Goal: Transaction & Acquisition: Complete application form

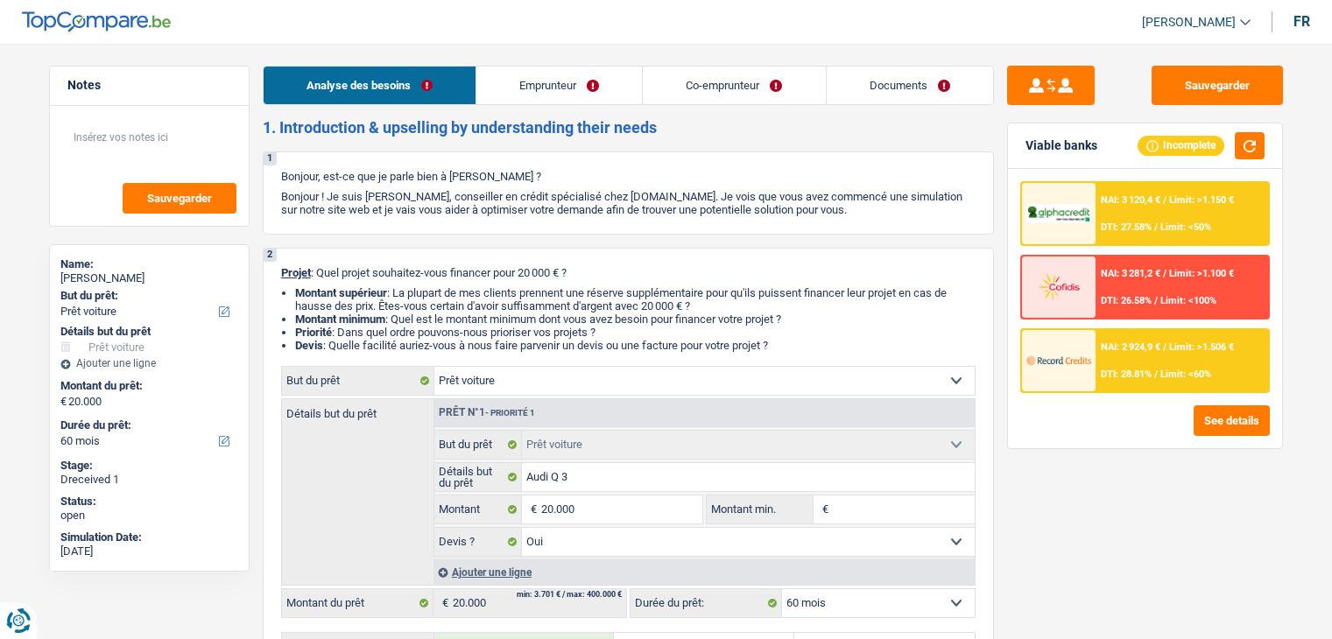
select select "car"
select select "60"
select select "car"
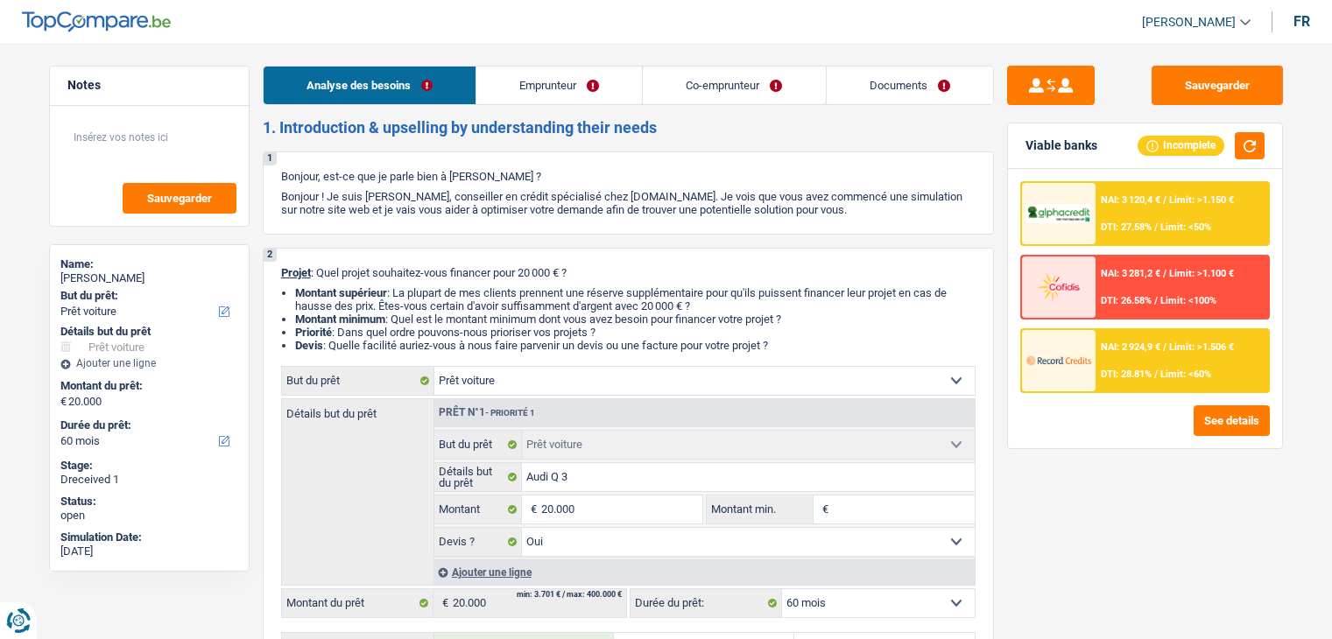
select select "yes"
select select "60"
select select "mutuality"
select select "worker"
select select "mutualityIndemnity"
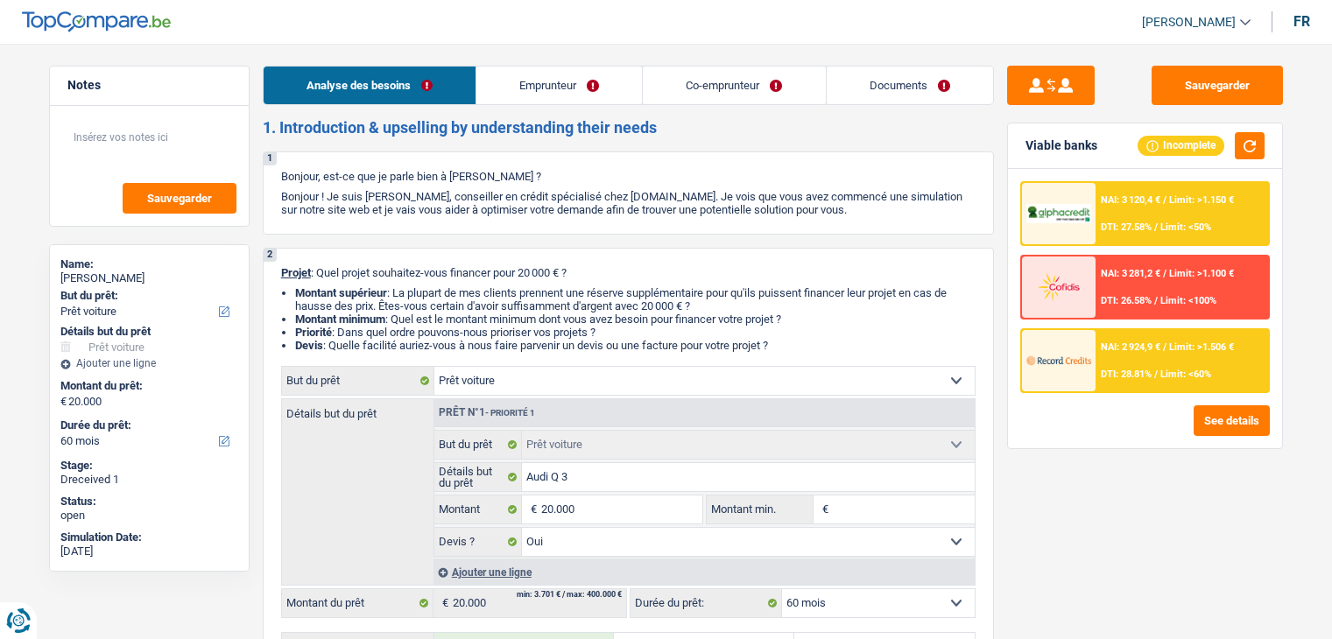
select select "netSalary"
select select "mealVouchers"
select select "rents"
select select "car"
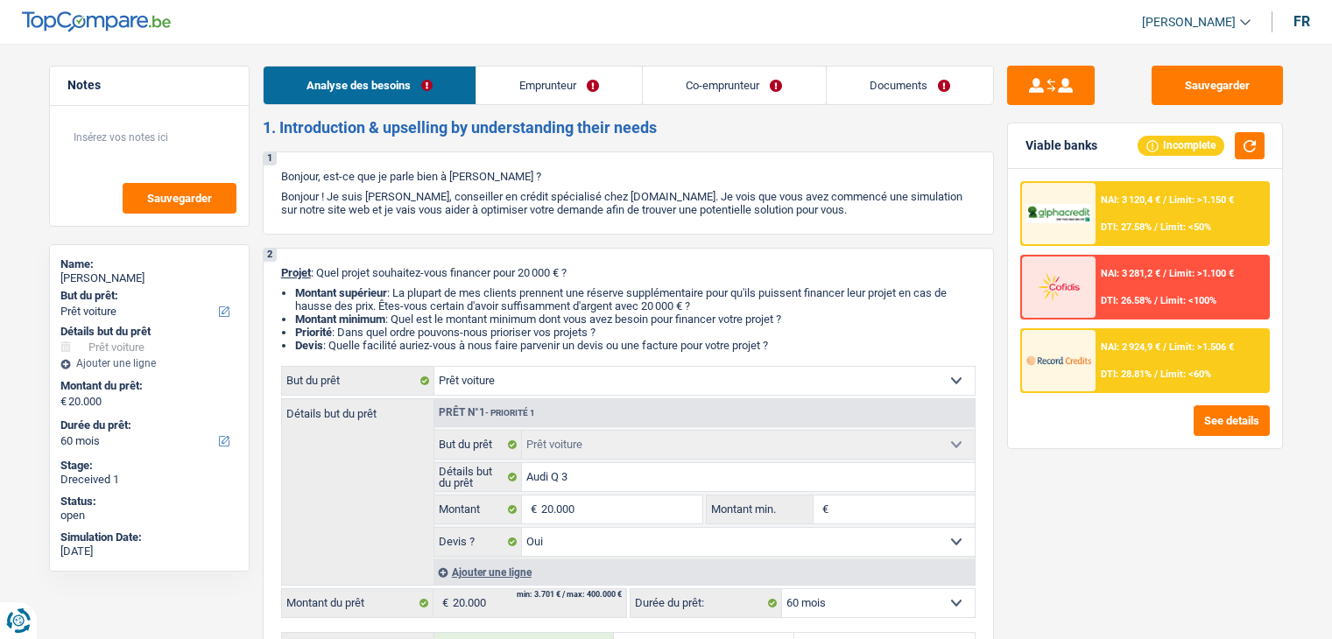
select select "yes"
select select "60"
click at [932, 81] on link "Documents" at bounding box center [909, 86] width 166 height 38
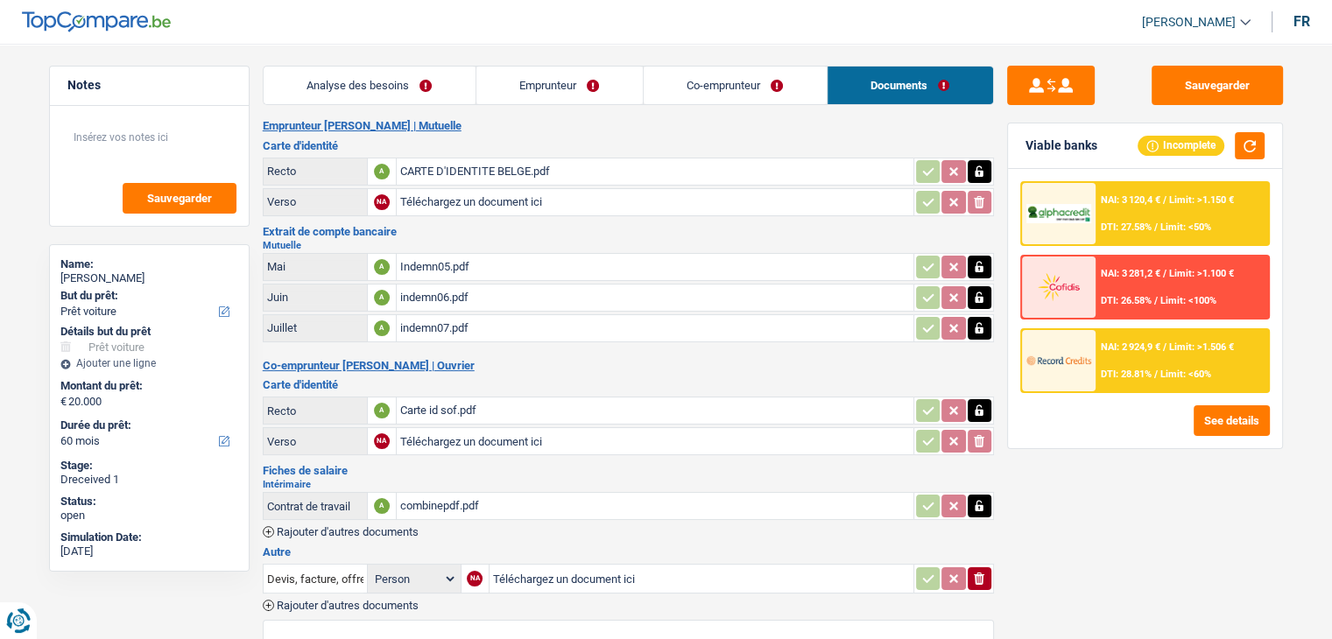
click at [518, 196] on input "Téléchargez un document ici" at bounding box center [655, 202] width 510 height 26
type input "C:\fakepath\image1.jpeg"
click at [453, 193] on div "image1.jpeg" at bounding box center [655, 202] width 510 height 26
click at [417, 167] on div "CARTE D'IDENTITE BELGE.pdf" at bounding box center [655, 171] width 510 height 26
click at [979, 199] on icon "button" at bounding box center [979, 202] width 14 height 18
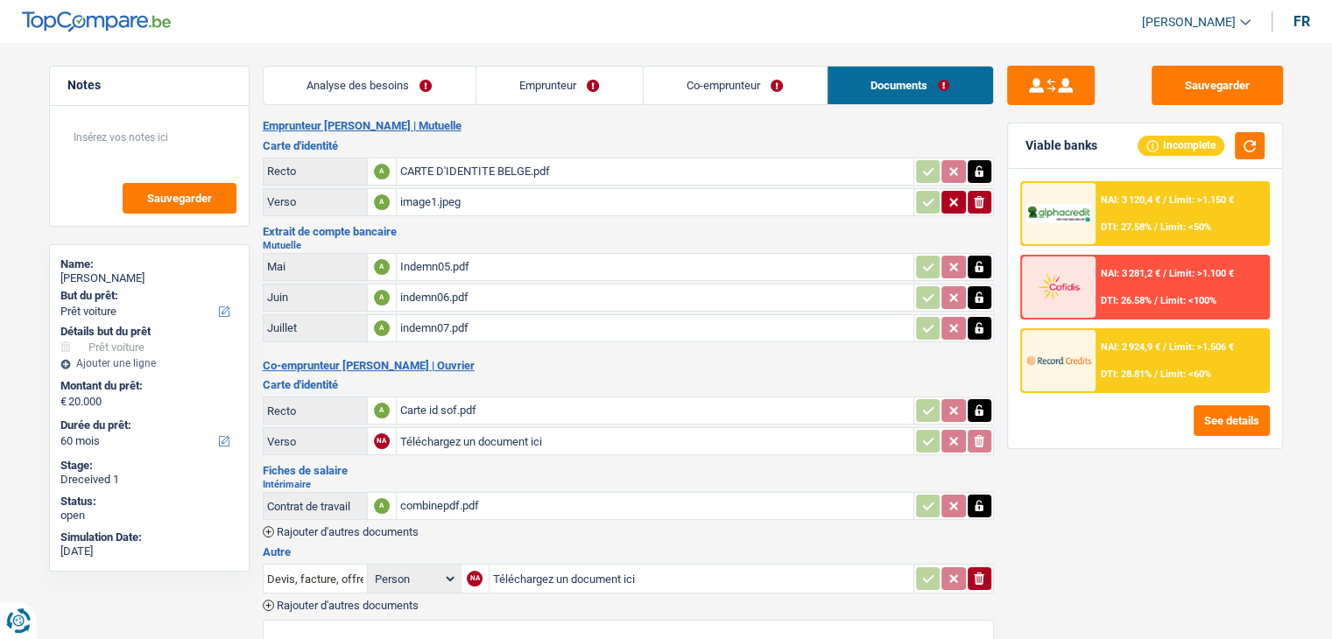
click at [981, 197] on icon "button" at bounding box center [979, 202] width 11 height 12
click at [483, 432] on input "Téléchargez un document ici" at bounding box center [655, 441] width 510 height 26
type input "C:\fakepath\image1.jpeg"
click at [541, 566] on input "Téléchargez un document ici" at bounding box center [701, 579] width 417 height 26
type input "C:\fakepath\Certificat de composition de ménage RN.pdf"
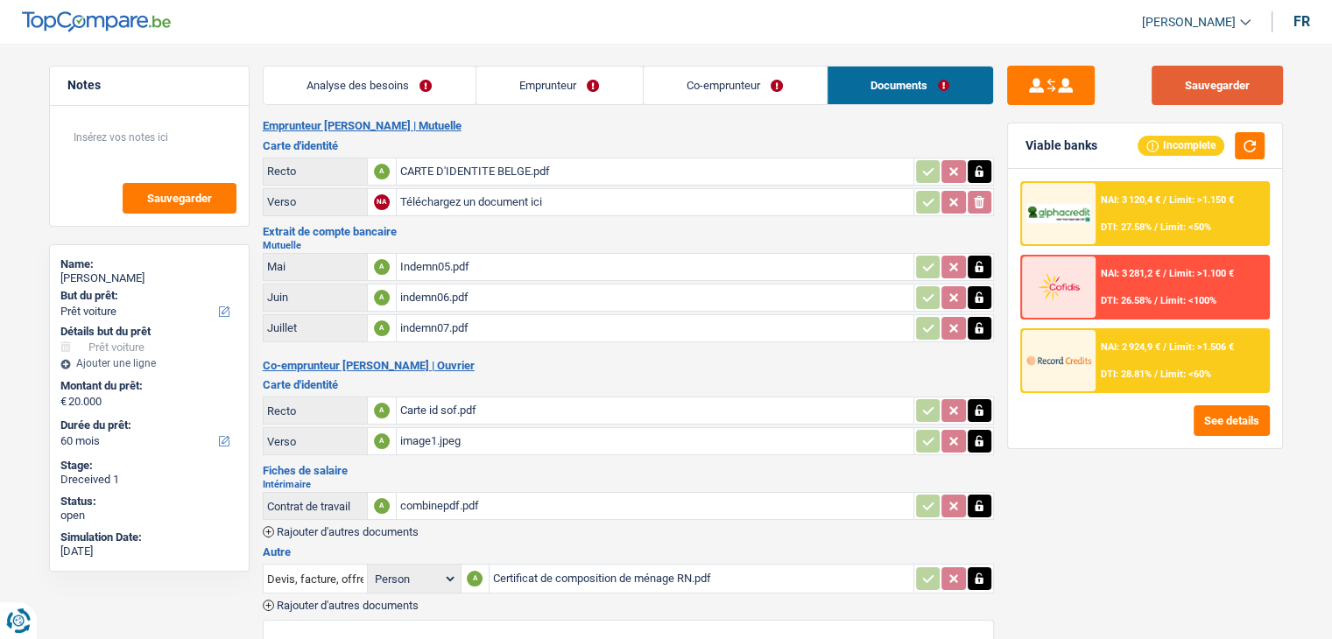
click at [1189, 88] on button "Sauvegarder" at bounding box center [1216, 85] width 131 height 39
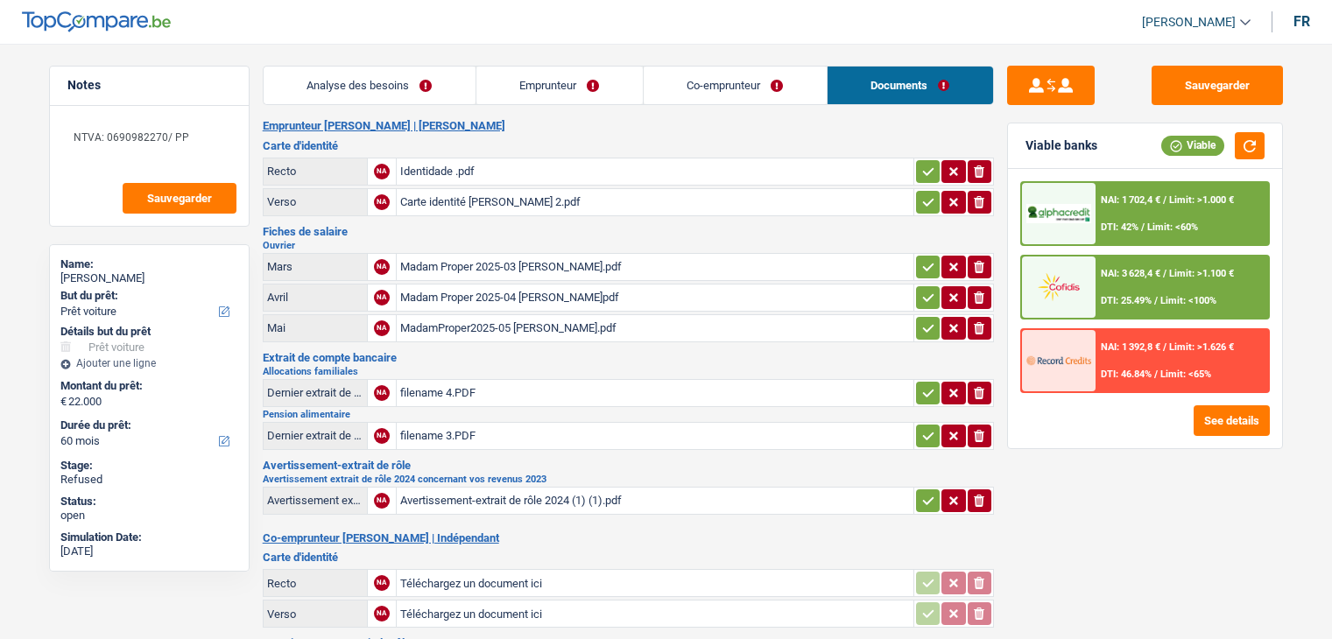
select select "car"
select select "60"
click at [571, 82] on link "Emprunteur" at bounding box center [559, 86] width 166 height 38
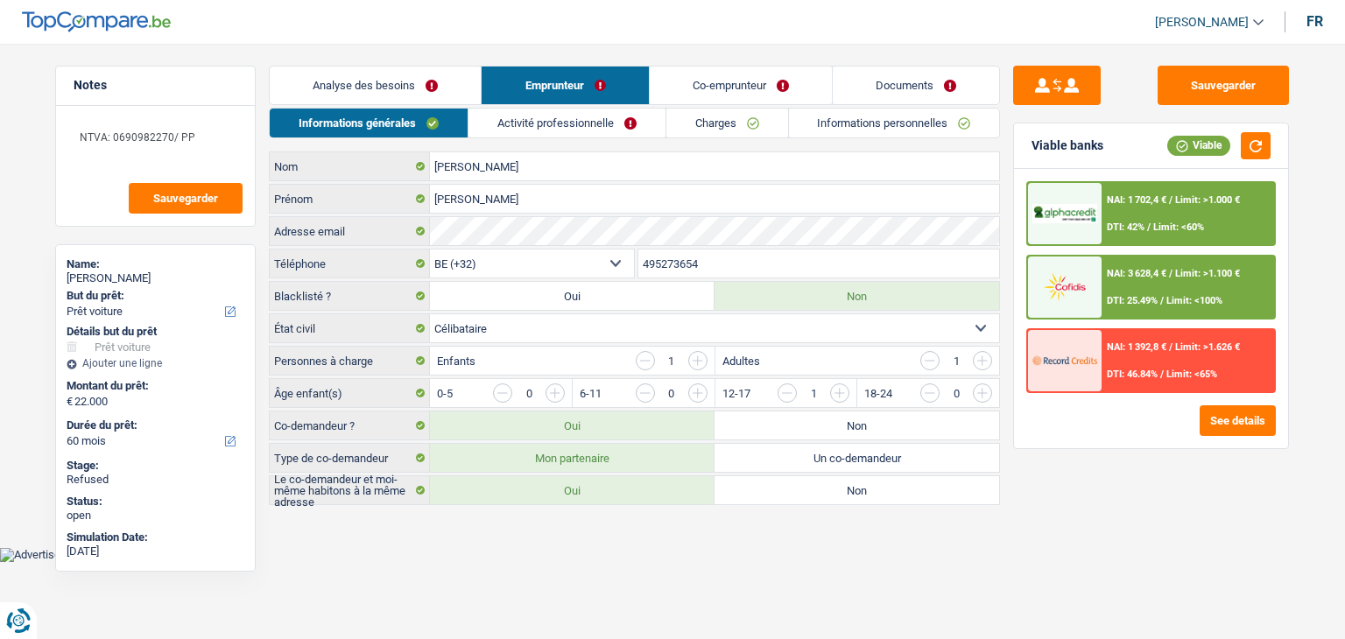
click at [534, 126] on link "Activité professionnelle" at bounding box center [566, 123] width 197 height 29
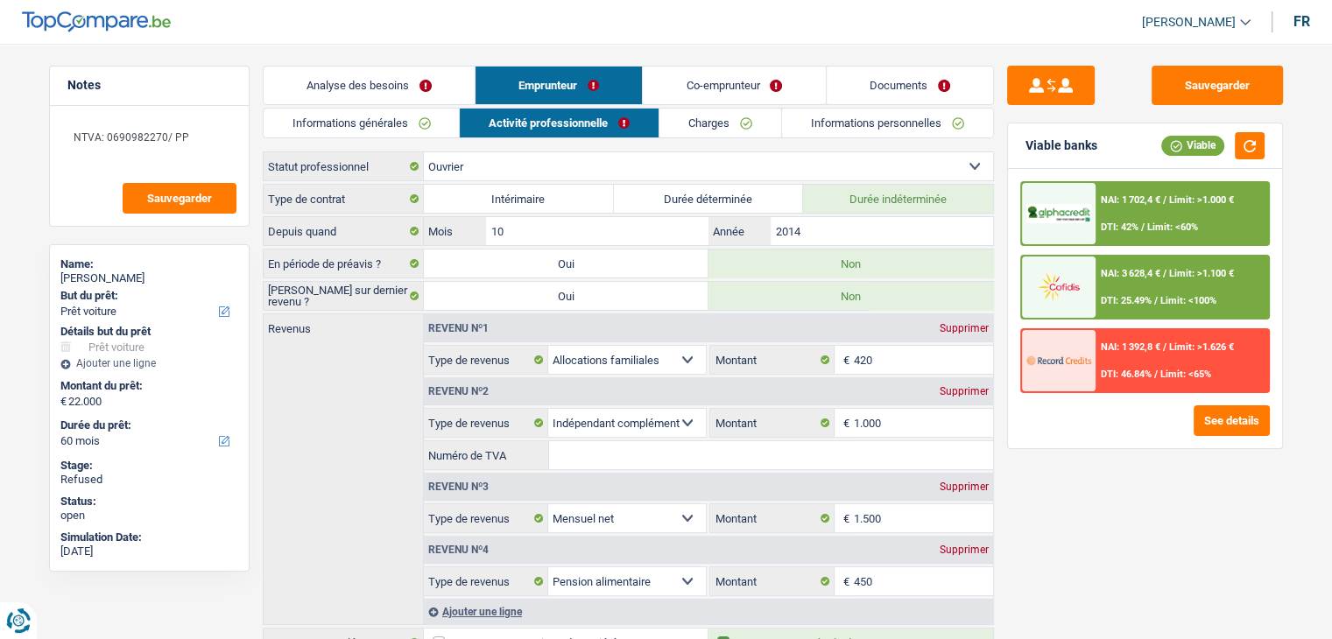
click at [767, 86] on link "Co-emprunteur" at bounding box center [734, 86] width 182 height 38
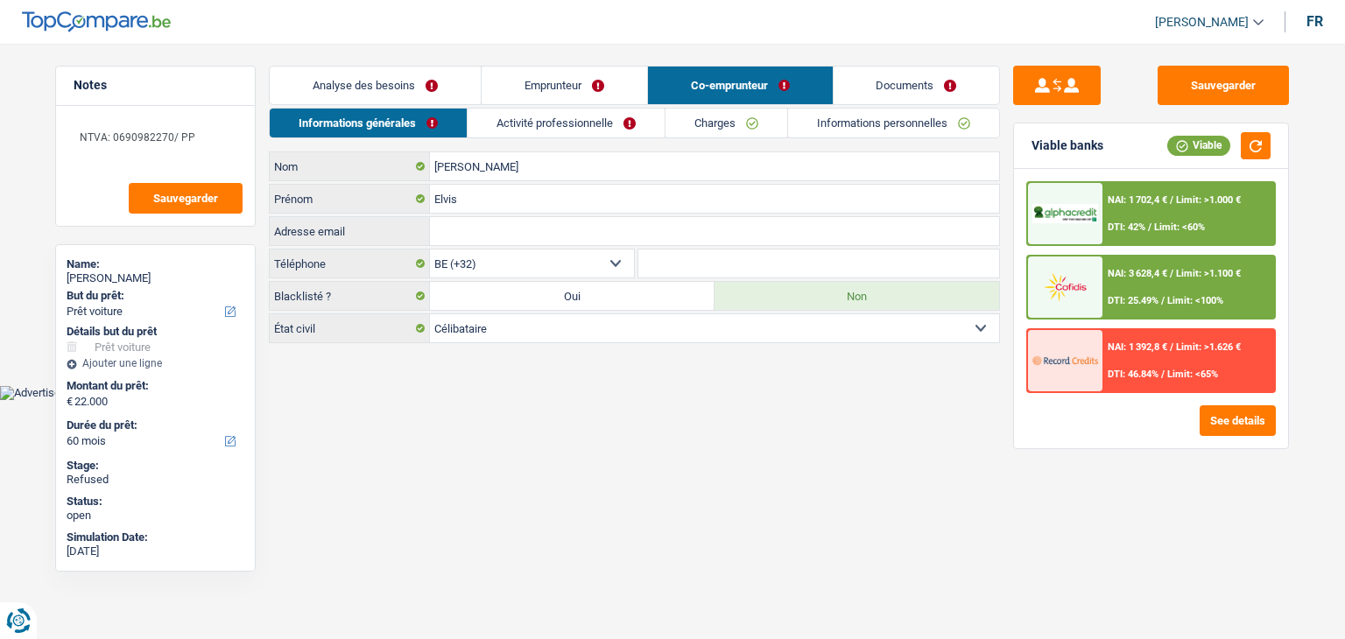
click at [588, 126] on link "Activité professionnelle" at bounding box center [566, 123] width 197 height 29
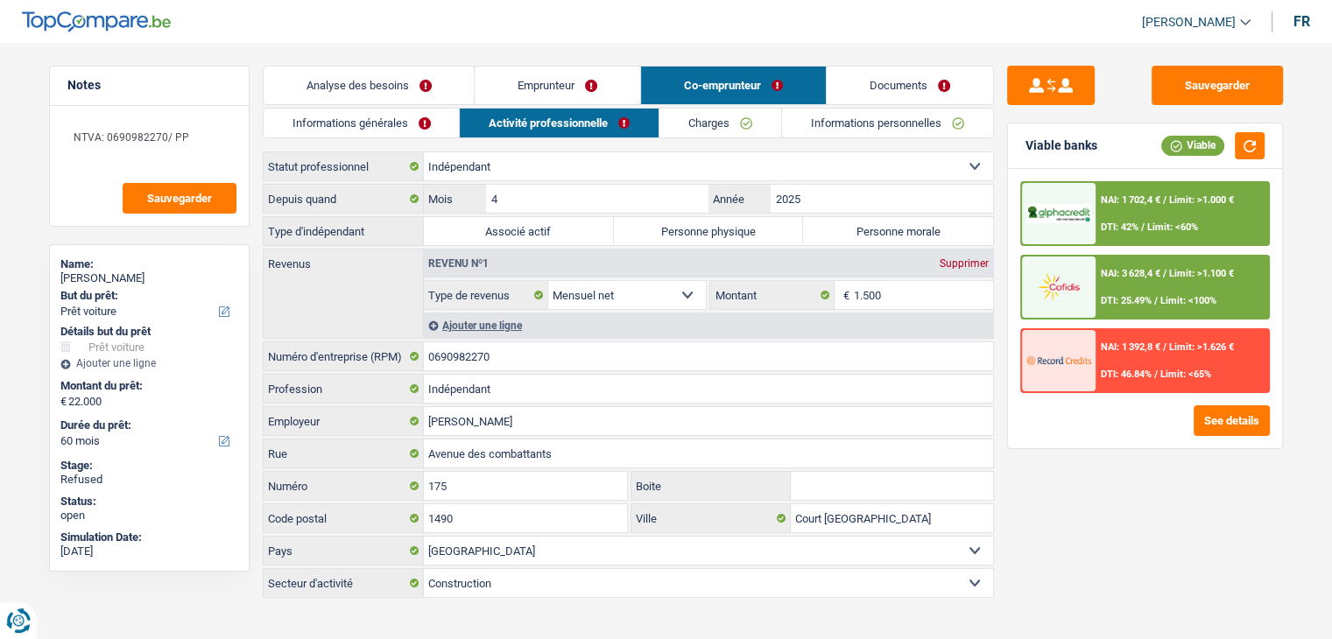
click at [911, 76] on link "Documents" at bounding box center [909, 86] width 166 height 38
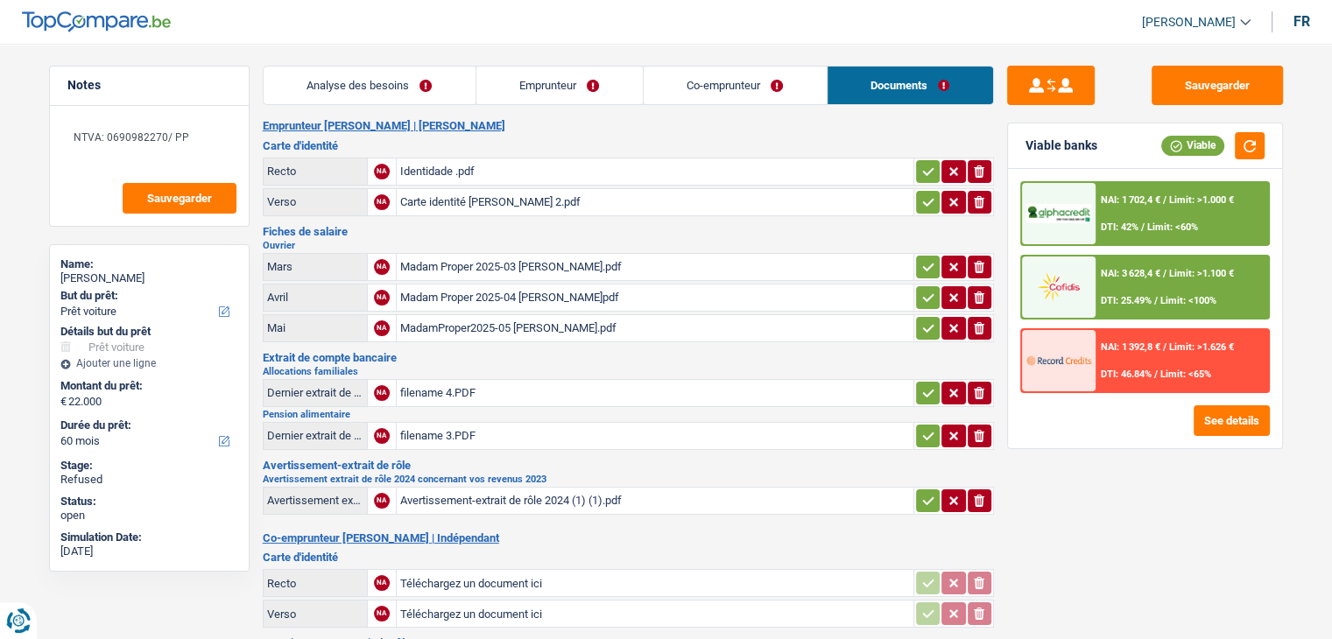
click at [536, 261] on div "Madam Proper 2025-03 Elaine.pdf" at bounding box center [655, 267] width 510 height 26
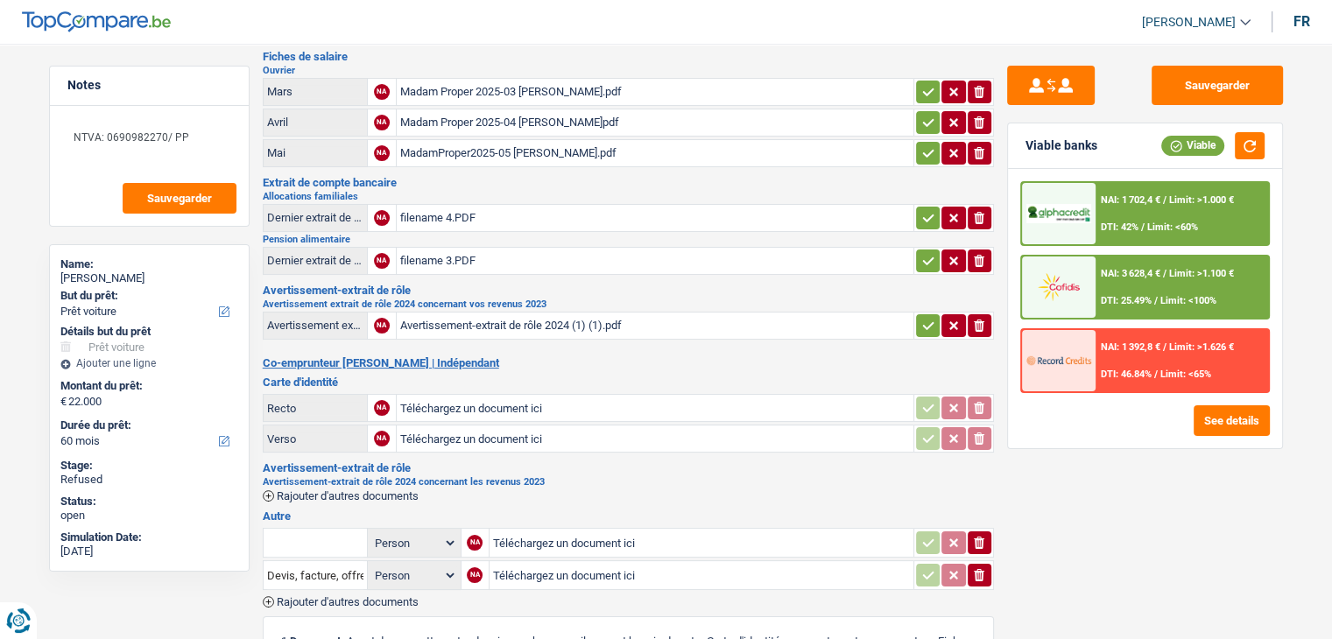
scroll to position [88, 0]
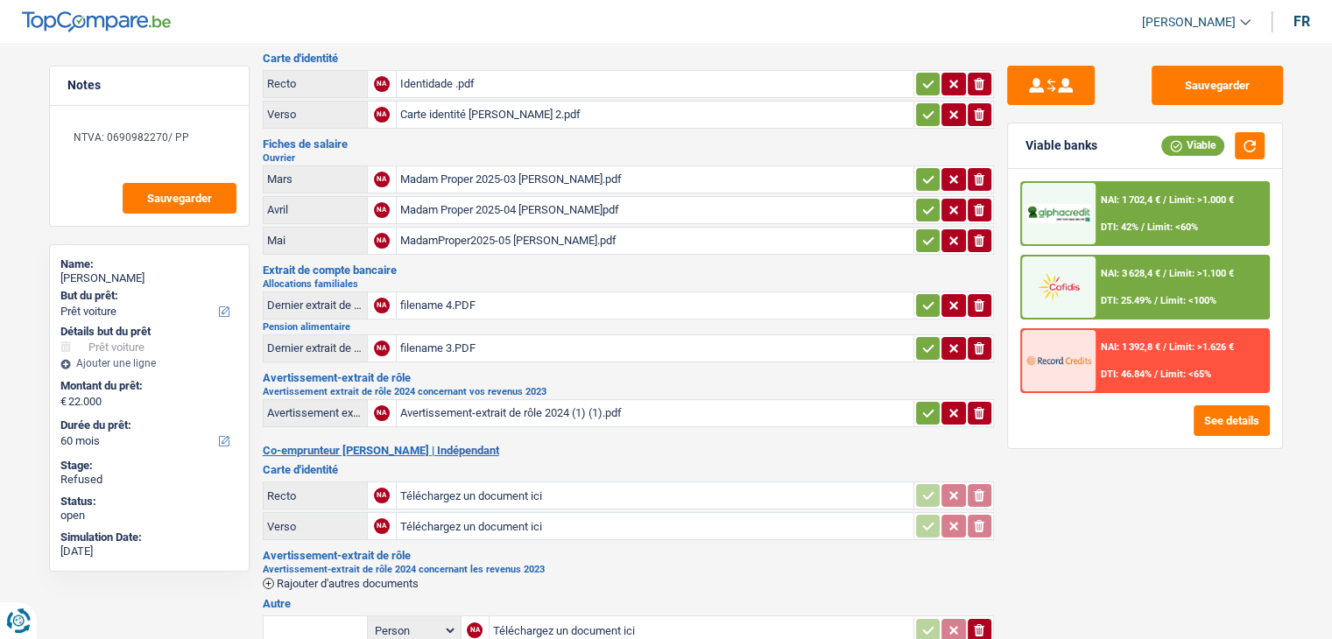
click at [567, 414] on div "Avertissement-extrait de rôle 2024 (1) (1).pdf" at bounding box center [655, 413] width 510 height 26
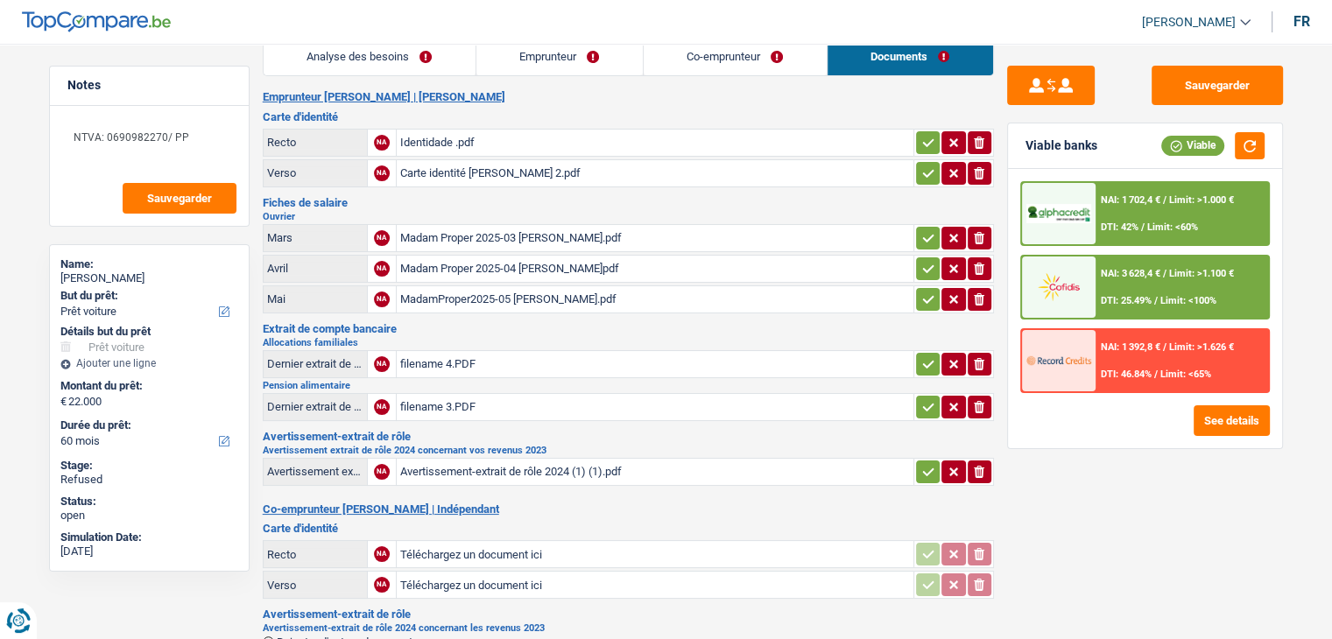
scroll to position [0, 0]
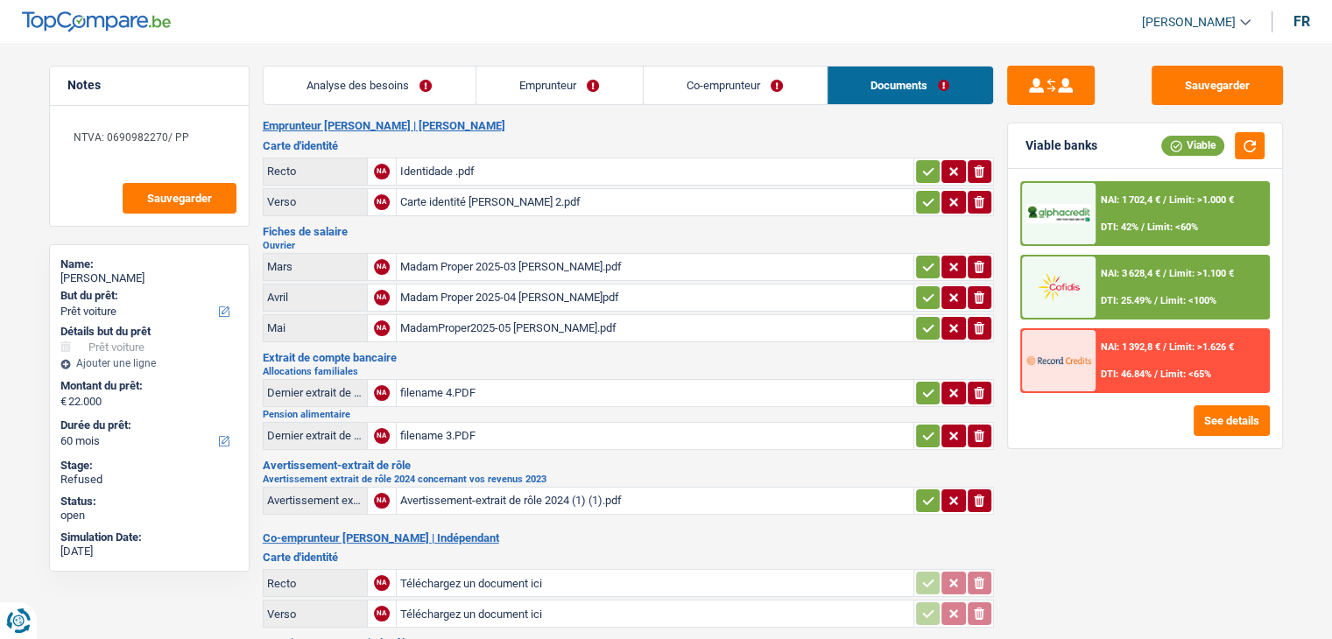
click at [572, 99] on link "Emprunteur" at bounding box center [559, 86] width 166 height 38
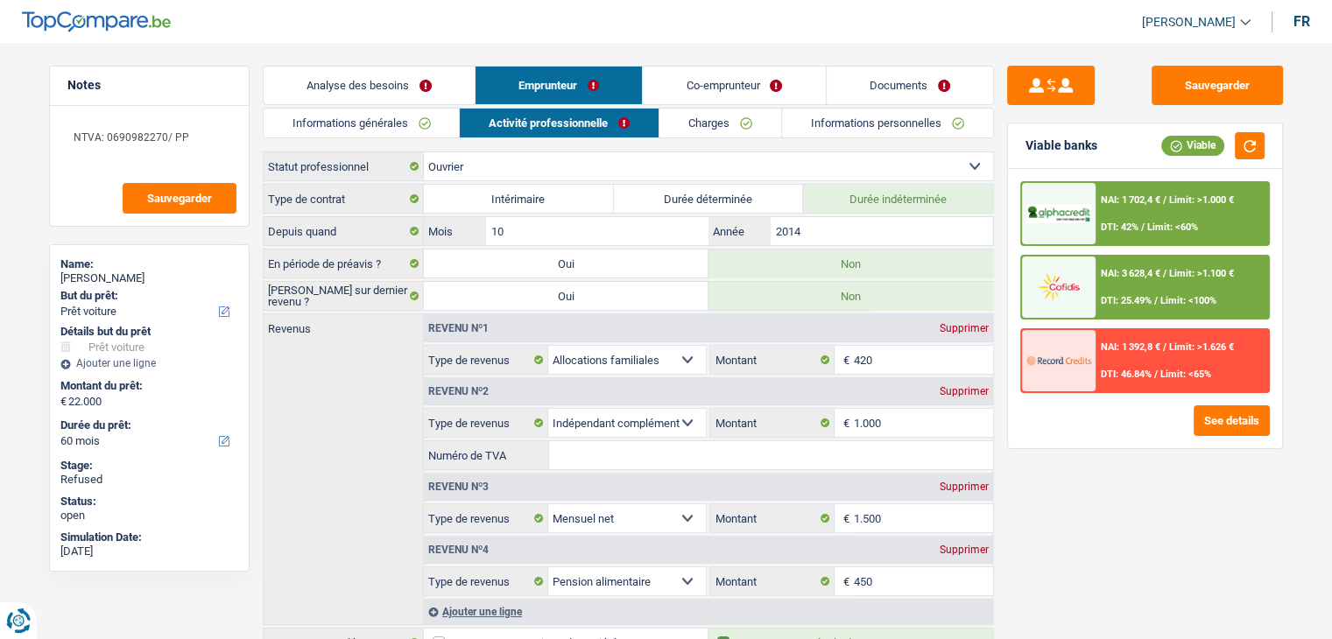
click at [398, 123] on link "Informations générales" at bounding box center [362, 123] width 196 height 29
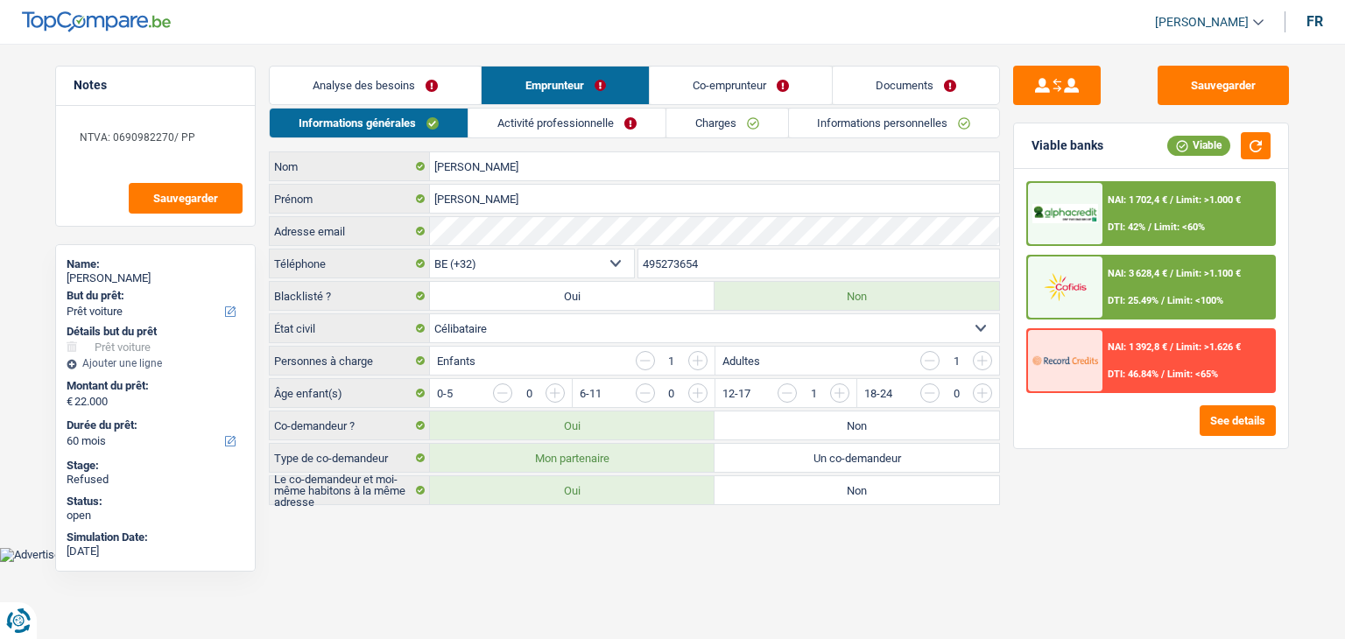
click at [564, 131] on link "Activité professionnelle" at bounding box center [566, 123] width 197 height 29
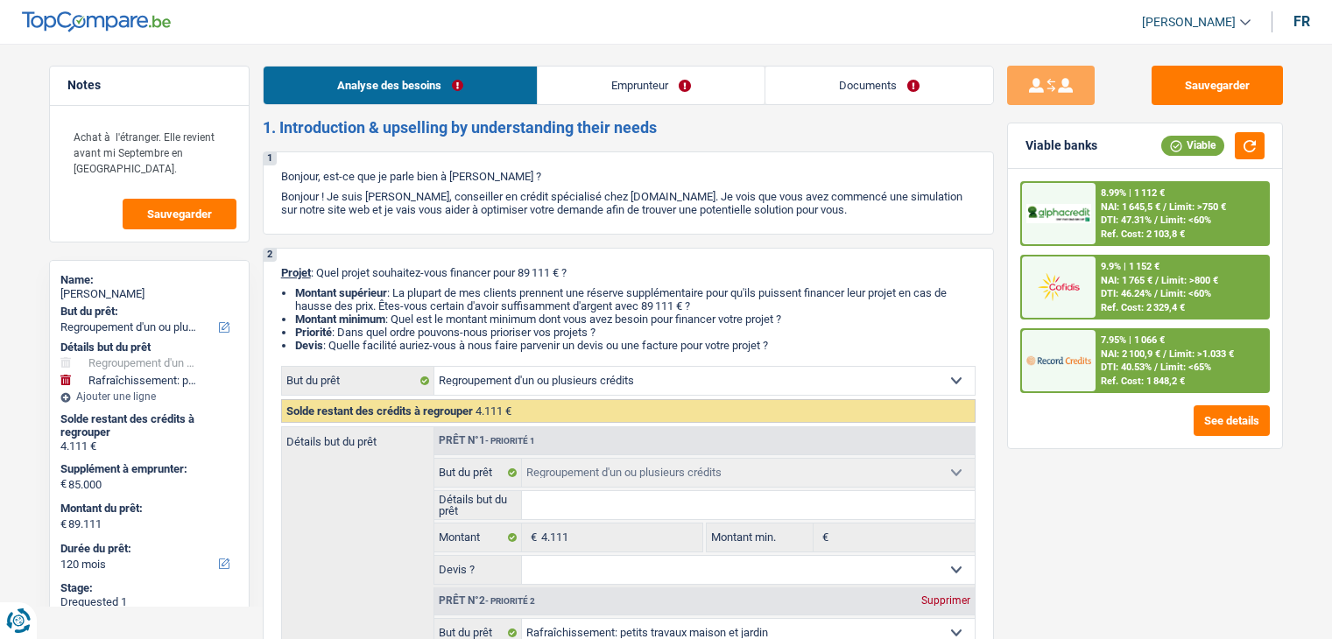
select select "refinancing"
select select "houseOrGarden"
select select "120"
select select "refinancing"
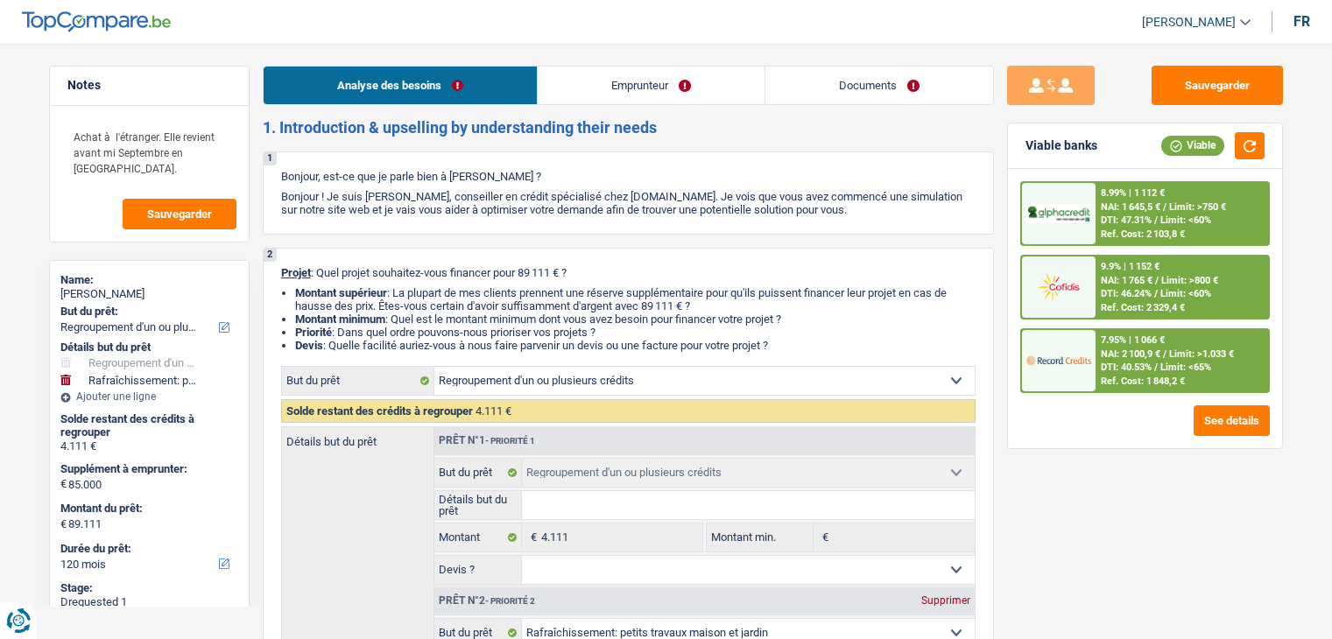
select select "refinancing"
select select "houseOrGarden"
select select "yes"
select select "120"
select select "privateEmployee"
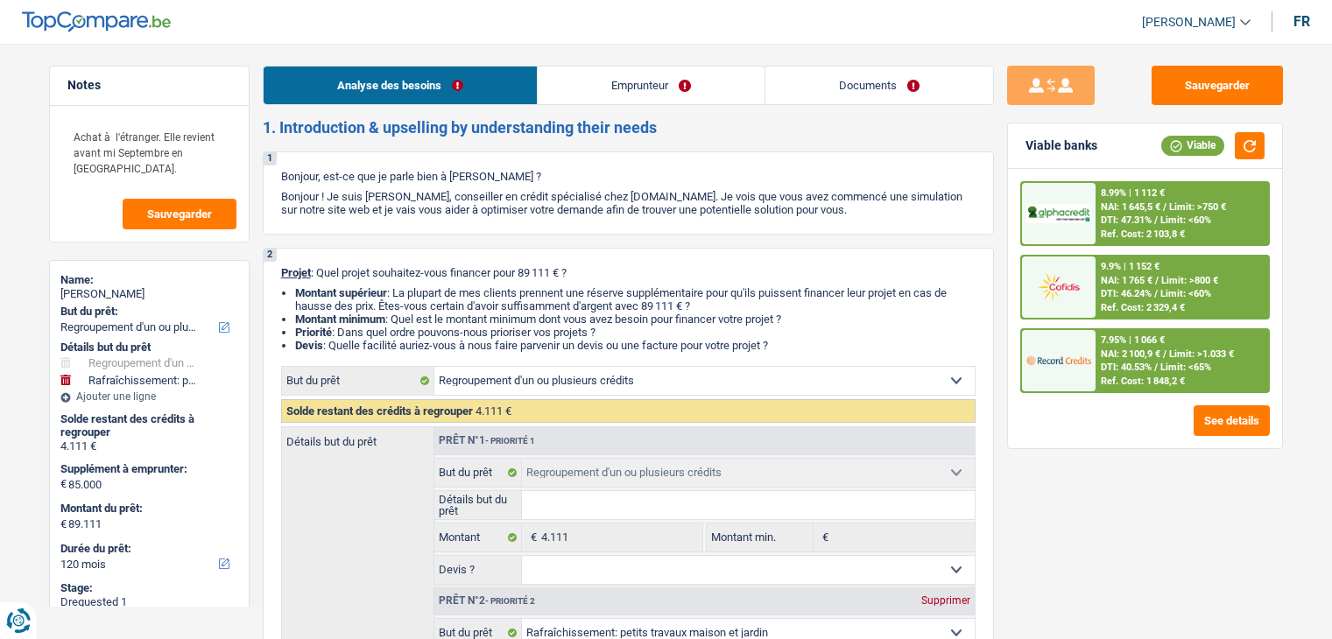
select select "netSalary"
select select "mealVouchers"
select select "ownerWithMortgage"
select select "mortgage"
select select "300"
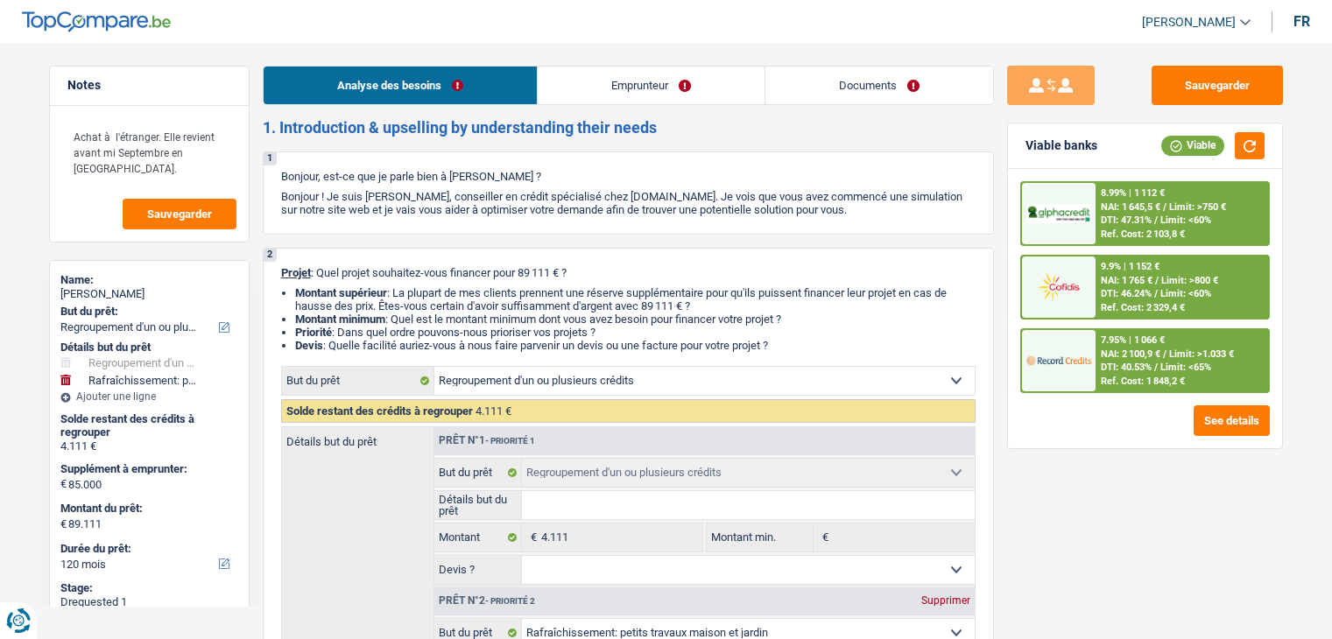
select select "personalLoan"
select select "other"
select select "60"
select select "refinancing"
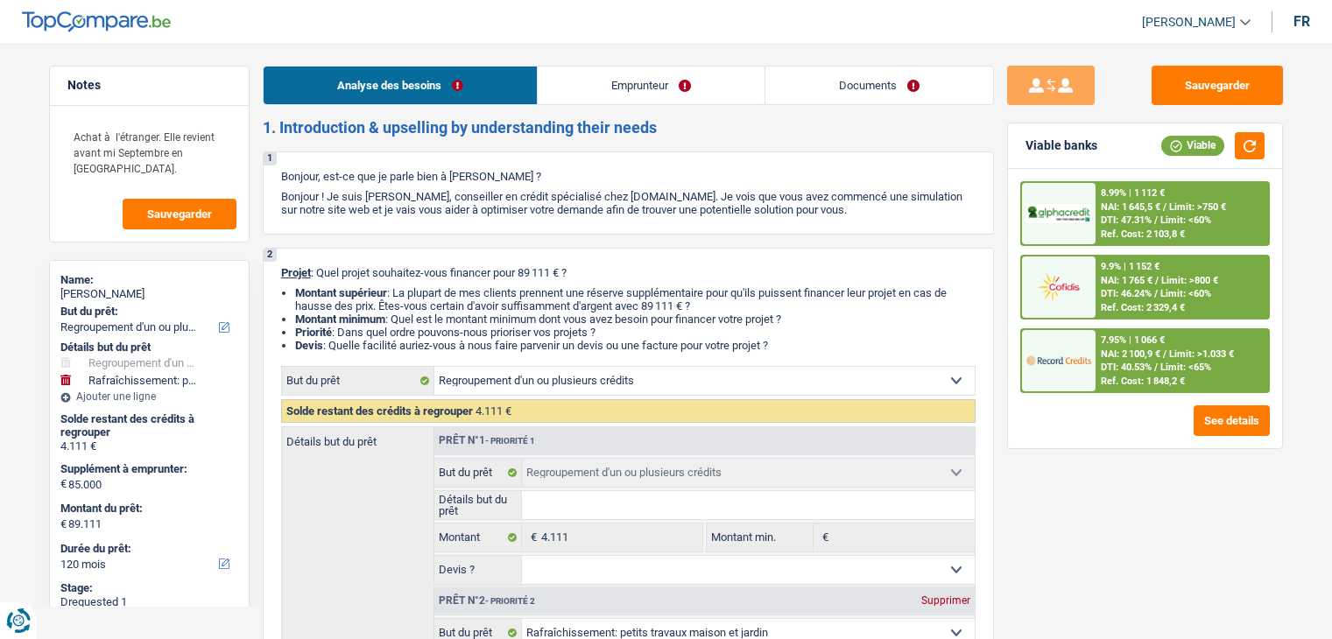
select select "houseOrGarden"
select select "yes"
select select "120"
click at [900, 74] on link "Documents" at bounding box center [879, 86] width 228 height 38
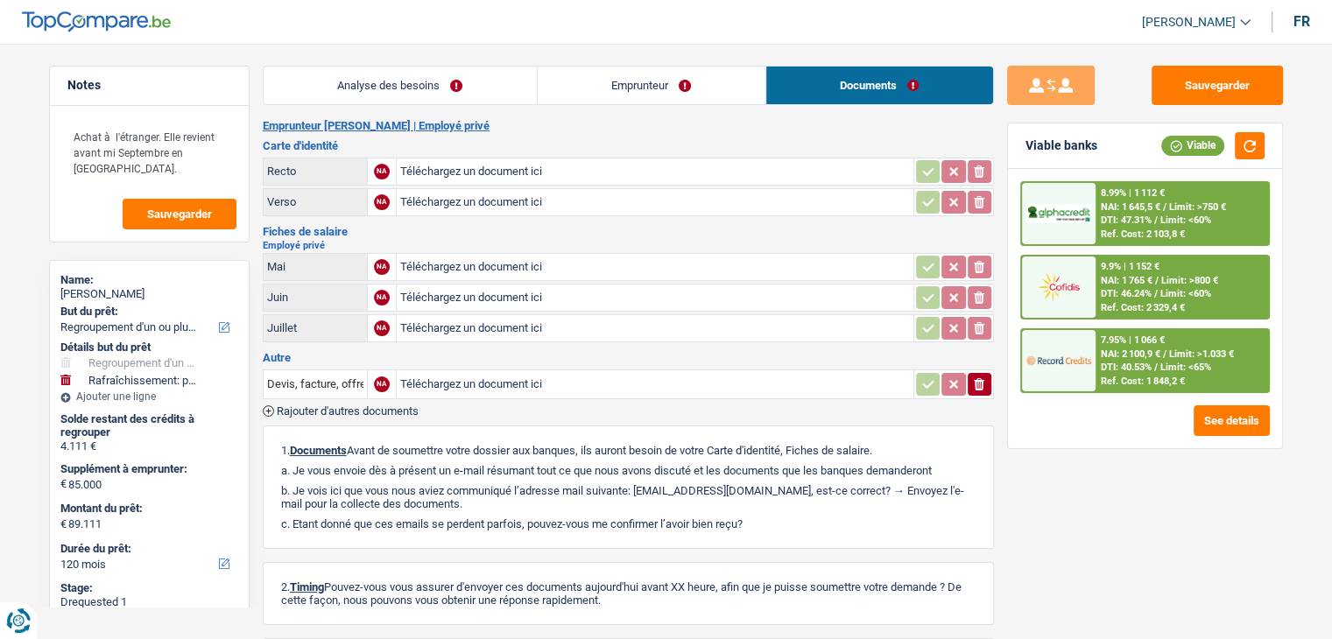
click at [413, 103] on link "Analyse des besoins" at bounding box center [400, 86] width 273 height 38
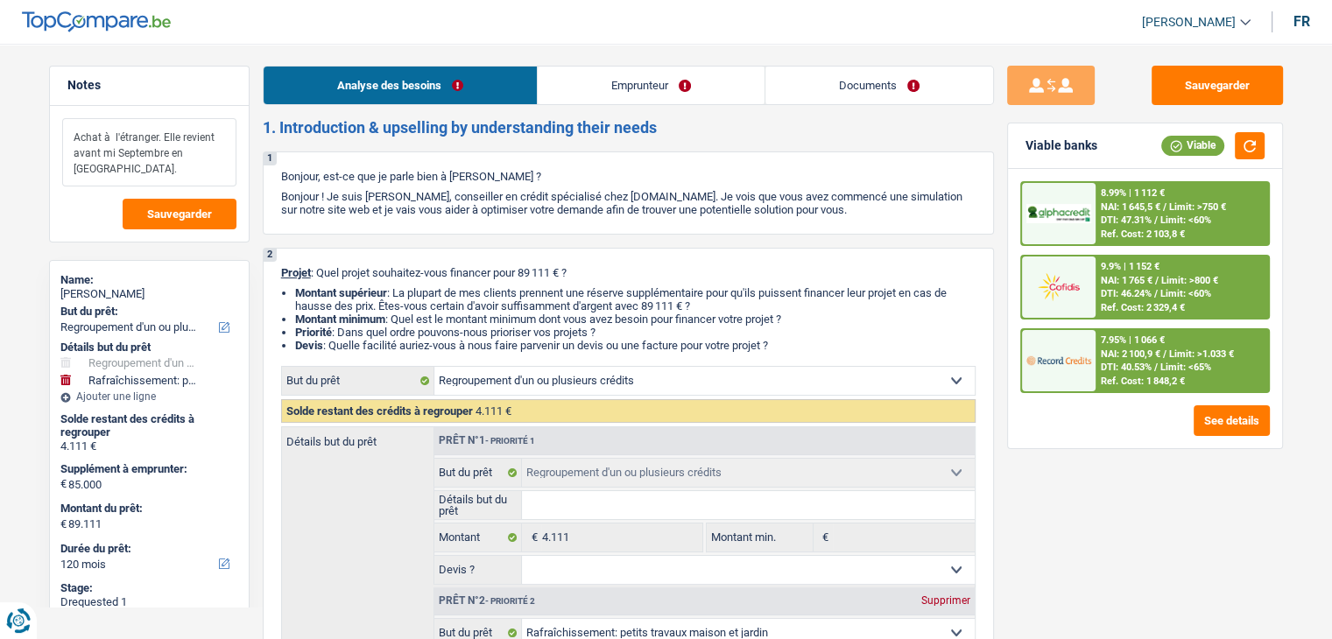
click at [203, 165] on textarea "Achat à l'étranger. Elle revient avant mi Septembre en Belgique." at bounding box center [149, 152] width 174 height 68
click at [906, 75] on link "Documents" at bounding box center [879, 86] width 228 height 38
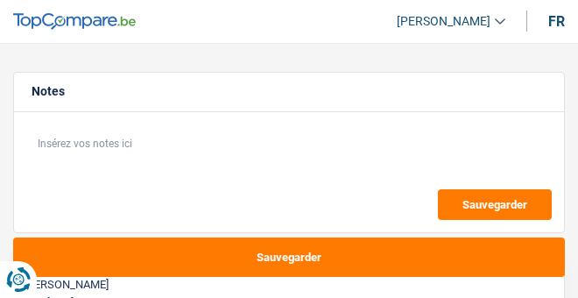
select select "carRepair"
select select "120"
select select "carRepair"
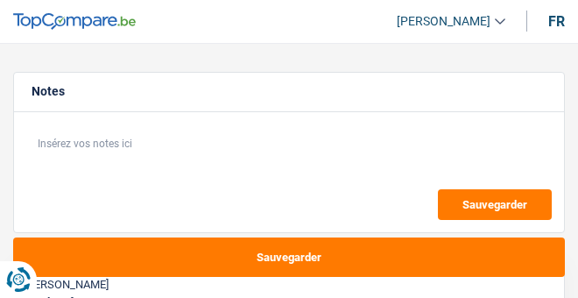
select select "120"
select select "worker"
select select "netSalary"
select select "liveWithParents"
select select "carRepair"
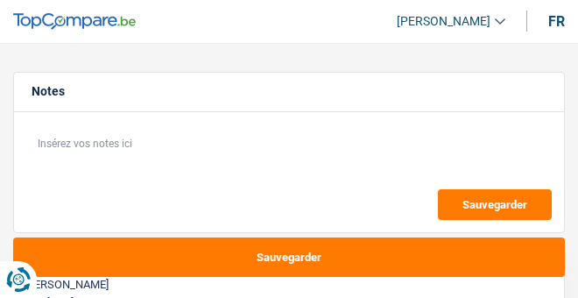
select select "carRepair"
select select "120"
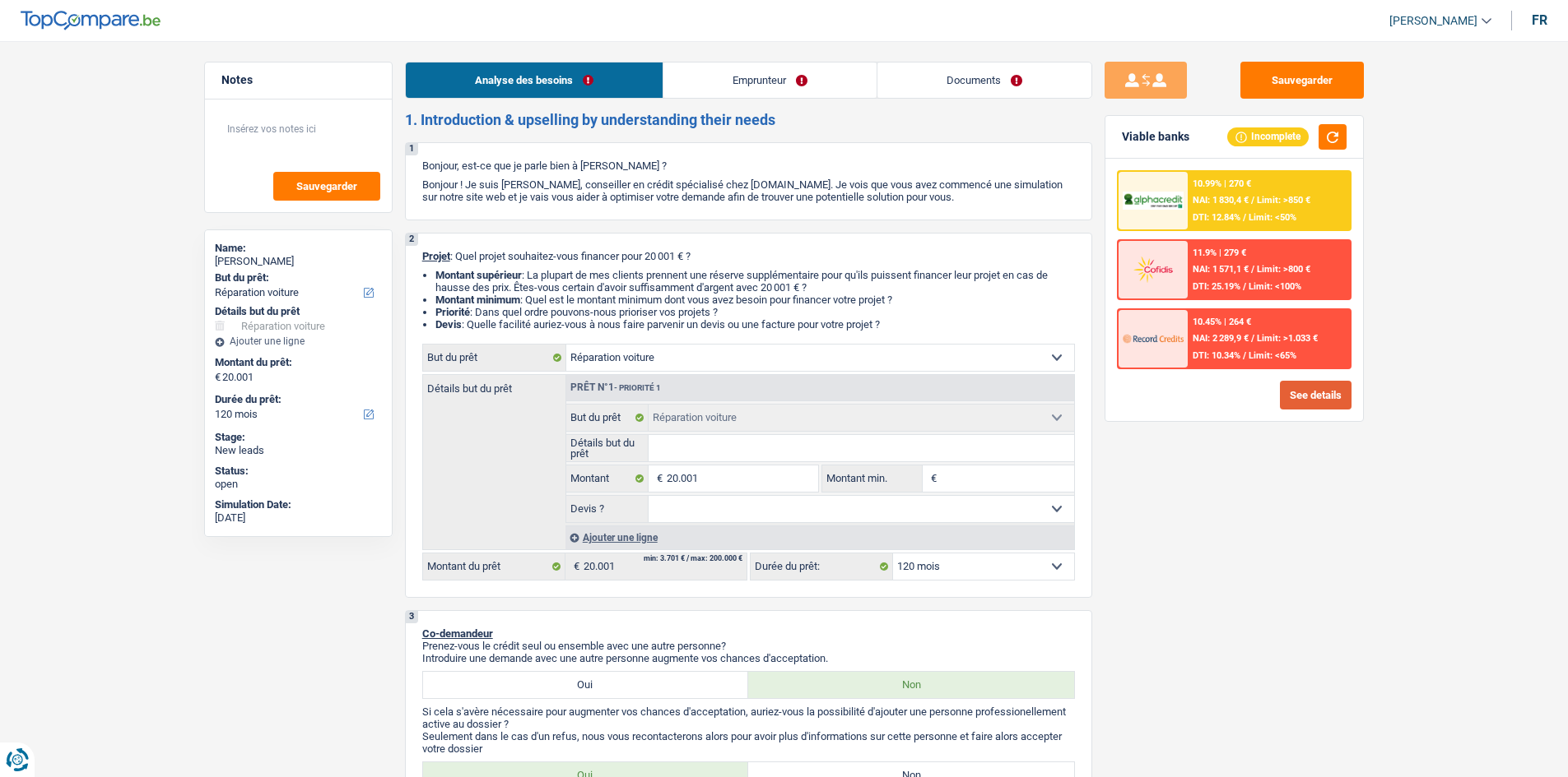
click at [542, 279] on button "See details" at bounding box center [1315, 395] width 71 height 29
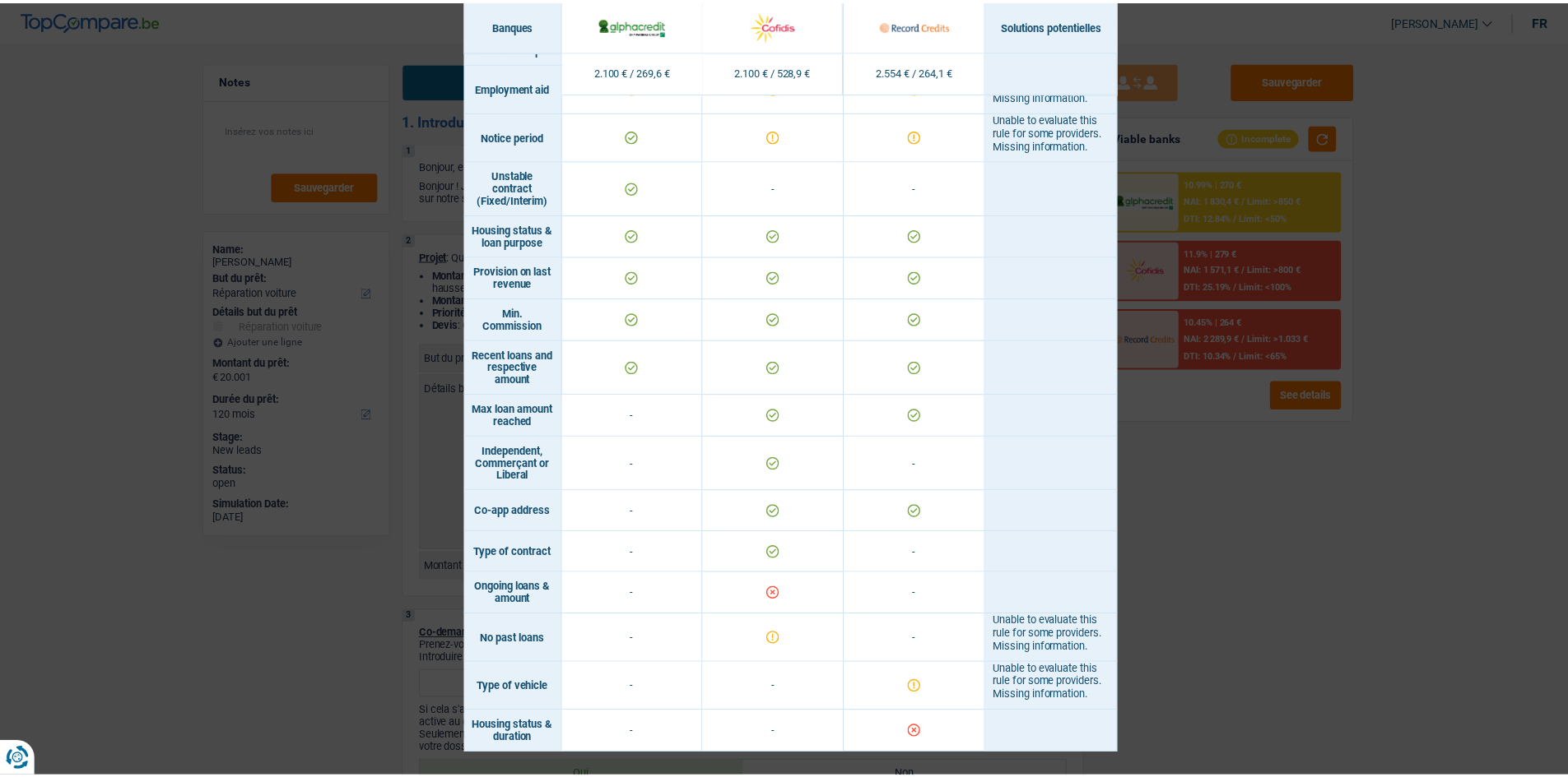
scroll to position [902, 0]
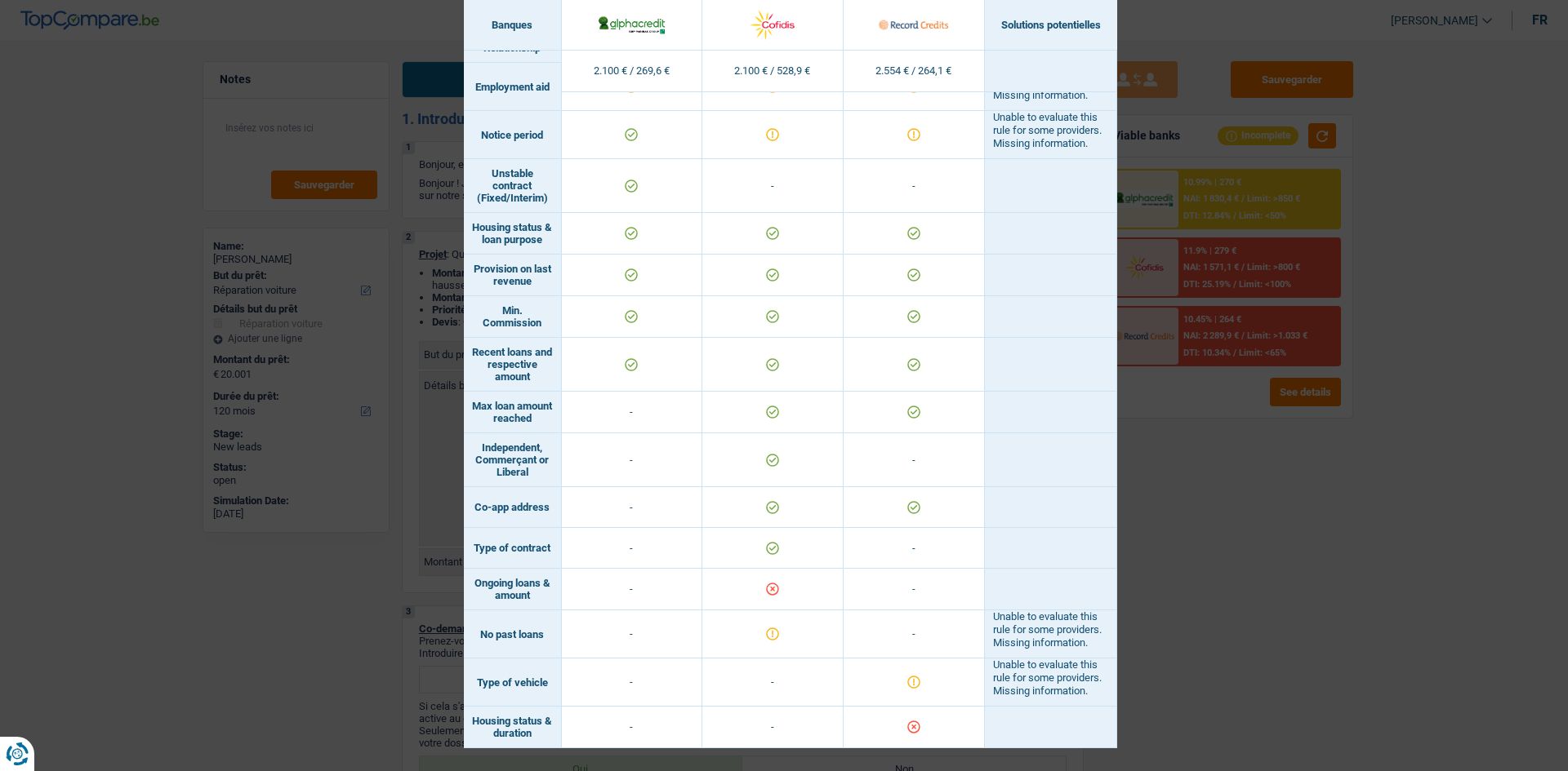
click at [538, 277] on div "Banks conditions × Banques Solutions potentielles Revenus / Charges 2.100 € / 2…" at bounding box center [784, 385] width 1568 height 771
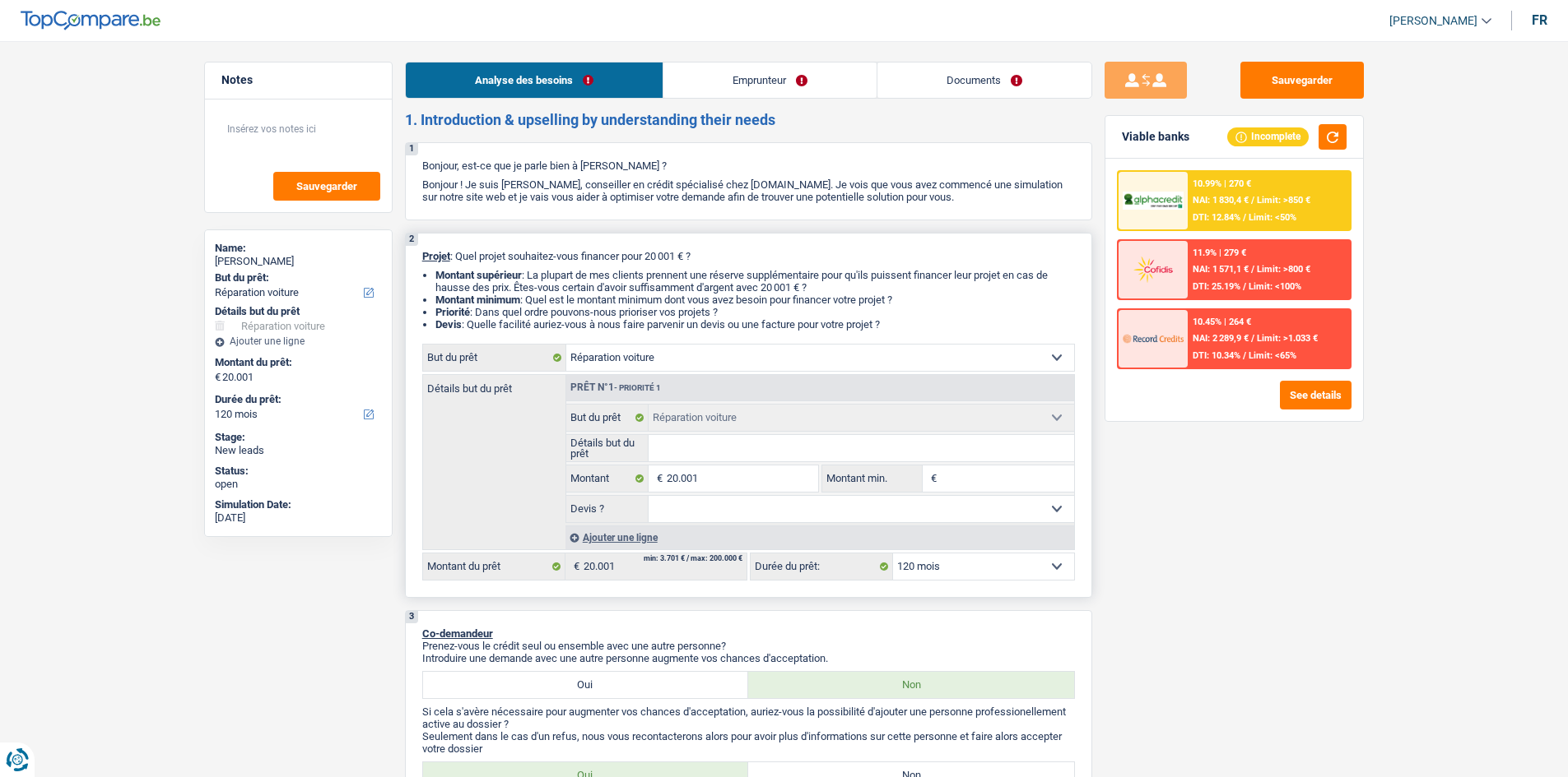
click at [542, 279] on div "Ajouter une ligne" at bounding box center [819, 536] width 509 height 23
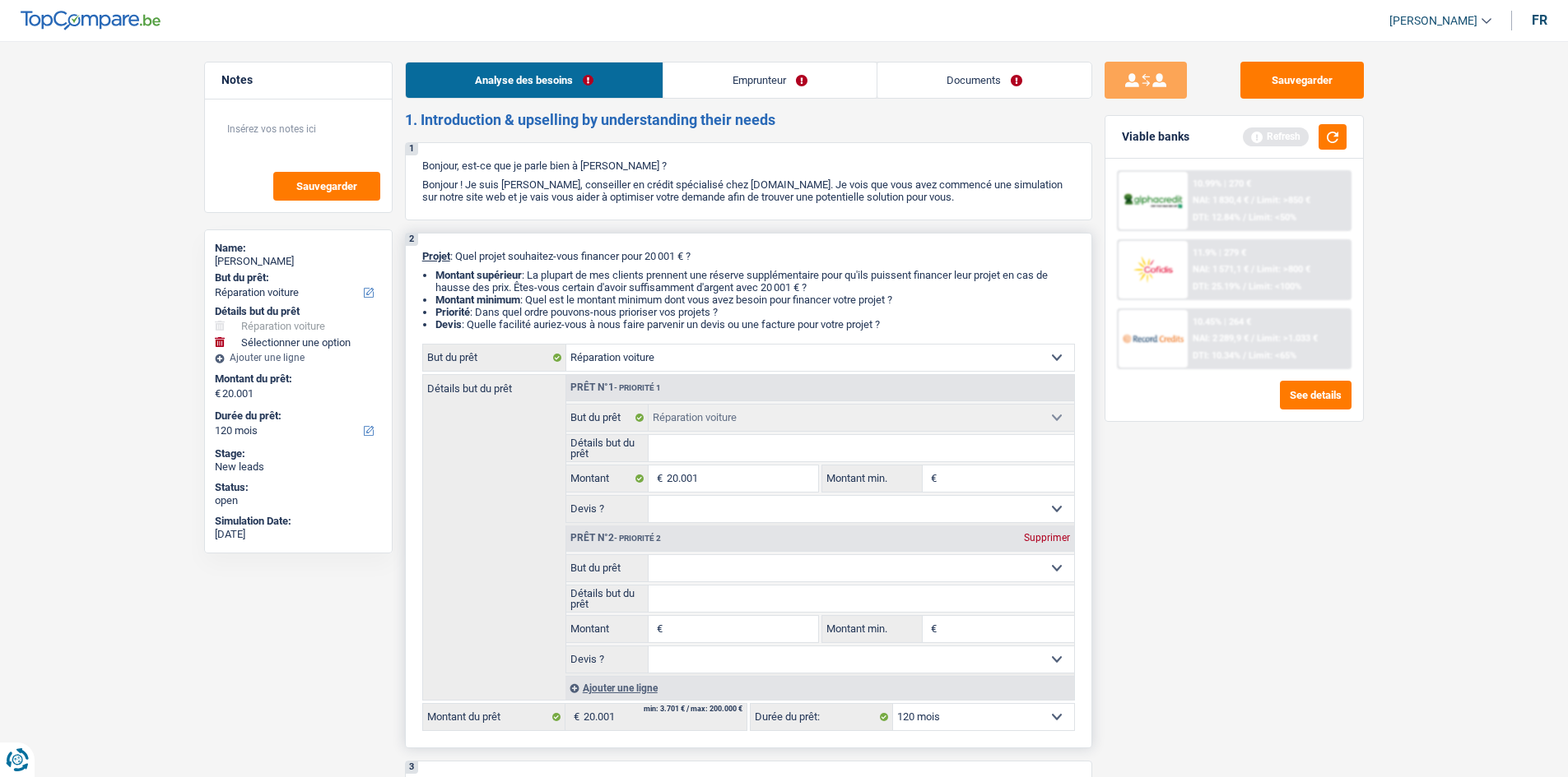
drag, startPoint x: 763, startPoint y: 572, endPoint x: 767, endPoint y: 555, distance: 17.5
click at [542, 279] on select "Confort maison: meubles, textile, peinture, électroménager, outillage non-profe…" at bounding box center [861, 568] width 426 height 26
click at [542, 279] on div "Sauvegarder Viable banks Refresh 10.99% | 270 € NAI: 1 830,4 € / Limit: >850 € …" at bounding box center [1234, 404] width 284 height 685
click at [542, 279] on input "20.001" at bounding box center [742, 479] width 150 height 26
click at [542, 279] on select "Confort maison: meubles, textile, peinture, électroménager, outillage non-profe…" at bounding box center [861, 568] width 426 height 26
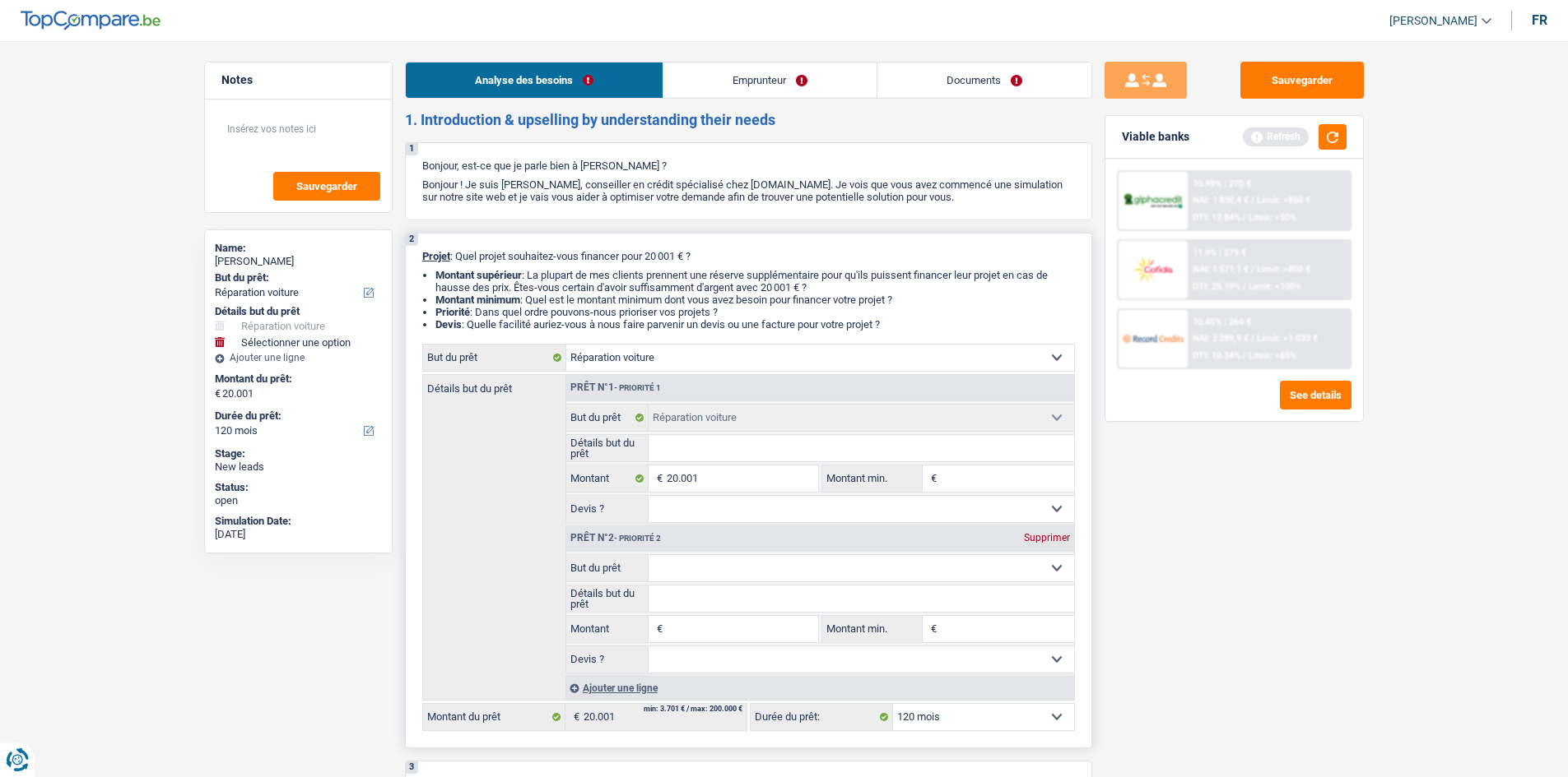
select select "familyEvent"
click at [542, 279] on select "Confort maison: meubles, textile, peinture, électroménager, outillage non-profe…" at bounding box center [861, 568] width 426 height 26
select select "familyEvent"
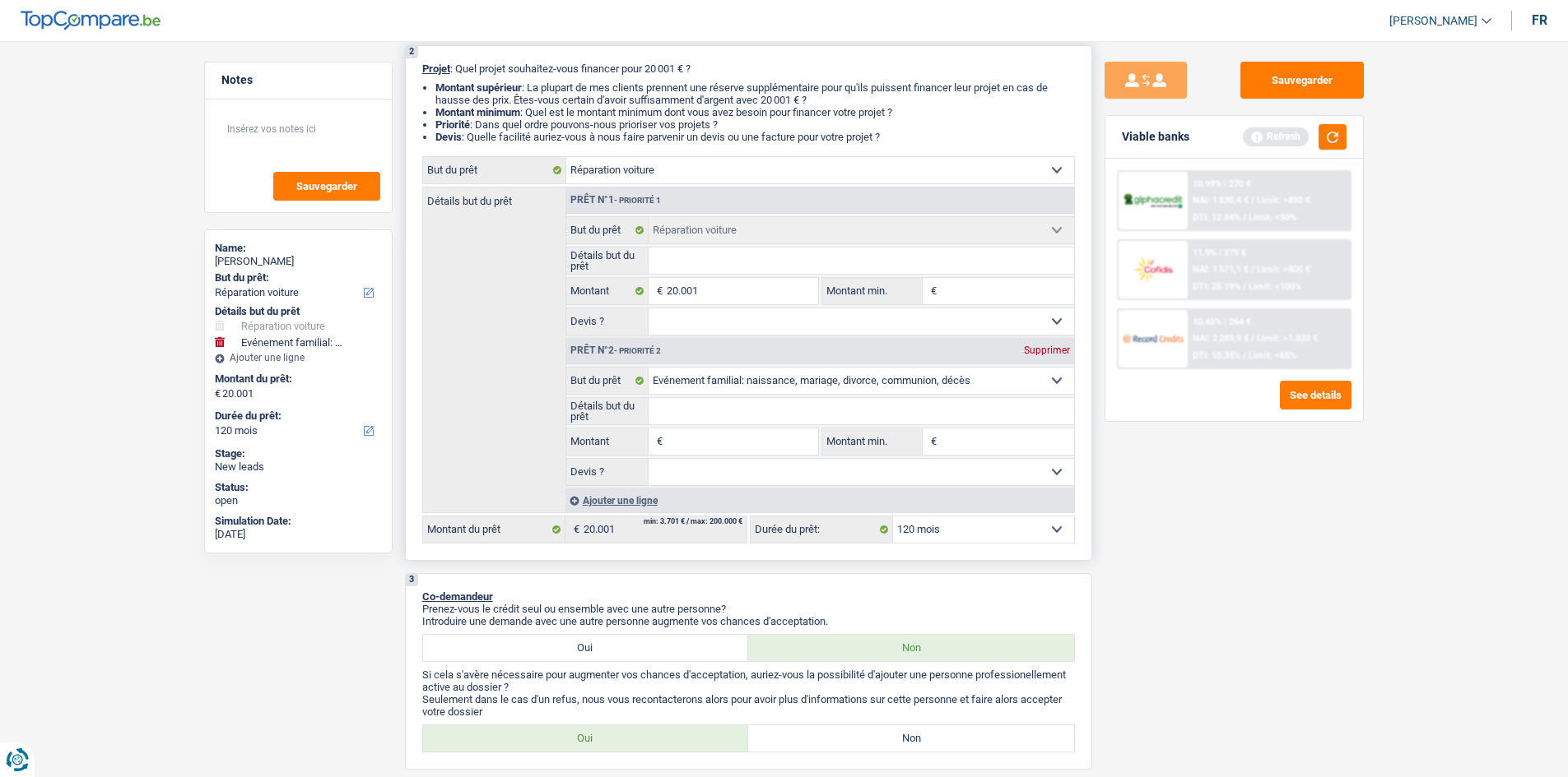
scroll to position [329, 0]
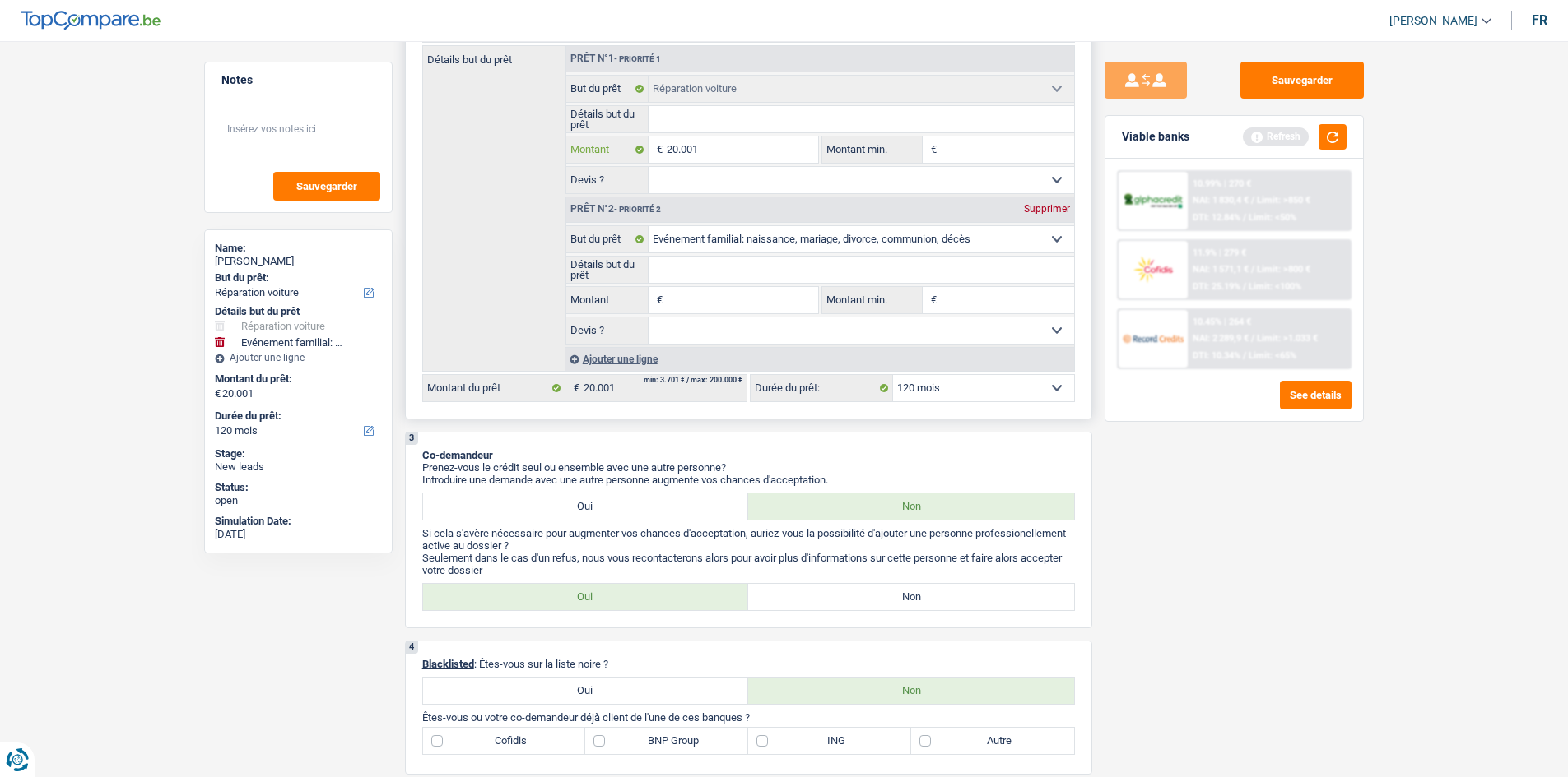
click at [542, 143] on input "20.001" at bounding box center [742, 149] width 150 height 26
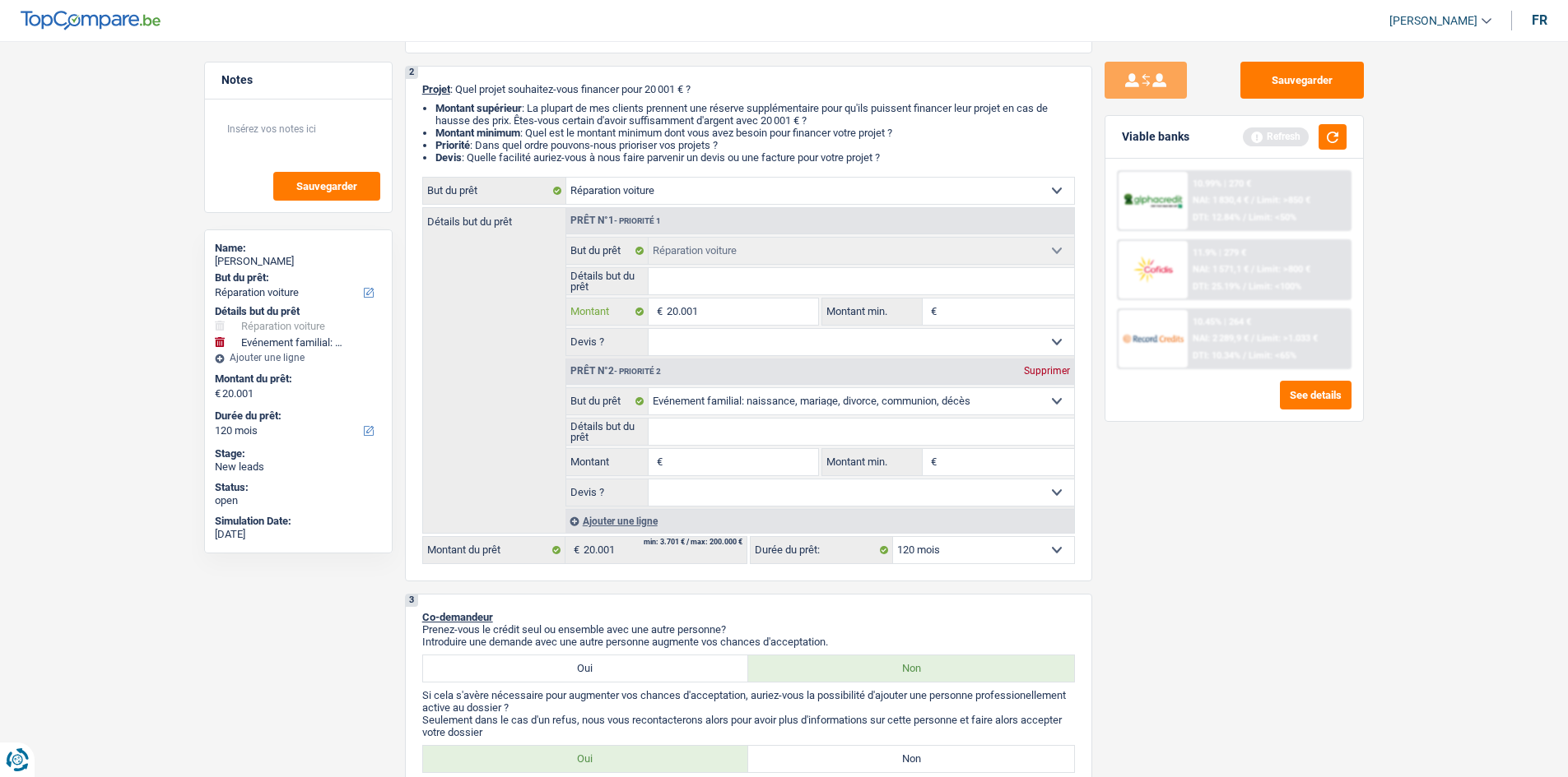
scroll to position [164, 0]
type input "2.000"
type input "200"
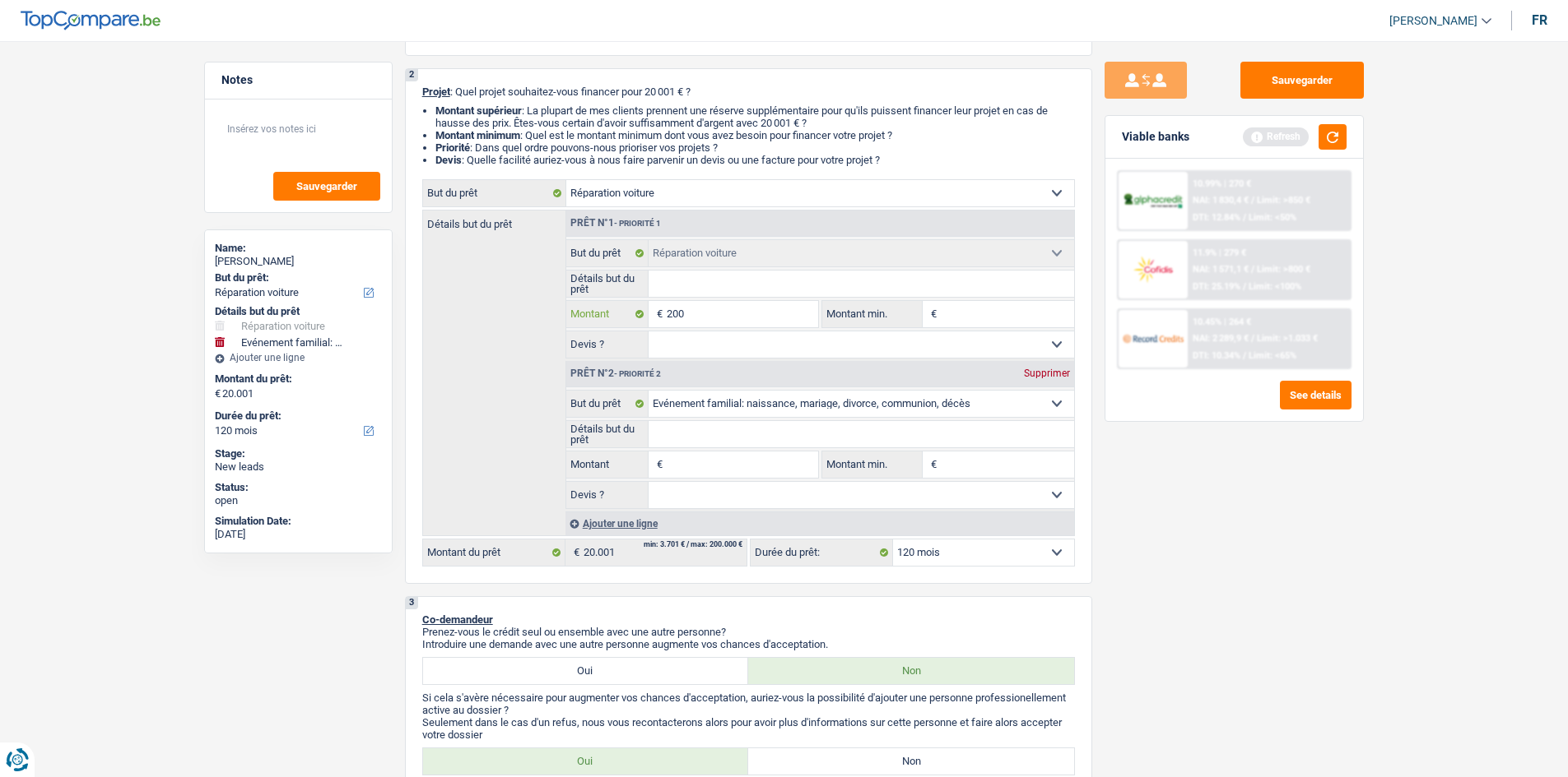
type input "20"
type input "2"
type input "0"
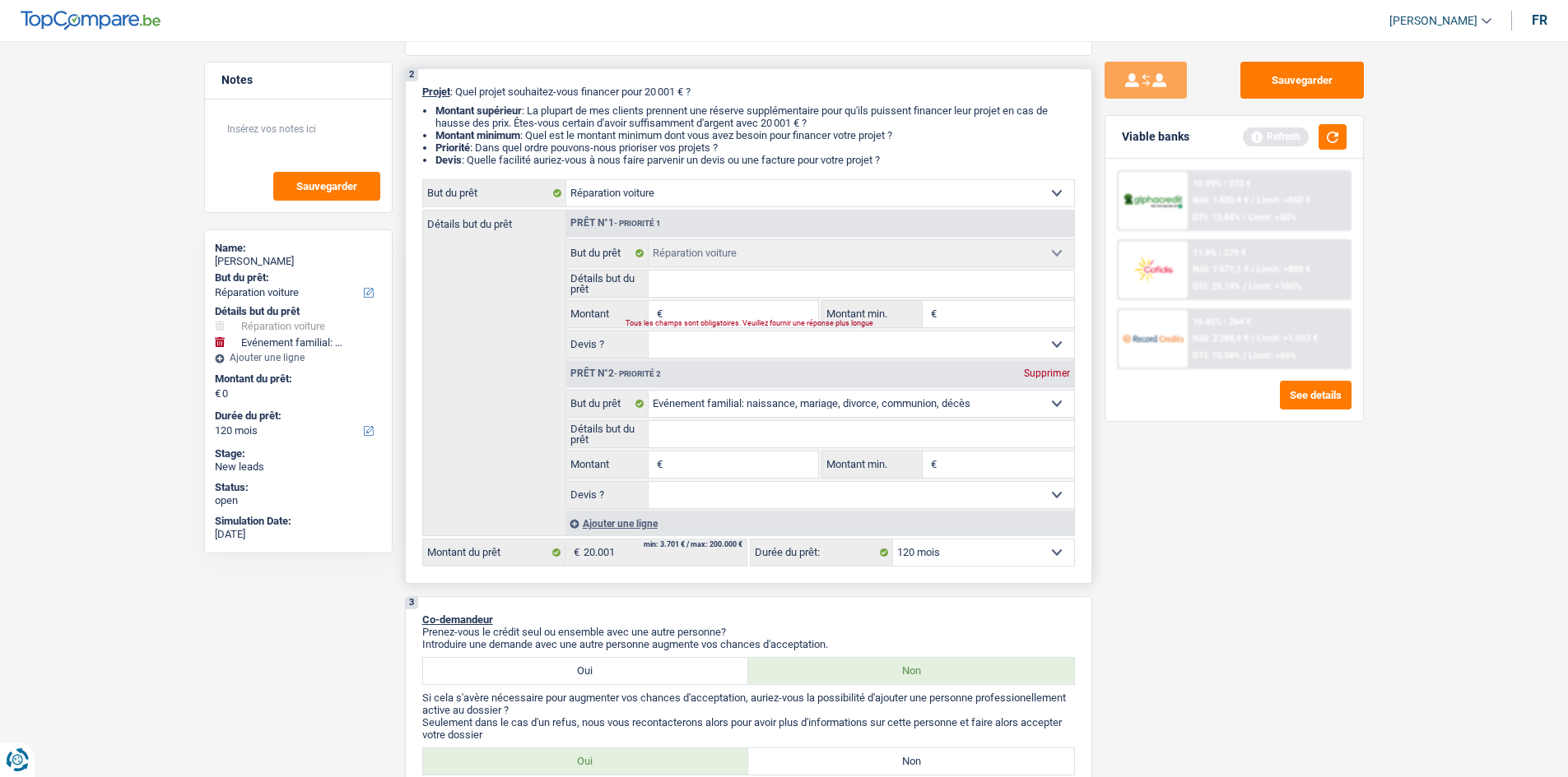
click at [542, 279] on input "Détails but du prêt" at bounding box center [861, 284] width 426 height 26
type input "F"
type input "FO"
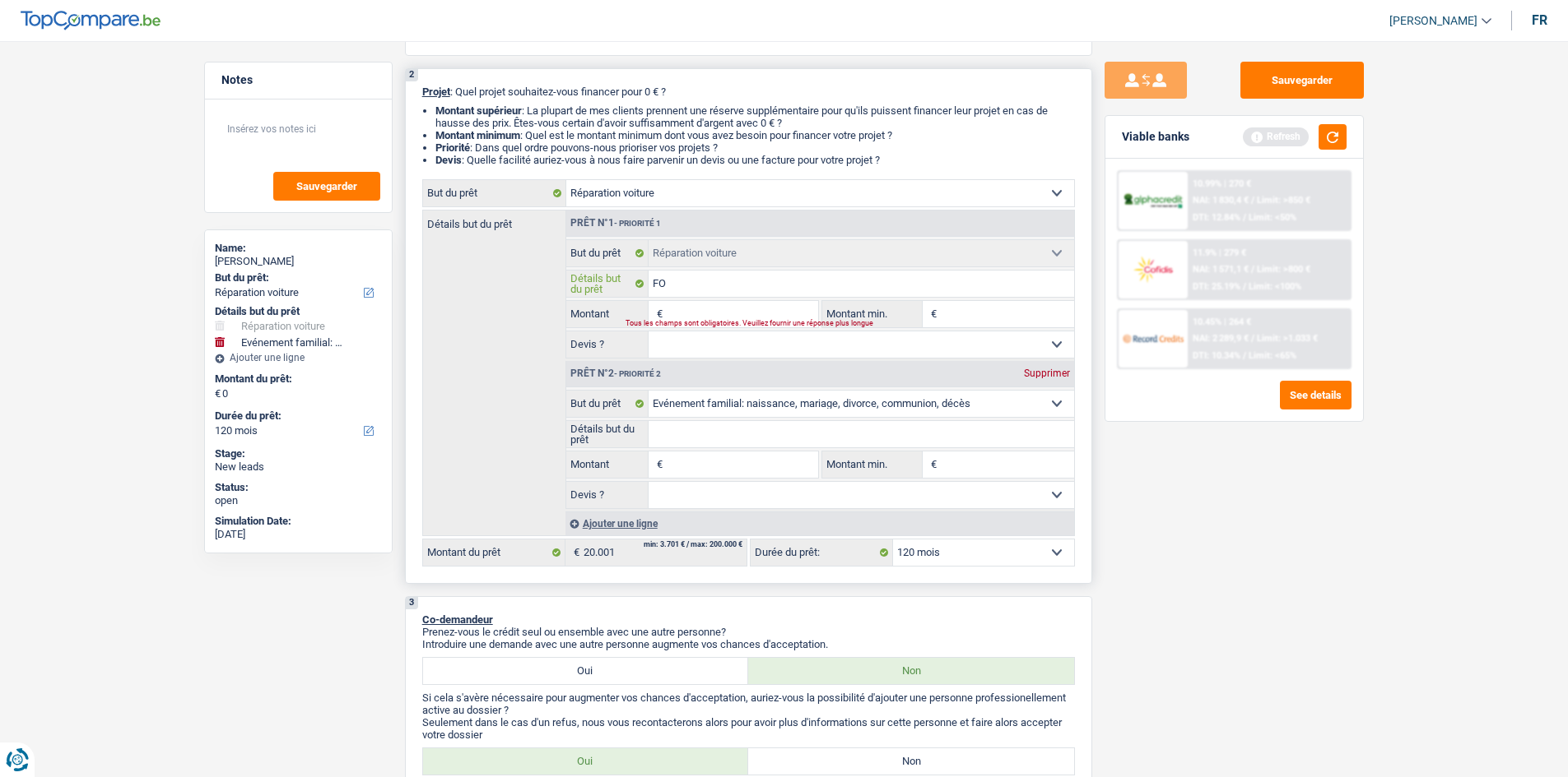
type input "FOr"
type input "FOrd"
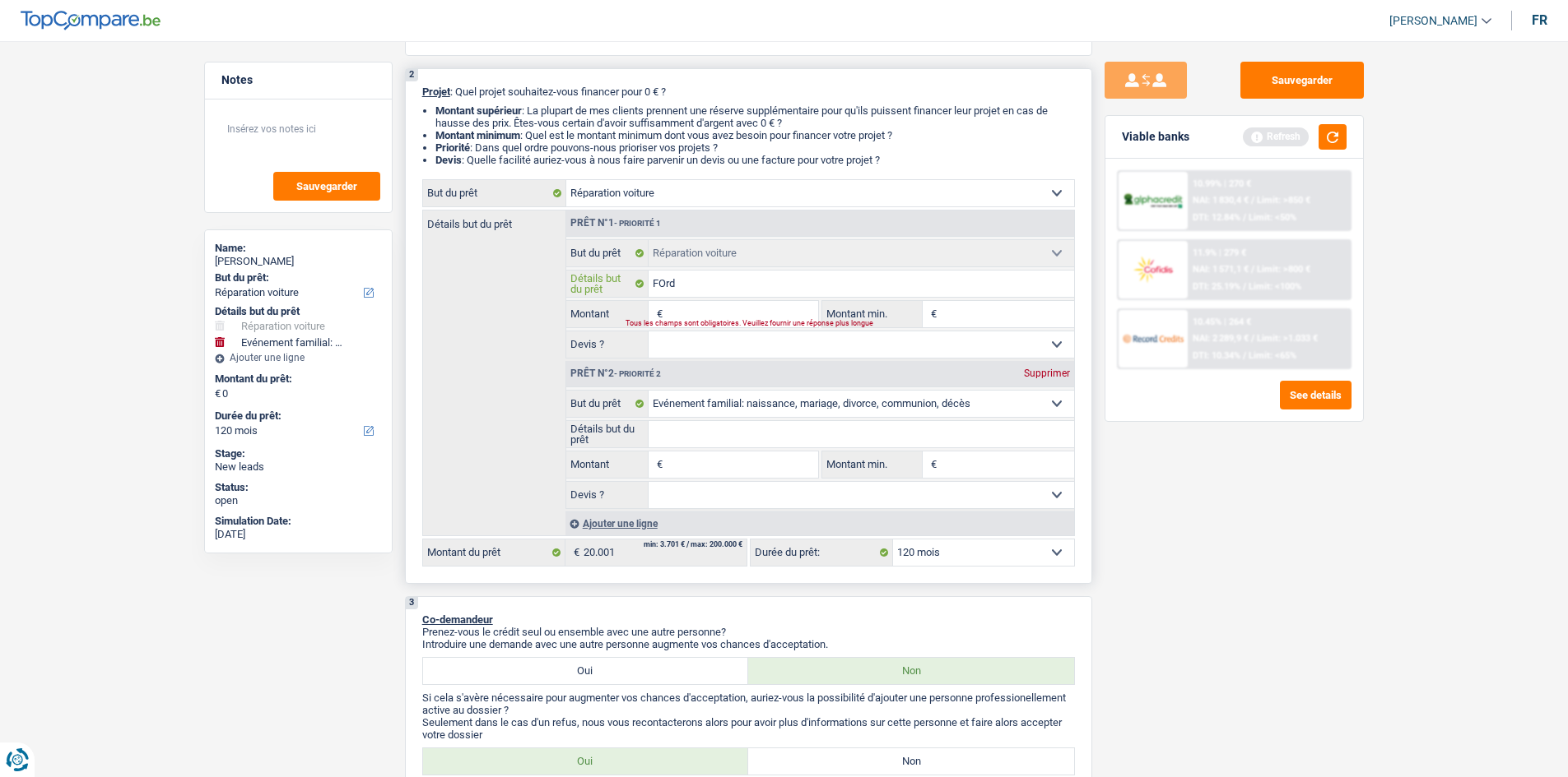
type input "FOrd"
type input "FOrd M"
type input "FOrd Mu"
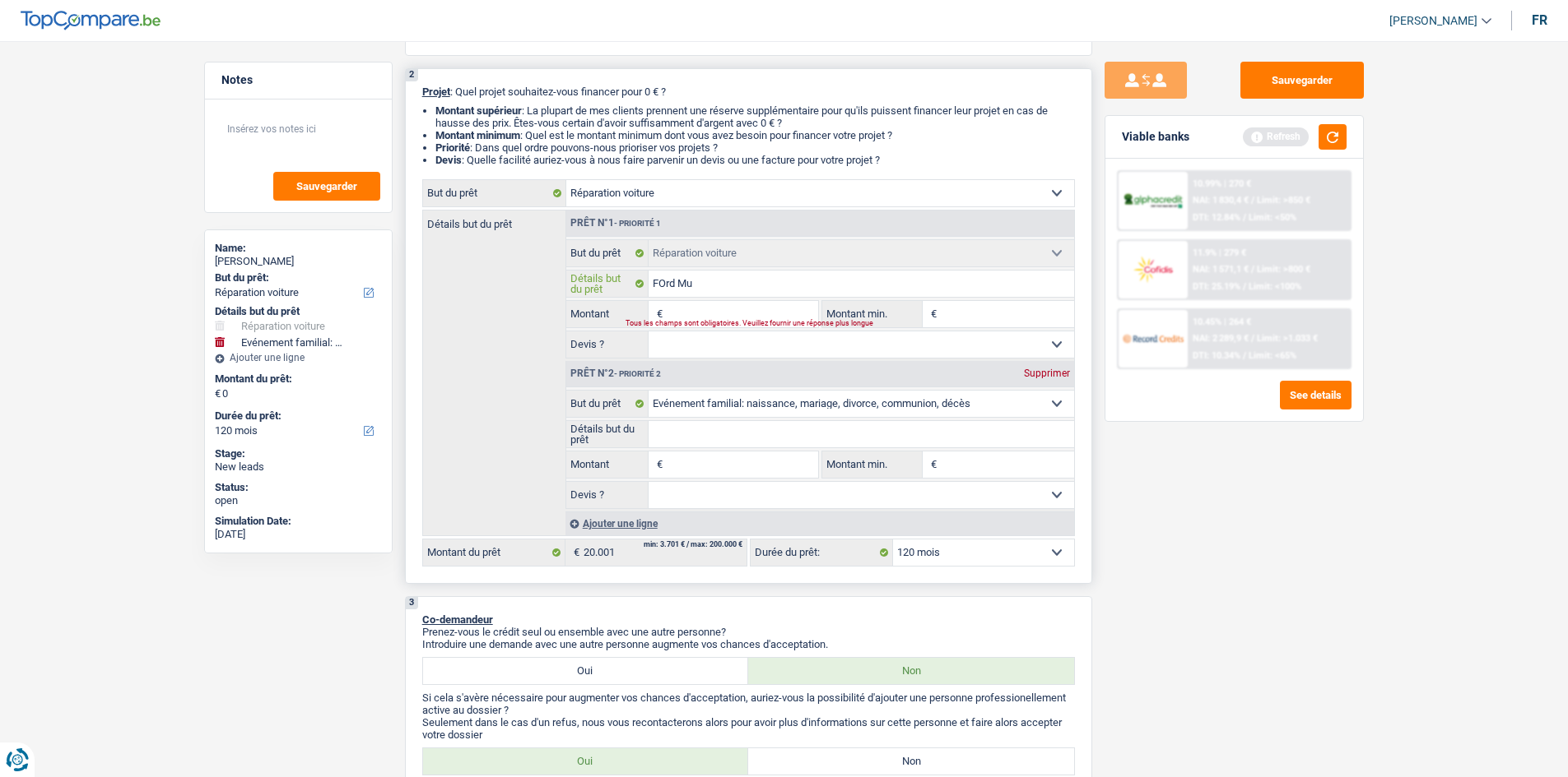
type input "FOrd Mus"
type input "FOrd Must"
type input "FOrd Musta"
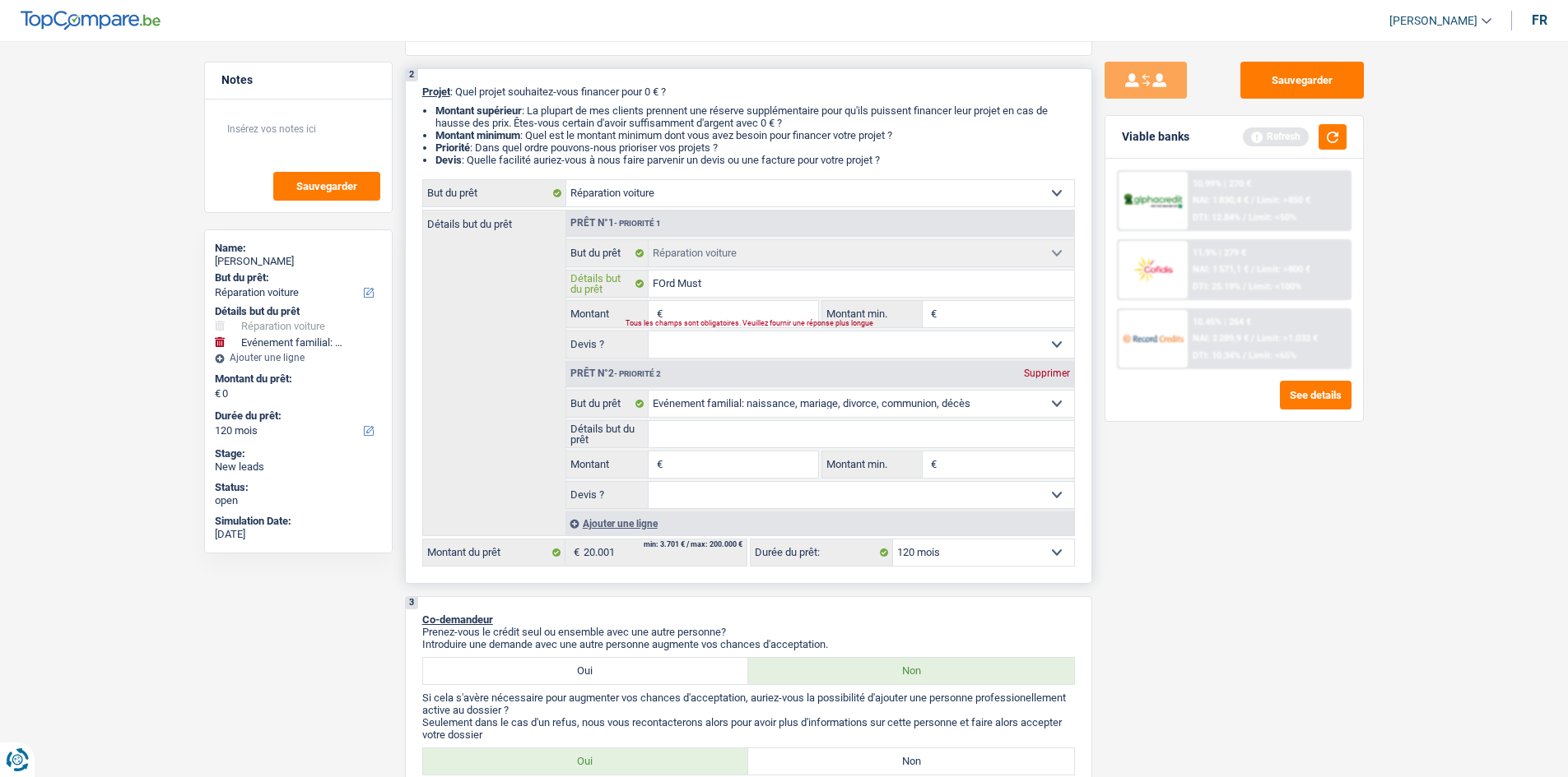
type input "FOrd Musta"
type input "FOrd Mustan"
type input "FOrd Mustang"
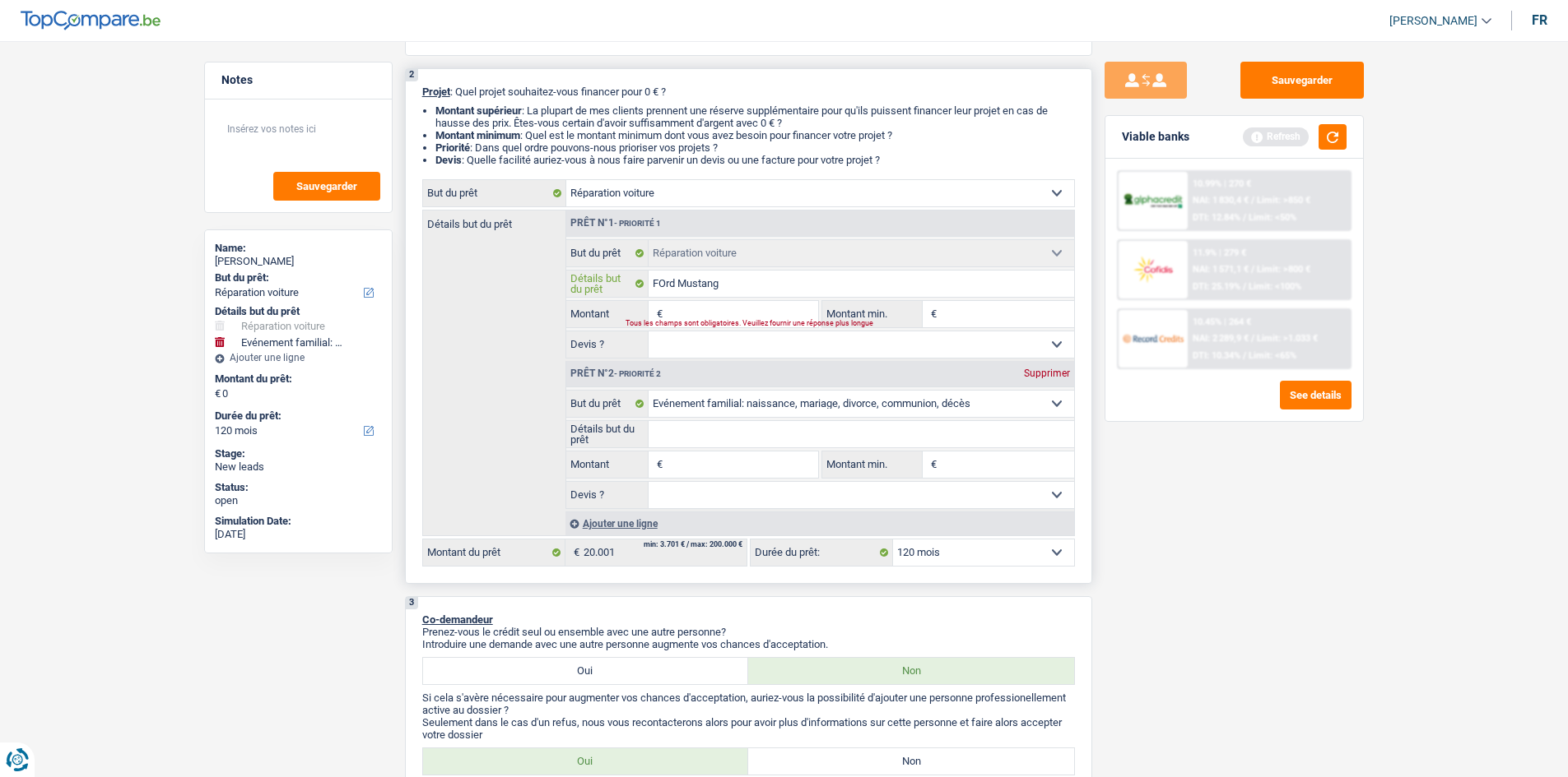
type input "FOrd Mustang"
click at [542, 279] on input "FOrd Mustang" at bounding box center [861, 284] width 426 height 26
type input "Frd Mustang"
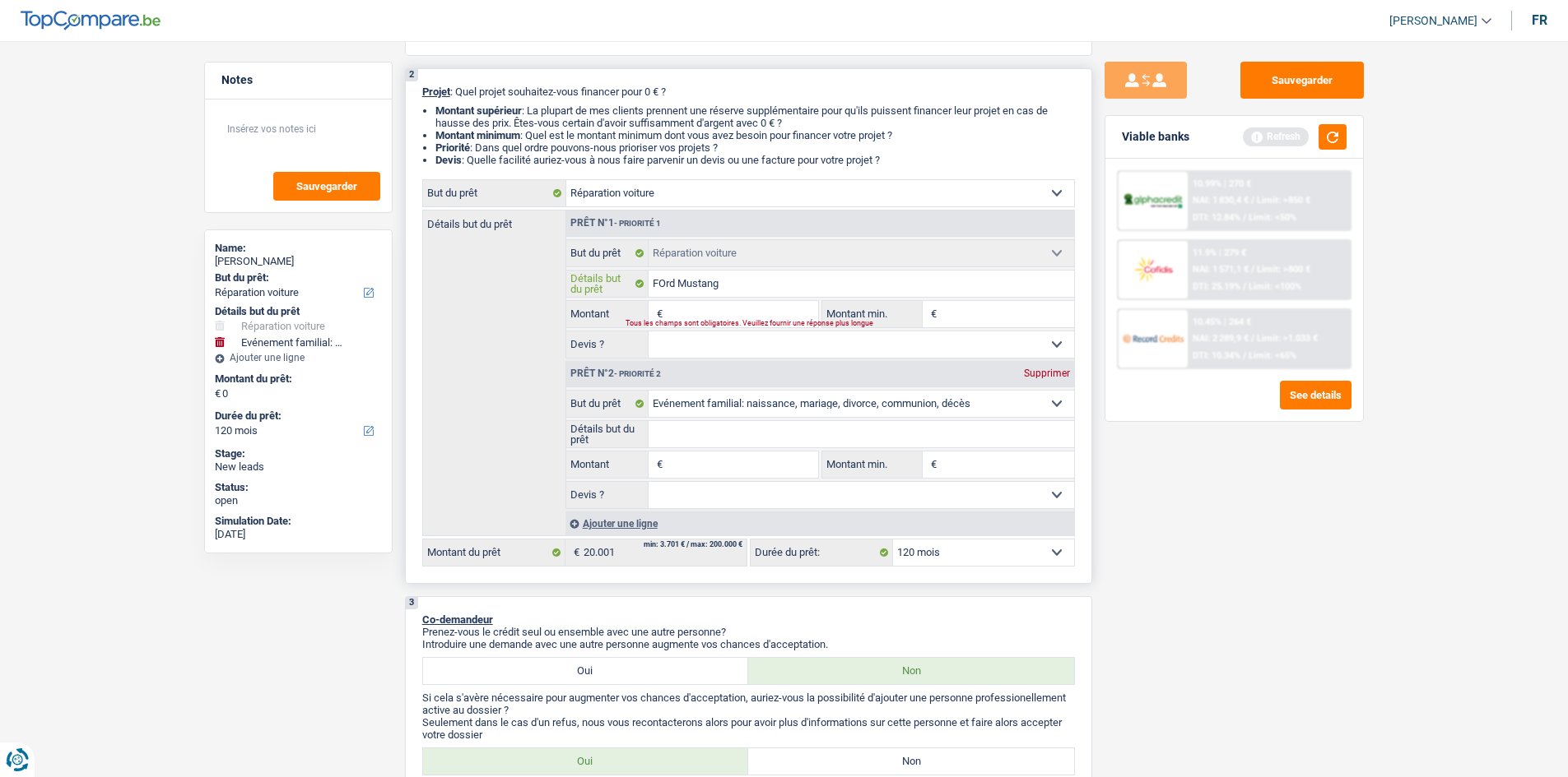
type input "Frd Mustang"
type input "Ford Mustang"
drag, startPoint x: 1261, startPoint y: 519, endPoint x: 1014, endPoint y: 408, distance: 270.8
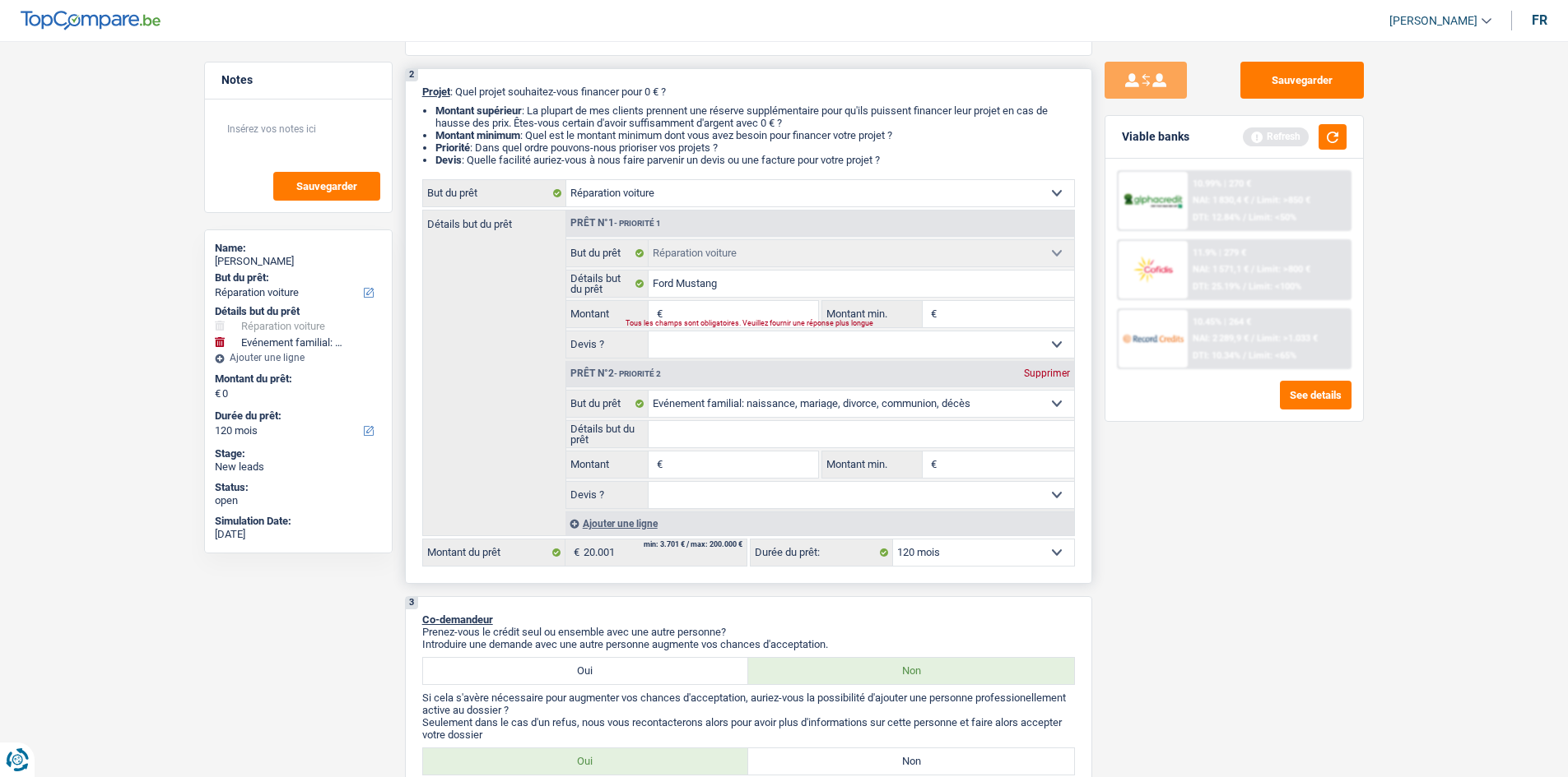
click at [542, 279] on div "Sauvegarder Viable banks Refresh 10.99% | 270 € NAI: 1 830,4 € / Limit: >850 € …" at bounding box center [1234, 404] width 284 height 685
click at [542, 279] on input "Montant" at bounding box center [742, 314] width 150 height 26
type input "1"
type input "10"
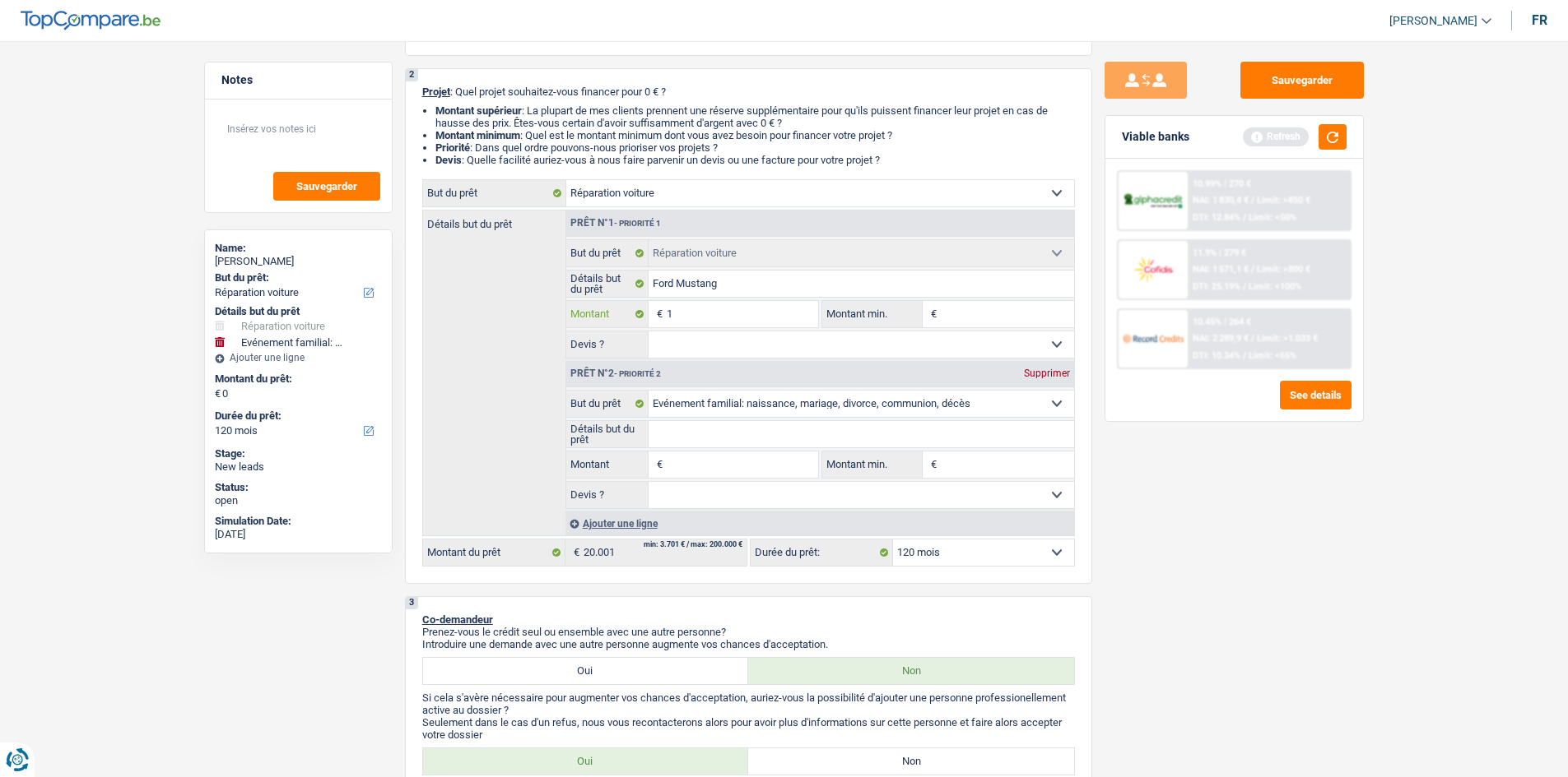
type input "10"
type input "100"
type input "1.000"
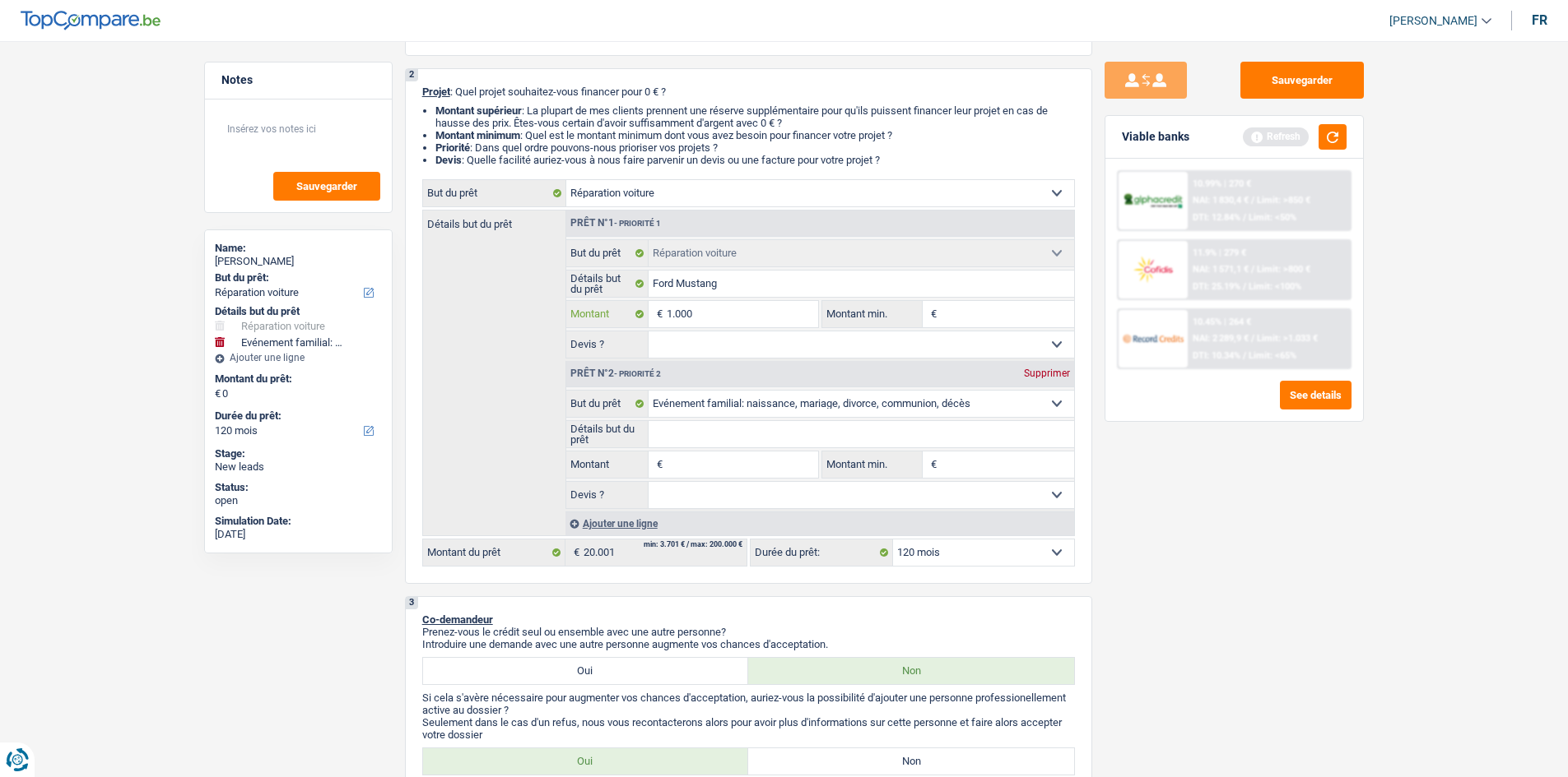
type input "10.000"
type input "1.000"
type input "100"
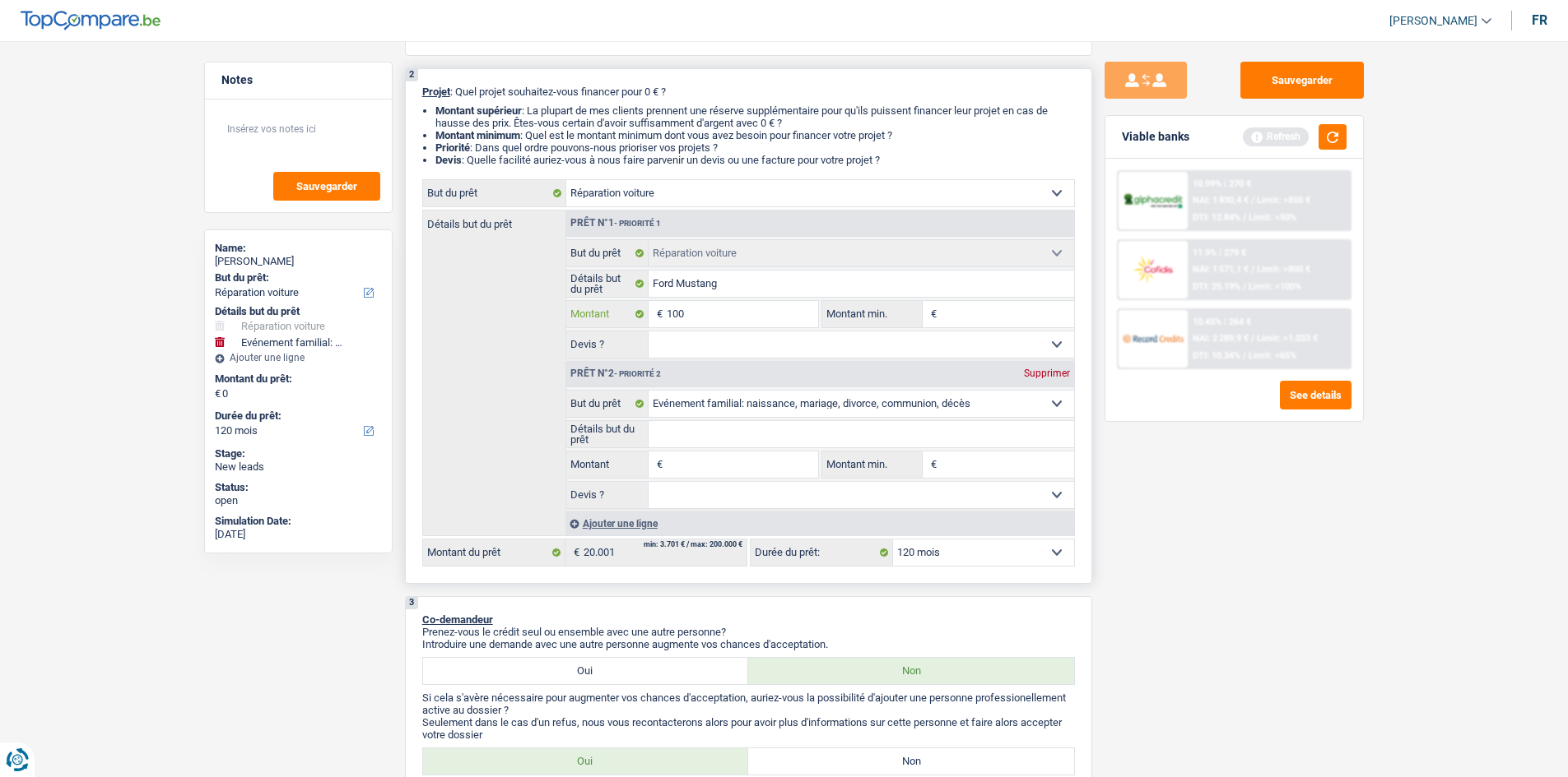
type input "100"
type input "10"
type input "1"
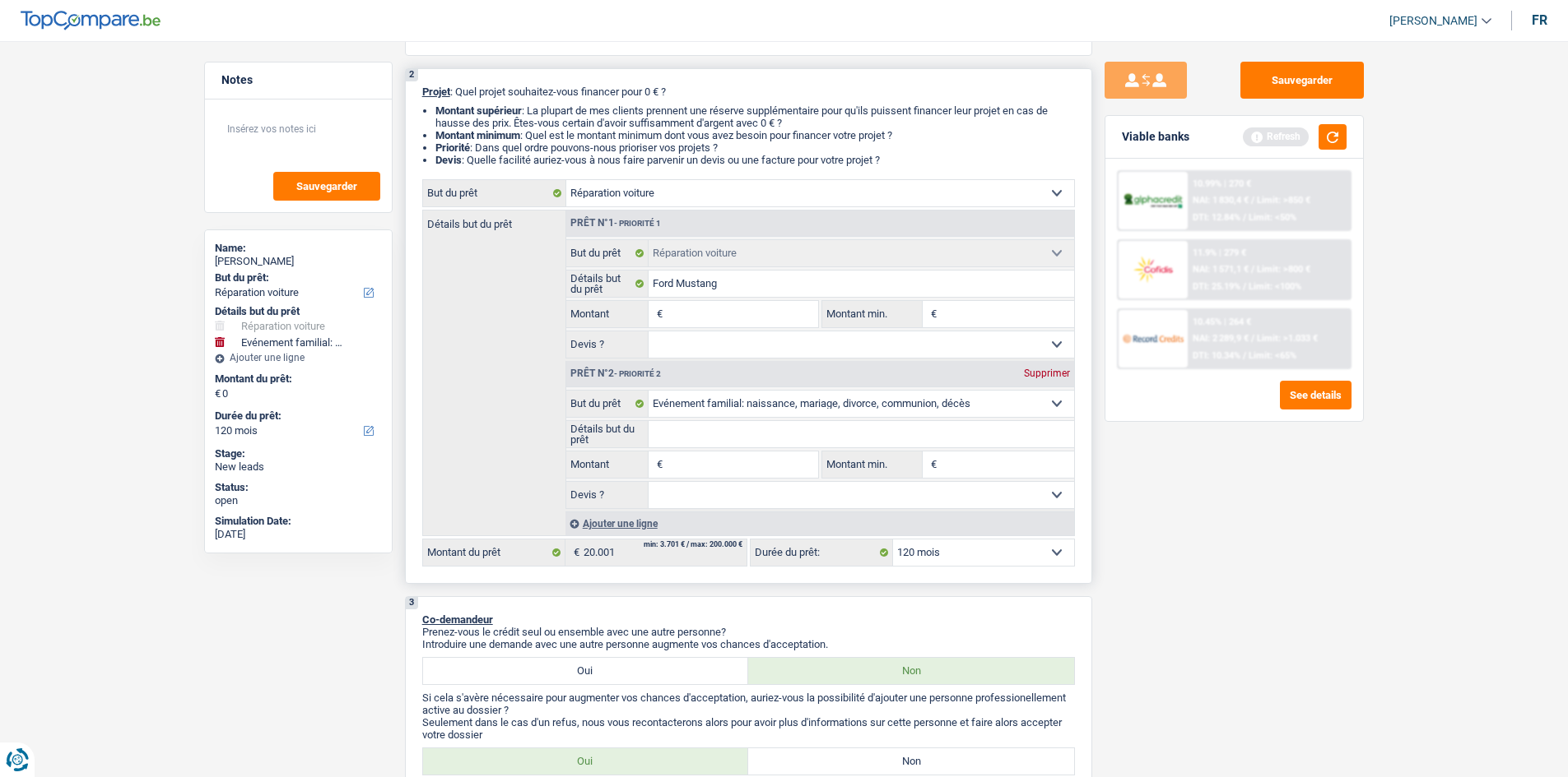
type input "1"
type input "15"
type input "1"
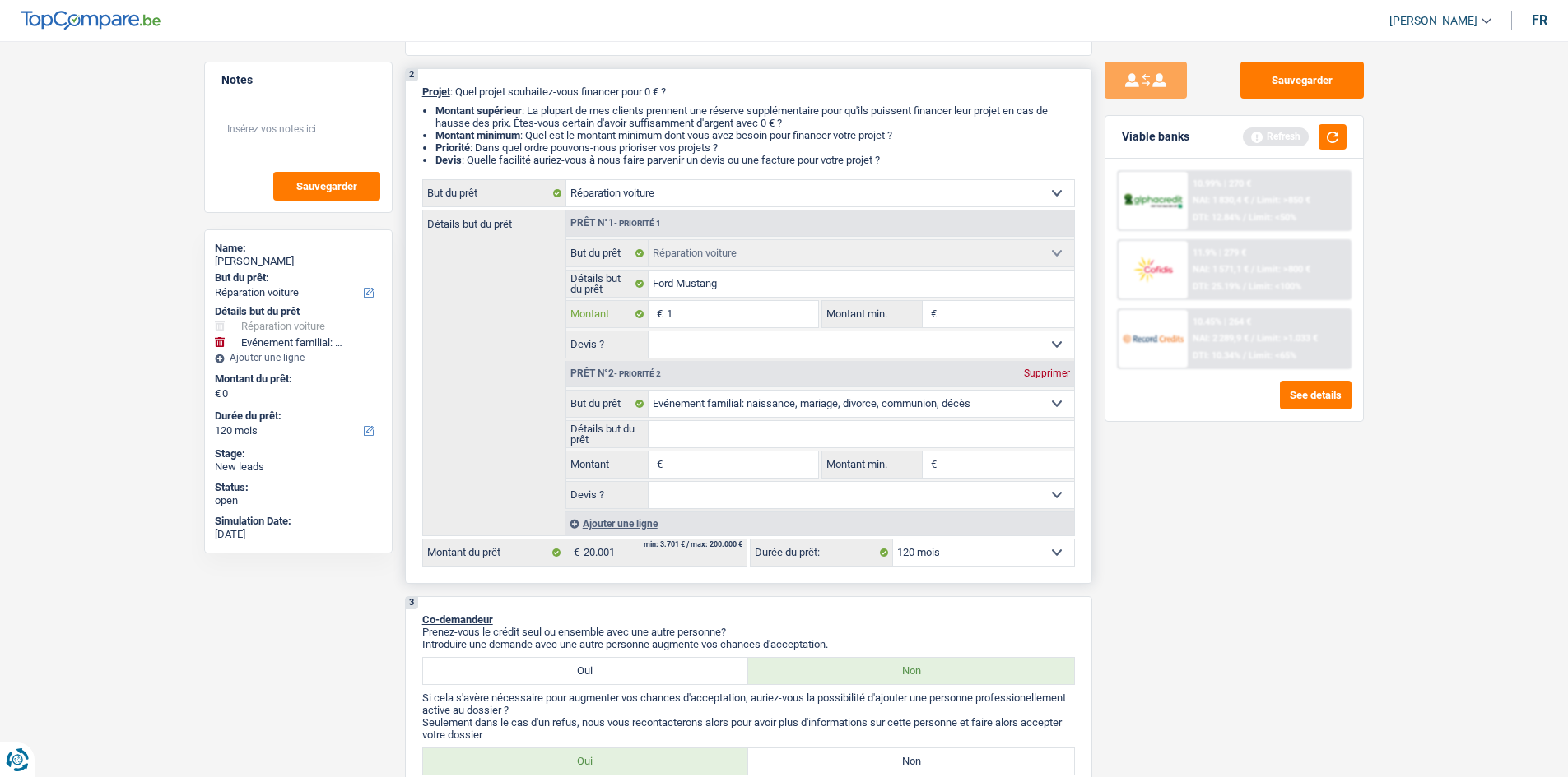
type input "1"
type input "11"
type input "110"
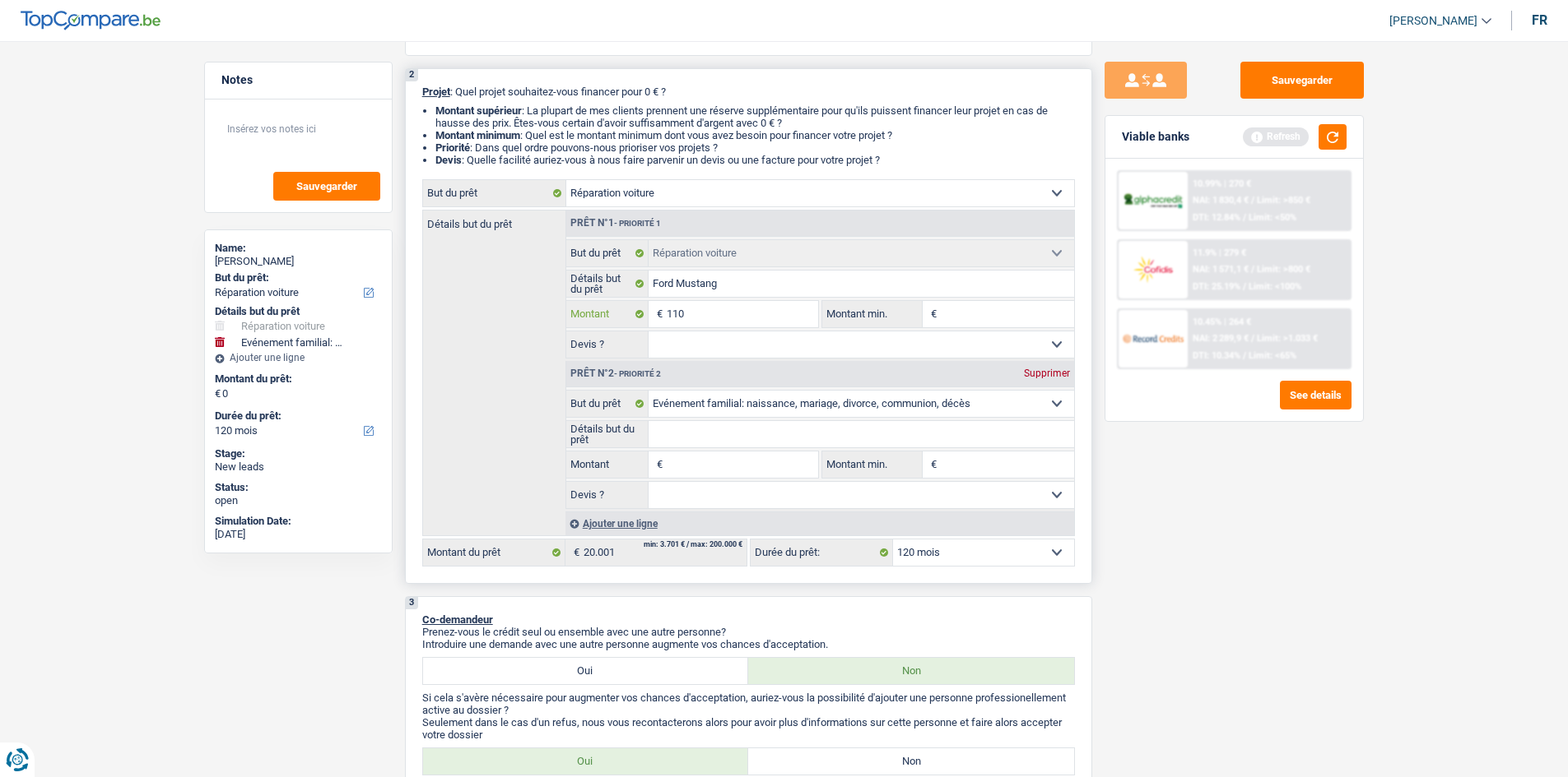
type input "11"
type input "1"
type input "10"
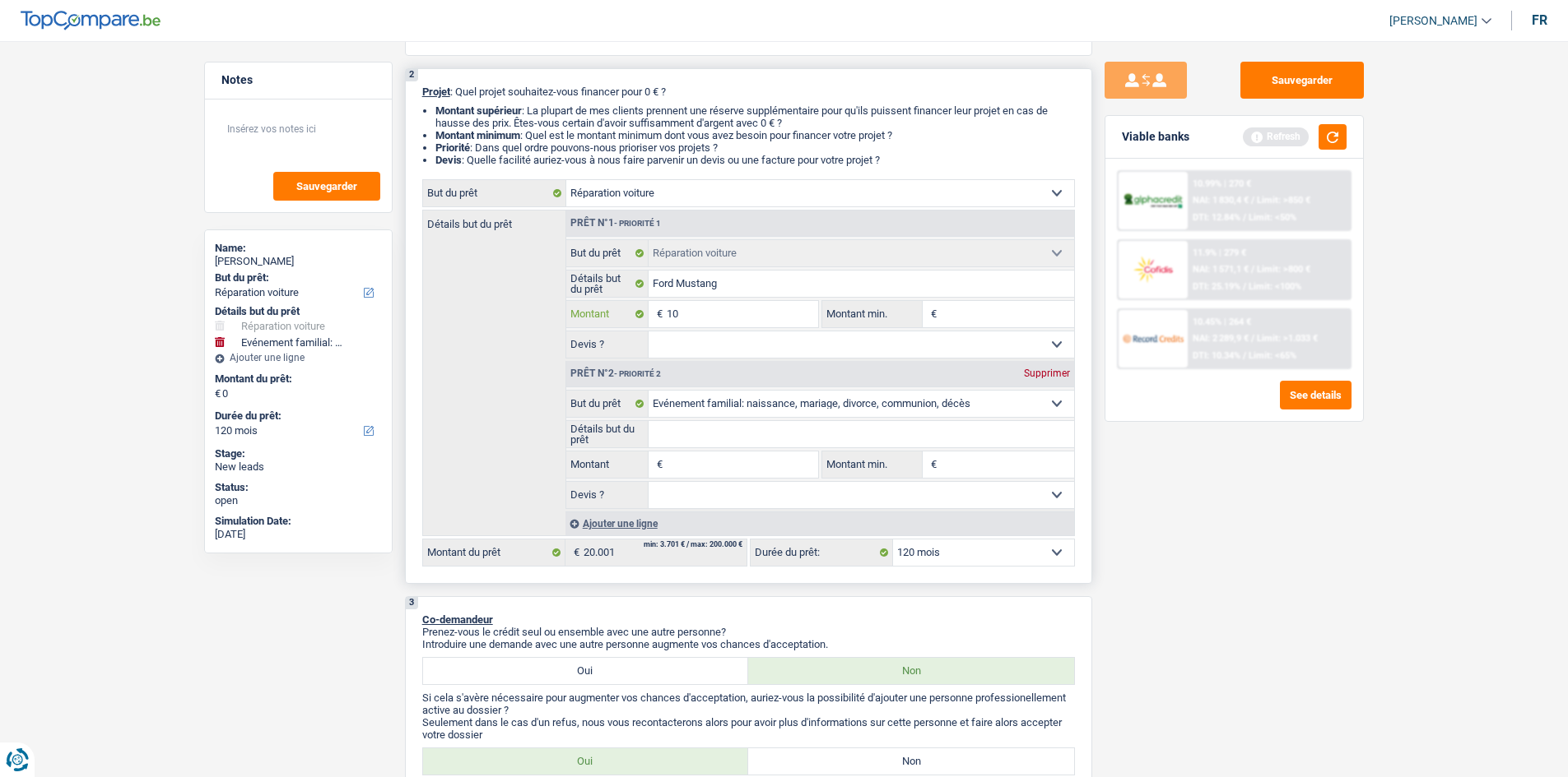
type input "10"
type input "100"
type input "1.000"
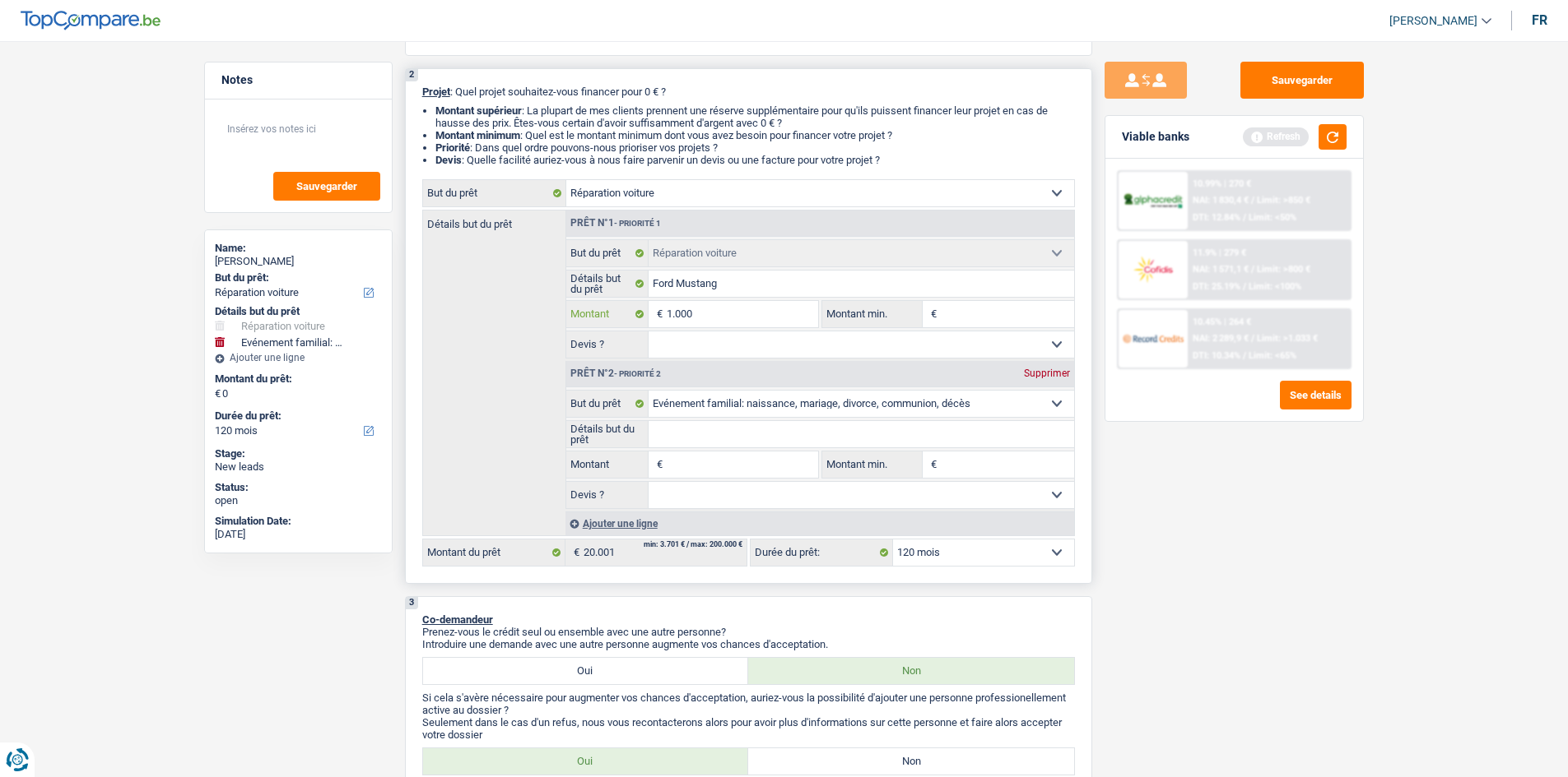
type input "10.000"
select select "48"
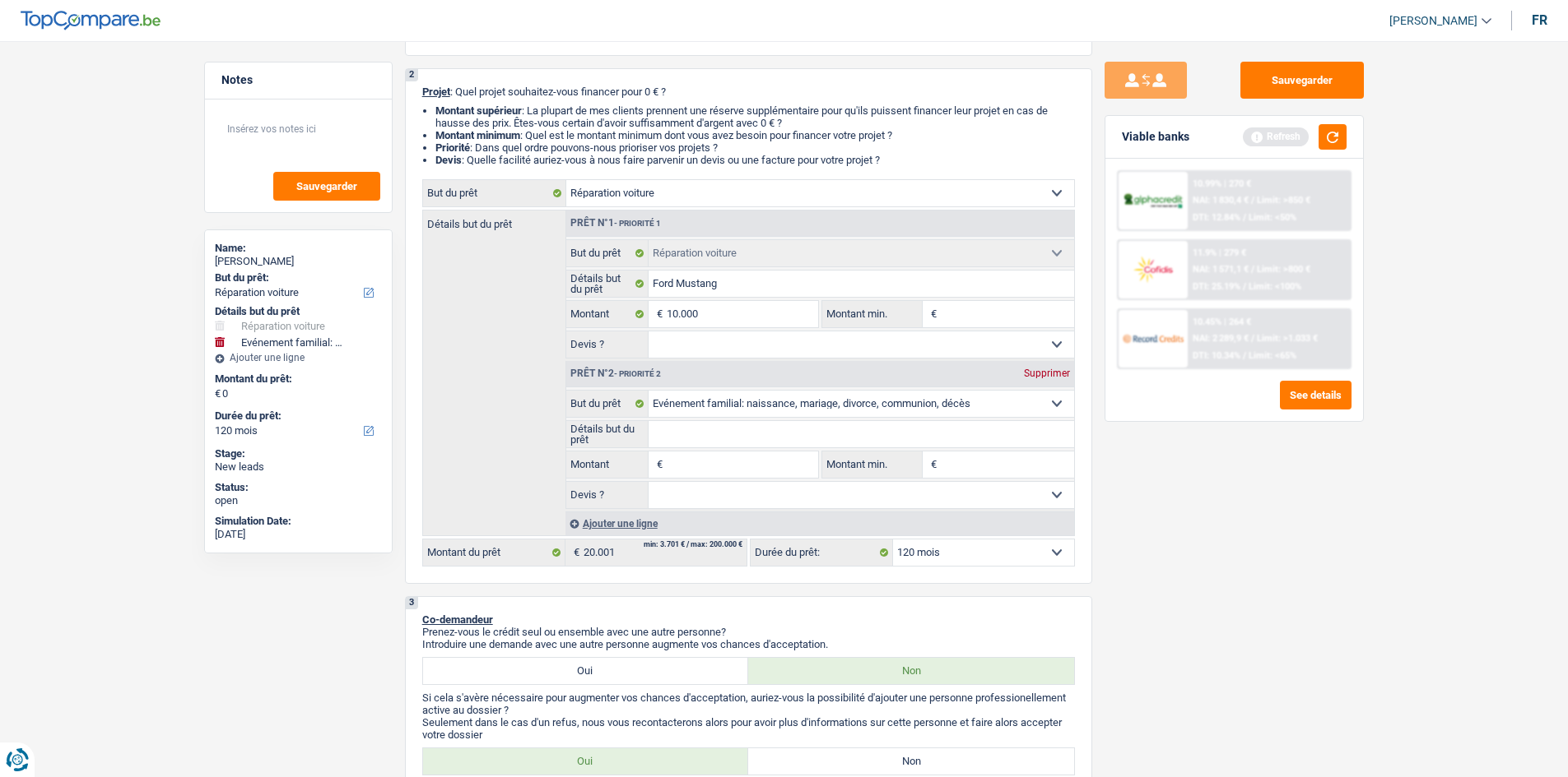
type input "10.000"
select select "48"
type input "10.000"
select select "48"
drag, startPoint x: 1262, startPoint y: 532, endPoint x: 1220, endPoint y: 498, distance: 54.0
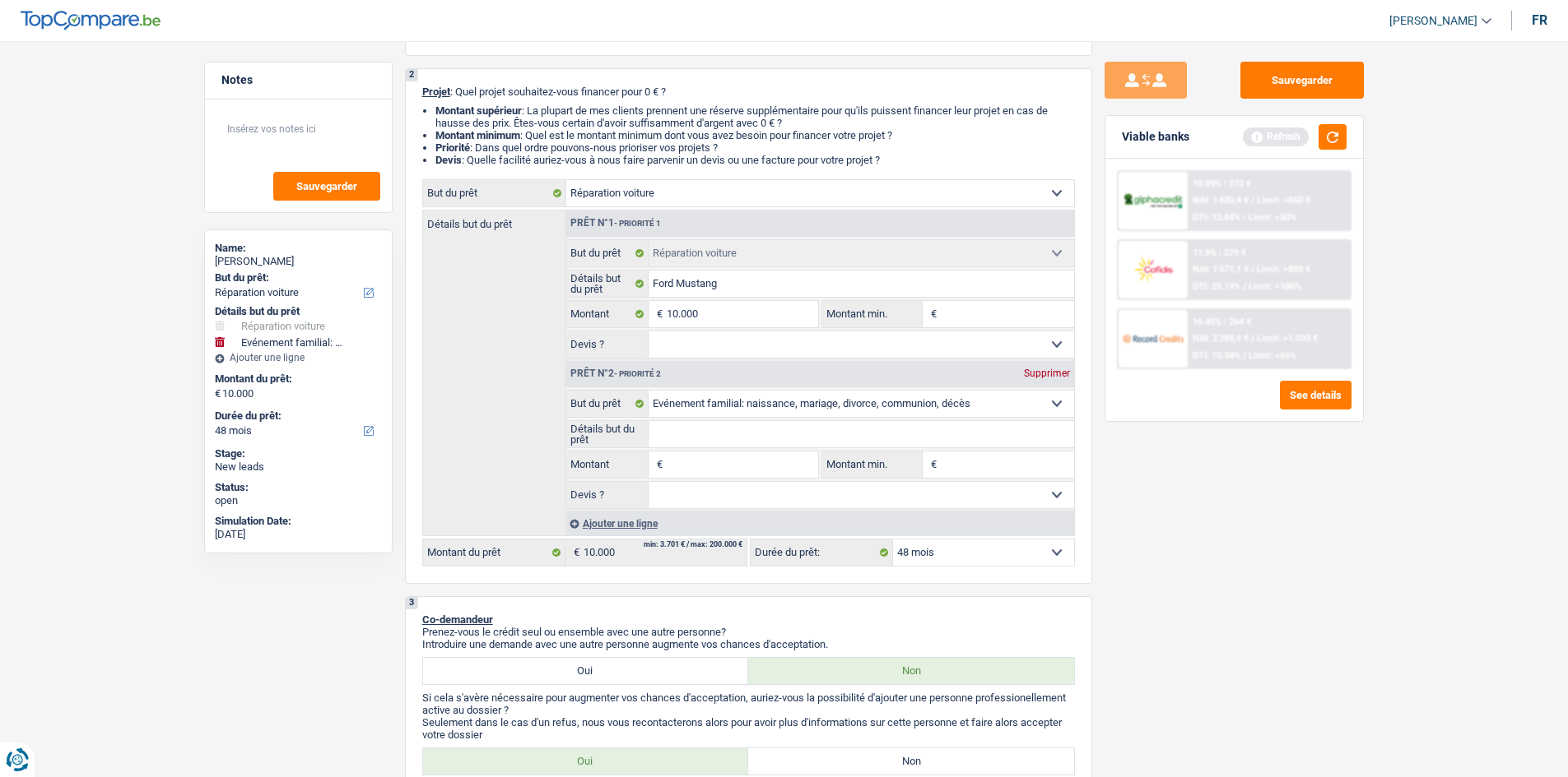
click at [542, 279] on div "Sauvegarder Viable banks Refresh 10.99% | 270 € NAI: 1 830,4 € / Limit: >850 € …" at bounding box center [1234, 404] width 284 height 685
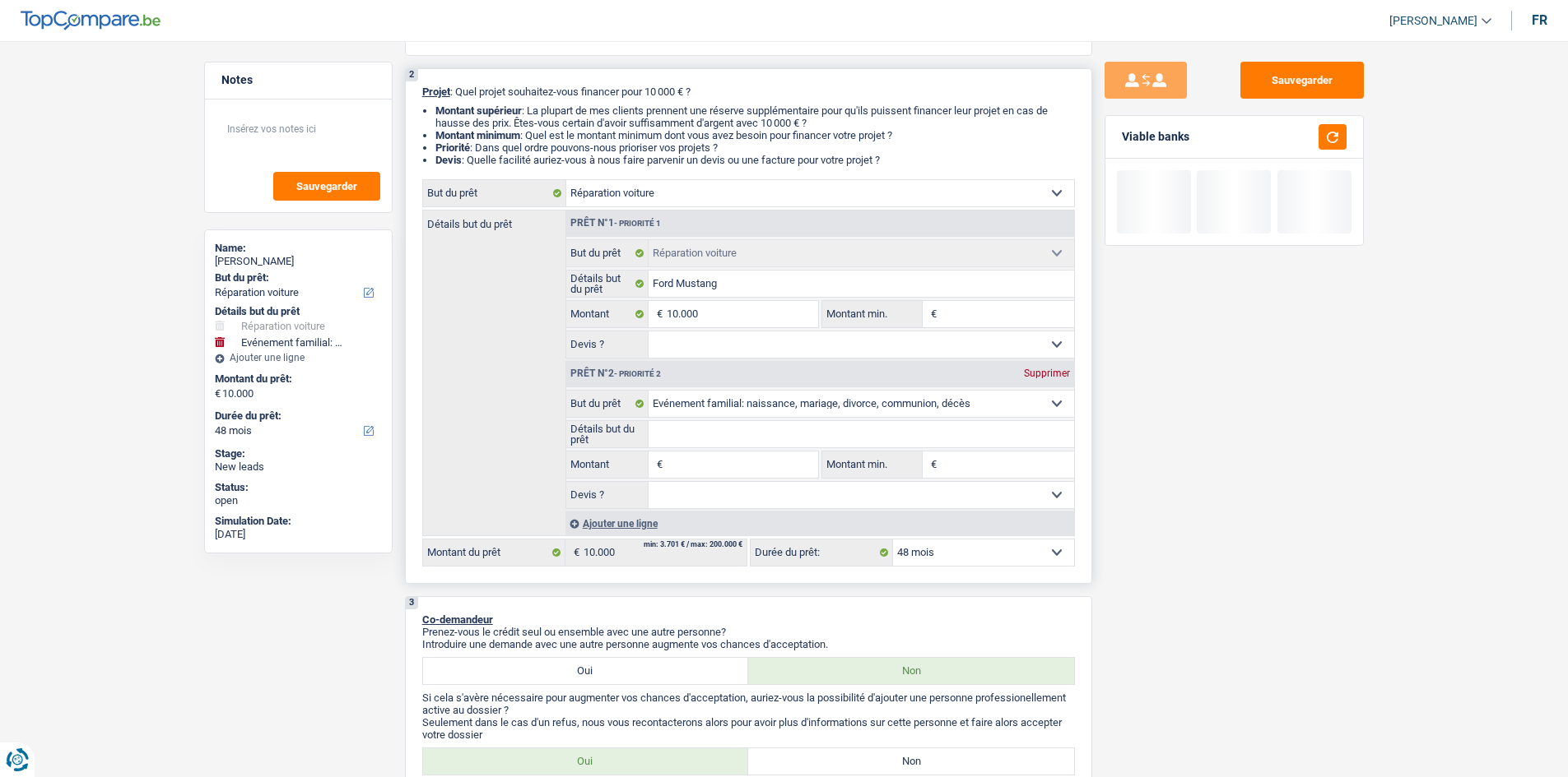
drag, startPoint x: 769, startPoint y: 343, endPoint x: 754, endPoint y: 347, distance: 15.5
click at [542, 279] on select "Oui Non Non répondu Sélectionner une option" at bounding box center [861, 345] width 426 height 26
select select "yes"
click at [542, 279] on select "Oui Non Non répondu Sélectionner une option" at bounding box center [861, 345] width 426 height 26
select select "yes"
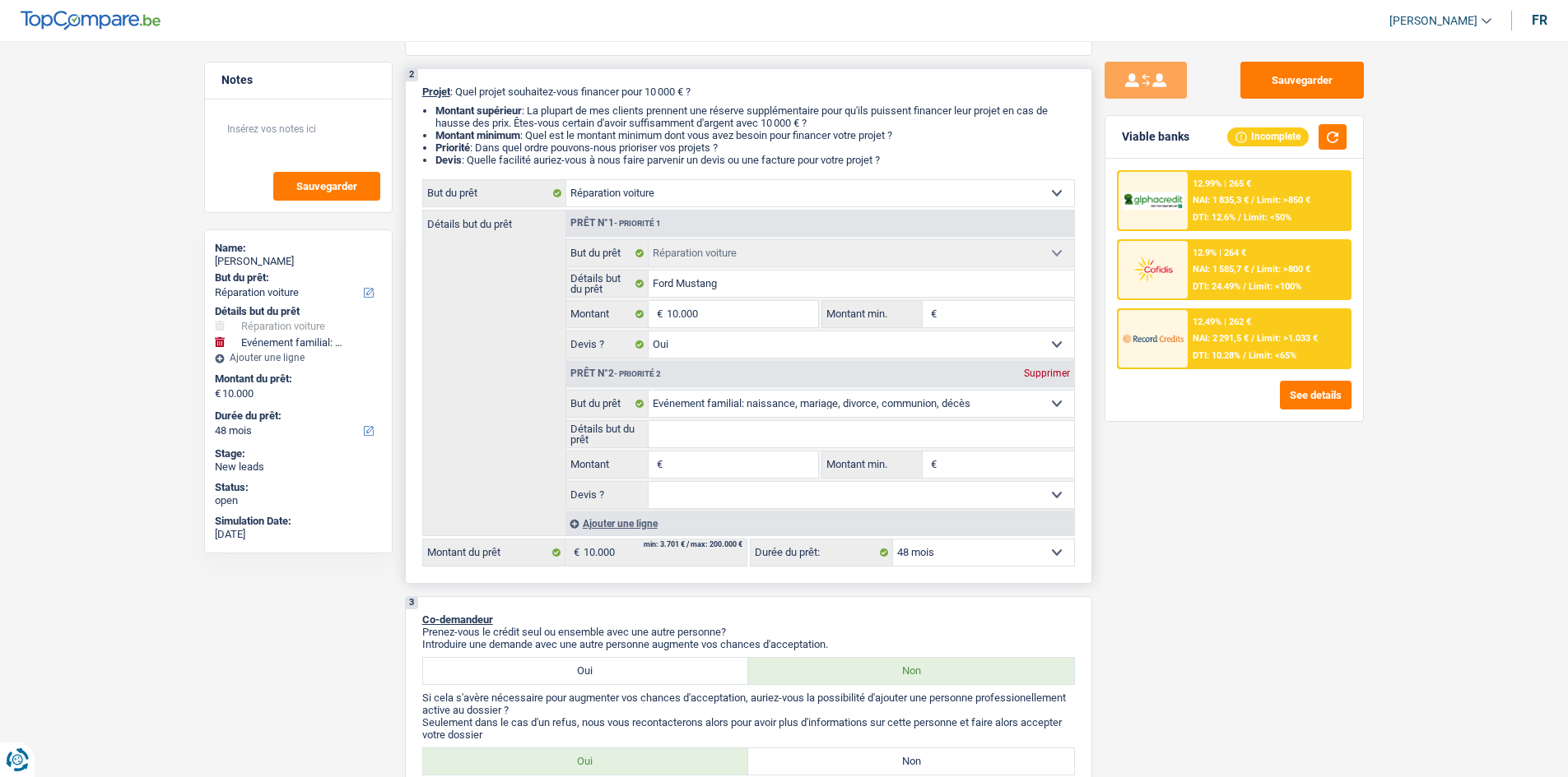
click at [542, 279] on select "Confort maison: meubles, textile, peinture, électroménager, outillage non-profe…" at bounding box center [861, 404] width 426 height 26
select select "hobbies"
click at [542, 279] on select "Confort maison: meubles, textile, peinture, électroménager, outillage non-profe…" at bounding box center [861, 404] width 426 height 26
select select "hobbies"
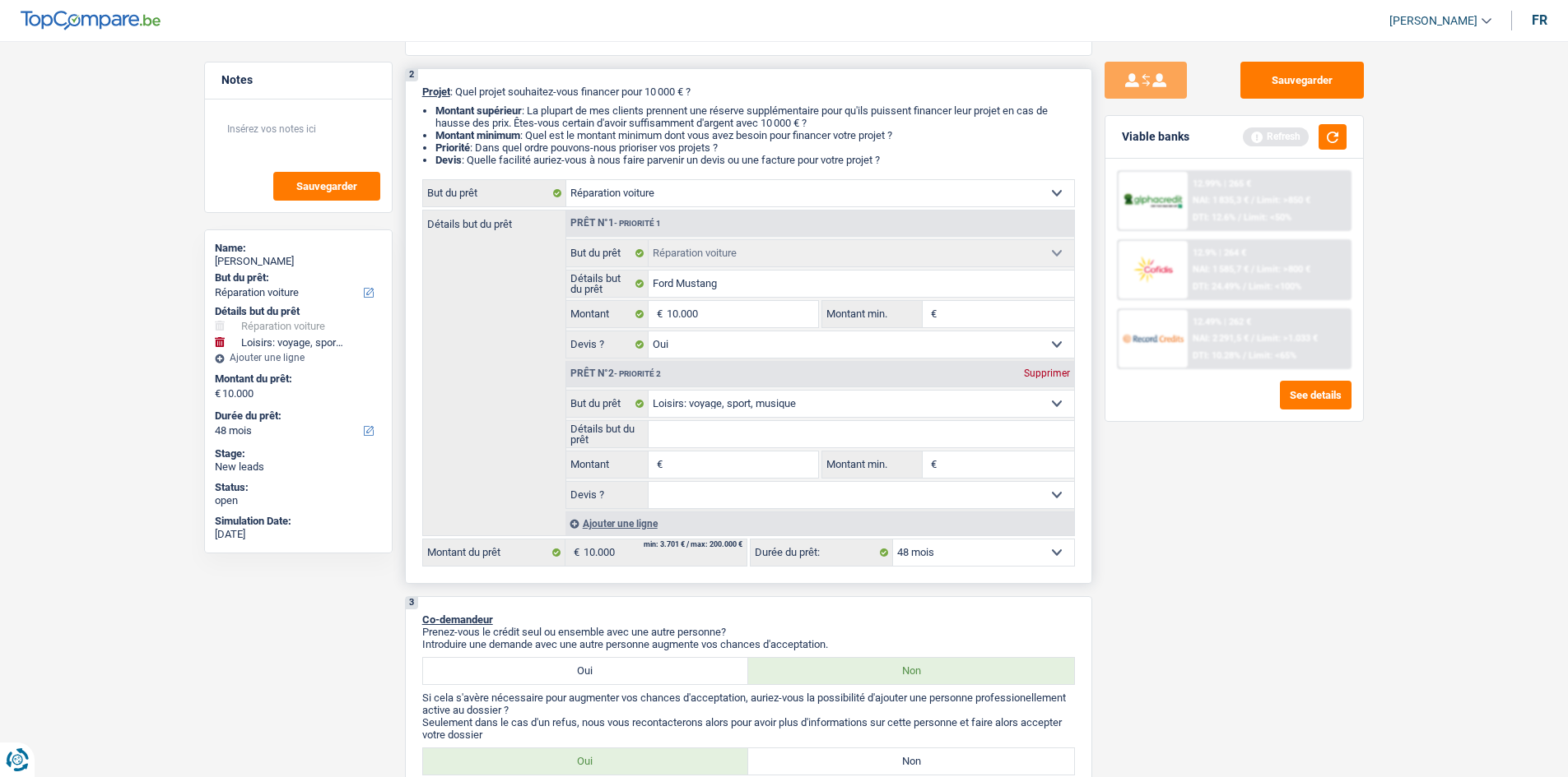
click at [542, 279] on input "Détails but du prêt" at bounding box center [861, 434] width 426 height 26
type input "E"
type input "En"
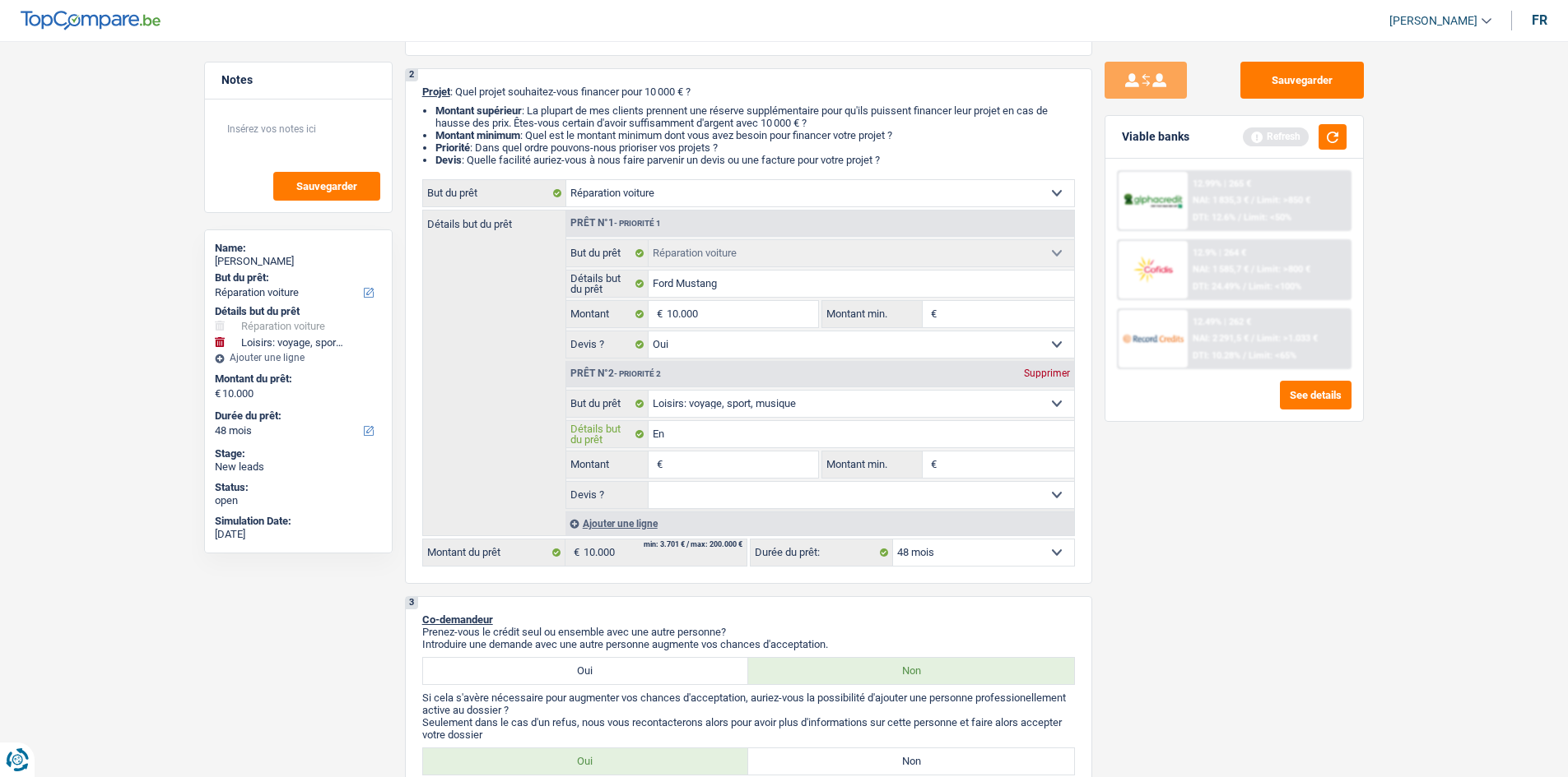
type input "En"
type input "En e"
type input "En eu"
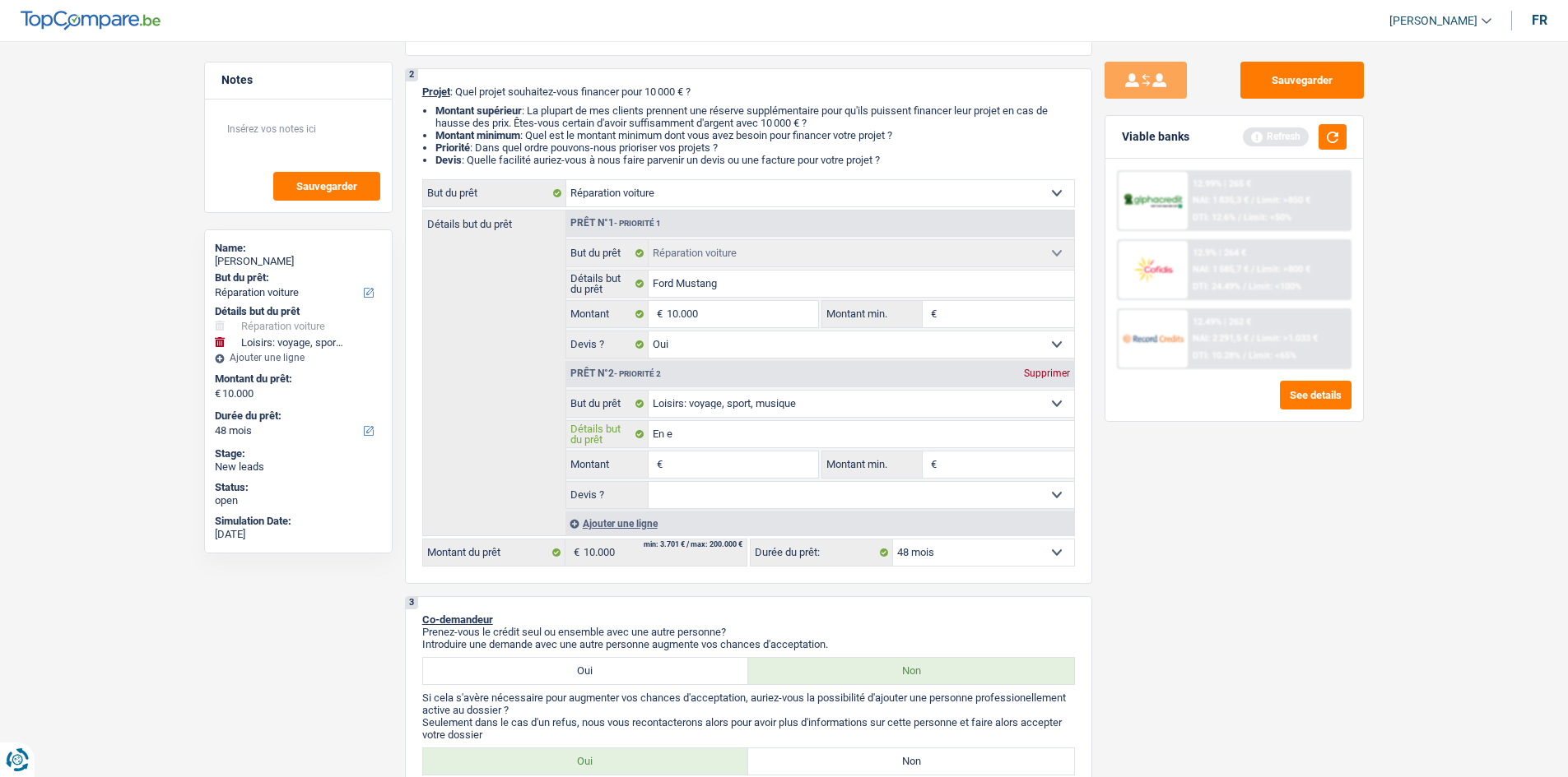
type input "En eu"
type input "En eur"
type input "En euro"
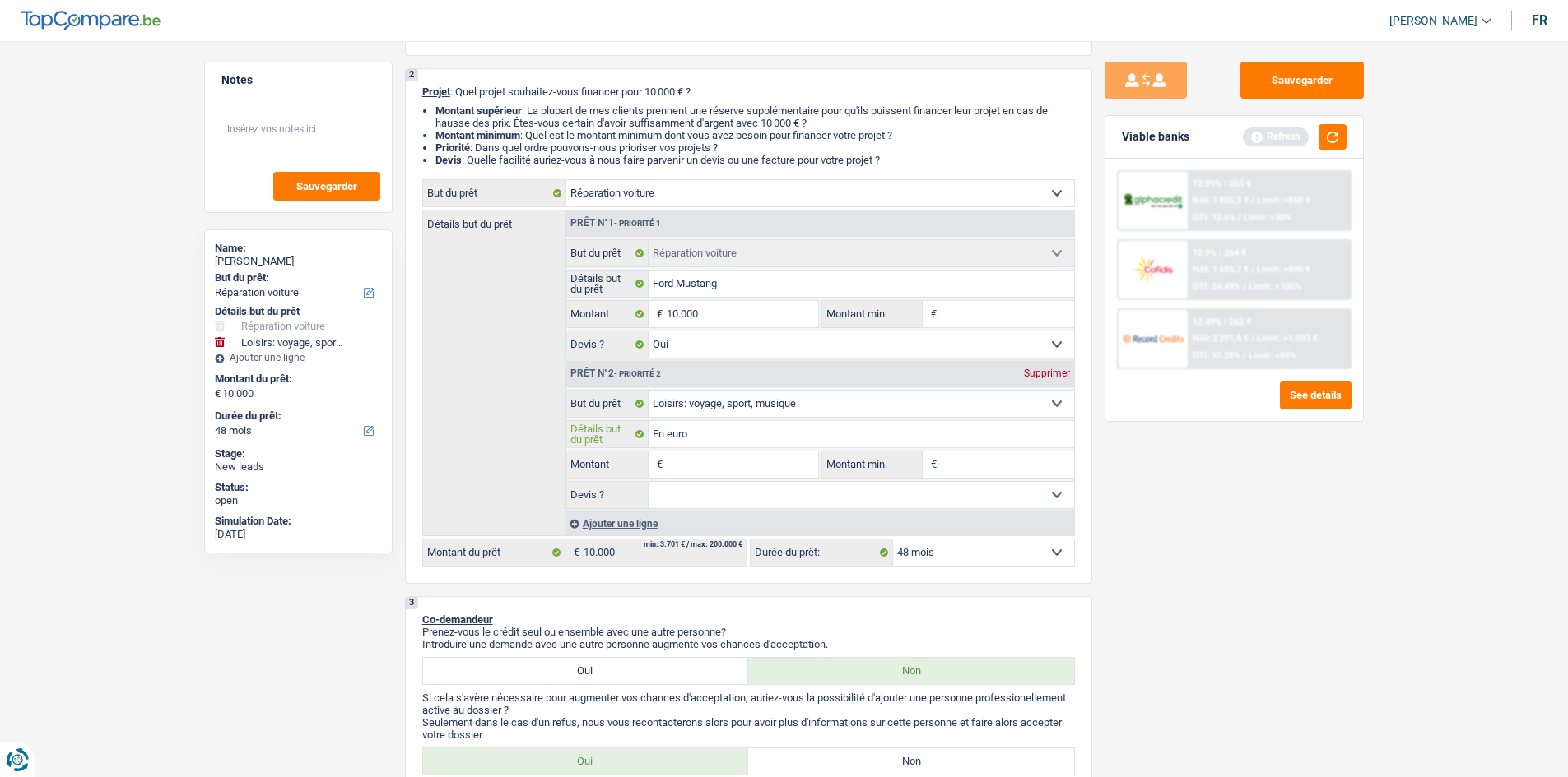
type input "En europ"
type input "En europe"
type input "En europ"
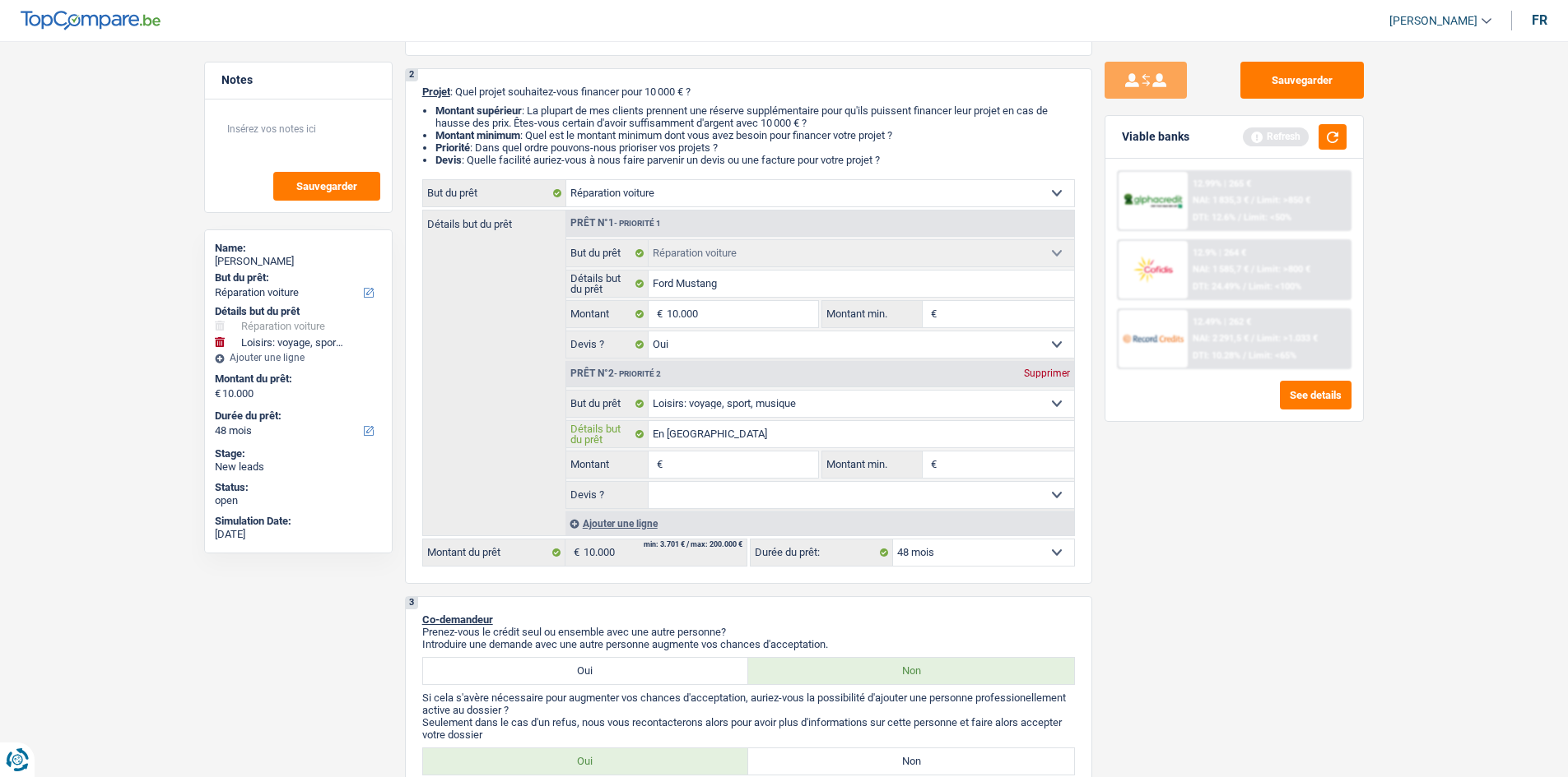
type input "En europ"
type input "En euro"
type input "En eur"
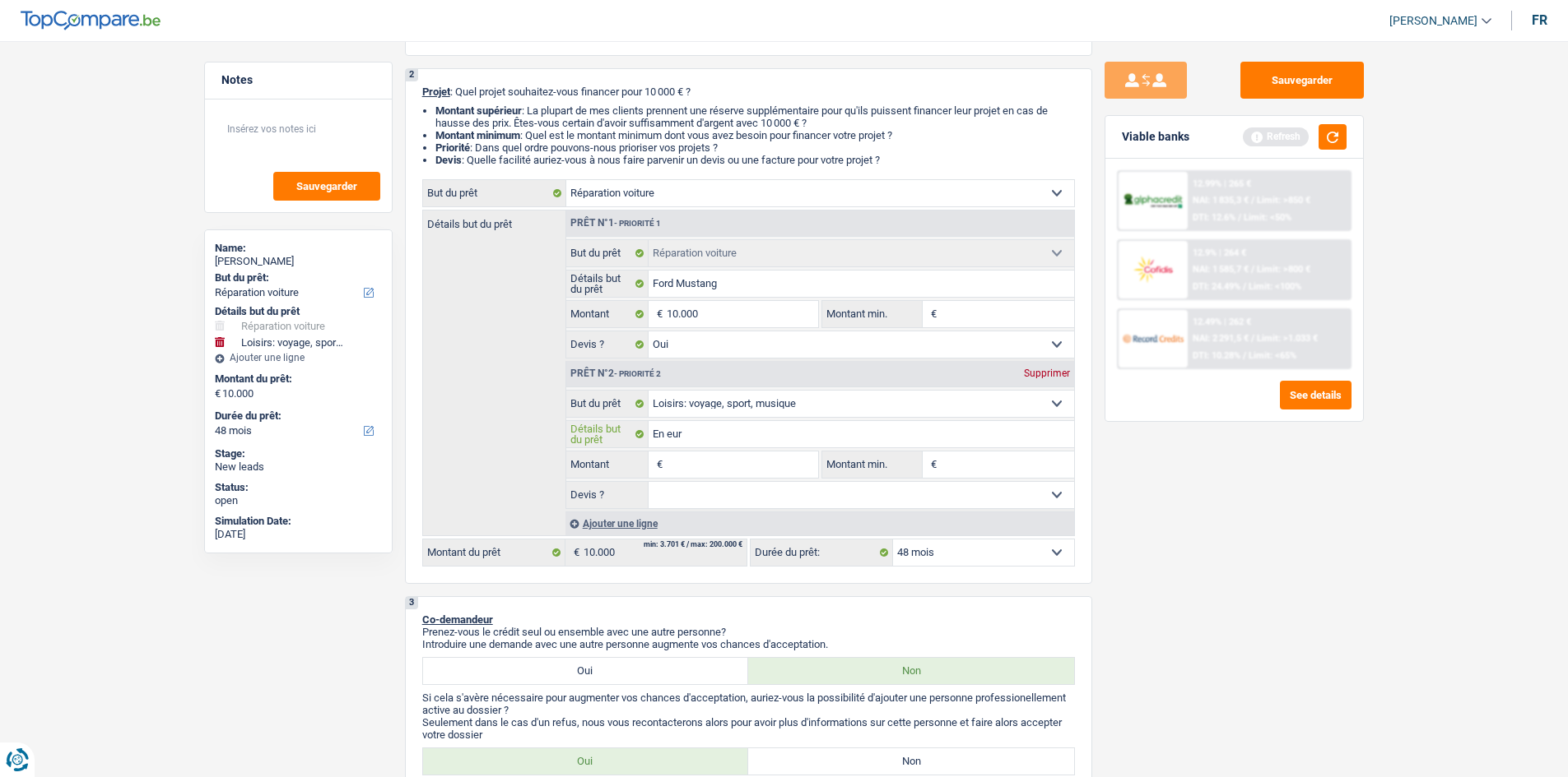
type input "En eu"
type input "En e"
type input "En"
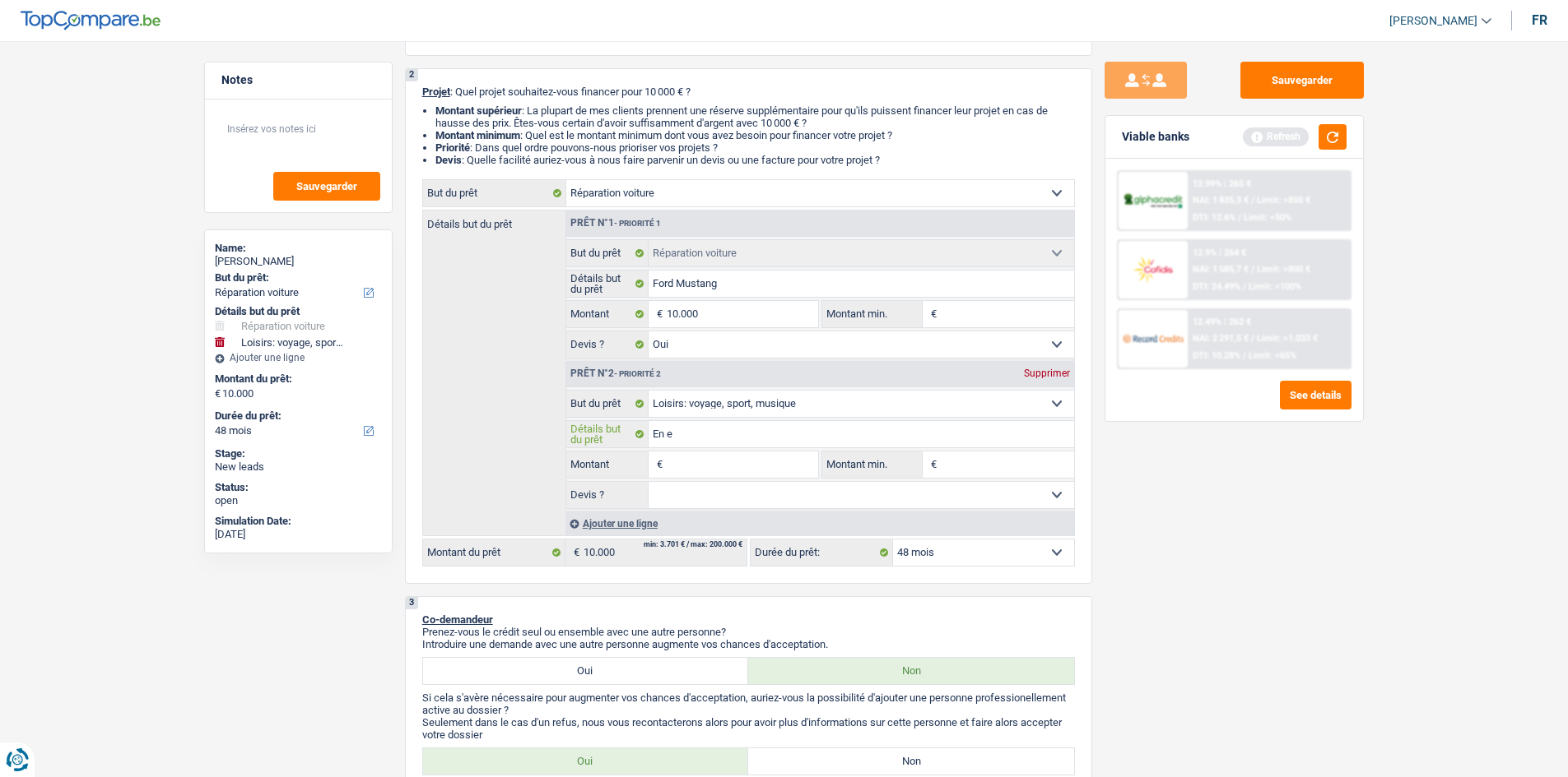
type input "En"
type input "En E"
type input "En Es"
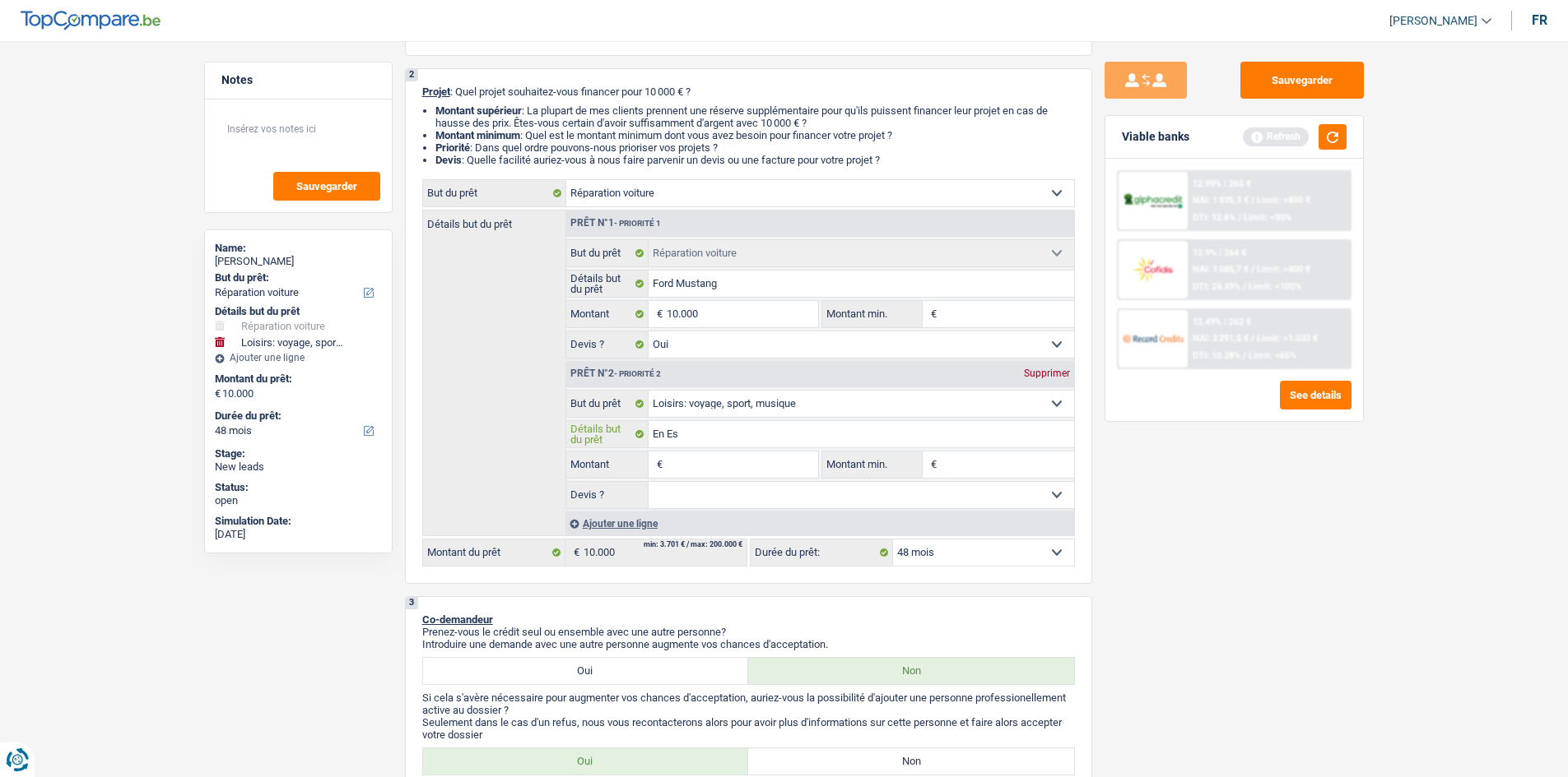
type input "En Esp"
type input "En Espa"
type input "En Espag"
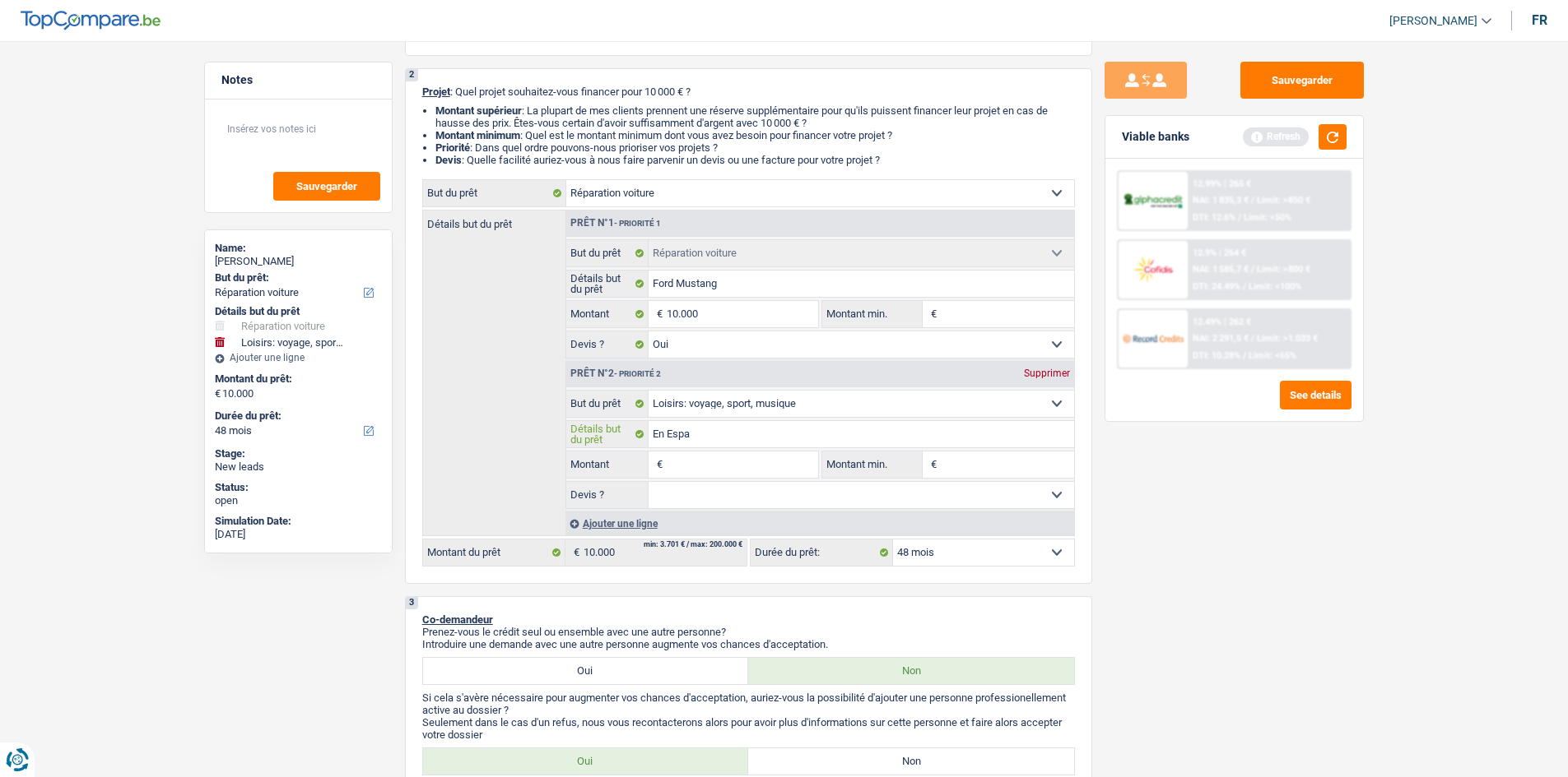
type input "En Espag"
type input "En Espagn"
type input "En Espagne"
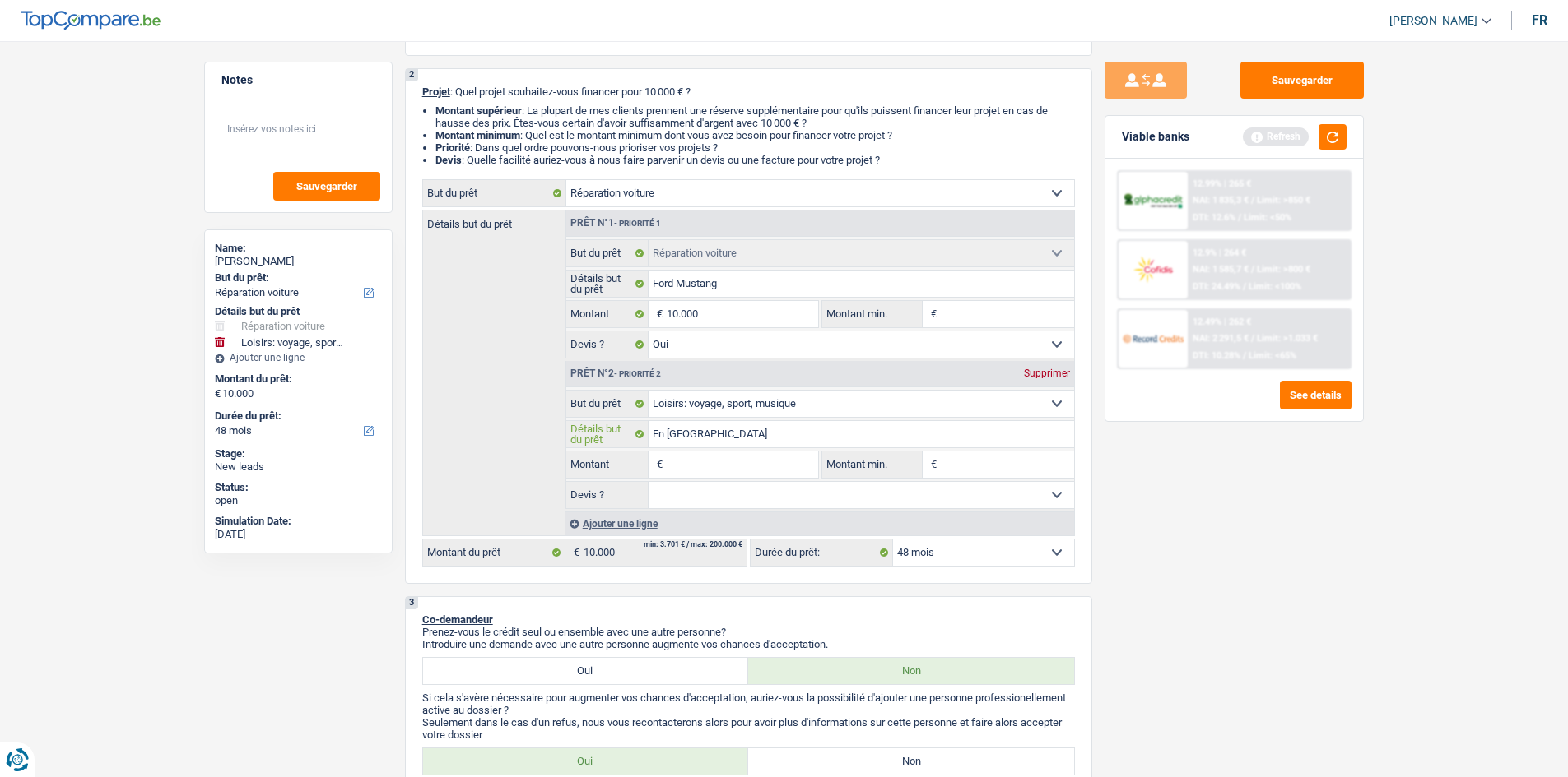
type input "En Espagne"
type input "En Espagne 4"
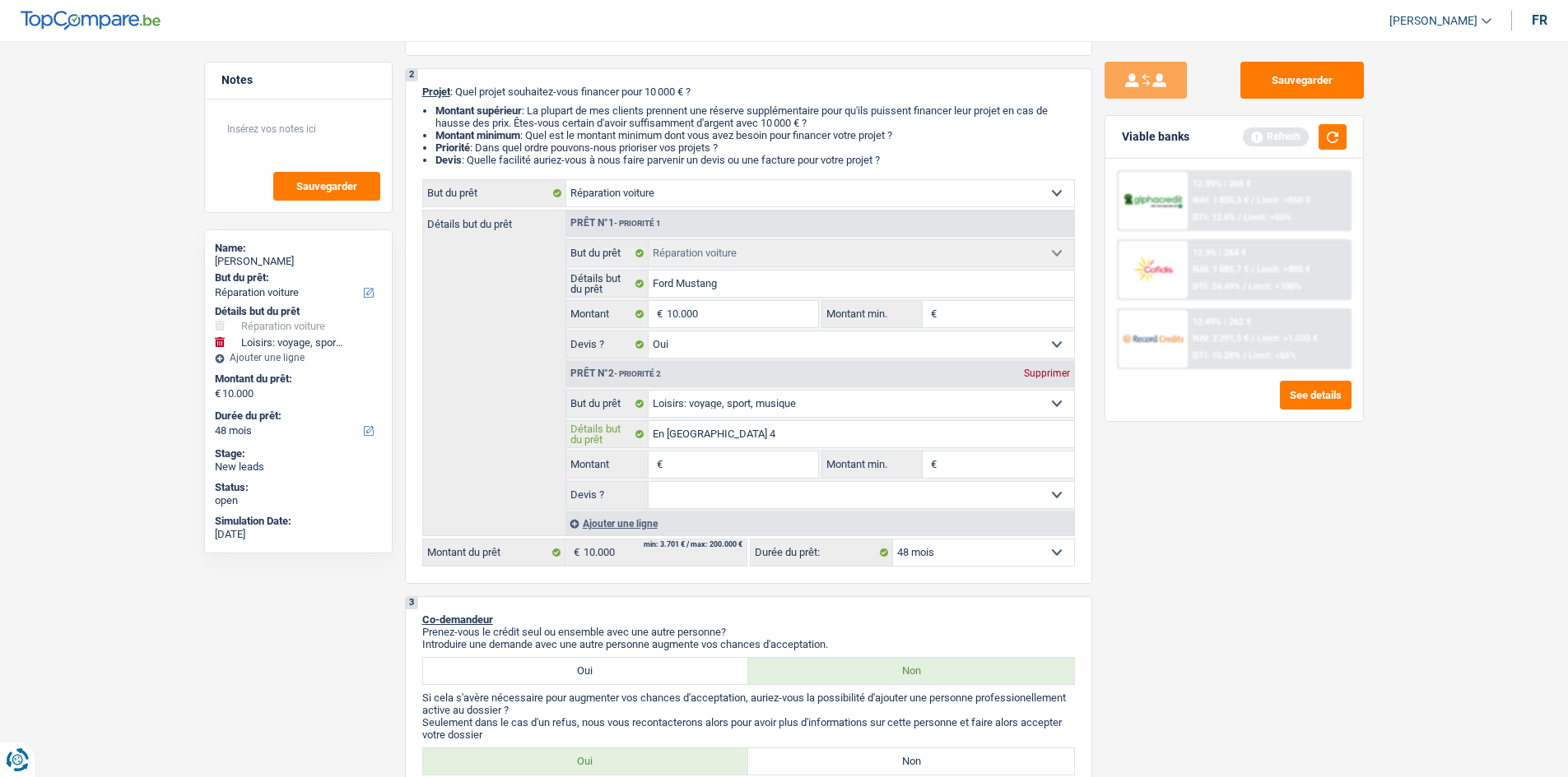
type input "En Espagne 4"
type input "En Espagne 4 p"
type input "En Espagne 4 pe"
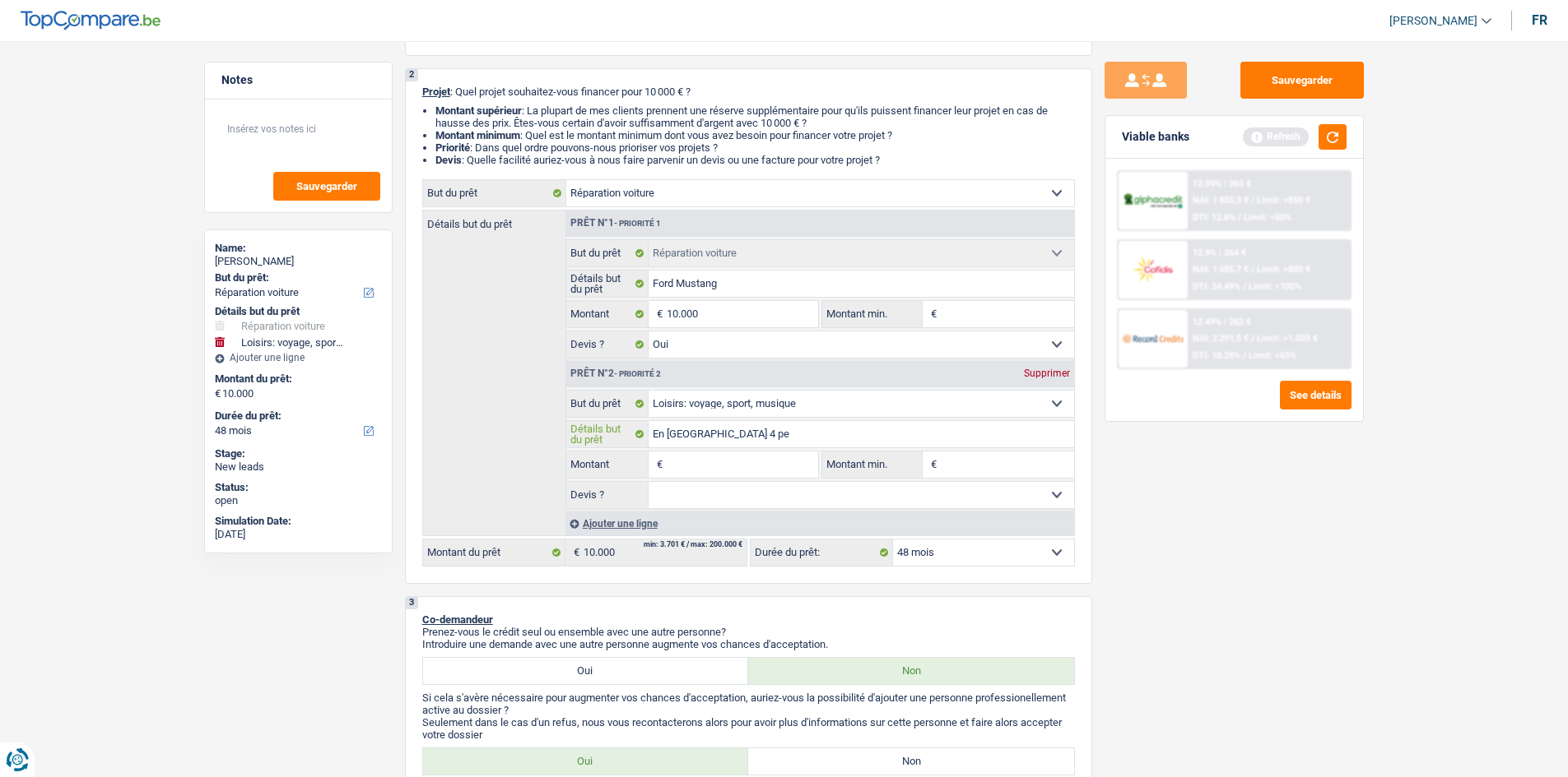
type input "En Espagne 4 per"
type input "En Espagne 4 pers"
type input "En Espagne 4 perso"
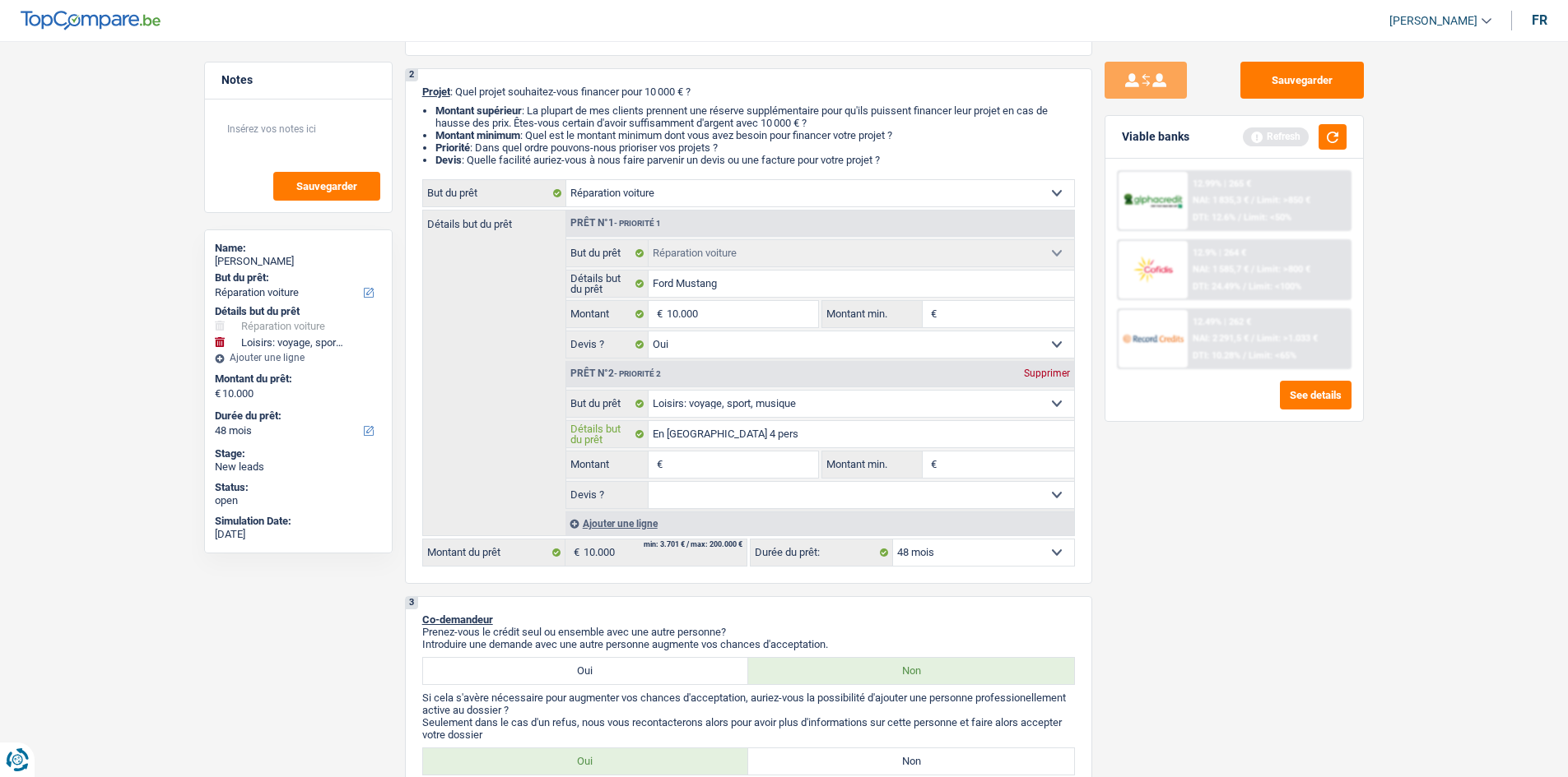
type input "En Espagne 4 perso"
type input "En Espagne 4 person"
type input "En Espagne 4 personn"
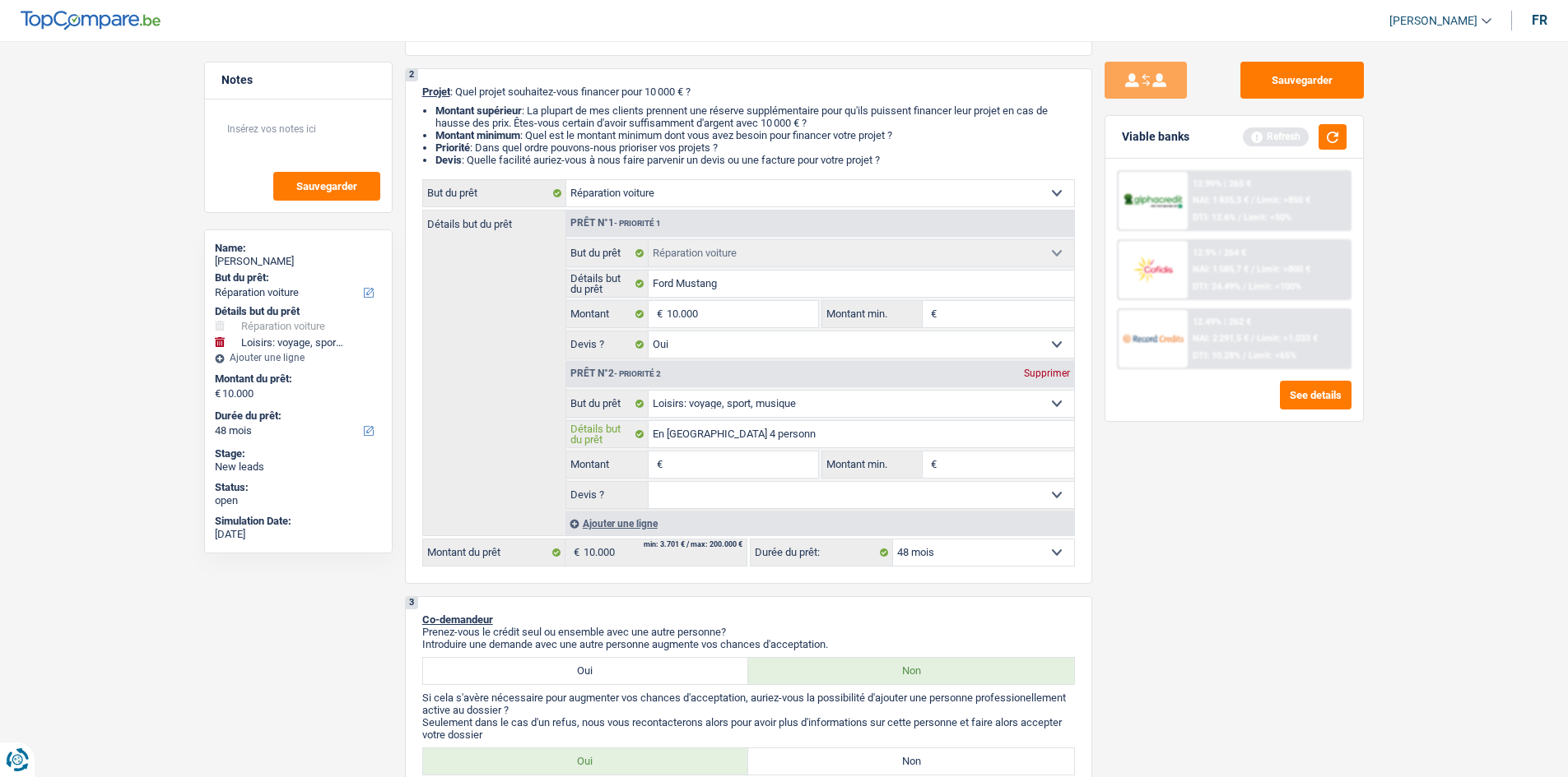
type input "En Espagne 4 personne"
type input "En Espagne 4 personnes"
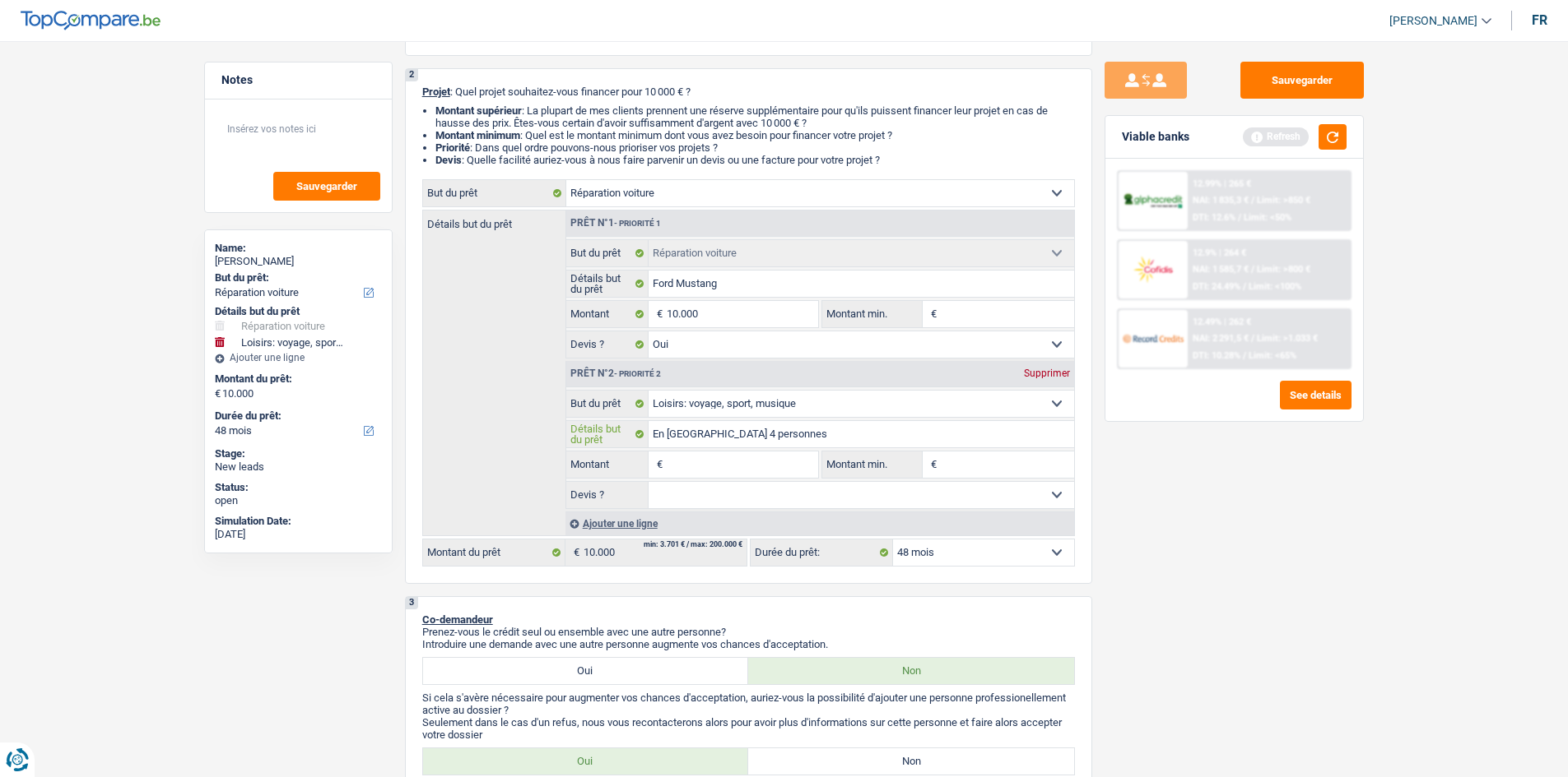
type input "En Espagne 4 personnes"
type input "En Espagne 4 personnes,"
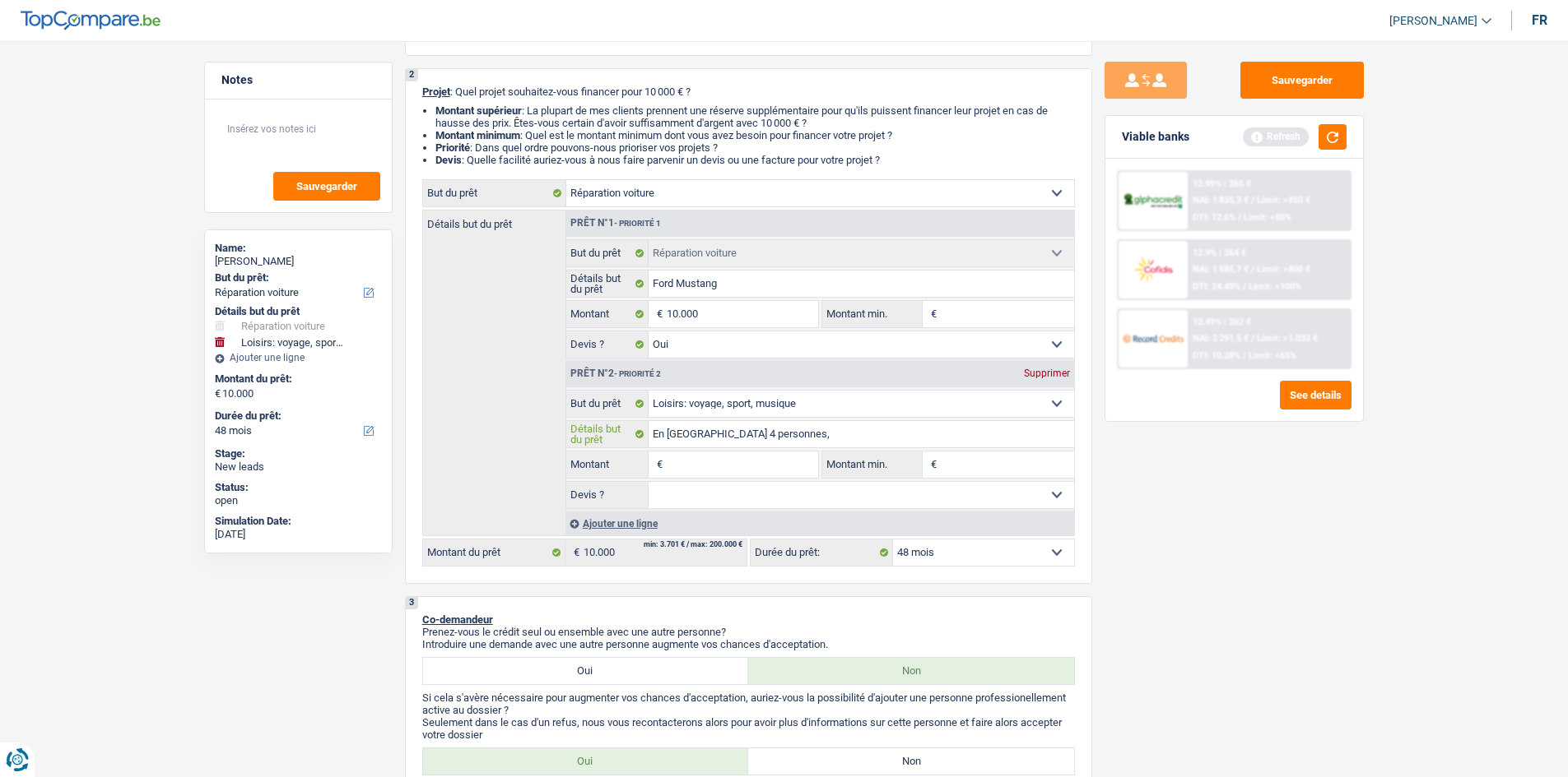
type input "En Espagne 4 personnes,"
click at [542, 279] on input "Montant" at bounding box center [742, 465] width 150 height 26
type input "1"
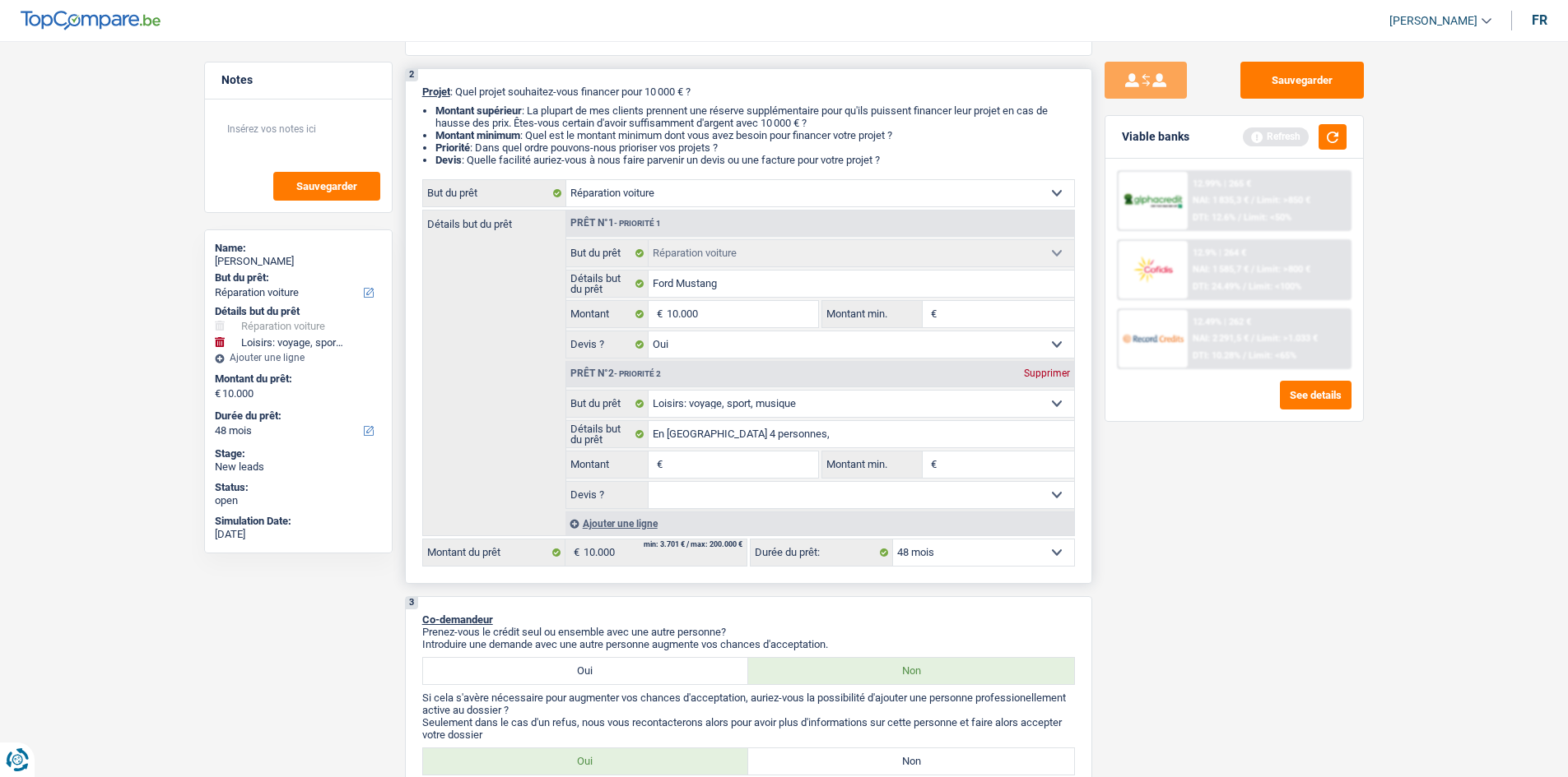
type input "1"
type input "10"
type input "100"
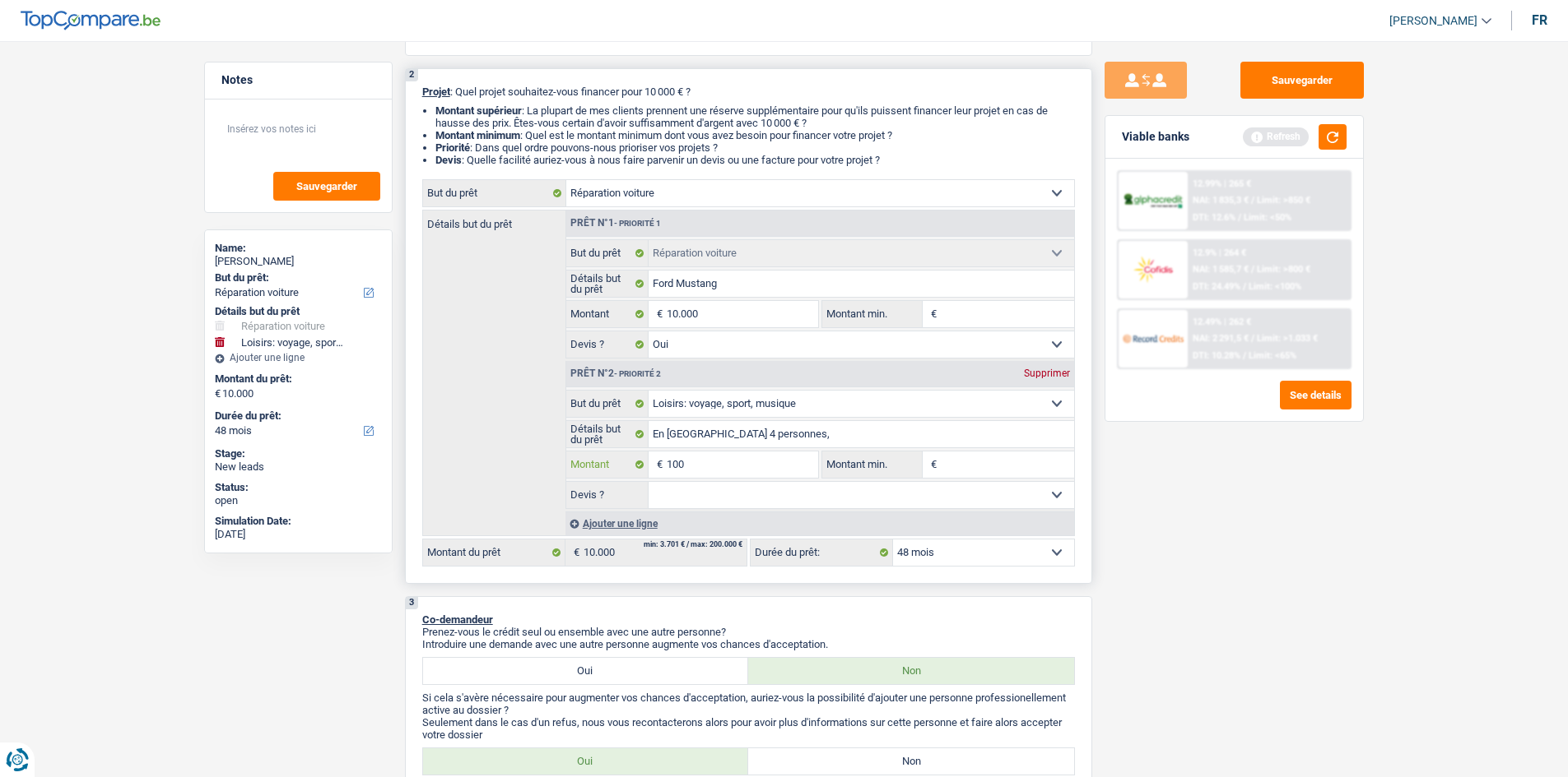
type input "1.000"
type input "10.001"
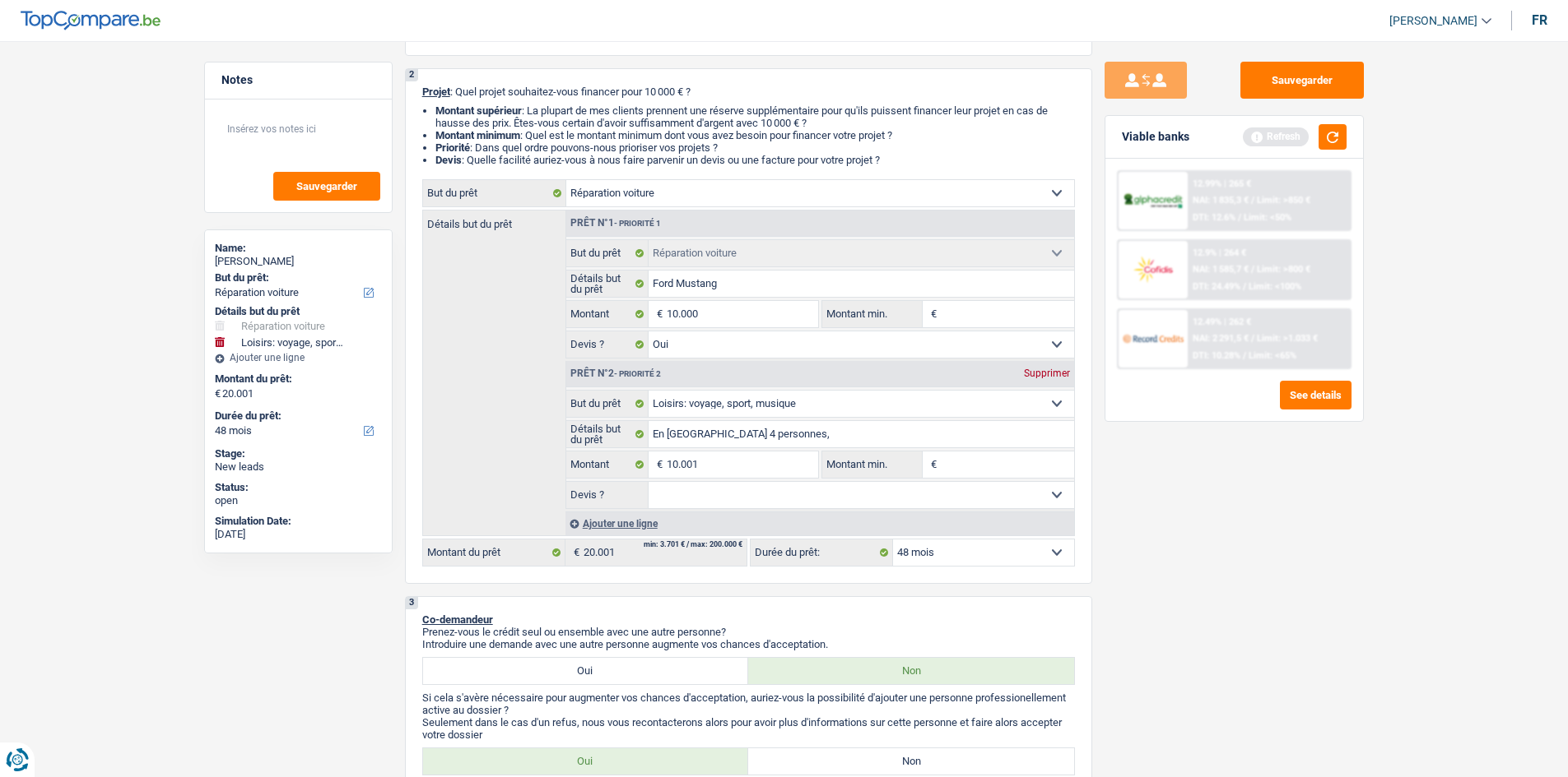
drag, startPoint x: 1233, startPoint y: 654, endPoint x: 1096, endPoint y: 552, distance: 170.8
click at [542, 279] on div "Sauvegarder Viable banks Refresh 12.99% | 265 € NAI: 1 835,3 € / Limit: >850 € …" at bounding box center [1234, 404] width 284 height 685
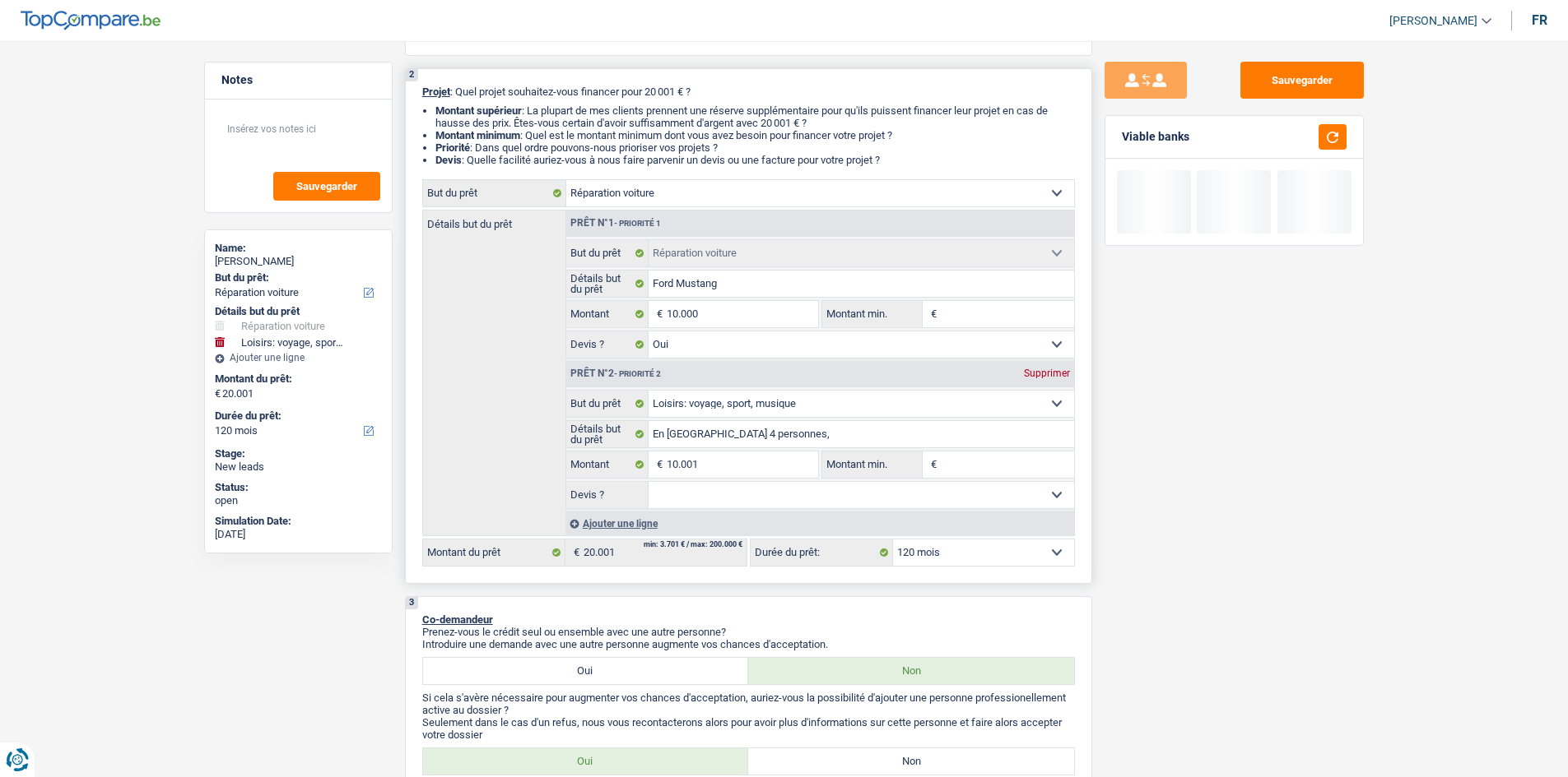
click at [542, 279] on select "Oui Non Non répondu Sélectionner une option" at bounding box center [861, 495] width 426 height 26
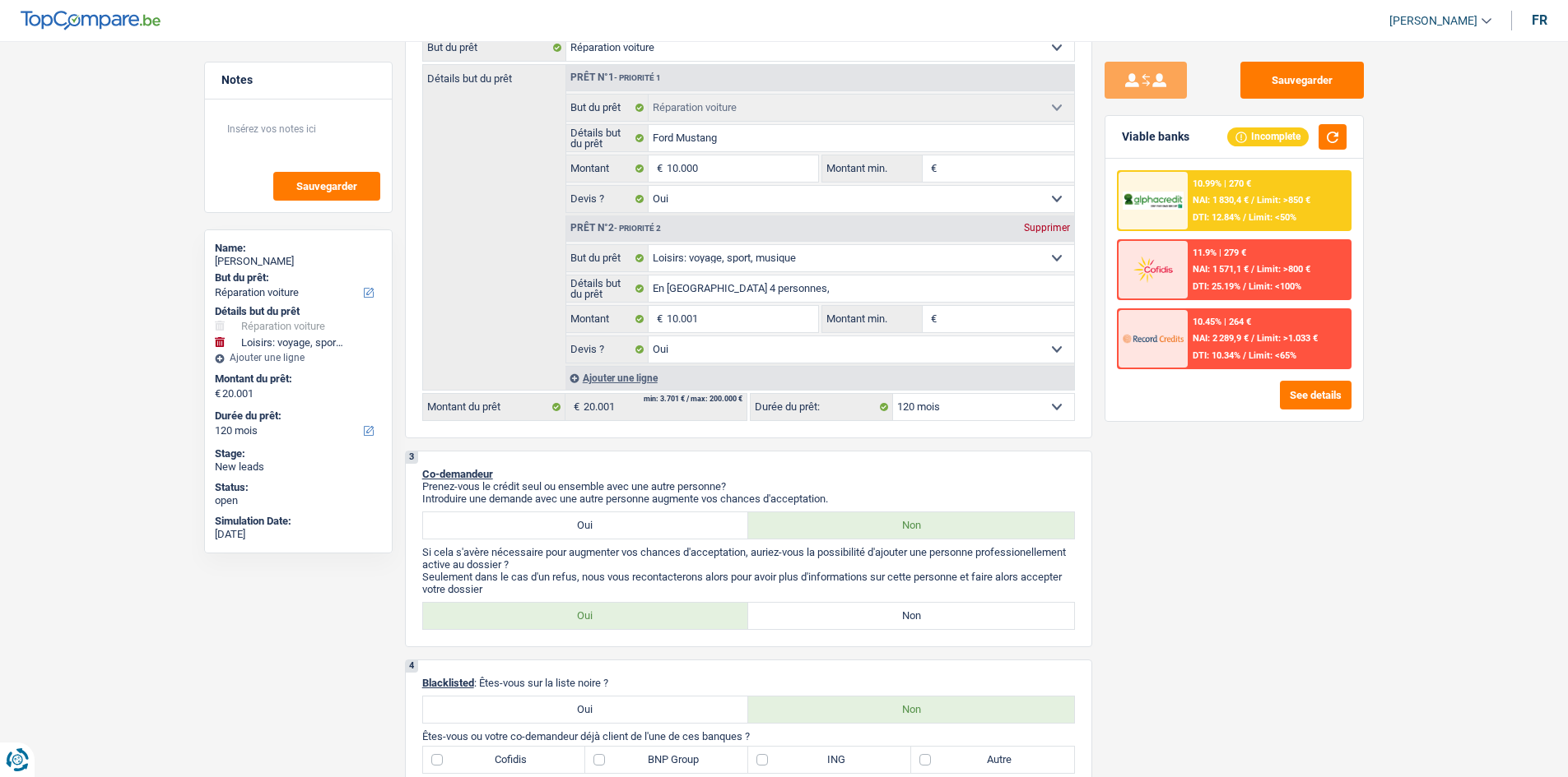
scroll to position [493, 0]
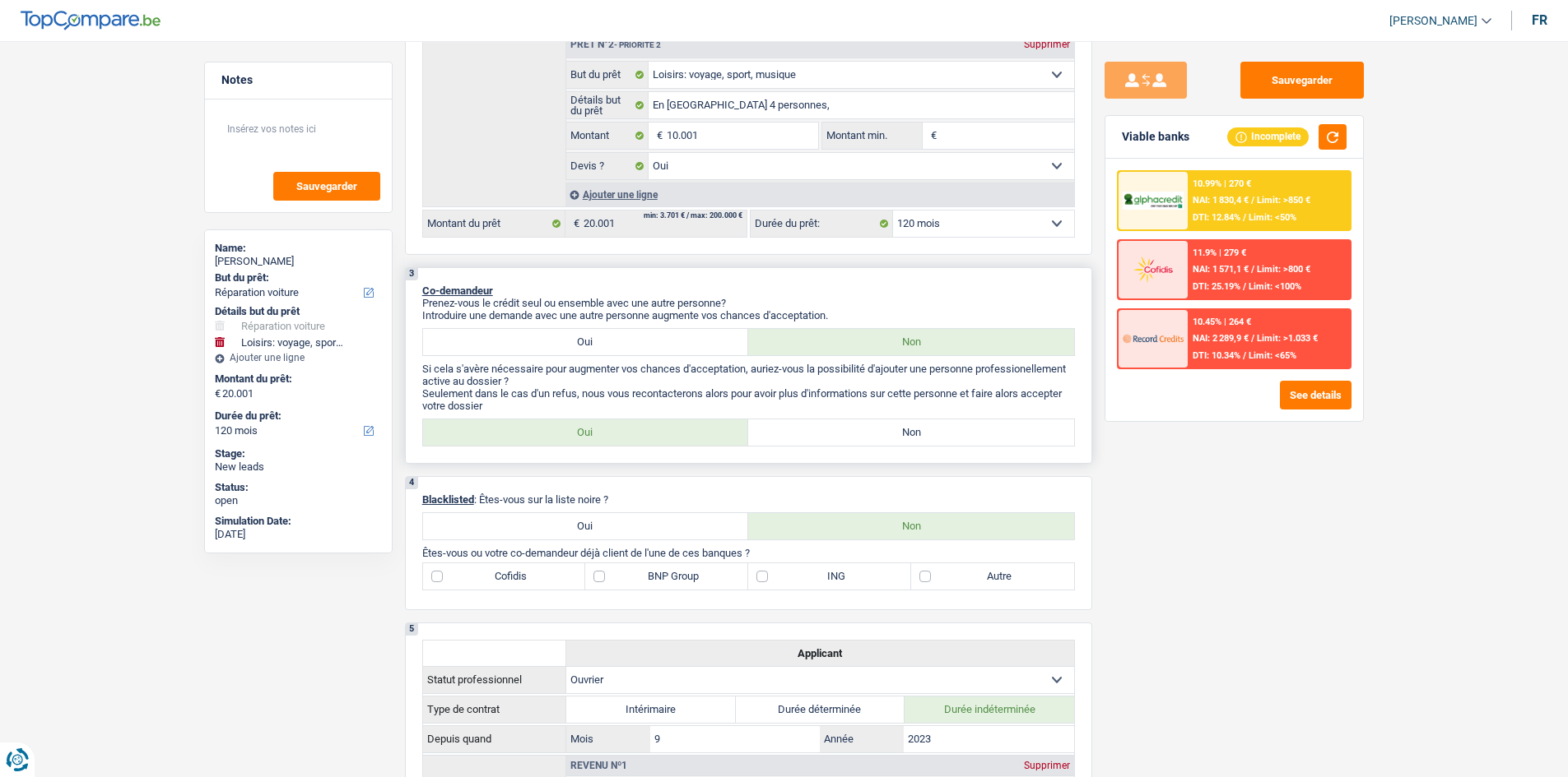
click at [542, 279] on label "Non" at bounding box center [911, 433] width 326 height 26
click at [542, 279] on input "Non" at bounding box center [911, 433] width 326 height 26
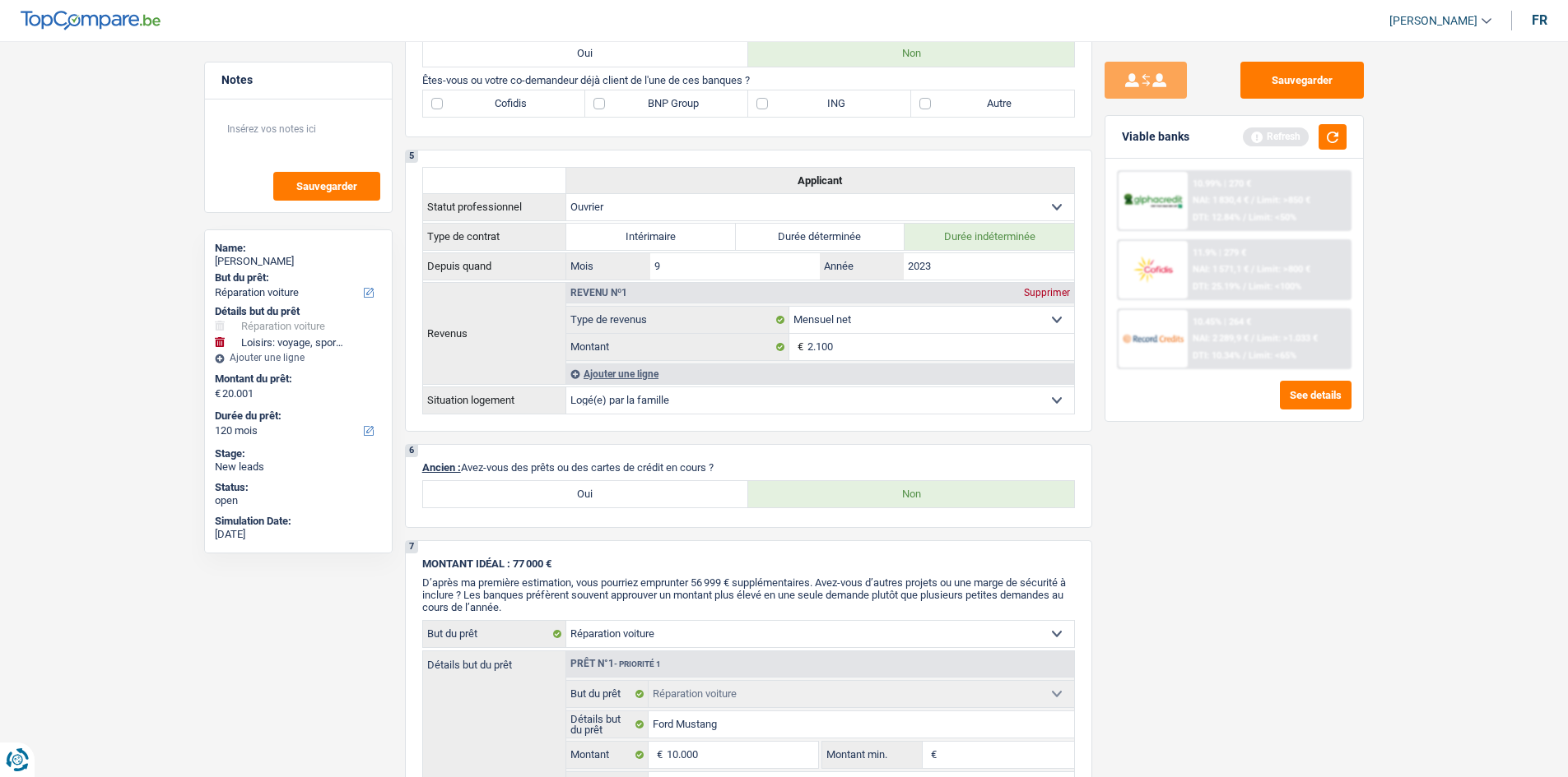
scroll to position [823, 0]
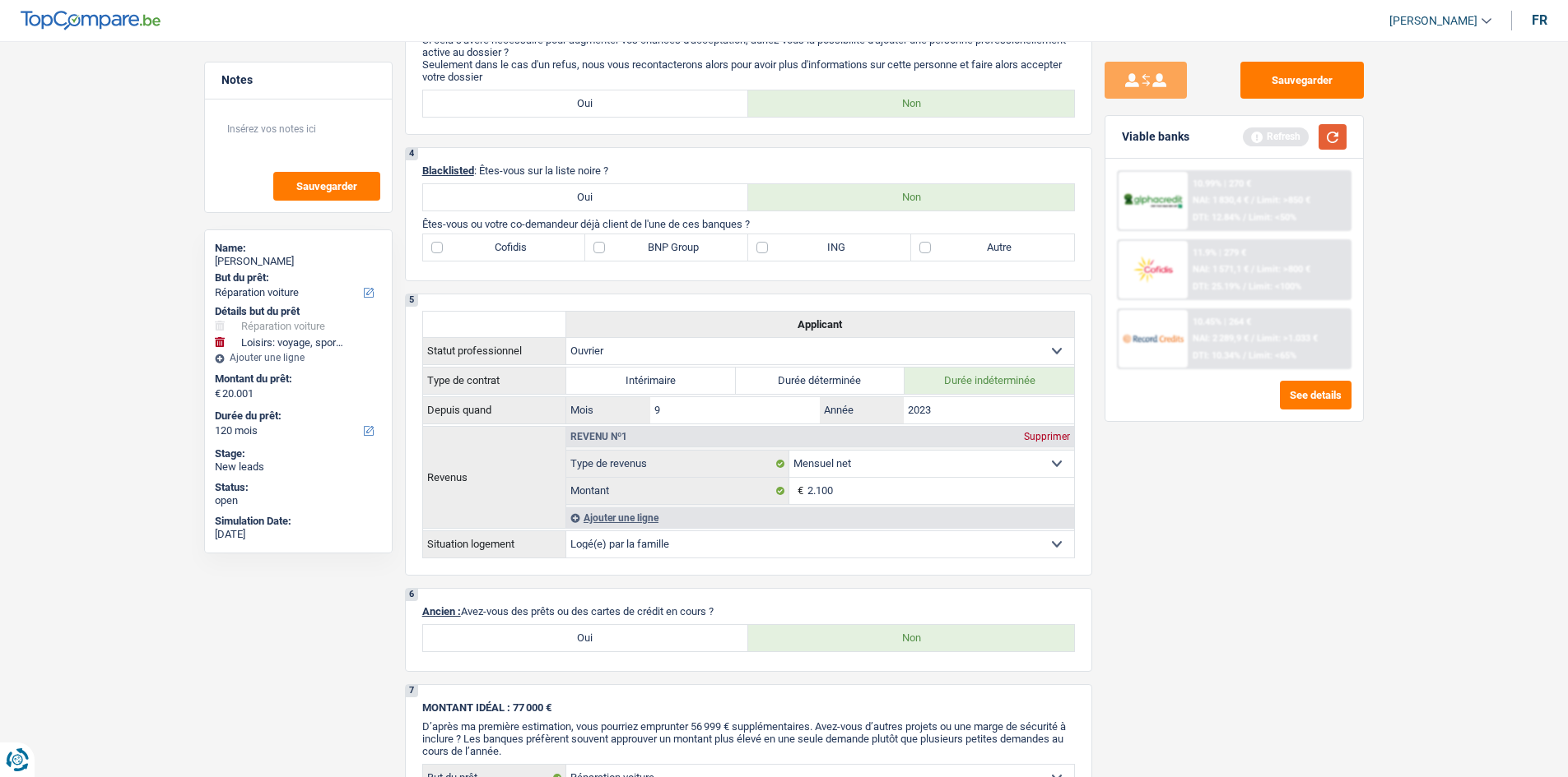
click at [542, 129] on button "button" at bounding box center [1333, 136] width 28 height 25
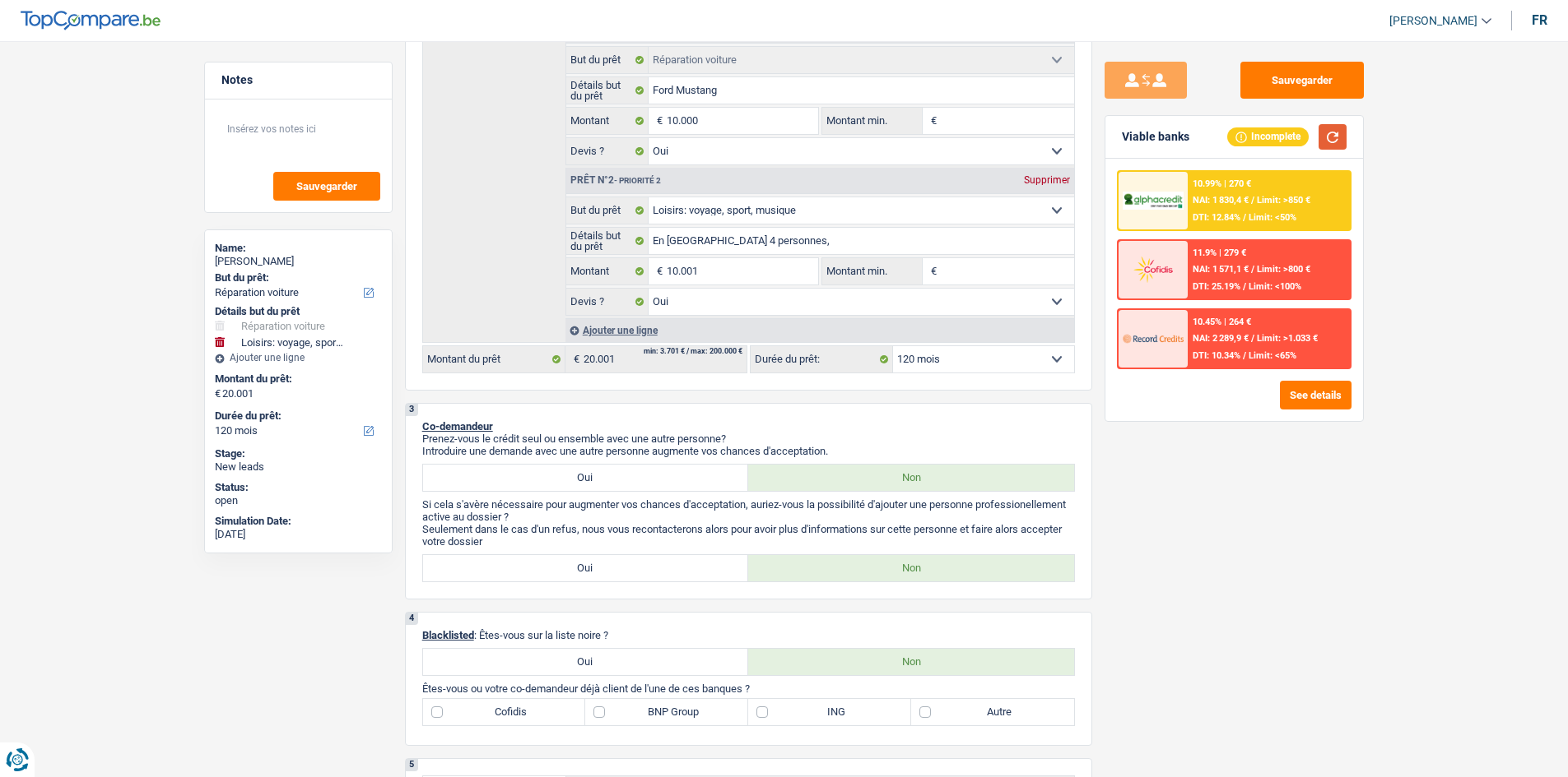
scroll to position [329, 0]
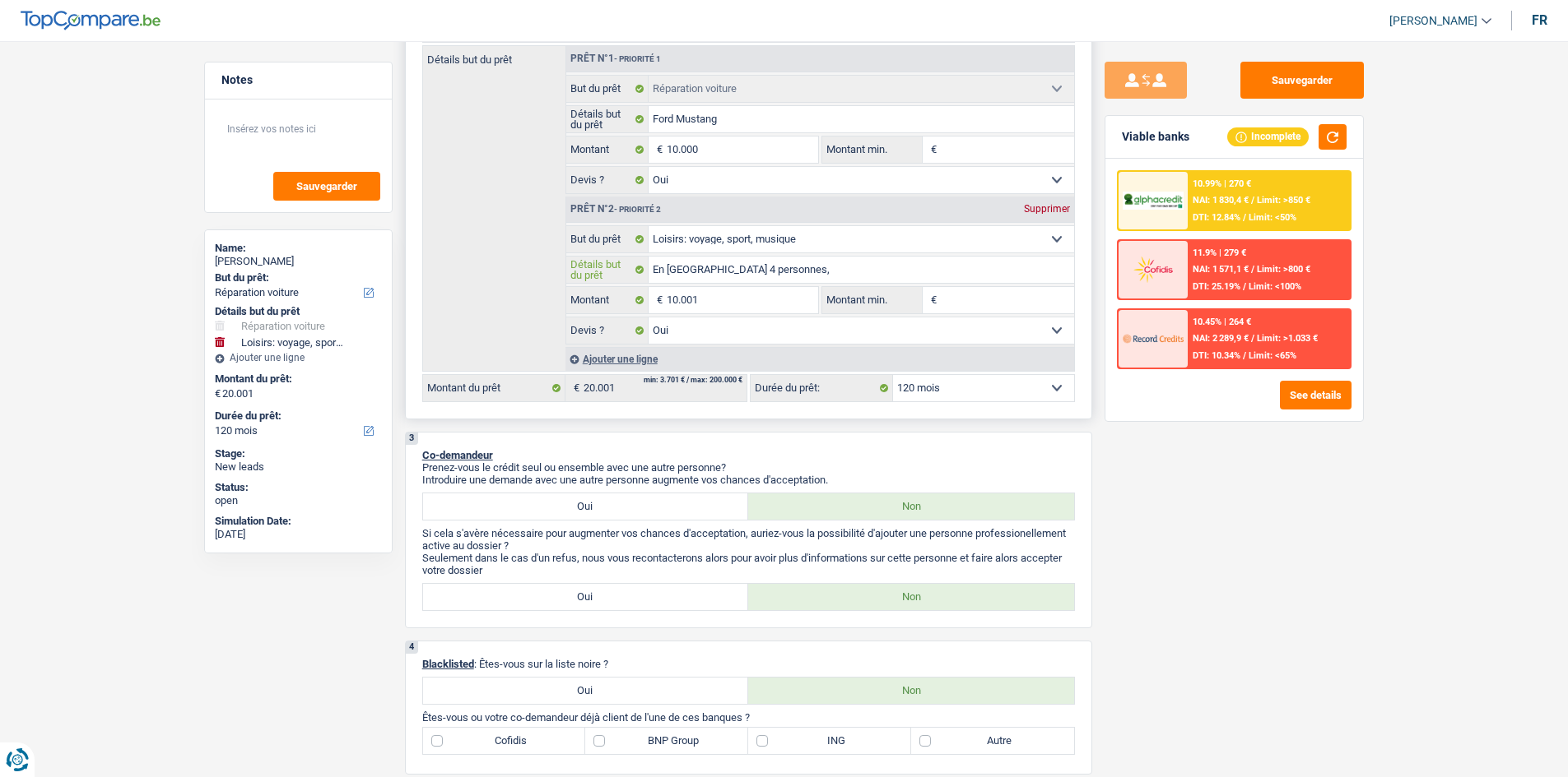
click at [542, 270] on input "En Espagne 4 personnes," at bounding box center [861, 270] width 426 height 26
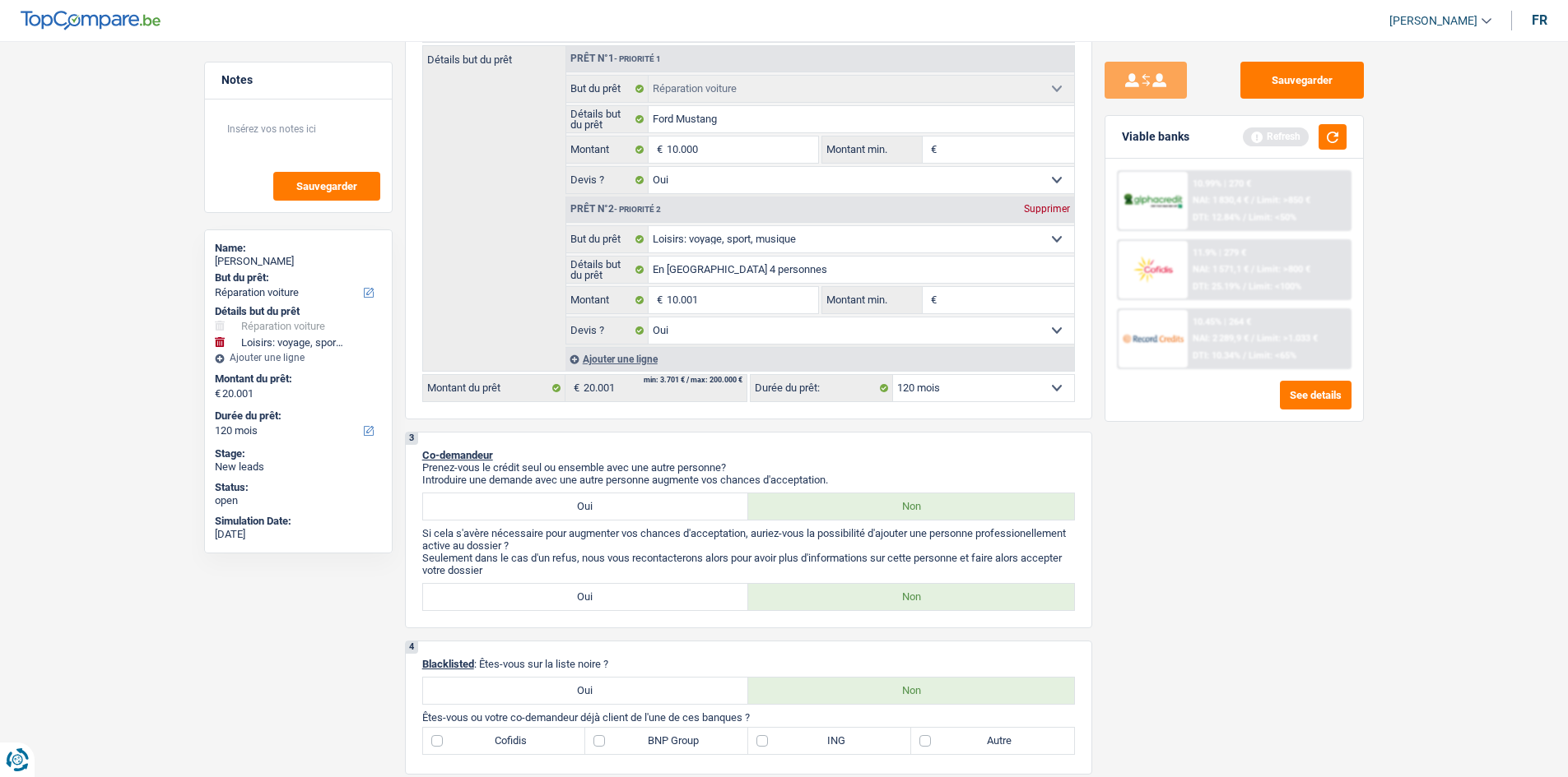
click at [542, 279] on div "Sauvegarder Viable banks Refresh 10.99% | 270 € NAI: 1 830,4 € / Limit: >850 € …" at bounding box center [1234, 404] width 284 height 685
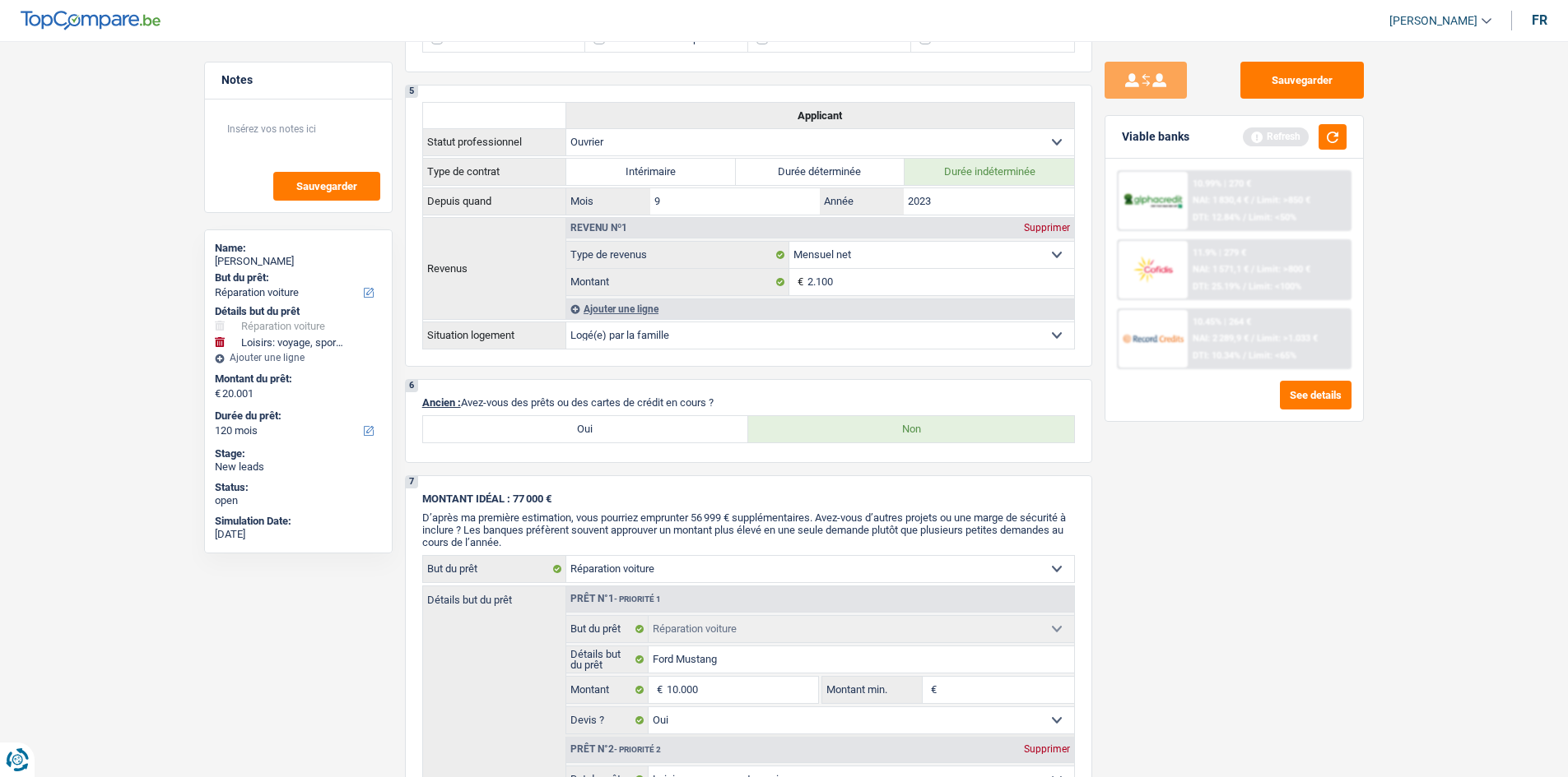
scroll to position [1069, 0]
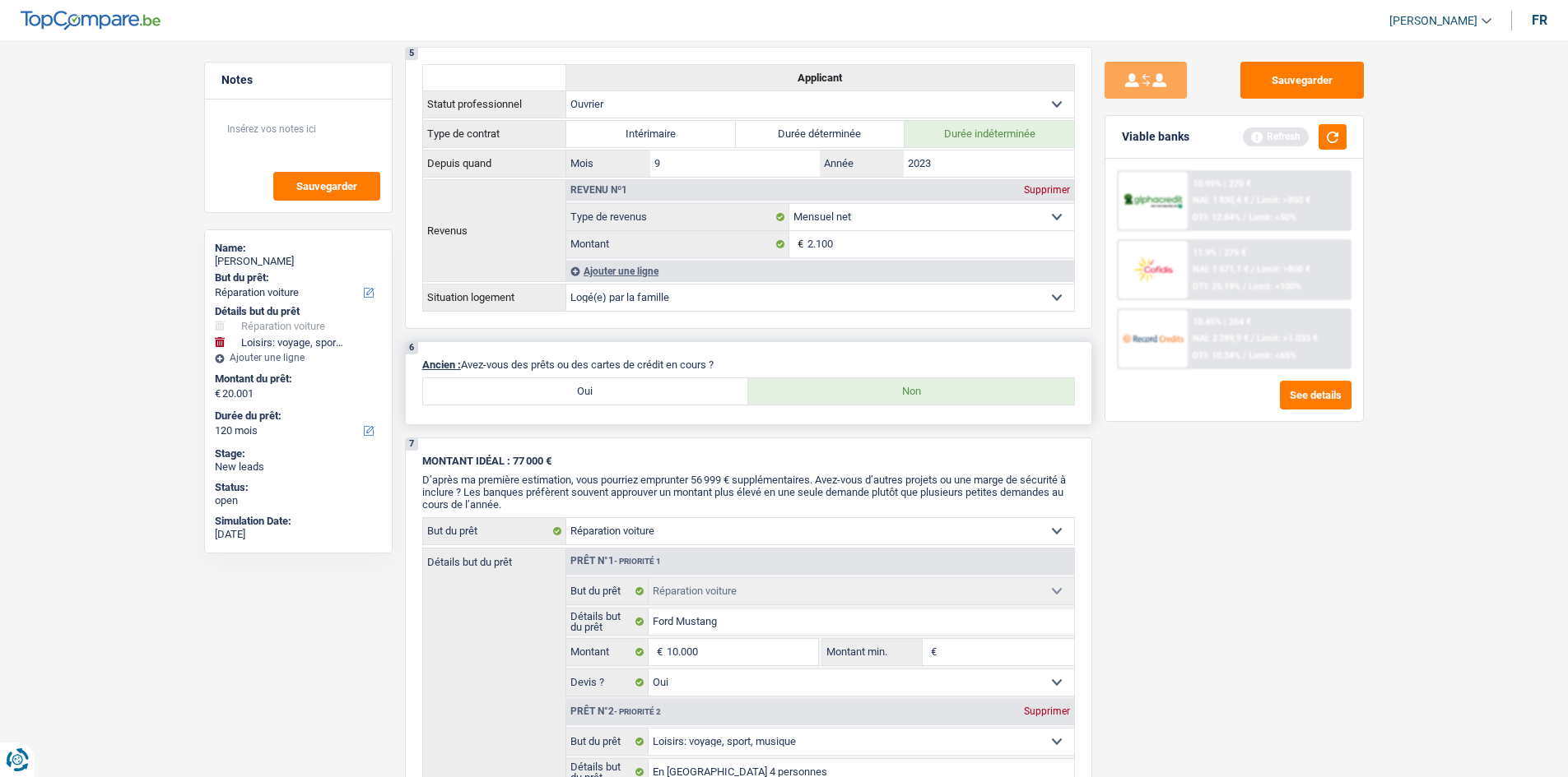
drag, startPoint x: 665, startPoint y: 397, endPoint x: 716, endPoint y: 426, distance: 58.7
click at [542, 279] on label "Oui" at bounding box center [586, 392] width 326 height 26
click at [542, 279] on input "Oui" at bounding box center [586, 392] width 326 height 26
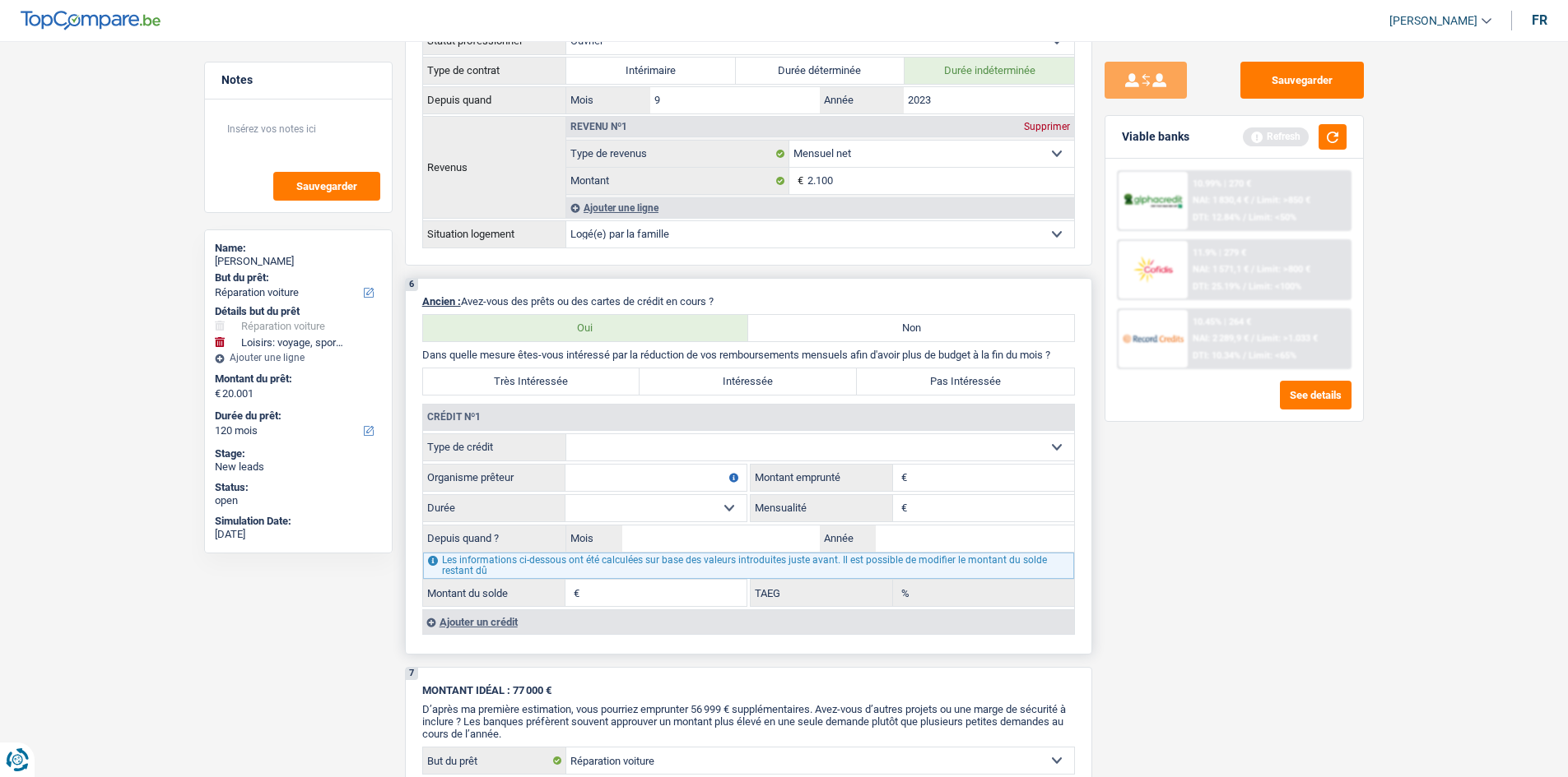
scroll to position [1152, 0]
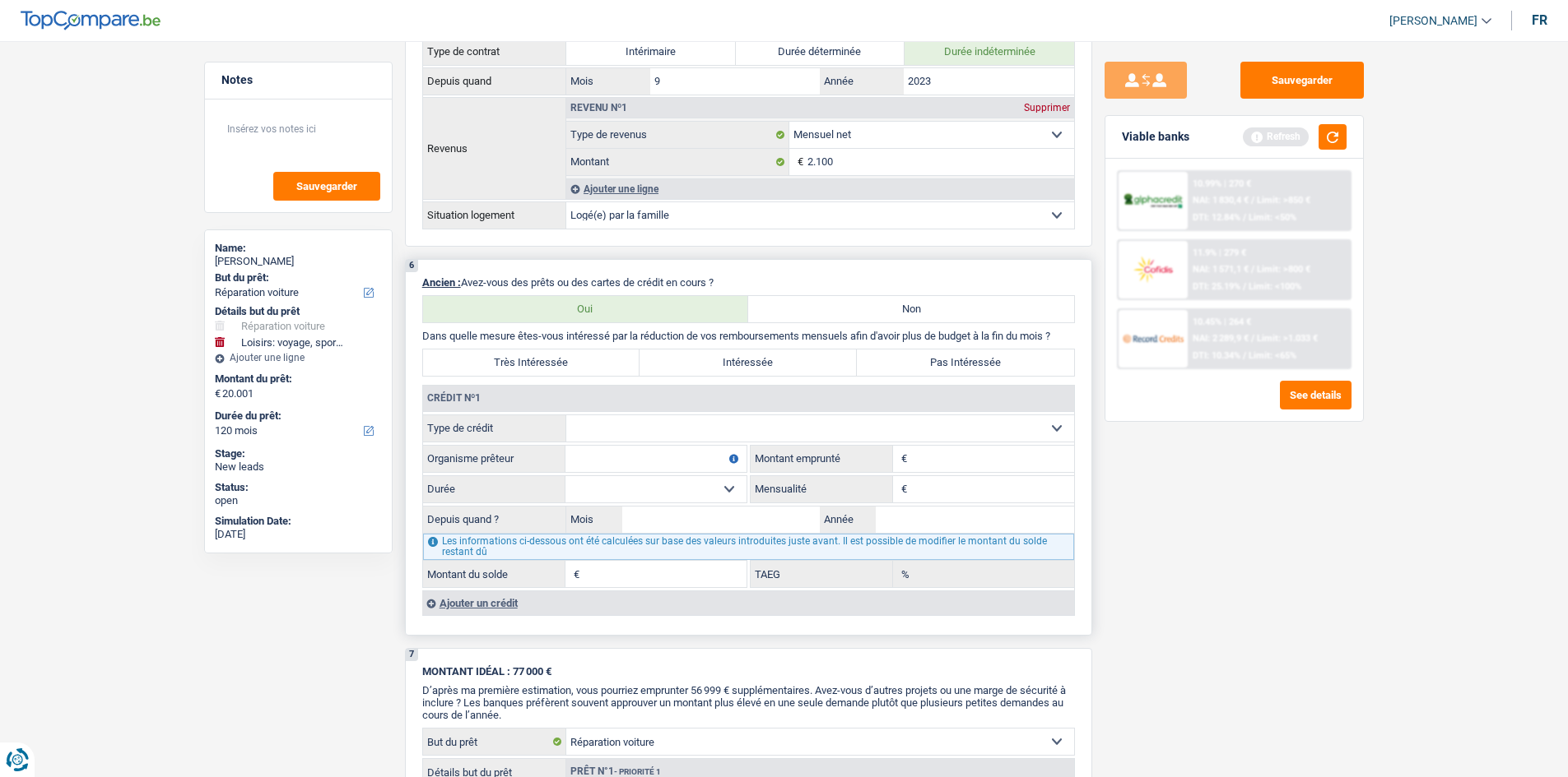
click at [542, 279] on select "Carte ou ouverture de crédit Prêt hypothécaire Vente à tempérament Prêt à tempé…" at bounding box center [820, 428] width 508 height 26
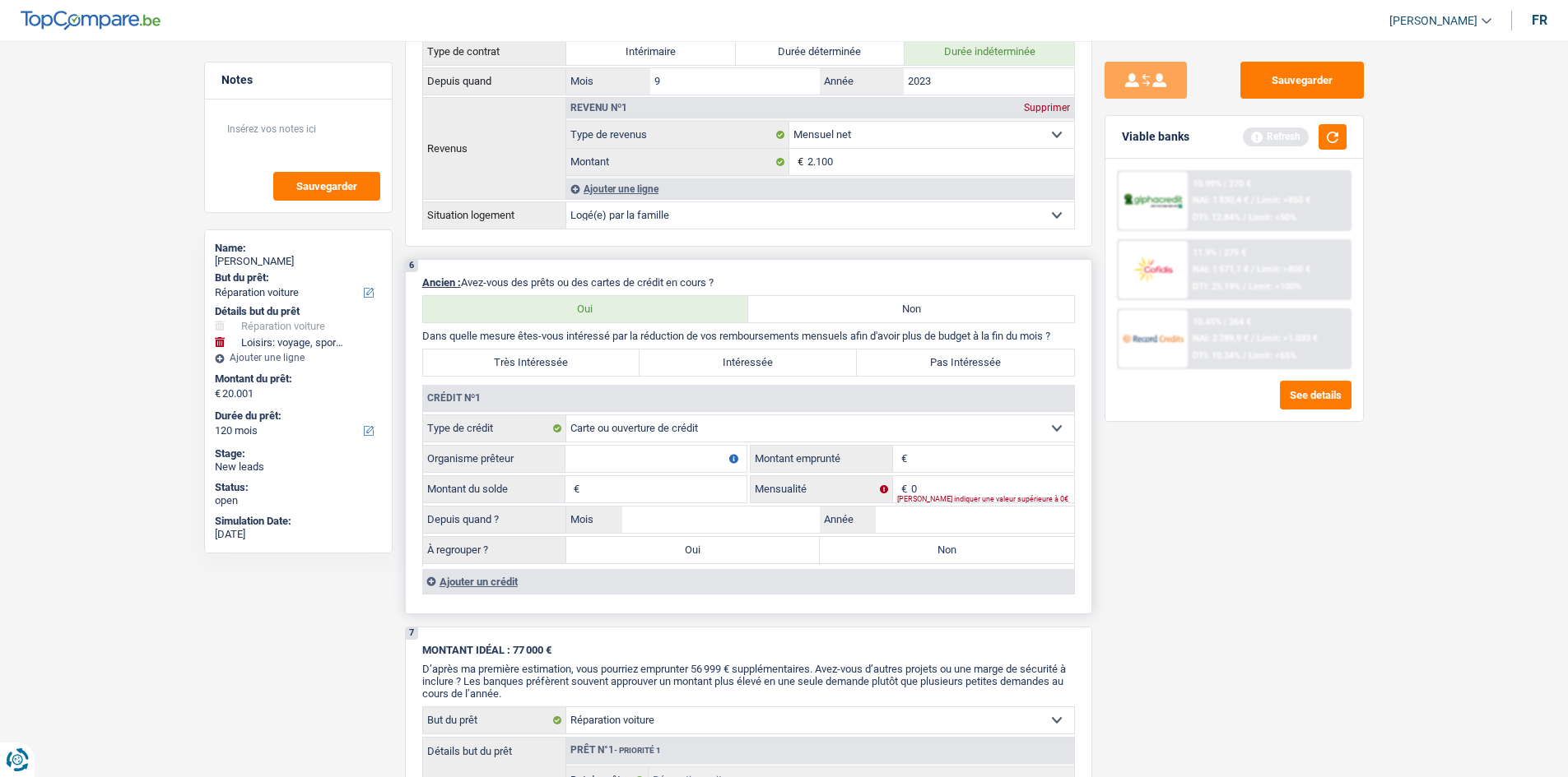
click at [542, 279] on input "Organisme prêteur" at bounding box center [655, 459] width 181 height 26
click at [542, 279] on div "Sauvegarder Viable banks Refresh 10.99% | 270 € NAI: 1 830,4 € / Limit: >850 € …" at bounding box center [1234, 404] width 284 height 685
drag, startPoint x: 920, startPoint y: 314, endPoint x: 1184, endPoint y: 555, distance: 357.5
click at [542, 279] on label "Non" at bounding box center [911, 309] width 326 height 26
click at [542, 279] on input "Non" at bounding box center [911, 309] width 326 height 26
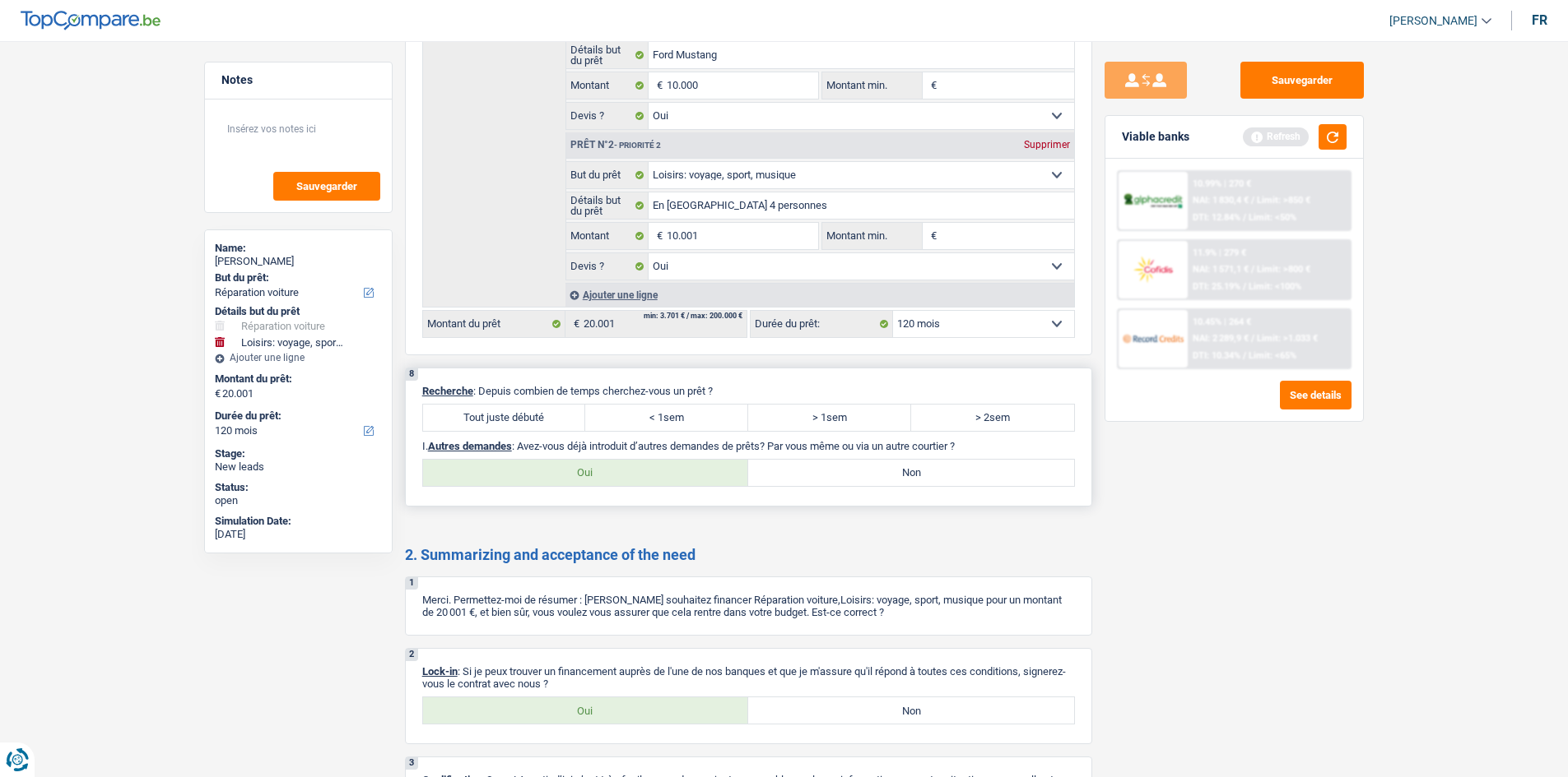
scroll to position [1755, 0]
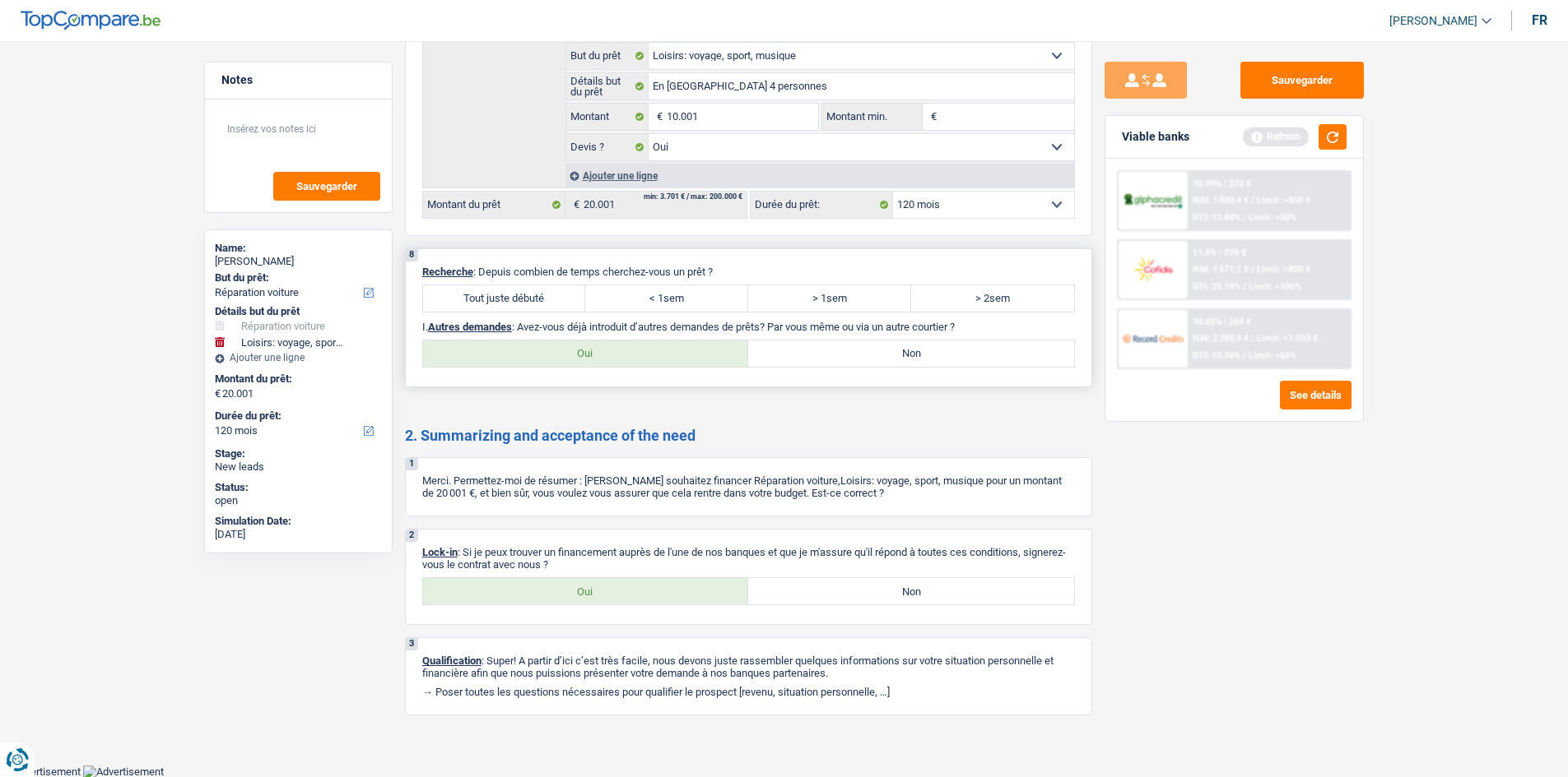
click at [542, 279] on label "Tout juste débuté" at bounding box center [504, 299] width 163 height 26
click at [542, 279] on input "Tout juste débuté" at bounding box center [504, 299] width 163 height 26
drag, startPoint x: 619, startPoint y: 586, endPoint x: 1041, endPoint y: 504, distance: 429.9
click at [542, 279] on label "Oui" at bounding box center [586, 591] width 326 height 26
click at [542, 279] on input "Oui" at bounding box center [586, 591] width 326 height 26
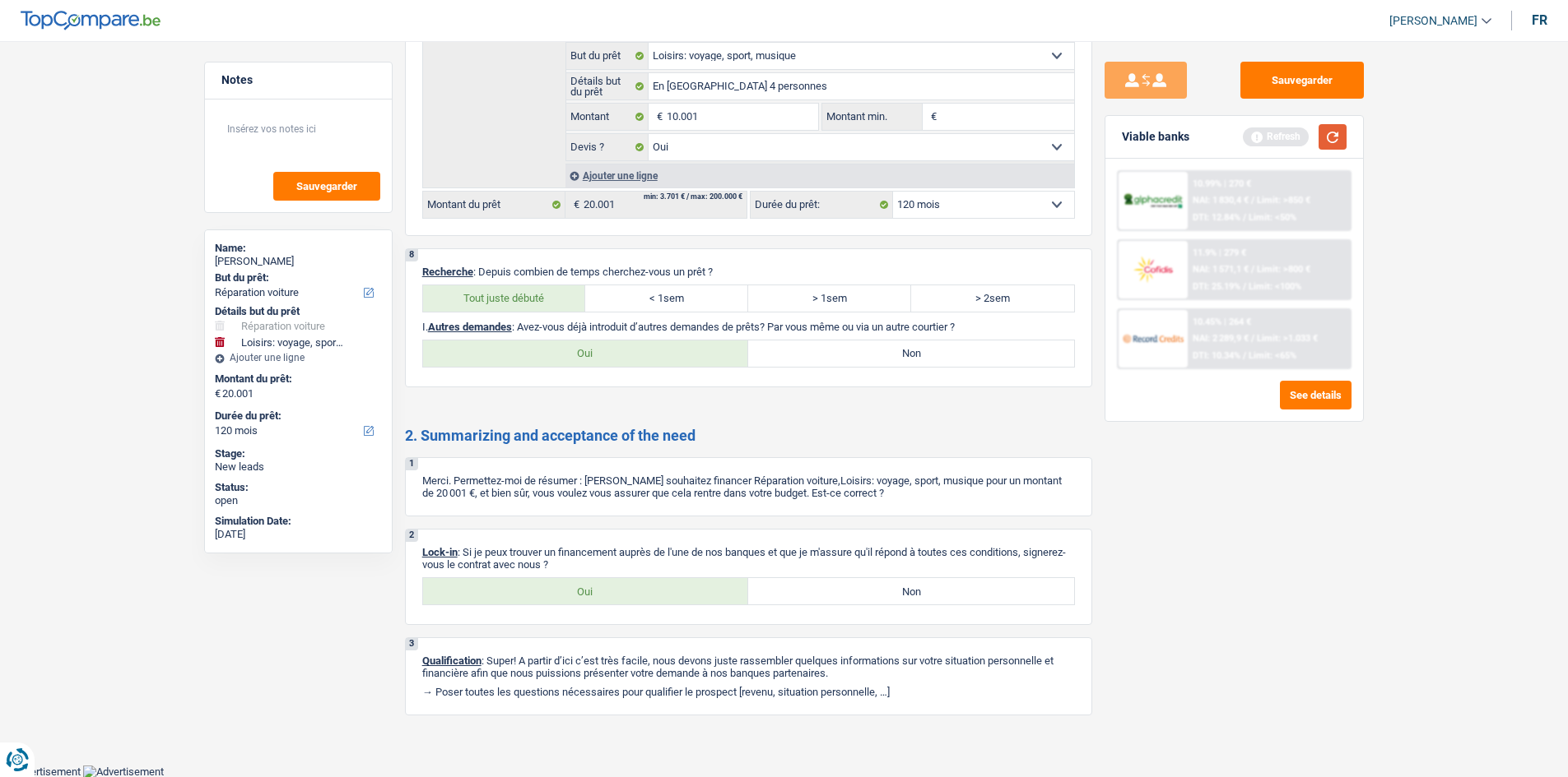
click at [542, 145] on button "button" at bounding box center [1333, 136] width 28 height 25
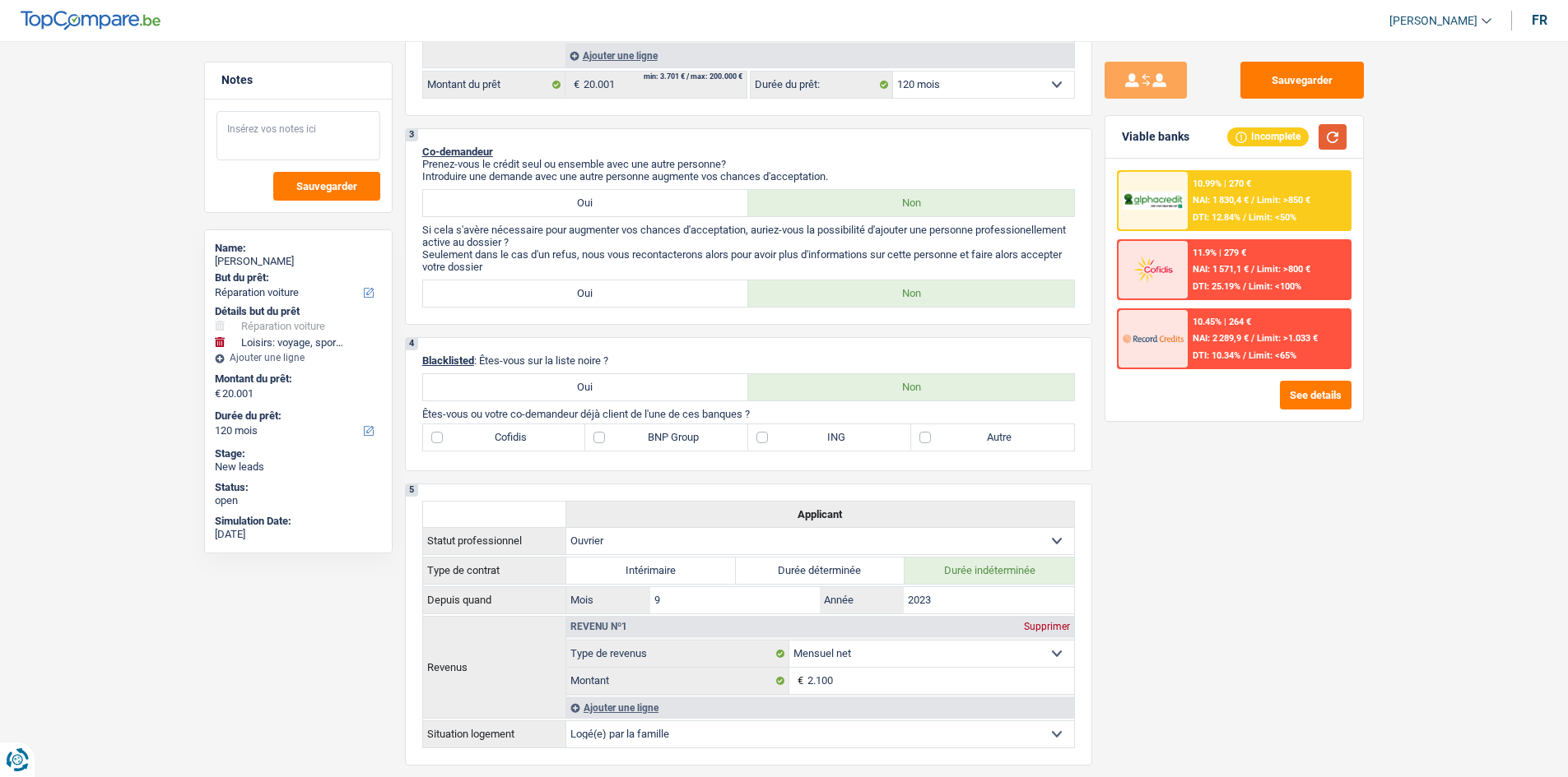
scroll to position [604, 0]
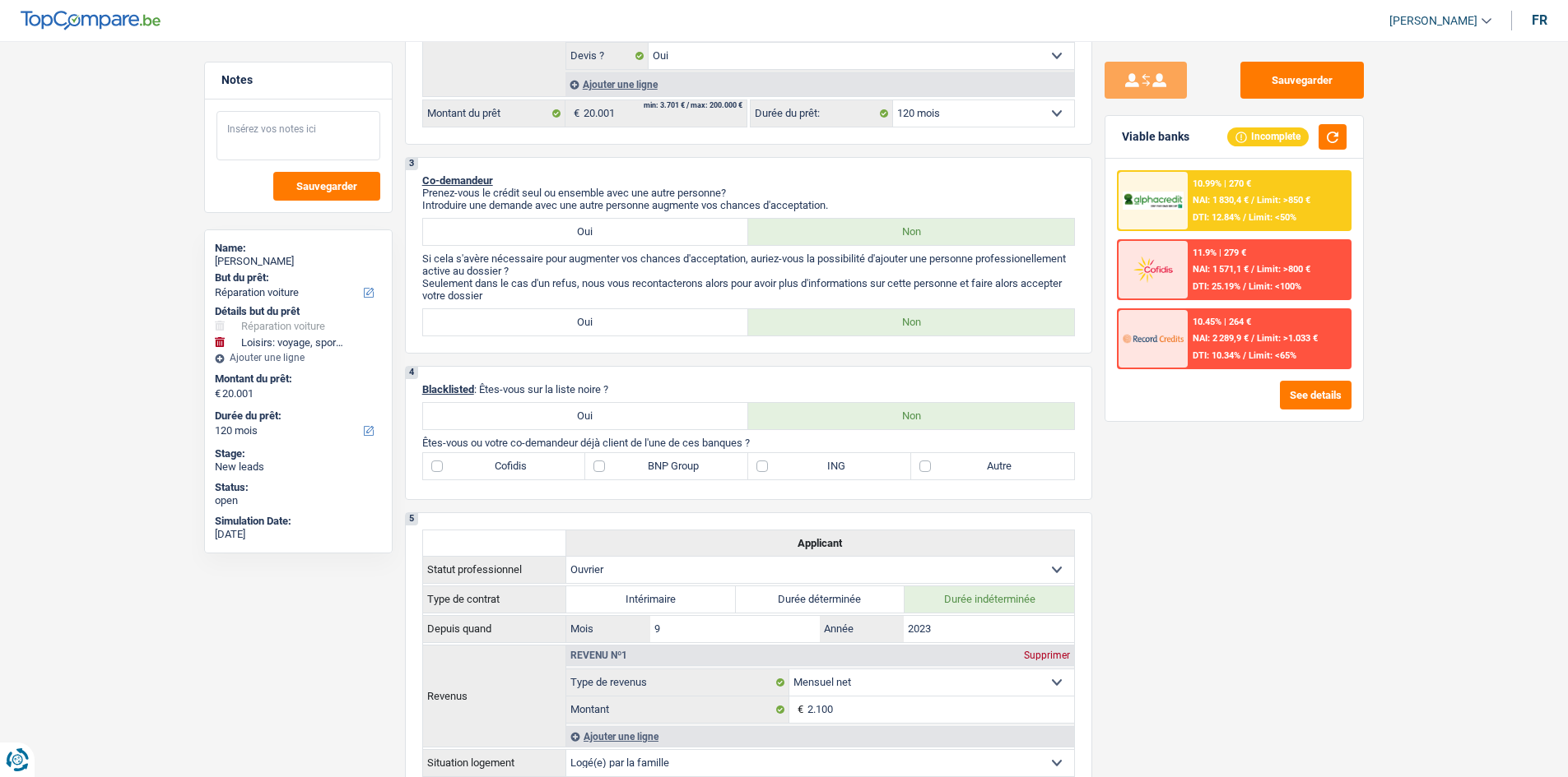
click at [321, 136] on textarea at bounding box center [298, 135] width 164 height 50
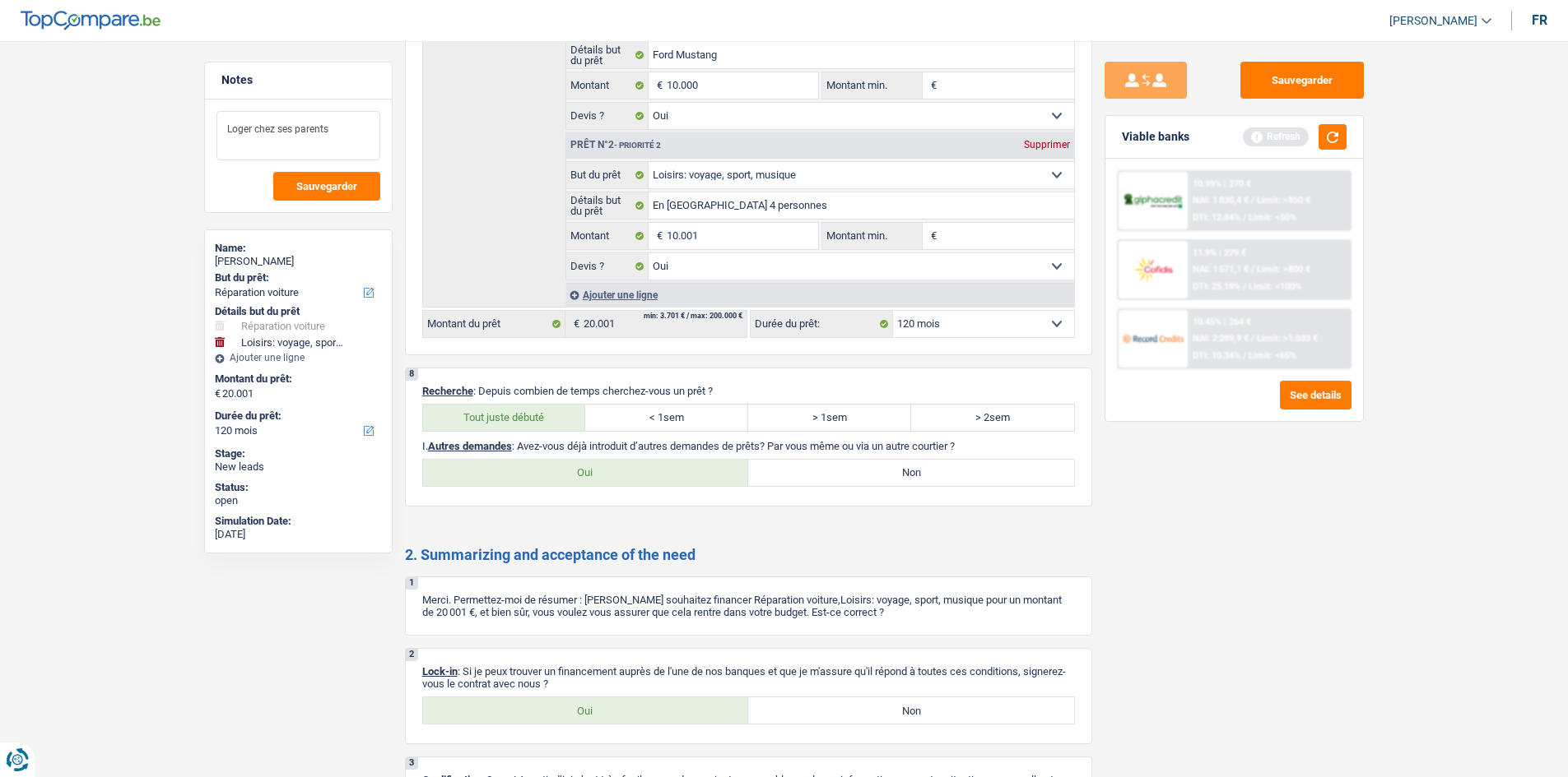
scroll to position [1755, 0]
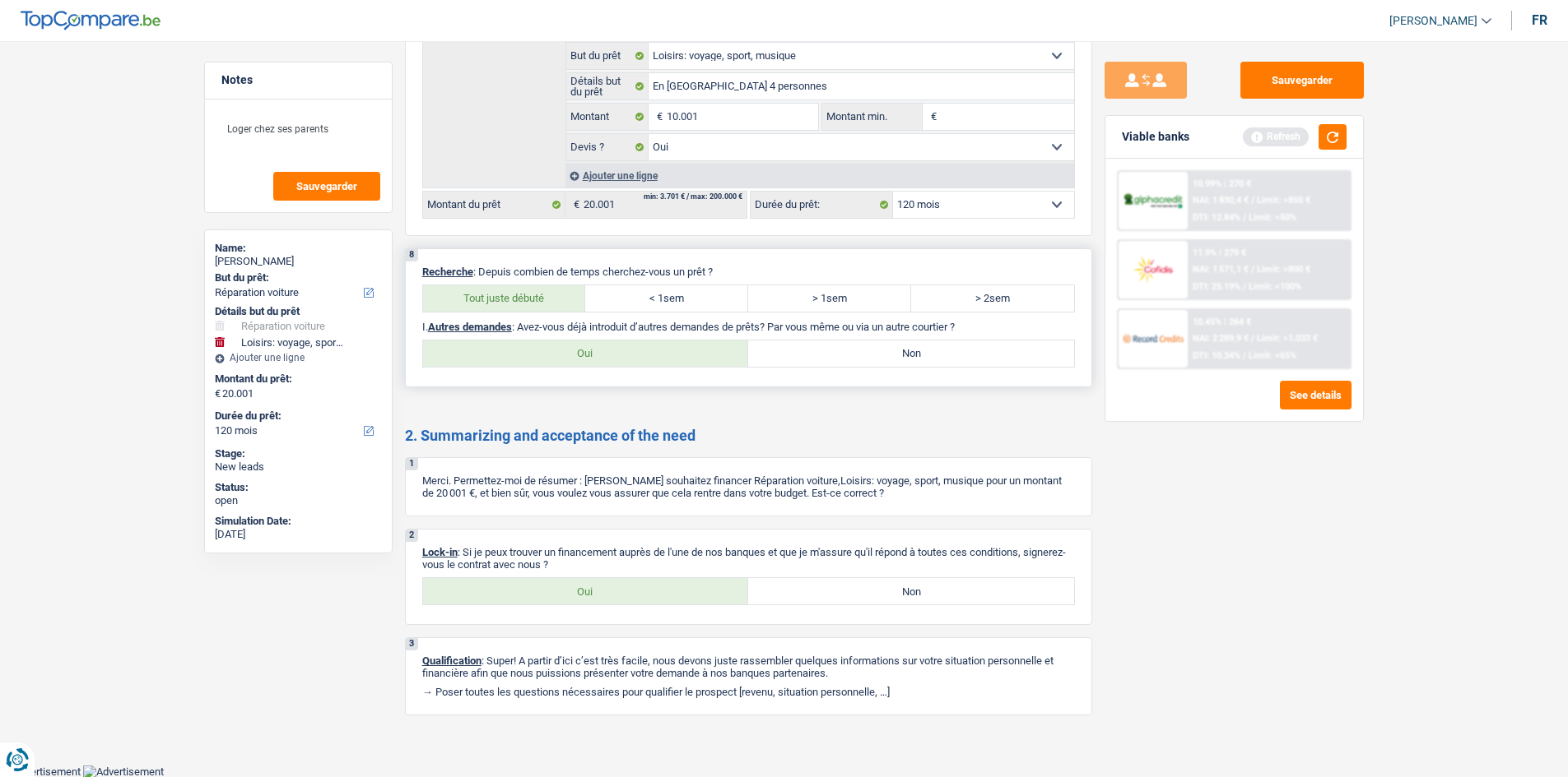
click at [542, 279] on label "Oui" at bounding box center [586, 353] width 326 height 26
click at [542, 279] on input "Oui" at bounding box center [586, 353] width 326 height 26
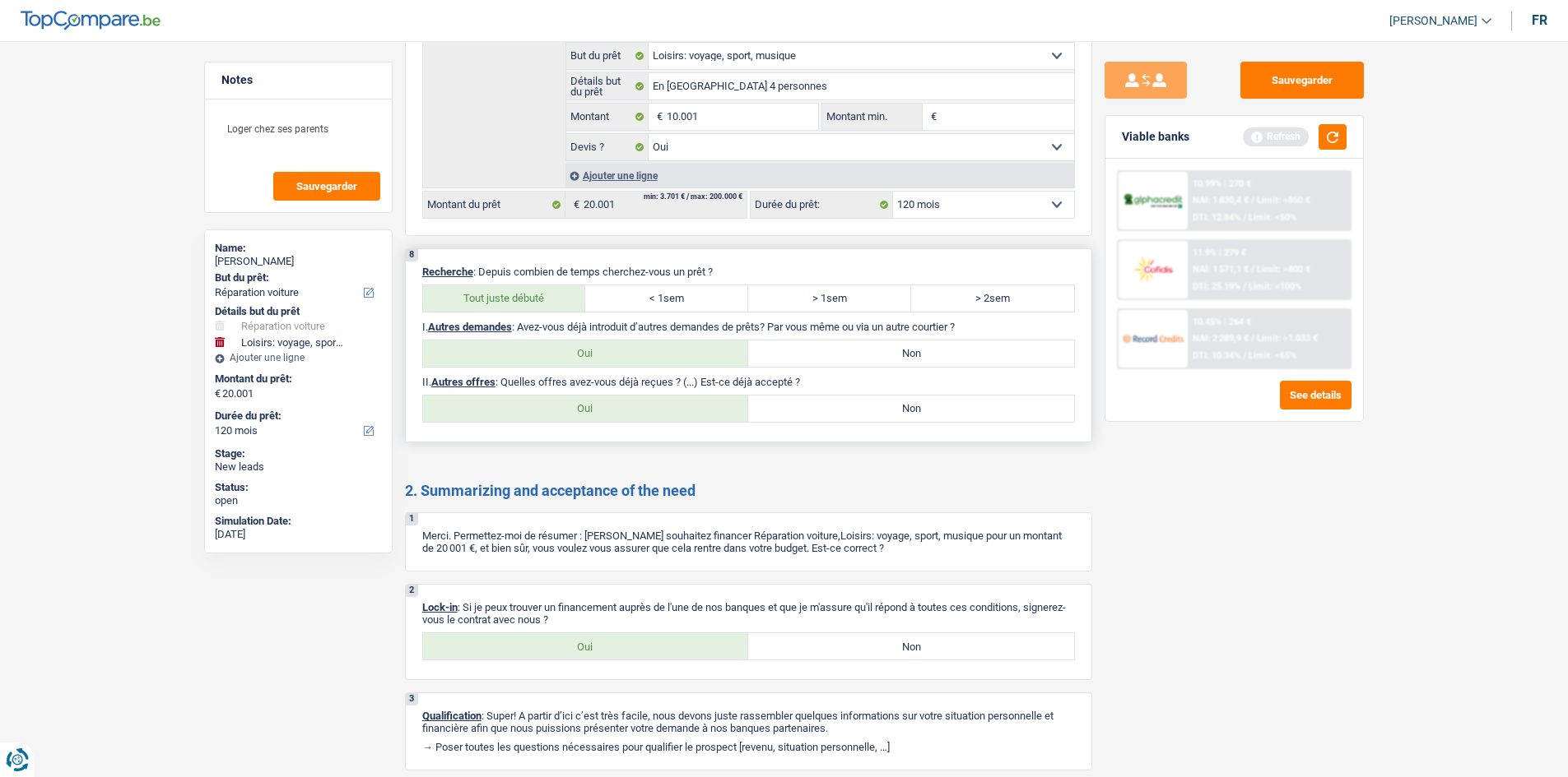
click at [542, 279] on label "Non" at bounding box center [911, 409] width 326 height 26
click at [542, 279] on input "Non" at bounding box center [911, 409] width 326 height 26
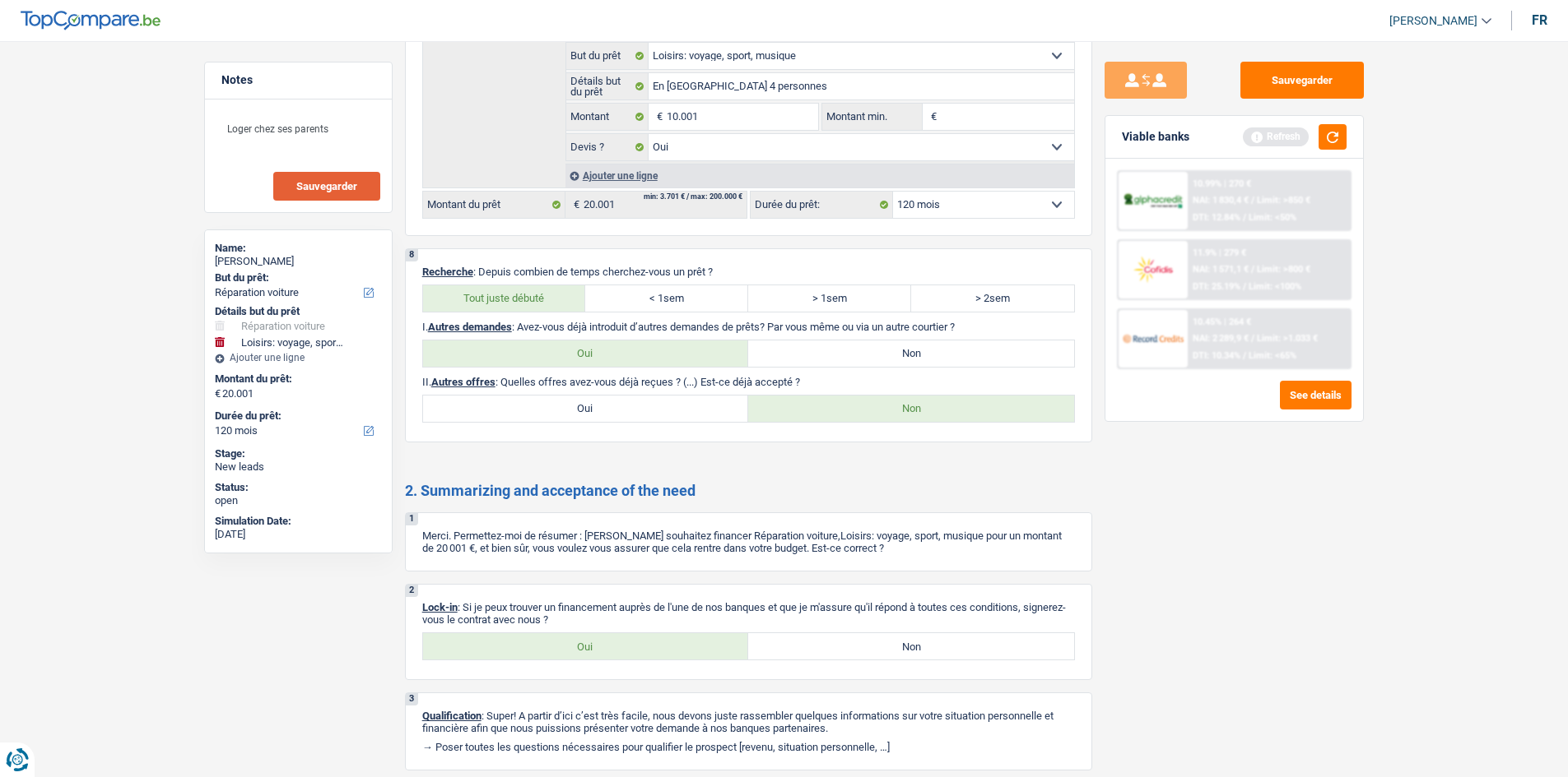
click at [365, 189] on button "Sauvegarder" at bounding box center [327, 186] width 107 height 29
click at [542, 129] on div "Viable banks Refresh" at bounding box center [1234, 137] width 258 height 43
click at [542, 132] on button "button" at bounding box center [1333, 136] width 28 height 25
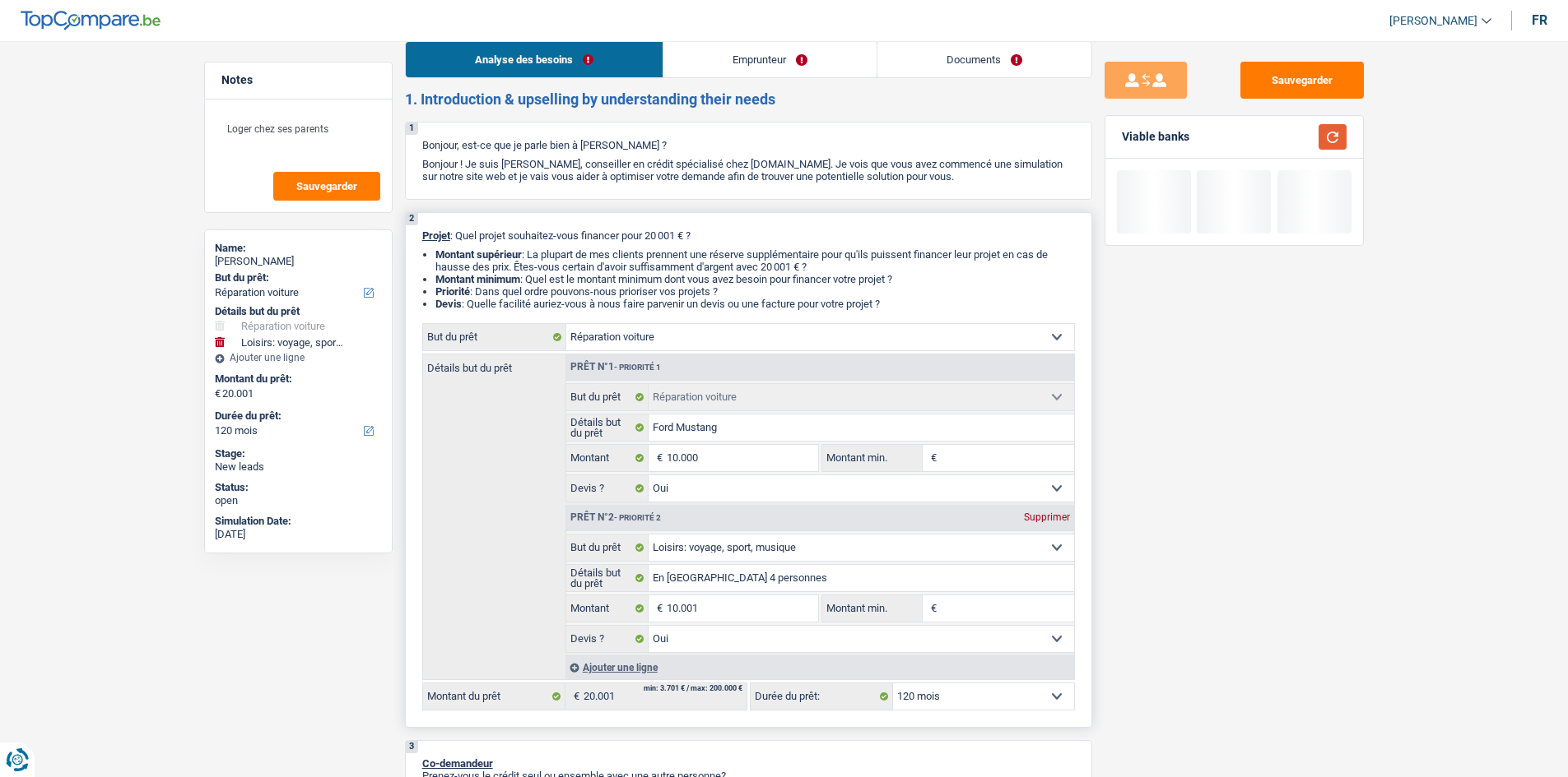
scroll to position [0, 0]
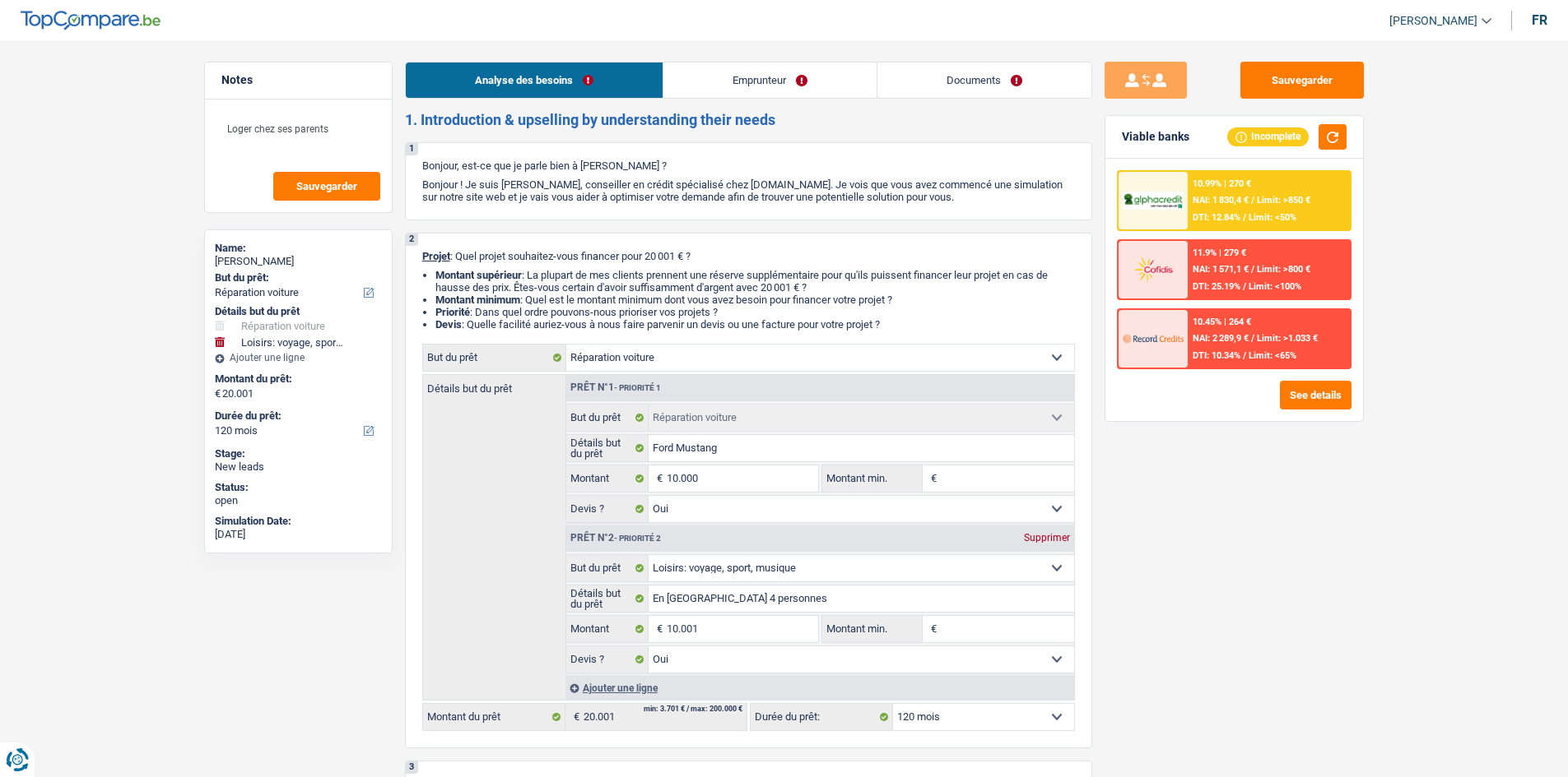
click at [542, 74] on link "Emprunteur" at bounding box center [770, 81] width 213 height 36
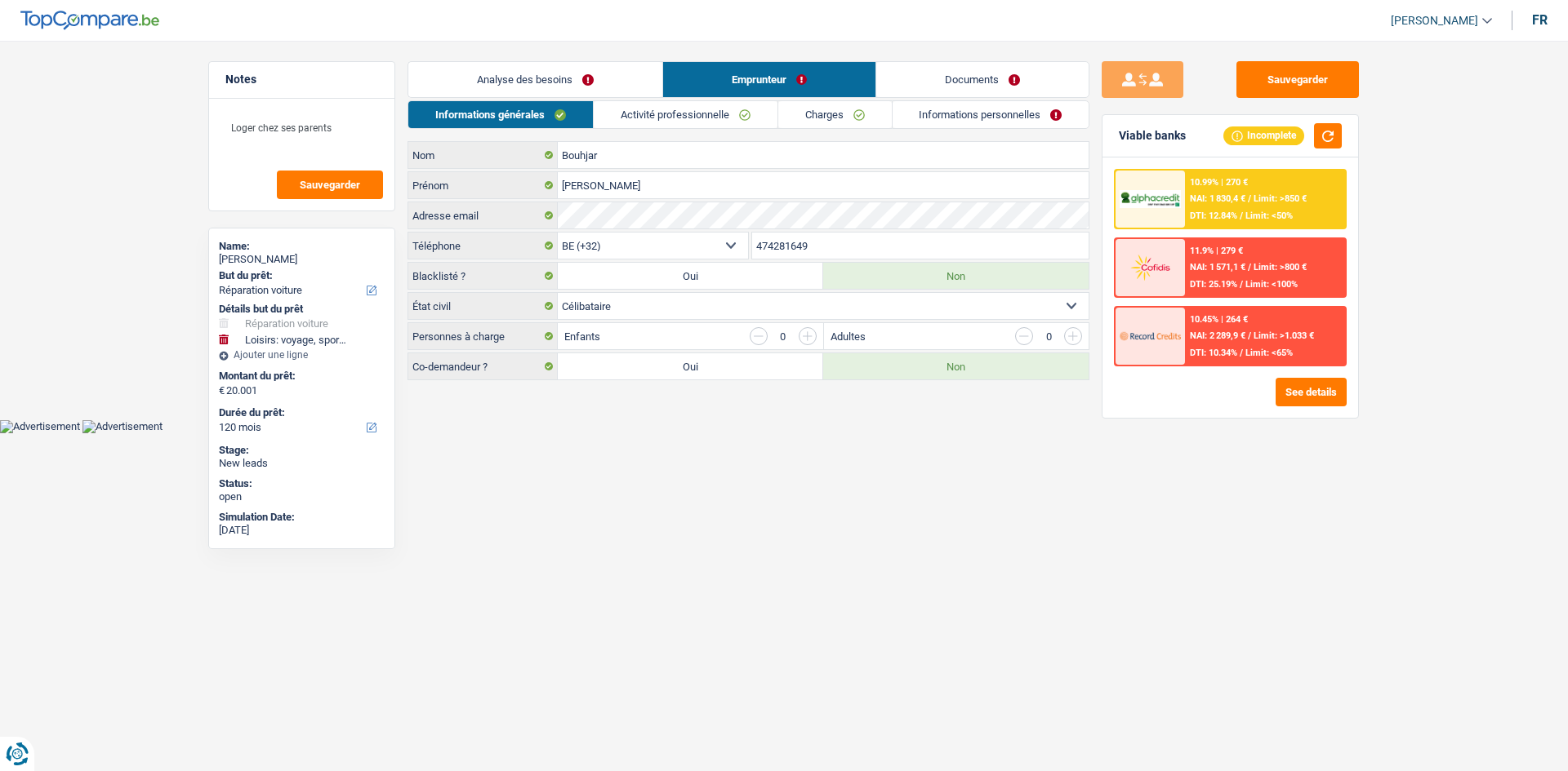
click at [538, 117] on link "Activité professionnelle" at bounding box center [685, 115] width 184 height 27
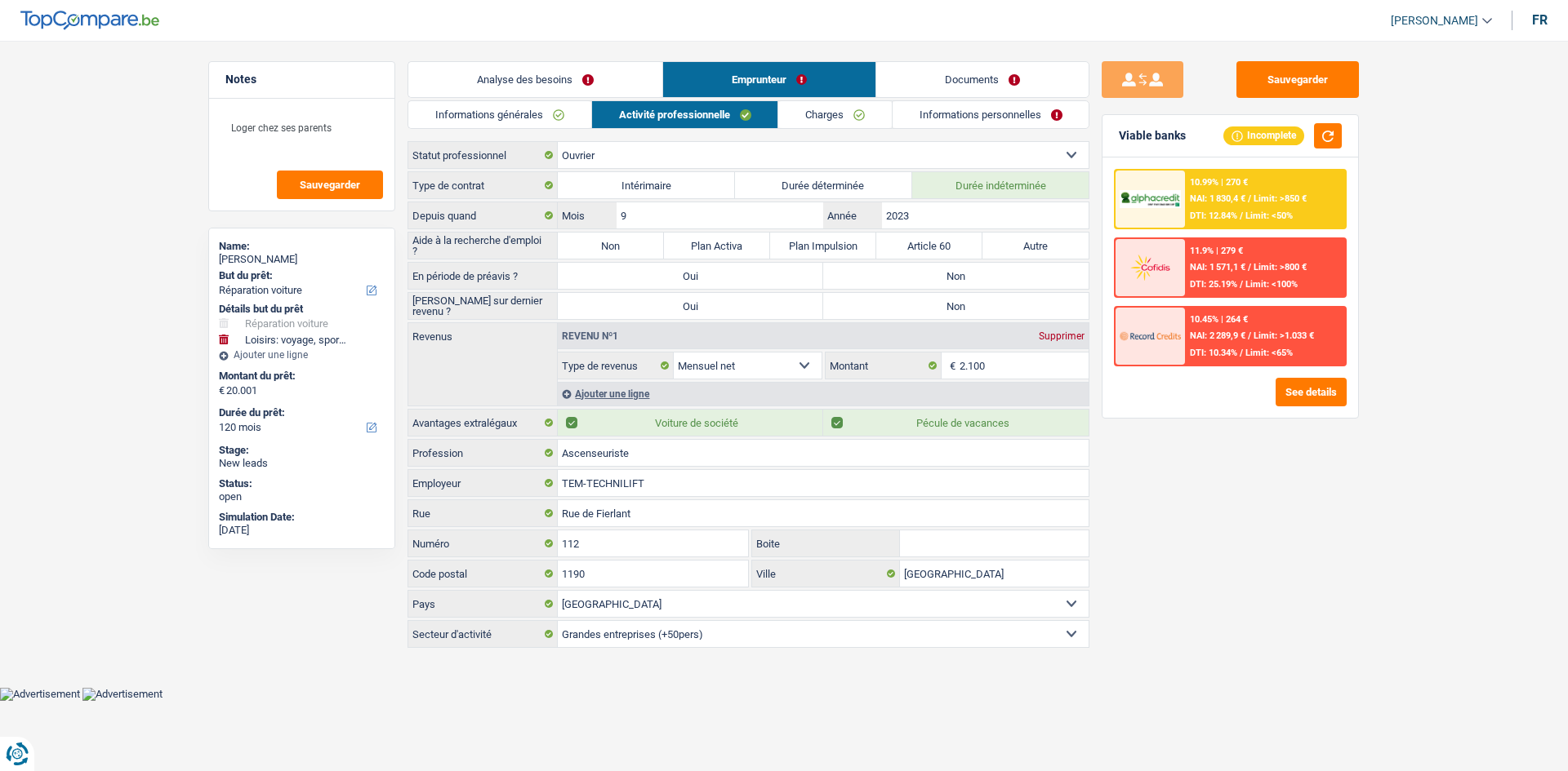
drag, startPoint x: 626, startPoint y: 245, endPoint x: 867, endPoint y: 285, distance: 244.3
click at [538, 245] on label "Non" at bounding box center [611, 246] width 106 height 26
click at [538, 245] on input "Non" at bounding box center [611, 246] width 106 height 26
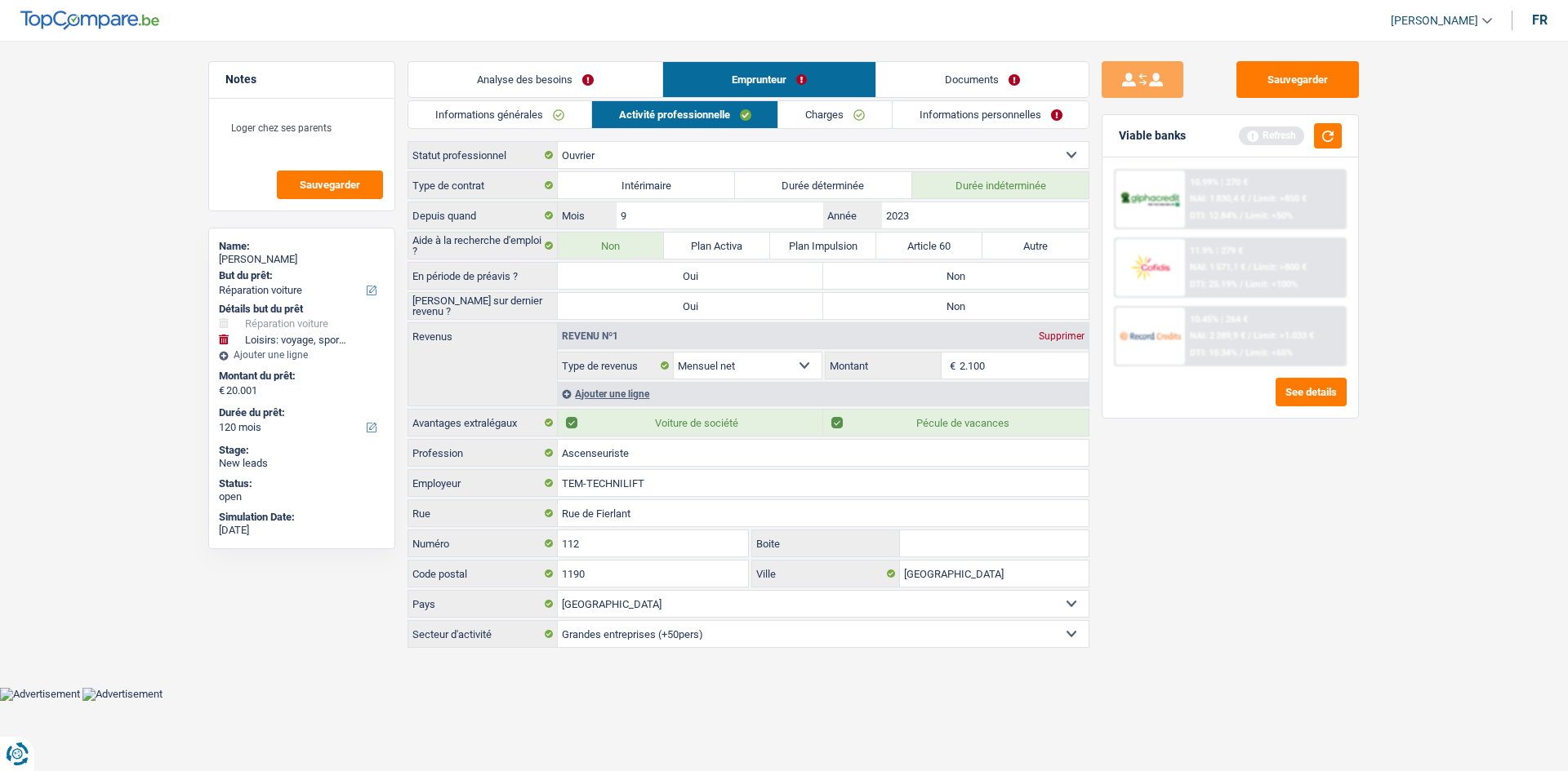
click at [538, 277] on label "Non" at bounding box center [956, 276] width 266 height 26
click at [538, 277] on input "Non" at bounding box center [956, 276] width 266 height 26
click at [538, 277] on label "Non" at bounding box center [956, 306] width 266 height 26
click at [538, 277] on input "Non" at bounding box center [956, 306] width 266 height 26
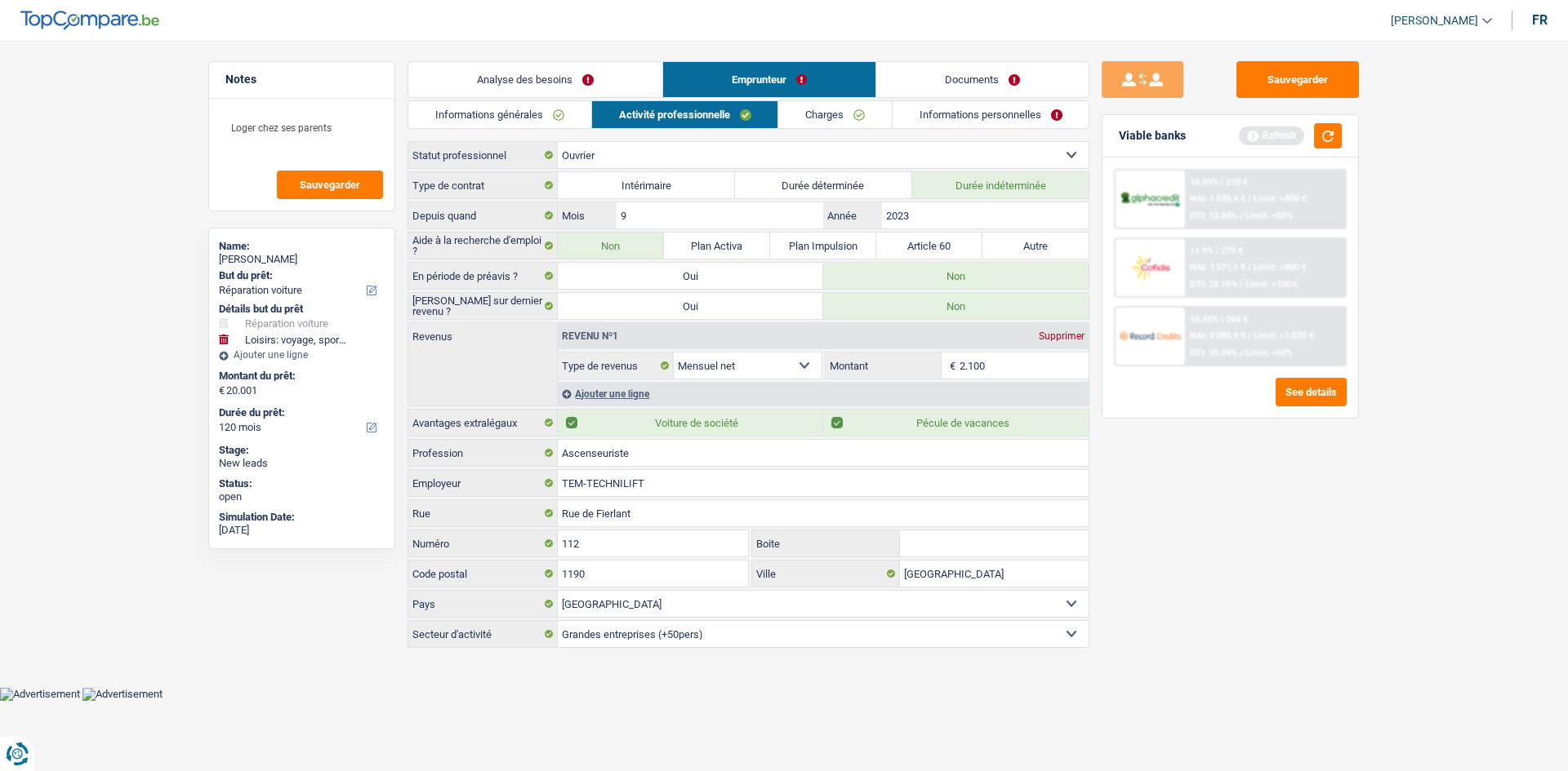
drag, startPoint x: 1218, startPoint y: 497, endPoint x: 1237, endPoint y: 464, distance: 38.1
click at [538, 277] on div "Sauvegarder Viable banks Refresh 10.99% | 270 € NAI: 1 830,4 € / Limit: >850 € …" at bounding box center [1230, 401] width 282 height 680
click at [538, 140] on button "button" at bounding box center [1328, 135] width 28 height 25
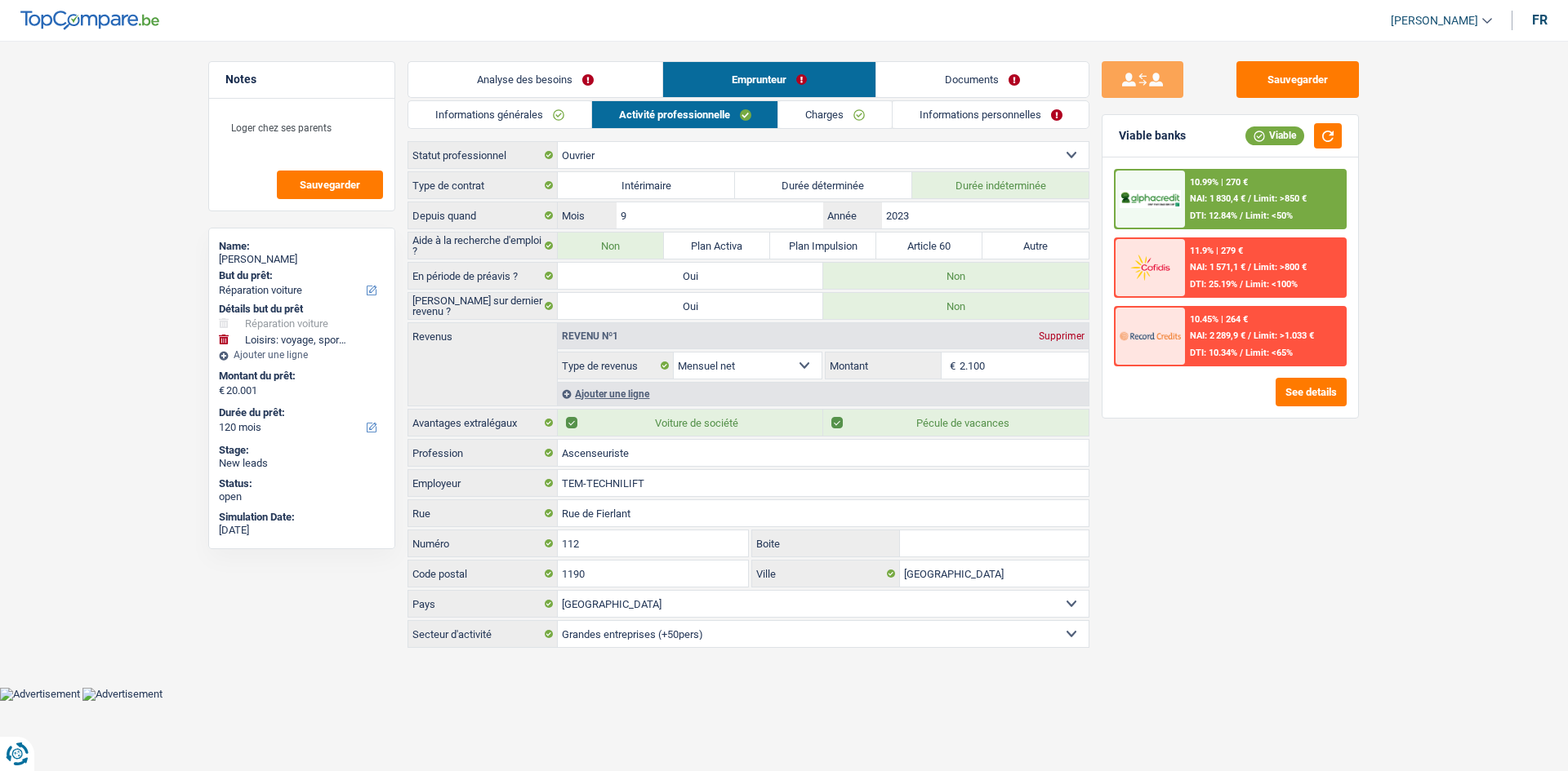
click at [538, 117] on link "Charges" at bounding box center [835, 115] width 114 height 27
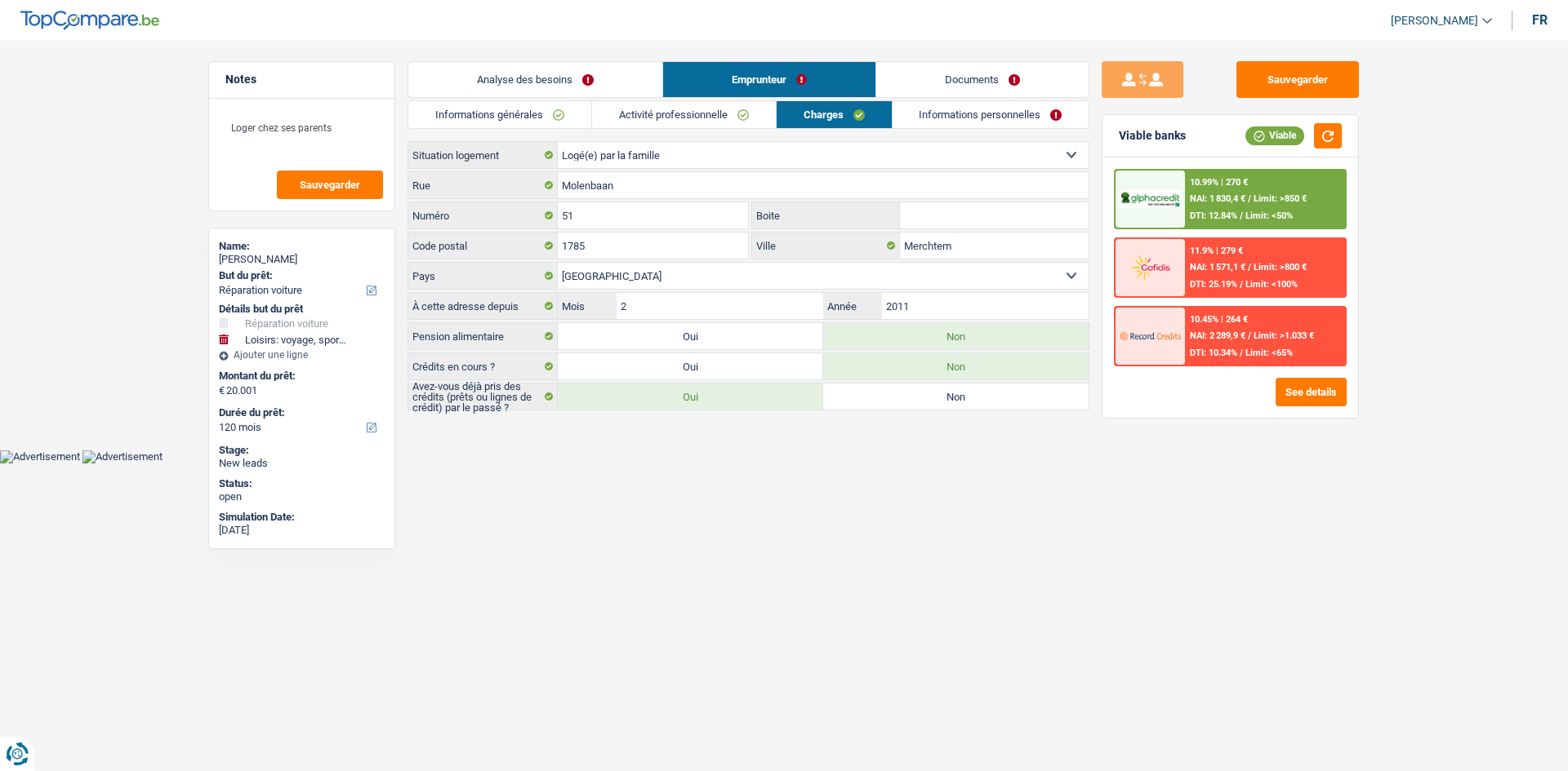
click at [538, 121] on link "Informations personnelles" at bounding box center [991, 115] width 197 height 27
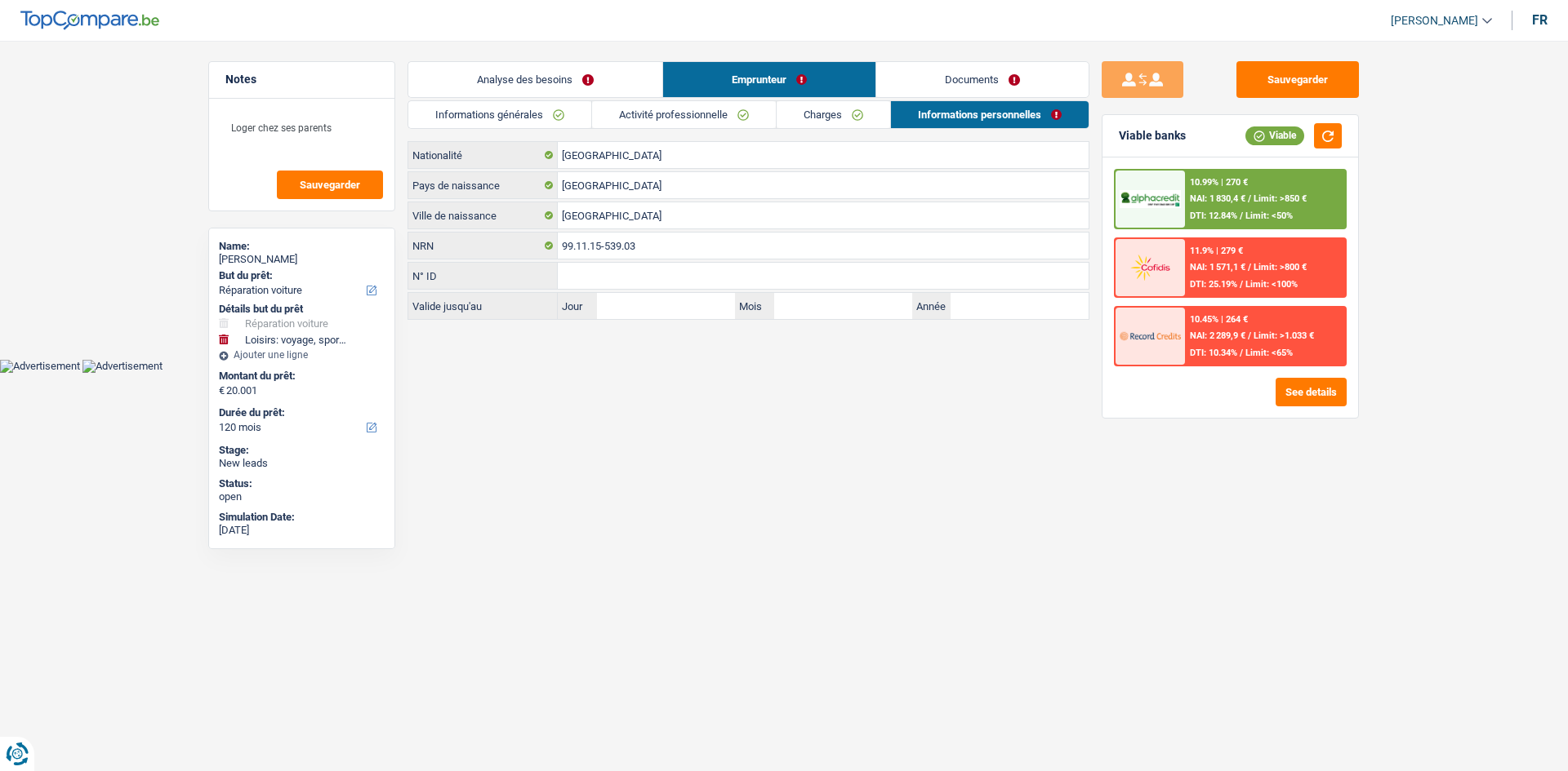
drag, startPoint x: 711, startPoint y: 113, endPoint x: 790, endPoint y: 158, distance: 90.9
click at [538, 113] on link "Activité professionnelle" at bounding box center [684, 115] width 184 height 27
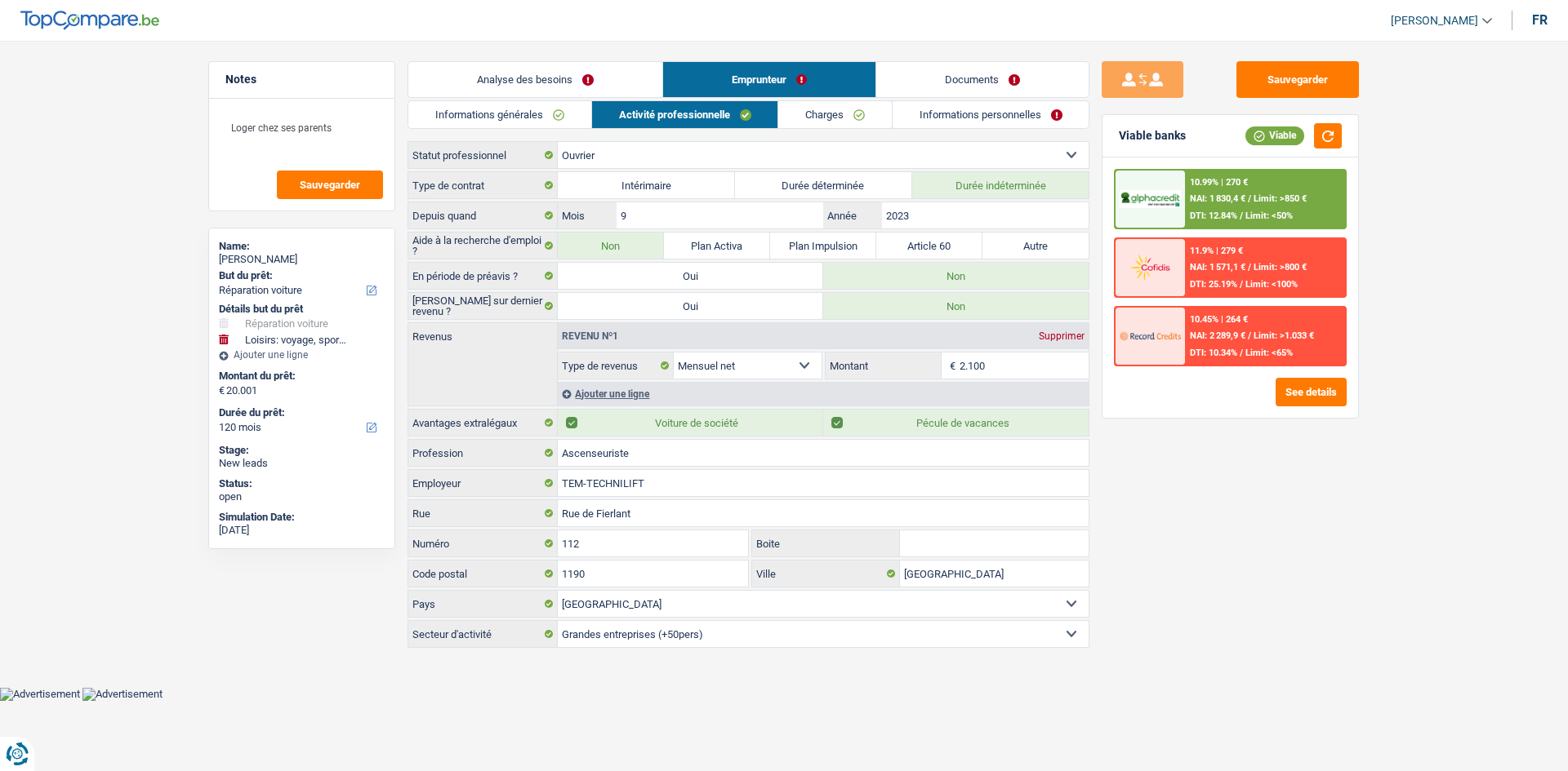
click at [538, 122] on link "Informations générales" at bounding box center [500, 115] width 183 height 27
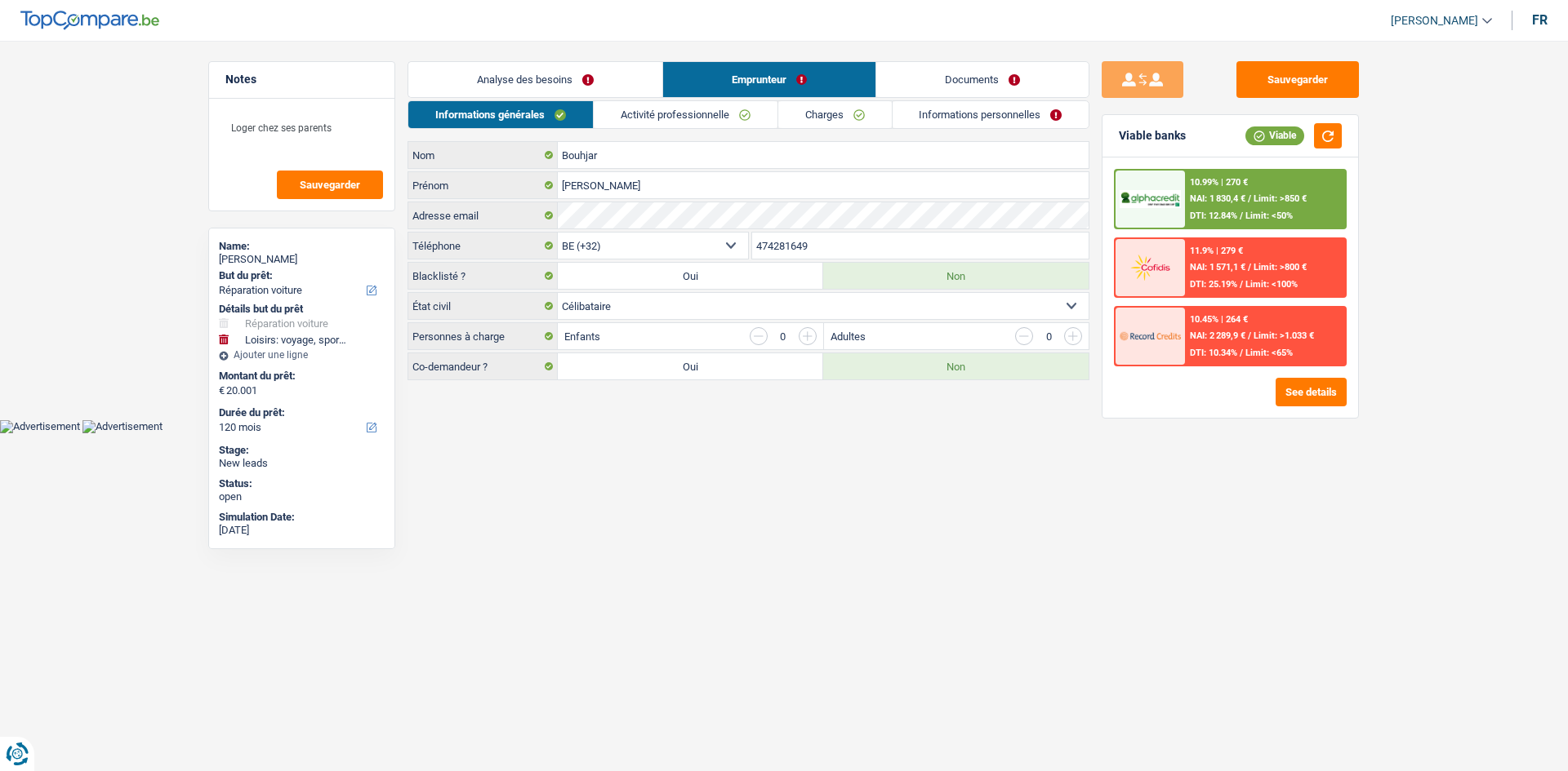
click at [538, 95] on link "Analyse des besoins" at bounding box center [535, 80] width 254 height 35
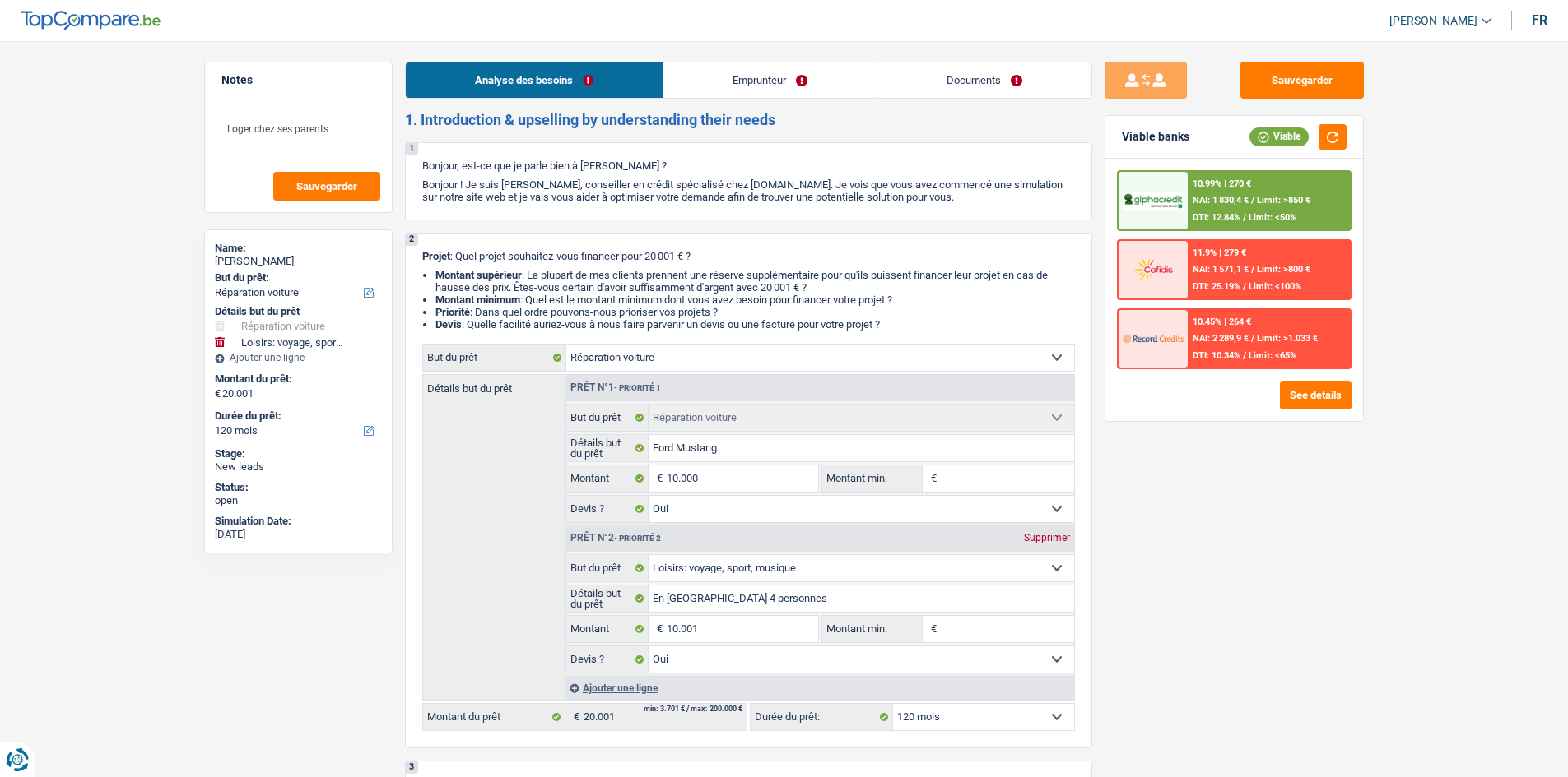
click at [542, 88] on link "Emprunteur" at bounding box center [770, 81] width 213 height 36
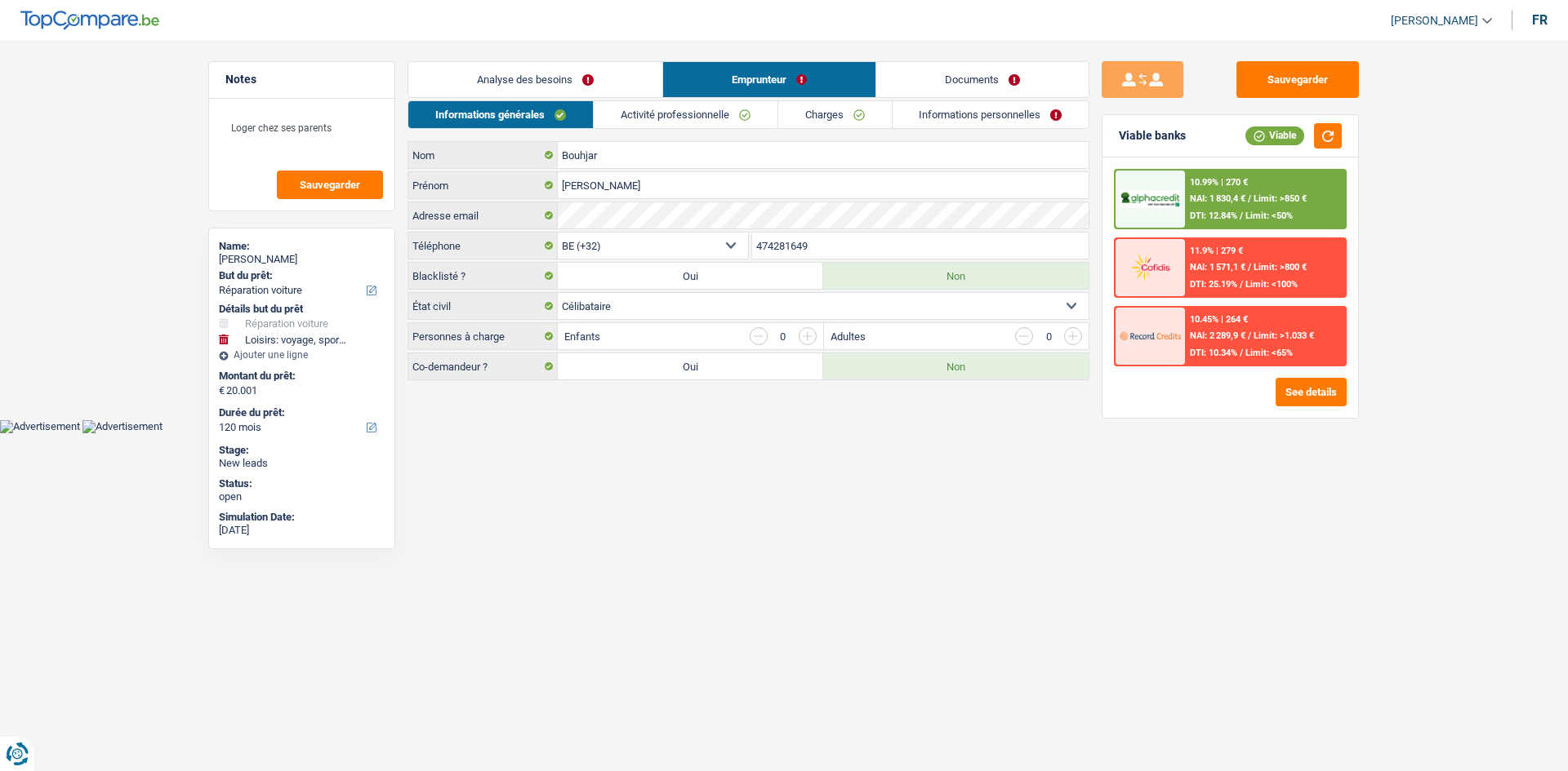
click at [538, 109] on link "Activité professionnelle" at bounding box center [685, 115] width 184 height 27
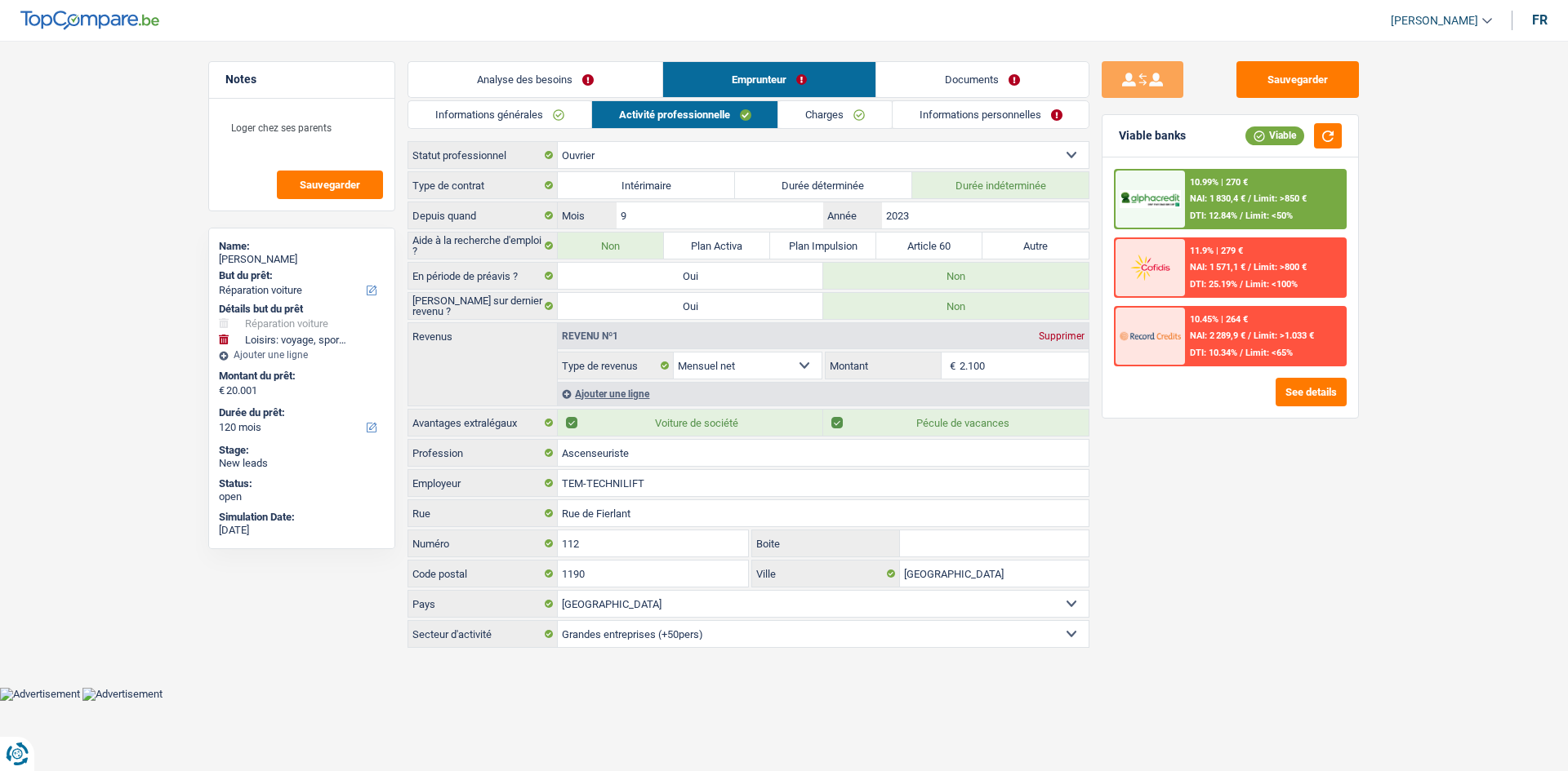
click at [538, 112] on link "Charges" at bounding box center [835, 115] width 114 height 27
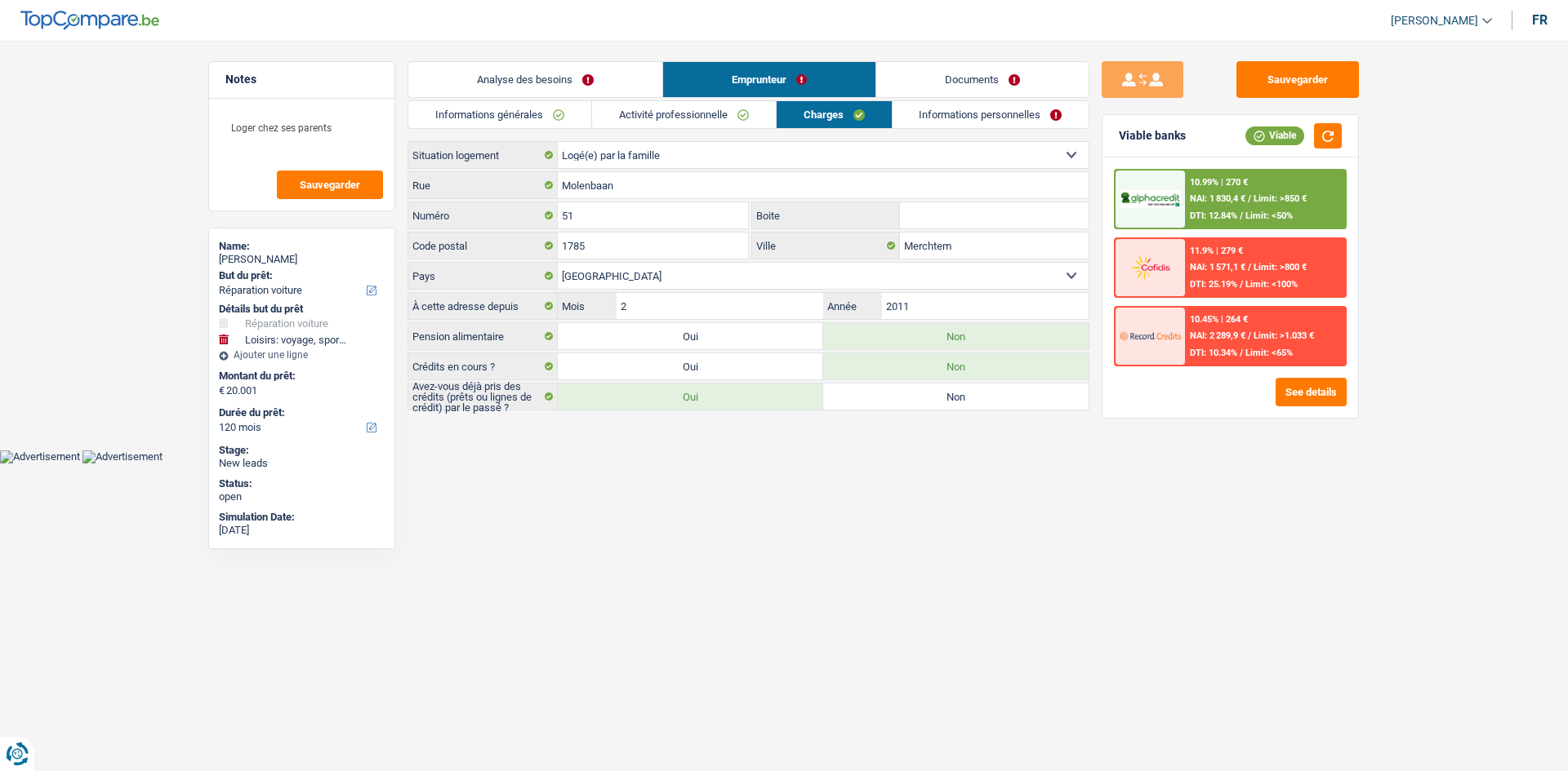
click at [538, 122] on link "Informations personnelles" at bounding box center [991, 115] width 197 height 27
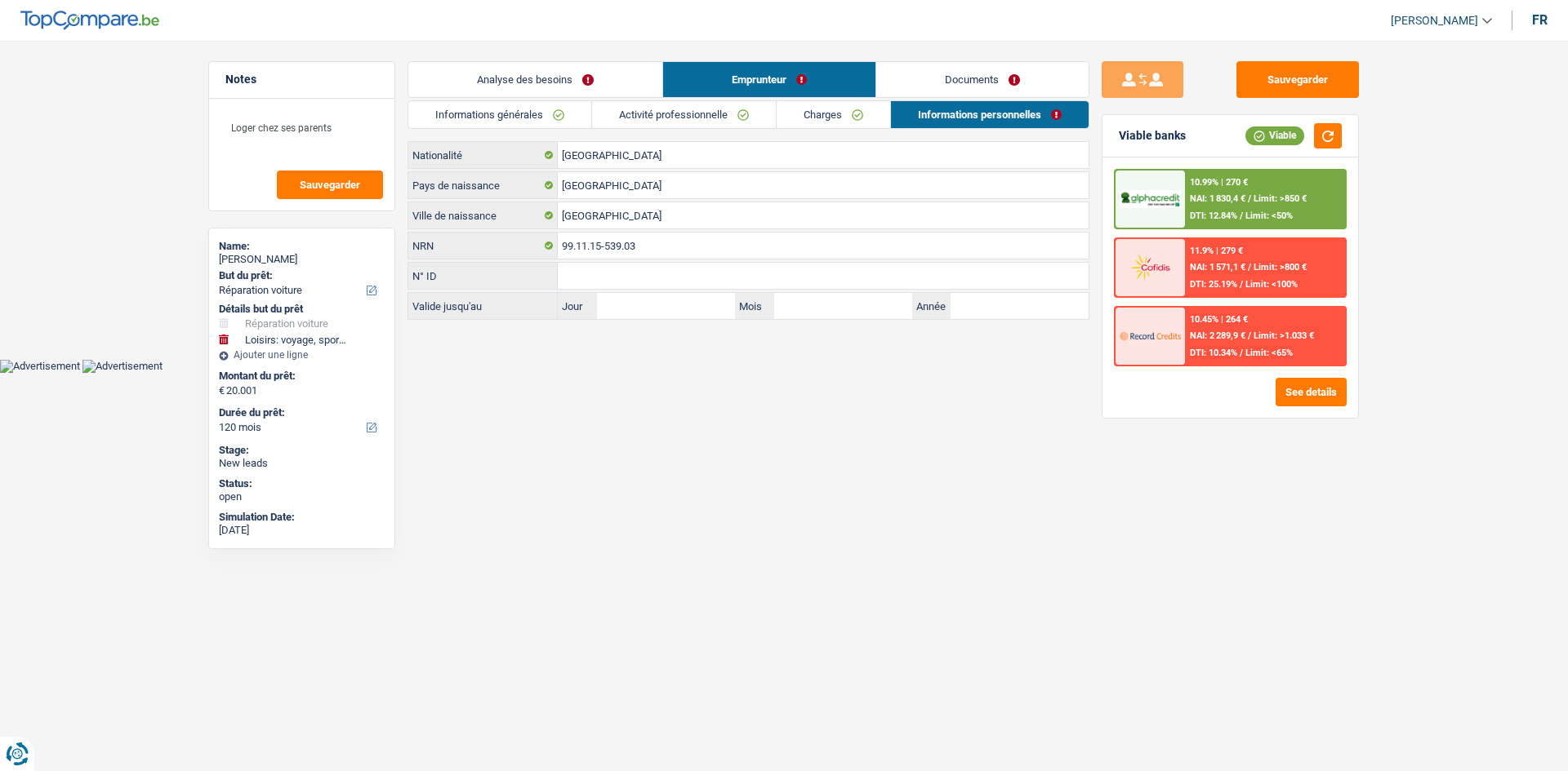
click at [538, 119] on link "Charges" at bounding box center [834, 115] width 114 height 27
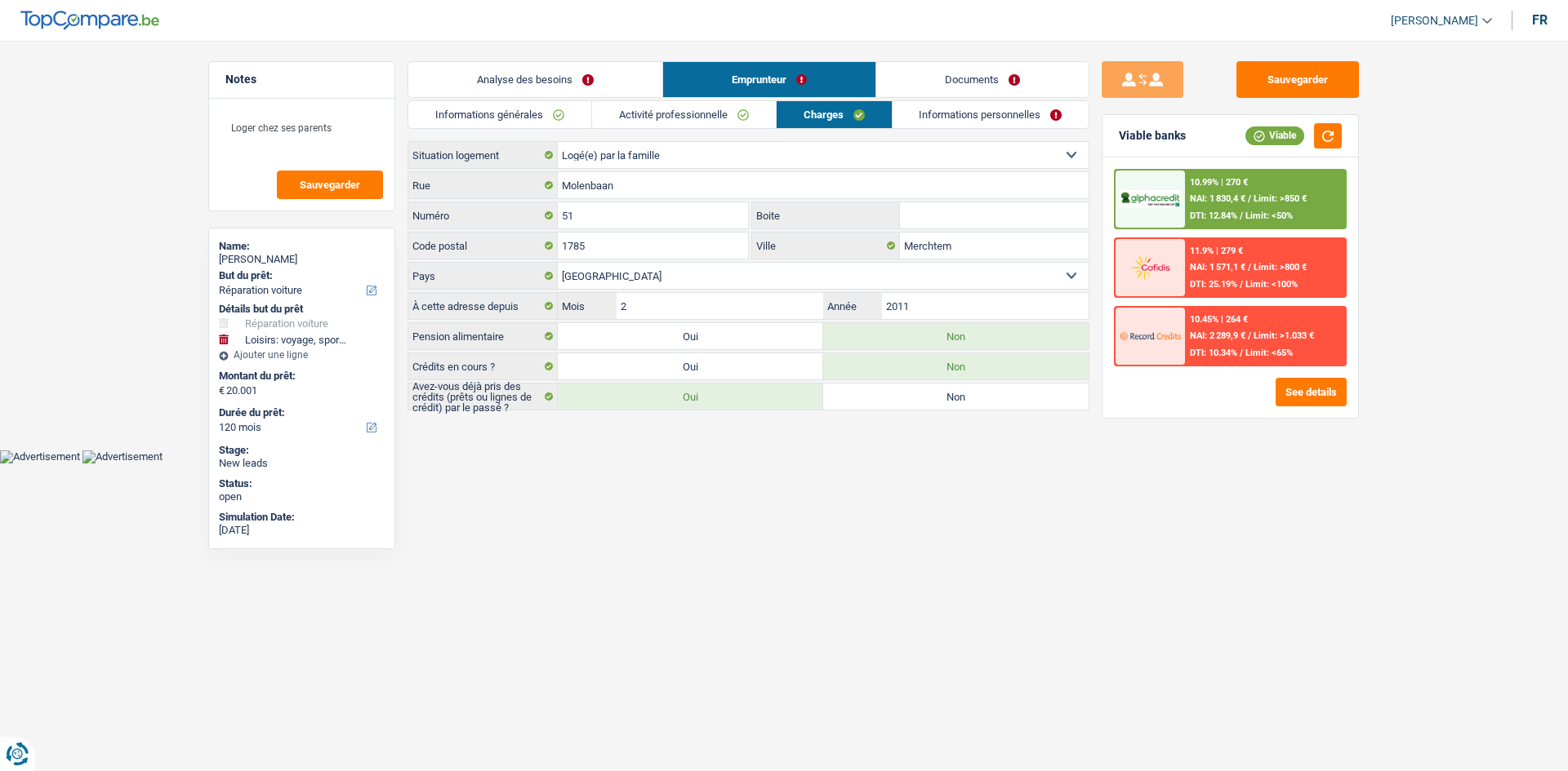
click at [538, 107] on link "Activité professionnelle" at bounding box center [684, 115] width 184 height 27
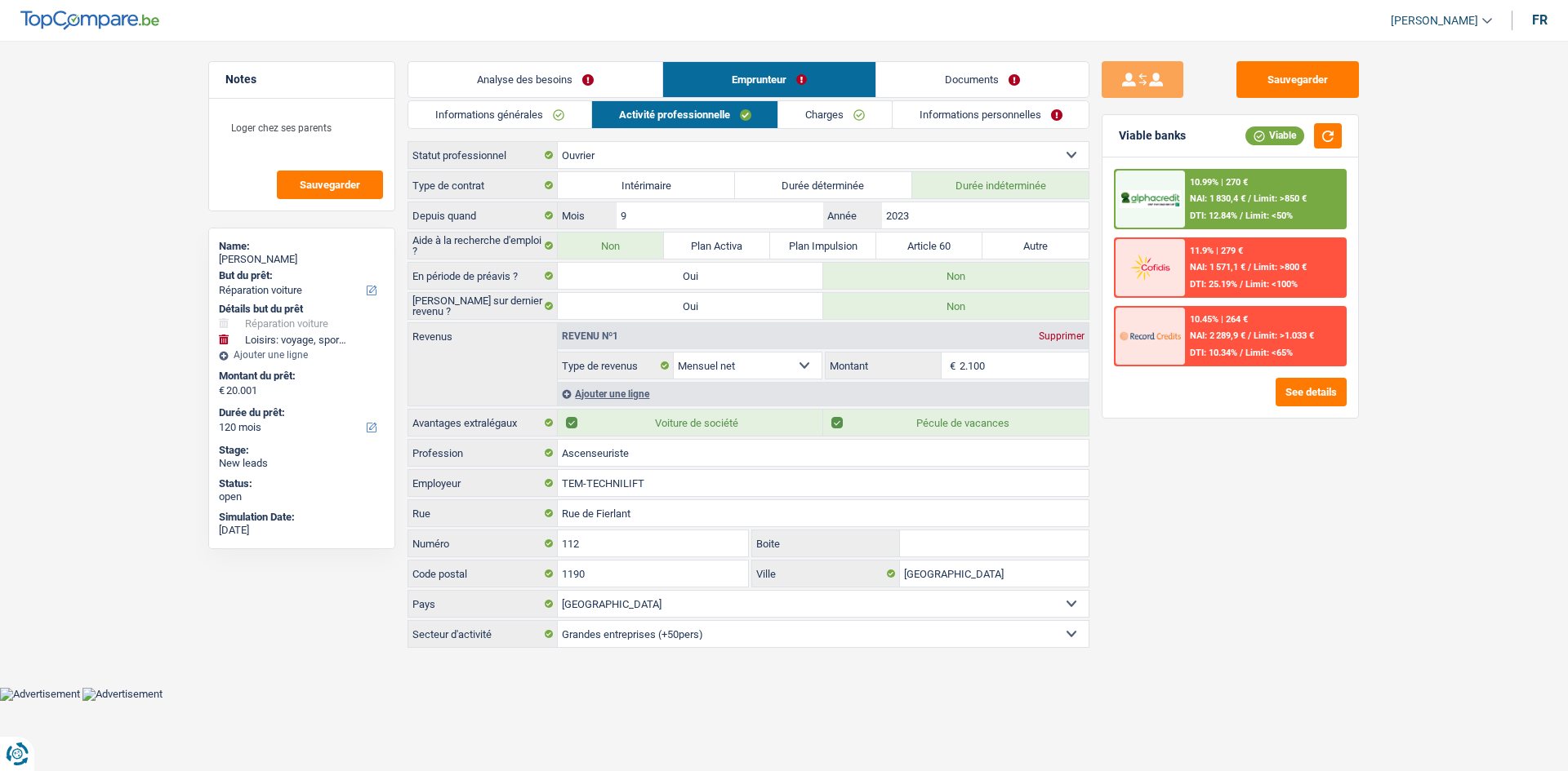
click at [538, 117] on link "Informations générales" at bounding box center [500, 115] width 183 height 27
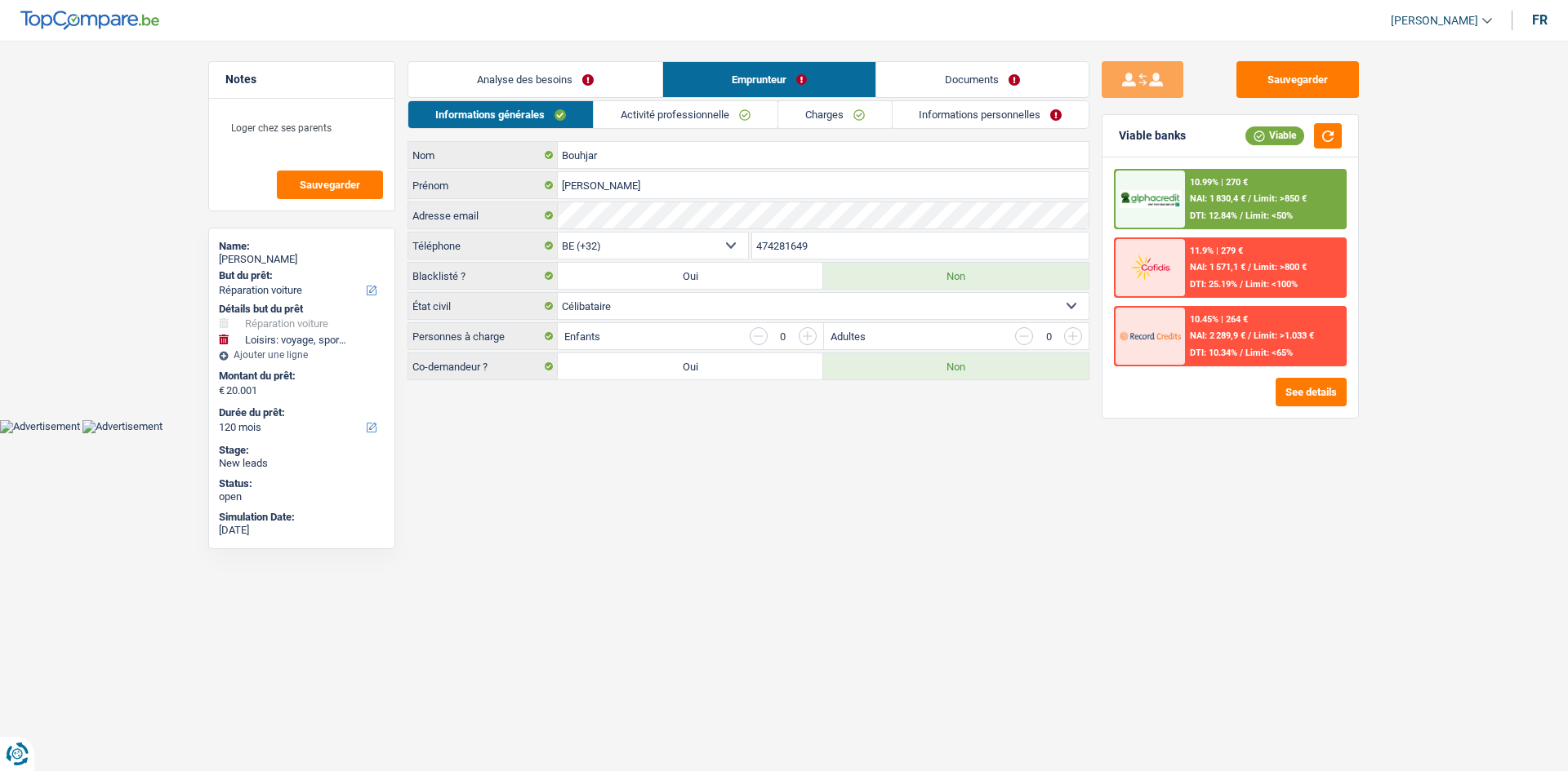
click at [538, 87] on link "Analyse des besoins" at bounding box center [535, 80] width 254 height 35
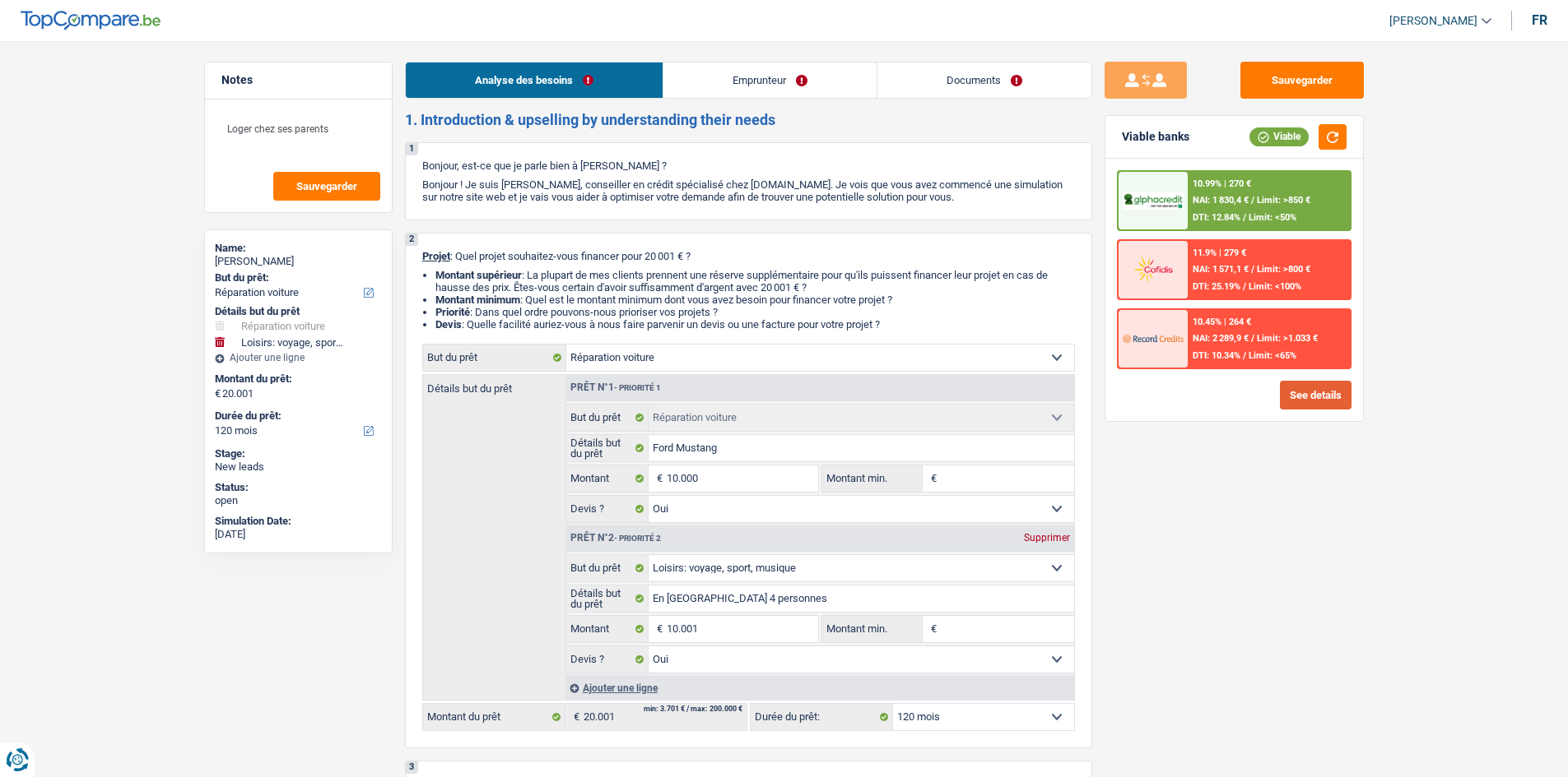
click at [542, 279] on button "See details" at bounding box center [1315, 395] width 71 height 29
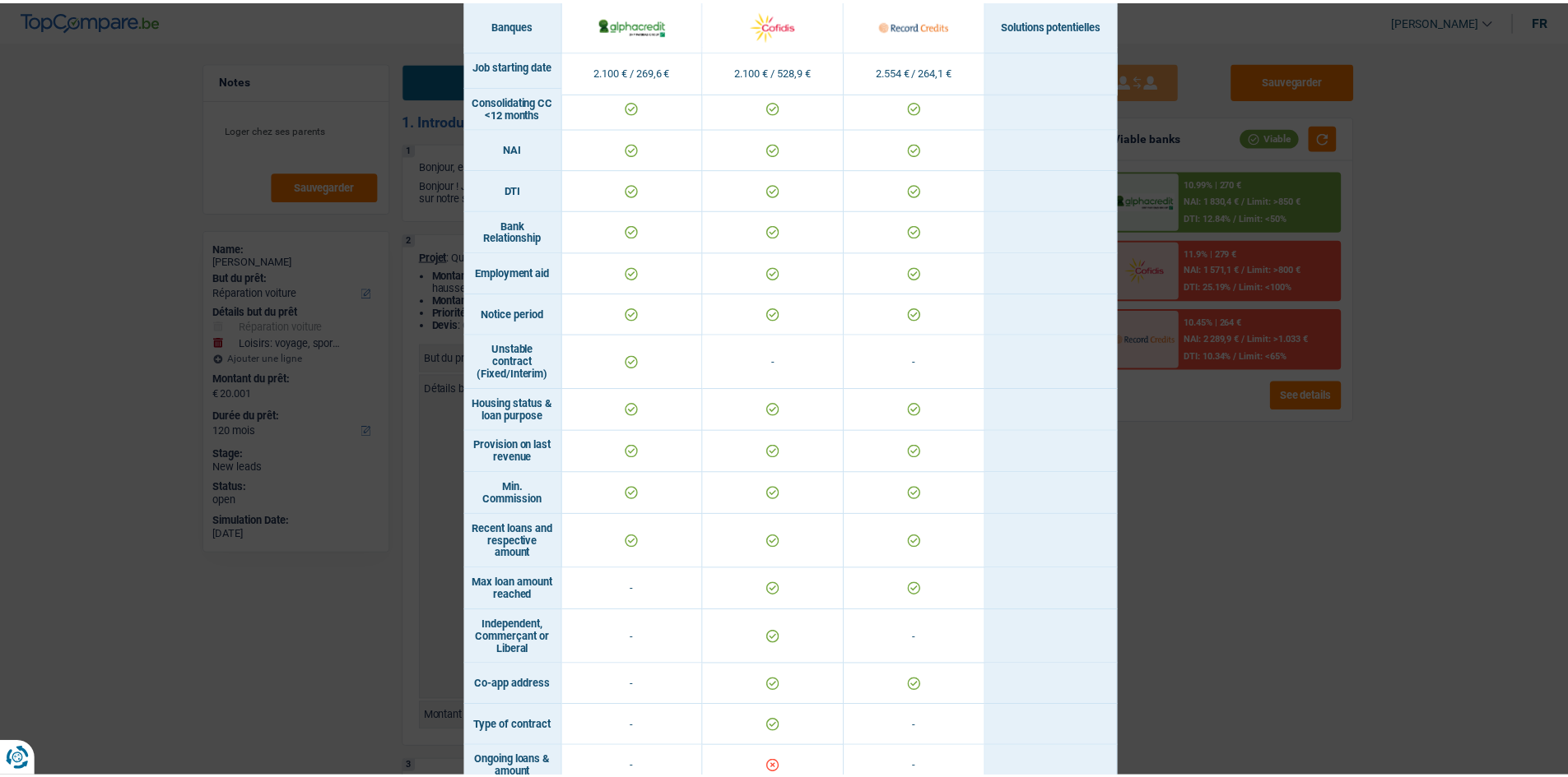
scroll to position [840, 0]
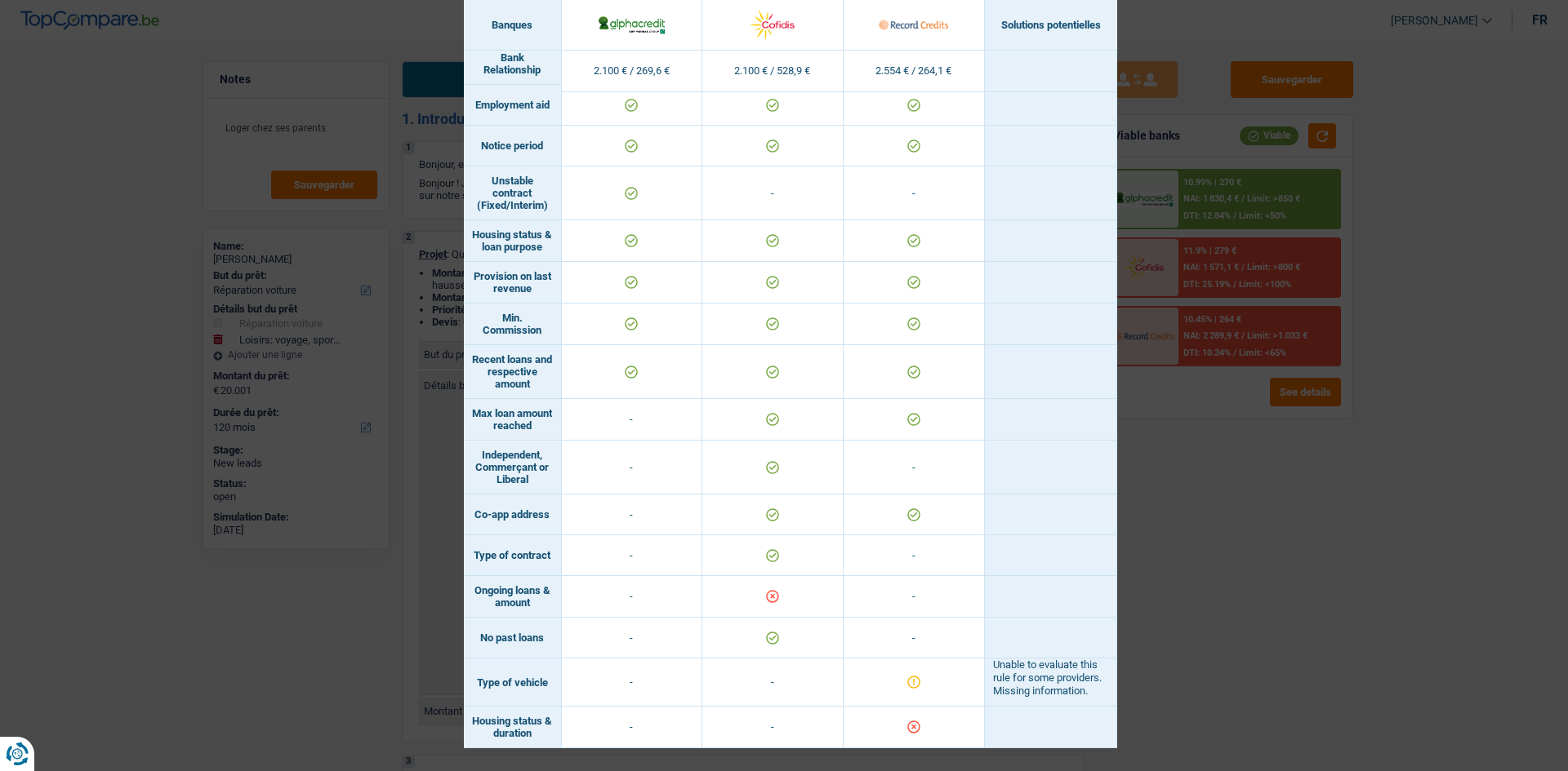
click at [538, 277] on div "Banks conditions × Banques Solutions potentielles Revenus / Charges 2.100 € / 2…" at bounding box center [784, 385] width 1568 height 771
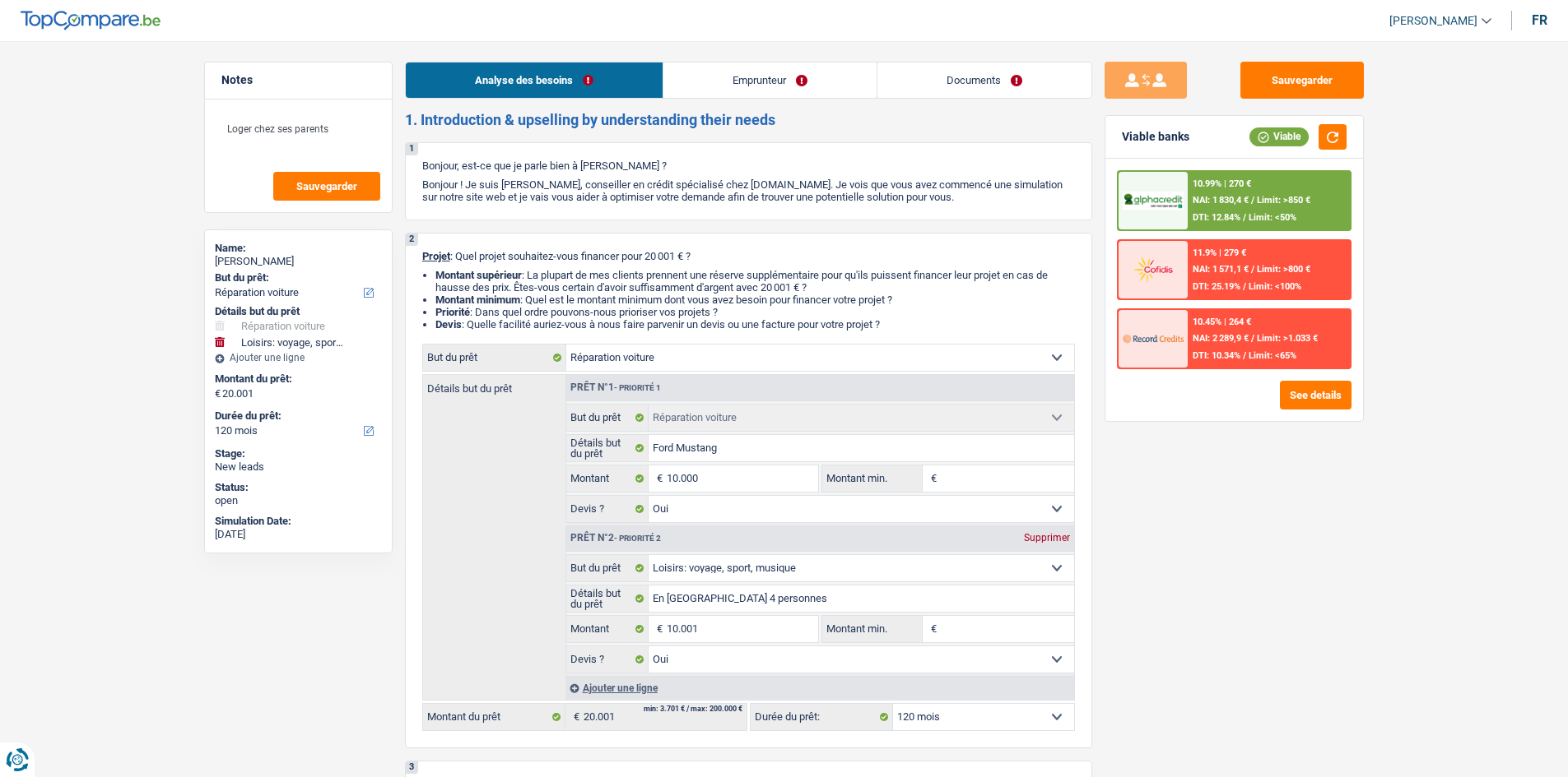
click at [542, 85] on link "Documents" at bounding box center [984, 81] width 214 height 36
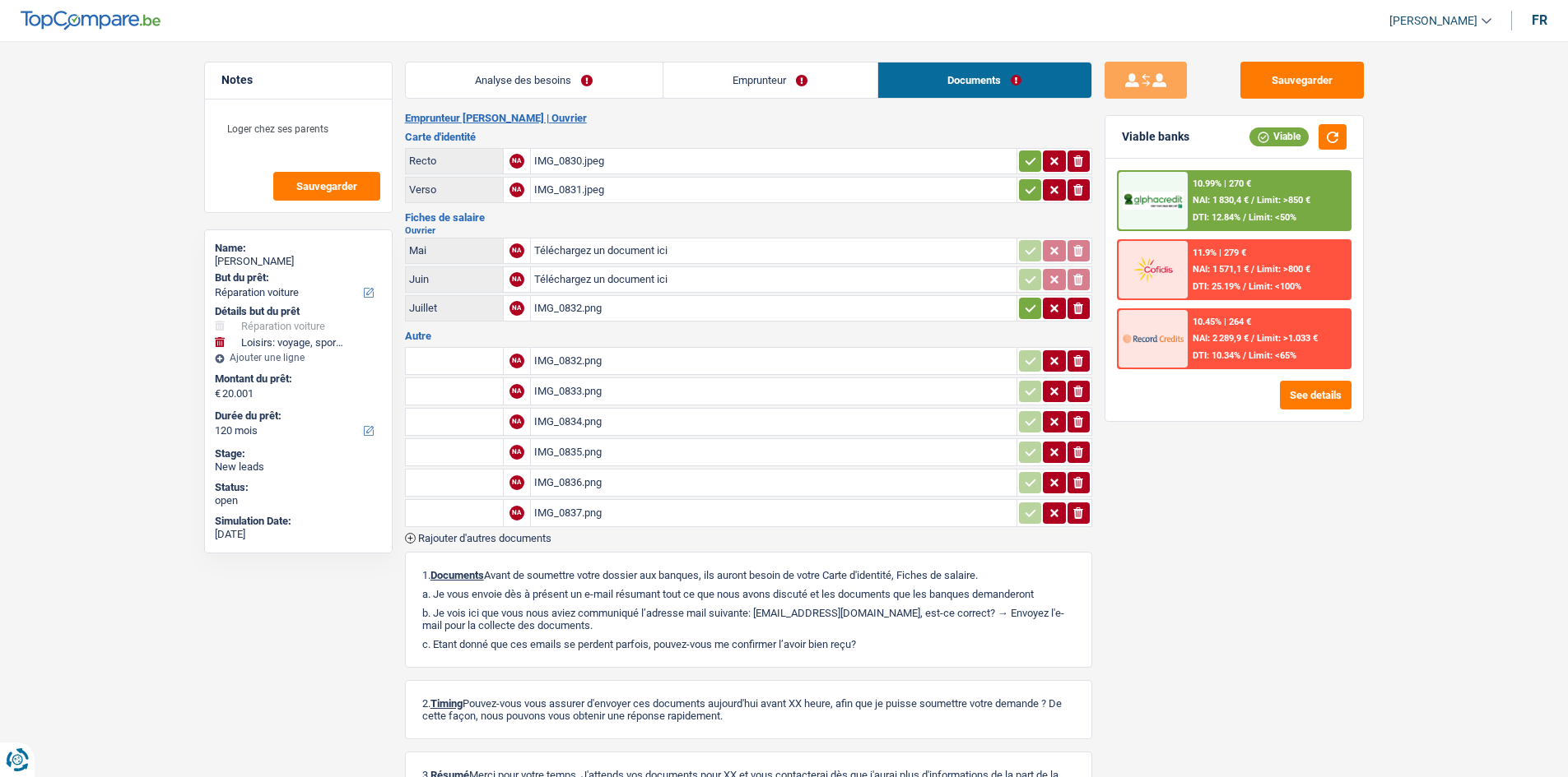
click at [542, 85] on link "Emprunteur" at bounding box center [771, 81] width 214 height 36
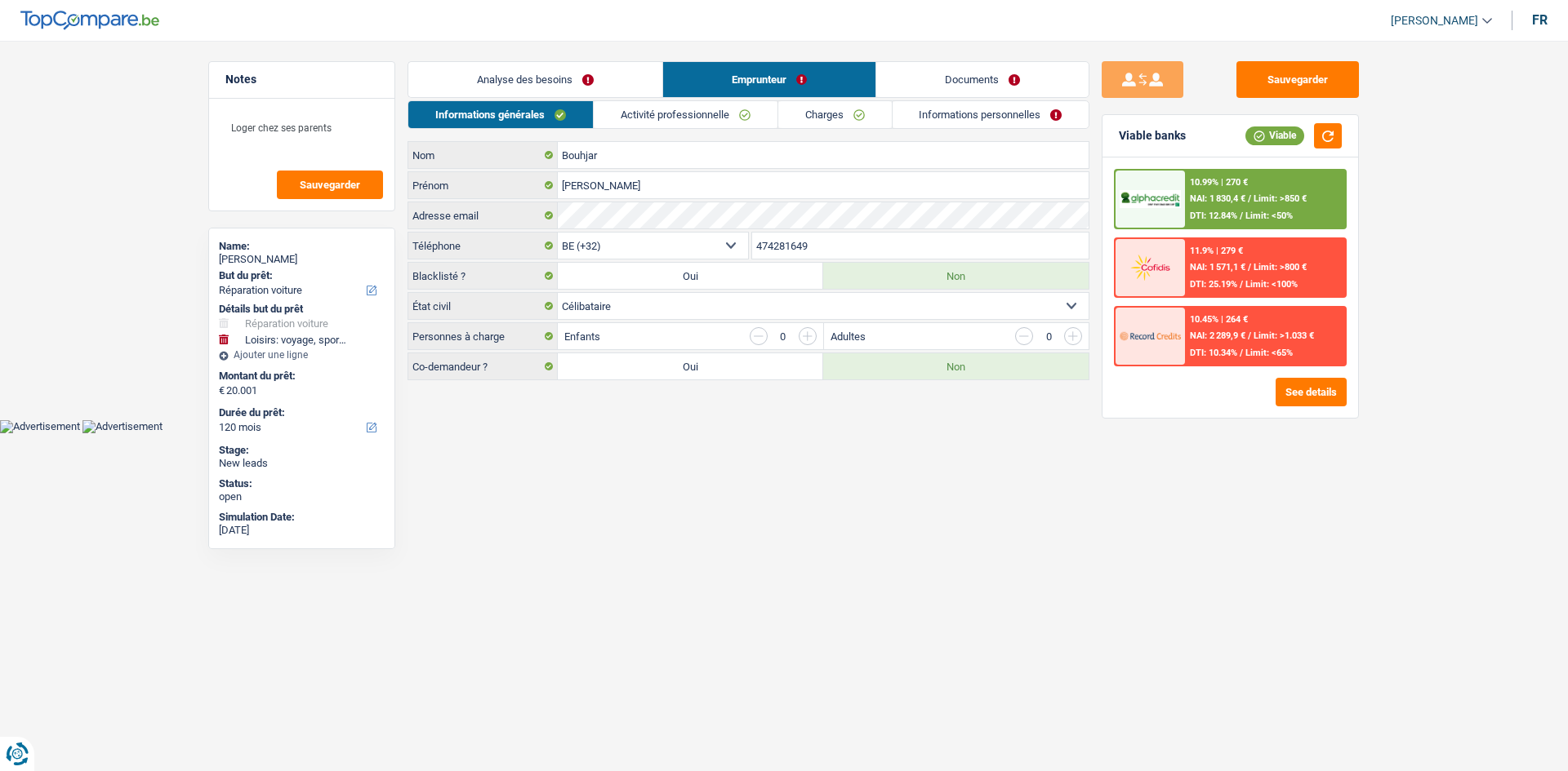
click at [538, 106] on link "Activité professionnelle" at bounding box center [685, 115] width 184 height 27
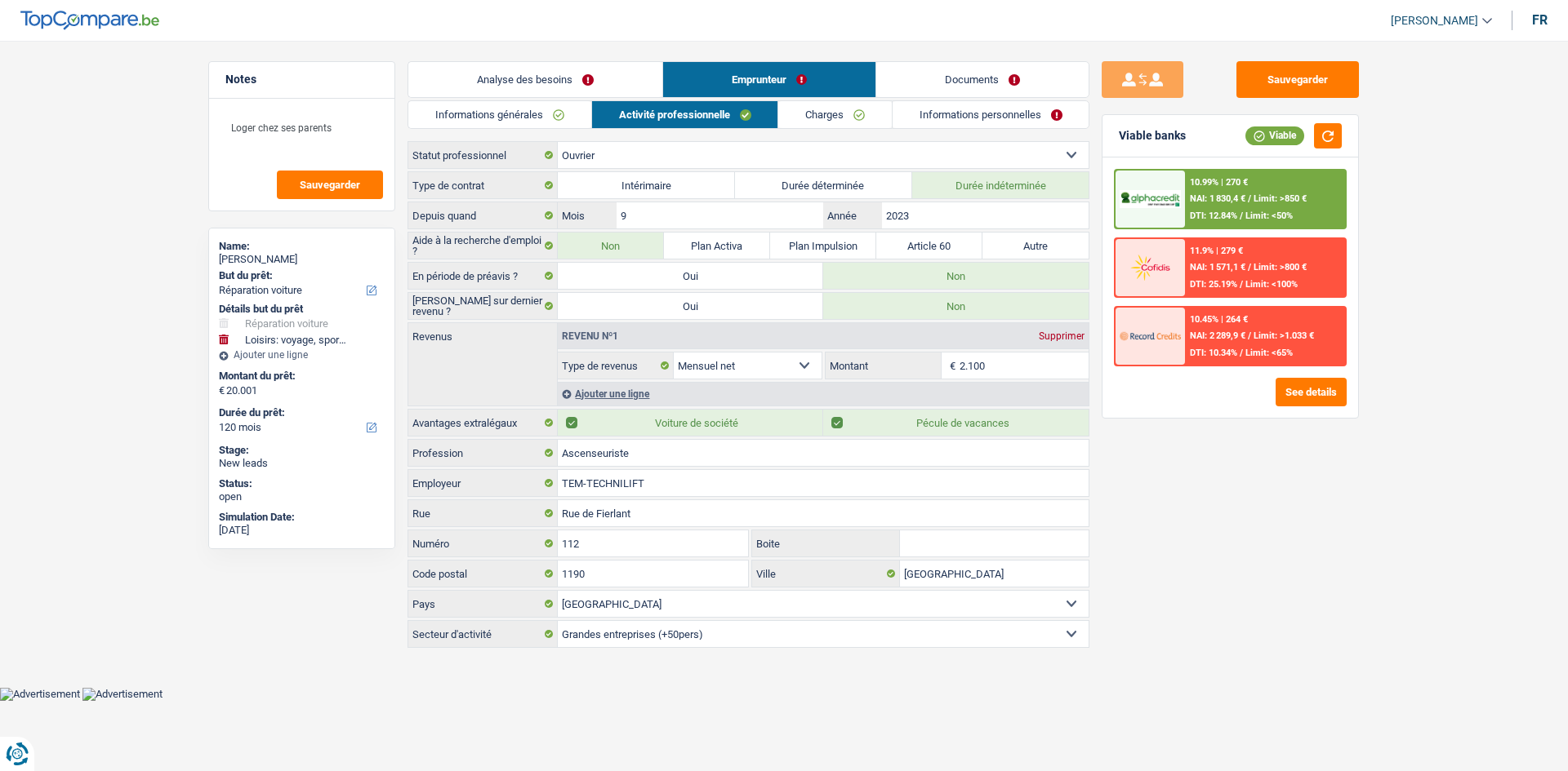
click at [538, 113] on link "Charges" at bounding box center [835, 115] width 114 height 27
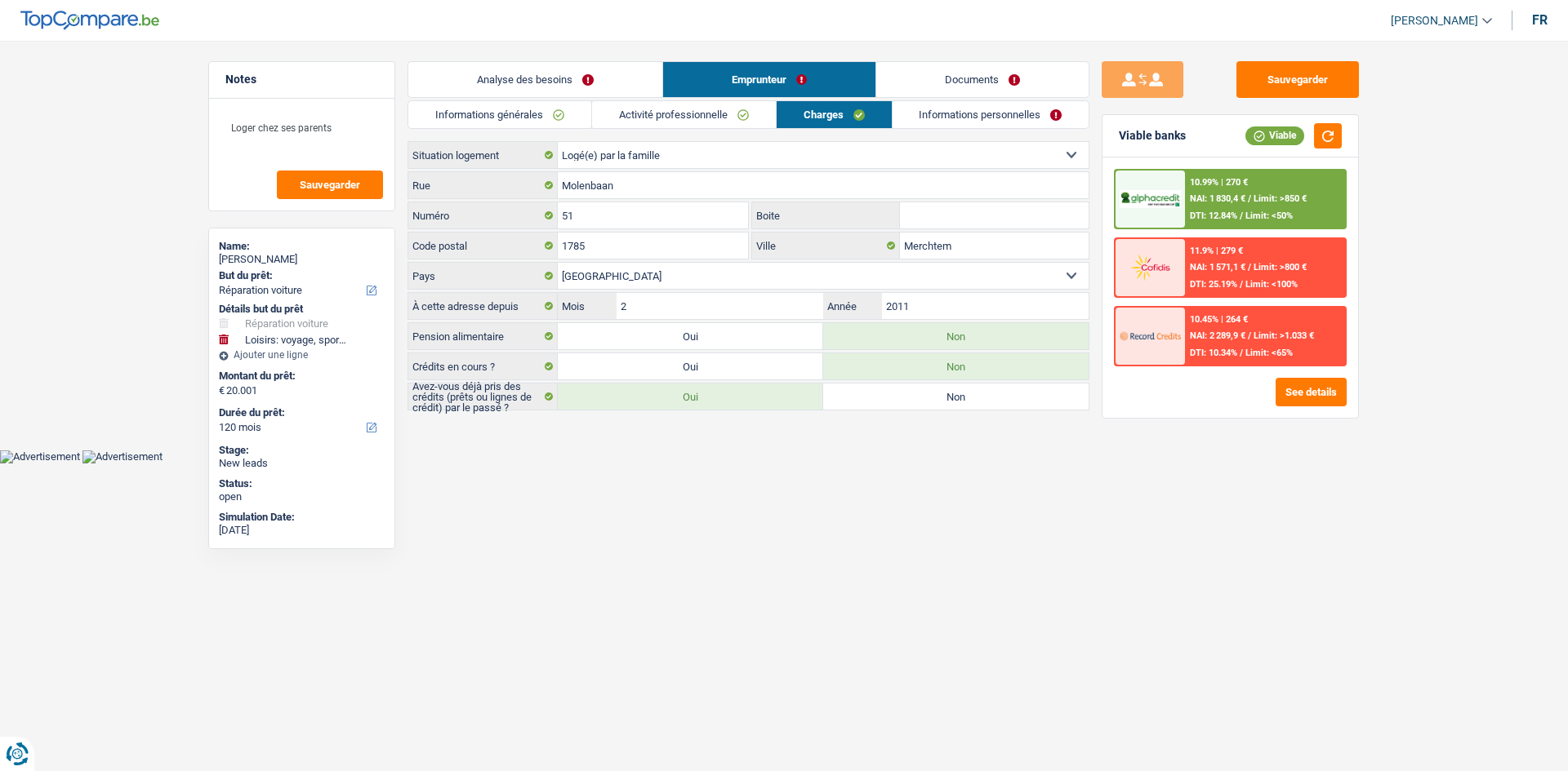
click at [538, 109] on link "Informations personnelles" at bounding box center [991, 115] width 197 height 27
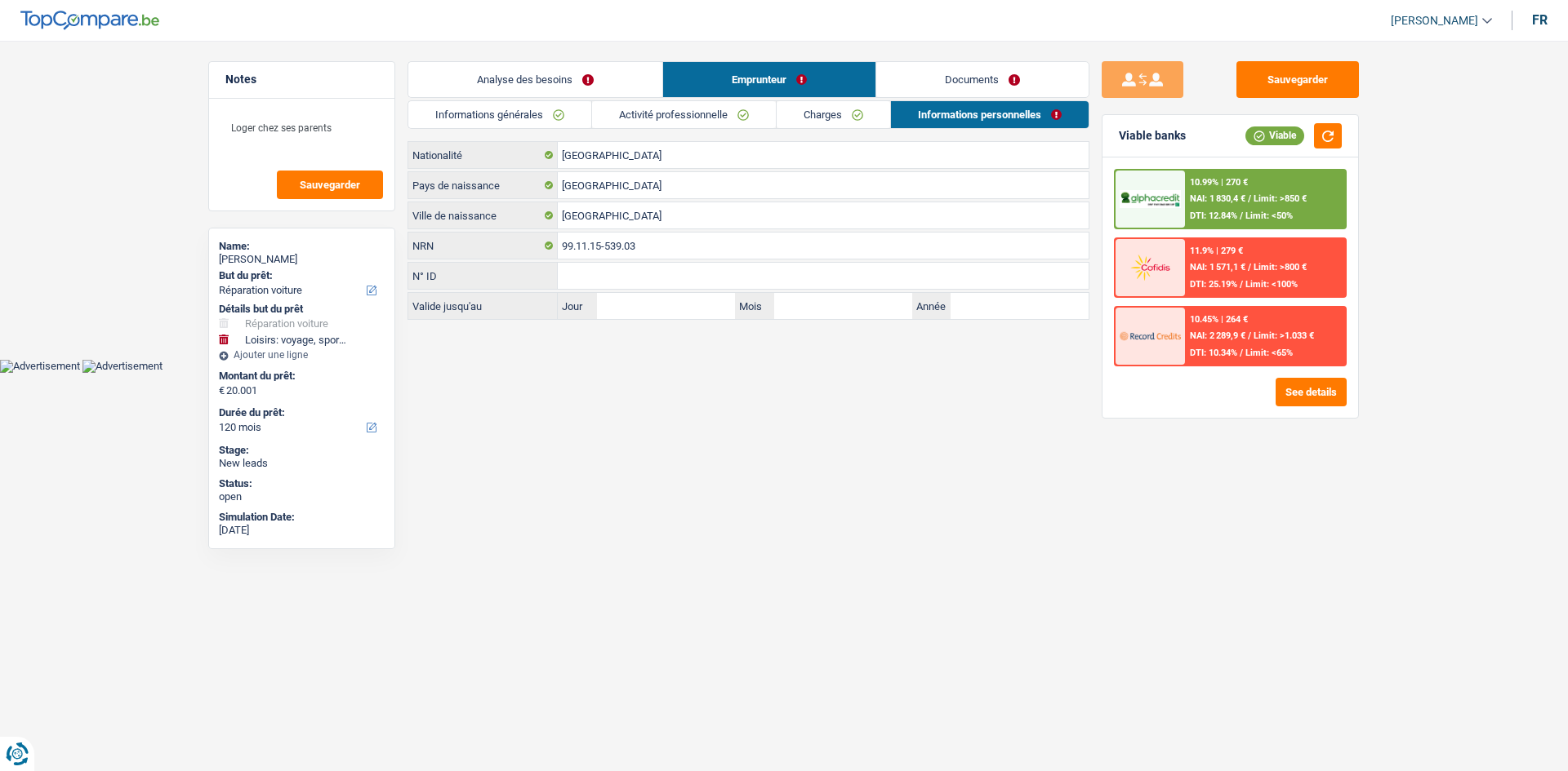
click at [538, 83] on link "Documents" at bounding box center [982, 80] width 213 height 35
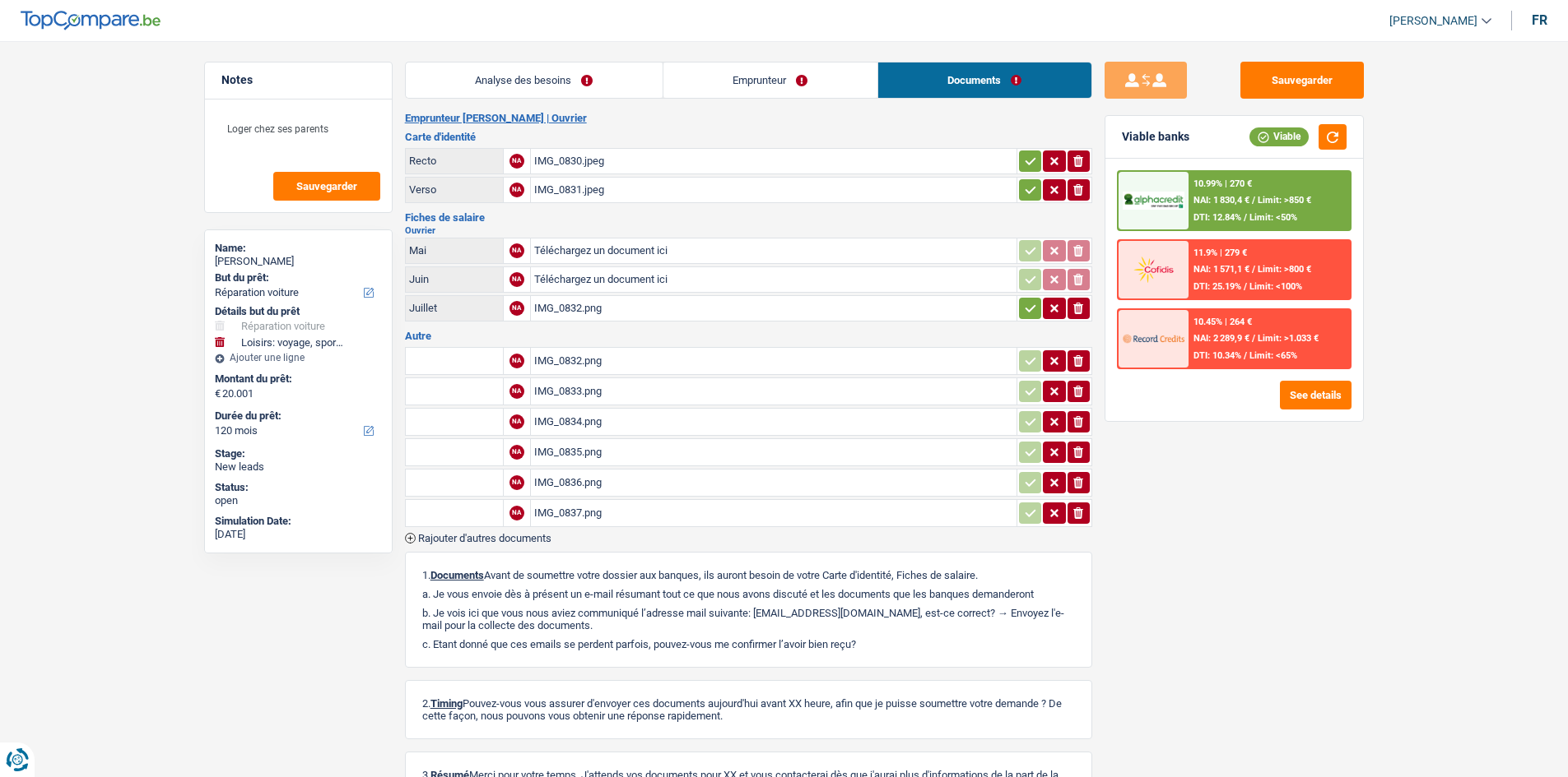
click at [542, 94] on link "Emprunteur" at bounding box center [771, 81] width 214 height 36
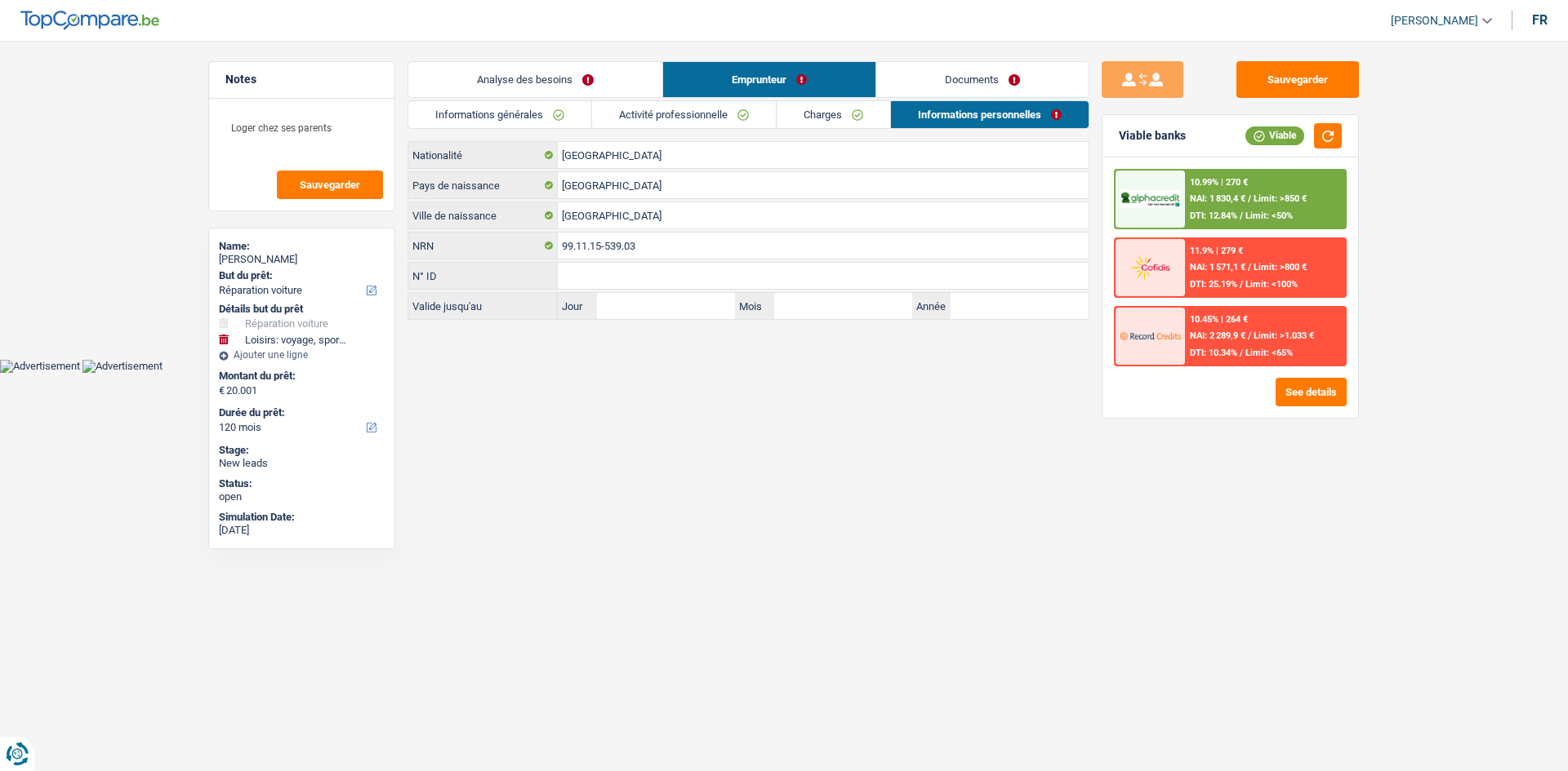
click at [538, 108] on link "Charges" at bounding box center [834, 115] width 114 height 27
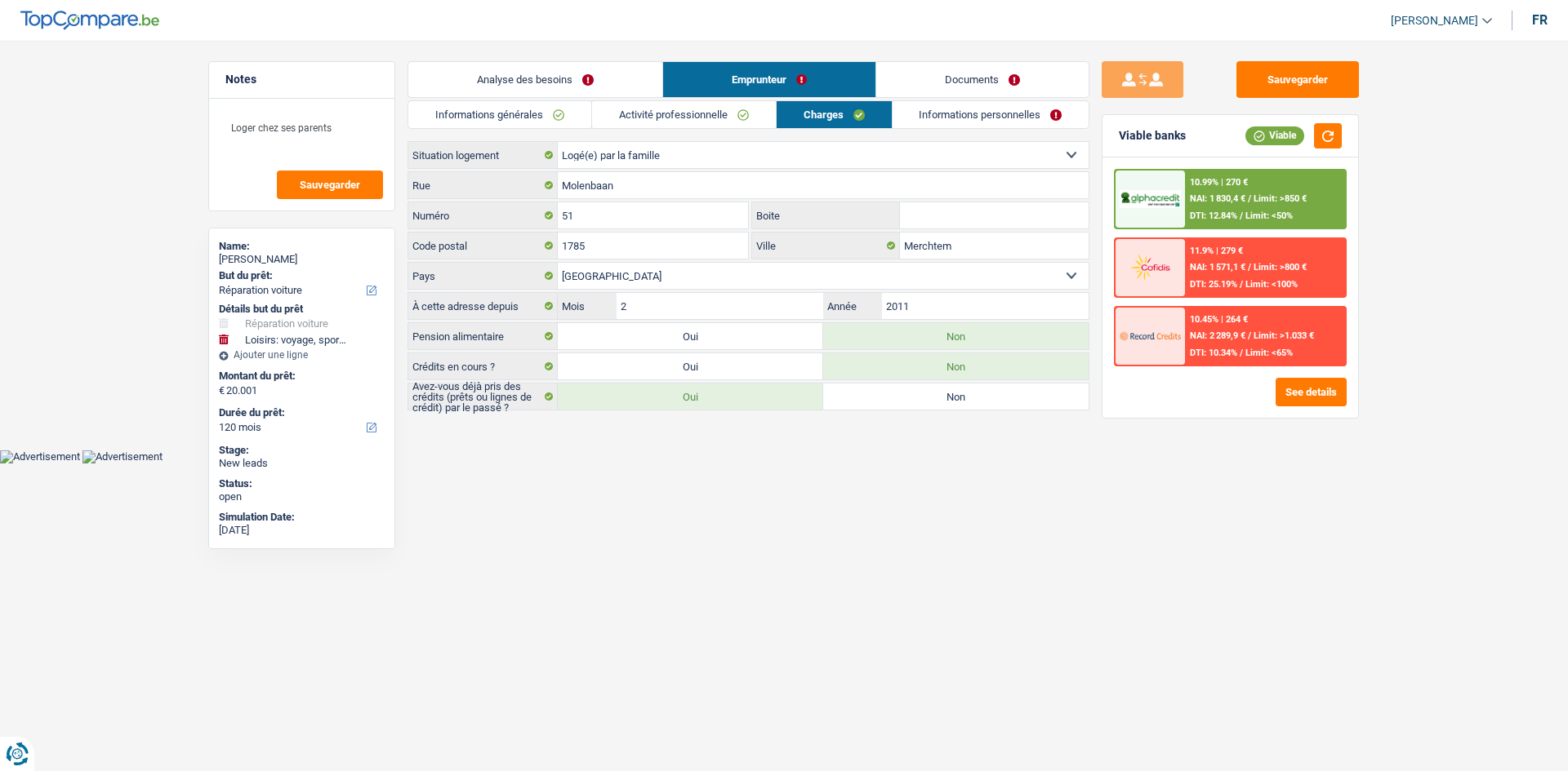
click at [538, 115] on link "Activité professionnelle" at bounding box center [684, 115] width 184 height 27
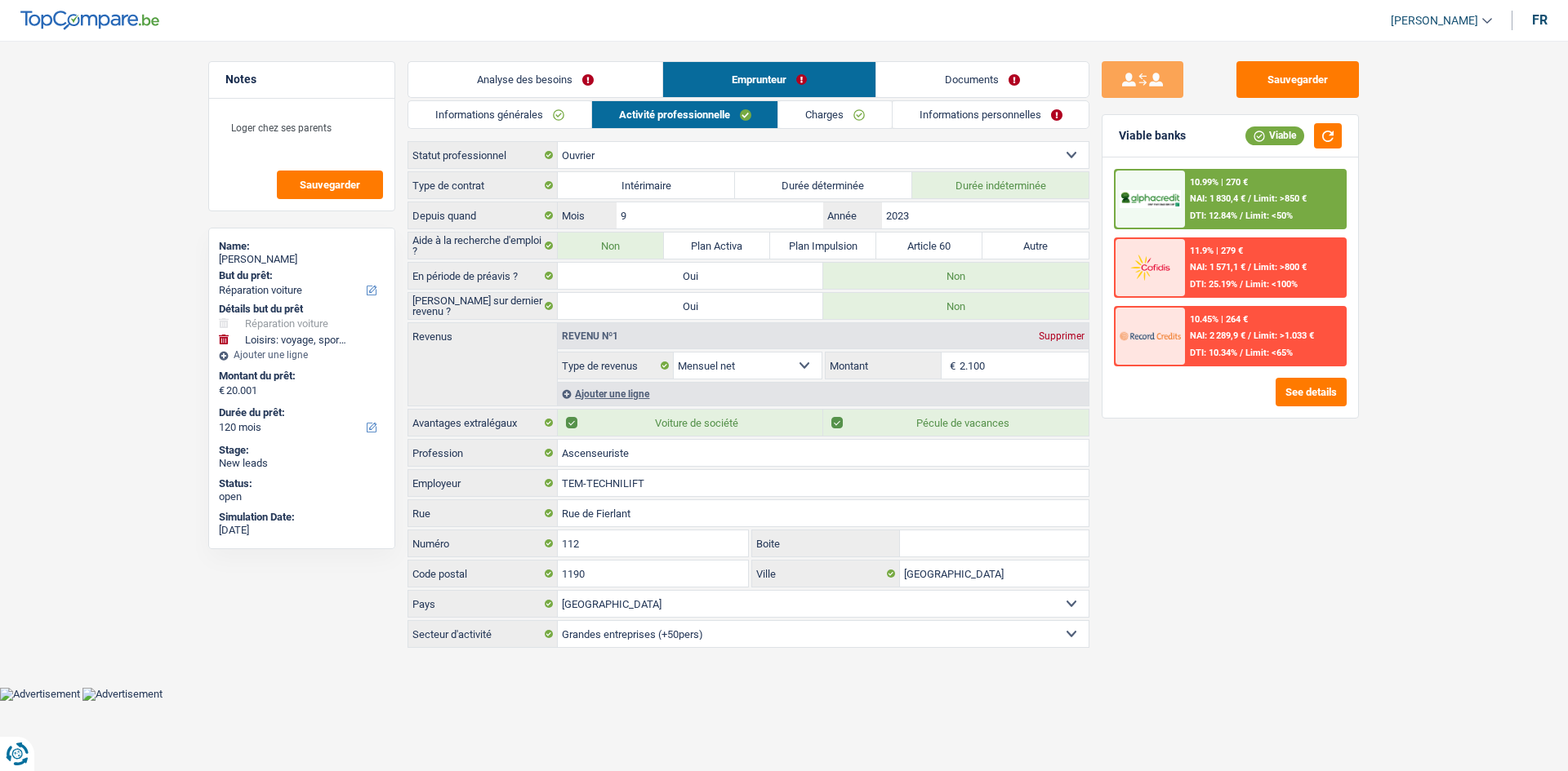
click at [538, 112] on link "Charges" at bounding box center [835, 115] width 114 height 27
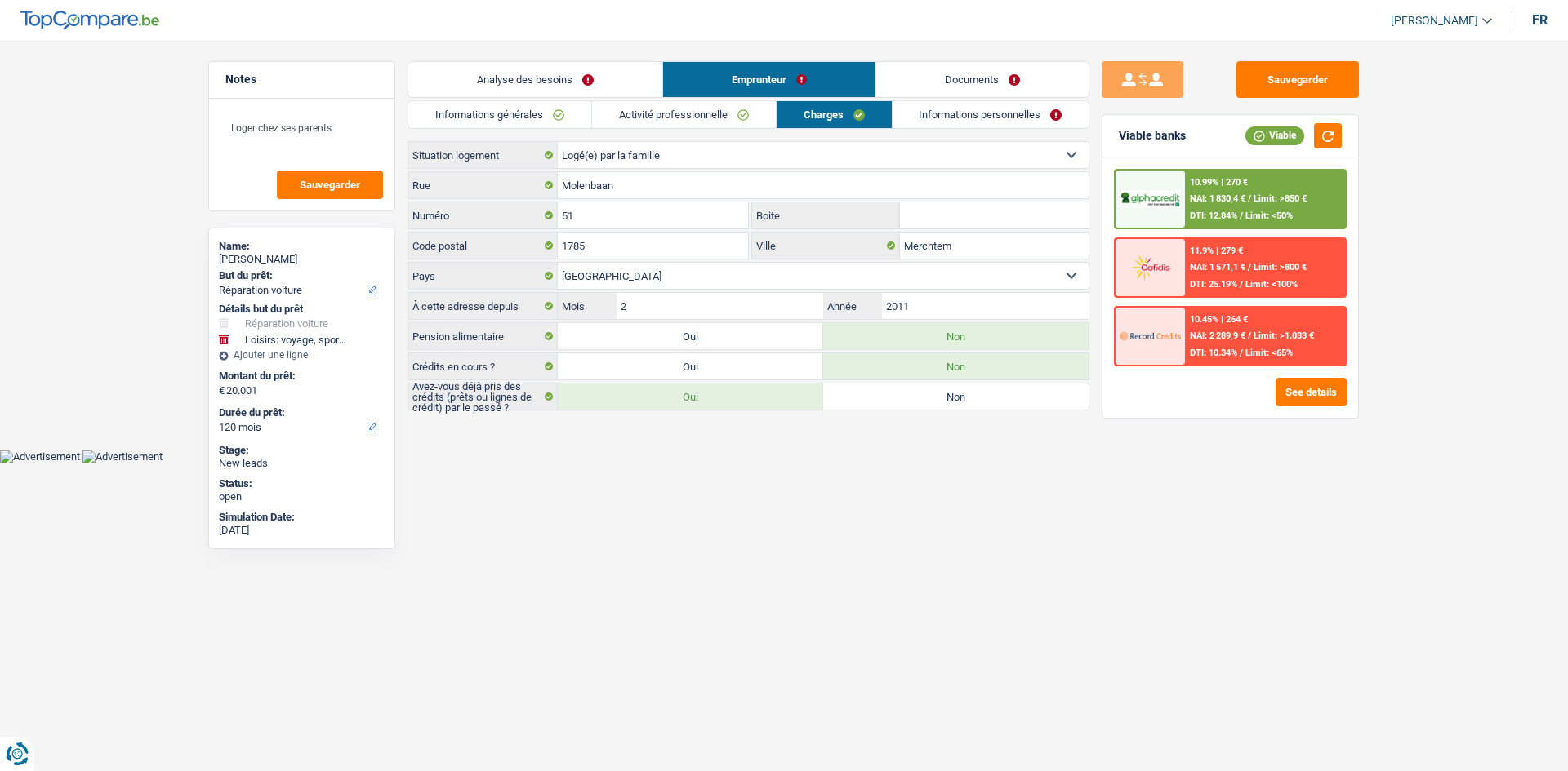
click at [538, 117] on link "Informations personnelles" at bounding box center [991, 115] width 197 height 27
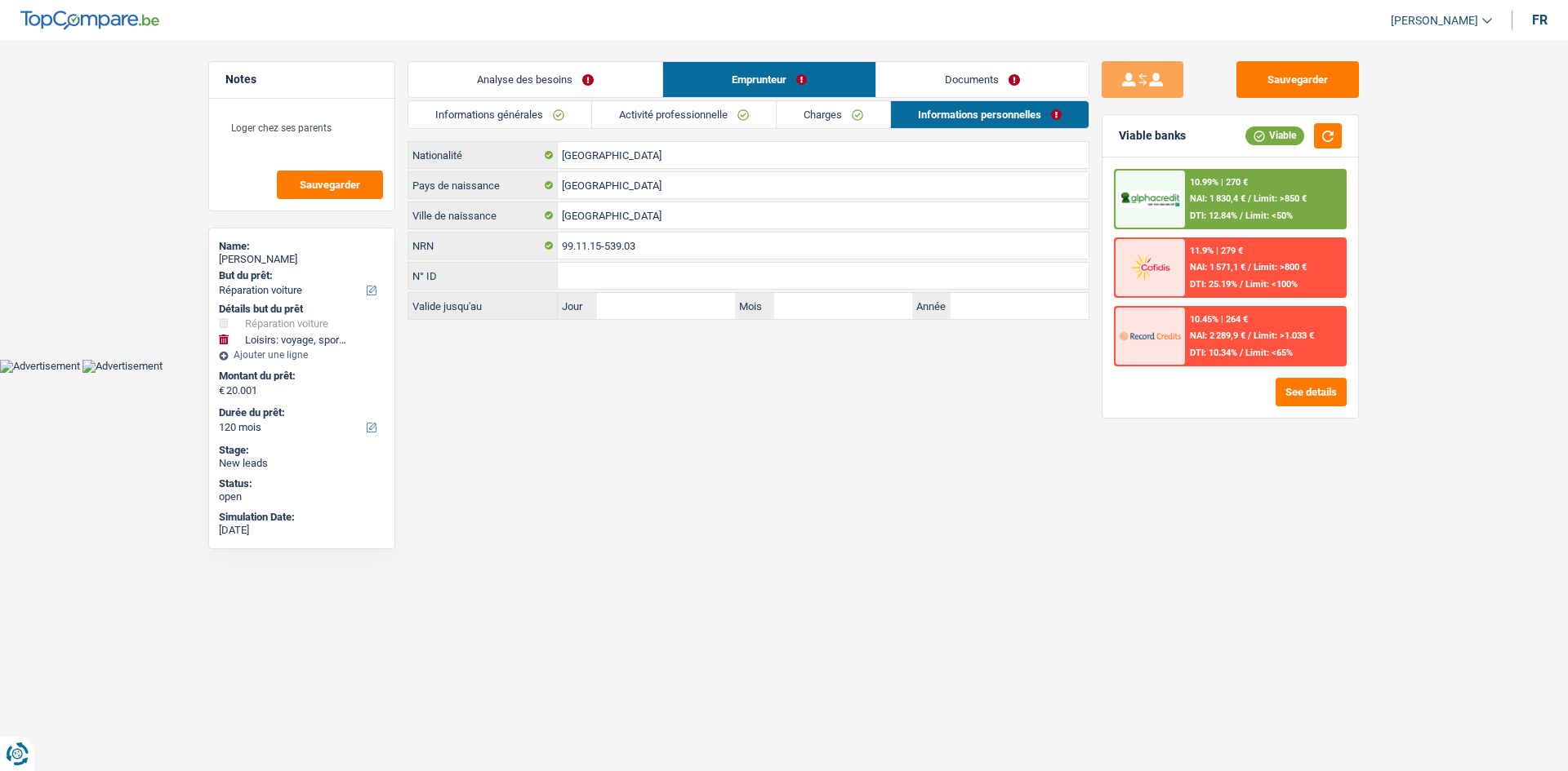
click at [538, 113] on link "Charges" at bounding box center [834, 115] width 114 height 27
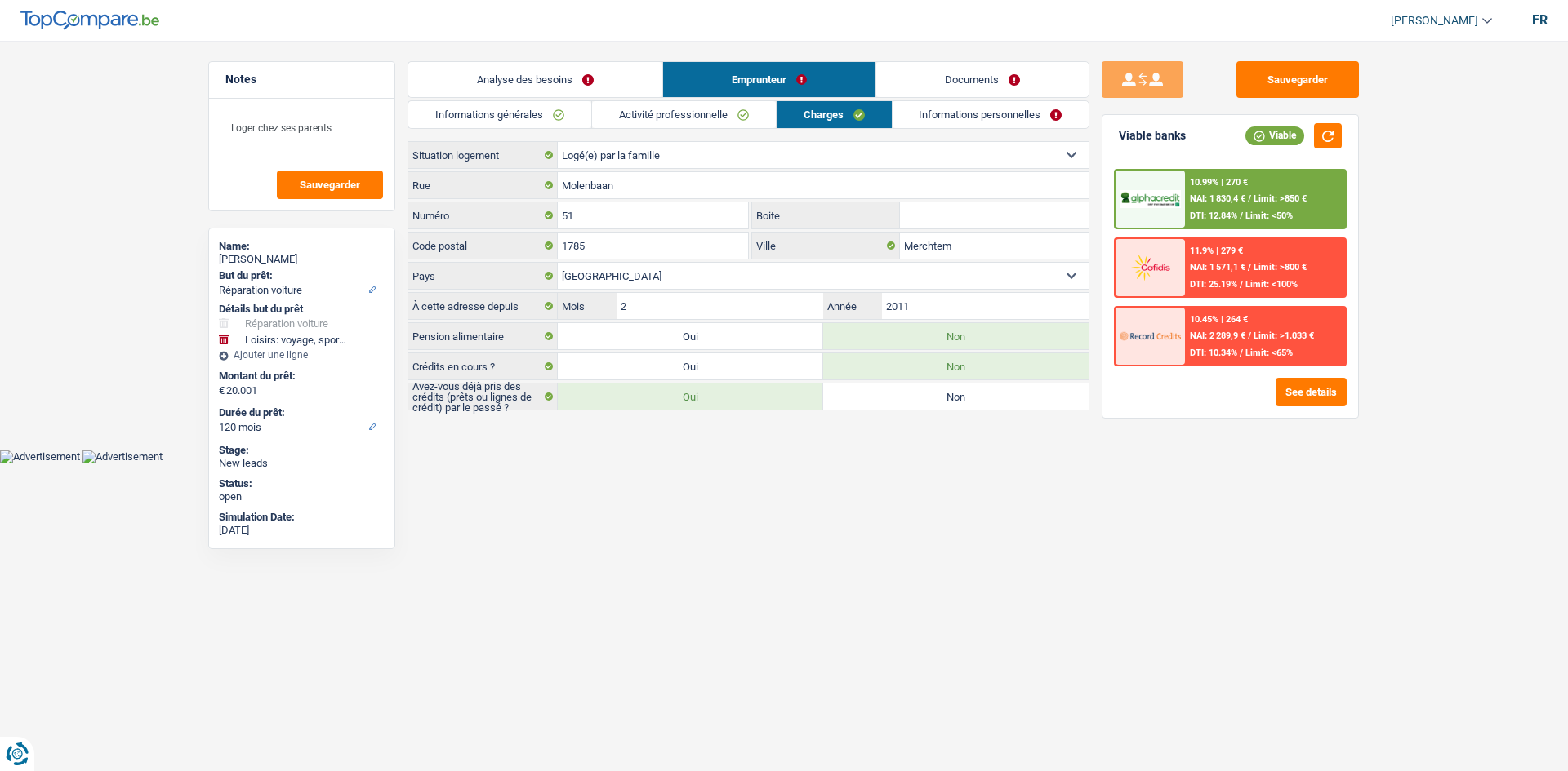
click at [538, 122] on link "Activité professionnelle" at bounding box center [684, 115] width 184 height 27
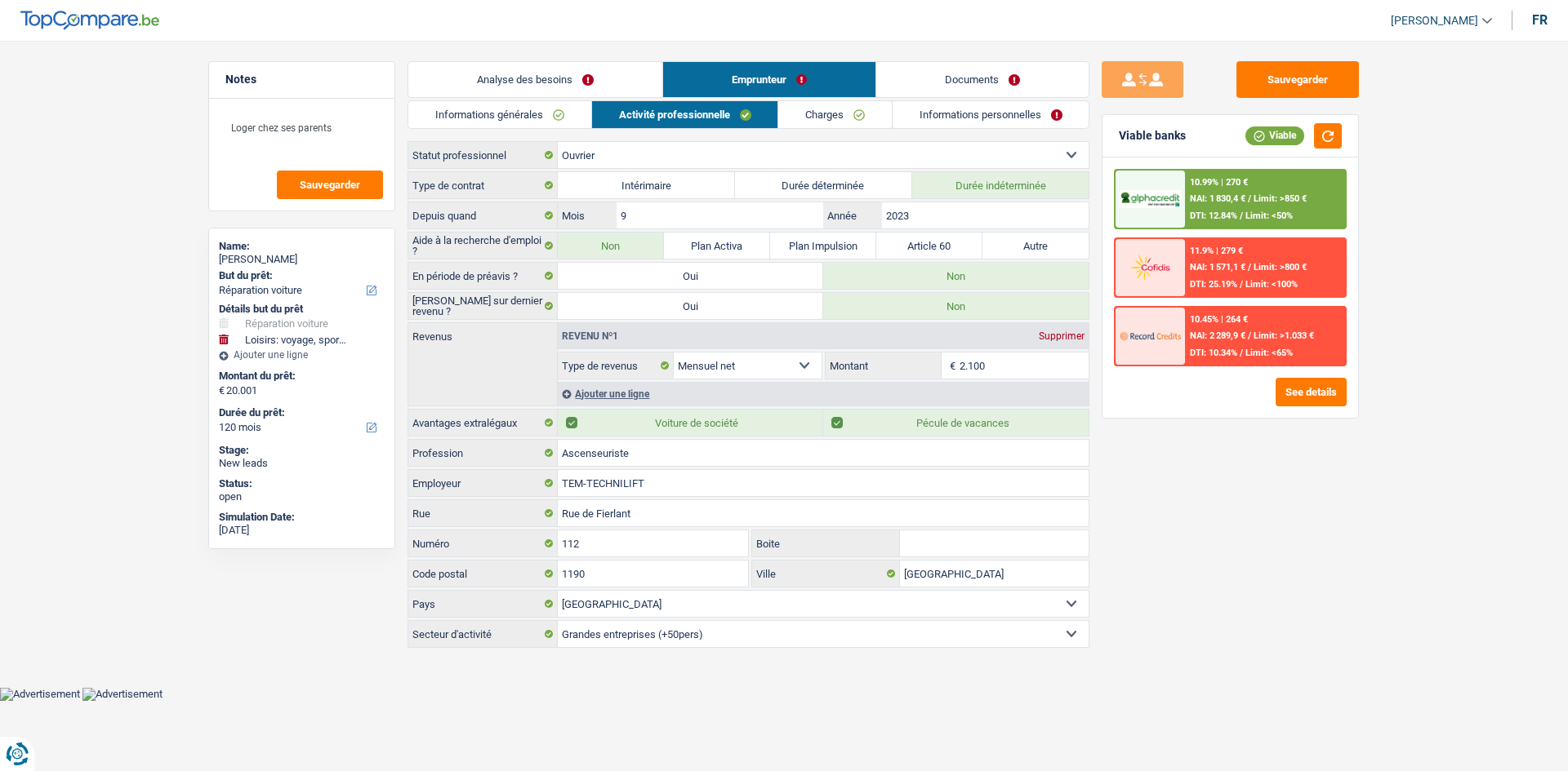
click at [538, 114] on link "Charges" at bounding box center [835, 115] width 114 height 27
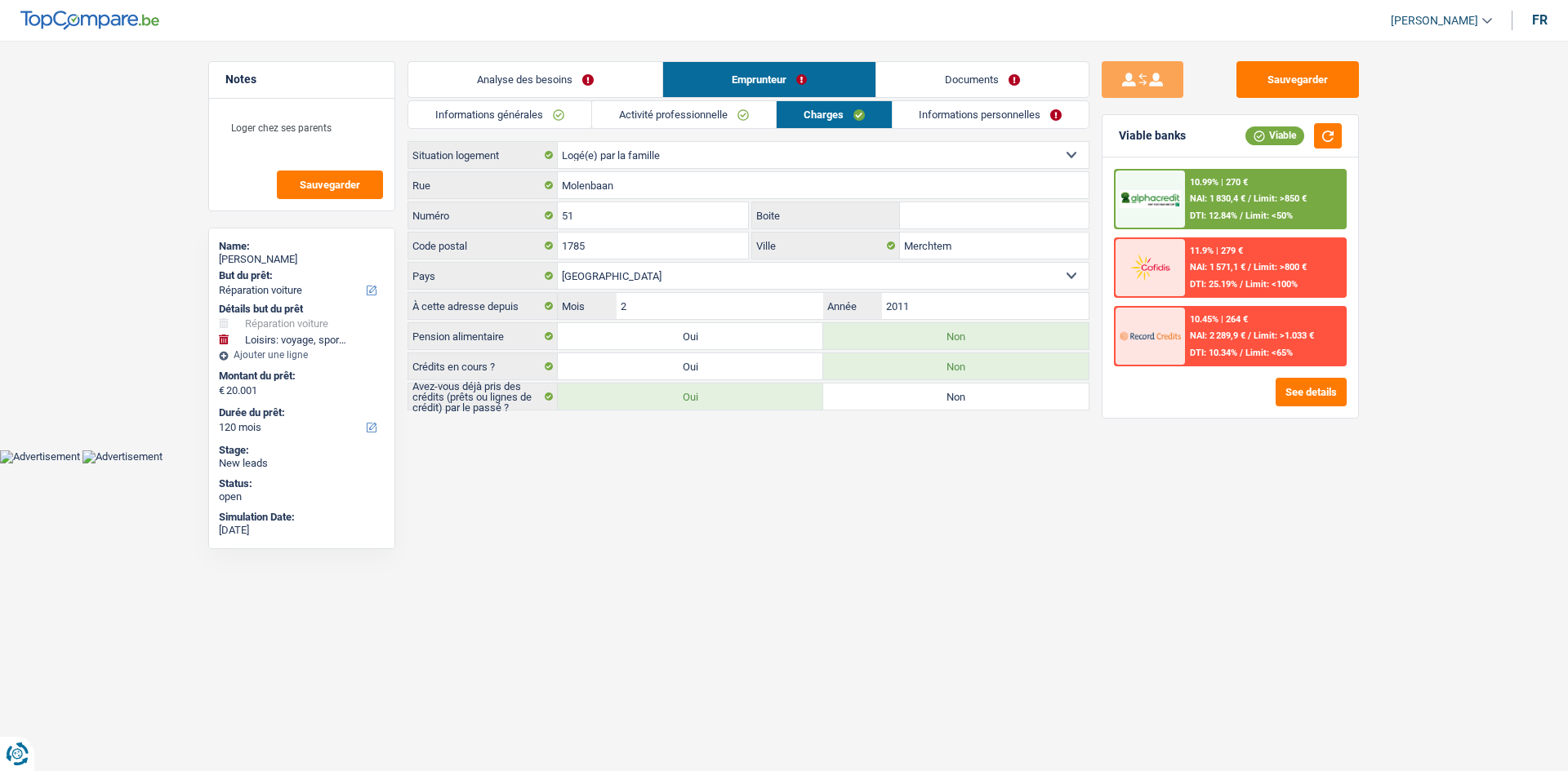
click at [538, 116] on link "Informations personnelles" at bounding box center [991, 115] width 197 height 27
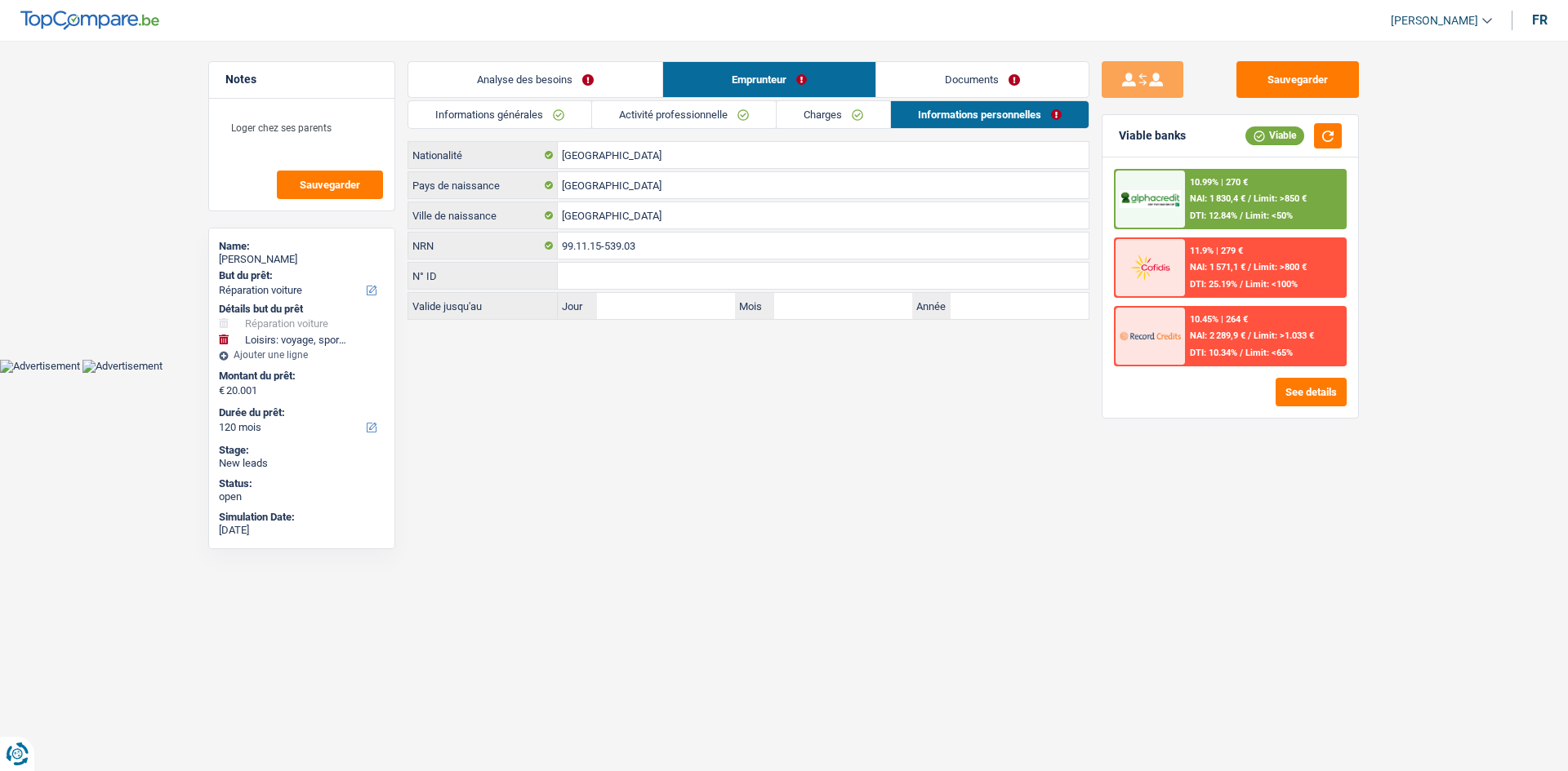
click at [538, 121] on link "Charges" at bounding box center [834, 115] width 114 height 27
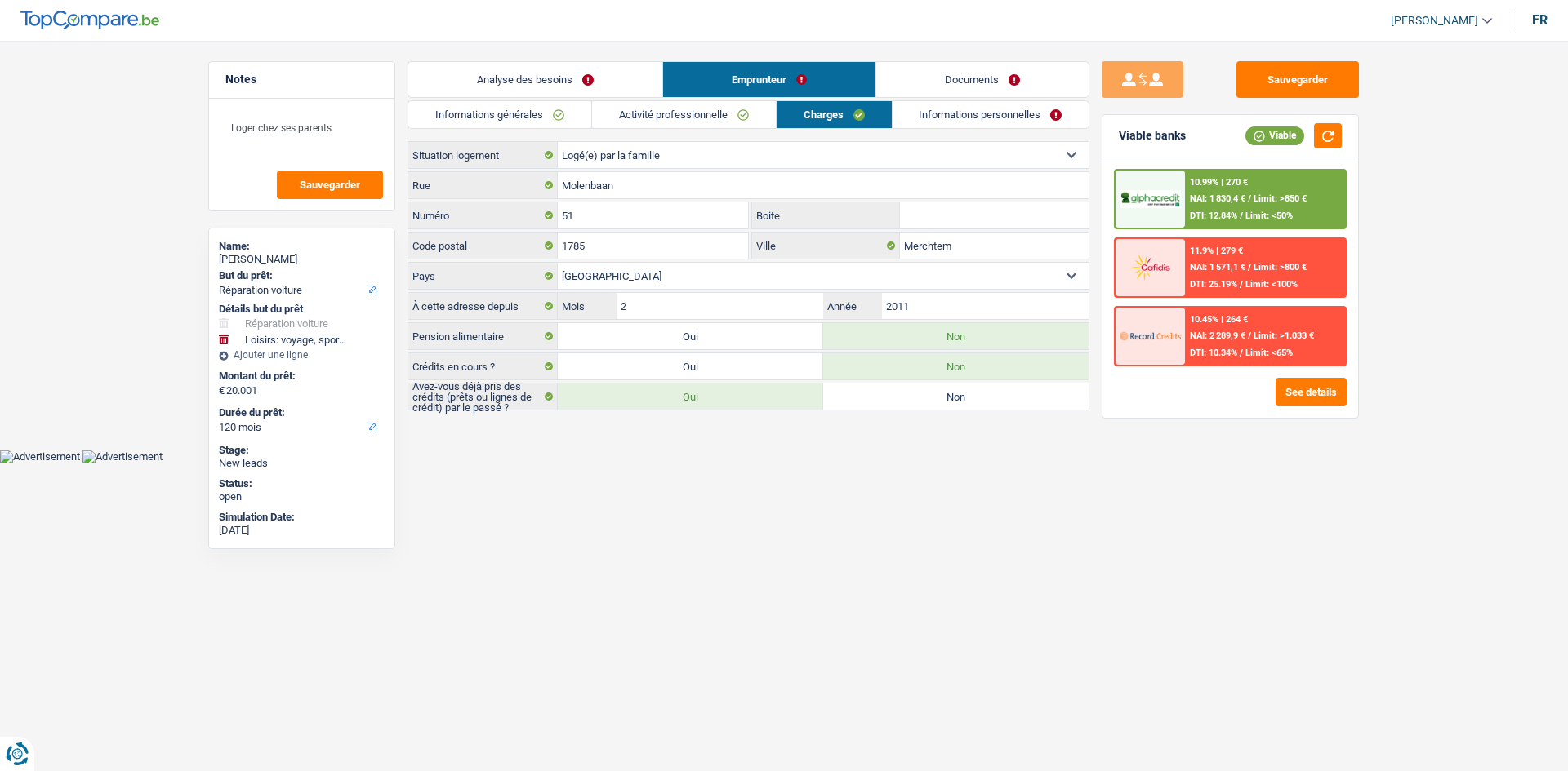
click at [538, 109] on link "Activité professionnelle" at bounding box center [684, 115] width 184 height 27
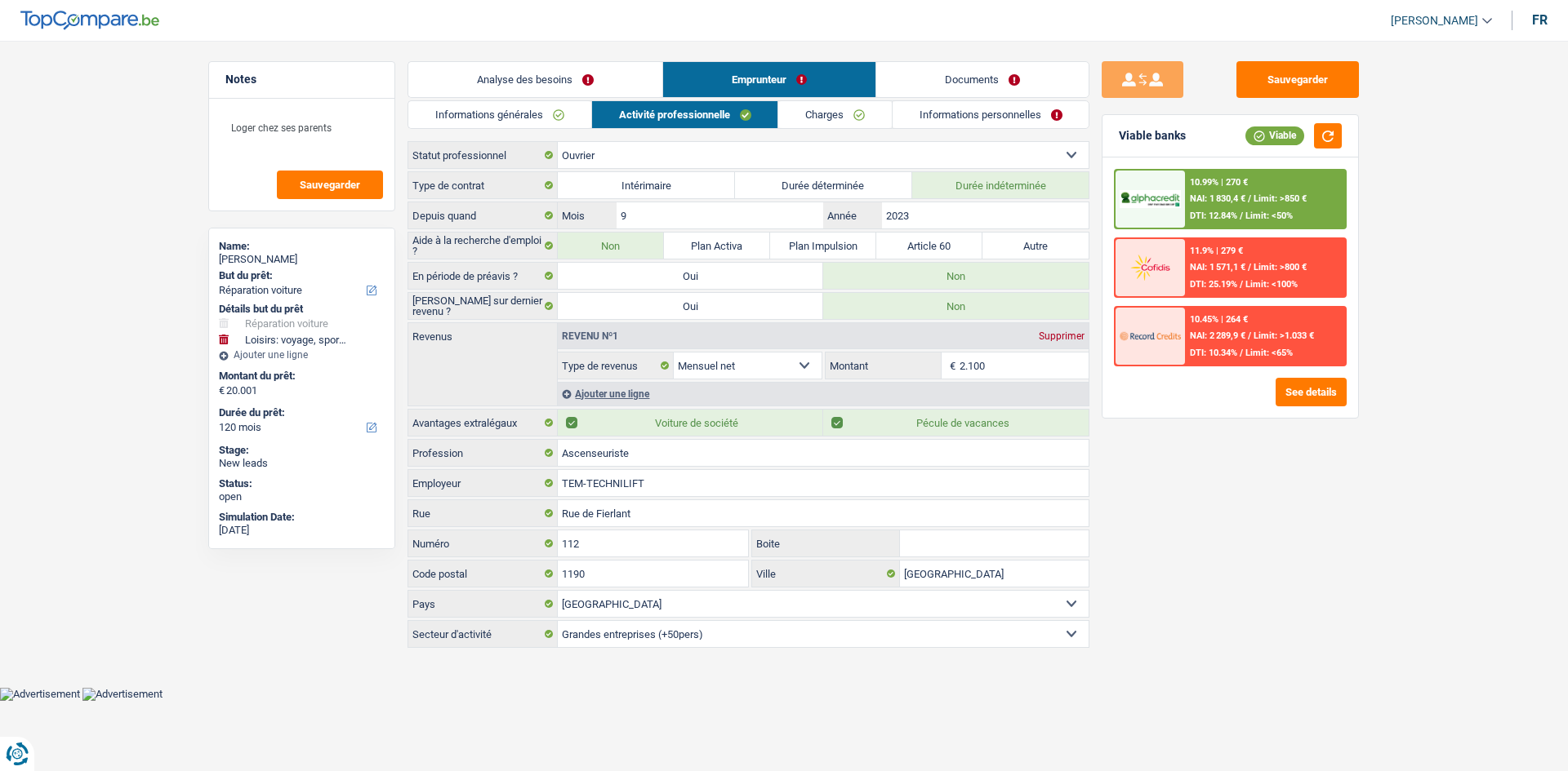
click at [528, 108] on link "Informations générales" at bounding box center [500, 115] width 183 height 27
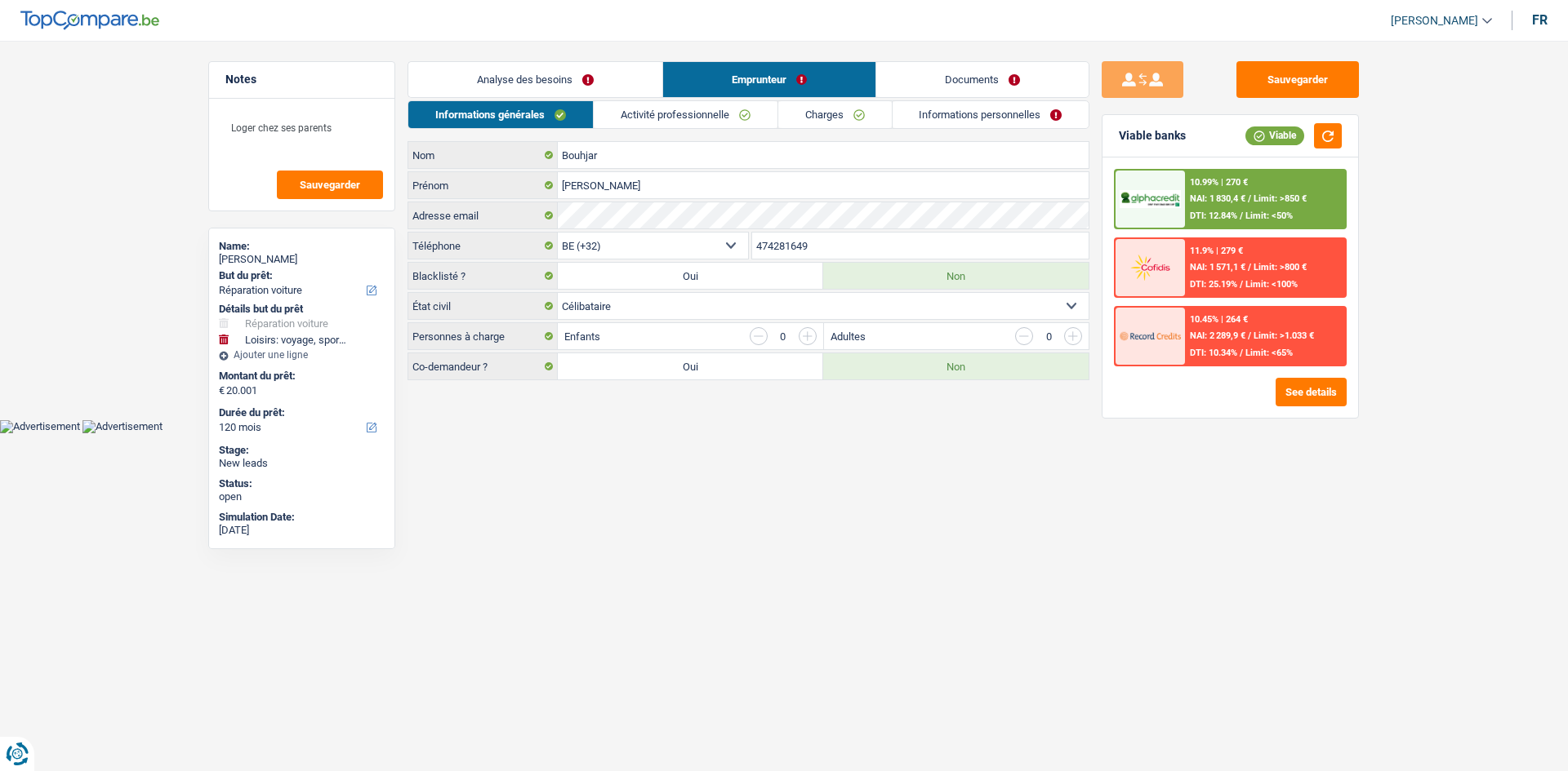
click at [538, 83] on link "Analyse des besoins" at bounding box center [535, 80] width 254 height 35
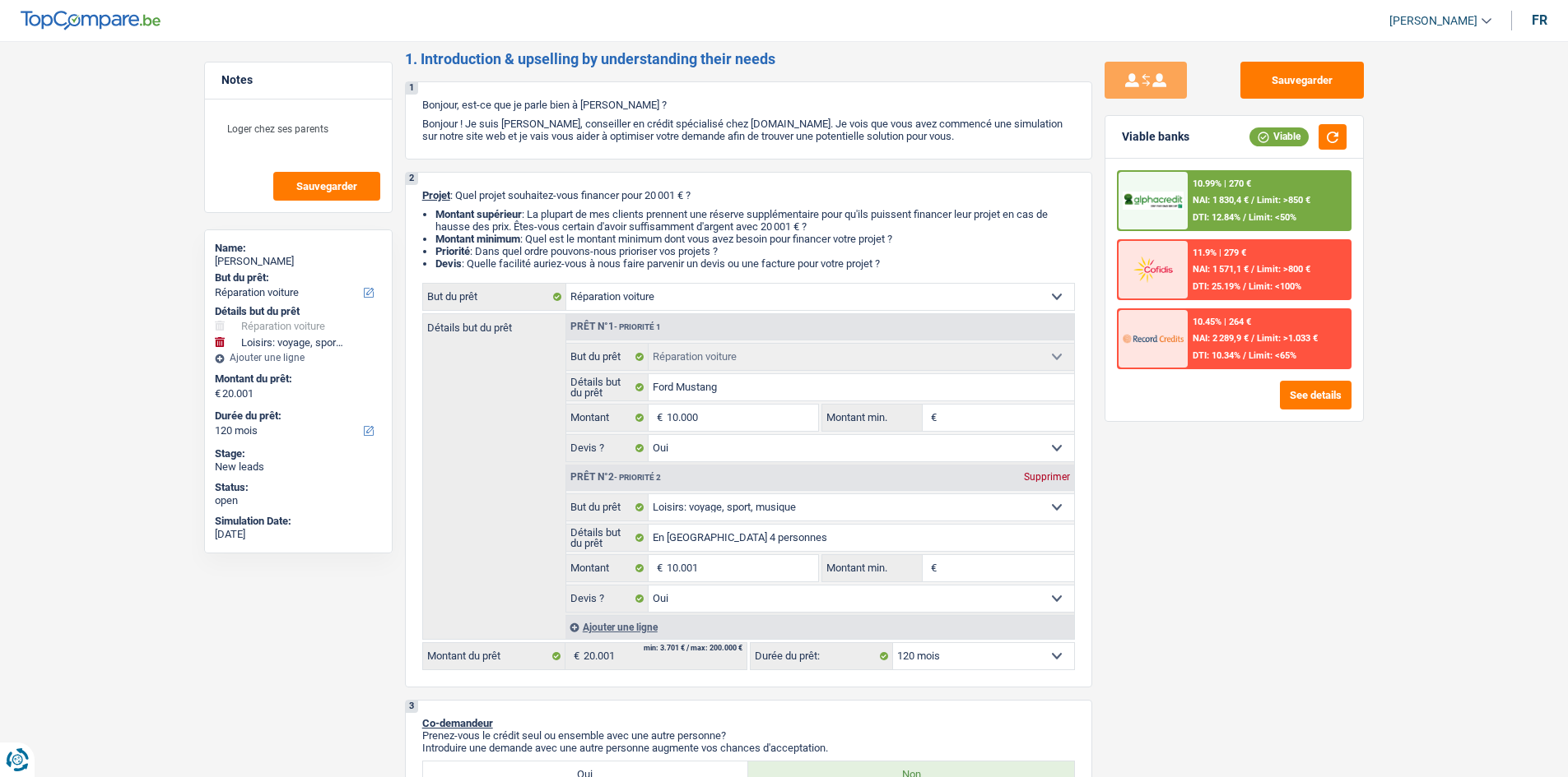
scroll to position [0, 0]
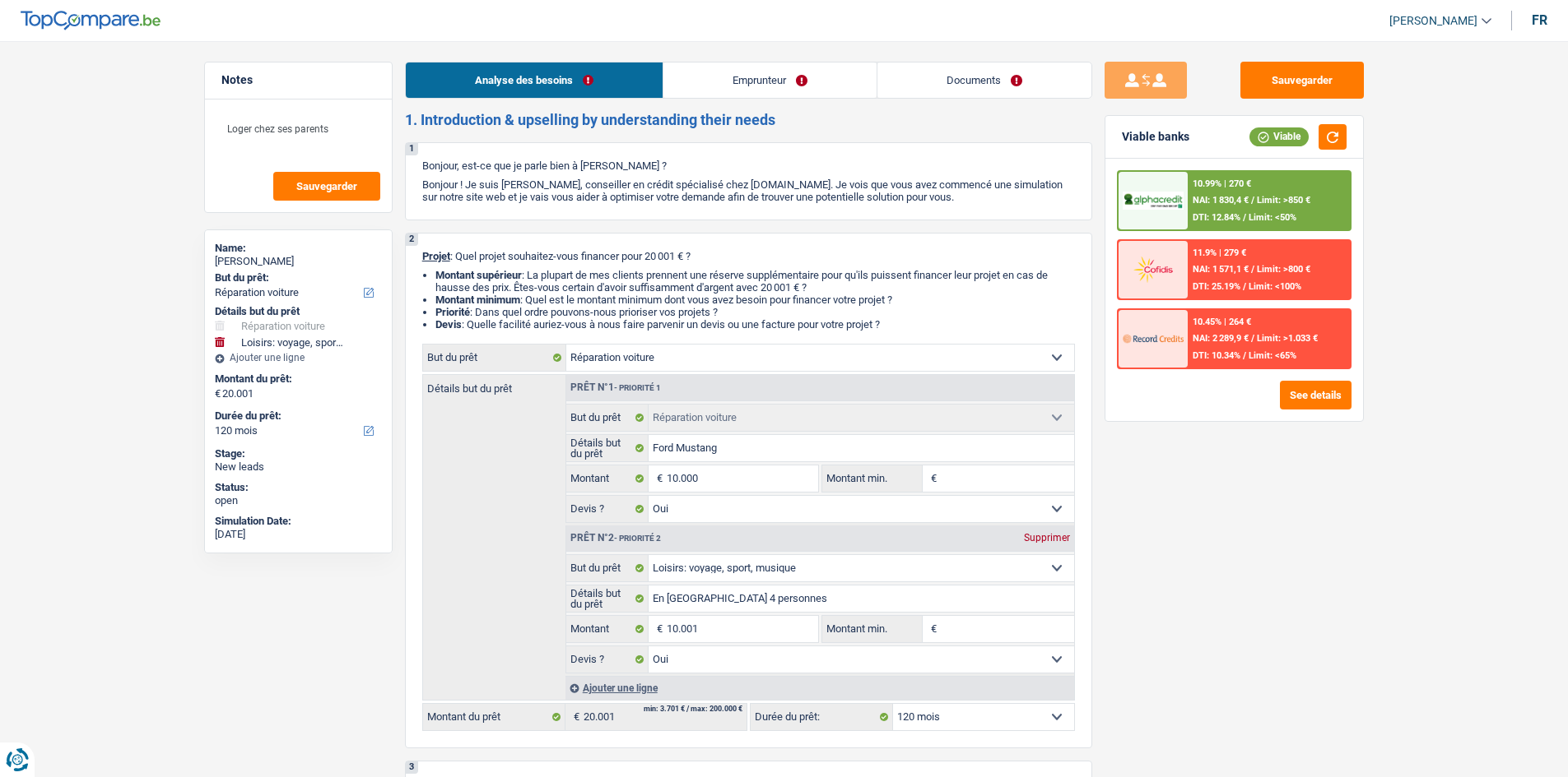
click at [542, 87] on link "Emprunteur" at bounding box center [770, 81] width 213 height 36
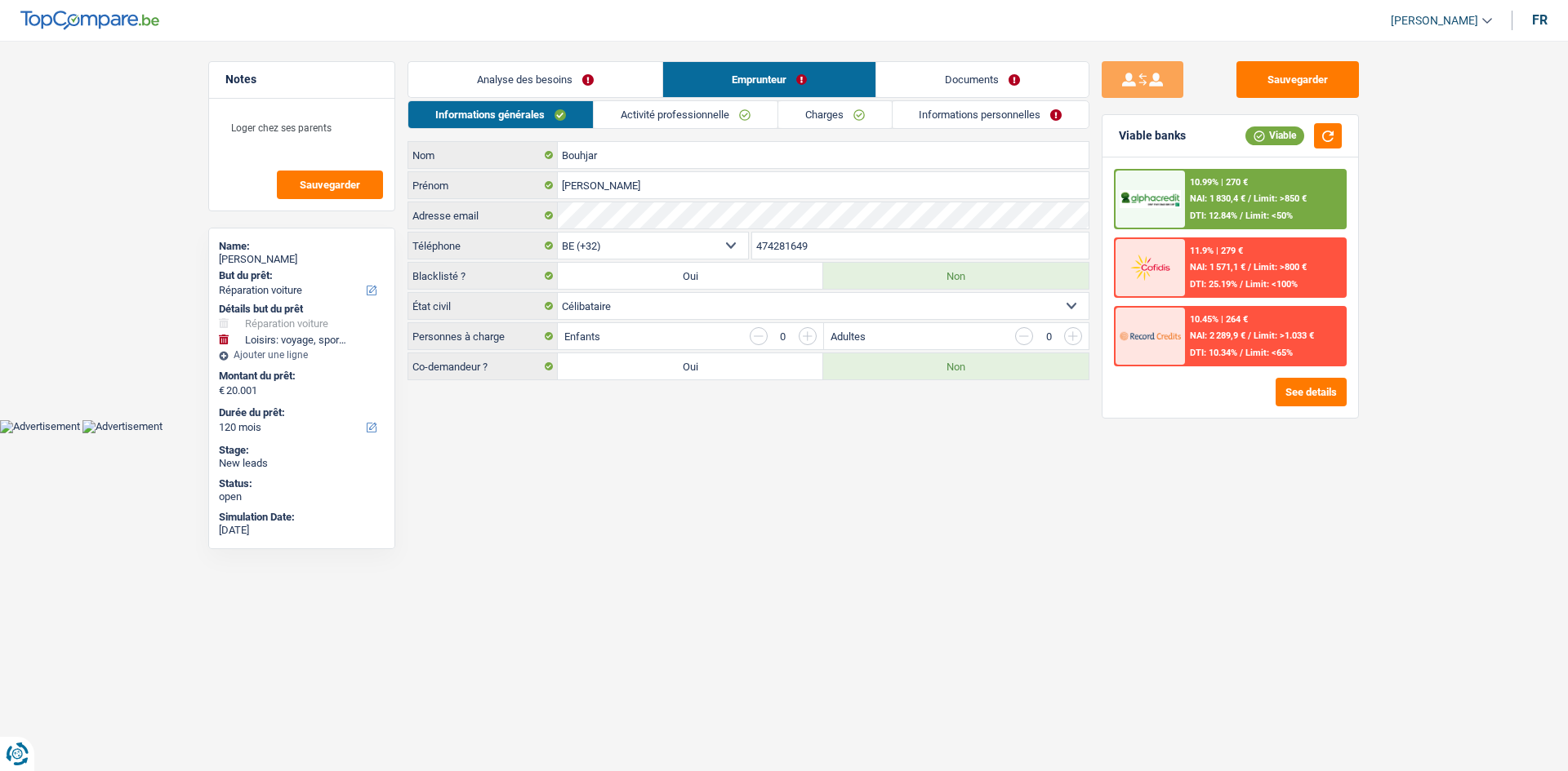
click at [538, 117] on link "Activité professionnelle" at bounding box center [685, 115] width 184 height 27
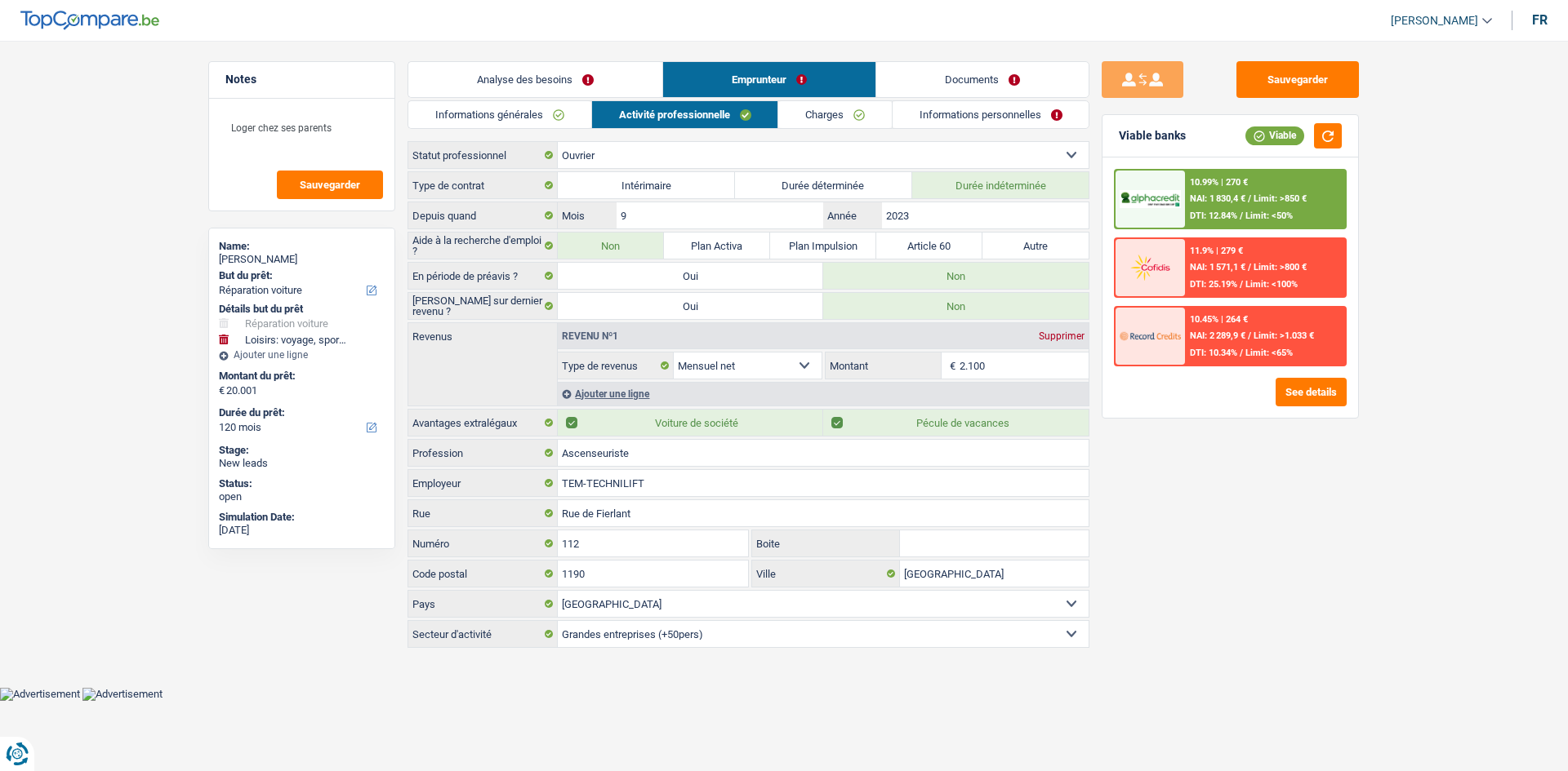
click at [538, 111] on link "Informations générales" at bounding box center [500, 115] width 183 height 27
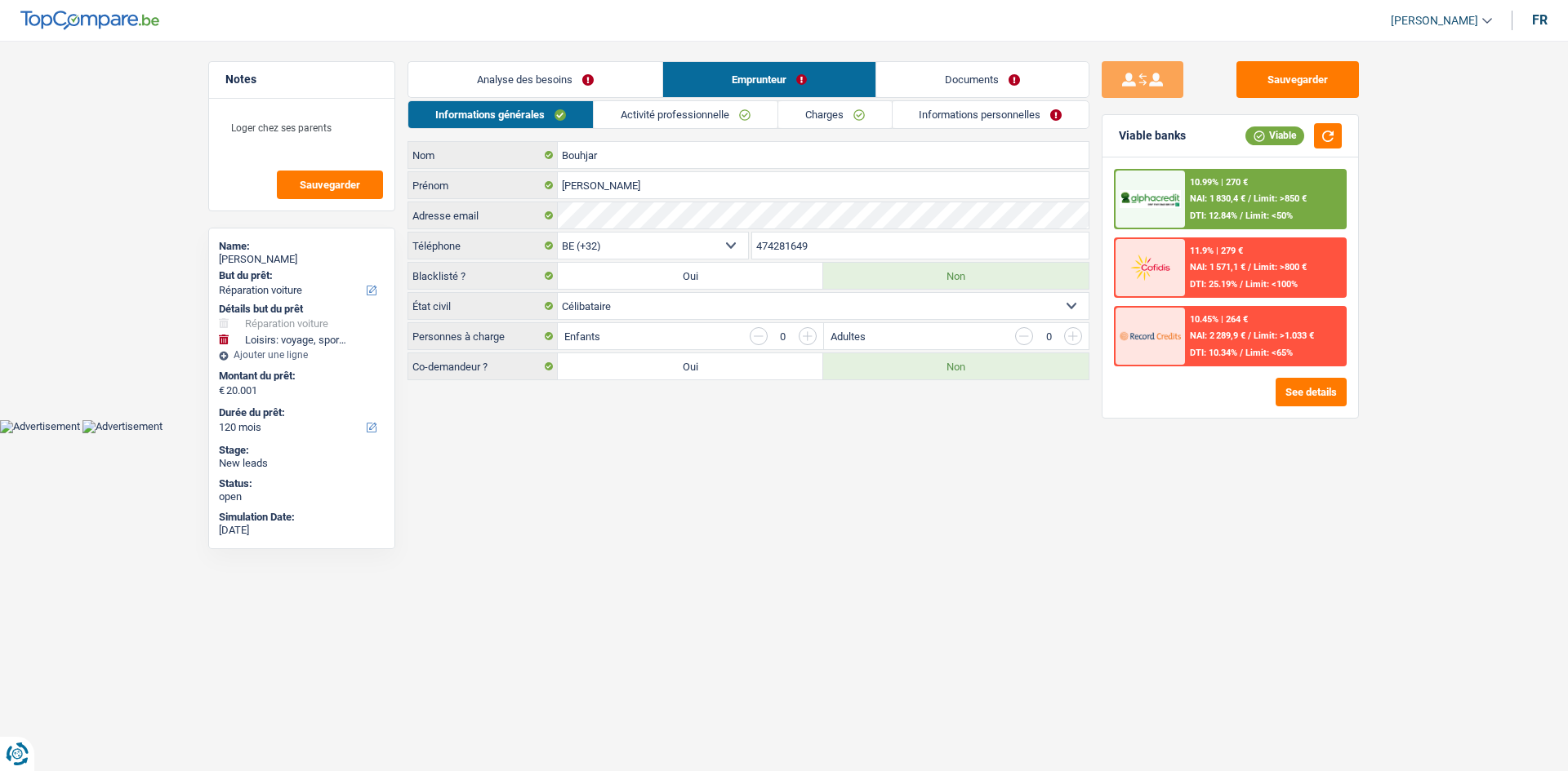
click at [538, 109] on link "Activité professionnelle" at bounding box center [685, 115] width 184 height 27
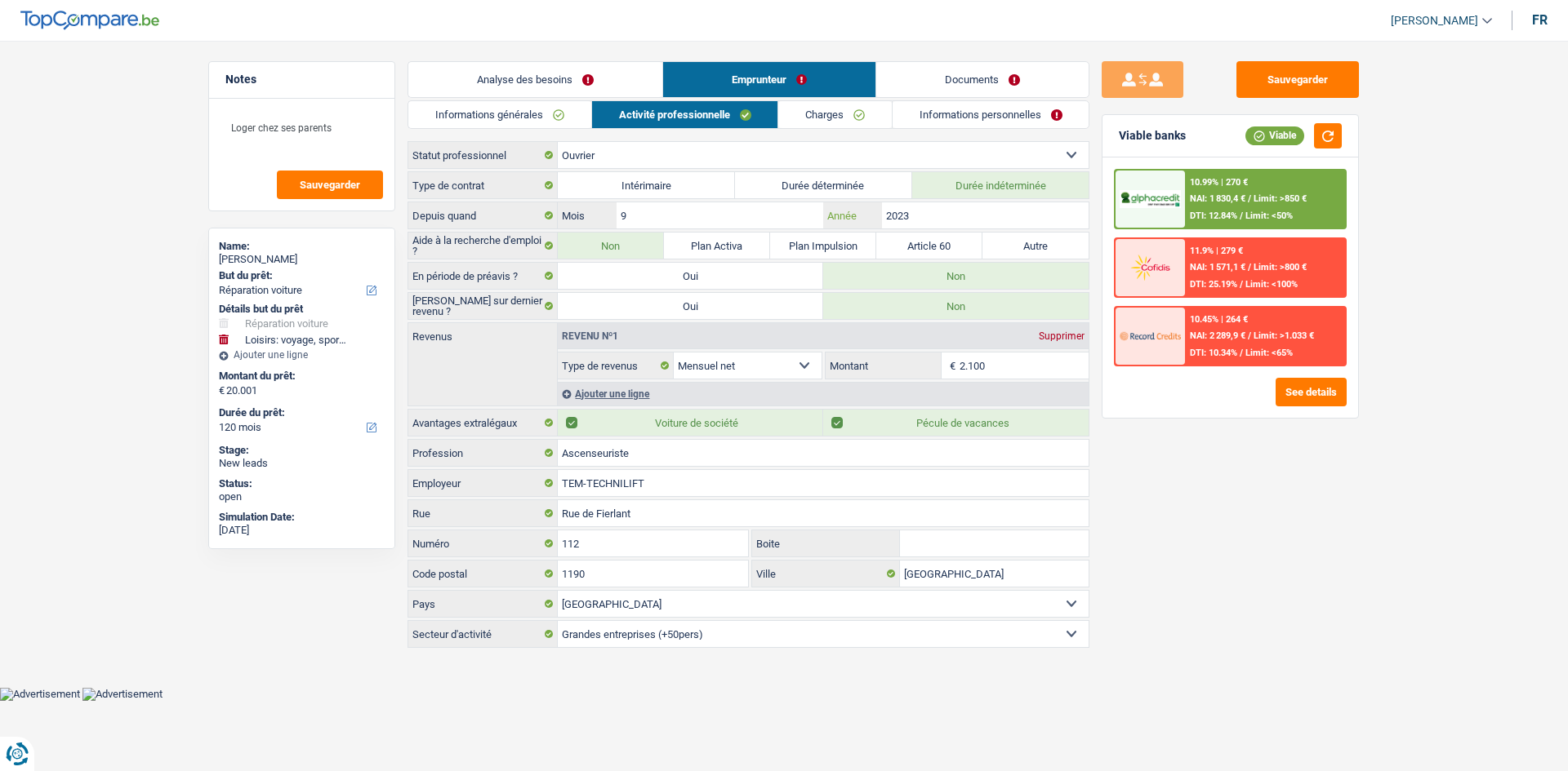
click at [538, 215] on input "2023" at bounding box center [986, 215] width 207 height 26
click at [538, 277] on div "Revenu nº1 Supprimer Allocation d'handicap Allocations chômage Allocations fami…" at bounding box center [823, 351] width 531 height 56
click at [538, 277] on input "2.100" at bounding box center [1024, 365] width 130 height 26
click at [538, 277] on div "Ajouter une ligne" at bounding box center [823, 393] width 531 height 23
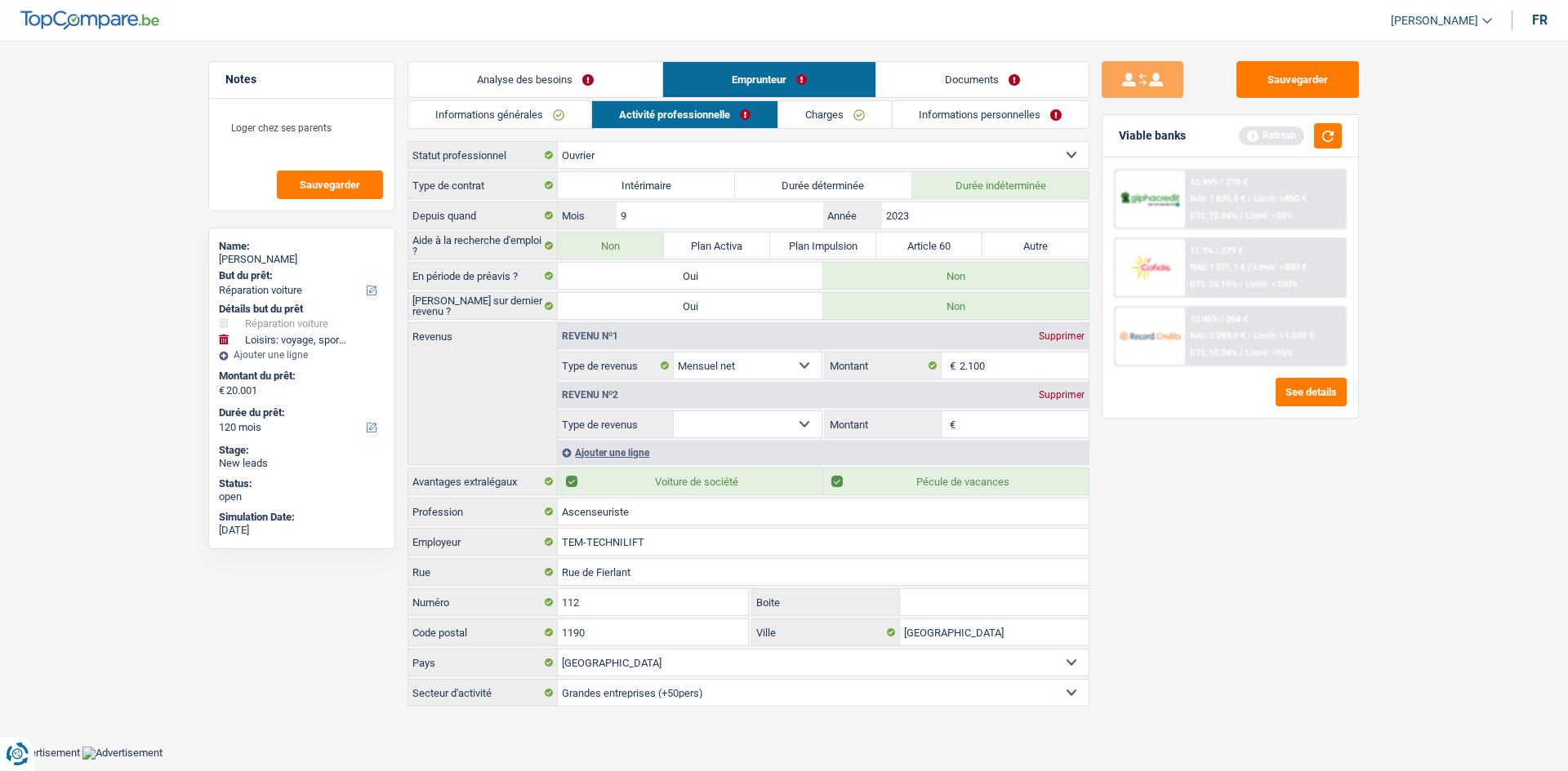
drag, startPoint x: 713, startPoint y: 425, endPoint x: 732, endPoint y: 428, distance: 19.2
click at [538, 277] on select "Allocation d'handicap Allocations chômage Allocations familiales Chèques repas …" at bounding box center [747, 424] width 147 height 26
drag, startPoint x: 990, startPoint y: 426, endPoint x: 1080, endPoint y: 442, distance: 91.4
click at [538, 277] on input "Montant par jour" at bounding box center [1024, 424] width 130 height 26
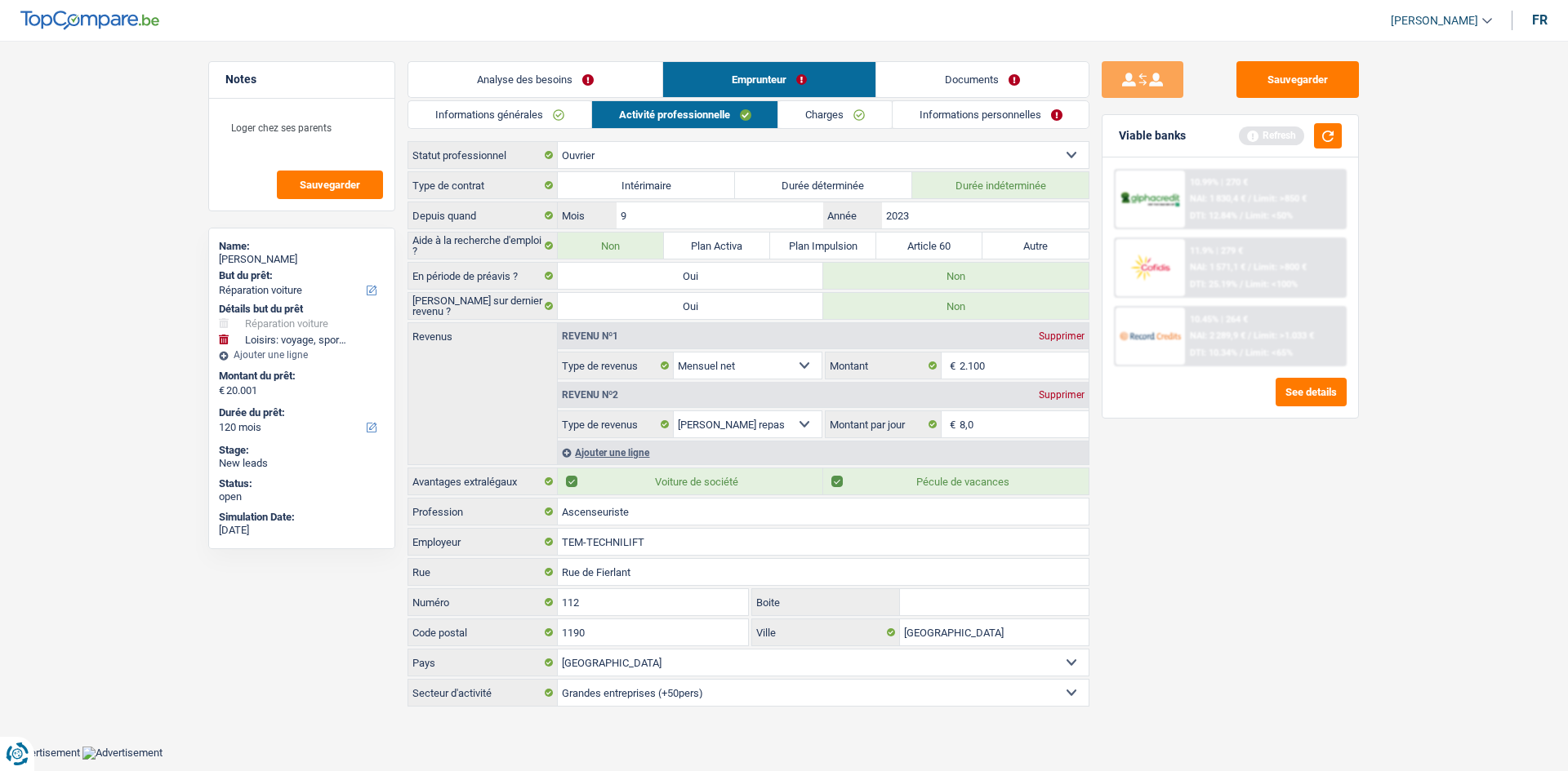
click at [538, 277] on div "Sauvegarder Viable banks Refresh 10.99% | 270 € NAI: 1 830,4 € / Limit: >850 € …" at bounding box center [1230, 401] width 282 height 680
click at [538, 113] on link "Charges" at bounding box center [835, 115] width 114 height 27
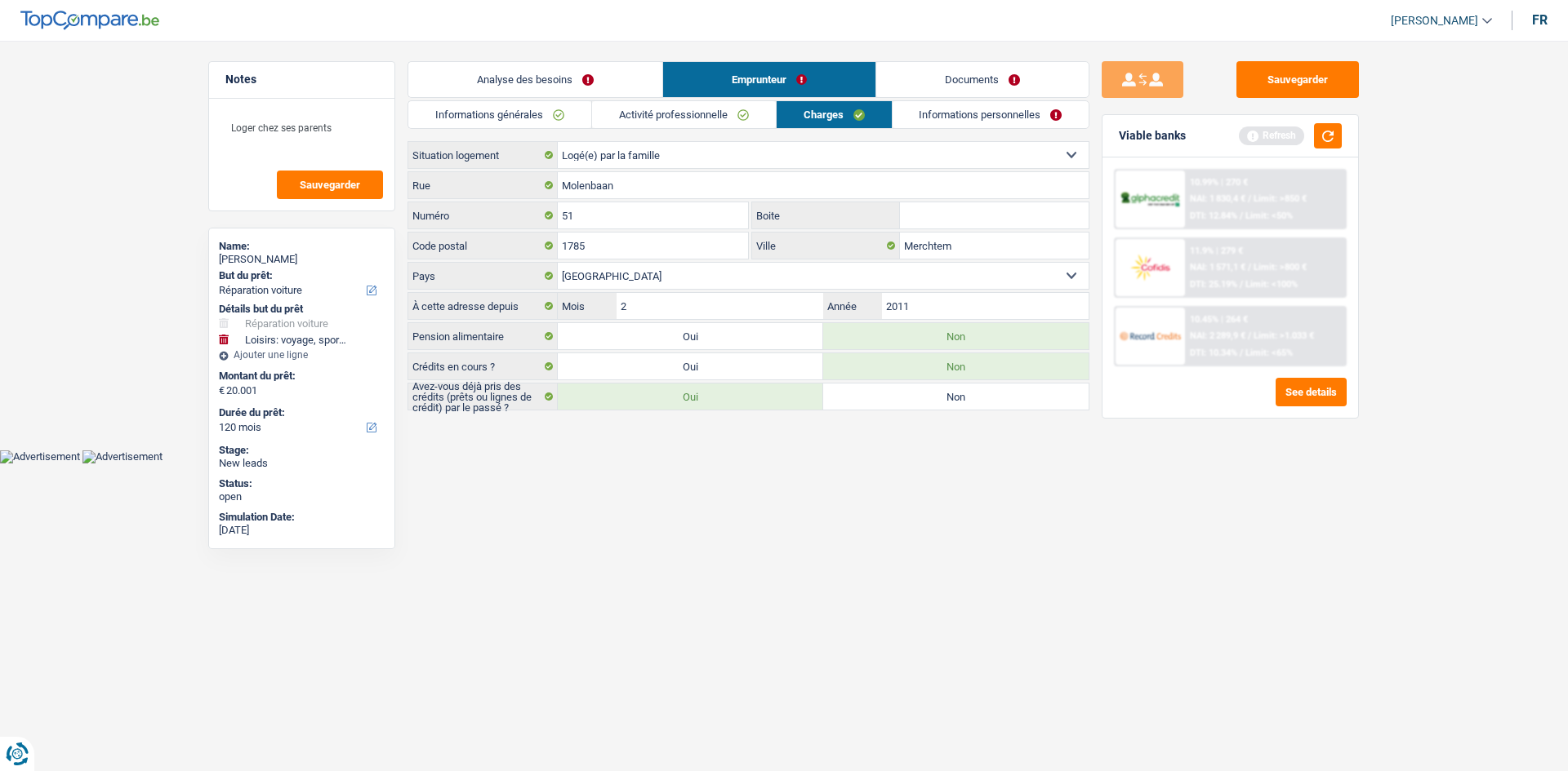
click at [538, 125] on link "Activité professionnelle" at bounding box center [684, 115] width 184 height 27
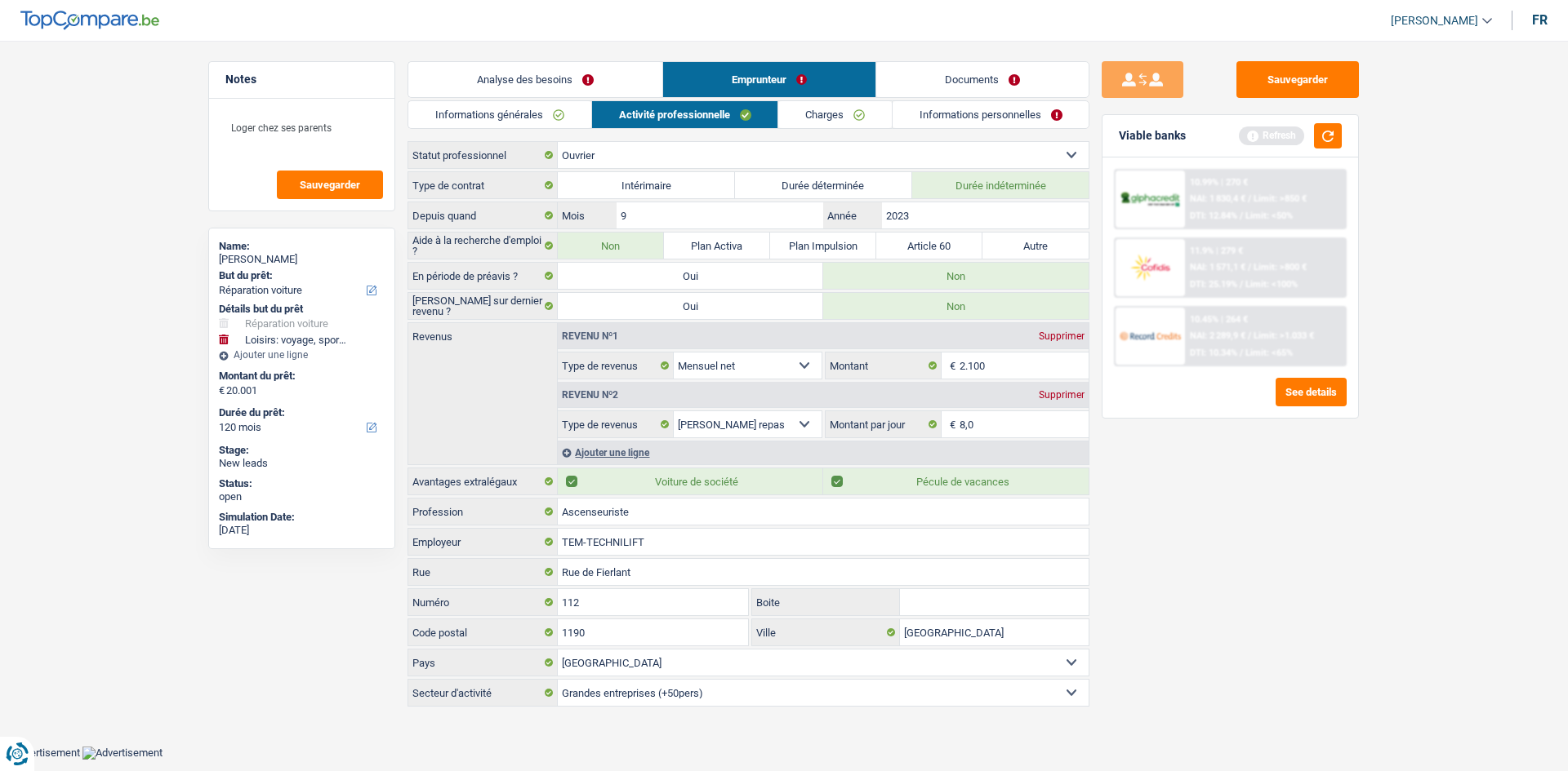
click at [538, 115] on link "Charges" at bounding box center [835, 115] width 114 height 27
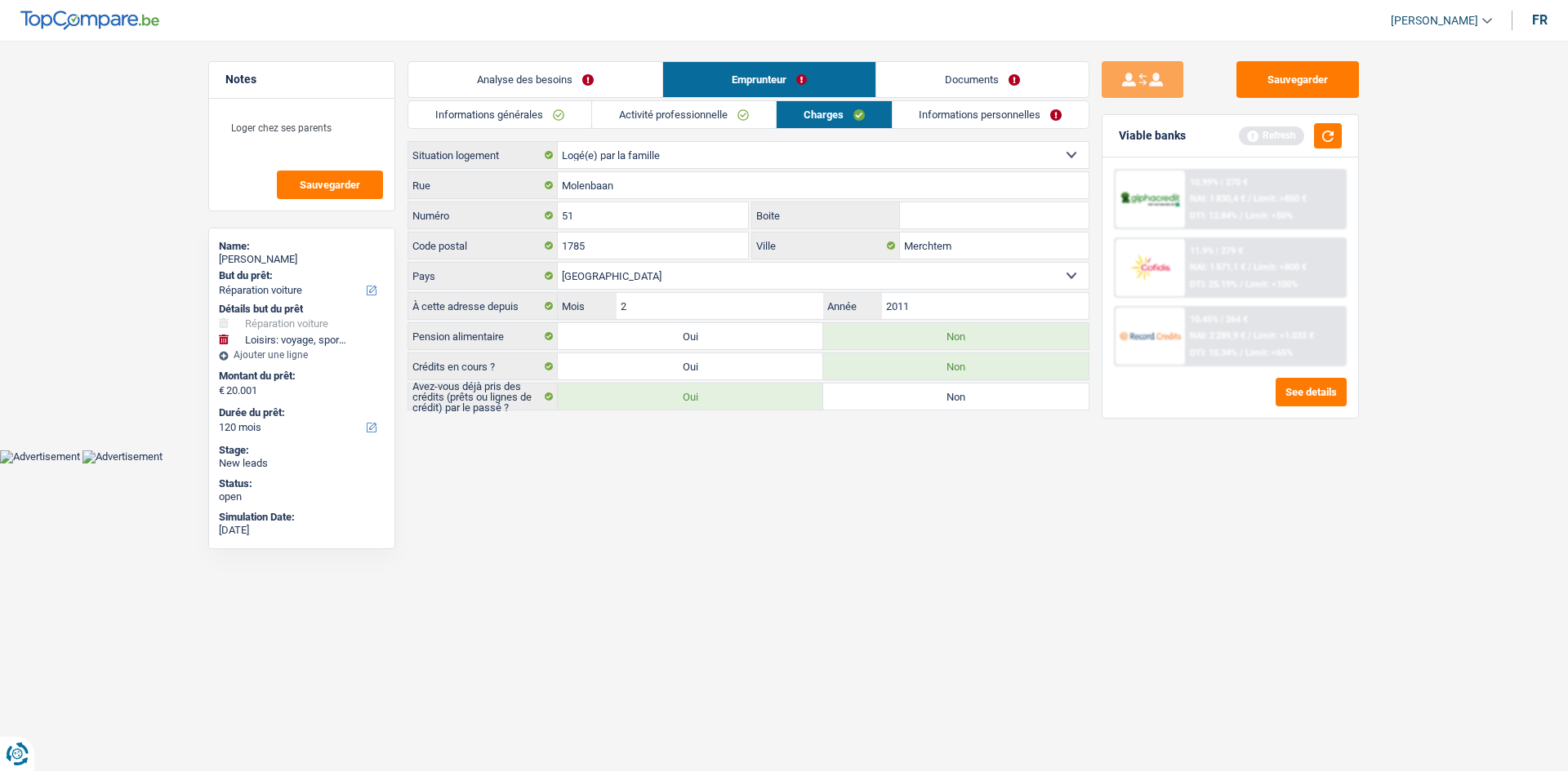
click at [538, 131] on div "Informations générales Activité professionnelle Charges Informations personnell…" at bounding box center [748, 255] width 682 height 310
click at [538, 117] on link "Informations personnelles" at bounding box center [991, 115] width 197 height 27
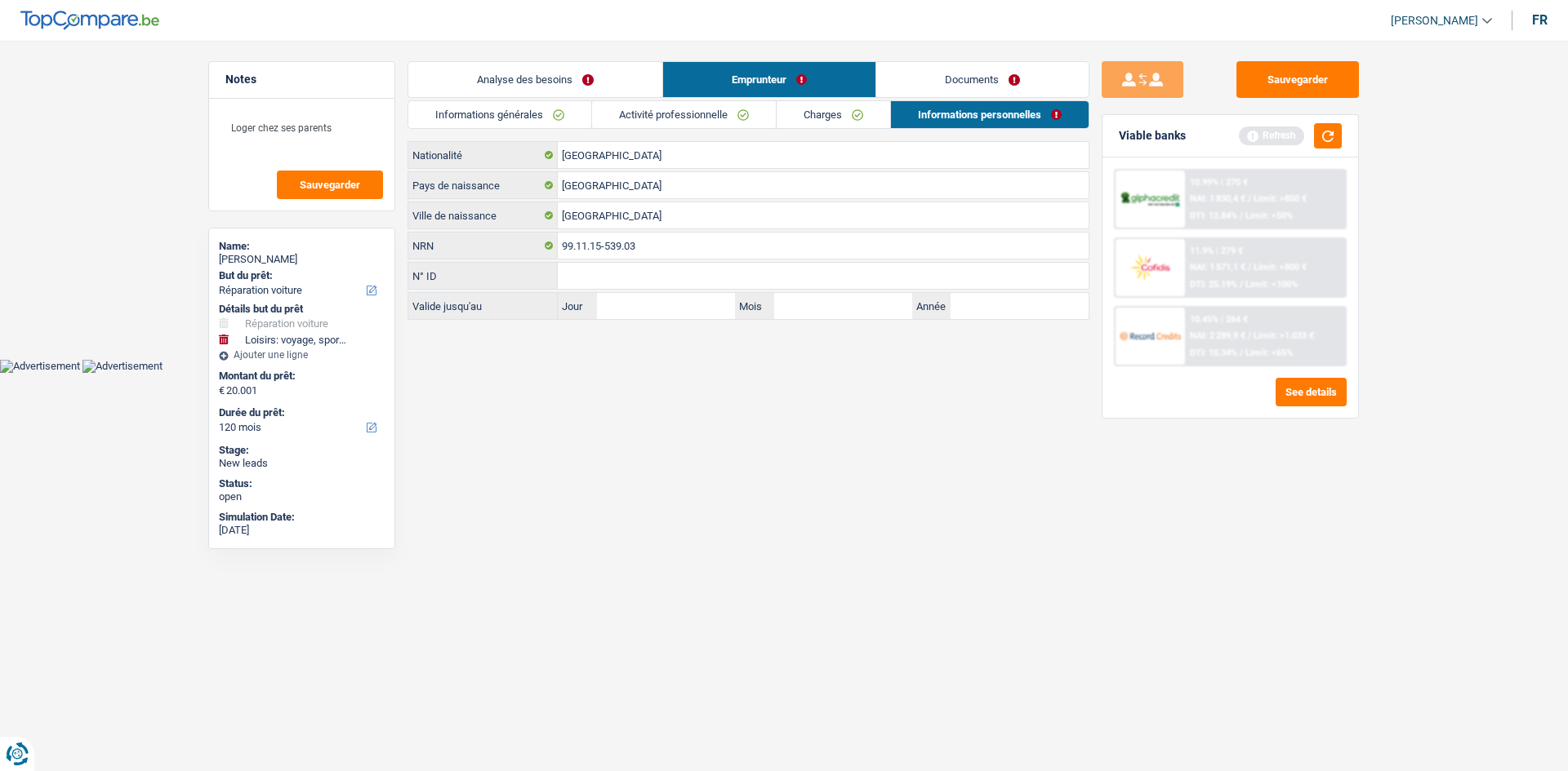
click at [538, 91] on link "Documents" at bounding box center [982, 80] width 213 height 35
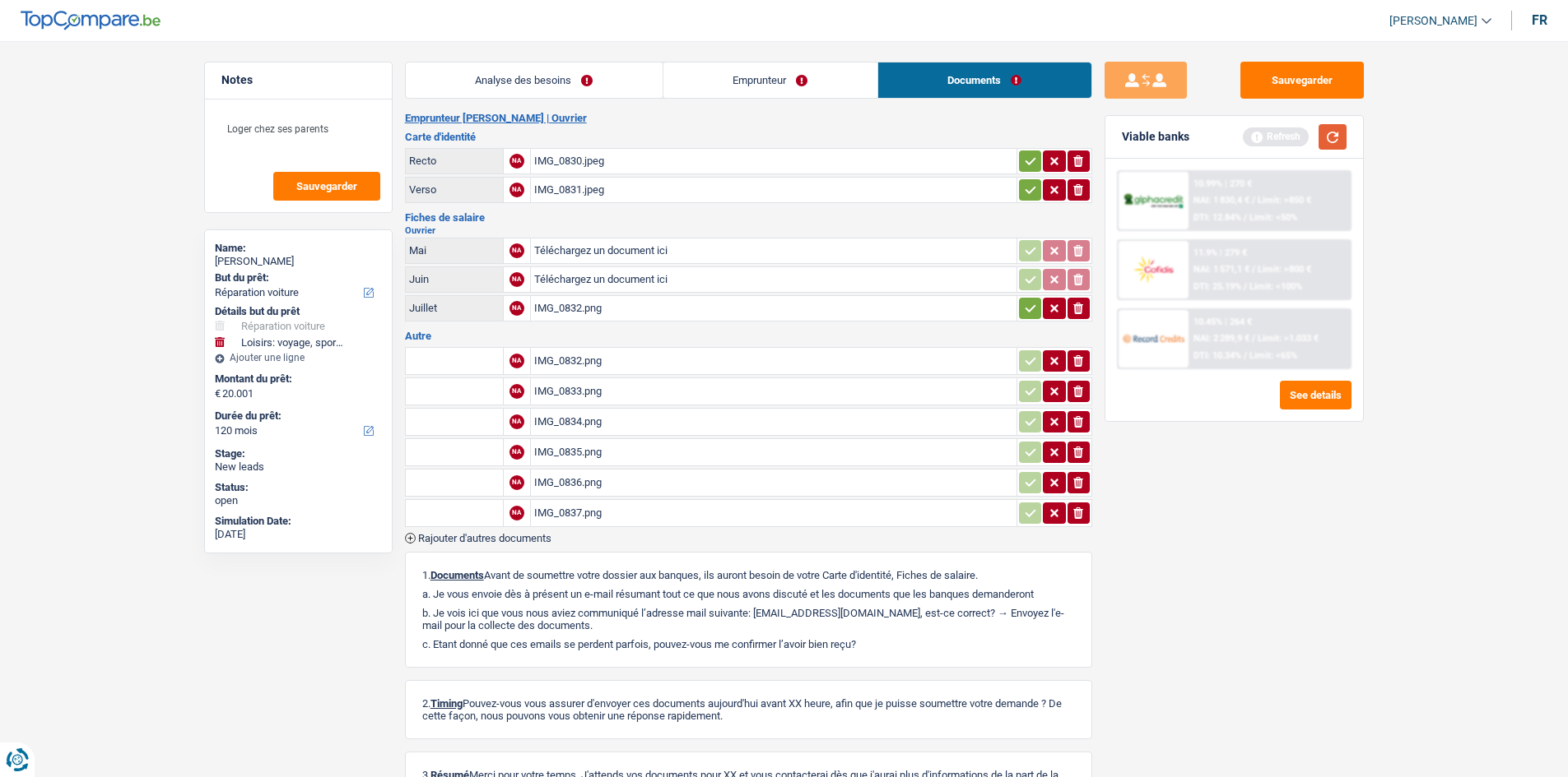
drag, startPoint x: 1326, startPoint y: 133, endPoint x: 1314, endPoint y: 133, distance: 12.0
click at [542, 133] on button "button" at bounding box center [1333, 136] width 28 height 25
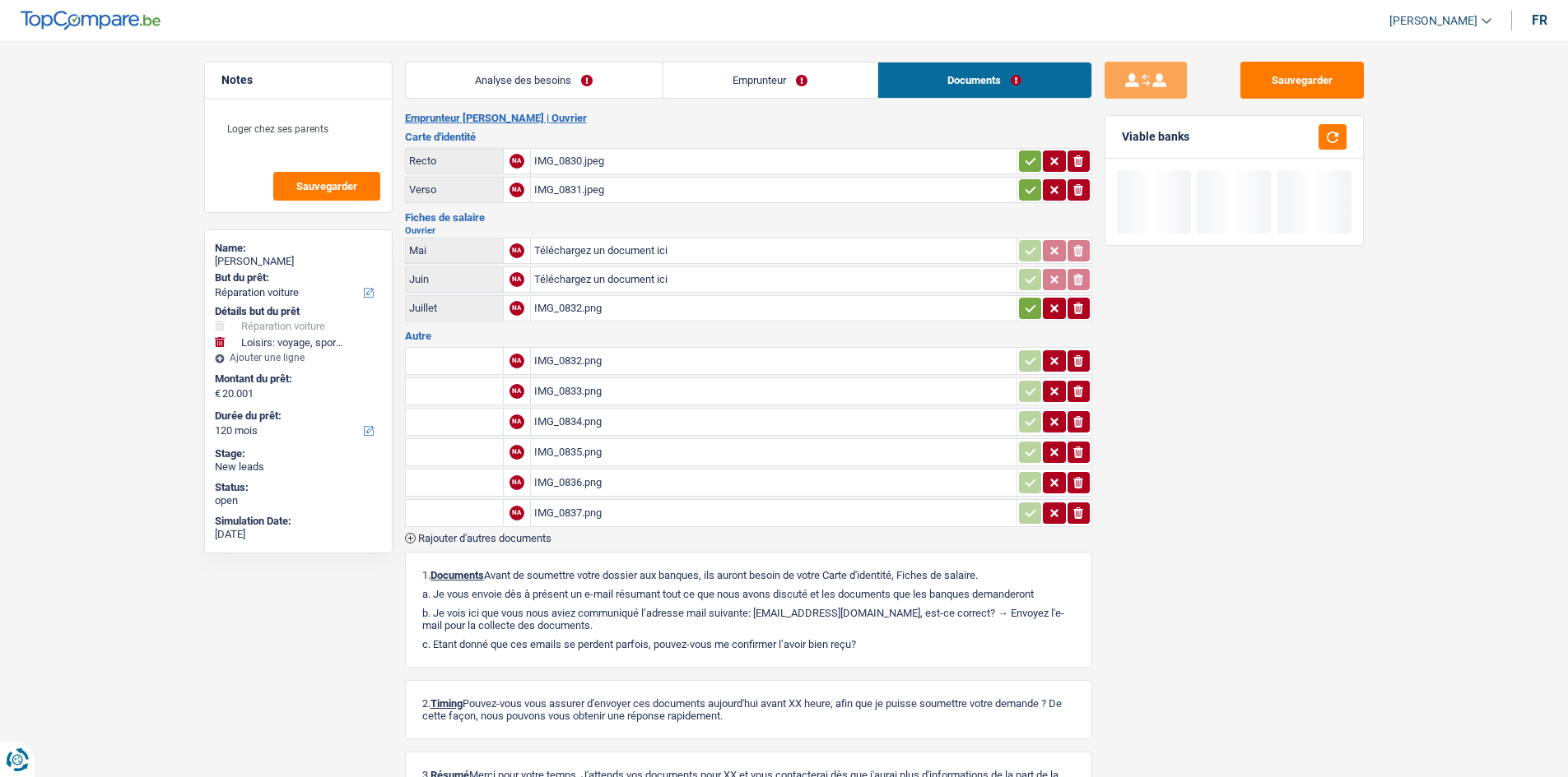
click at [542, 279] on div "IMG_0832.png" at bounding box center [774, 361] width 479 height 24
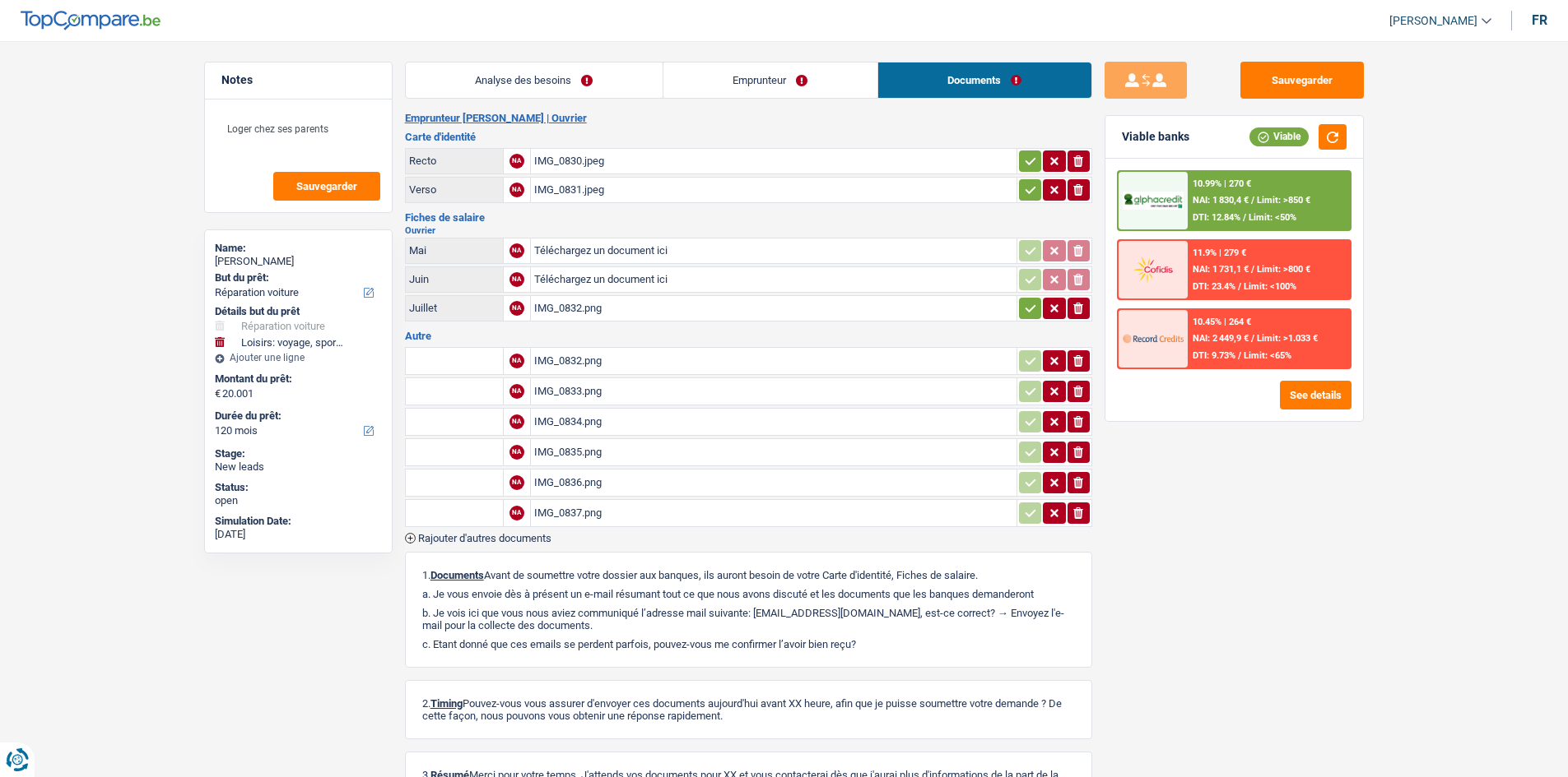
click at [542, 279] on div "IMG_0834.png" at bounding box center [774, 422] width 479 height 24
click at [542, 279] on div "IMG_0835.png" at bounding box center [774, 452] width 479 height 24
click at [542, 279] on div "IMG_0836.png" at bounding box center [774, 483] width 479 height 24
click at [542, 279] on div "IMG_0837.png" at bounding box center [774, 513] width 479 height 24
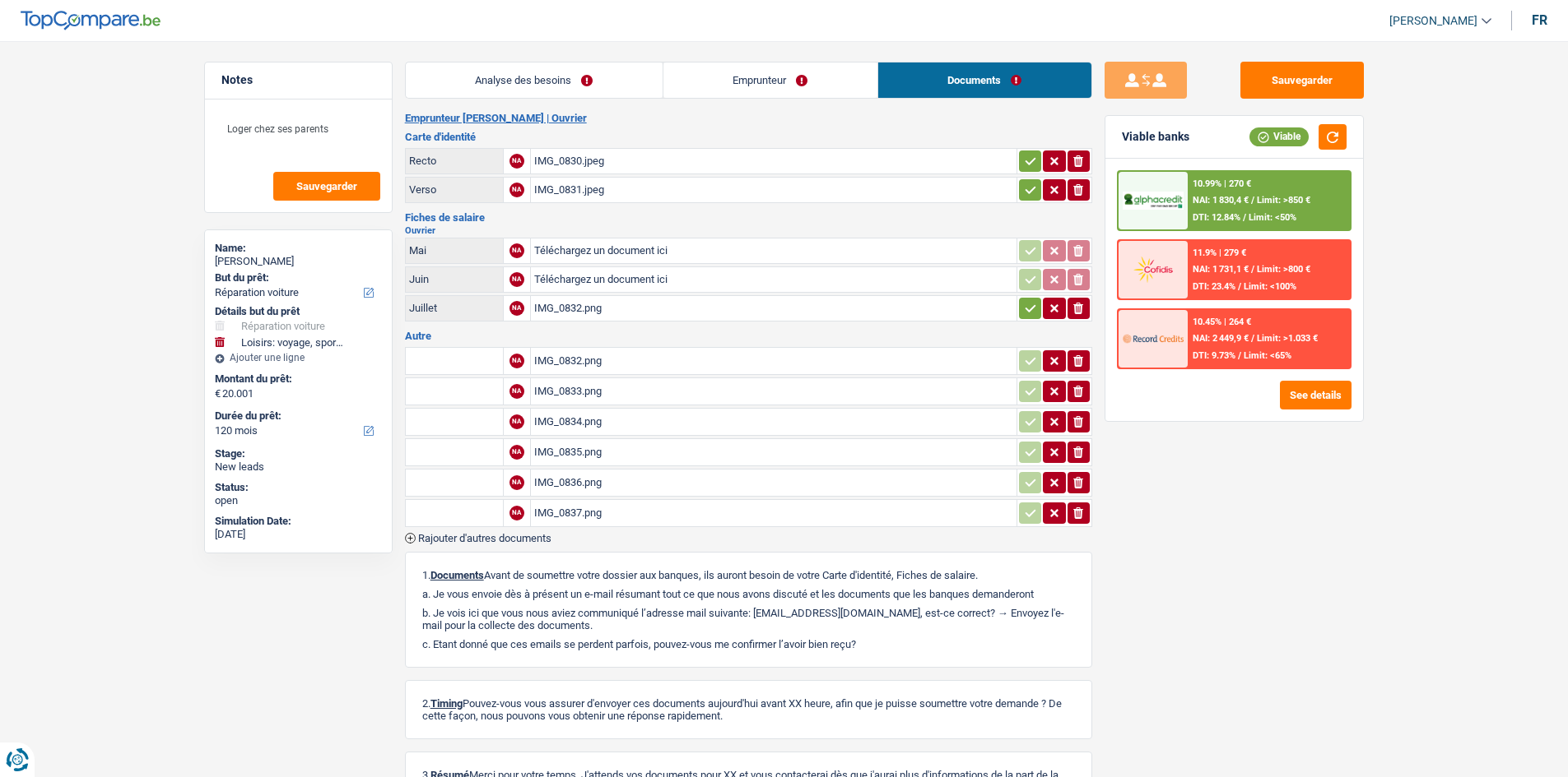
click at [542, 279] on div "IMG_0832.png" at bounding box center [774, 361] width 479 height 24
click at [542, 279] on div "IMG_0833.png" at bounding box center [774, 392] width 479 height 24
click at [542, 83] on button "Sauvegarder" at bounding box center [1301, 80] width 123 height 37
click at [334, 197] on button "Sauvegarder" at bounding box center [327, 186] width 107 height 29
click at [542, 279] on div "IMG_0833.png" at bounding box center [774, 392] width 479 height 24
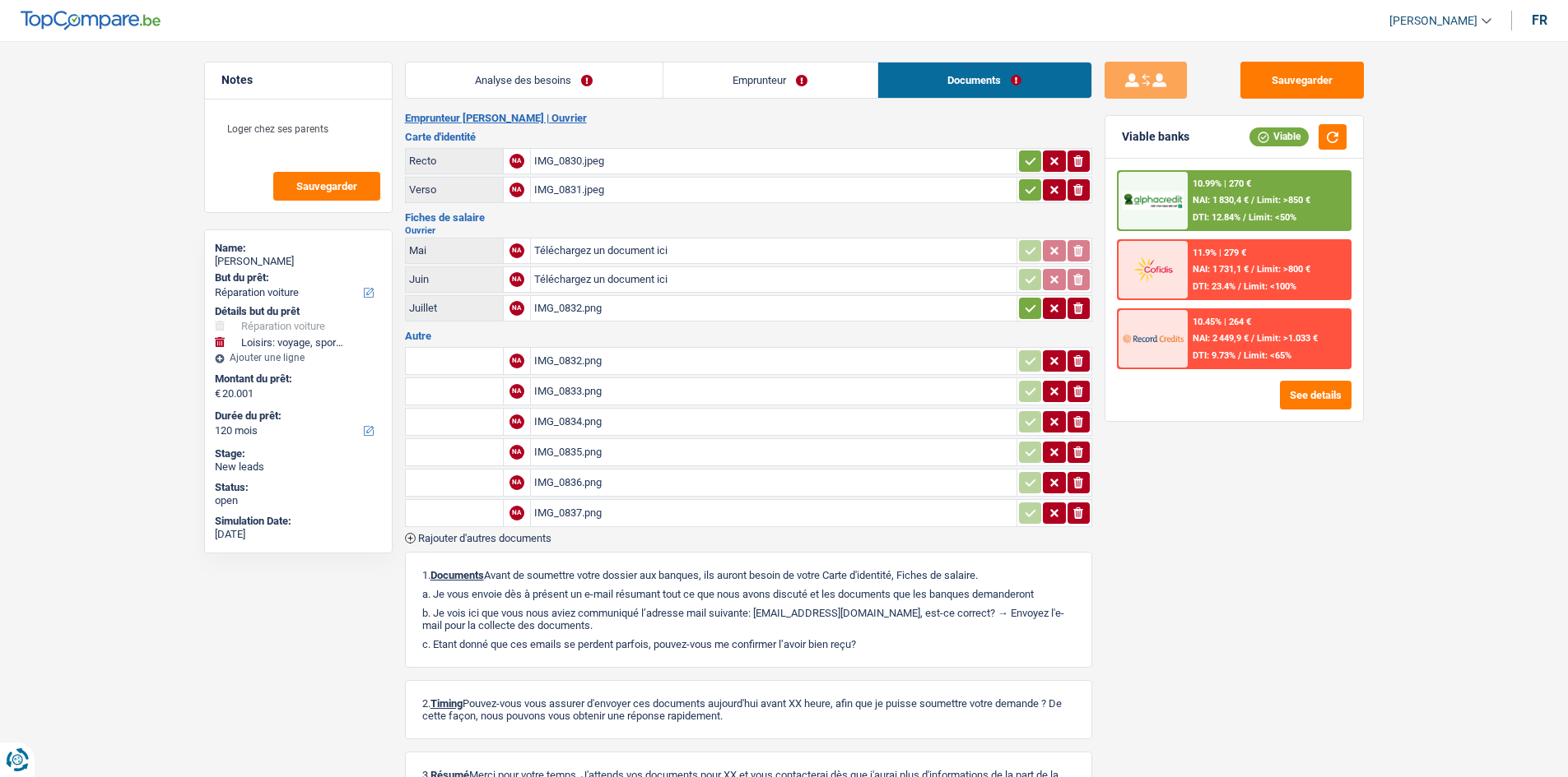
drag, startPoint x: 757, startPoint y: 101, endPoint x: 768, endPoint y: 94, distance: 13.0
click at [542, 94] on div "Analyse des besoins Emprunteur Documents 1. Introduction & upselling by underst…" at bounding box center [748, 458] width 687 height 791
click at [542, 93] on link "Emprunteur" at bounding box center [771, 81] width 214 height 36
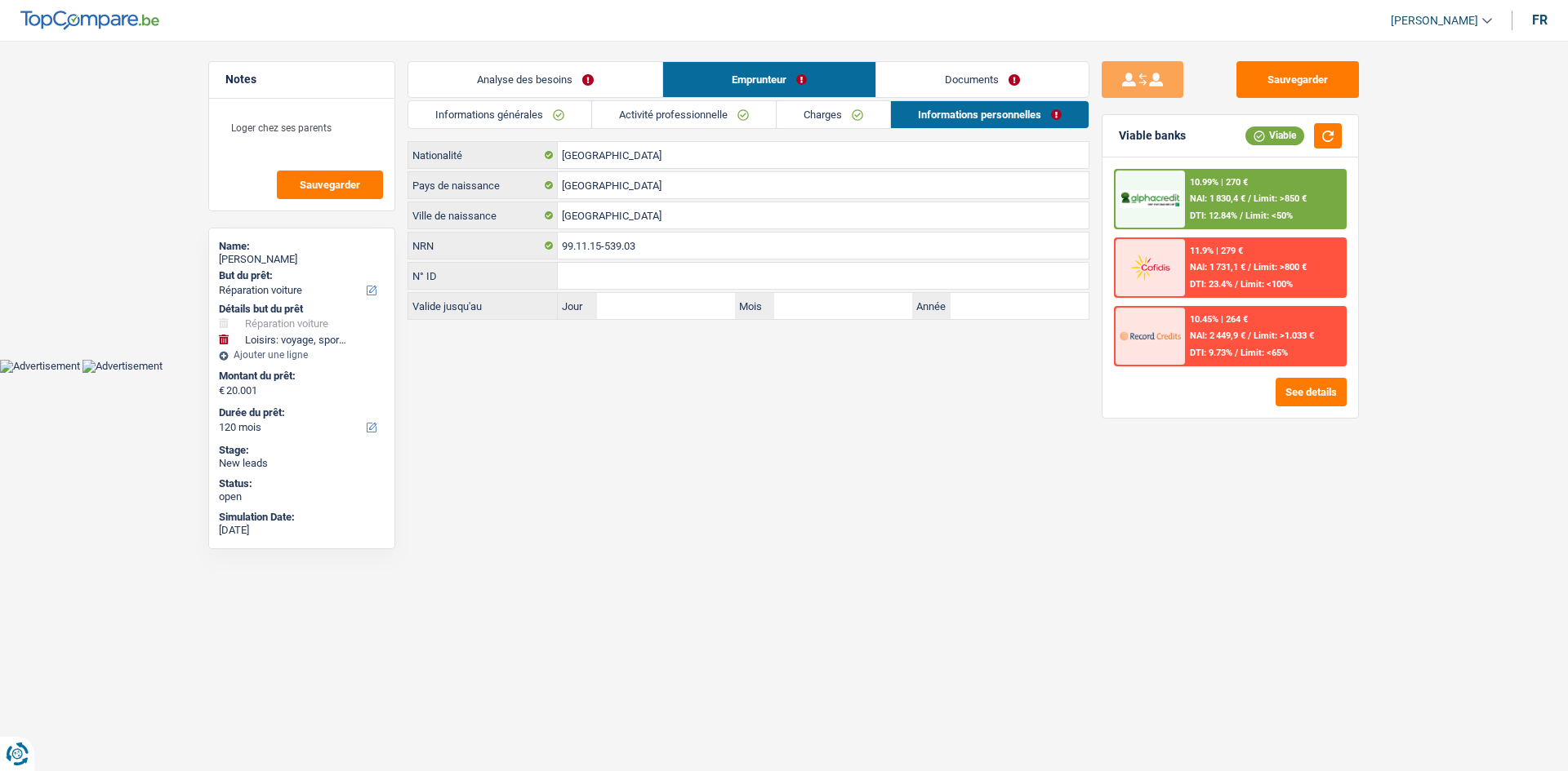
click at [538, 107] on link "Charges" at bounding box center [834, 115] width 114 height 27
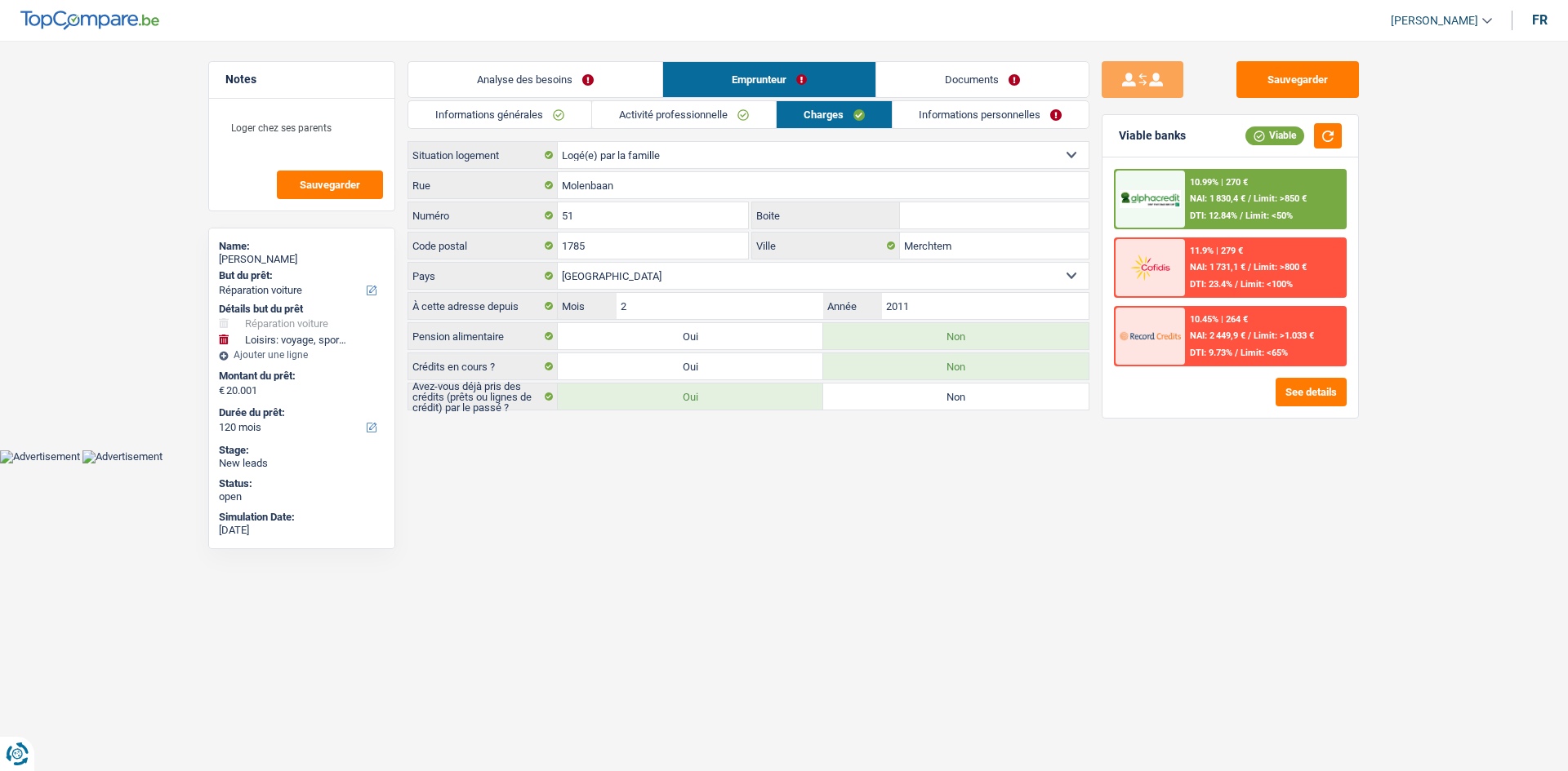
click at [538, 120] on link "Activité professionnelle" at bounding box center [684, 115] width 184 height 27
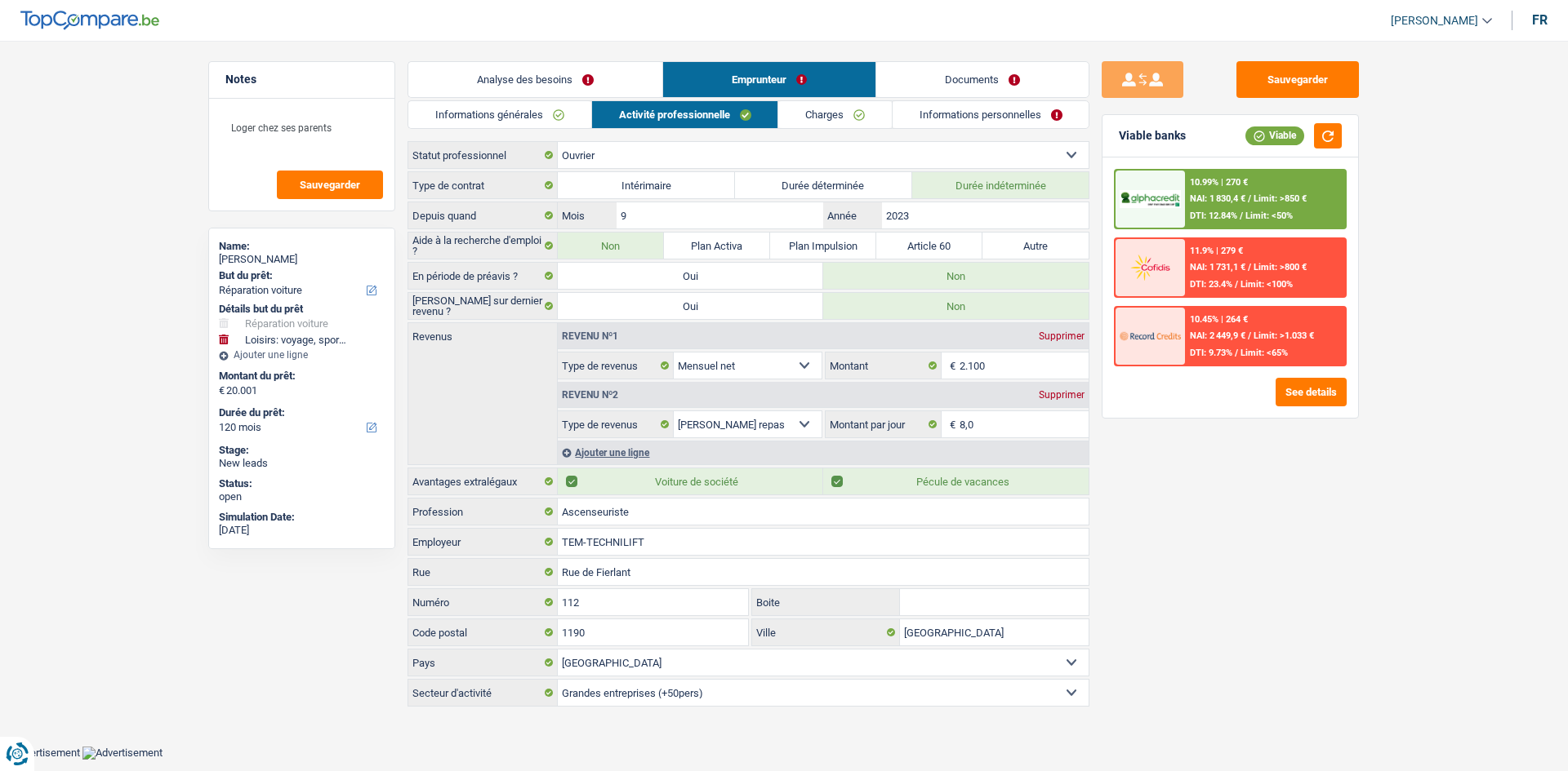
click at [534, 102] on link "Informations générales" at bounding box center [500, 115] width 183 height 27
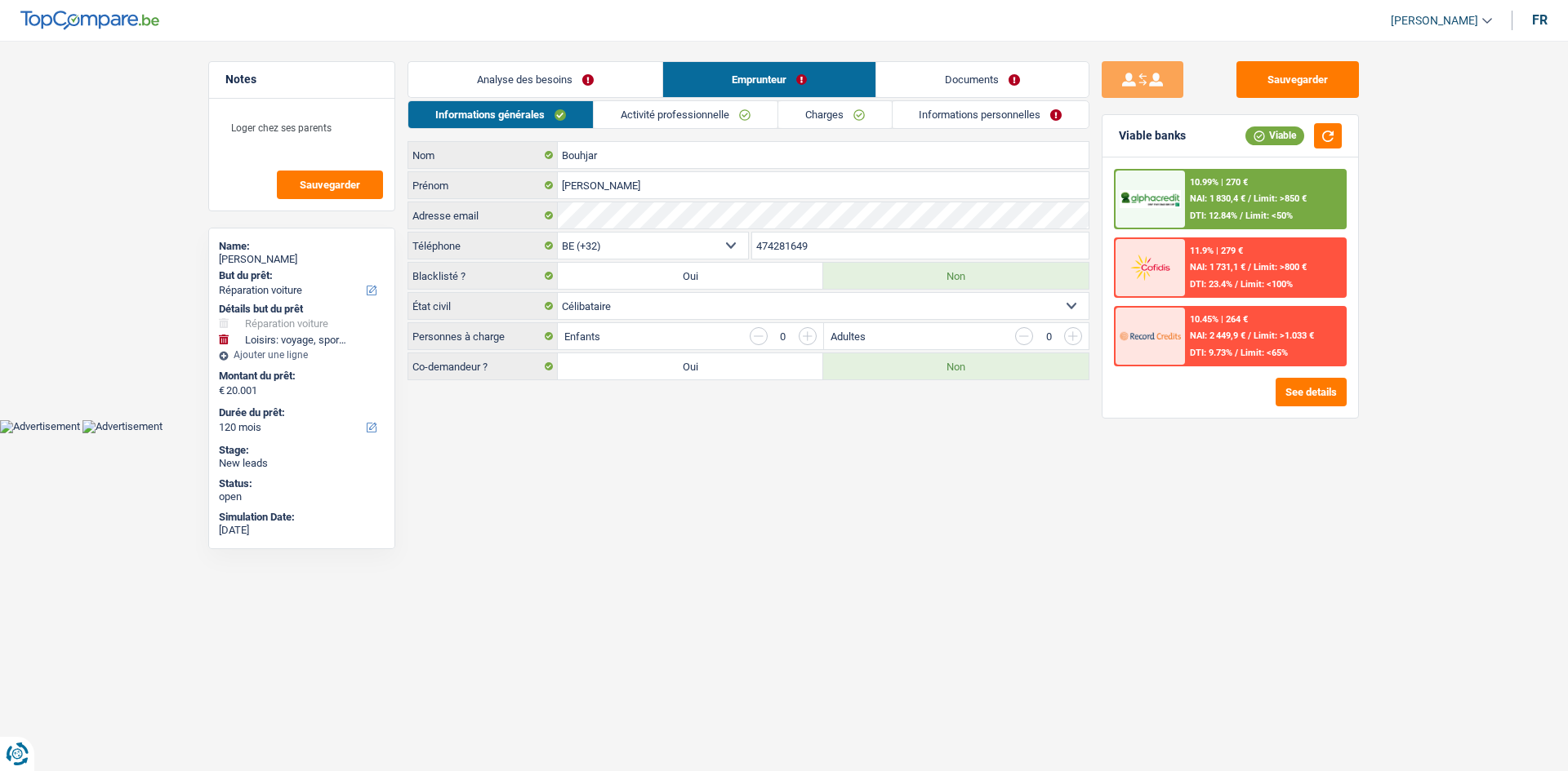
click at [538, 77] on link "Analyse des besoins" at bounding box center [535, 80] width 254 height 35
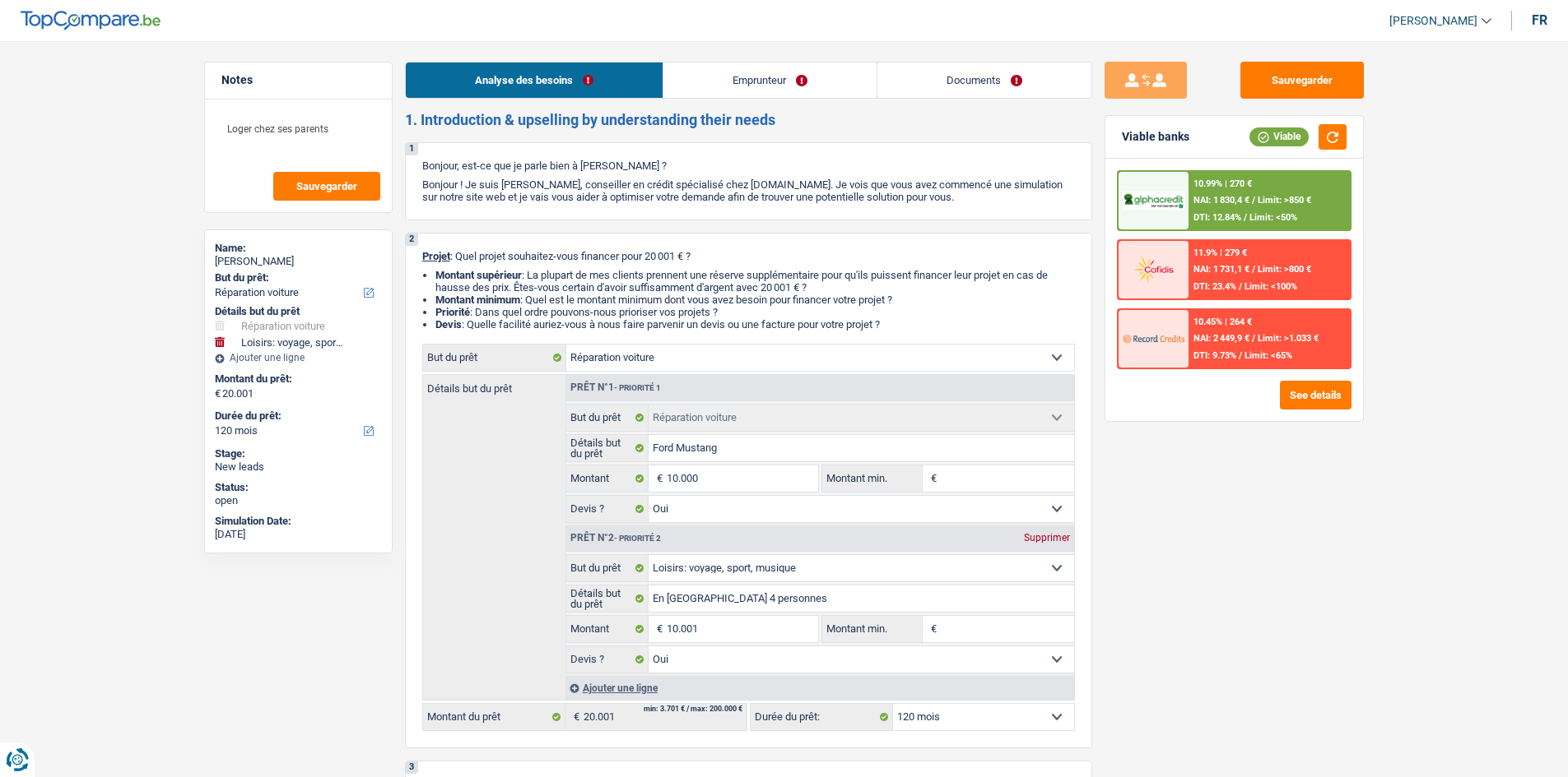
click at [542, 279] on div "Sauvegarder Viable banks Viable 10.99% | 270 € NAI: 1 830,4 € / Limit: >850 € D…" at bounding box center [1234, 404] width 284 height 685
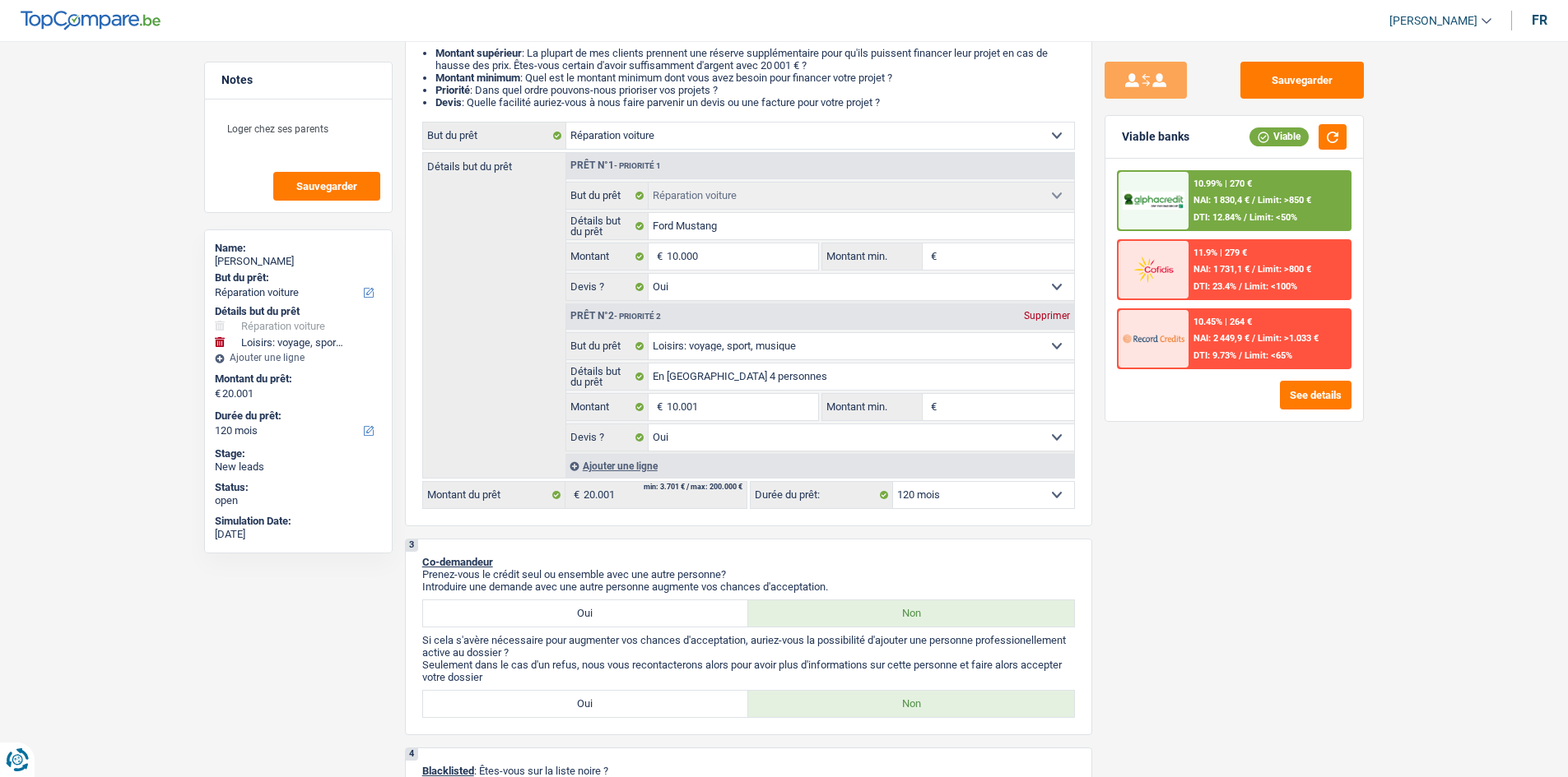
scroll to position [329, 0]
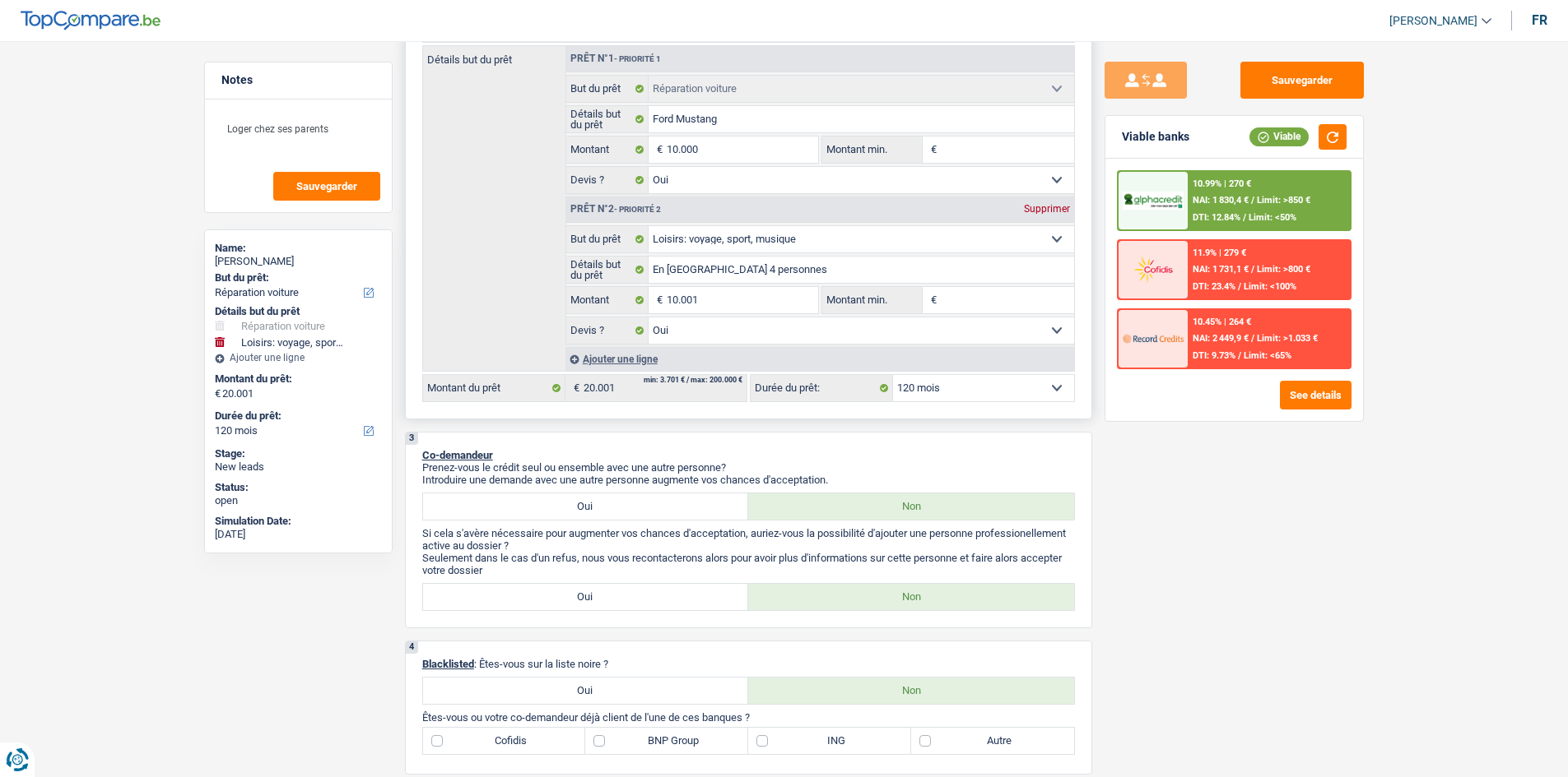
click at [542, 279] on select "12 mois 18 mois 24 mois 30 mois 36 mois 42 mois 48 mois 60 mois 72 mois 84 mois…" at bounding box center [983, 388] width 181 height 26
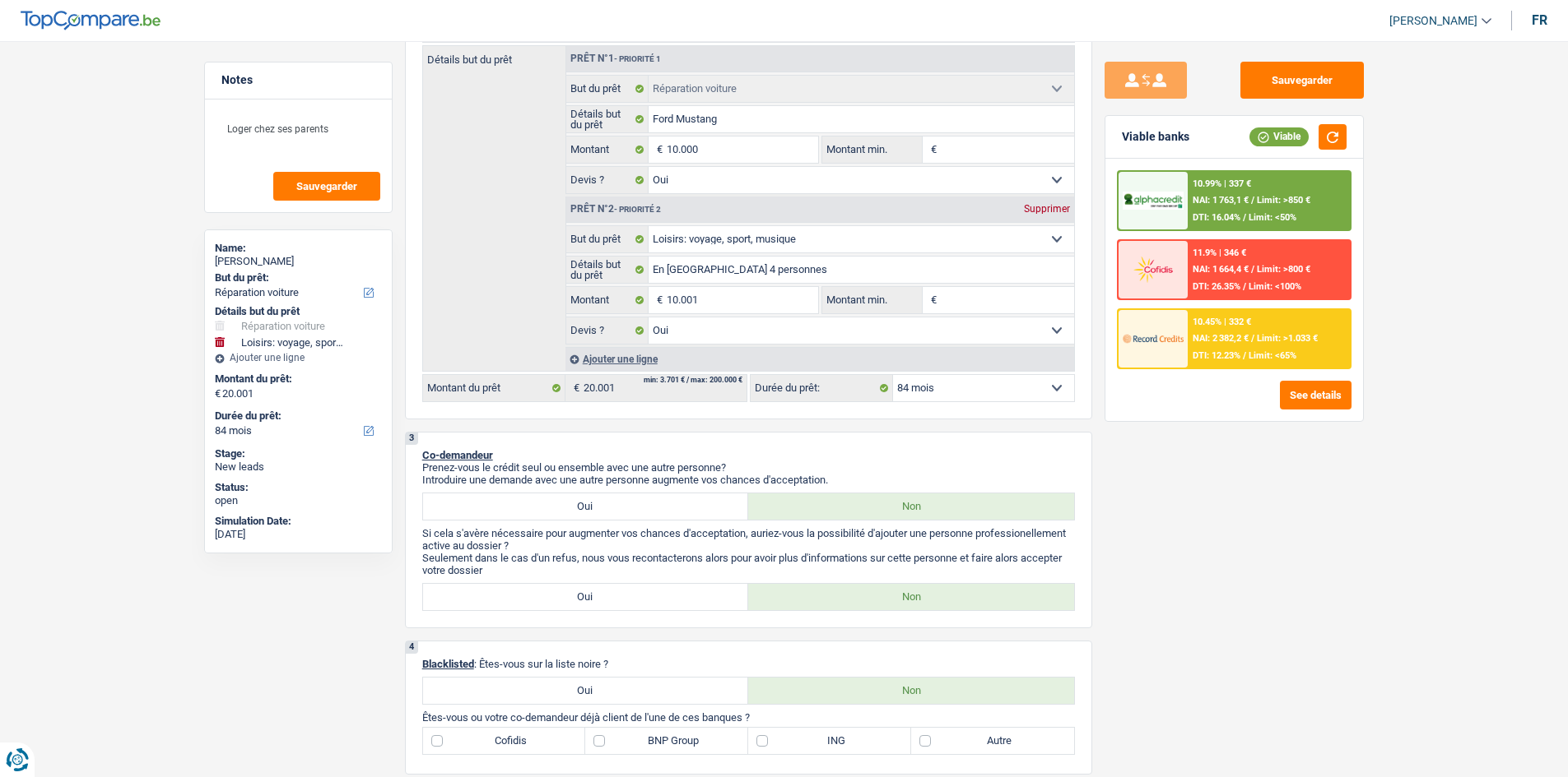
click at [542, 279] on span "NAI: 2 382,2 €" at bounding box center [1221, 338] width 56 height 10
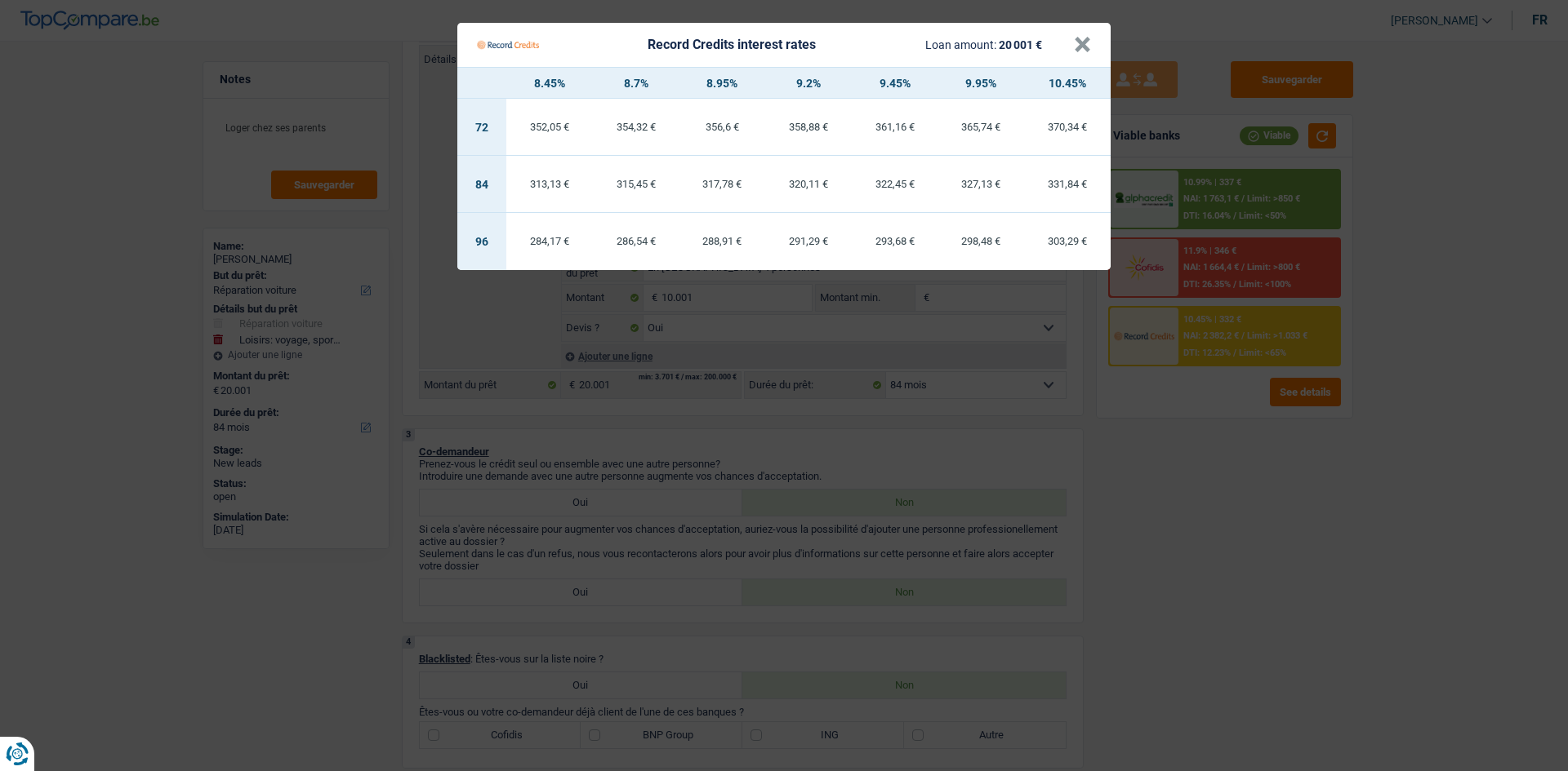
click at [538, 277] on Credits "Record Credits interest rates Loan amount: 20 001 € × 8.45% 8.7% 8.95% 9.2% 9.4…" at bounding box center [784, 385] width 1568 height 771
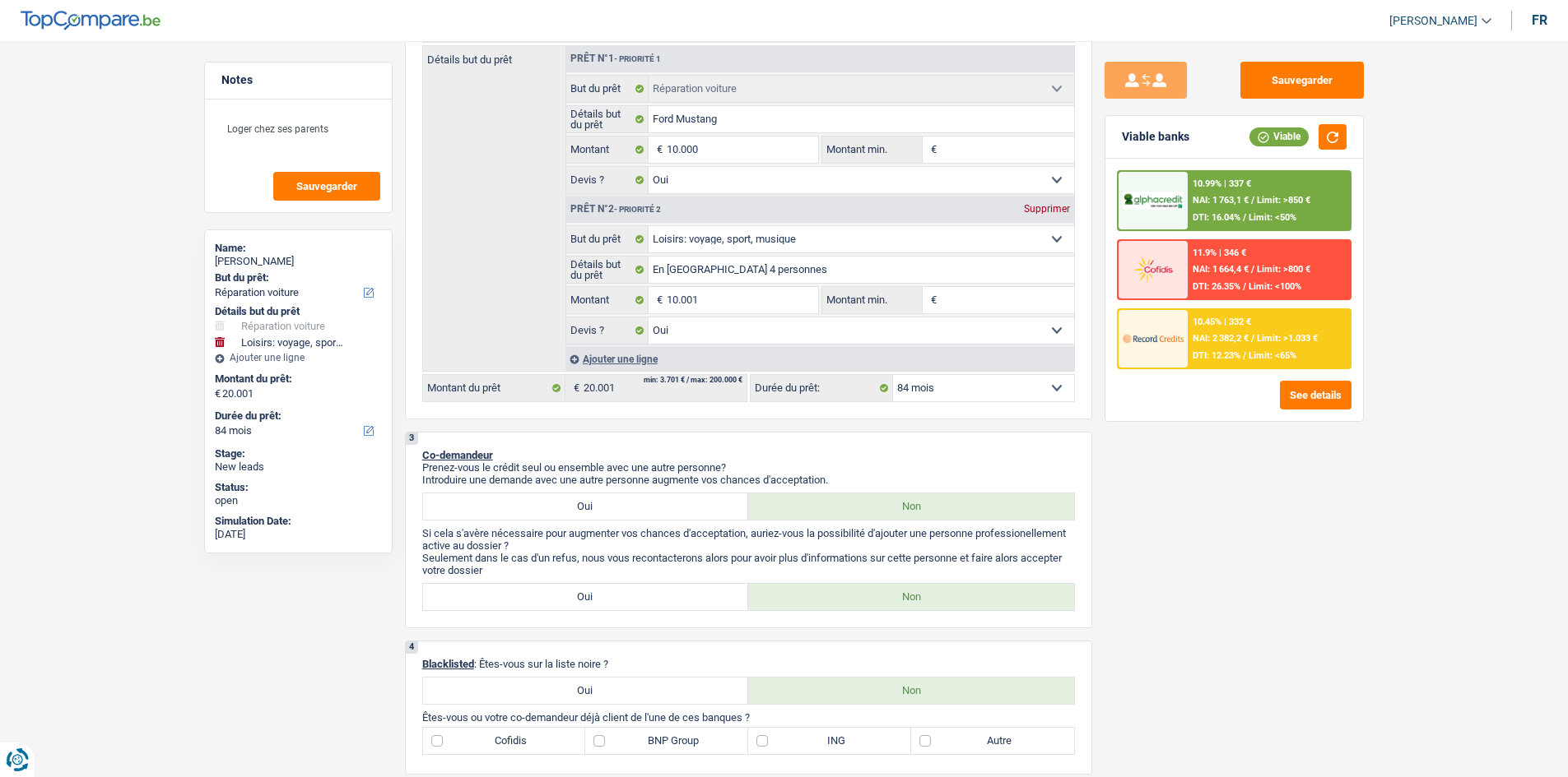
click at [542, 194] on div "10.99% | 337 € NAI: 1 763,1 € / Limit: >850 € DTI: 16.04% / Limit: <50%" at bounding box center [1268, 200] width 162 height 57
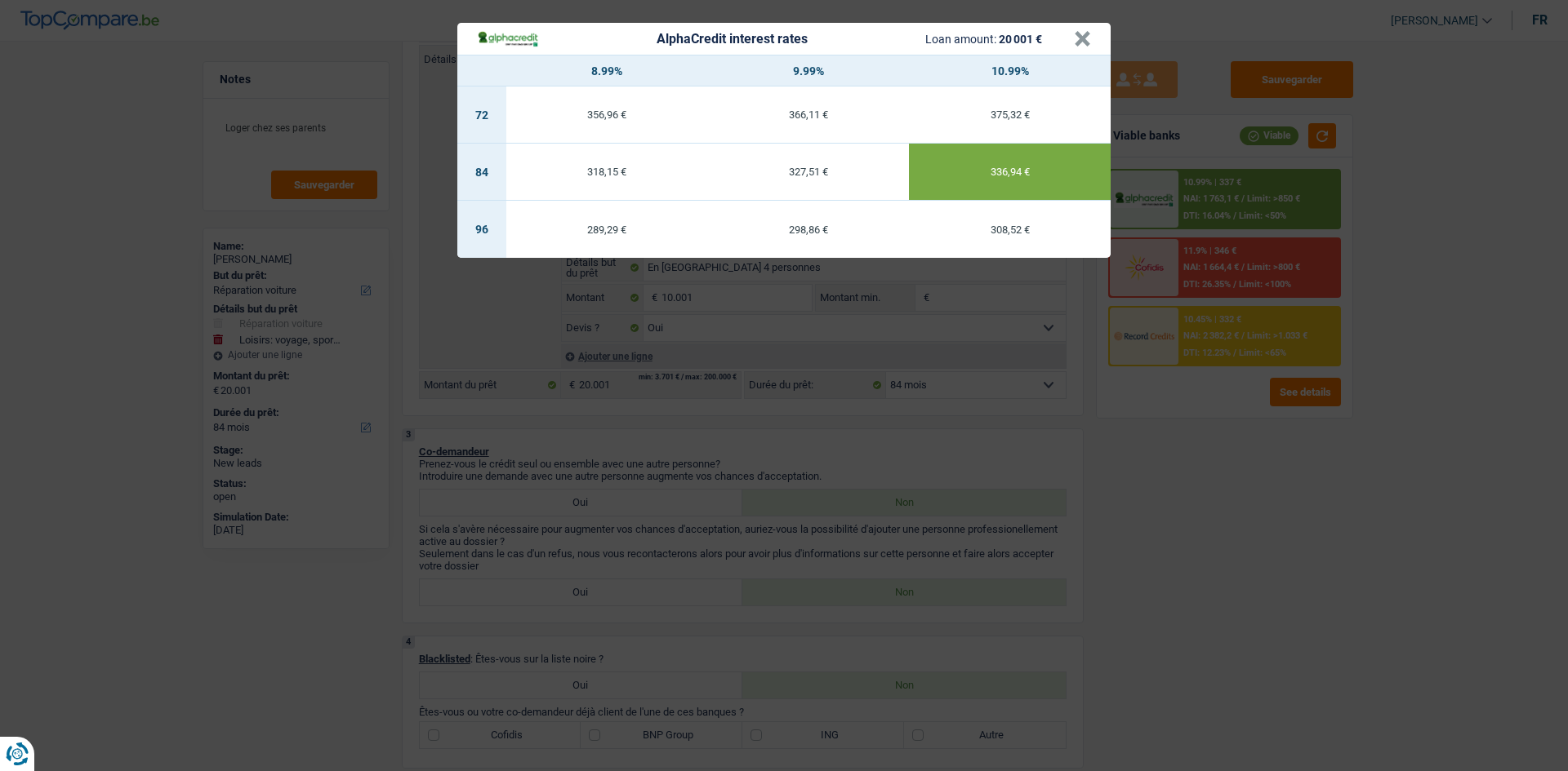
click at [538, 277] on div "AlphaCredit interest rates Loan amount: 20 001 € × 8.99% 9.99% 10.99% 72 356,96…" at bounding box center [784, 385] width 1568 height 771
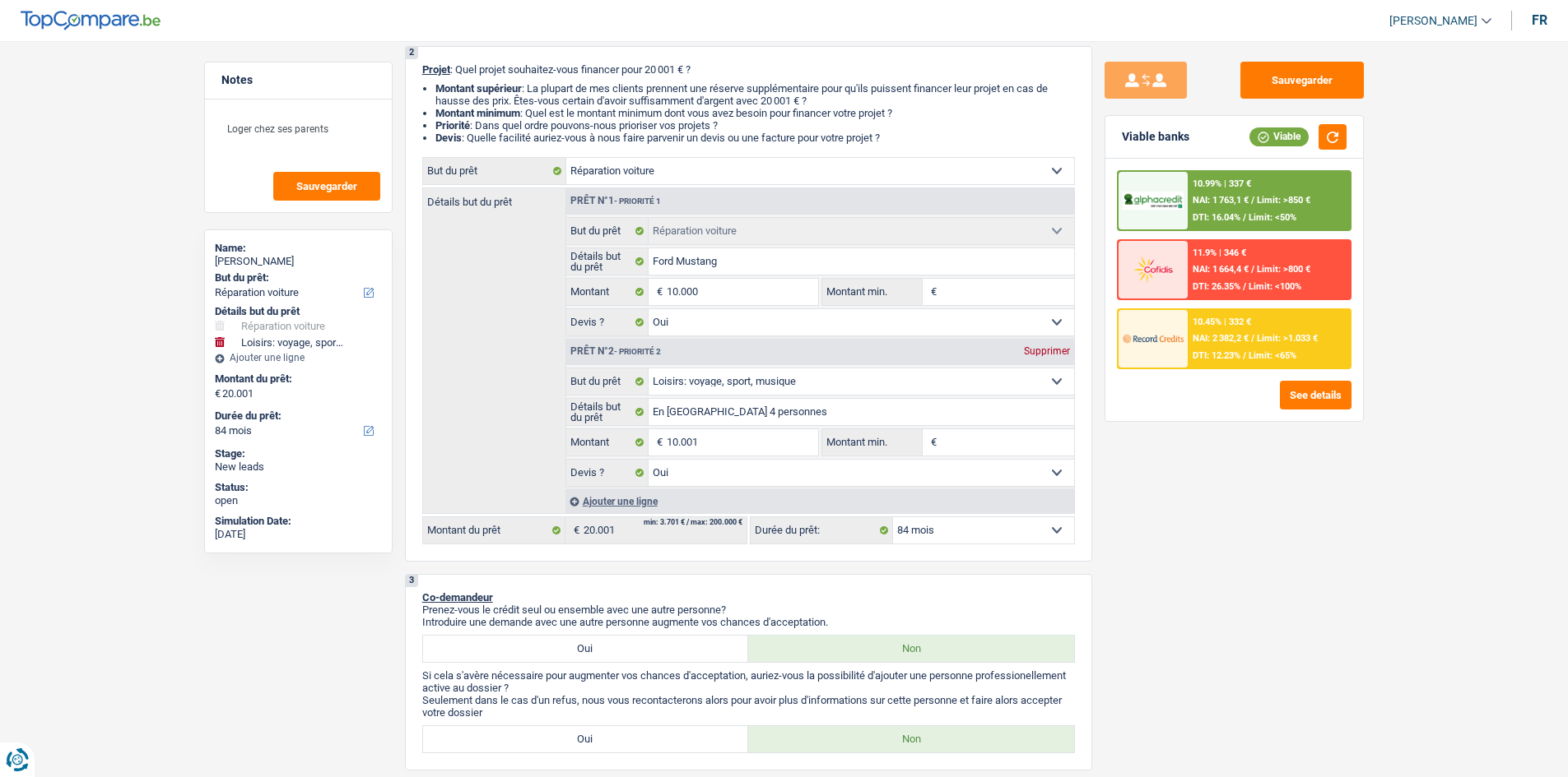
scroll to position [0, 0]
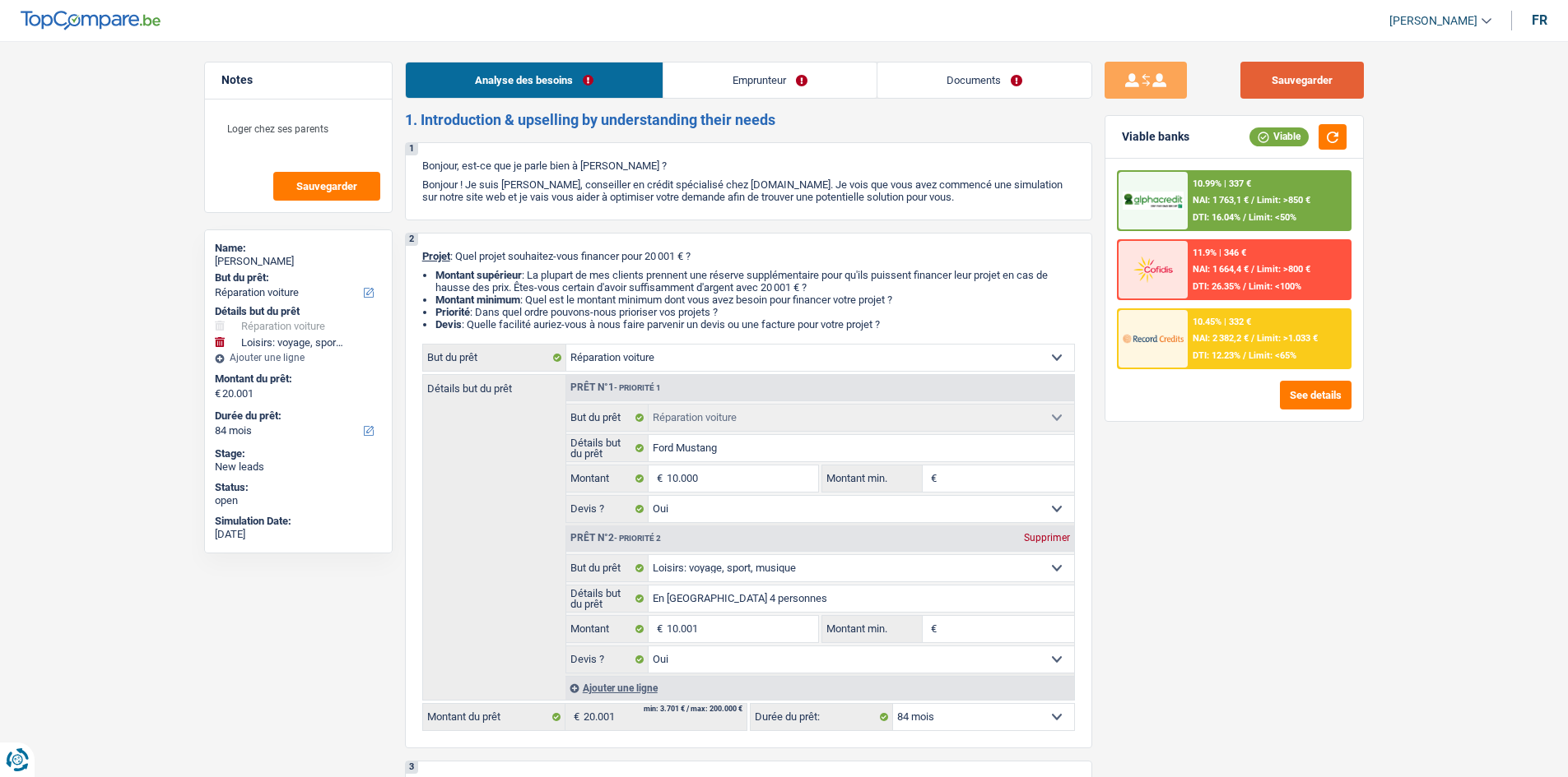
click at [542, 83] on button "Sauvegarder" at bounding box center [1301, 80] width 123 height 37
drag, startPoint x: 847, startPoint y: 598, endPoint x: 955, endPoint y: 612, distance: 108.9
click at [542, 279] on input "En Espagne 4 personnes" at bounding box center [861, 598] width 426 height 26
click at [542, 279] on div "Sauvegarder Viable banks Viable 10.99% | 337 € NAI: 1 763,1 € / Limit: >850 € D…" at bounding box center [1234, 404] width 284 height 685
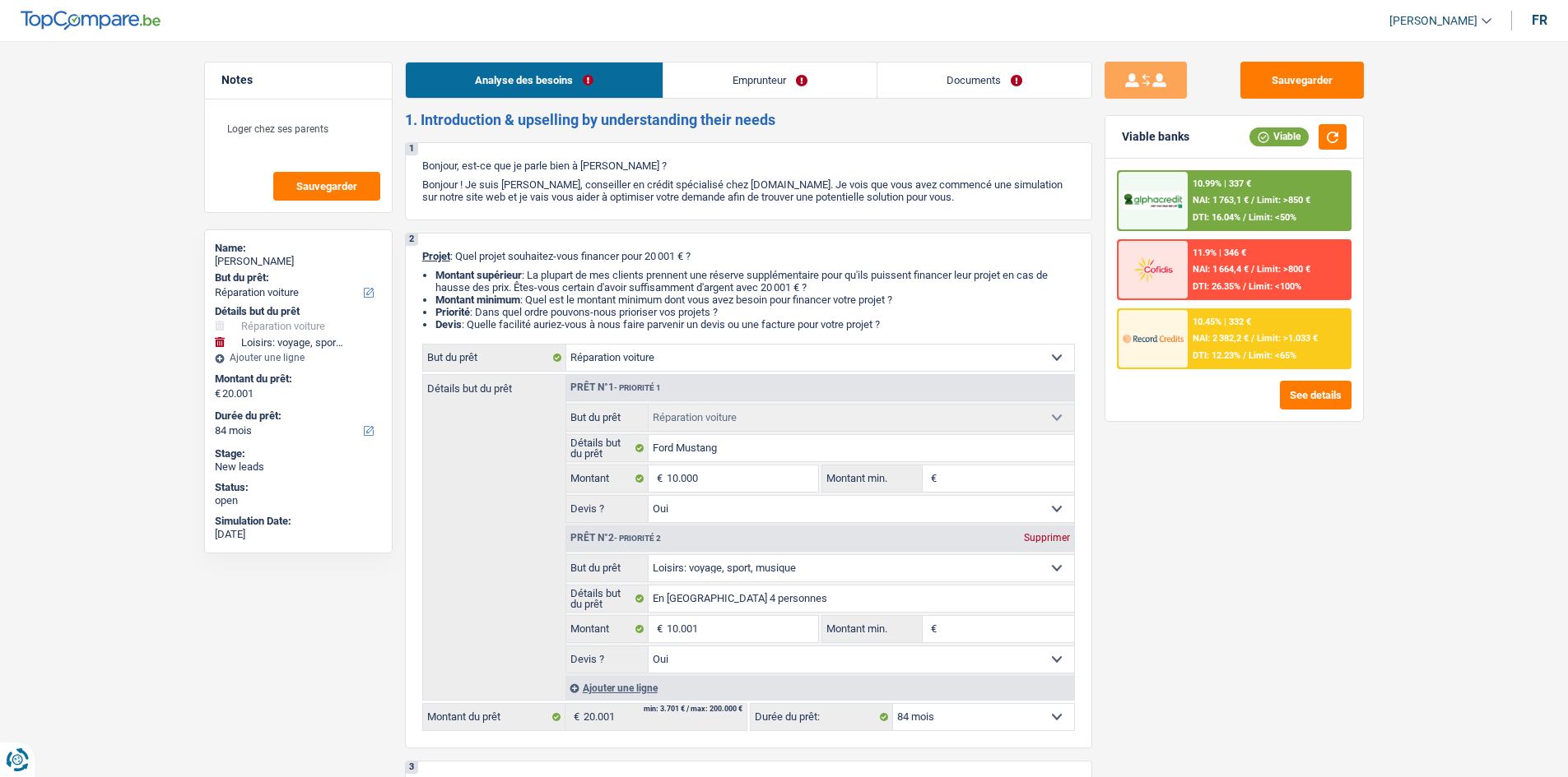
click at [542, 90] on link "Documents" at bounding box center [984, 81] width 214 height 36
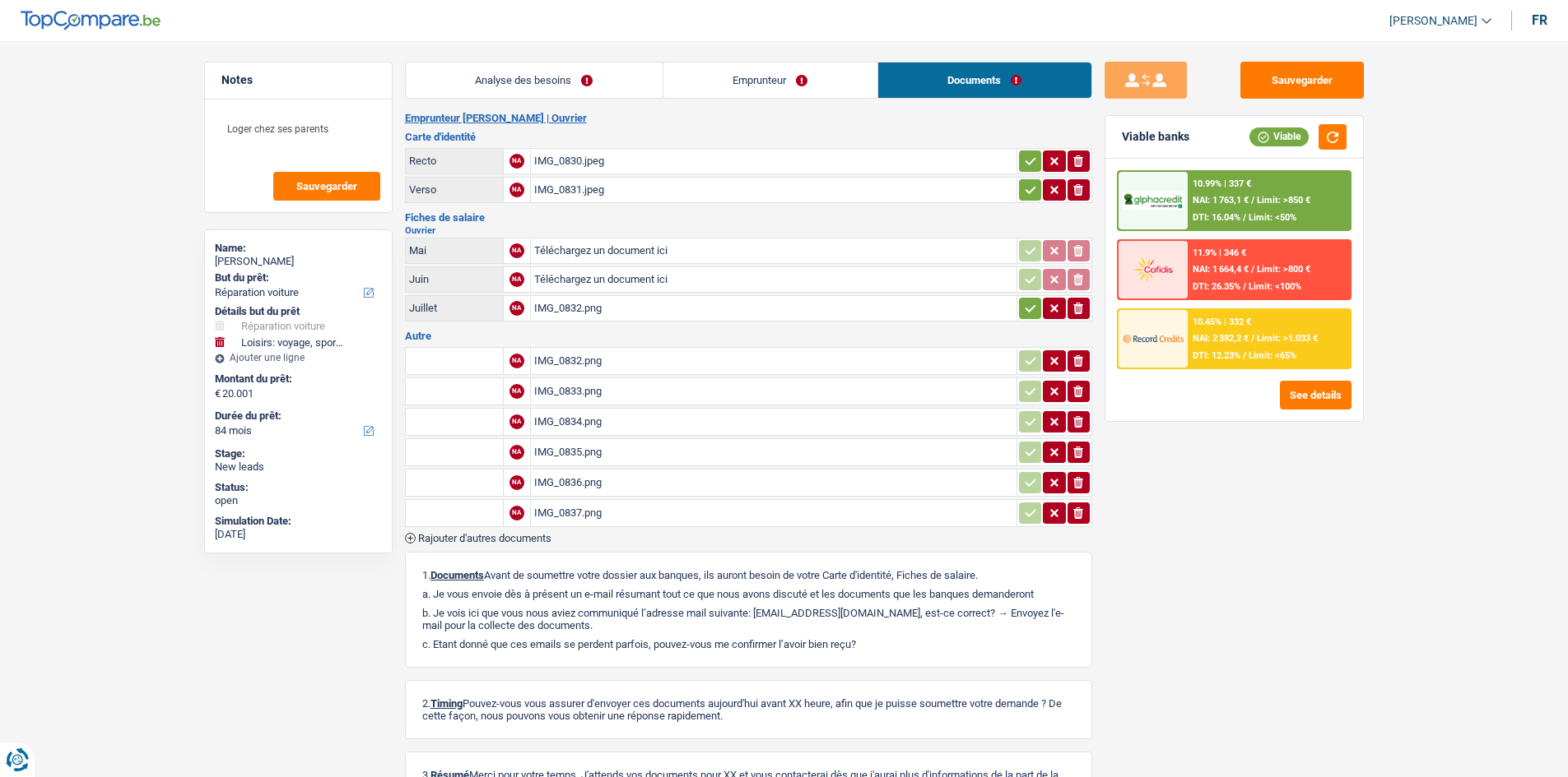
click at [542, 85] on link "Analyse des besoins" at bounding box center [534, 81] width 257 height 36
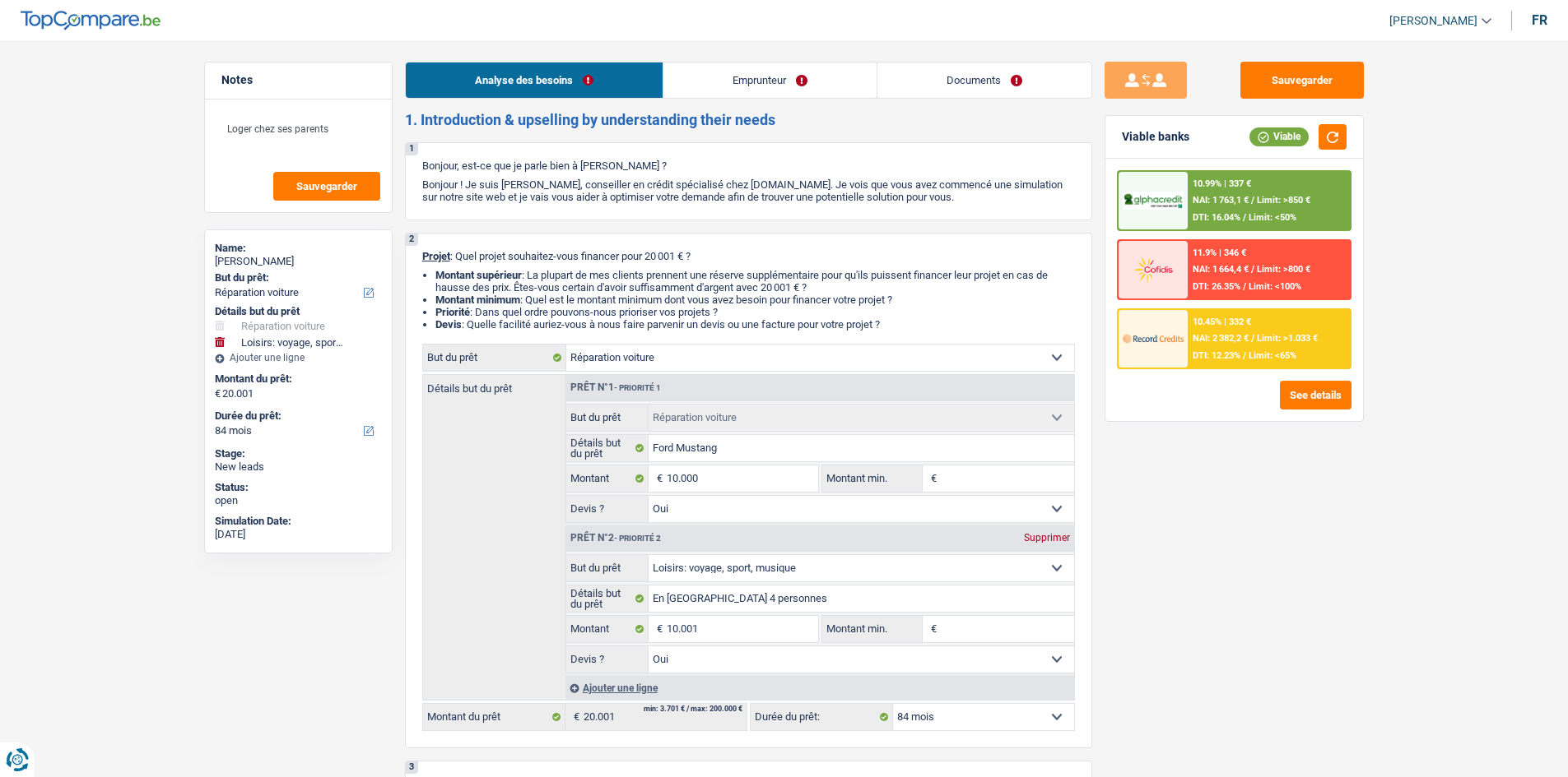
click at [542, 85] on link "Emprunteur" at bounding box center [770, 81] width 213 height 36
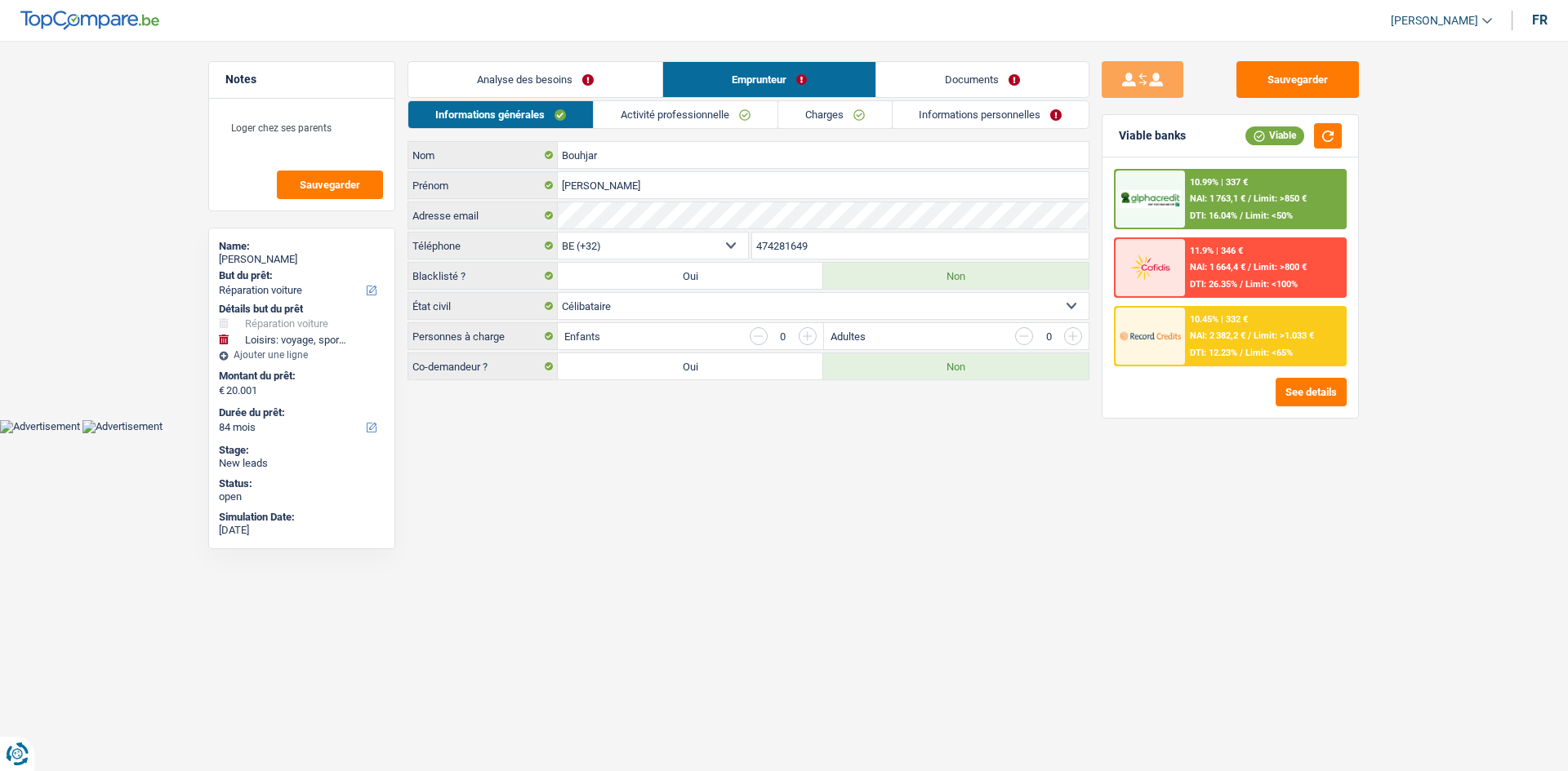
click at [538, 109] on link "Activité professionnelle" at bounding box center [685, 115] width 184 height 27
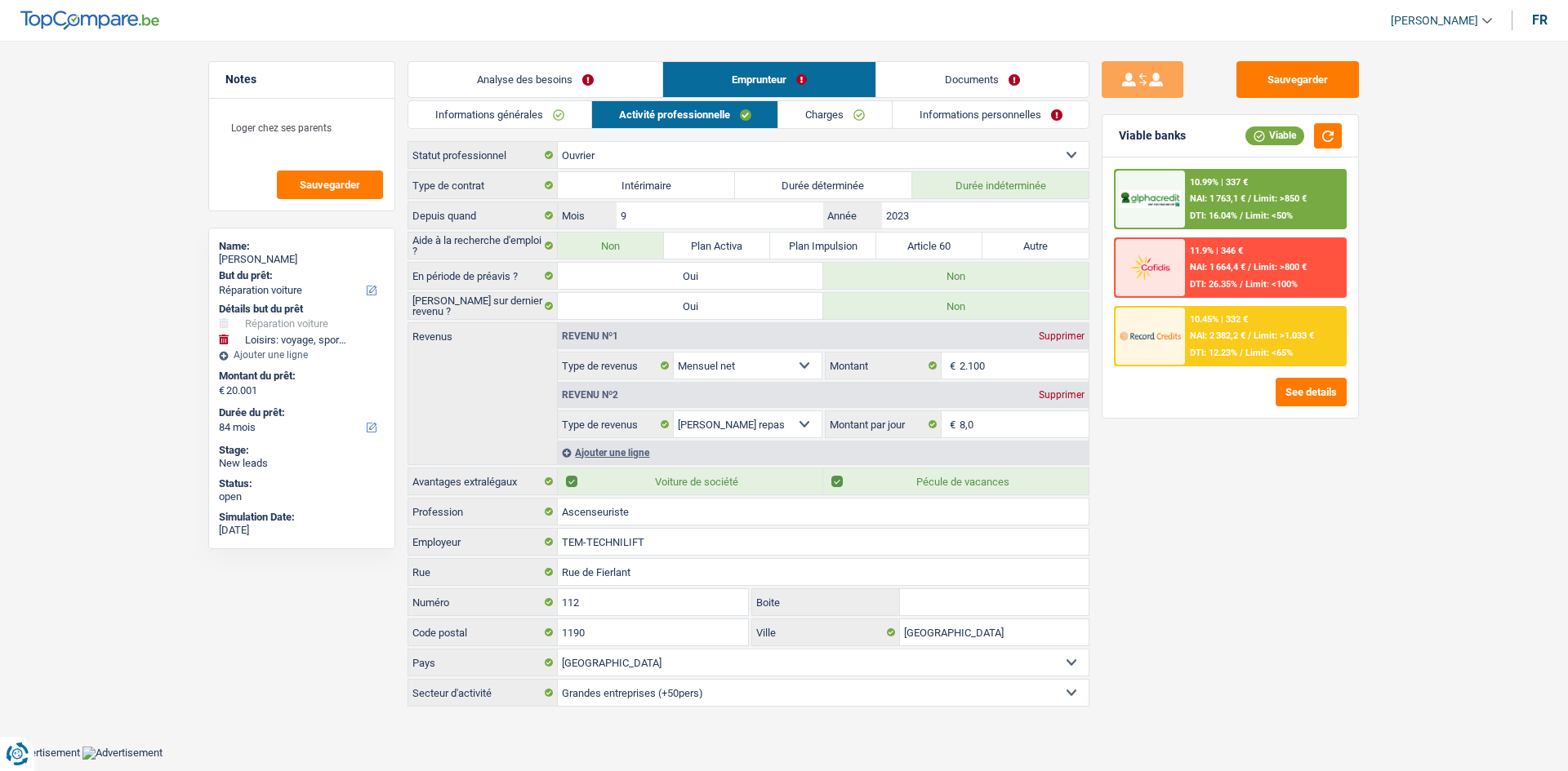
click at [538, 112] on link "Charges" at bounding box center [835, 115] width 114 height 27
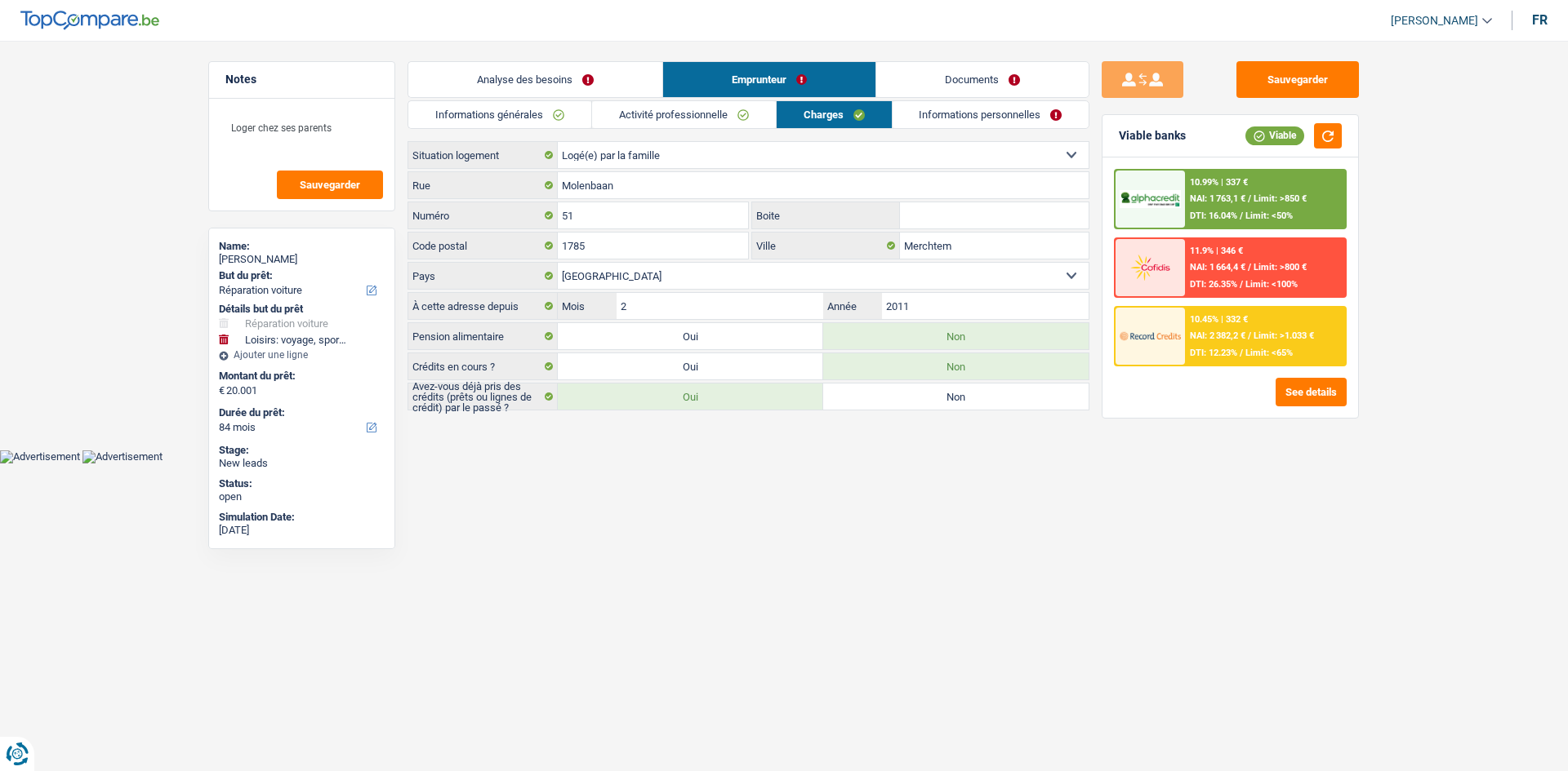
click at [538, 129] on div "Informations générales Activité professionnelle Charges Informations personnell…" at bounding box center [748, 255] width 682 height 310
click at [538, 108] on link "Informations personnelles" at bounding box center [991, 115] width 197 height 27
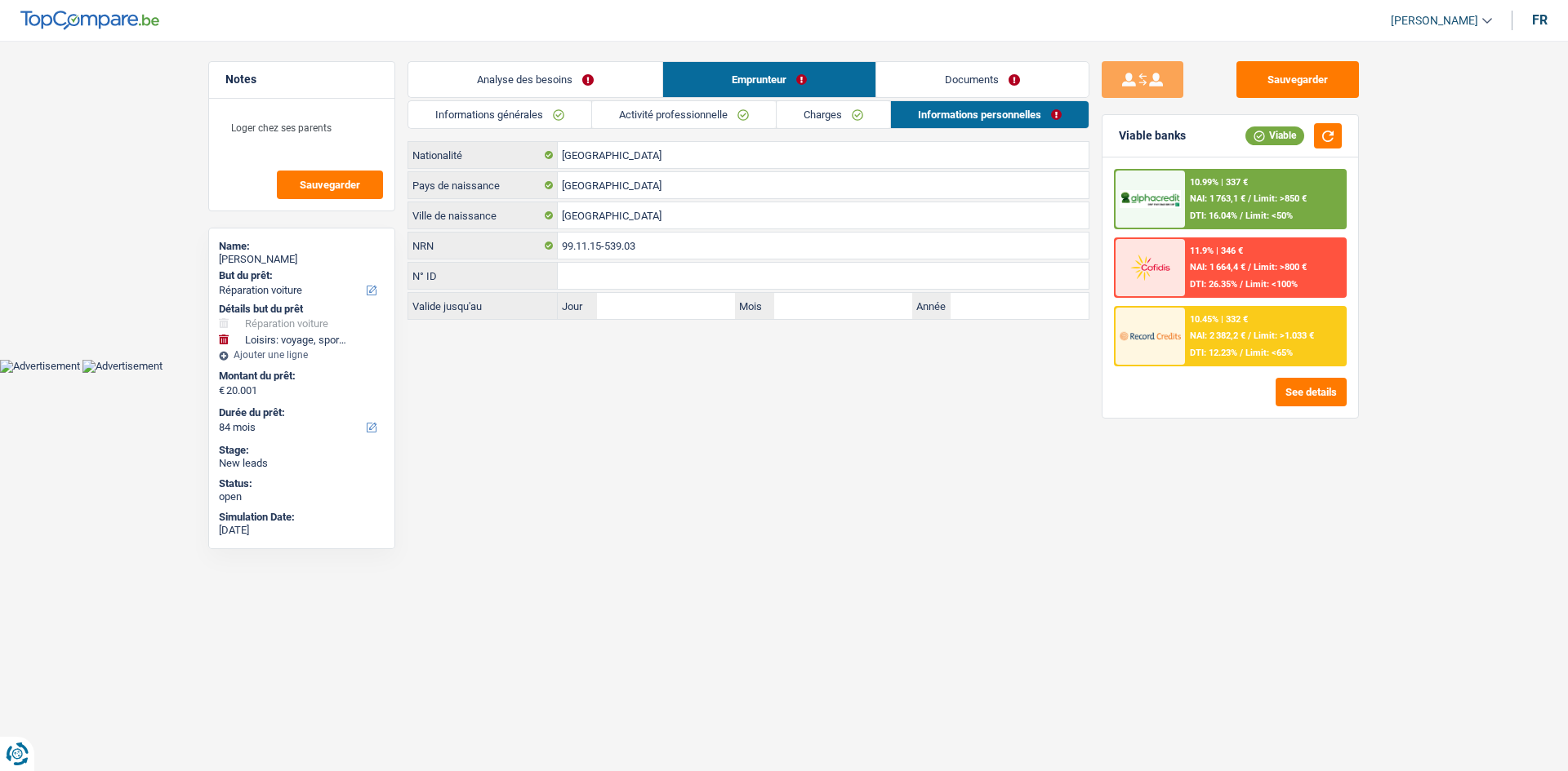
click at [538, 110] on link "Charges" at bounding box center [834, 115] width 114 height 27
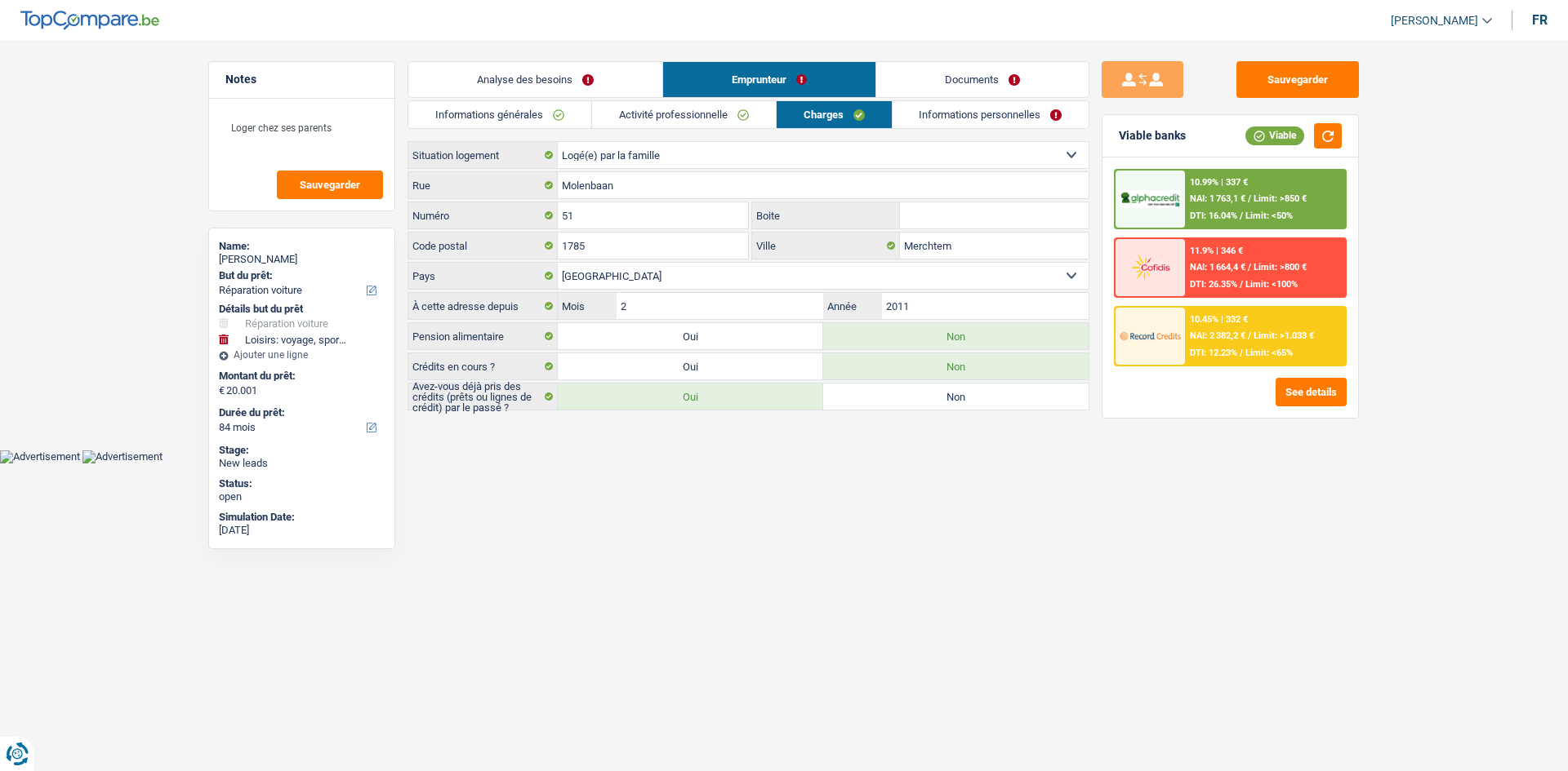
click at [538, 131] on div "Informations générales Activité professionnelle Charges Informations personnell…" at bounding box center [748, 255] width 682 height 310
click at [538, 120] on link "Activité professionnelle" at bounding box center [684, 115] width 184 height 27
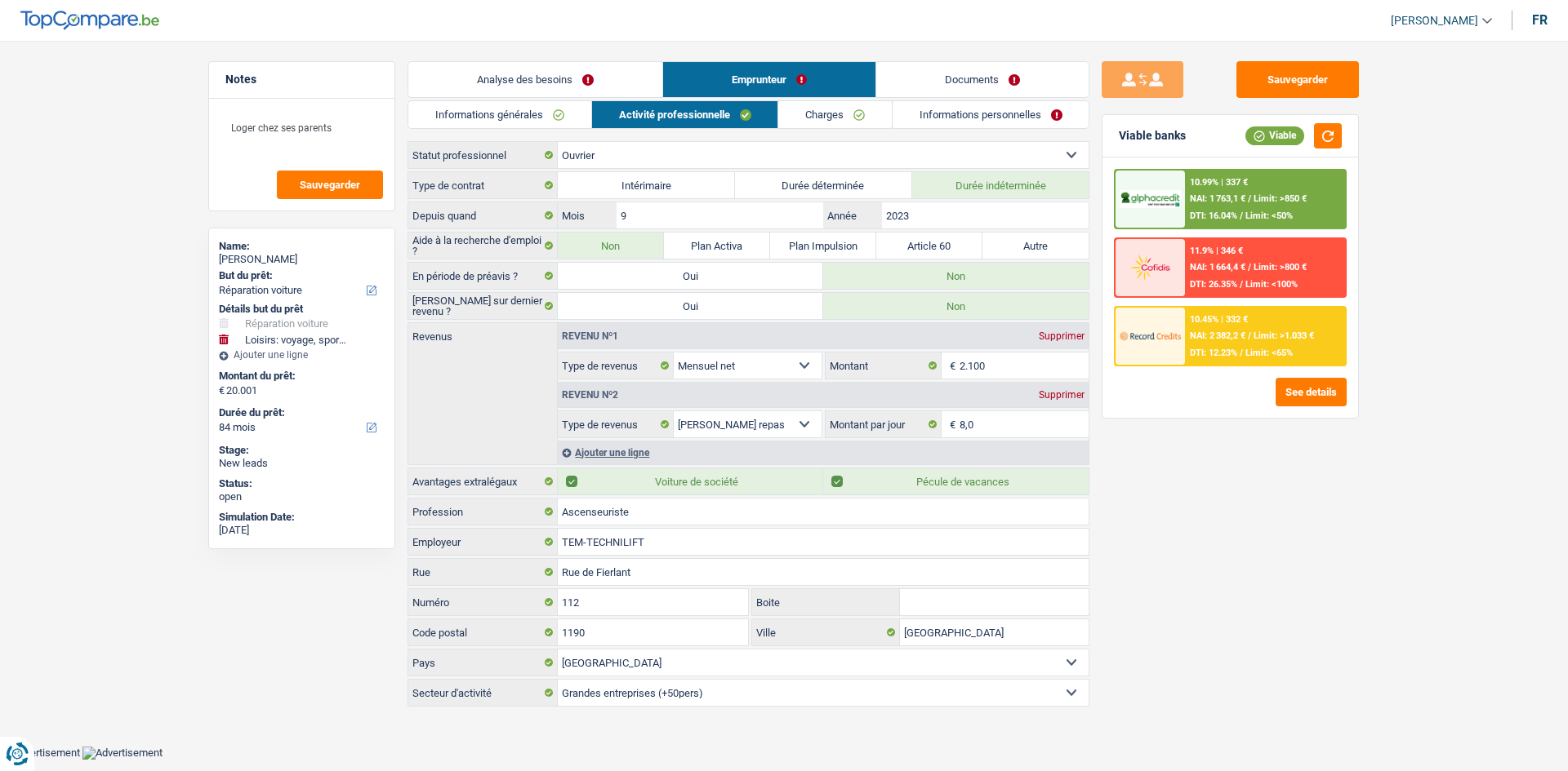
drag, startPoint x: 526, startPoint y: 117, endPoint x: 560, endPoint y: 100, distance: 38.0
click at [528, 117] on link "Informations générales" at bounding box center [500, 115] width 183 height 27
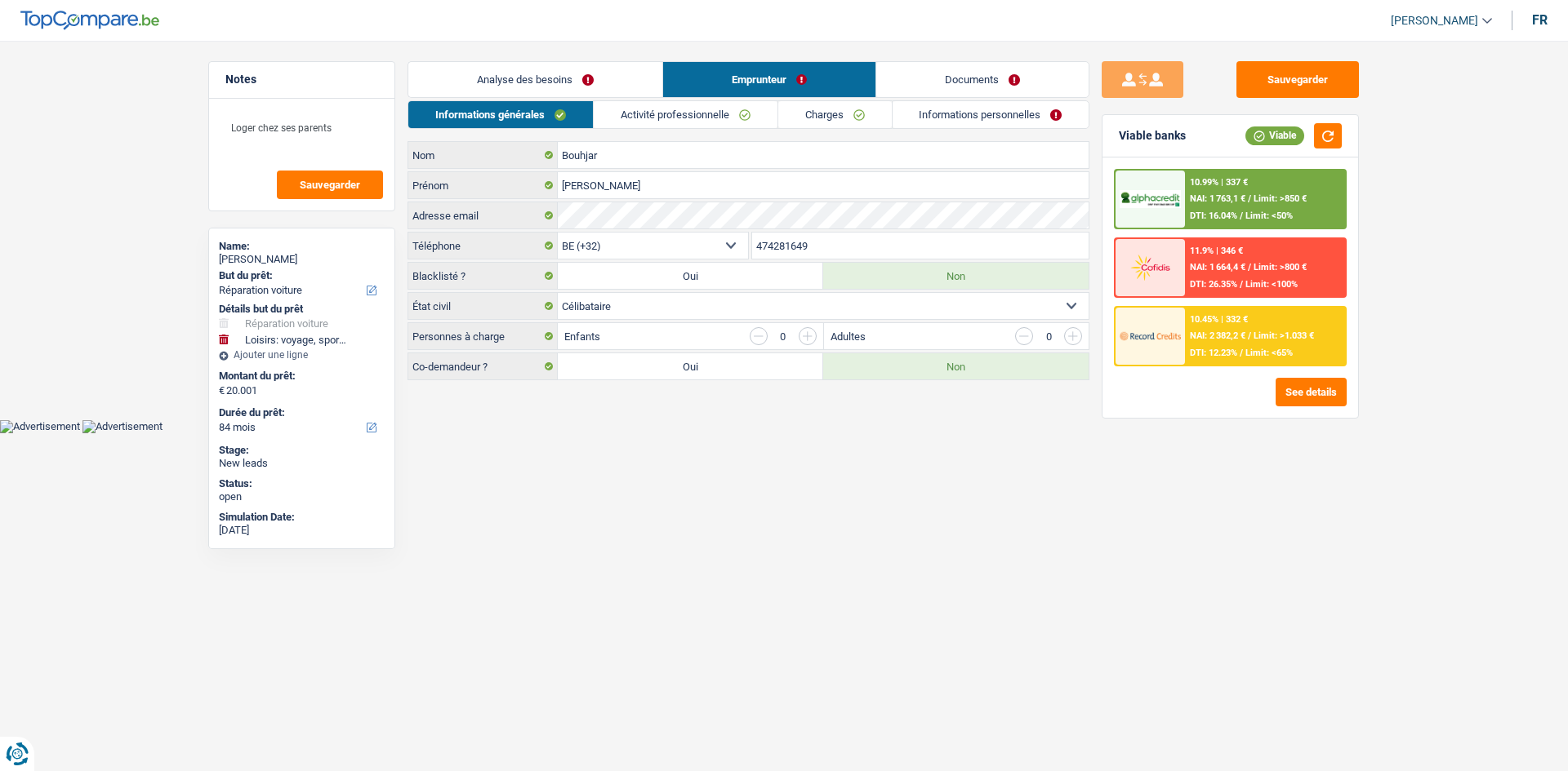
click at [538, 80] on link "Analyse des besoins" at bounding box center [535, 80] width 254 height 35
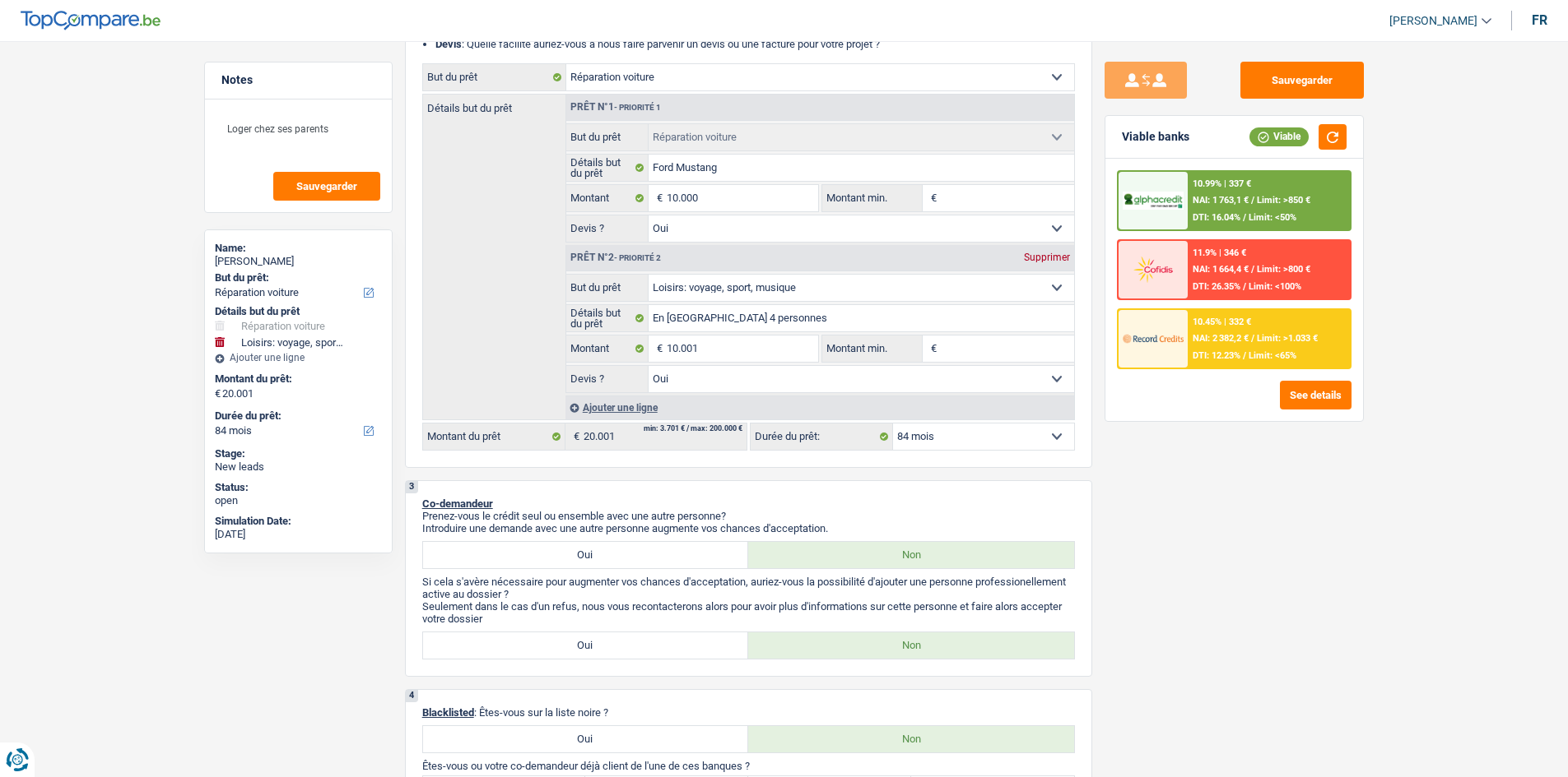
scroll to position [247, 0]
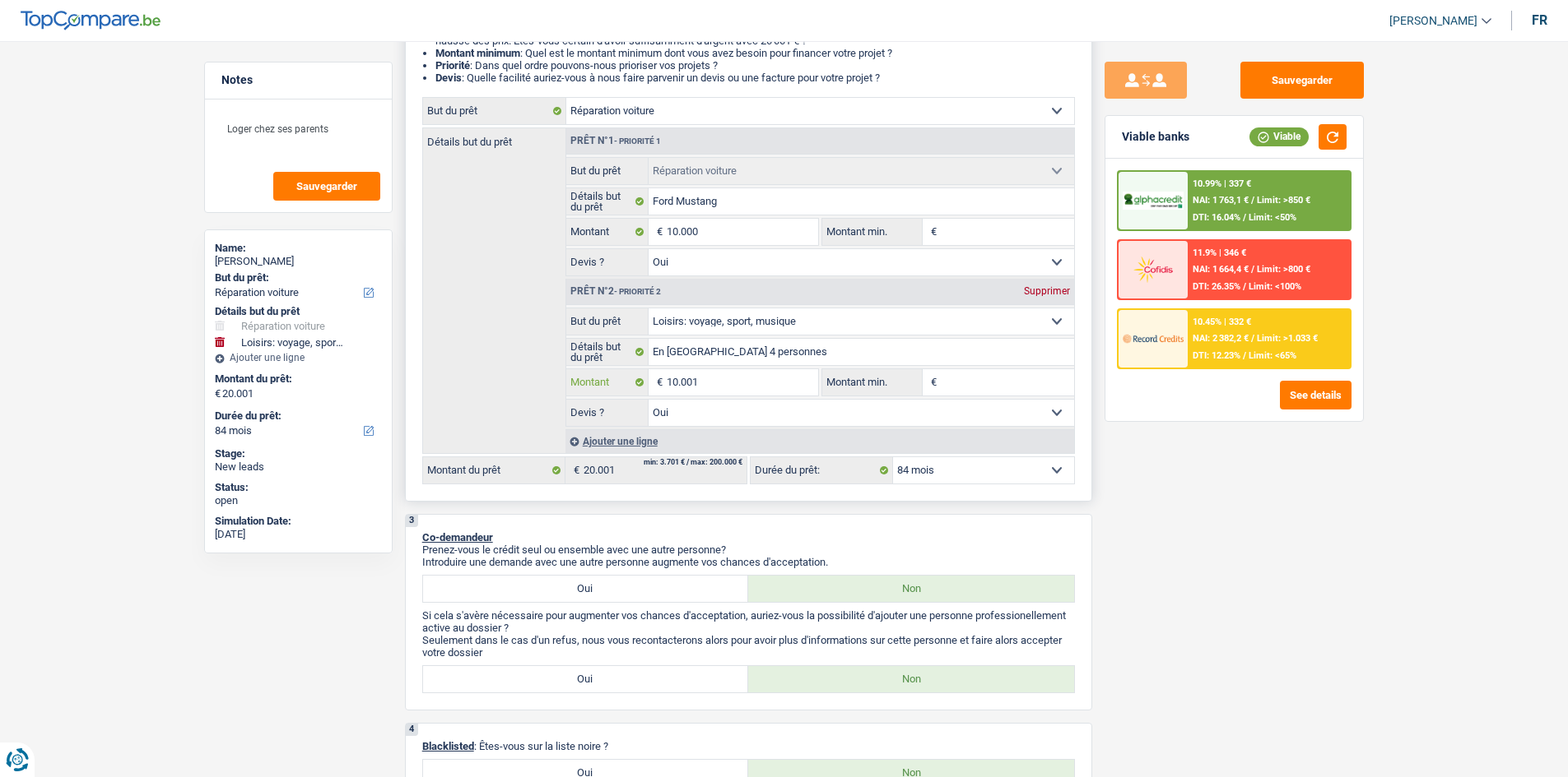
click at [542, 279] on input "10.001" at bounding box center [742, 382] width 150 height 26
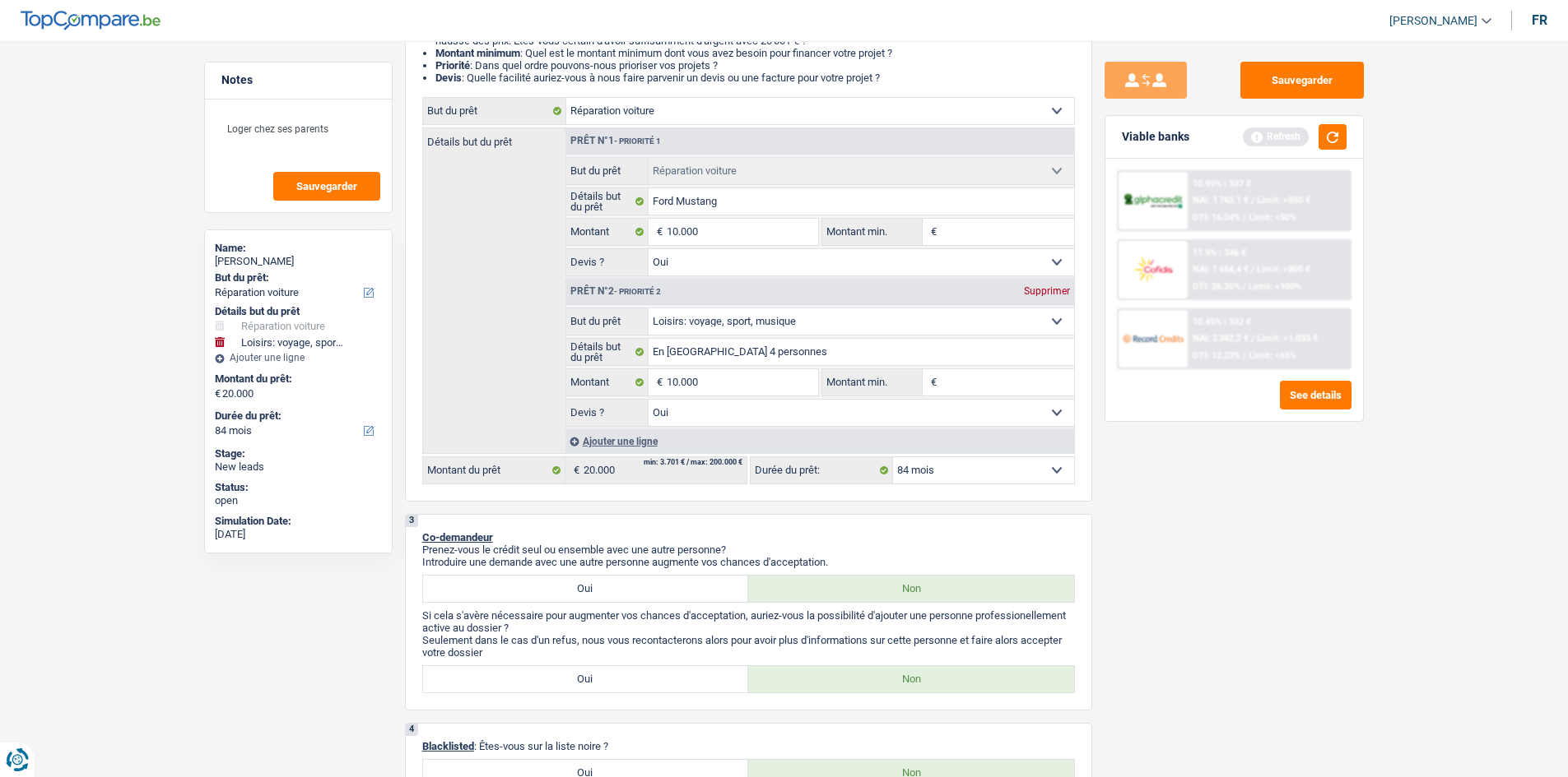
click at [542, 279] on div "Sauvegarder Viable banks Refresh 10.99% | 337 € NAI: 1 763,1 € / Limit: >850 € …" at bounding box center [1234, 404] width 284 height 685
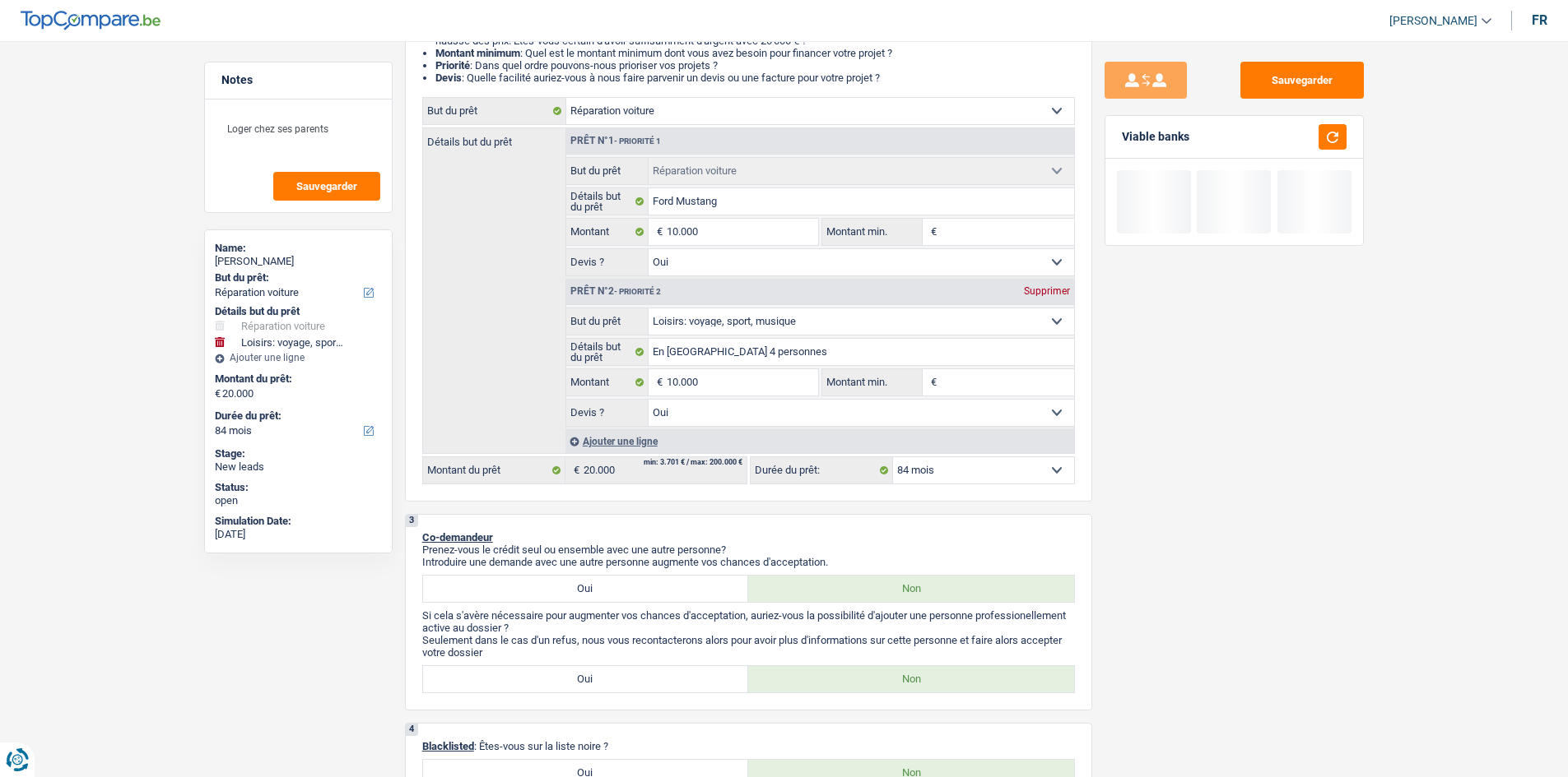
click at [542, 148] on div at bounding box center [1327, 136] width 38 height 25
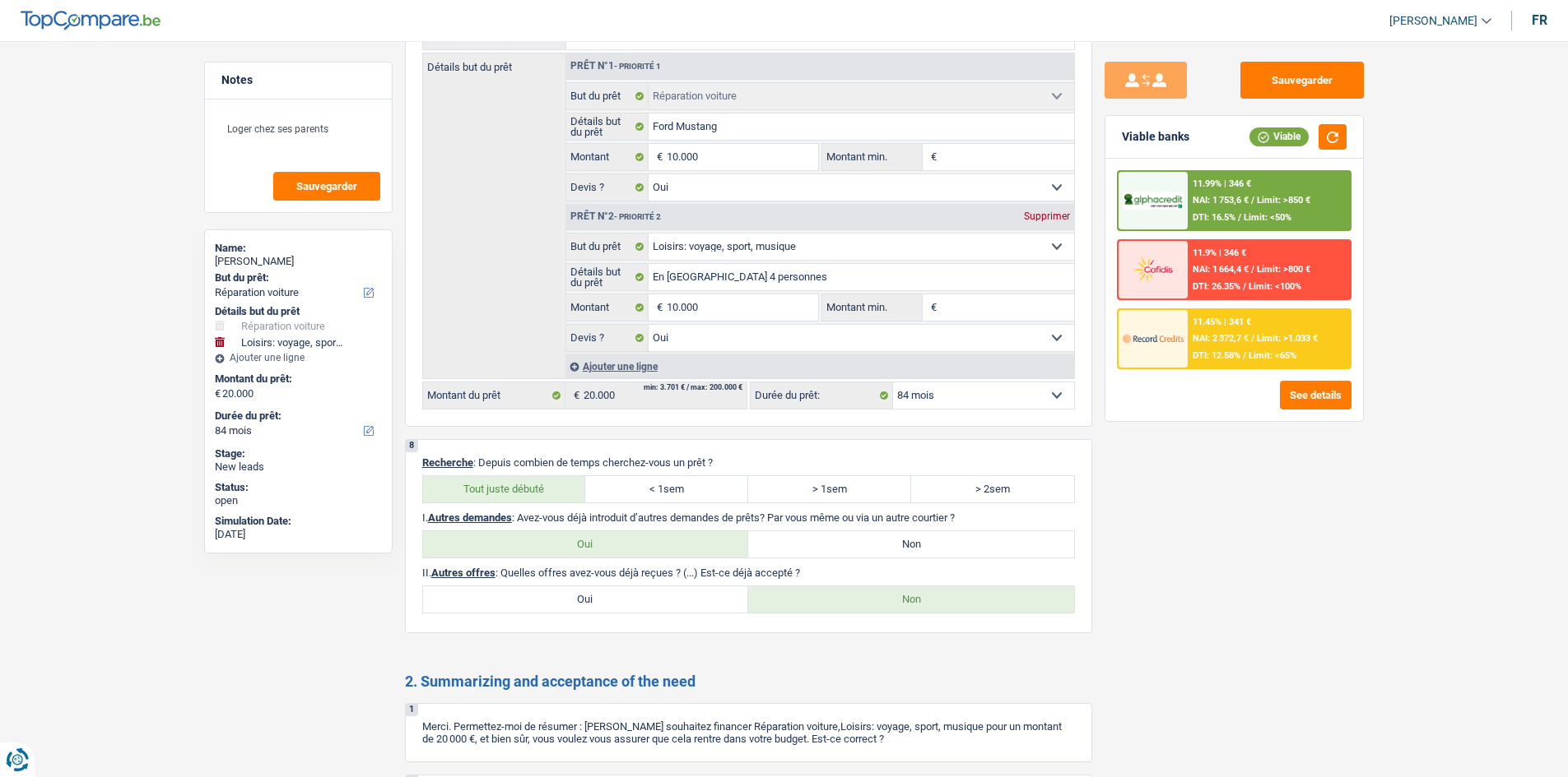
scroll to position [1891, 0]
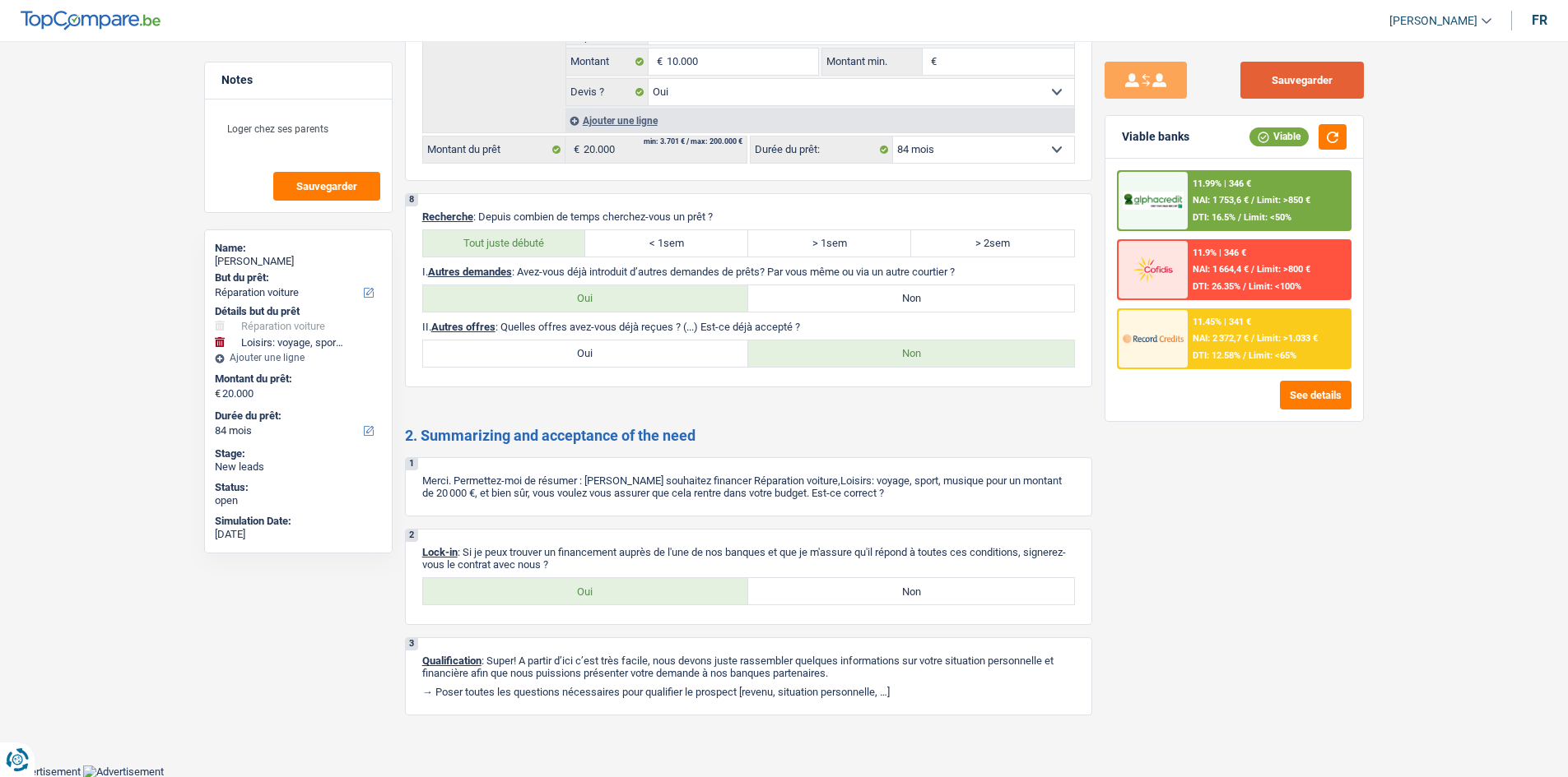
drag, startPoint x: 1336, startPoint y: 86, endPoint x: 1477, endPoint y: 199, distance: 180.7
click at [542, 84] on button "Sauvegarder" at bounding box center [1301, 80] width 123 height 37
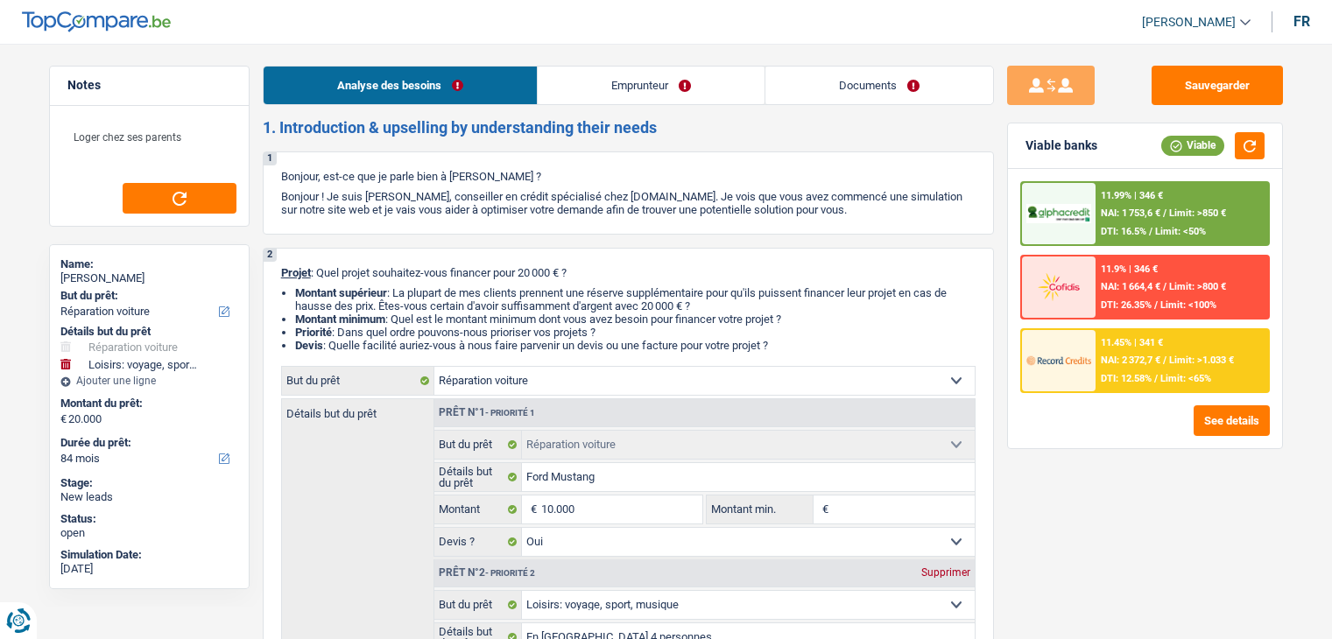
select select "carRepair"
select select "hobbies"
select select "84"
select select "carRepair"
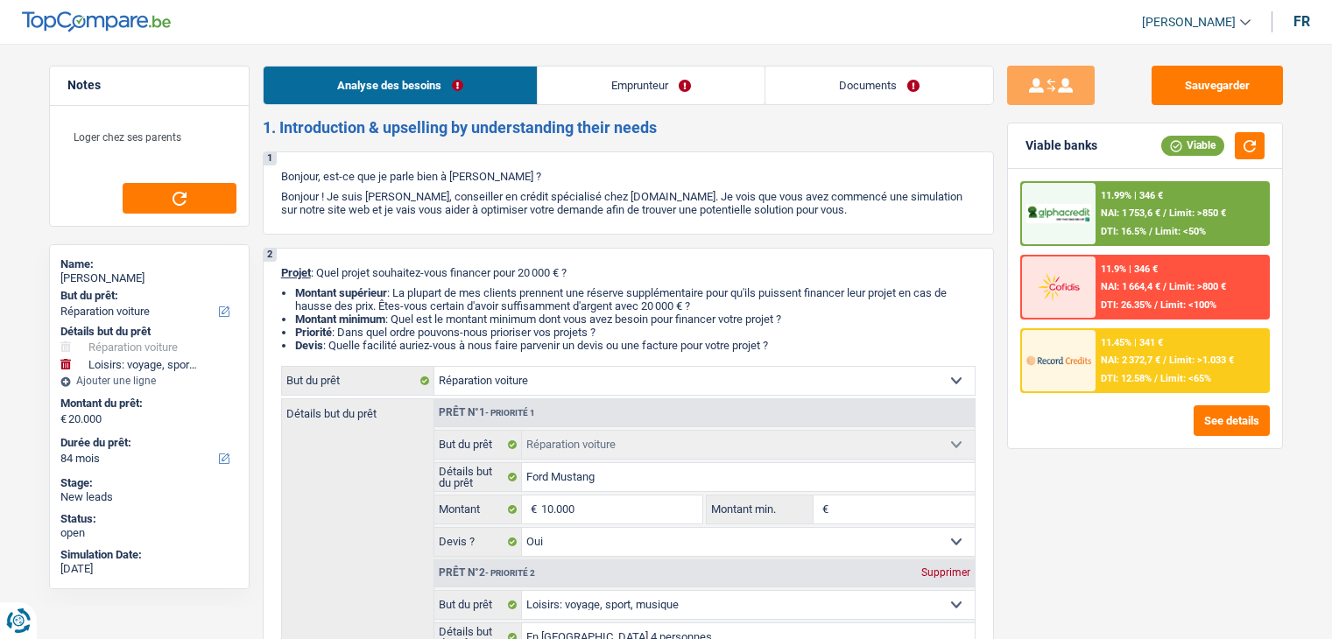
select select "carRepair"
select select "yes"
select select "hobbies"
select select "yes"
select select "84"
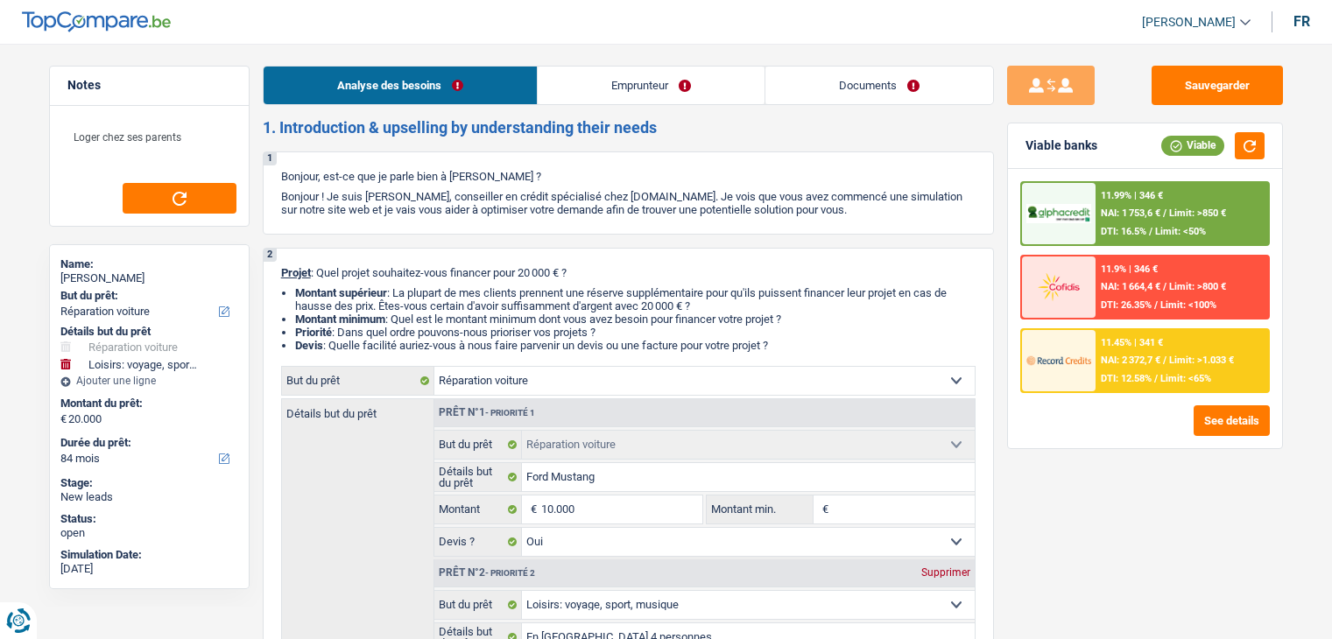
select select "worker"
select select "netSalary"
select select "mealVouchers"
select select "liveWithParents"
select select "carRepair"
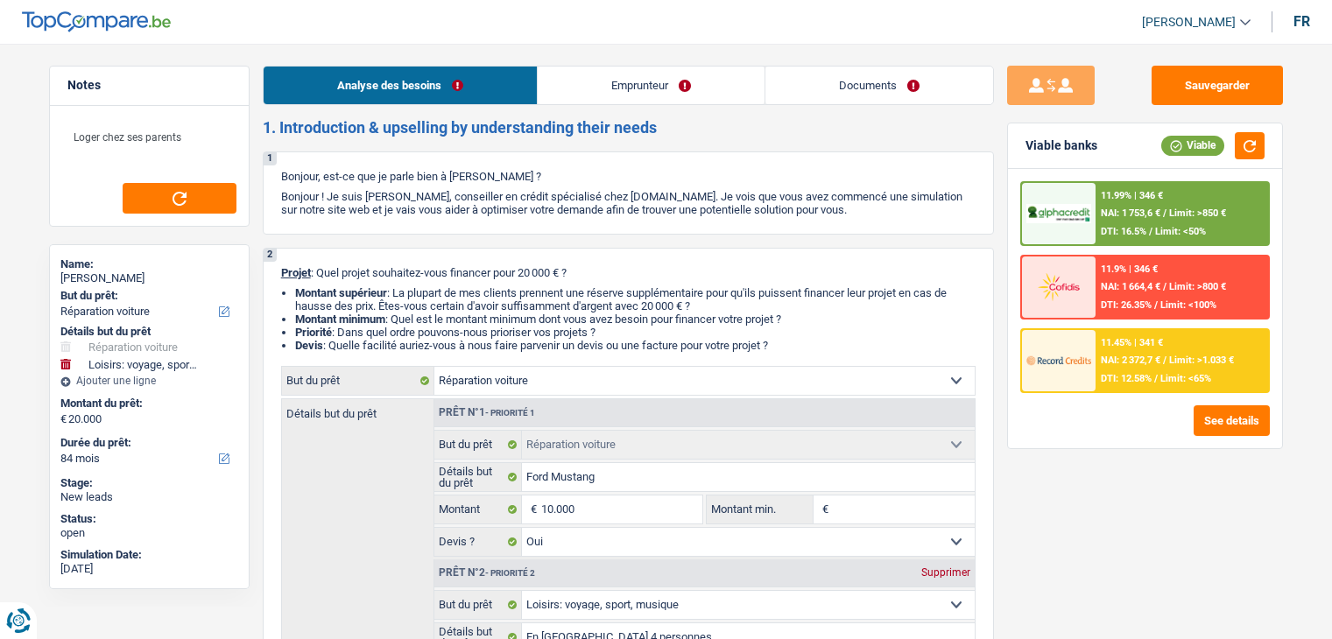
select select "carRepair"
select select "yes"
select select "hobbies"
select select "yes"
select select "84"
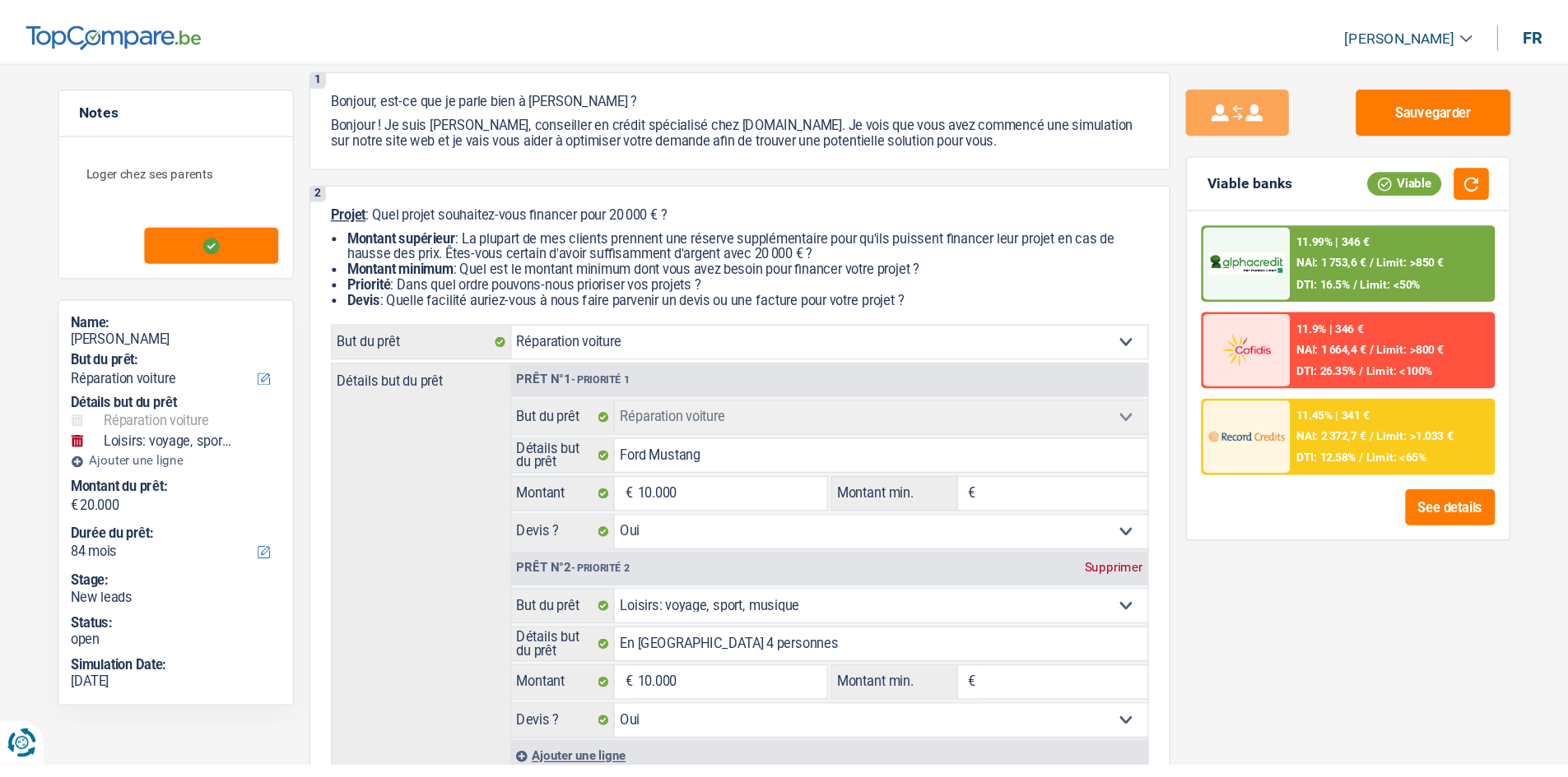
scroll to position [164, 0]
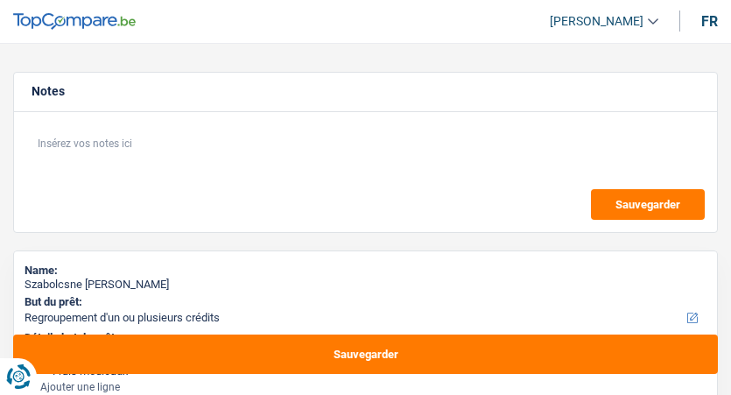
select select "refinancing"
select select "medical"
select select "120"
select select "refinancing"
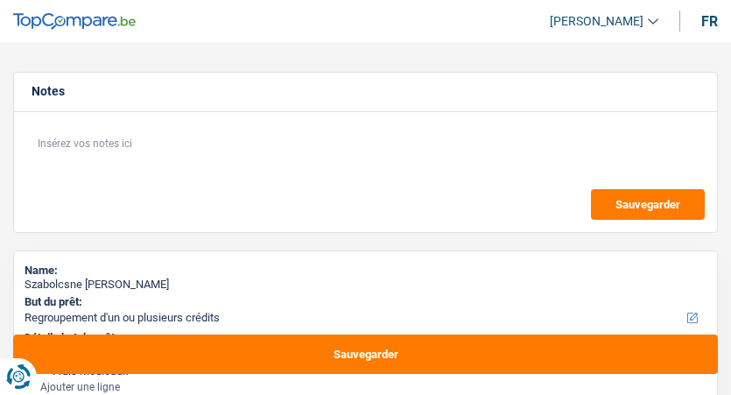
select select "refinancing"
select select "medical"
select select "120"
select select "invalid"
select select "disabilityPension"
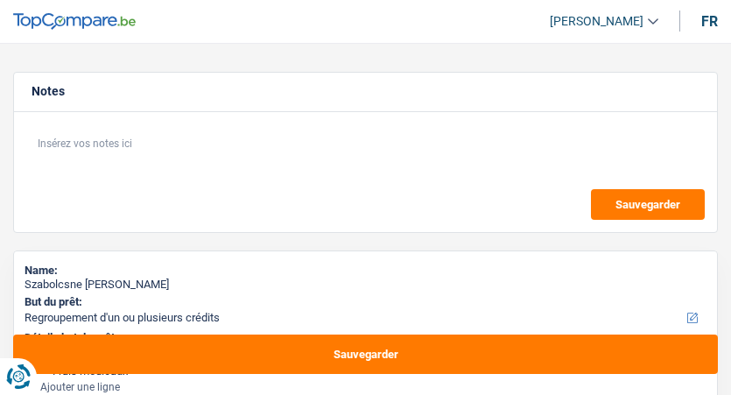
select select "rents"
select select "personalLoan"
select select "homeFurnishingOrRelocation"
select select "48"
select select "refinancing"
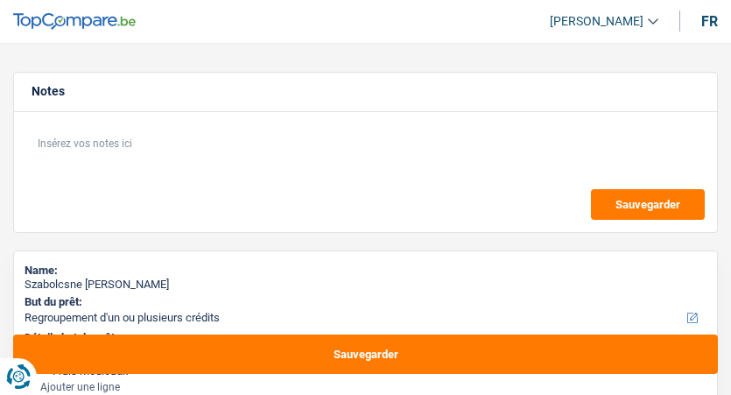
select select "refinancing"
select select "medical"
select select "120"
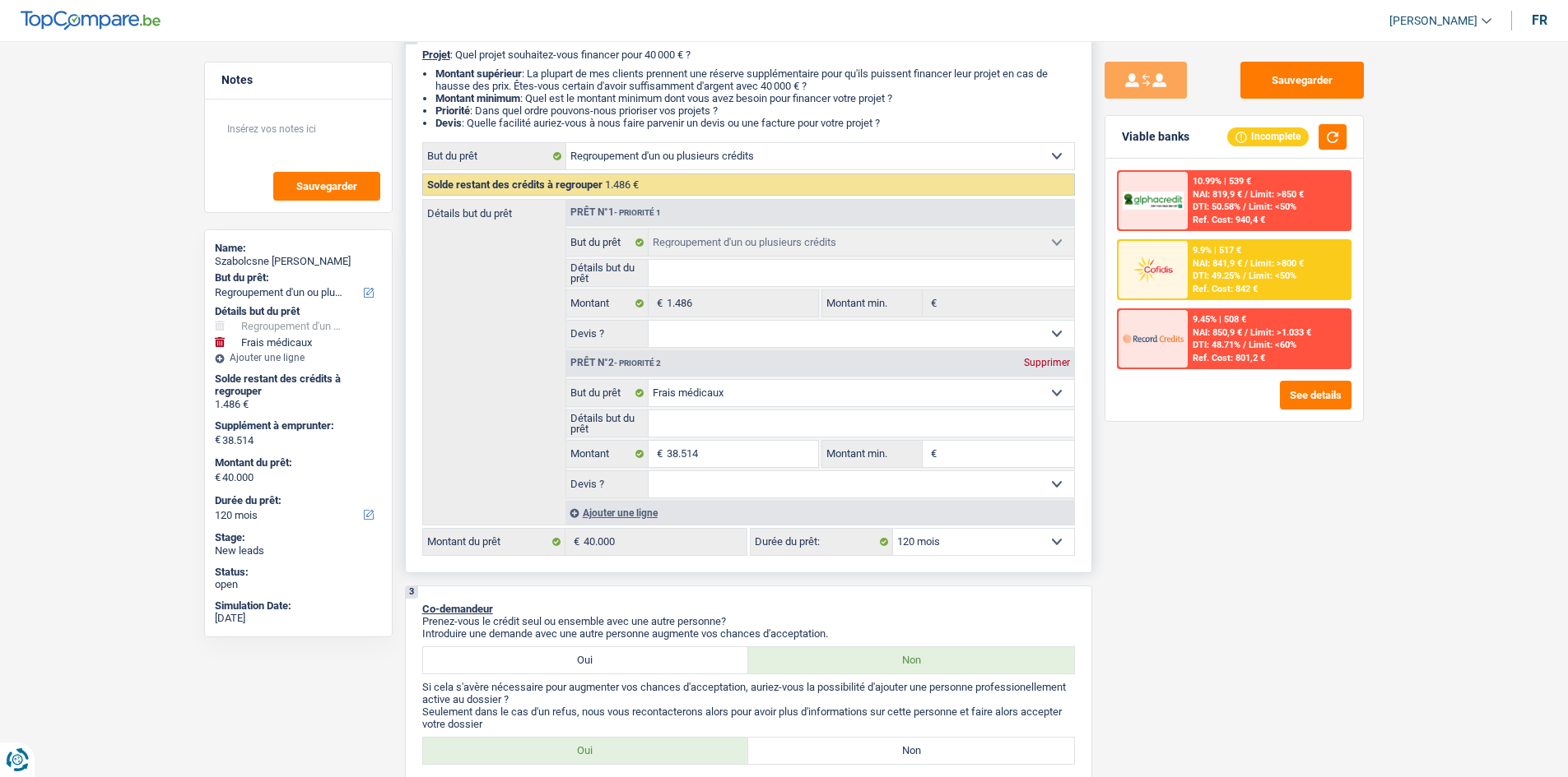
scroll to position [329, 0]
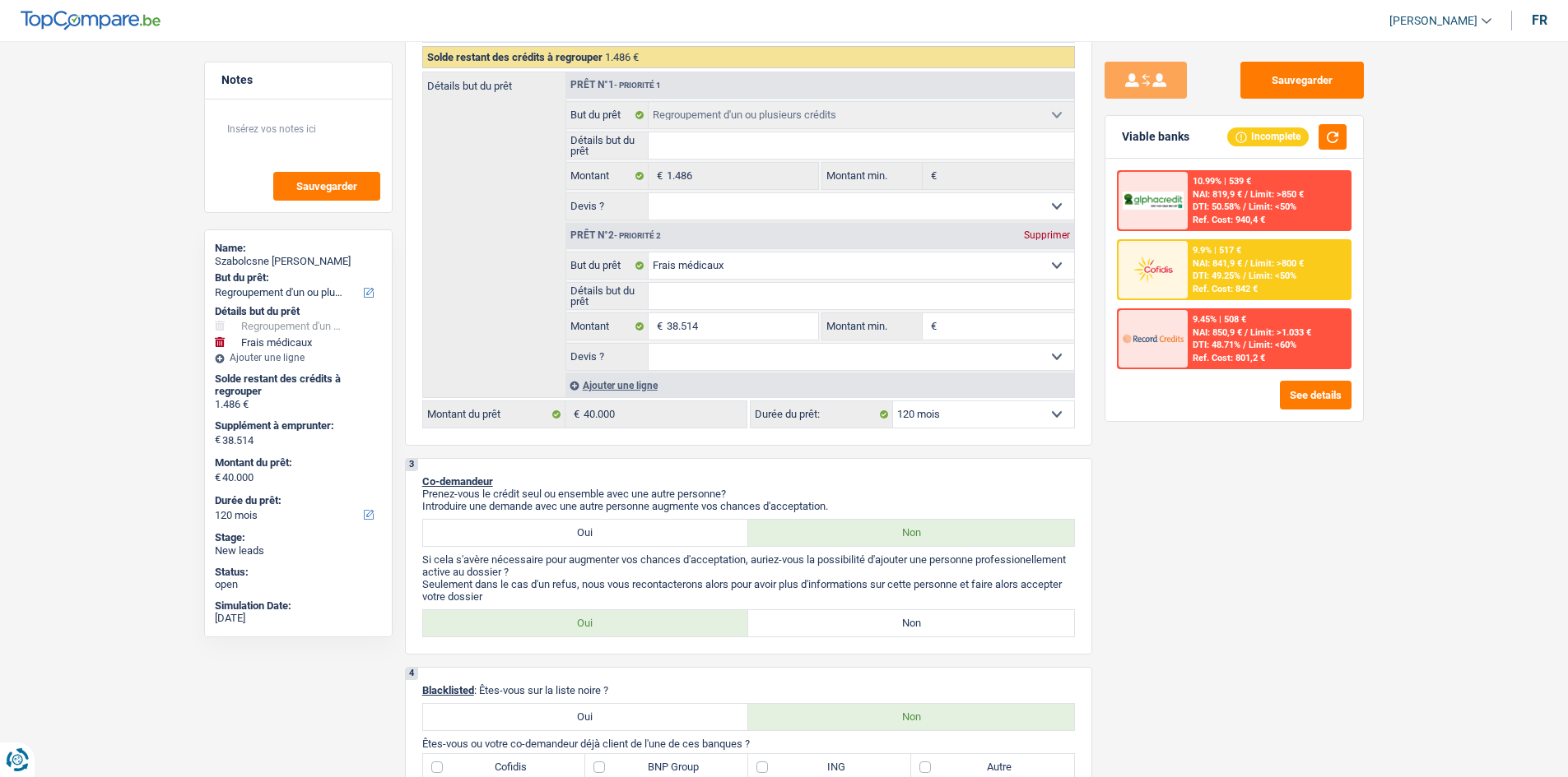
drag, startPoint x: 1300, startPoint y: 567, endPoint x: 1278, endPoint y: 554, distance: 25.6
click at [686, 370] on div "Sauvegarder Viable banks Incomplete 10.99% | 539 € NAI: 819,9 € / Limit: >850 €…" at bounding box center [1234, 404] width 284 height 685
click at [686, 334] on input "38.514" at bounding box center [742, 327] width 150 height 26
type input "3.851"
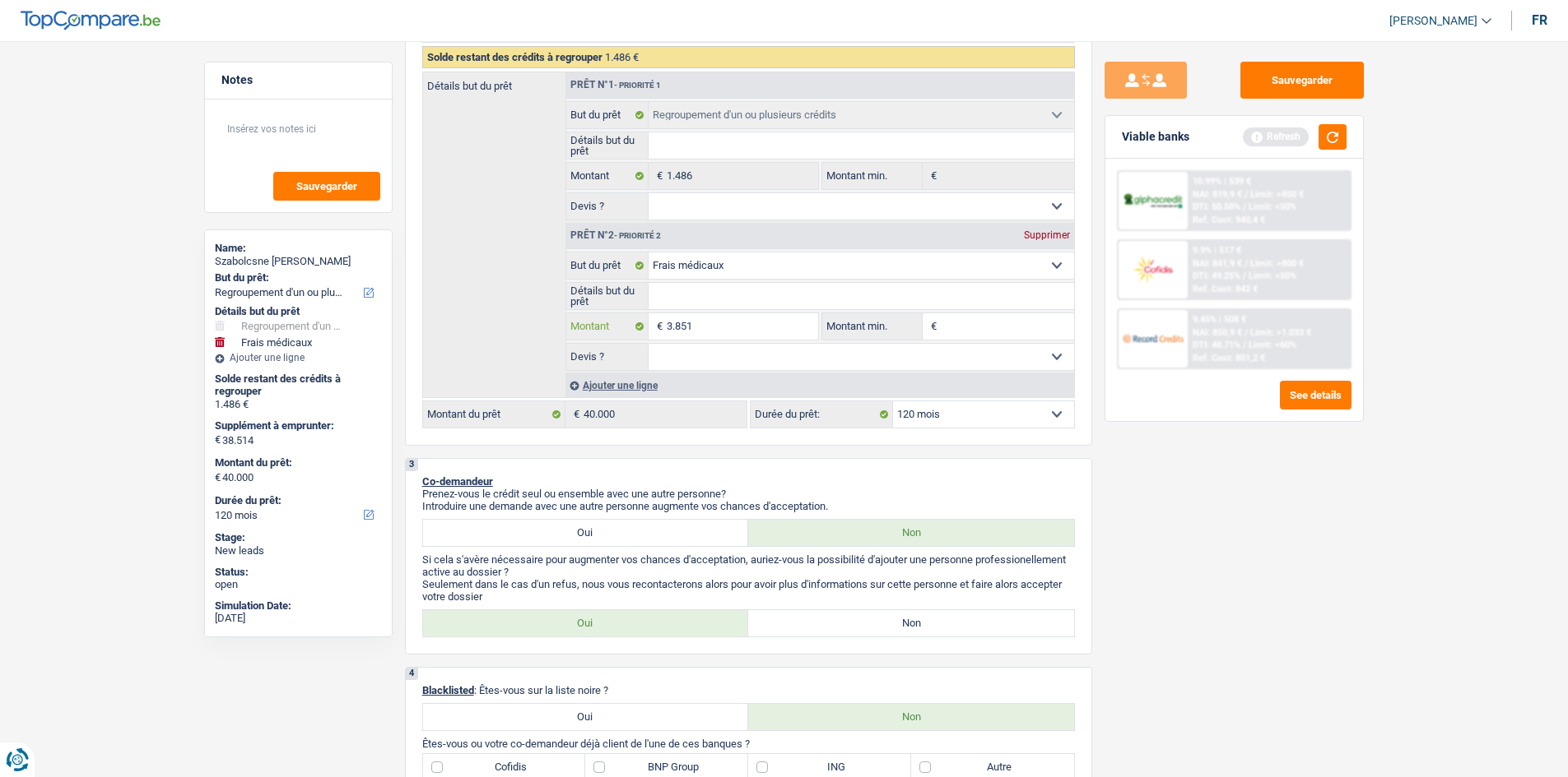
type input "385"
type input "38"
type input "3"
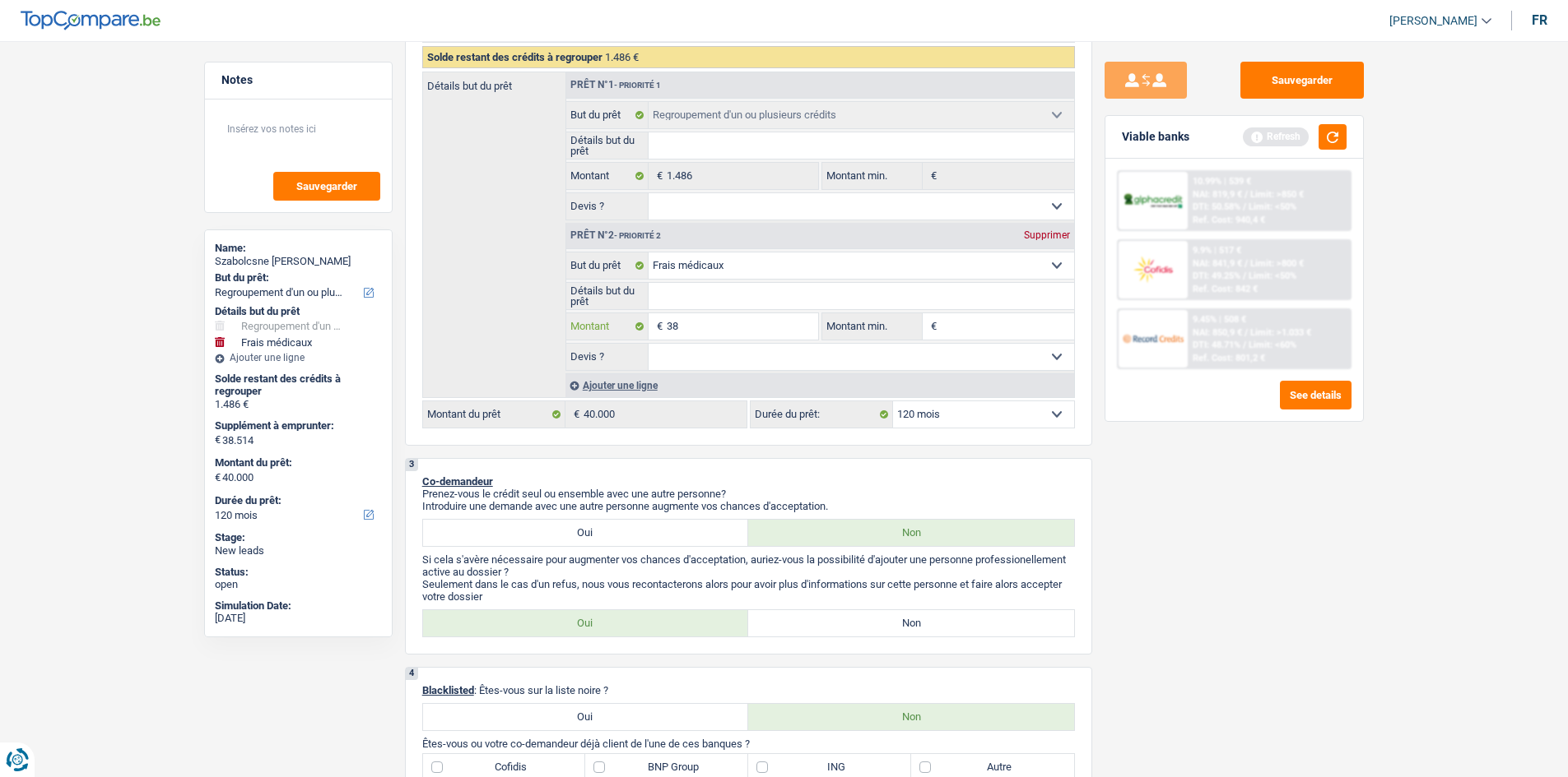
type input "3"
type input "1"
type input "13"
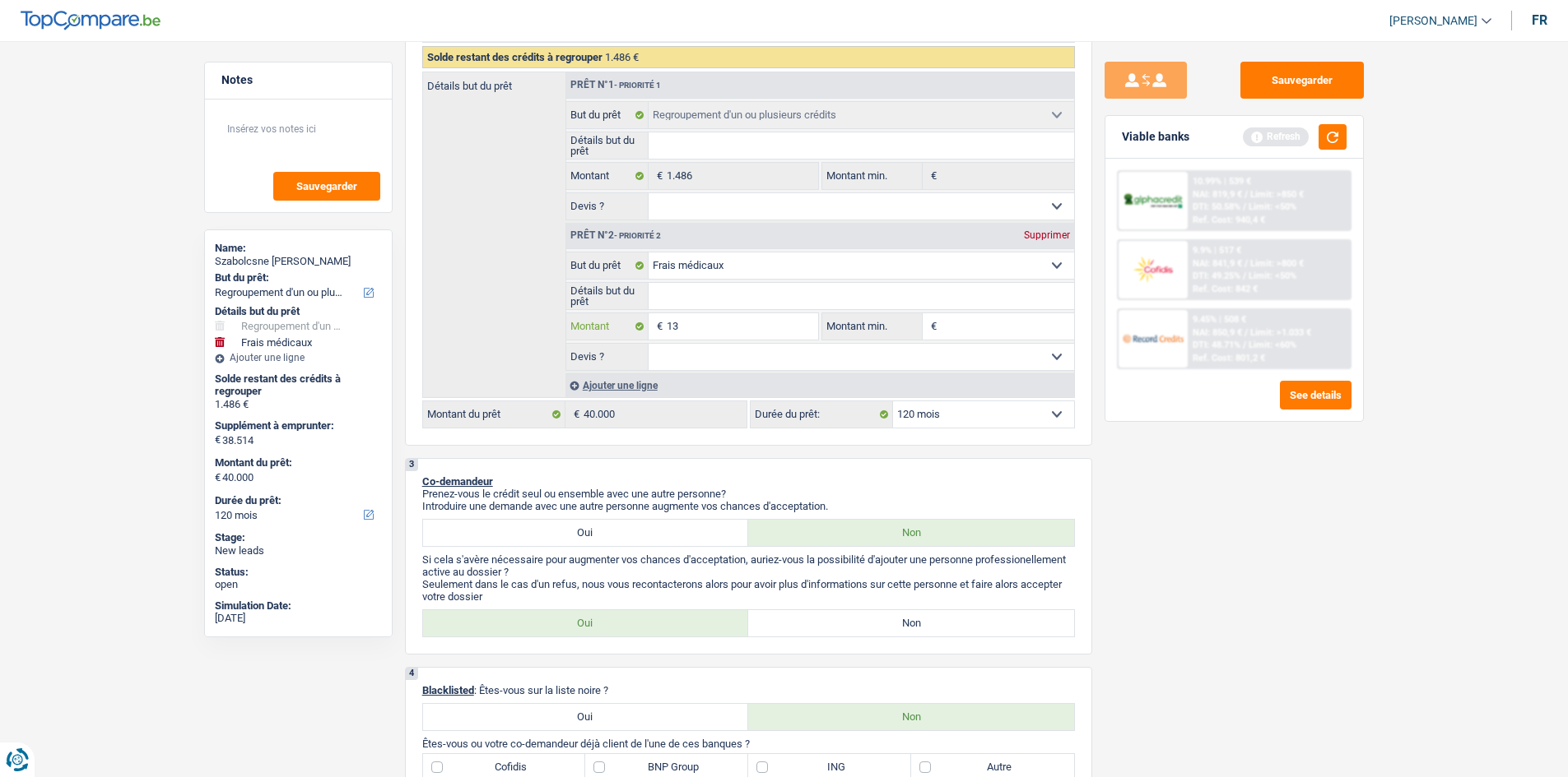
type input "135"
type input "1.350"
type input "13.500"
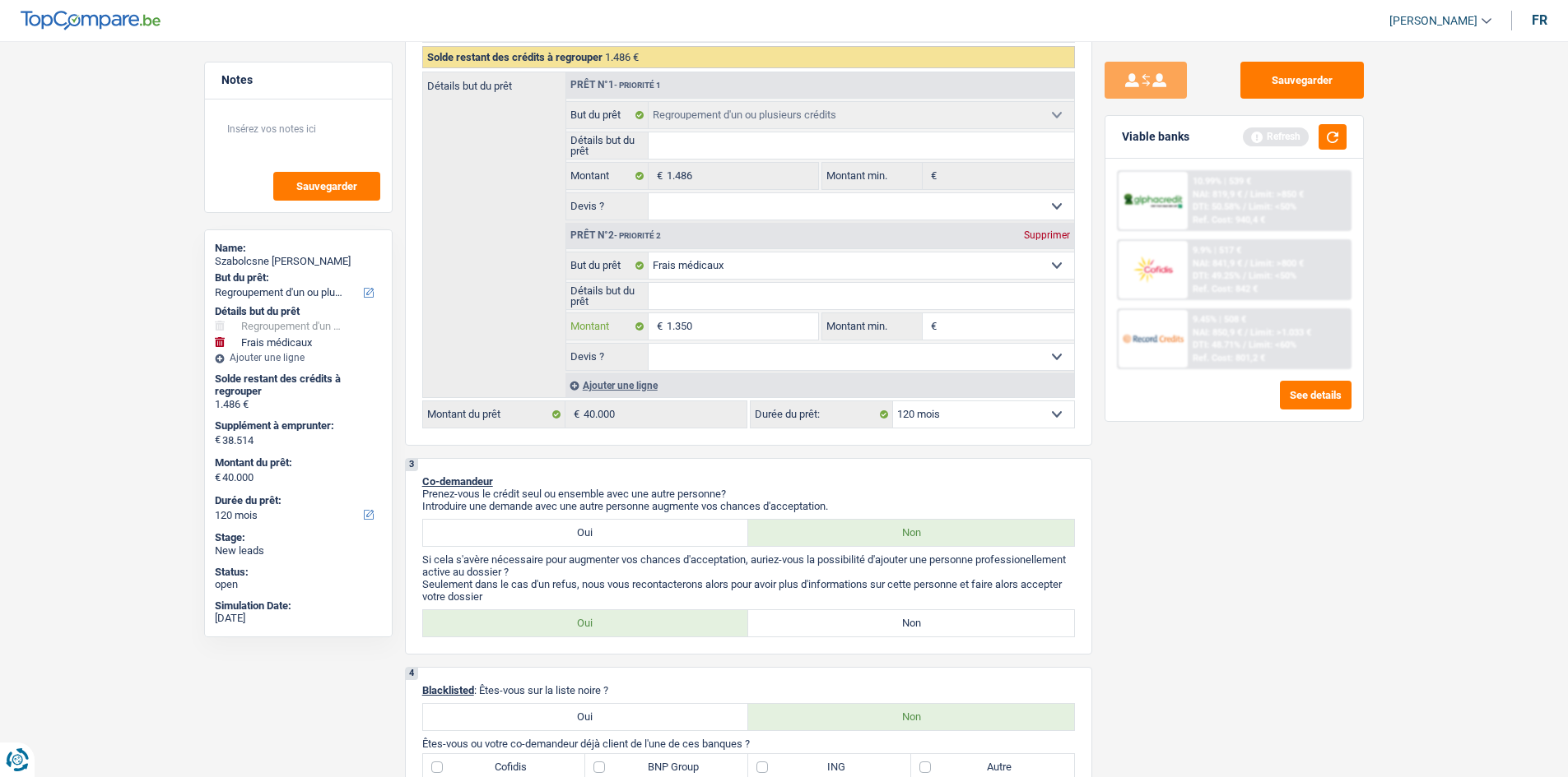
type input "13.500"
type input "14.986"
select select "60"
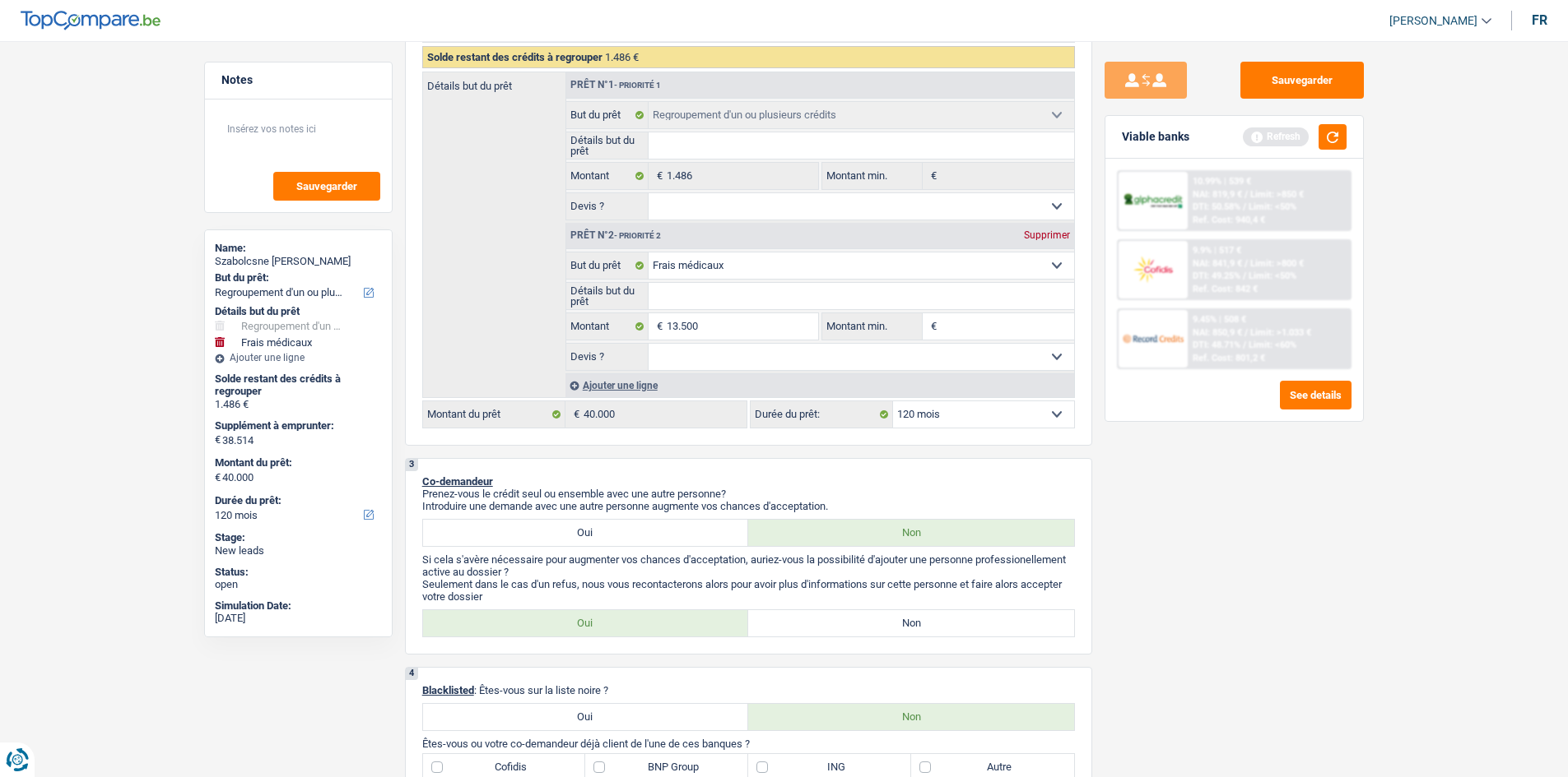
type input "14.986"
select select "60"
type input "14.986"
select select "60"
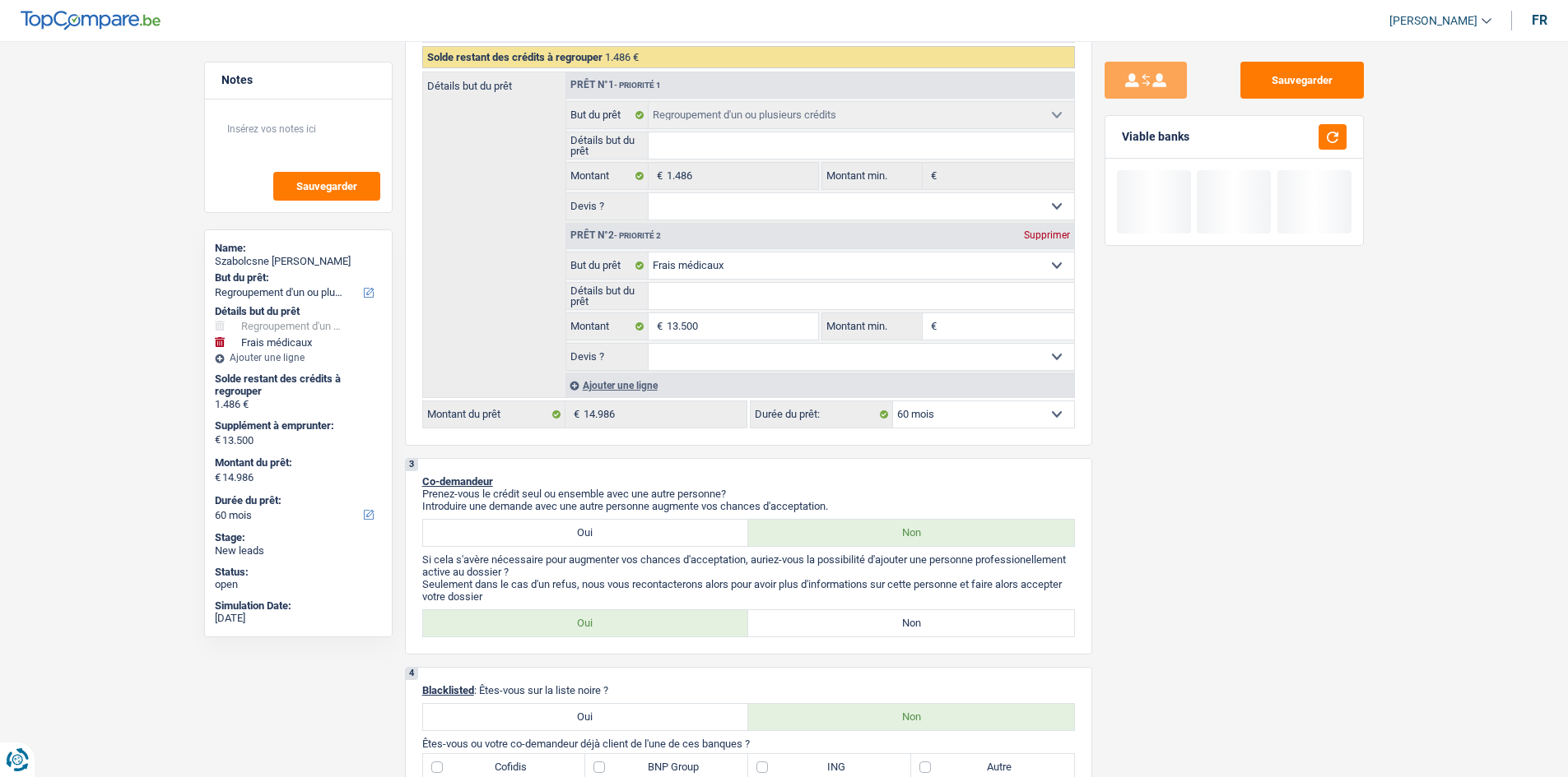
drag, startPoint x: 1299, startPoint y: 515, endPoint x: 1218, endPoint y: 477, distance: 89.5
click at [686, 370] on div "Sauvegarder Viable banks" at bounding box center [1234, 404] width 284 height 685
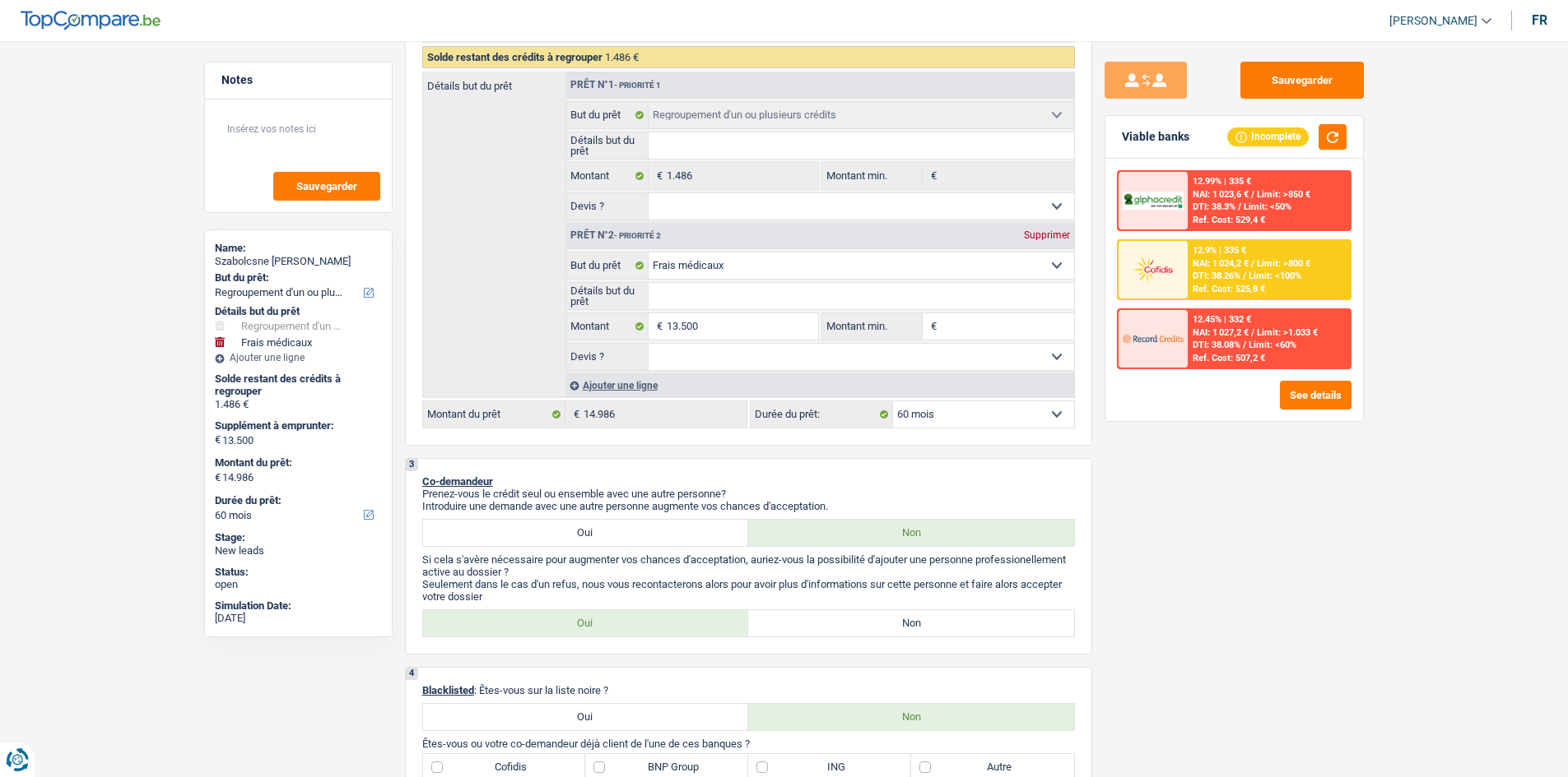
click at [686, 370] on div "12.99% | 335 € NAI: 1 023,6 € / Limit: >850 € DTI: 38.3% / Limit: <50% Ref. Cos…" at bounding box center [1234, 289] width 258 height 262
click at [686, 370] on button "See details" at bounding box center [1315, 395] width 71 height 29
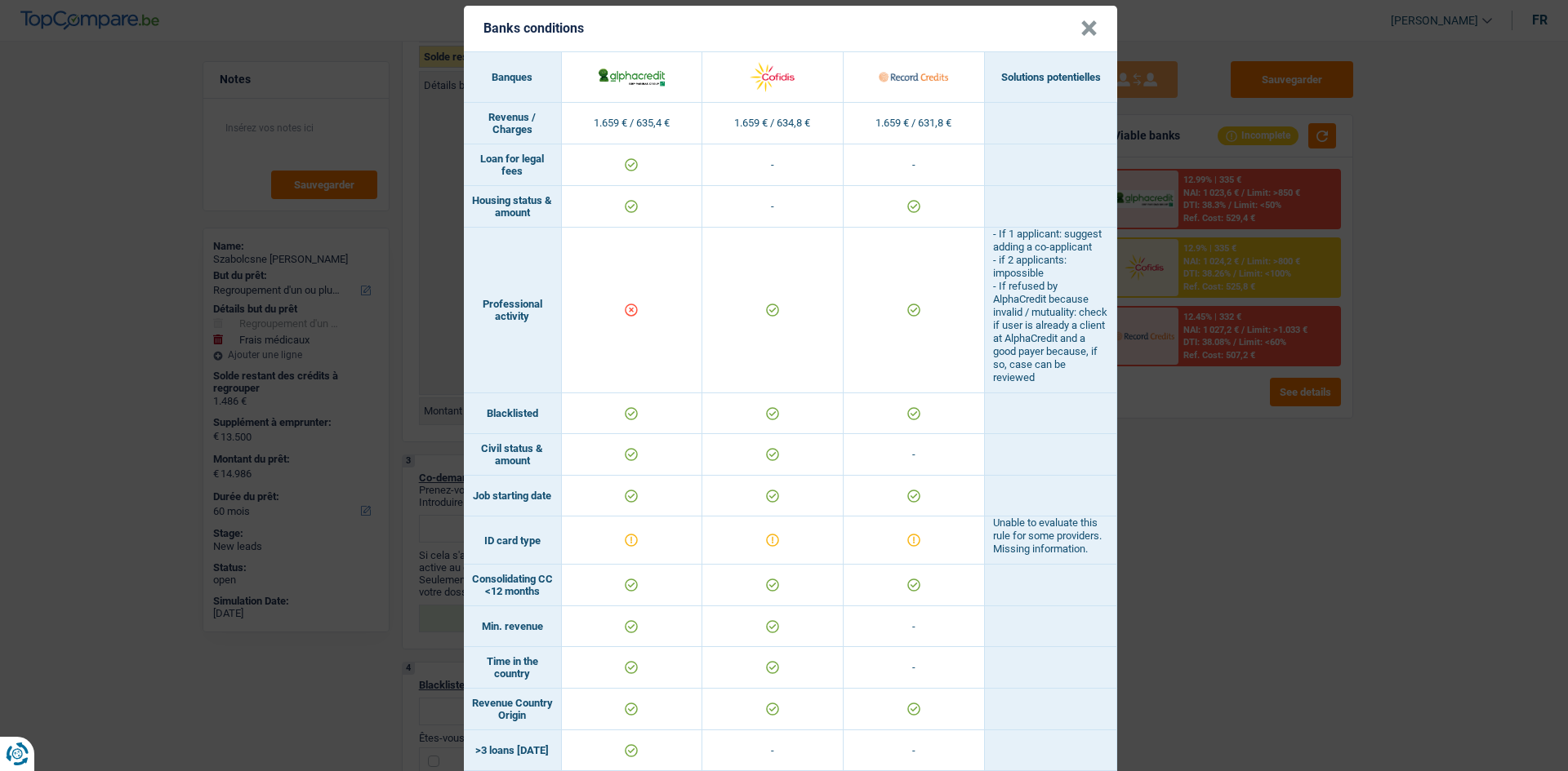
scroll to position [0, 0]
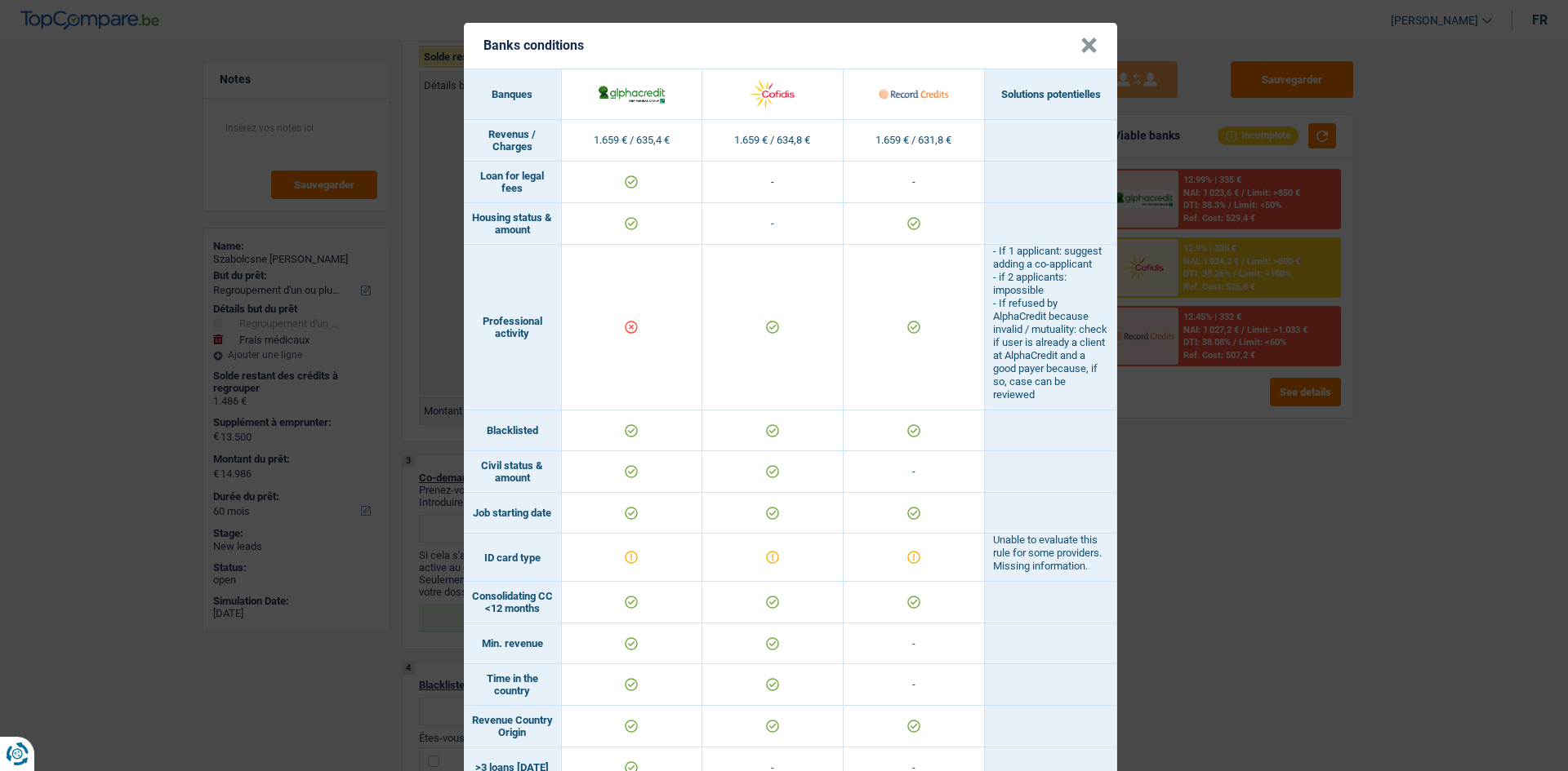
click at [681, 367] on div "Banks conditions × Banques Solutions potentielles Revenus / Charges 1.659 € / 6…" at bounding box center [784, 385] width 1568 height 771
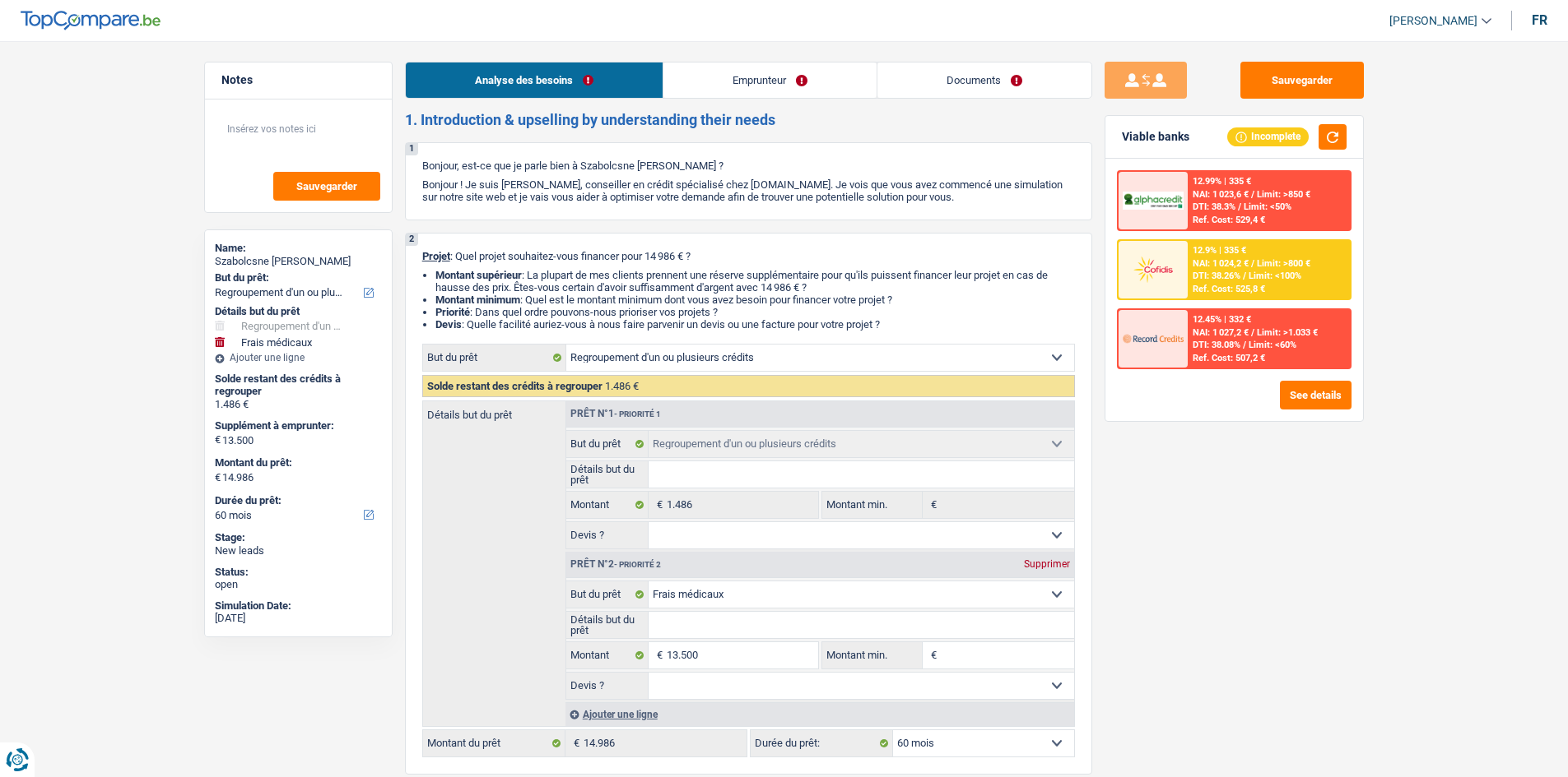
click at [686, 68] on link "Emprunteur" at bounding box center [770, 81] width 213 height 36
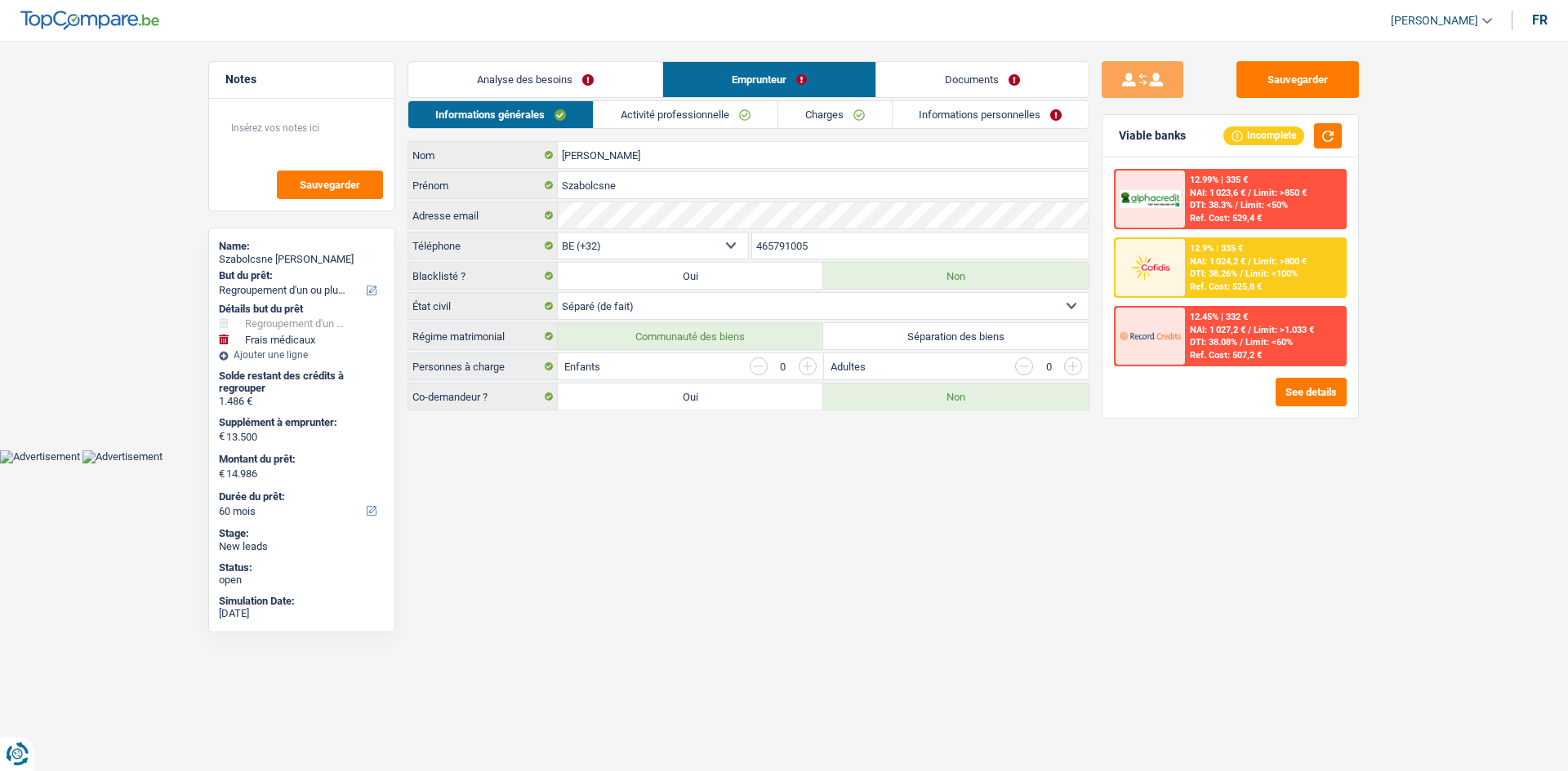
click at [675, 123] on link "Activité professionnelle" at bounding box center [685, 115] width 184 height 27
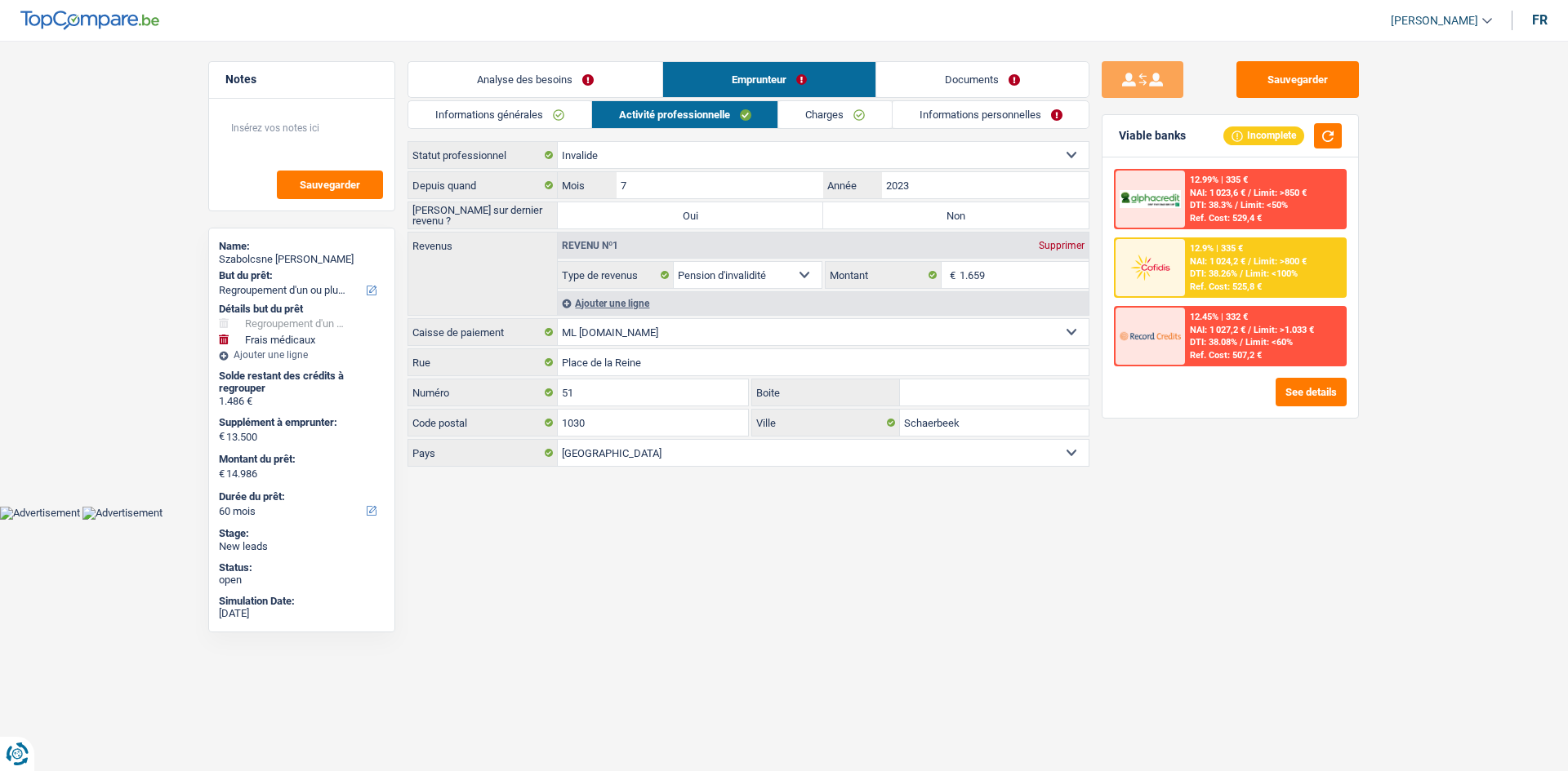
click at [681, 208] on label "Non" at bounding box center [956, 215] width 266 height 26
click at [681, 208] on input "Non" at bounding box center [956, 215] width 266 height 26
radio input "true"
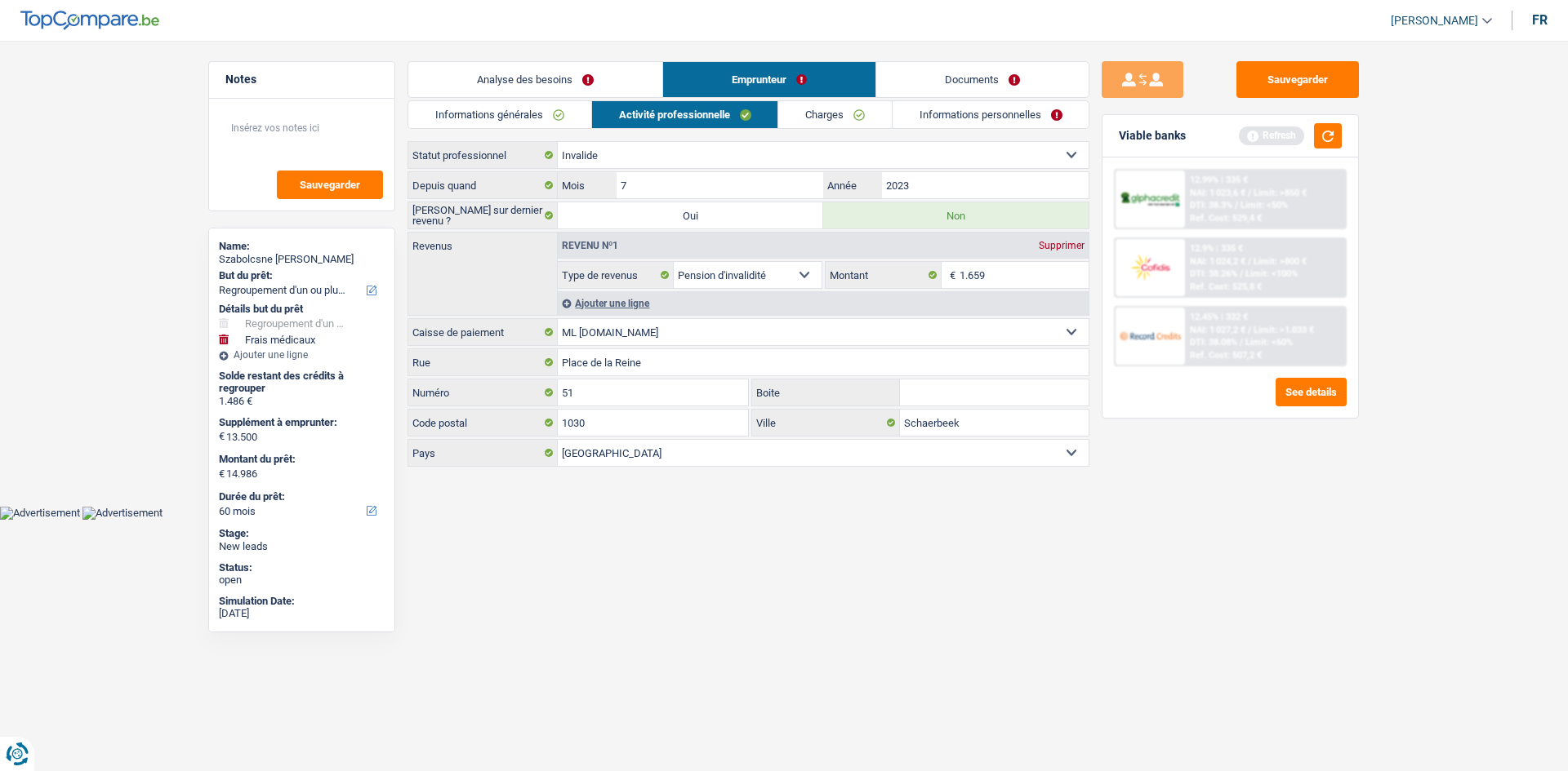
click at [534, 121] on link "Informations générales" at bounding box center [500, 115] width 183 height 27
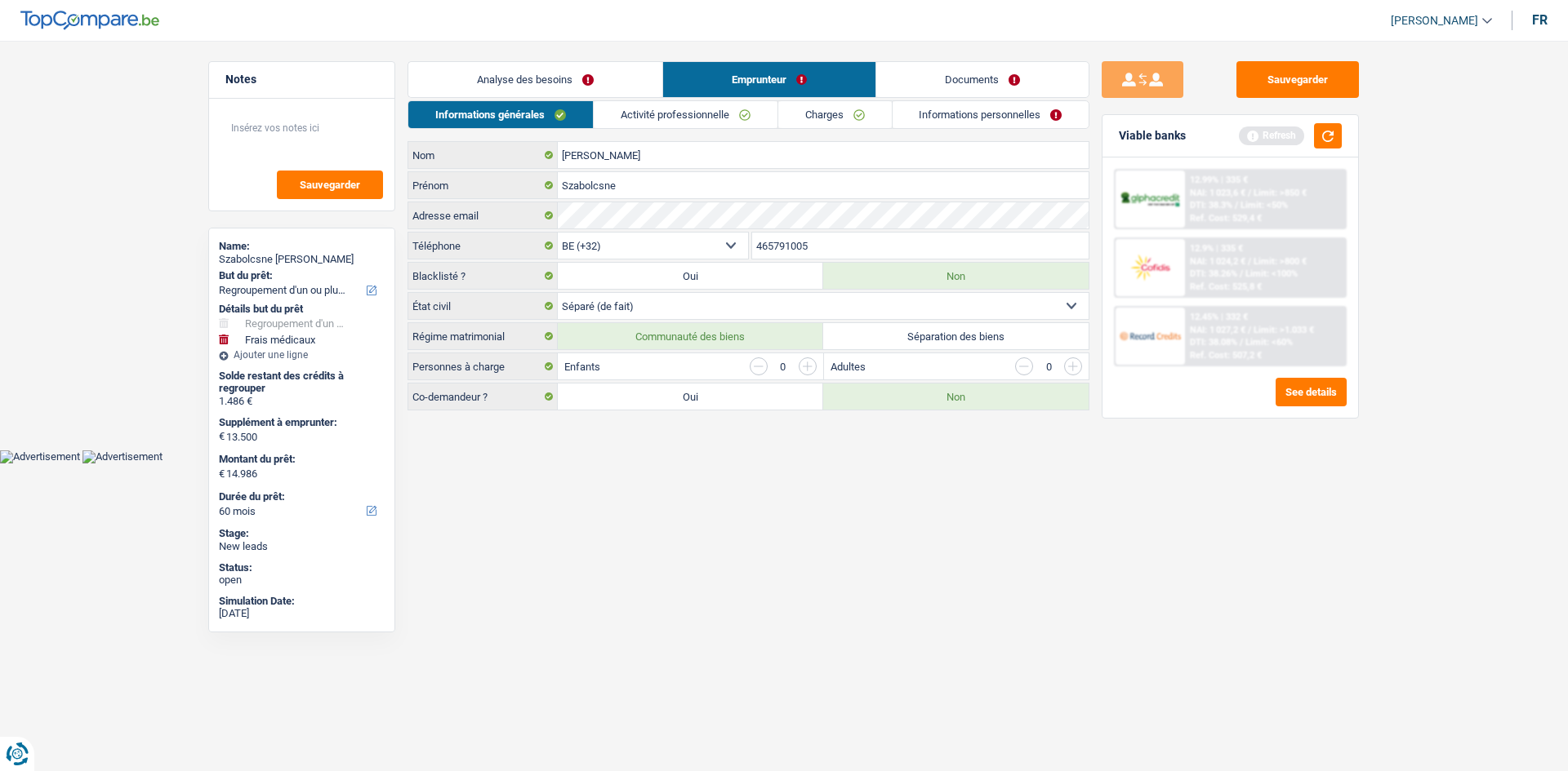
click at [681, 332] on label "Séparation des biens" at bounding box center [956, 337] width 266 height 26
click at [681, 332] on input "Séparation des biens" at bounding box center [956, 337] width 266 height 26
radio input "true"
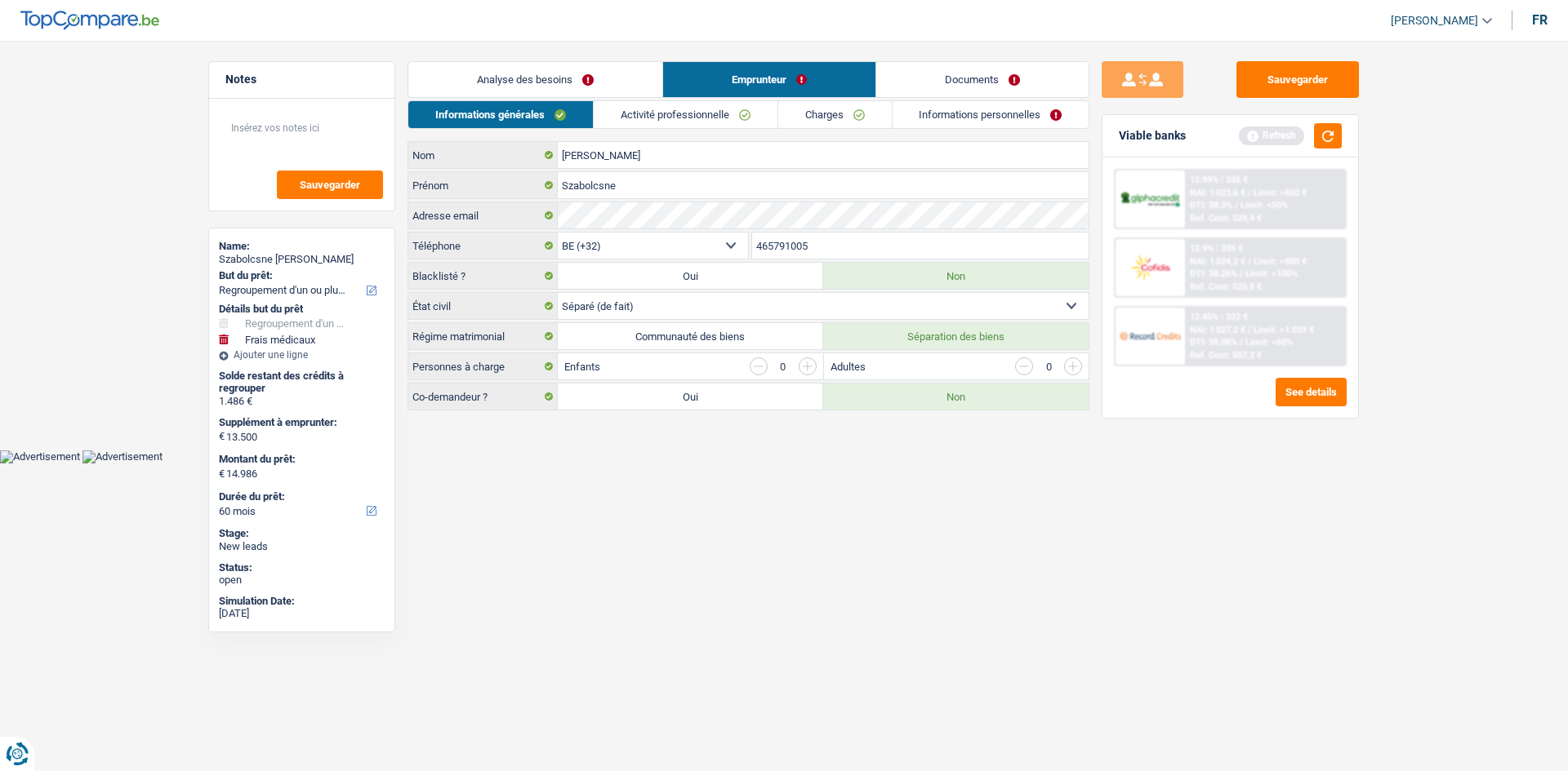
click at [681, 122] on link "Activité professionnelle" at bounding box center [685, 115] width 184 height 27
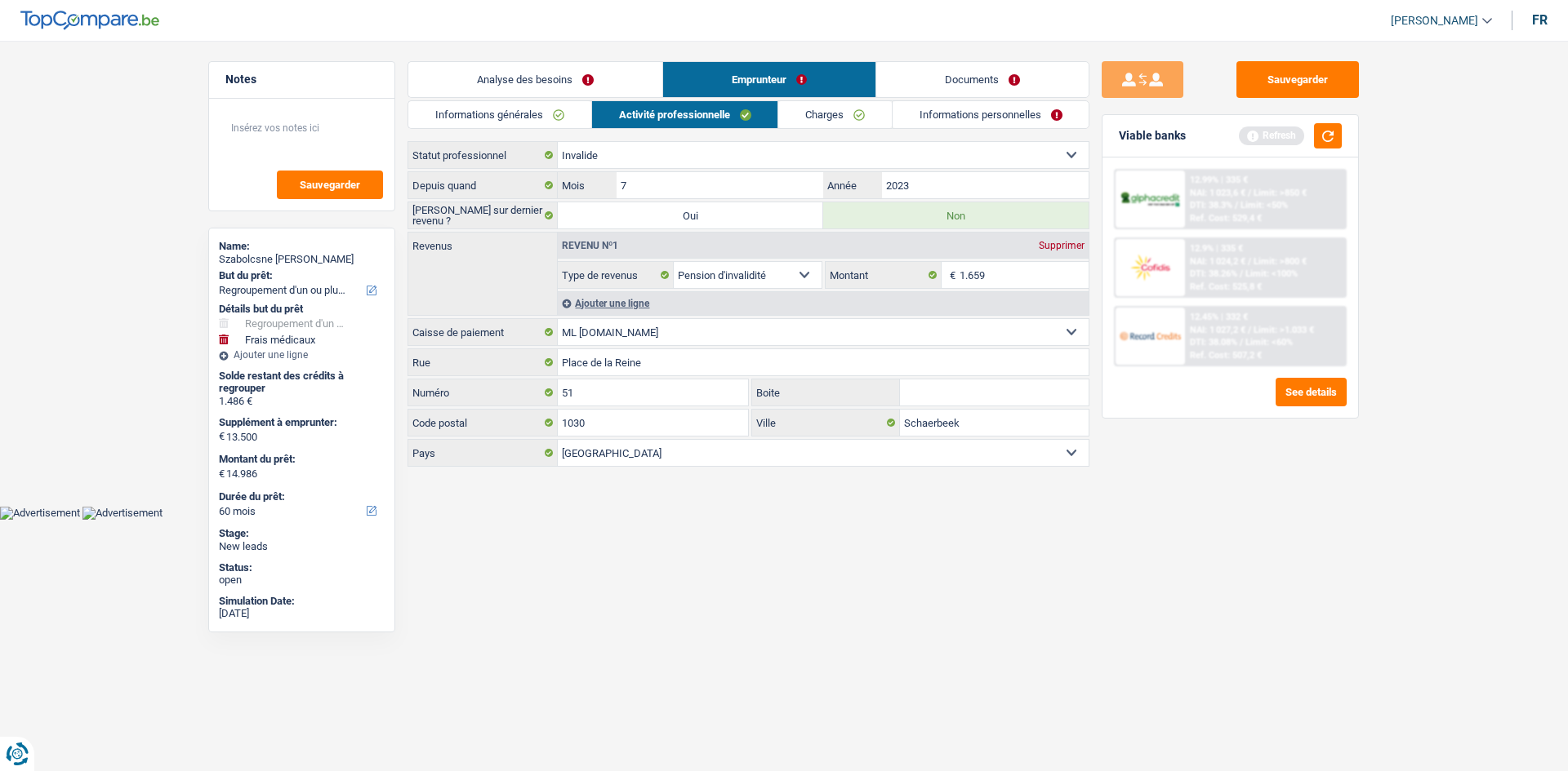
click at [668, 160] on select "Ouvrier Employé privé Employé public Invalide Indépendant Pensionné Chômeur Mut…" at bounding box center [823, 155] width 531 height 26
click at [681, 367] on button "See details" at bounding box center [1311, 392] width 71 height 29
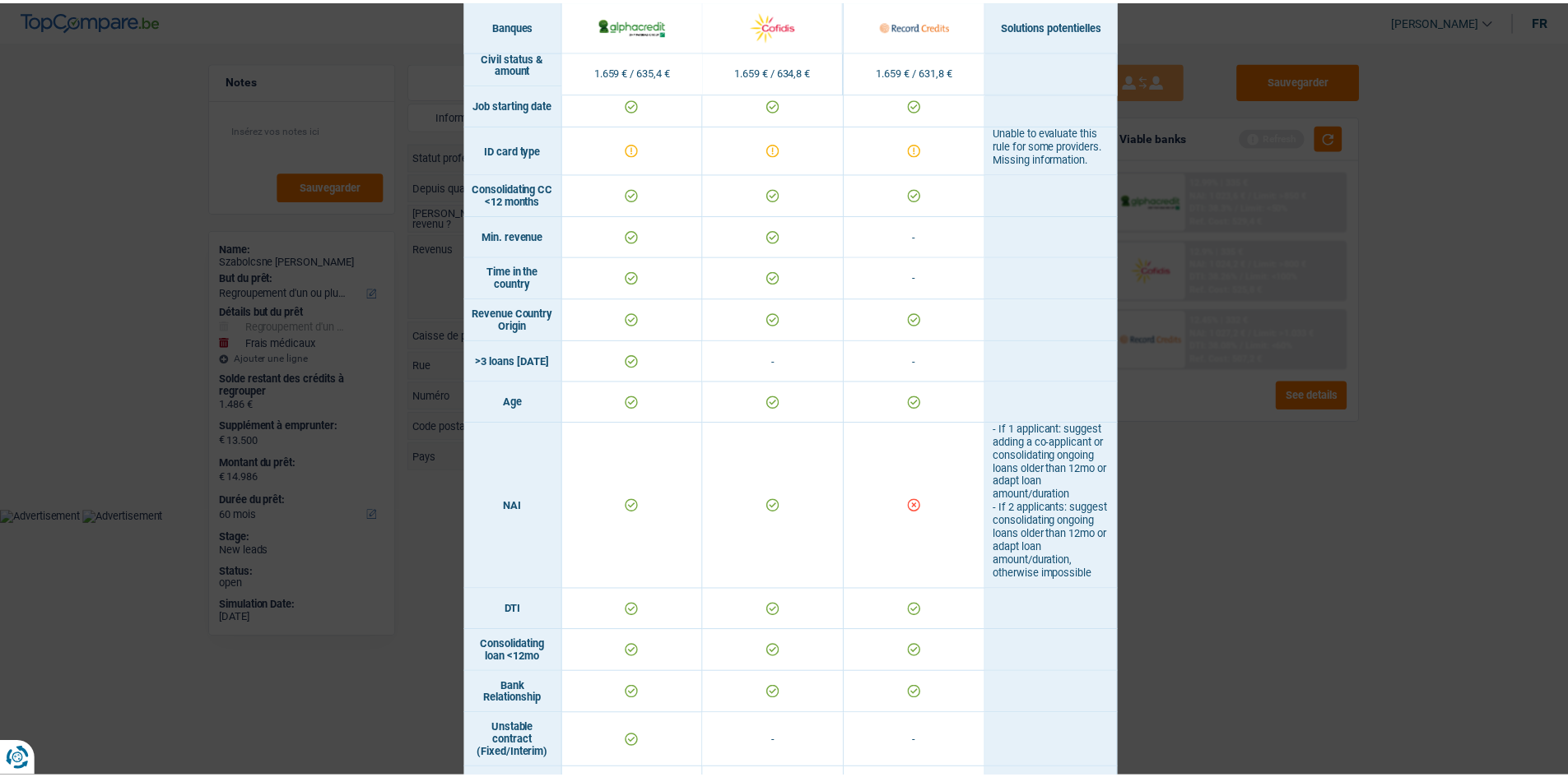
scroll to position [658, 0]
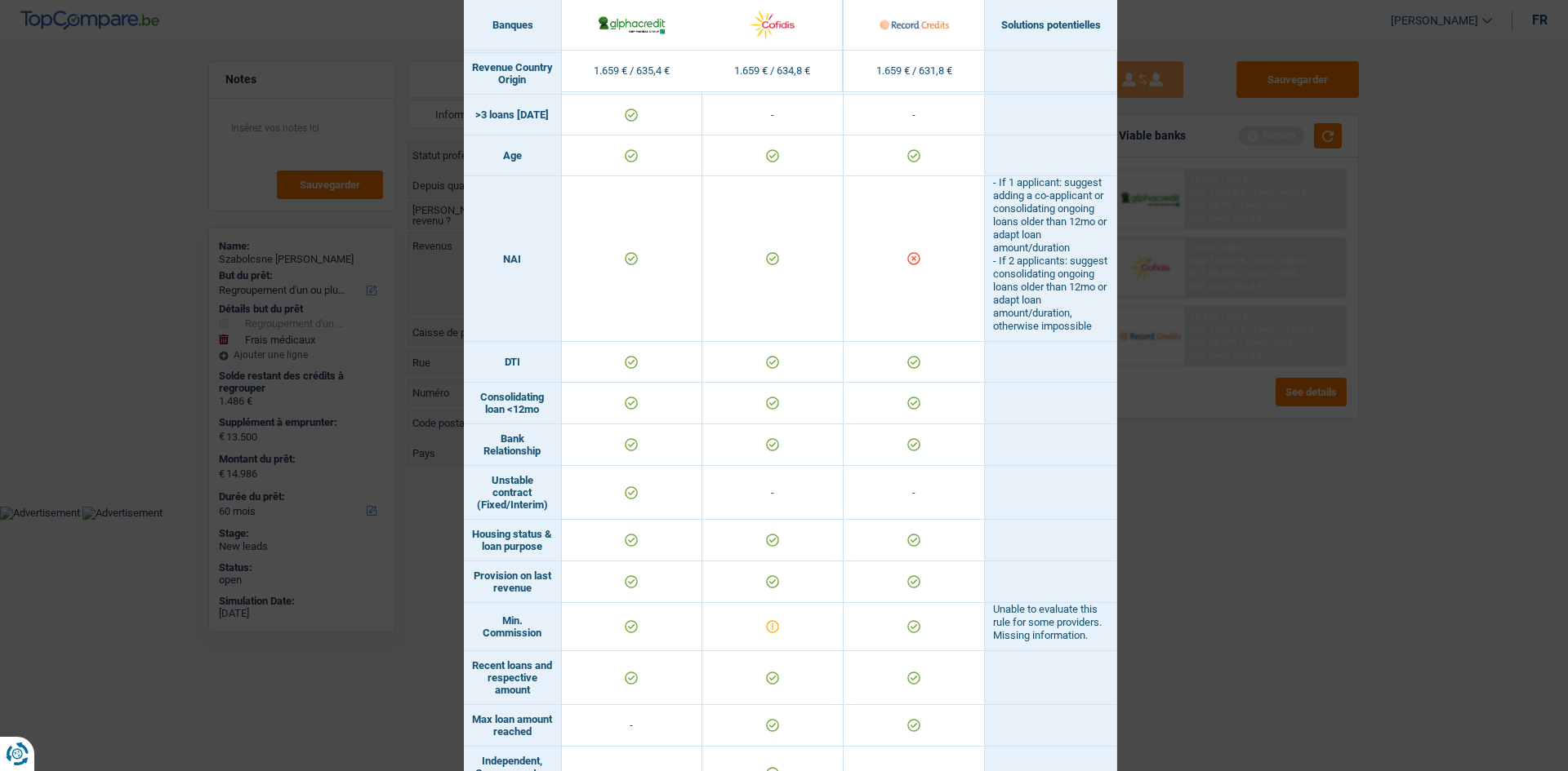
click at [681, 367] on div "Banks conditions × Banques Solutions potentielles Revenus / Charges 1.659 € / 6…" at bounding box center [784, 385] width 1568 height 771
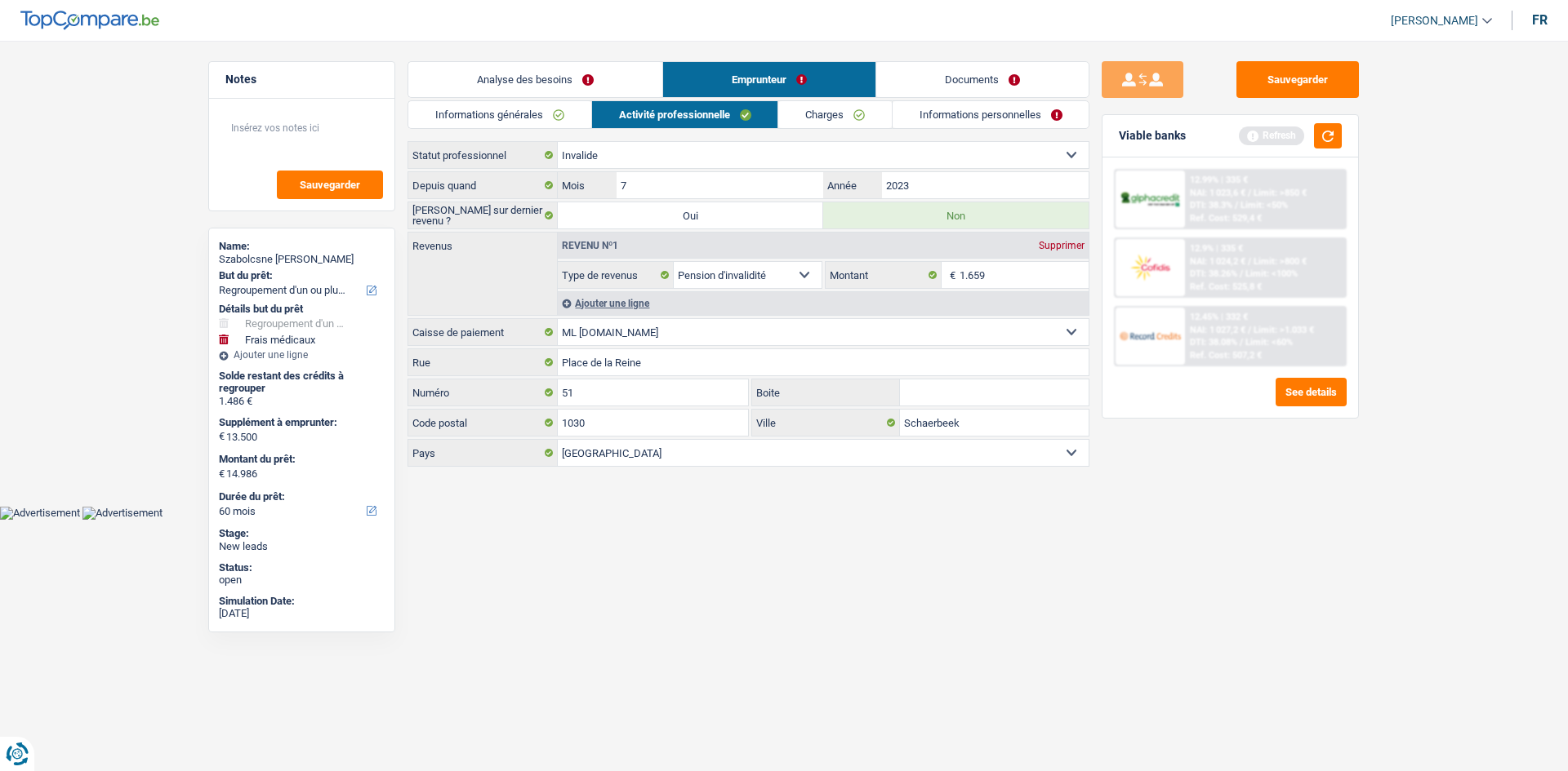
drag, startPoint x: 608, startPoint y: 91, endPoint x: 605, endPoint y: 103, distance: 12.4
click at [609, 91] on link "Analyse des besoins" at bounding box center [535, 80] width 254 height 35
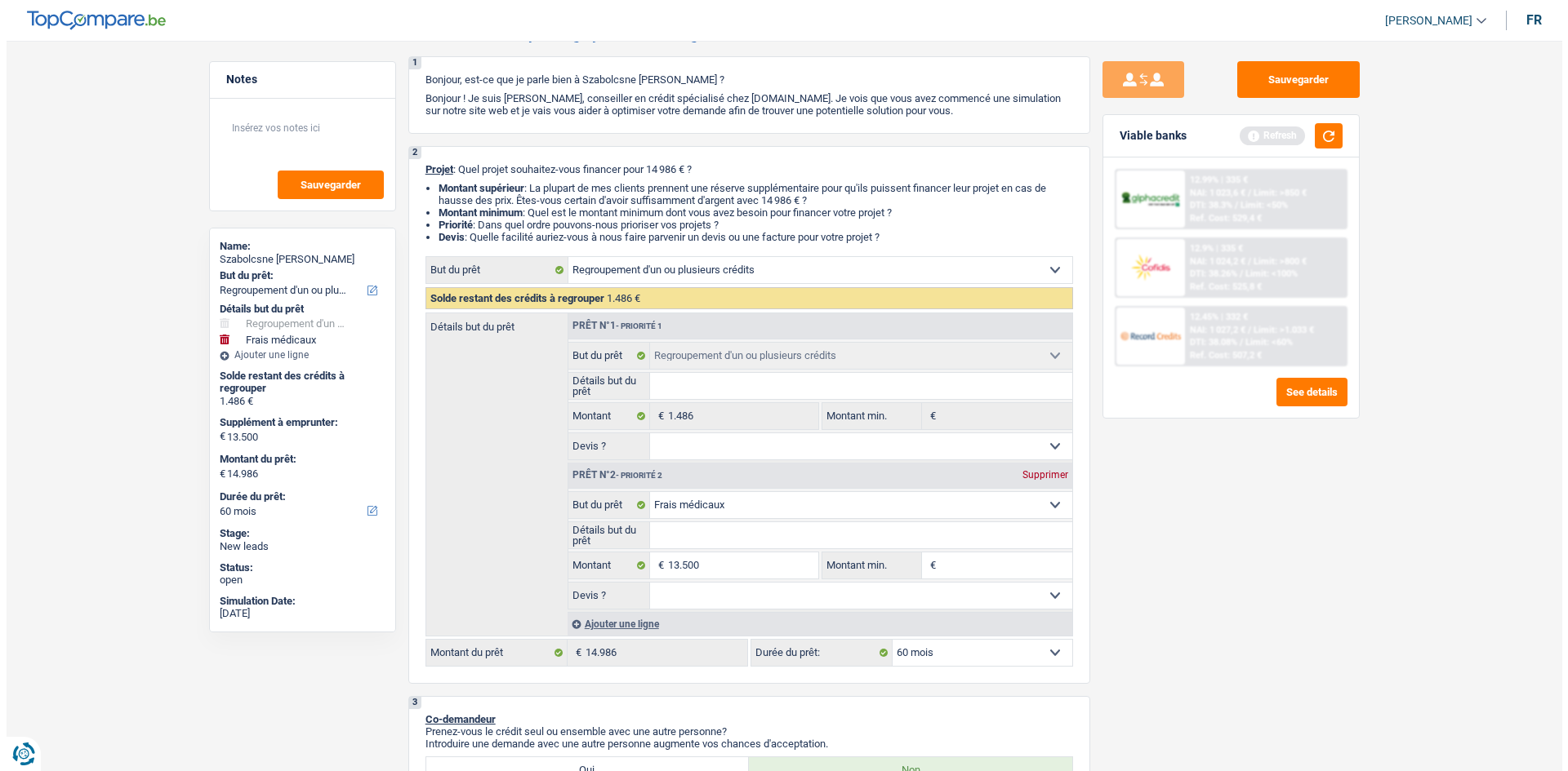
scroll to position [163, 0]
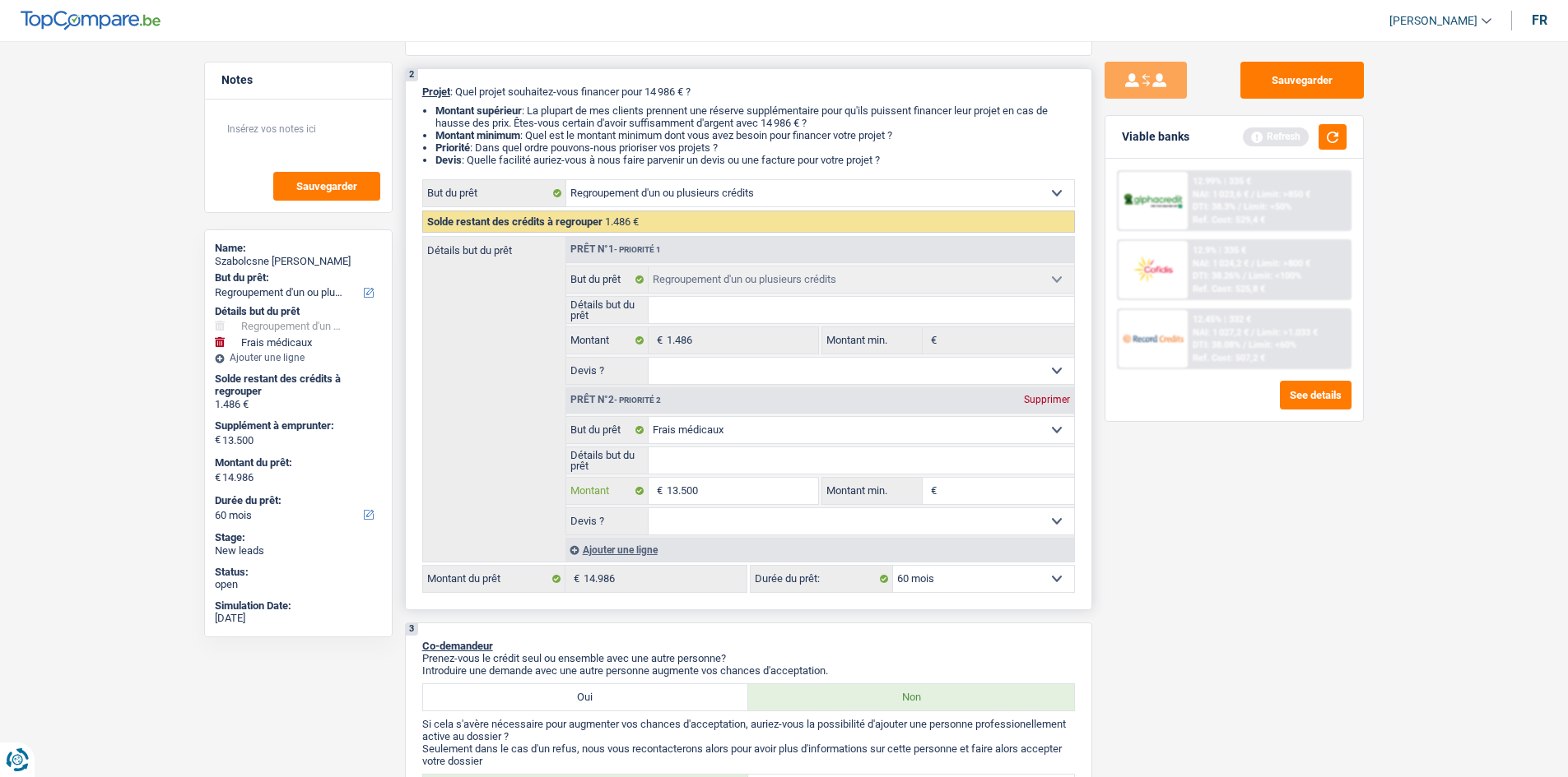
click at [686, 370] on input "13.500" at bounding box center [742, 491] width 150 height 26
type input "1.350"
type input "135"
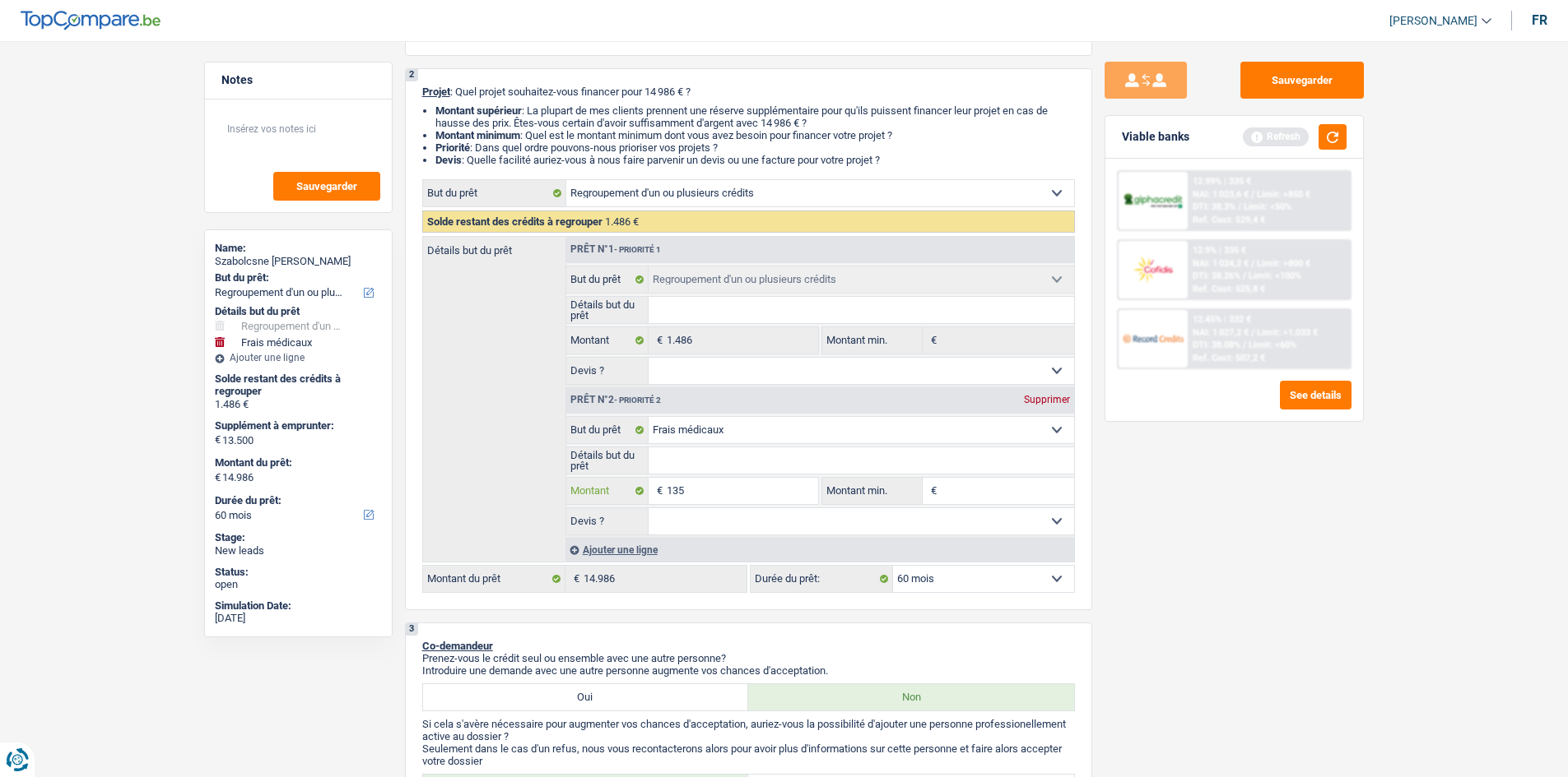
type input "13"
type input "1"
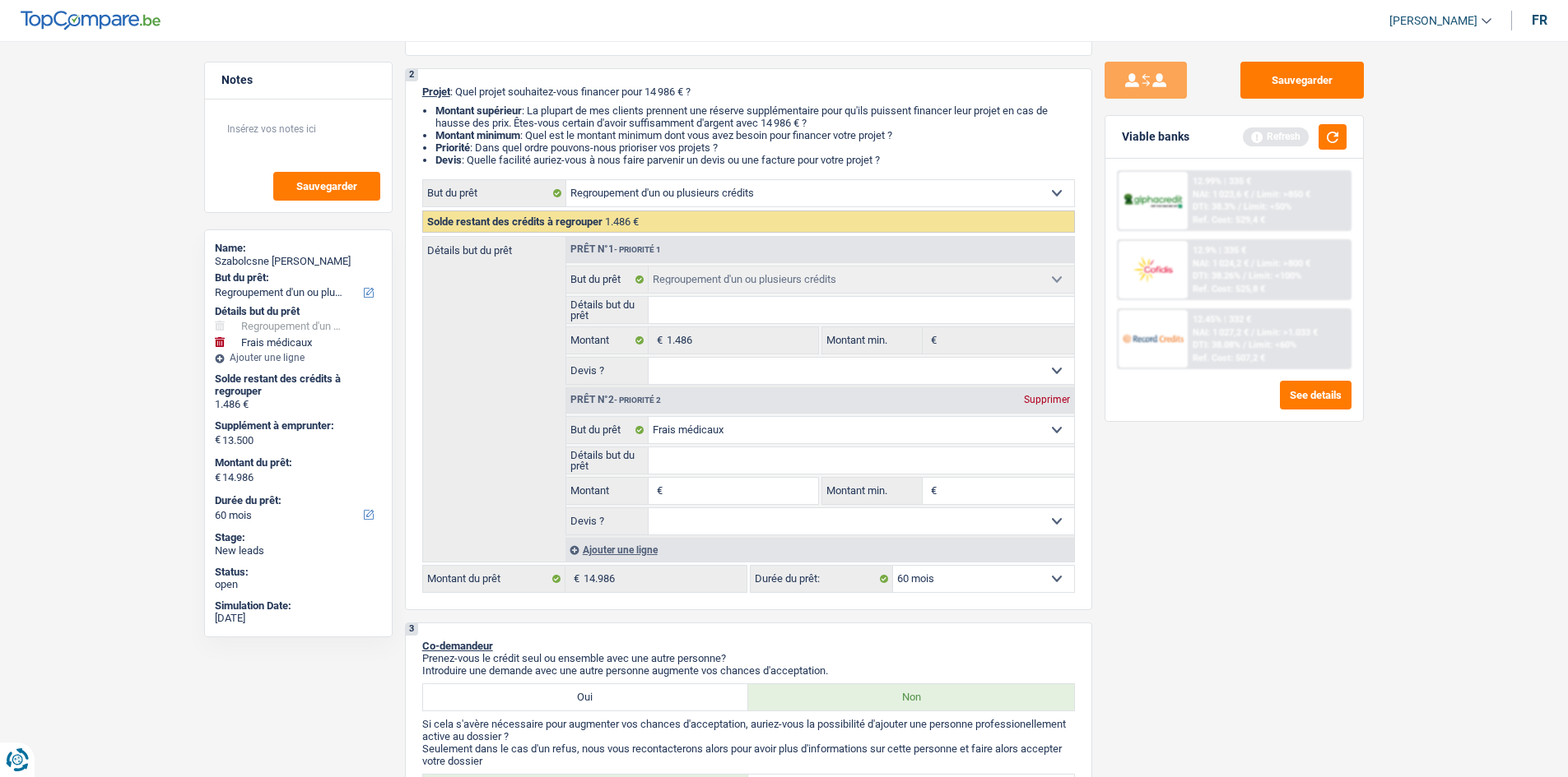
type input "1"
type input "12"
type input "120"
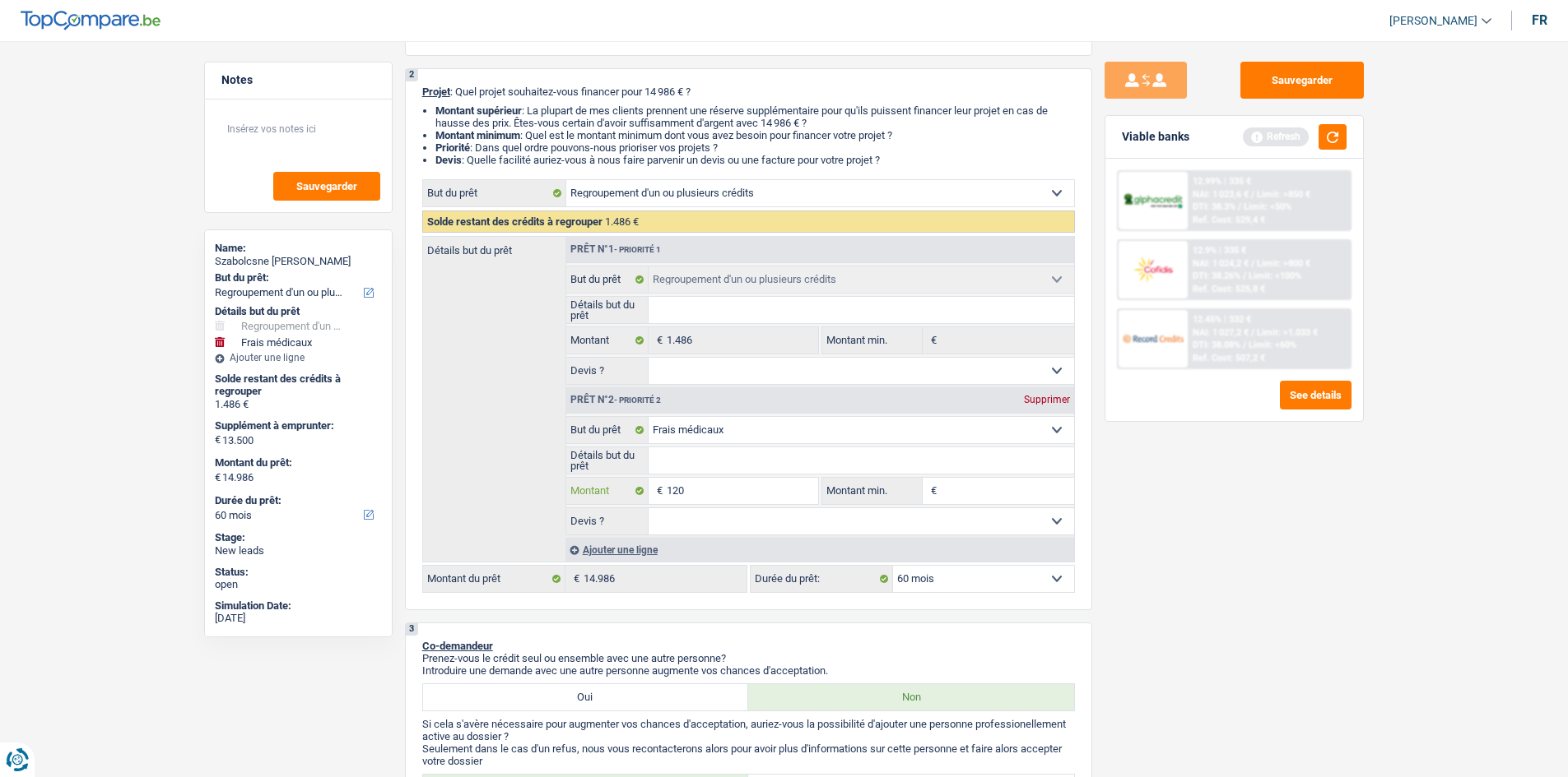
type input "1.200"
type input "12.000"
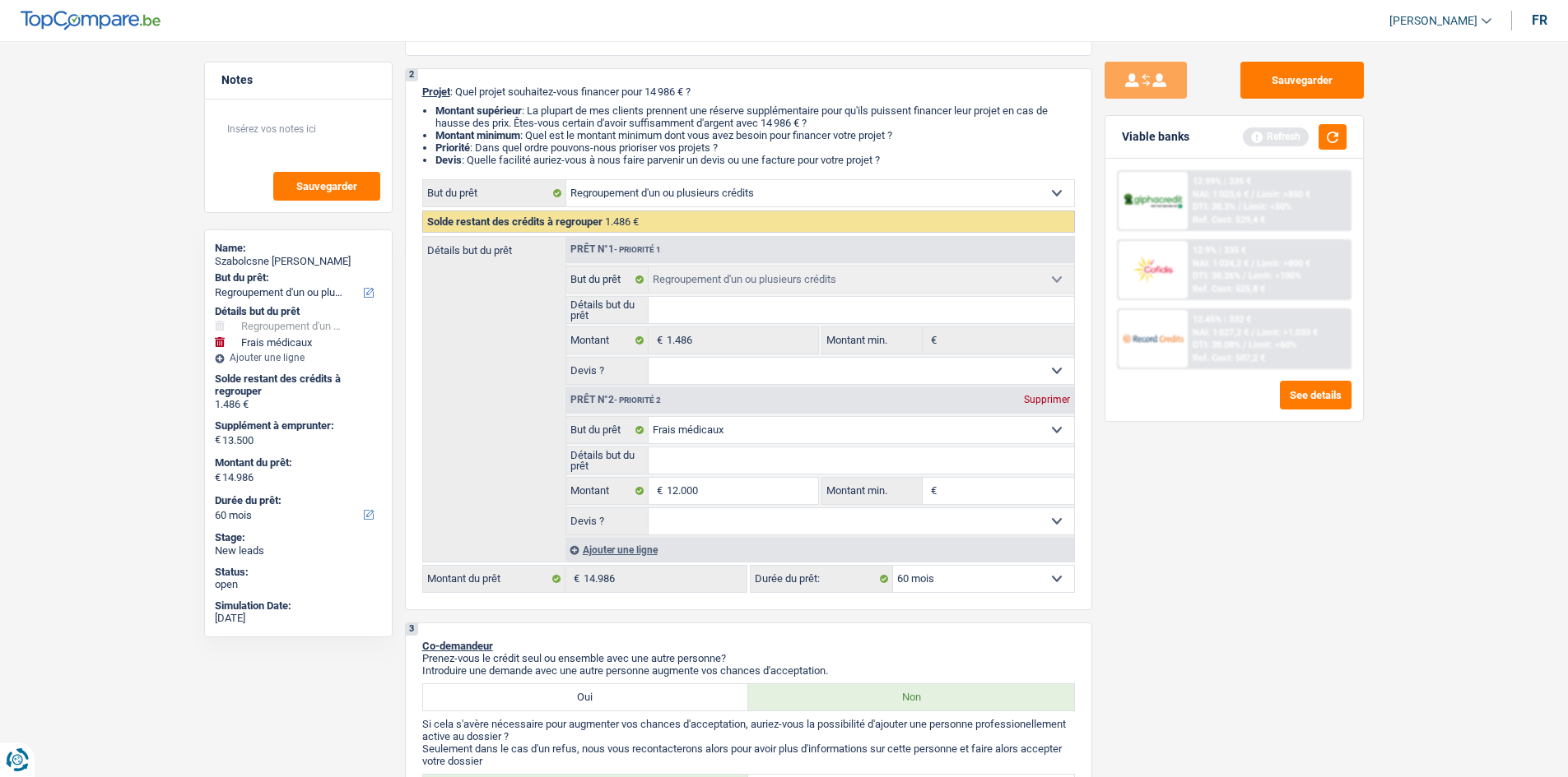
type input "12.000"
type input "13.486"
drag, startPoint x: 1154, startPoint y: 550, endPoint x: 1157, endPoint y: 541, distance: 9.5
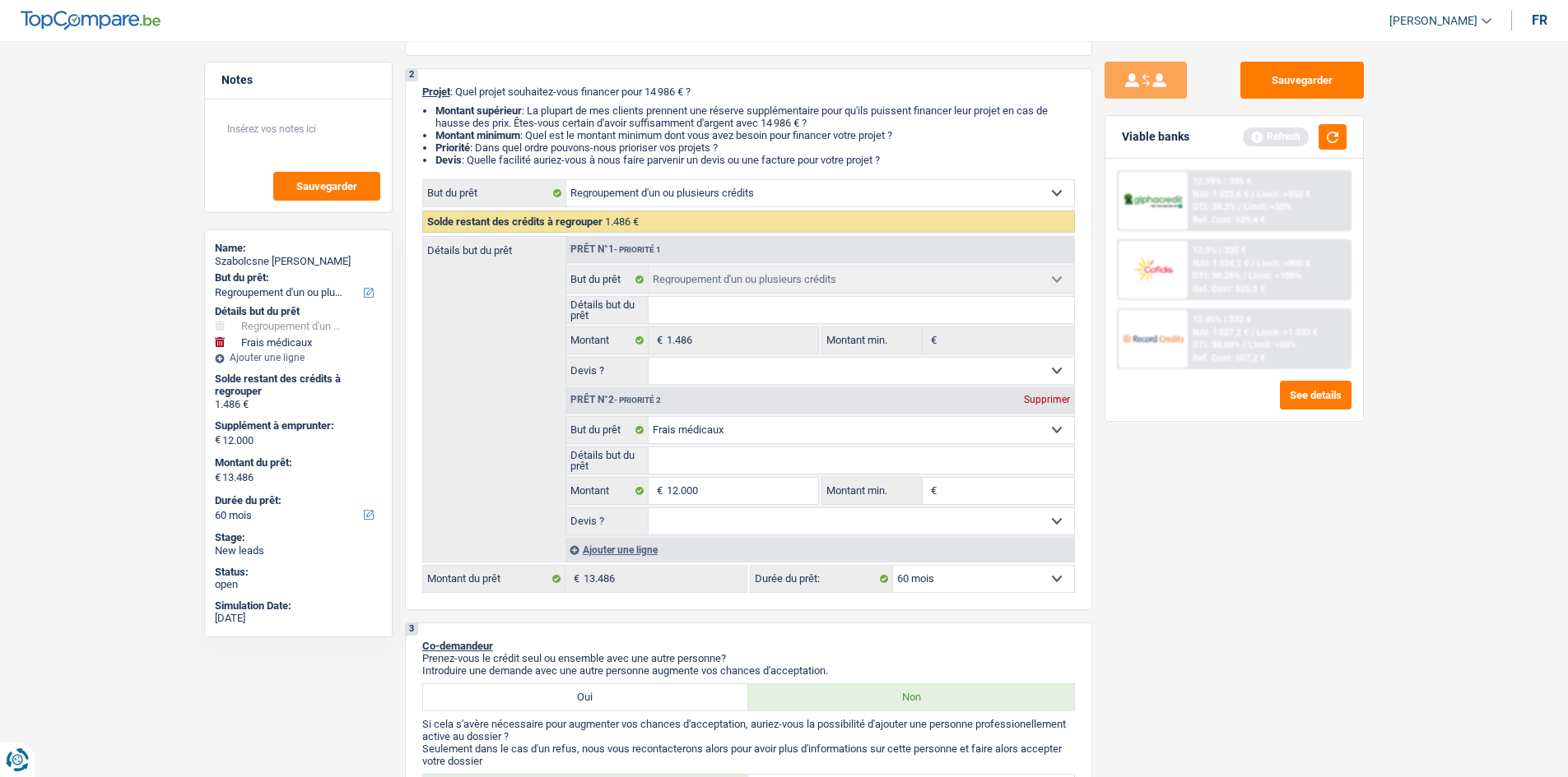
click at [686, 370] on div "Sauvegarder Viable banks Refresh 12.99% | 335 € NAI: 1 023,6 € / Limit: >850 € …" at bounding box center [1234, 404] width 284 height 685
drag, startPoint x: 1316, startPoint y: 147, endPoint x: 1339, endPoint y: 135, distance: 25.9
click at [686, 146] on div "Refresh" at bounding box center [1294, 136] width 103 height 25
click at [686, 135] on button "button" at bounding box center [1333, 136] width 28 height 25
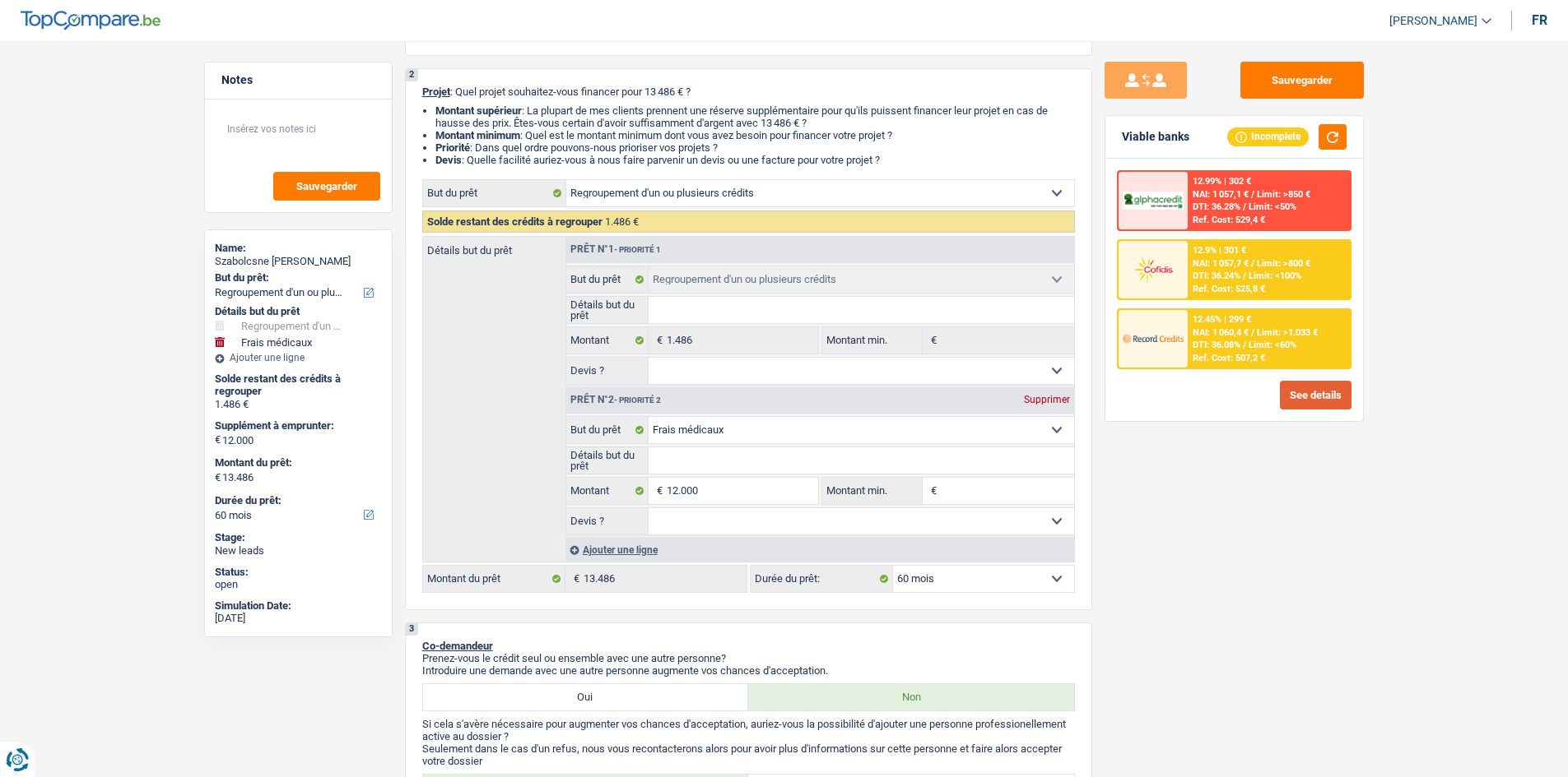
click at [686, 370] on button "See details" at bounding box center [1315, 395] width 71 height 29
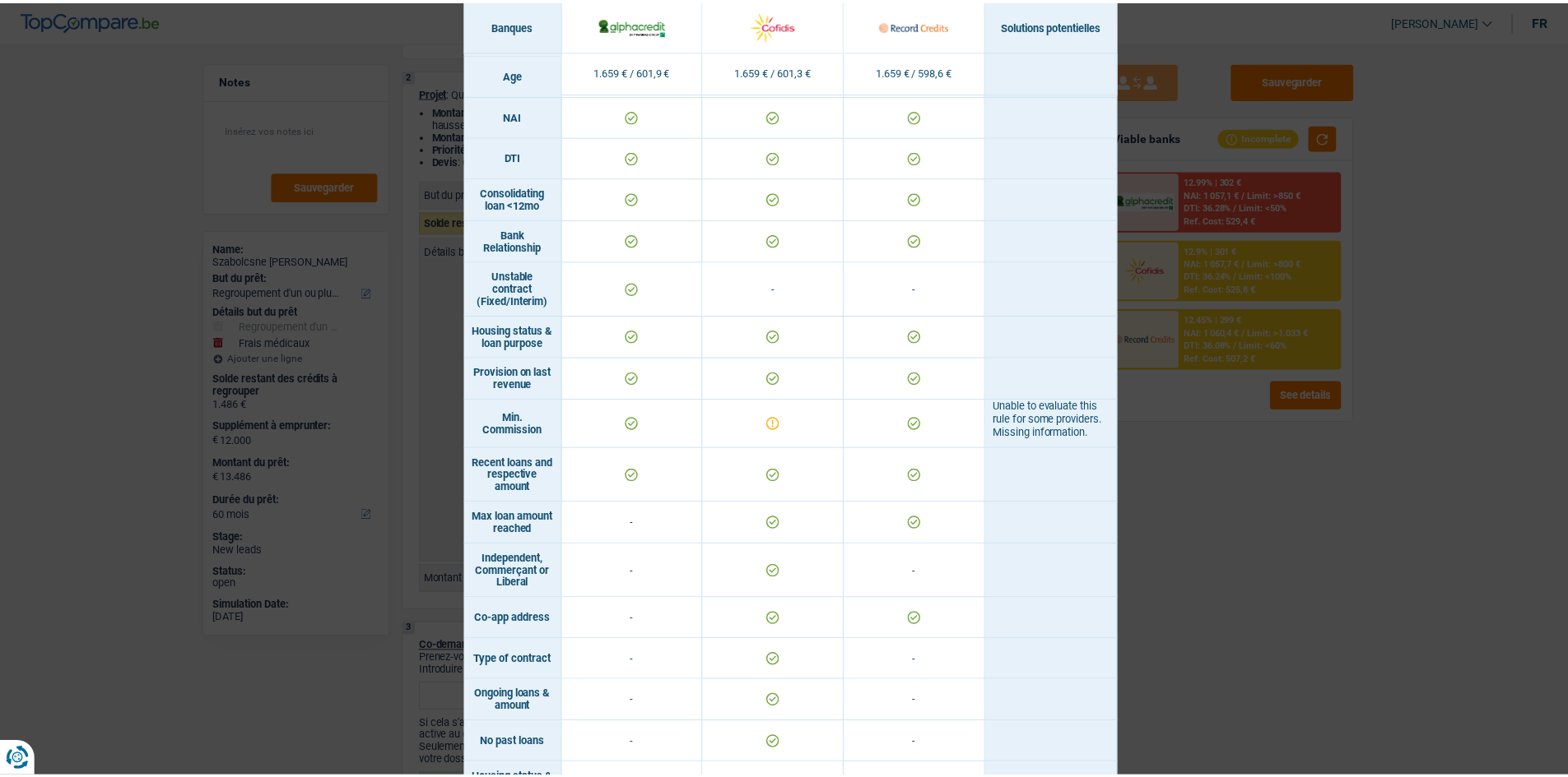
scroll to position [888, 0]
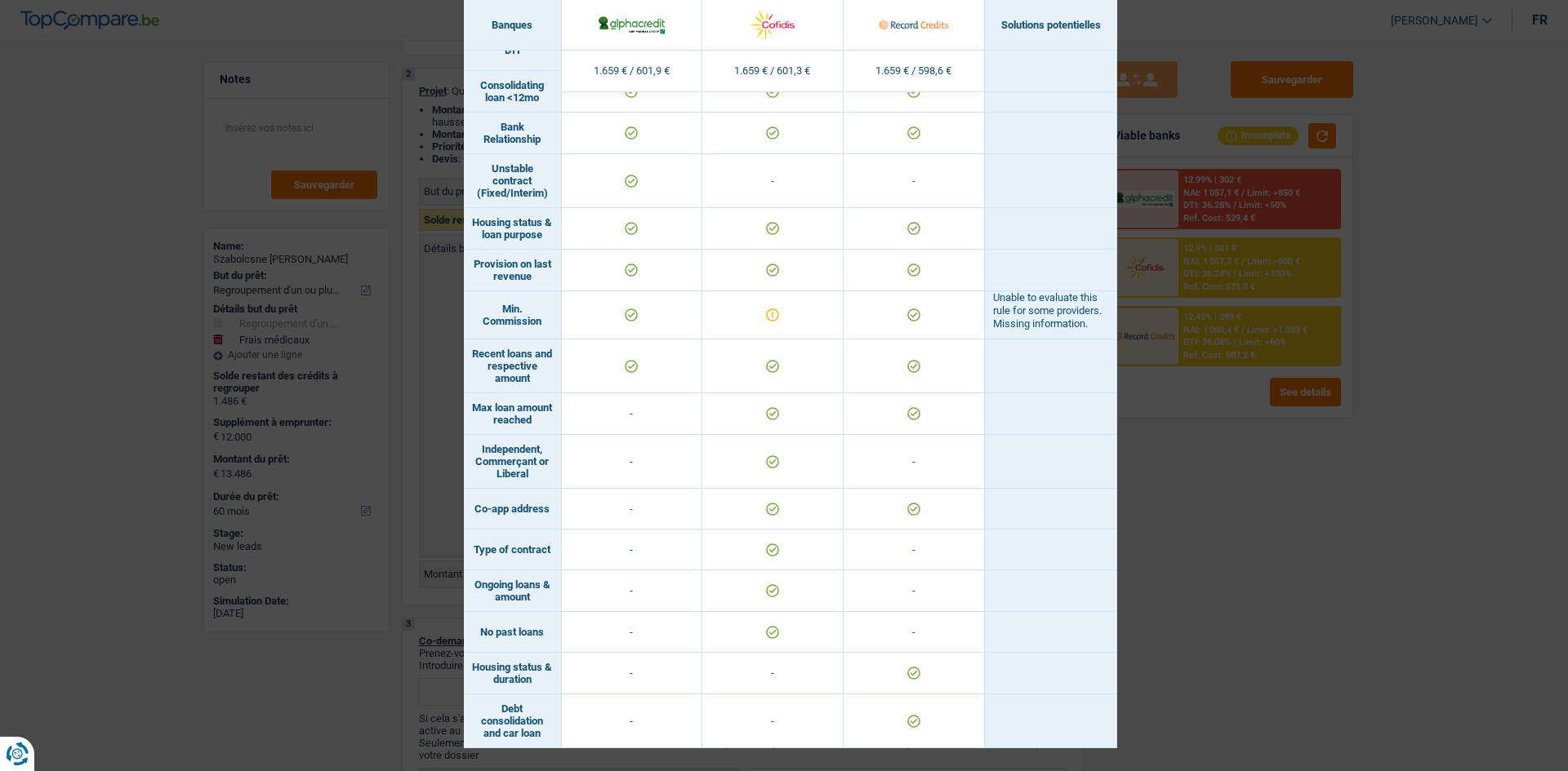
drag, startPoint x: 1336, startPoint y: 508, endPoint x: 1217, endPoint y: 448, distance: 133.3
click at [681, 367] on div "Banks conditions × Banques Solutions potentielles Revenus / Charges 1.659 € / 6…" at bounding box center [784, 385] width 1568 height 771
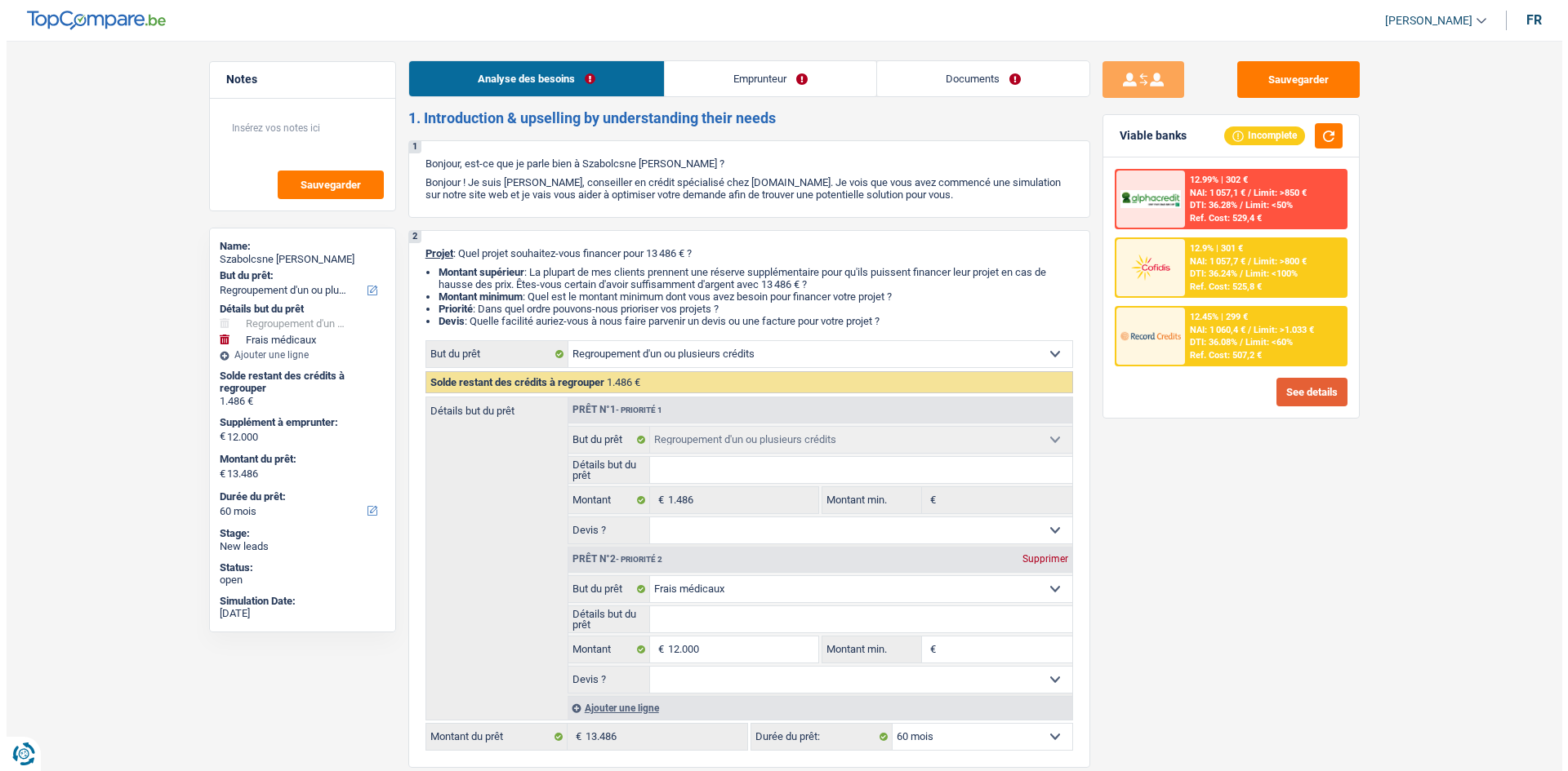
scroll to position [0, 0]
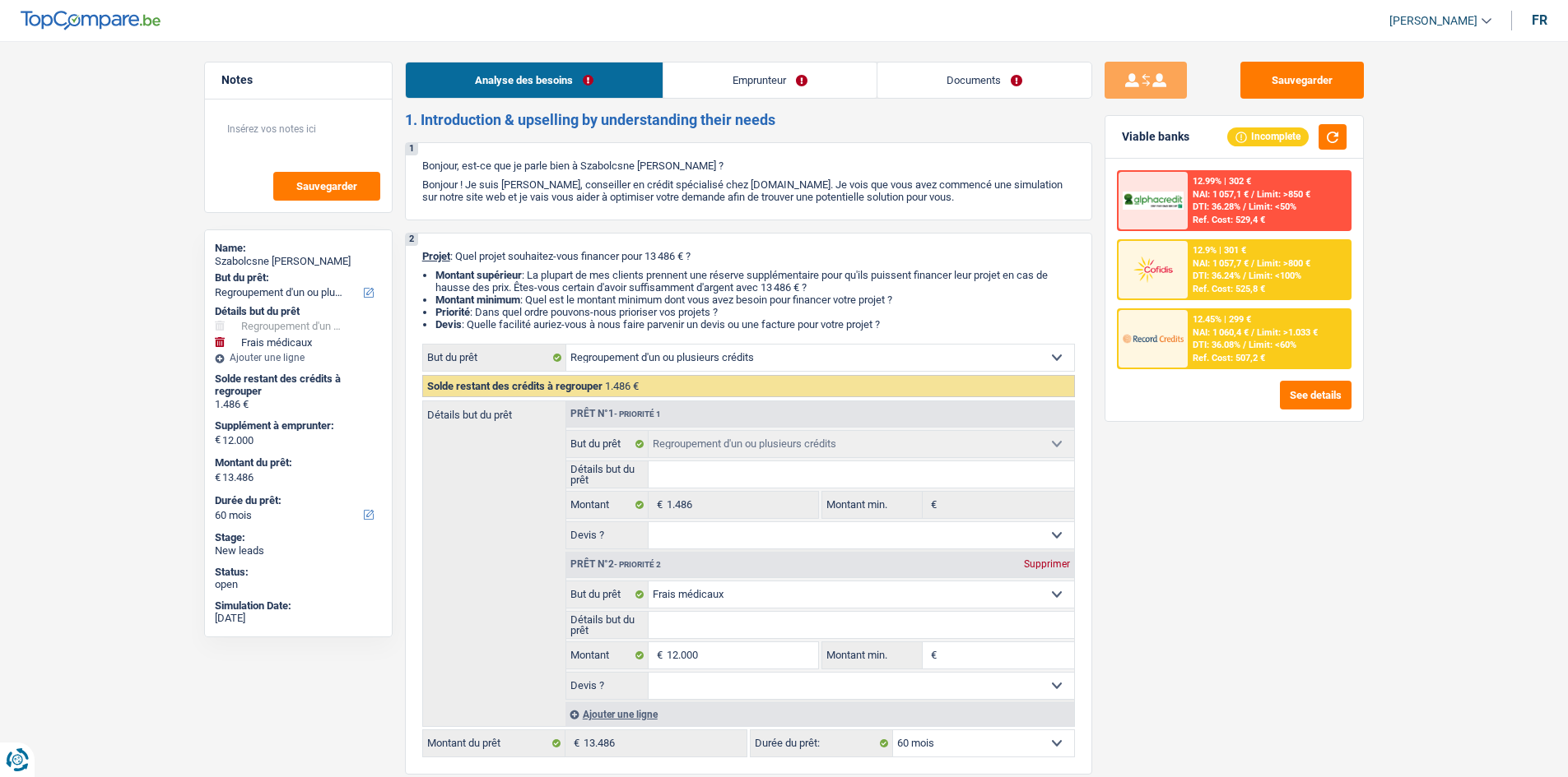
click at [686, 93] on link "Emprunteur" at bounding box center [770, 81] width 213 height 36
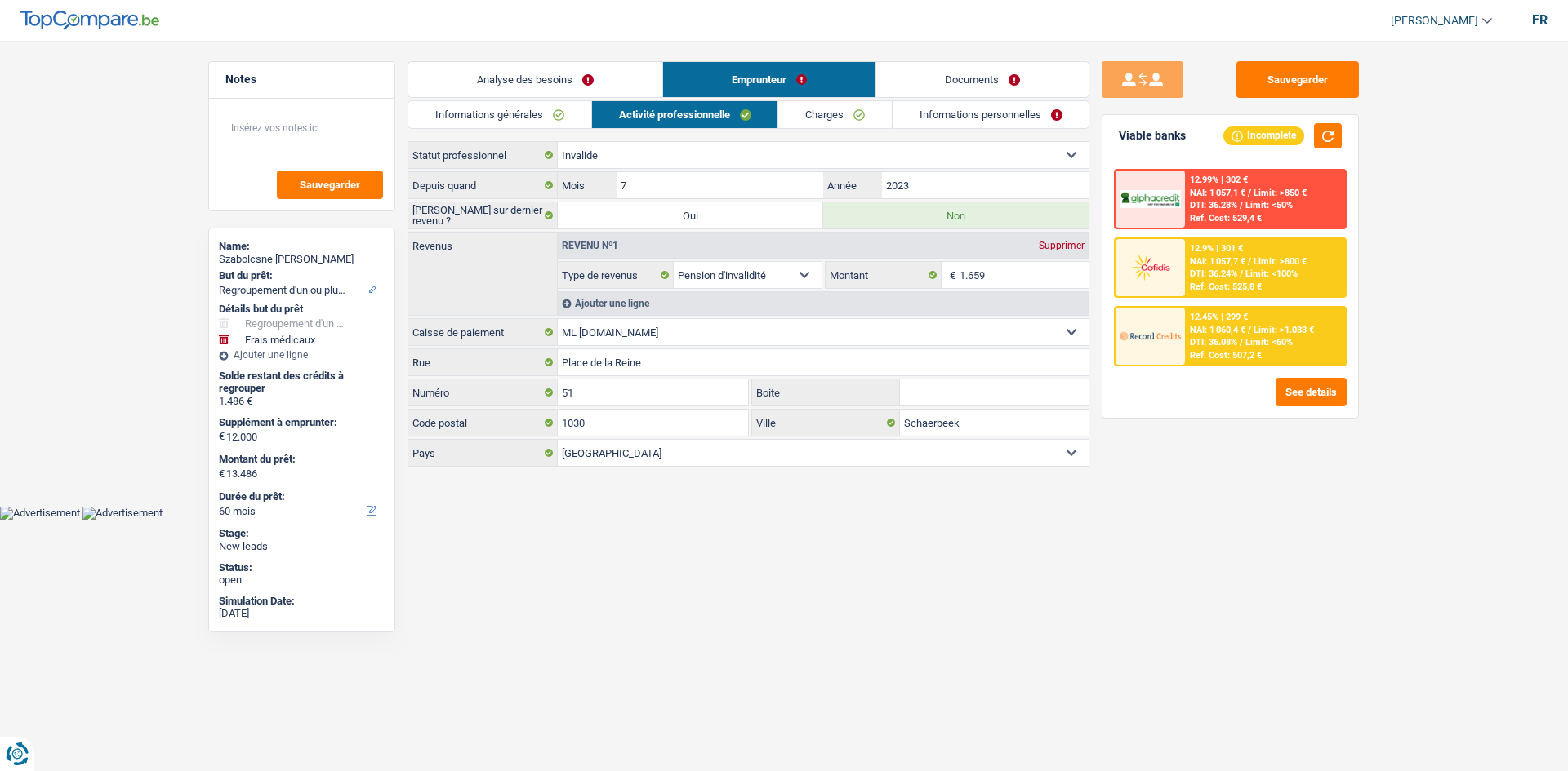
click at [548, 112] on link "Informations générales" at bounding box center [500, 115] width 183 height 27
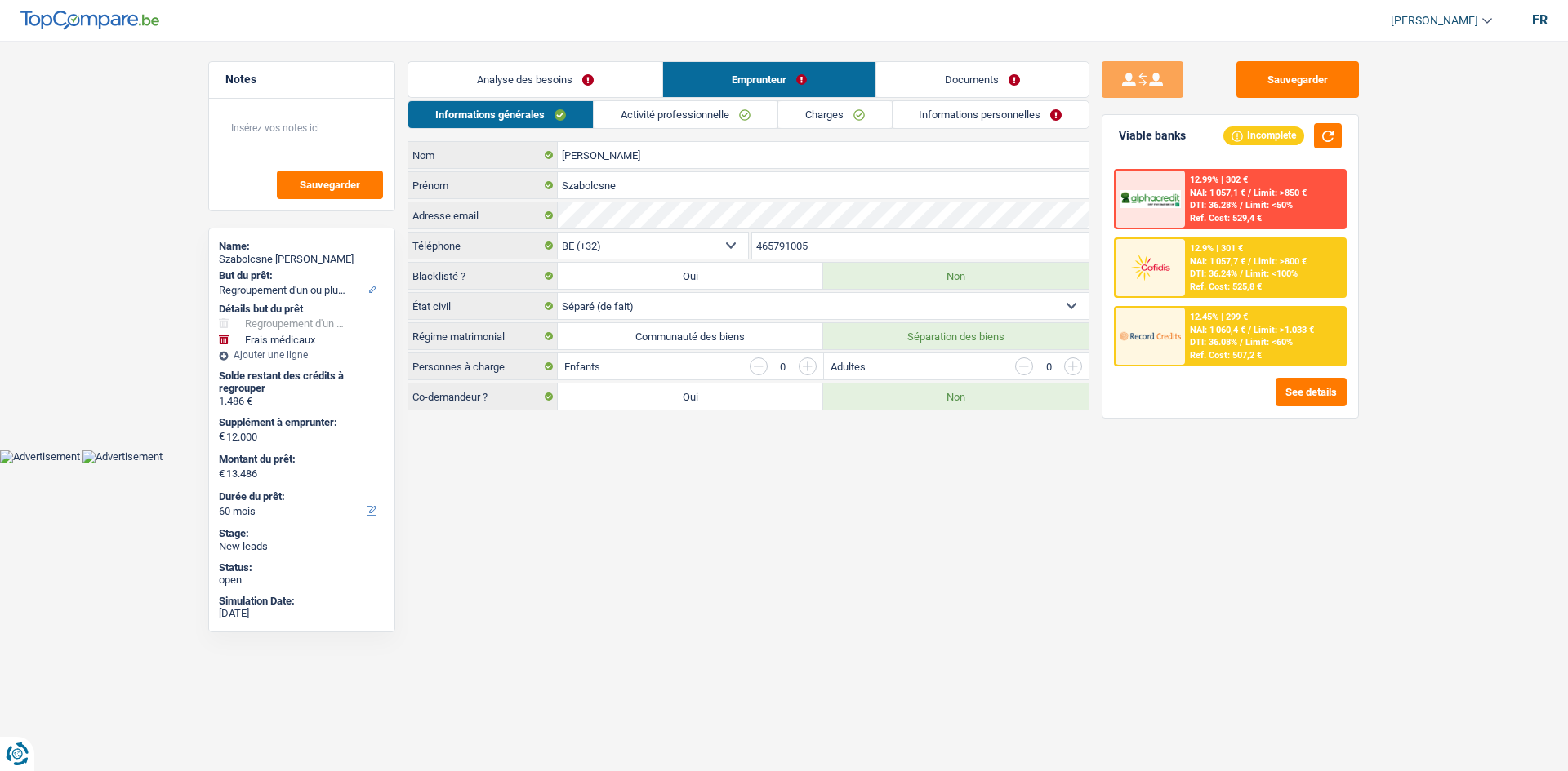
click at [681, 112] on link "Activité professionnelle" at bounding box center [685, 115] width 184 height 27
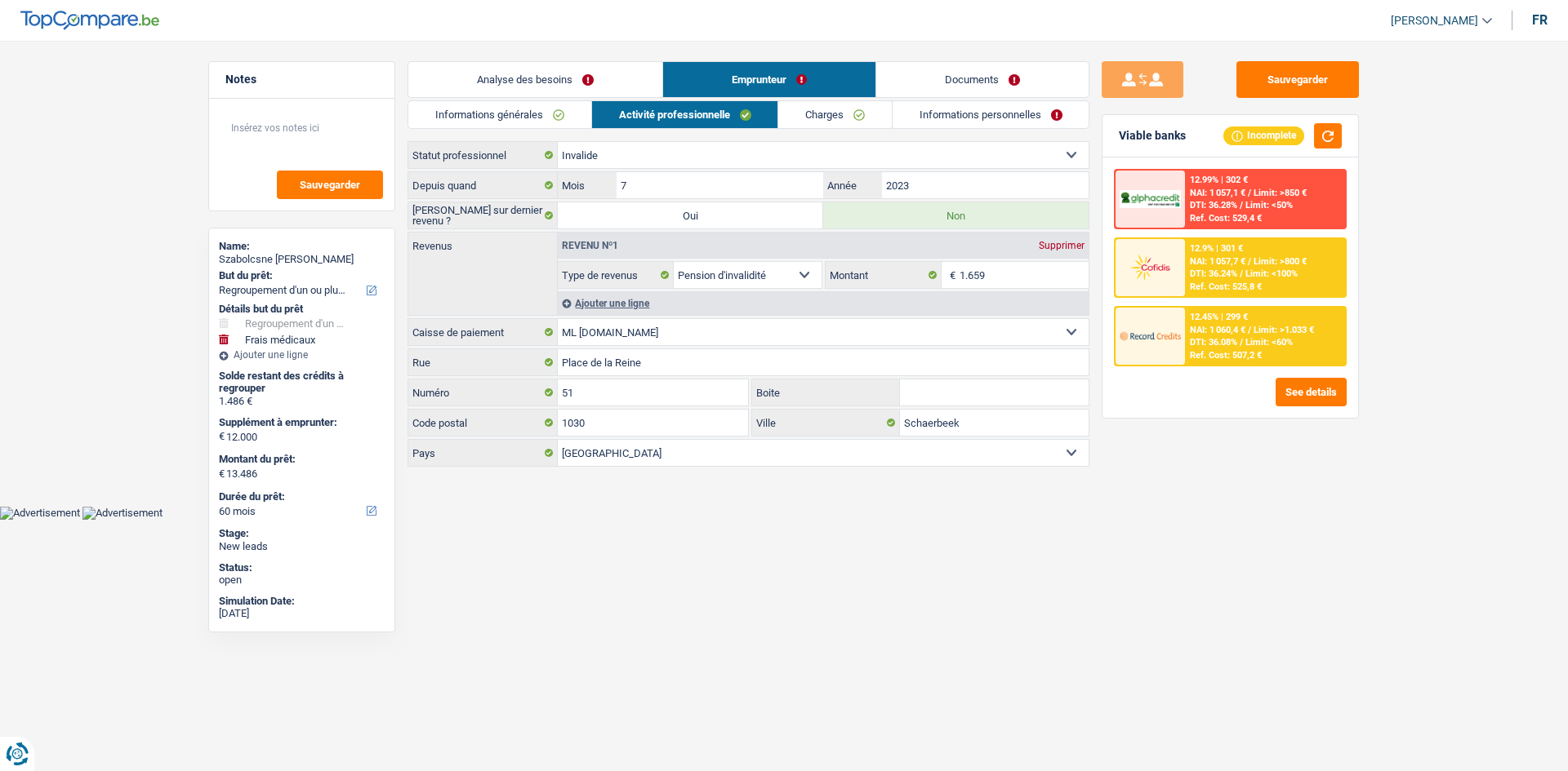
click at [681, 116] on link "Charges" at bounding box center [835, 115] width 114 height 27
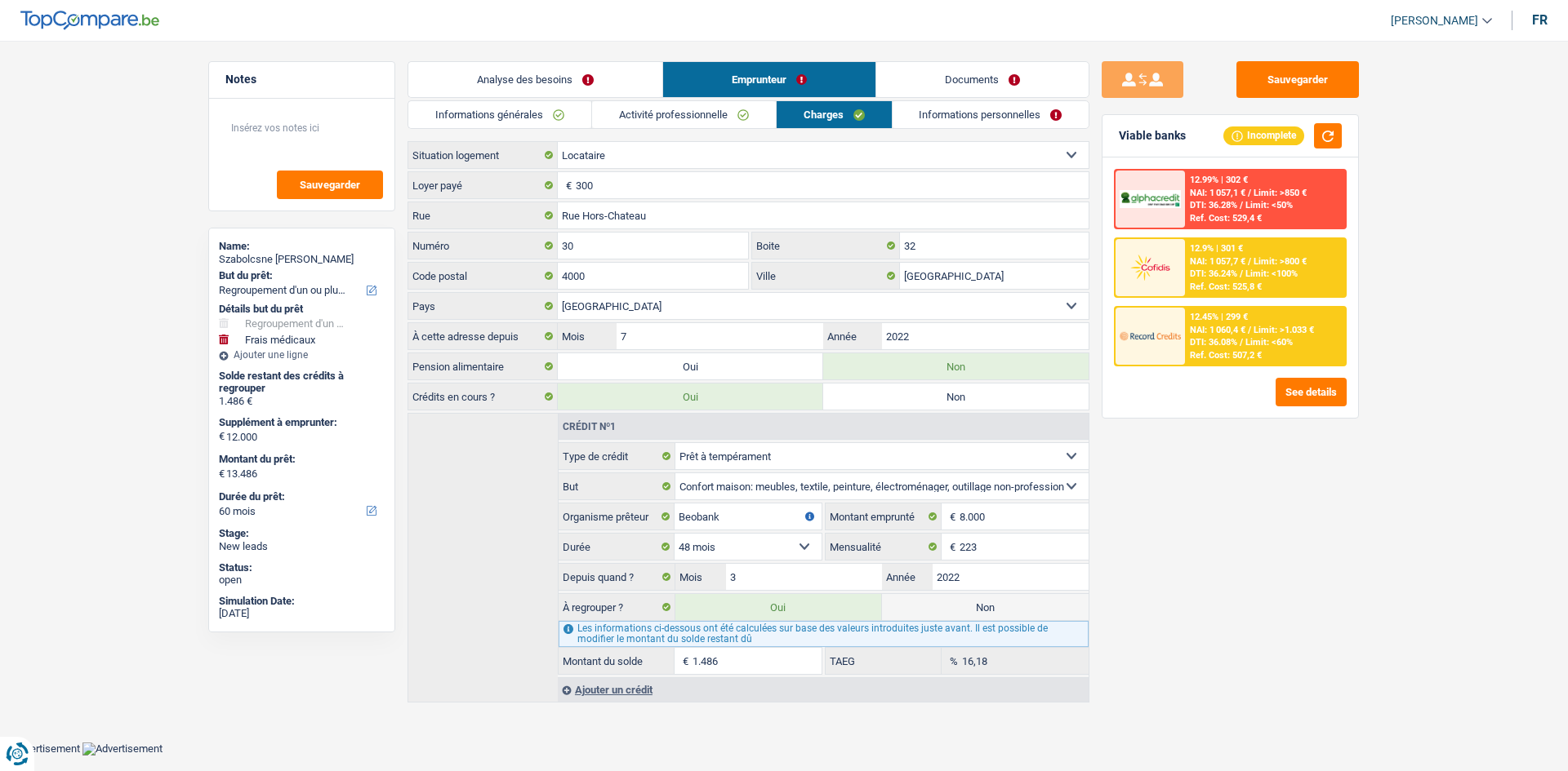
click at [681, 111] on link "Informations personnelles" at bounding box center [991, 115] width 197 height 27
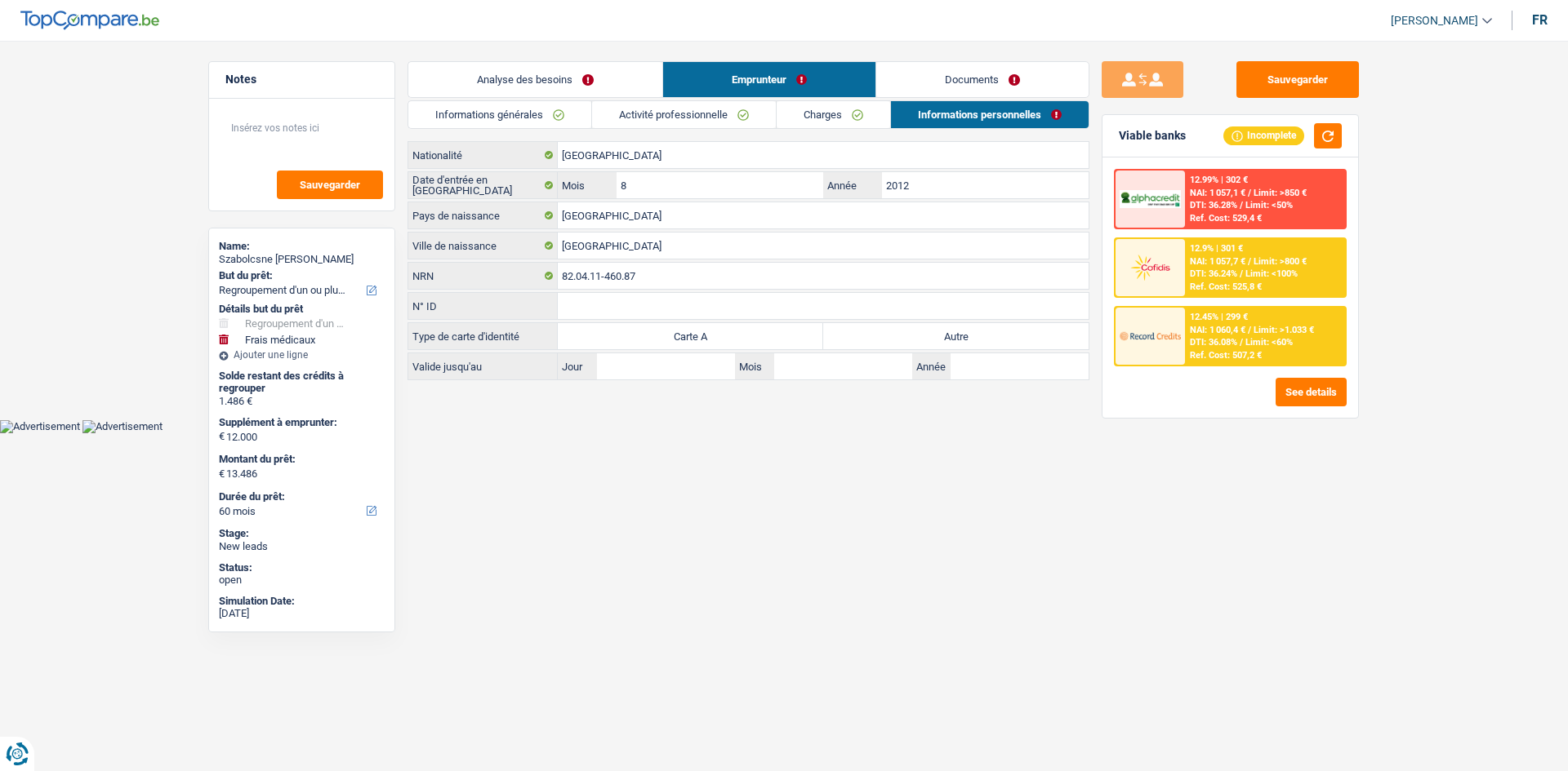
click at [681, 204] on div "12.99% | 302 € NAI: 1 057,1 € / Limit: >850 € DTI: 36.28% / Limit: <50% Ref. Co…" at bounding box center [1265, 199] width 160 height 57
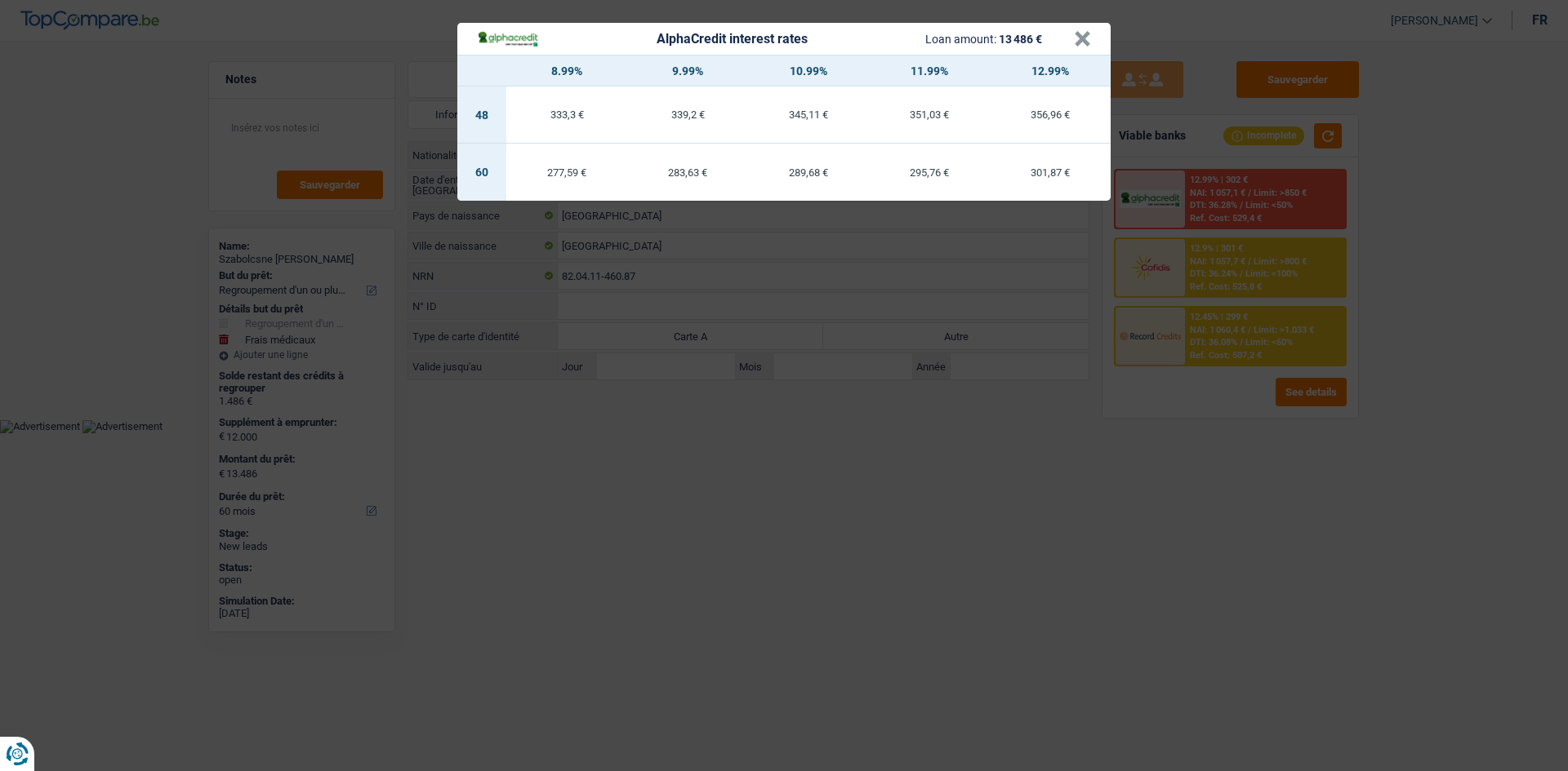
click at [681, 367] on div "AlphaCredit interest rates Loan amount: 13 486 € × 8.99% 9.99% 10.99% 11.99% 12…" at bounding box center [784, 385] width 1568 height 771
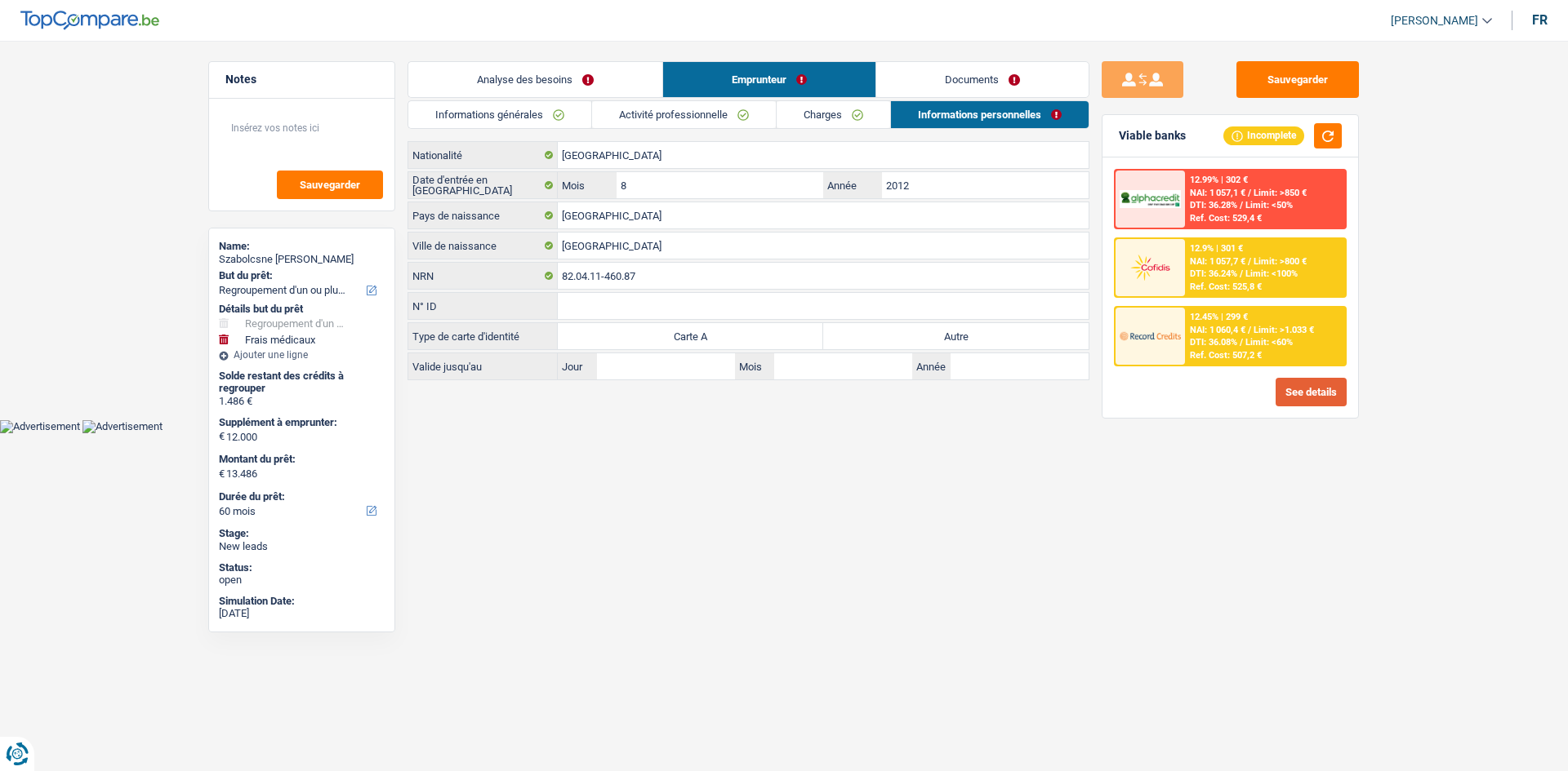
click at [681, 367] on button "See details" at bounding box center [1311, 392] width 71 height 29
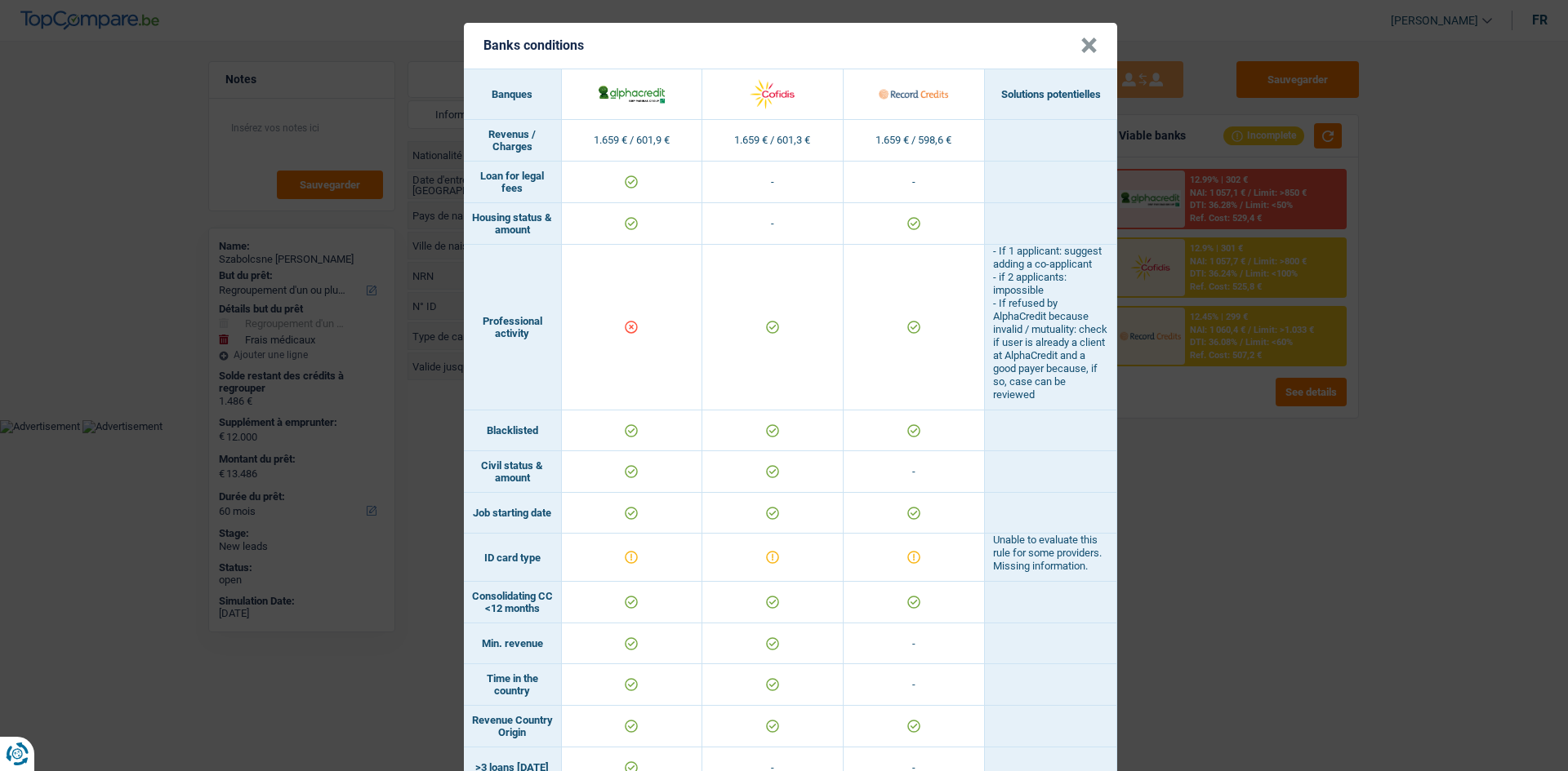
click at [681, 367] on div "Banks conditions × Banques Solutions potentielles Revenus / Charges 1.659 € / 6…" at bounding box center [784, 385] width 1568 height 771
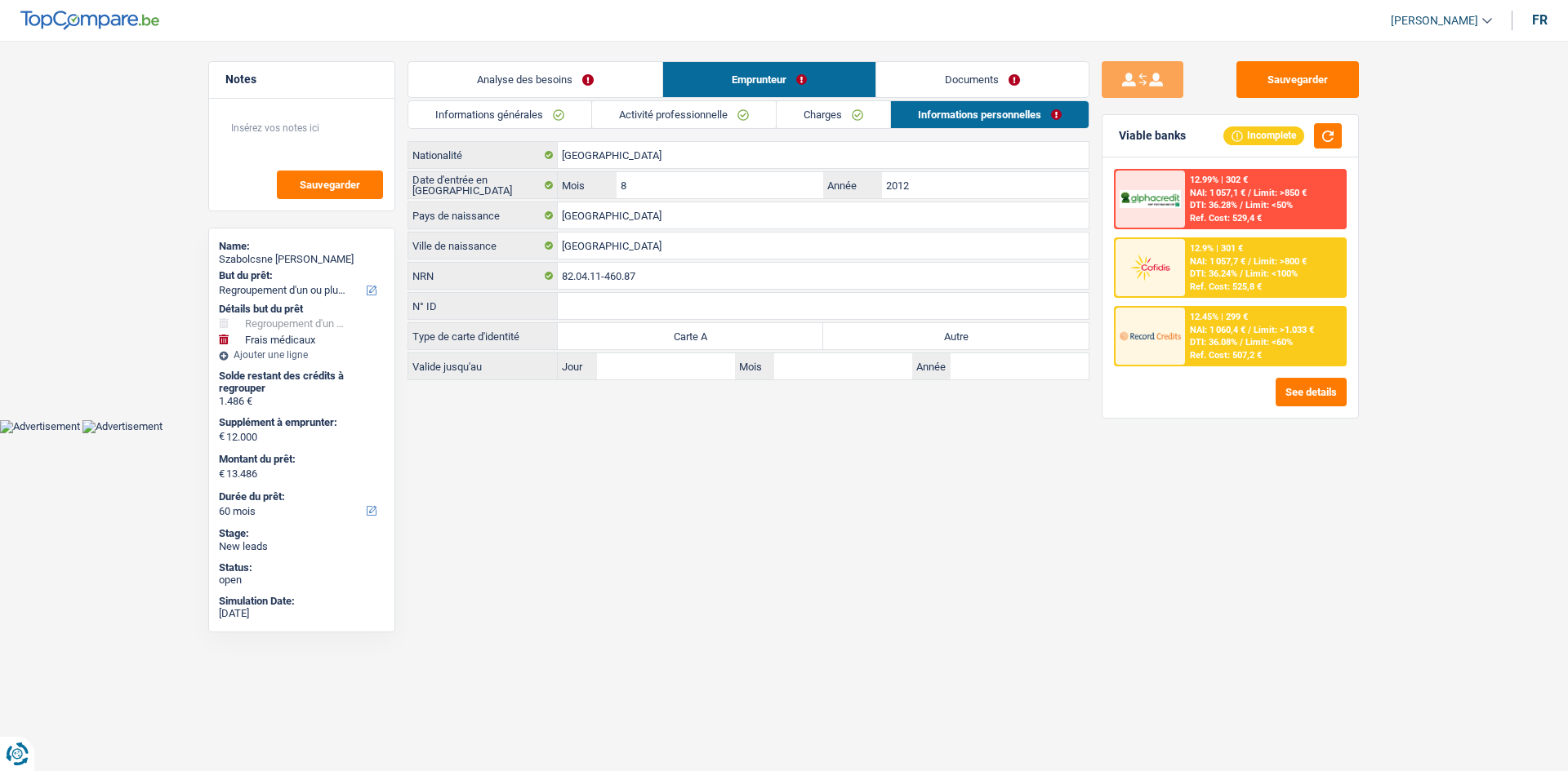
click at [681, 119] on link "Charges" at bounding box center [834, 115] width 114 height 27
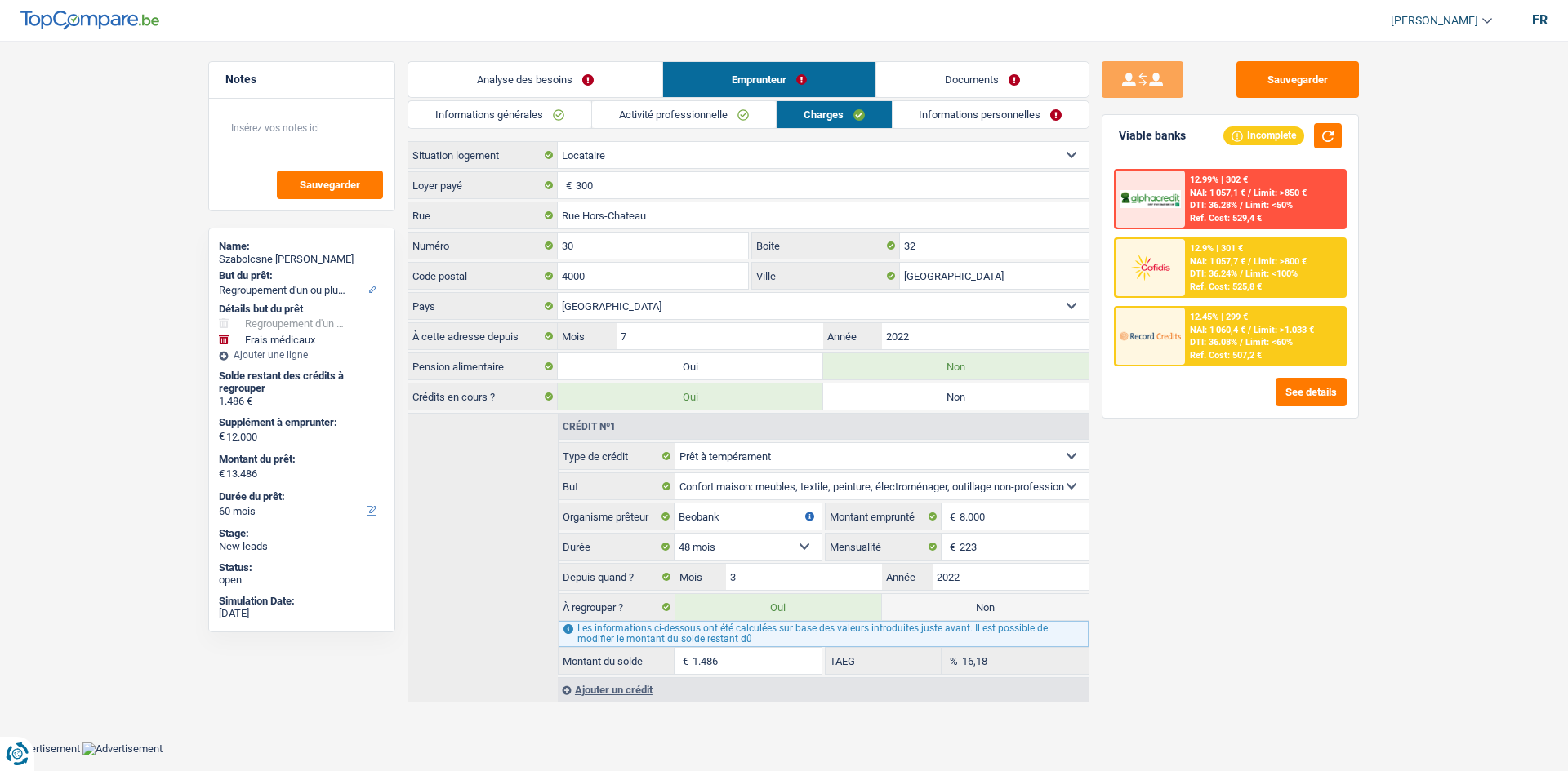
click at [681, 116] on link "Activité professionnelle" at bounding box center [684, 115] width 184 height 27
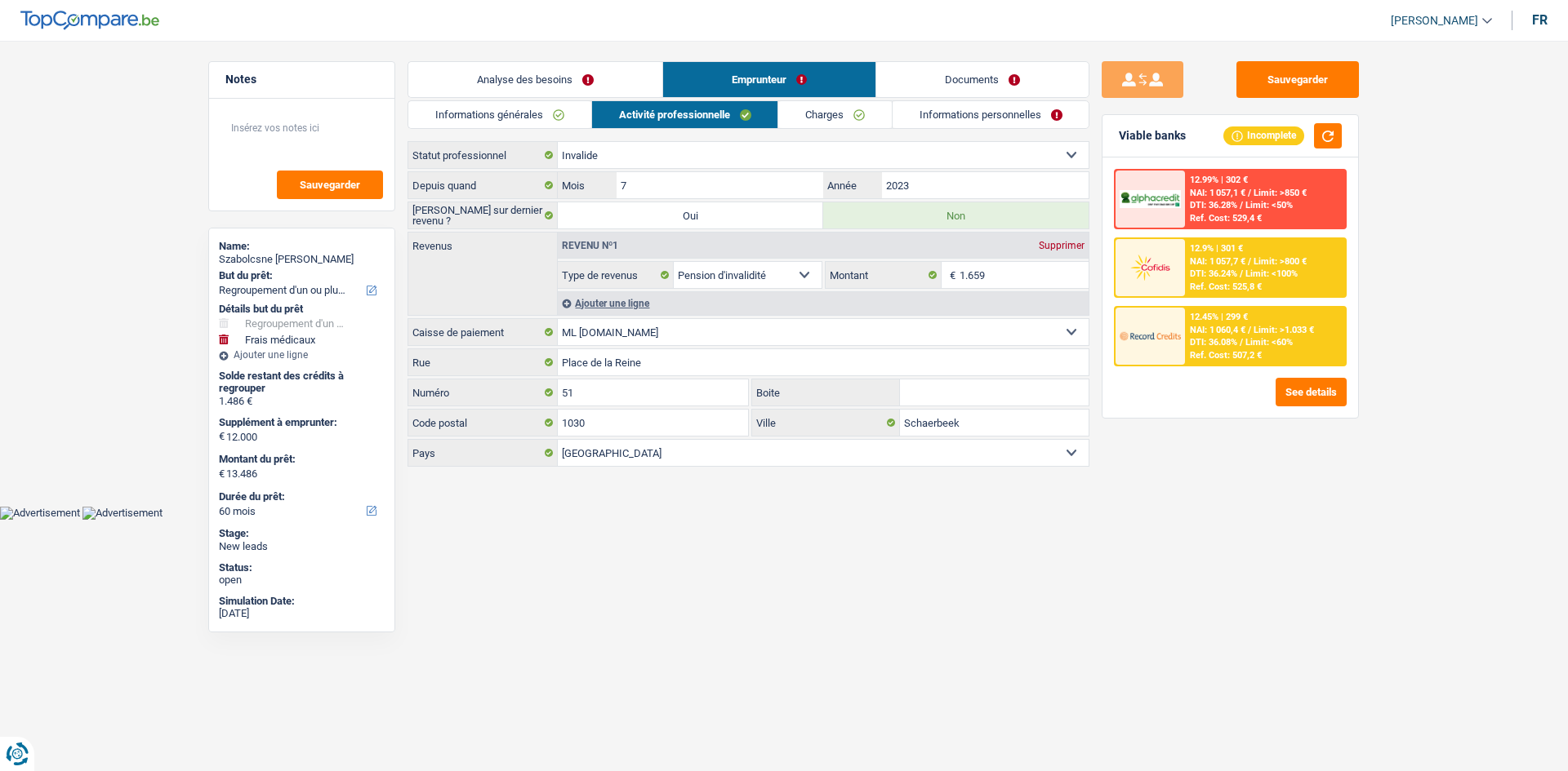
click at [519, 117] on link "Informations générales" at bounding box center [500, 115] width 183 height 27
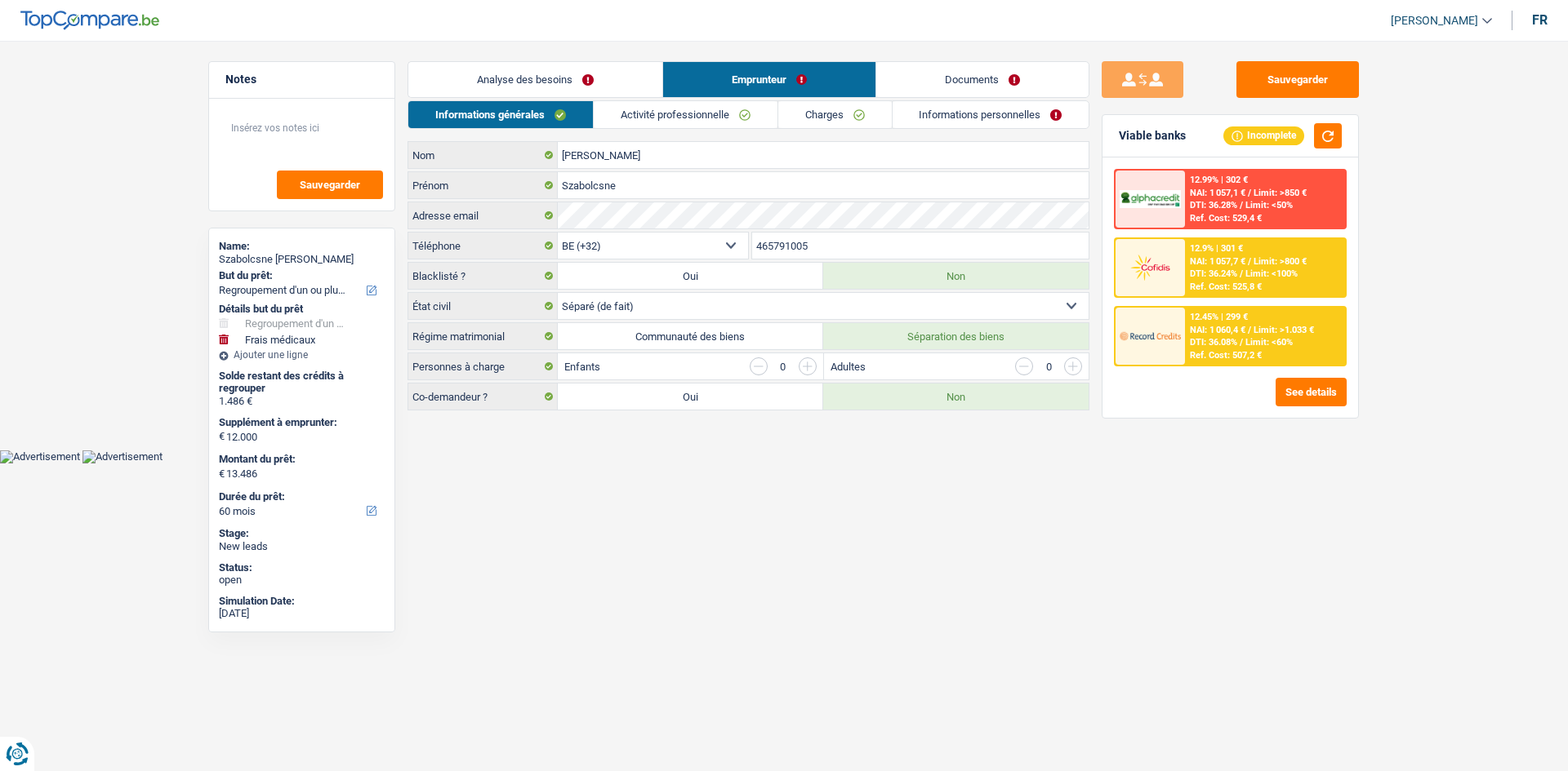
click at [681, 65] on link "Documents" at bounding box center [982, 80] width 213 height 35
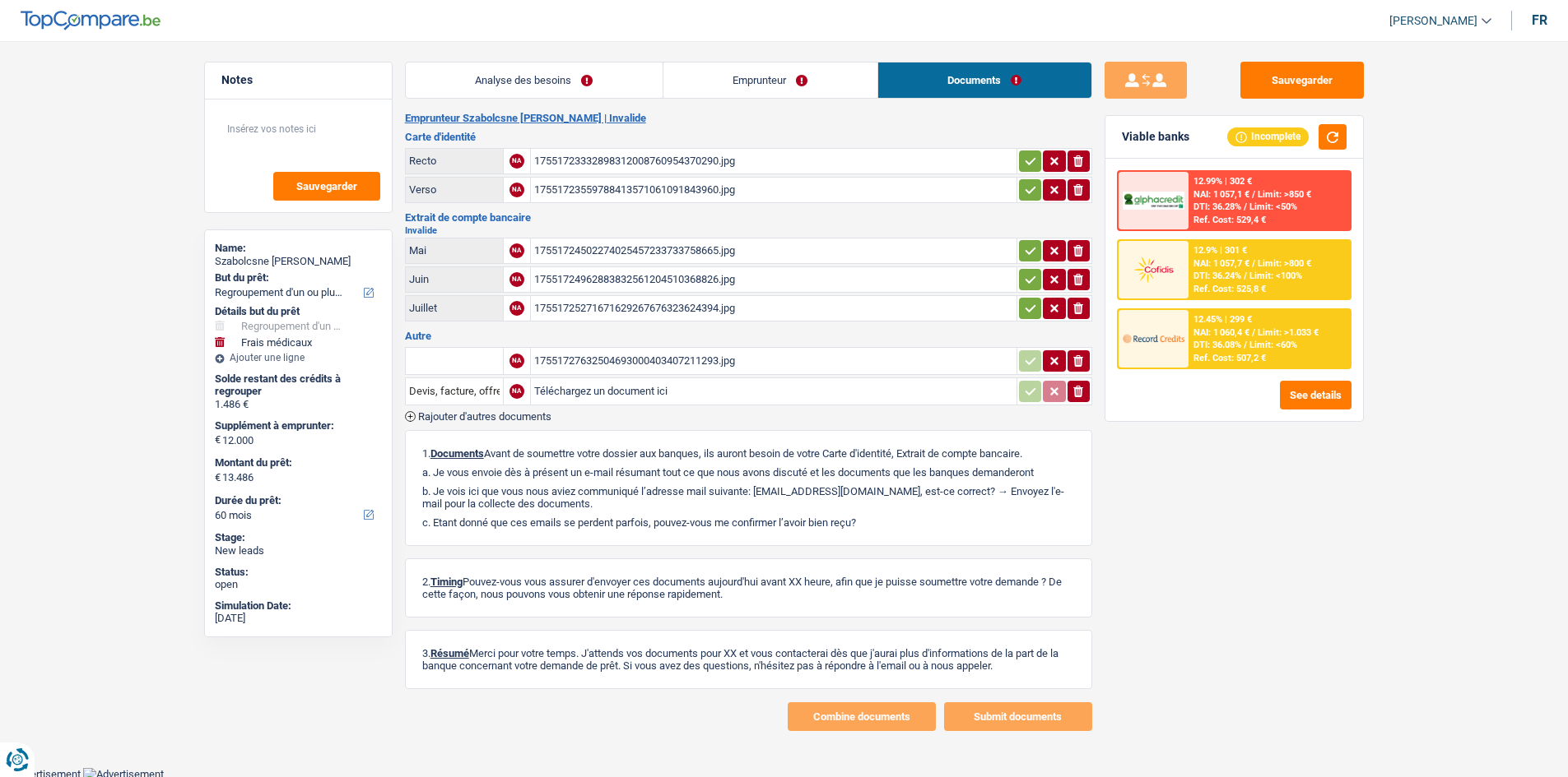
click at [585, 92] on link "Analyse des besoins" at bounding box center [534, 81] width 257 height 36
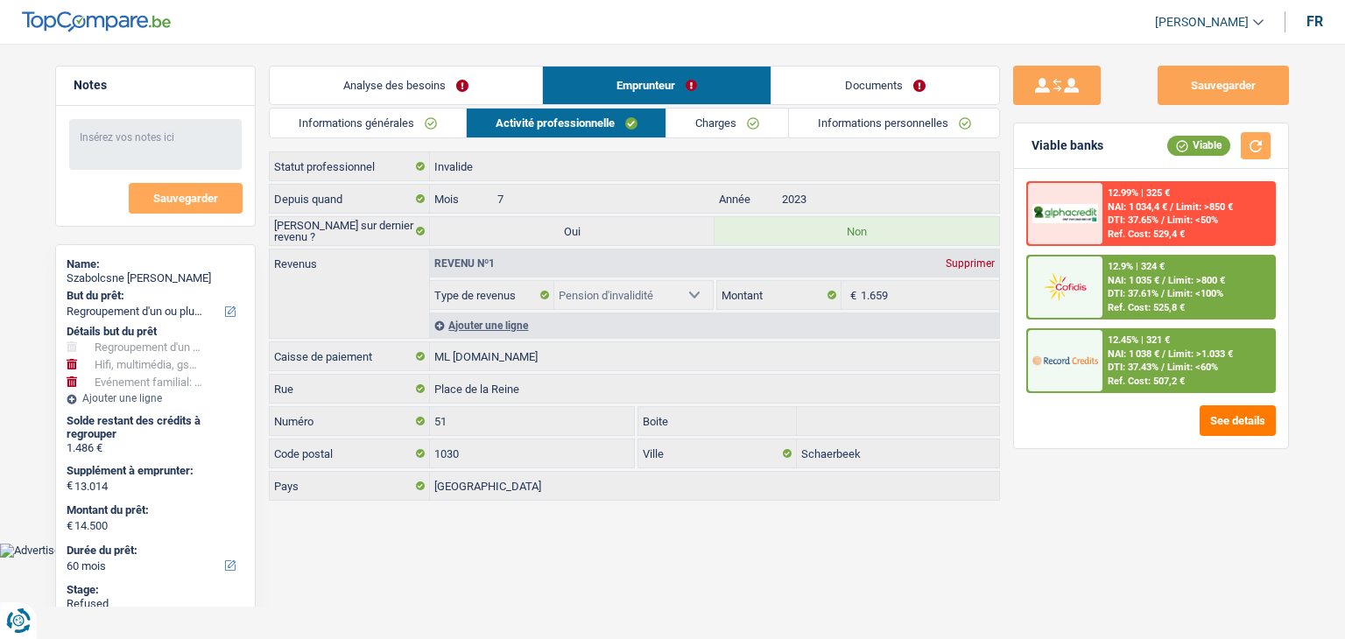
select select "refinancing"
select select "tech"
select select "familyEvent"
select select "60"
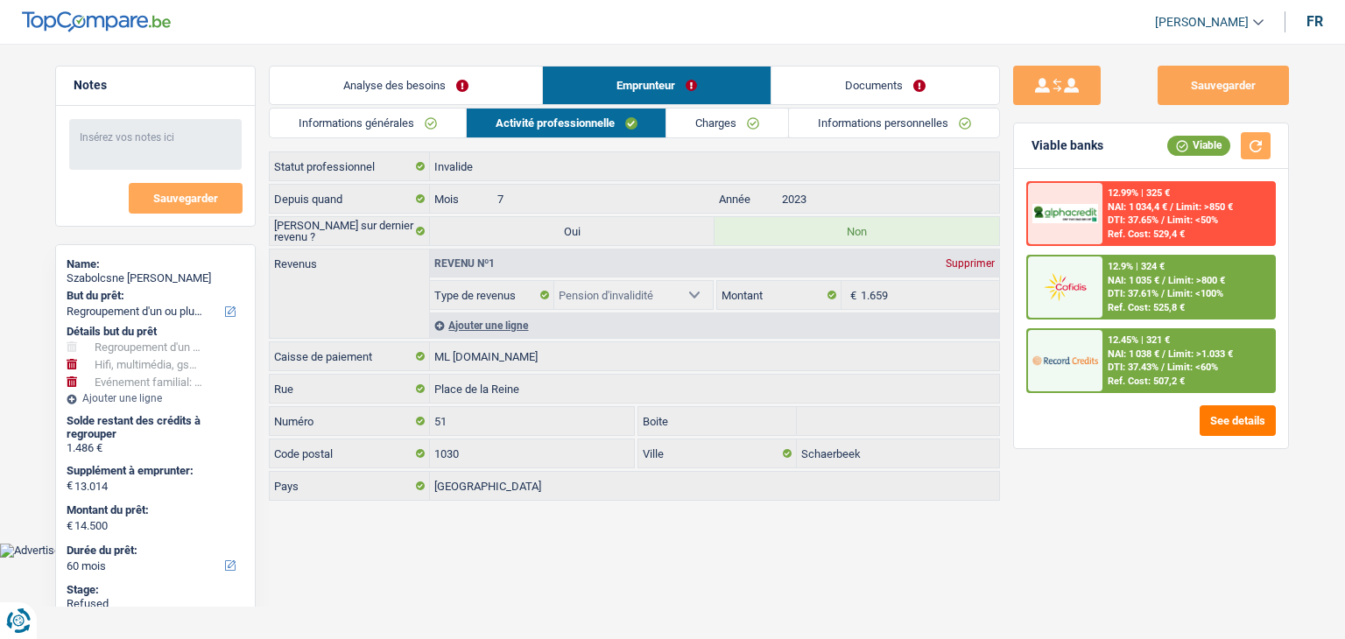
select select "invalid"
select select "disabilityPension"
select select "mutplus"
select select "BE"
click at [904, 81] on link "Documents" at bounding box center [885, 86] width 228 height 38
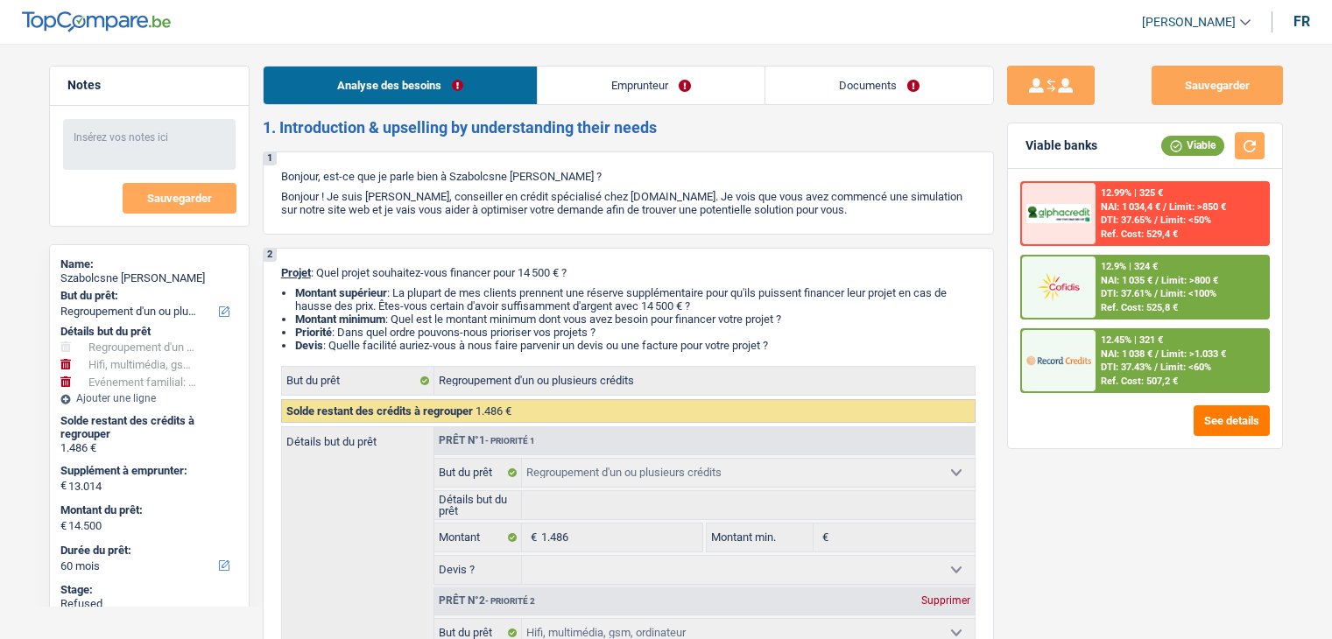
select select "refinancing"
select select "tech"
select select "familyEvent"
select select "60"
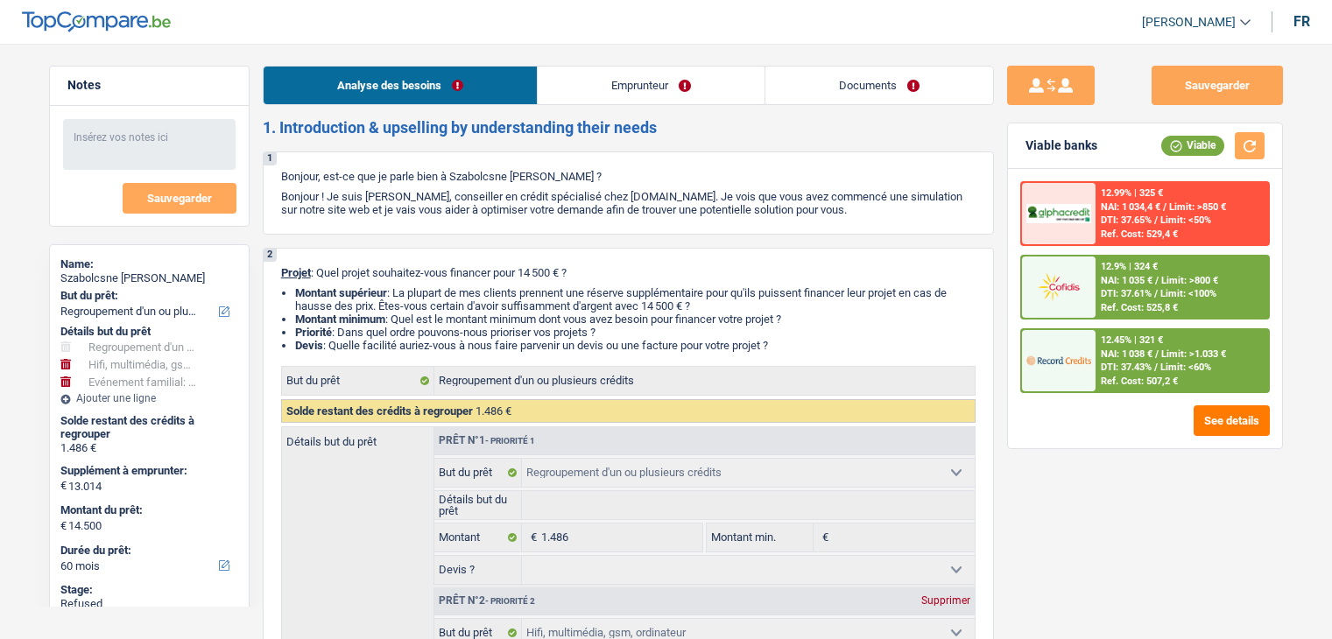
select select "refinancing"
select select "tech"
select select "yes"
select select "familyEvent"
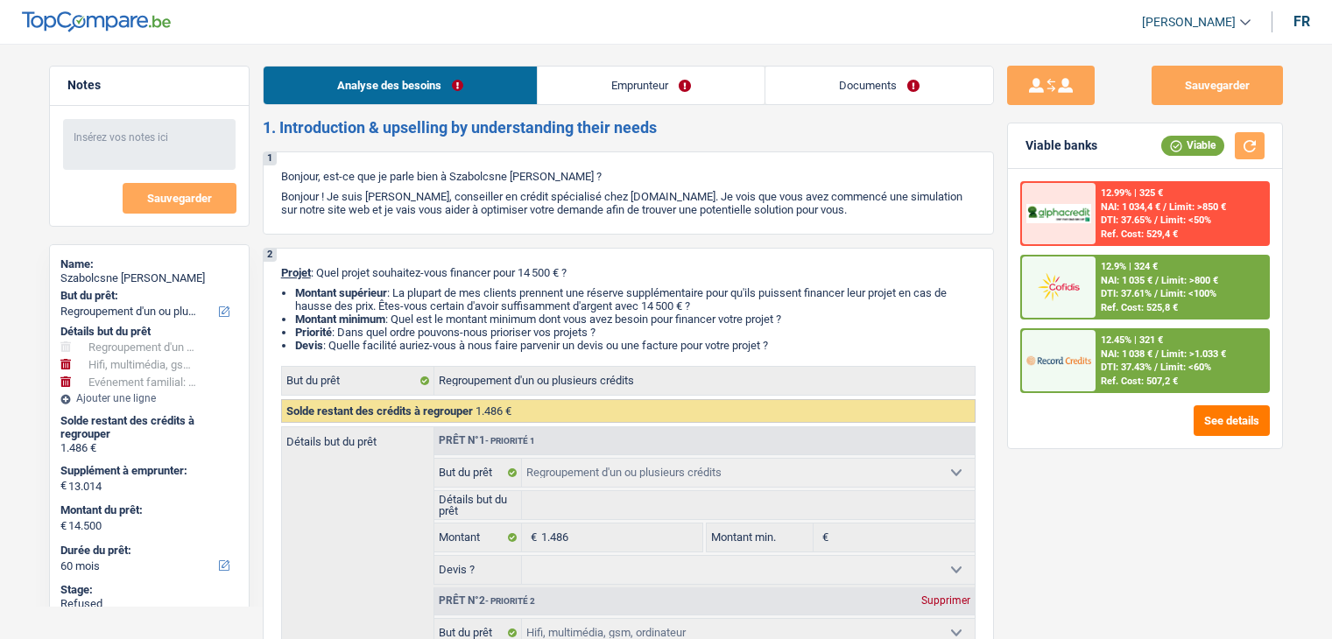
select select "not_answered"
select select "60"
select select "invalid"
select select "disabilityPension"
select select "rents"
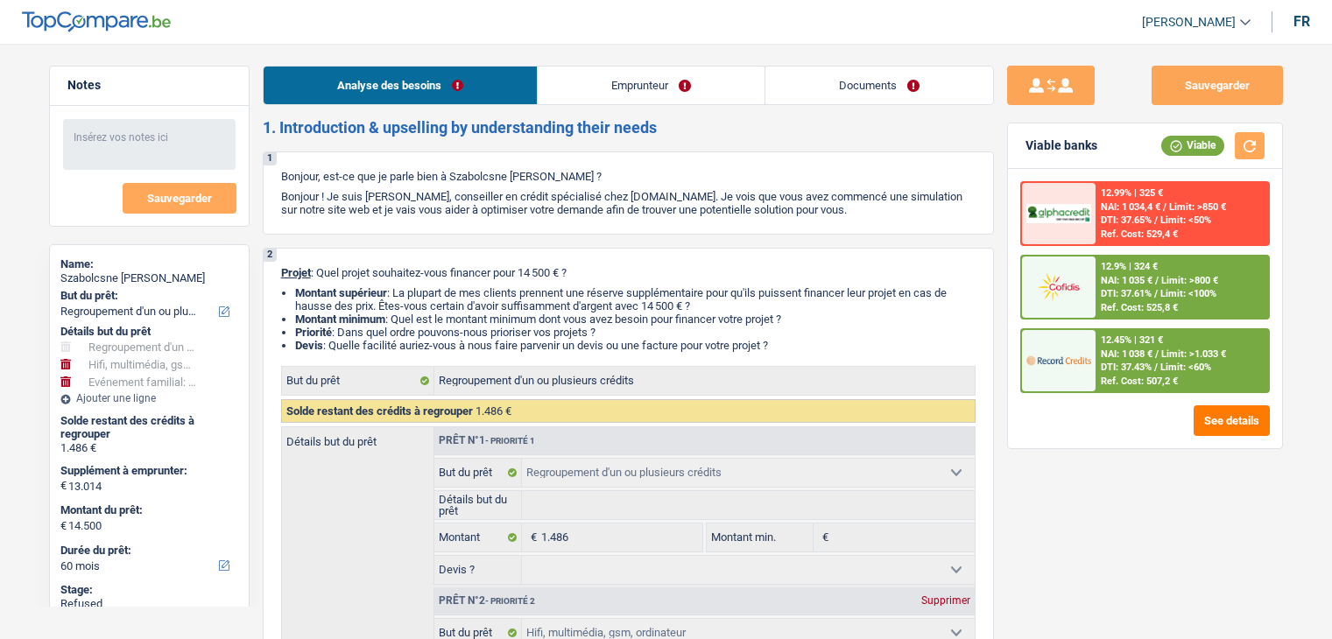
select select "personalLoan"
select select "homeFurnishingOrRelocation"
select select "48"
select select "refinancing"
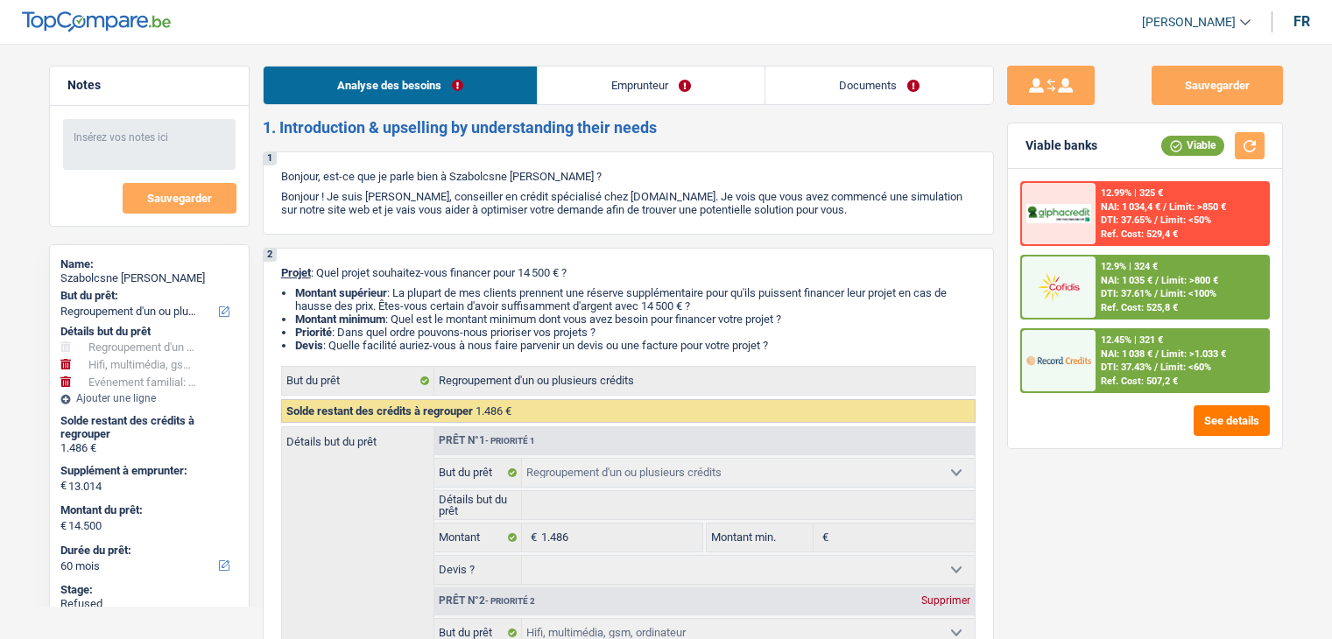
select select "tech"
select select "yes"
select select "familyEvent"
select select "not_answered"
select select "60"
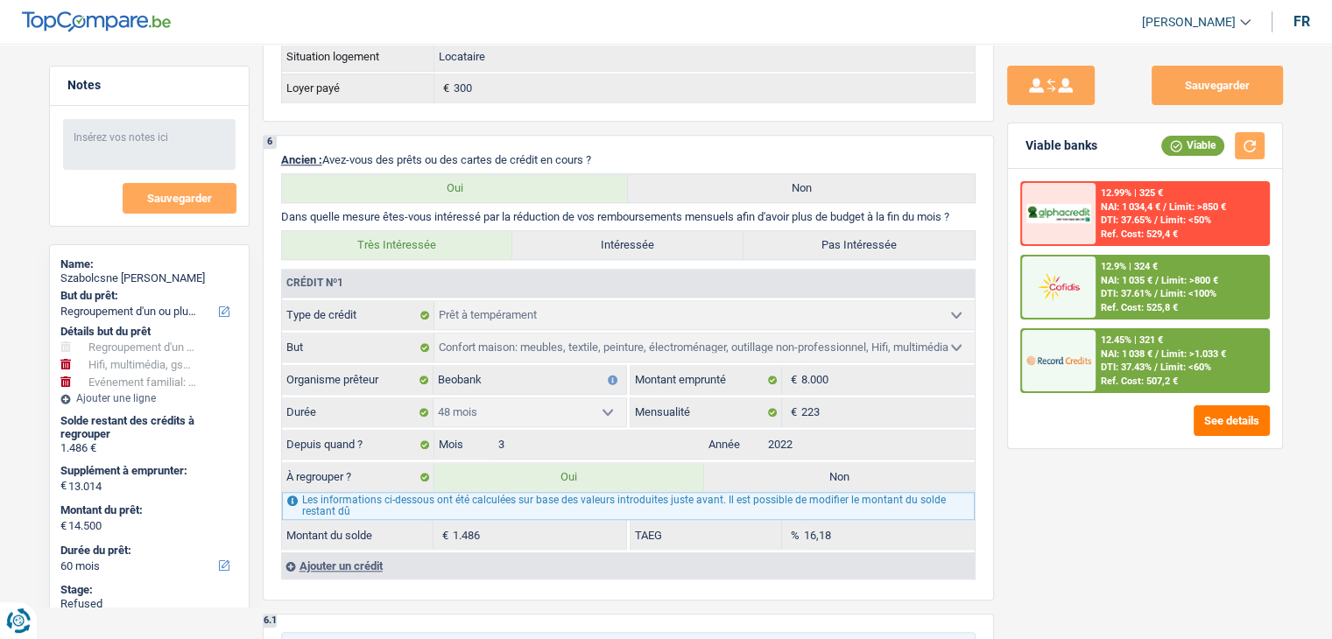
scroll to position [1576, 0]
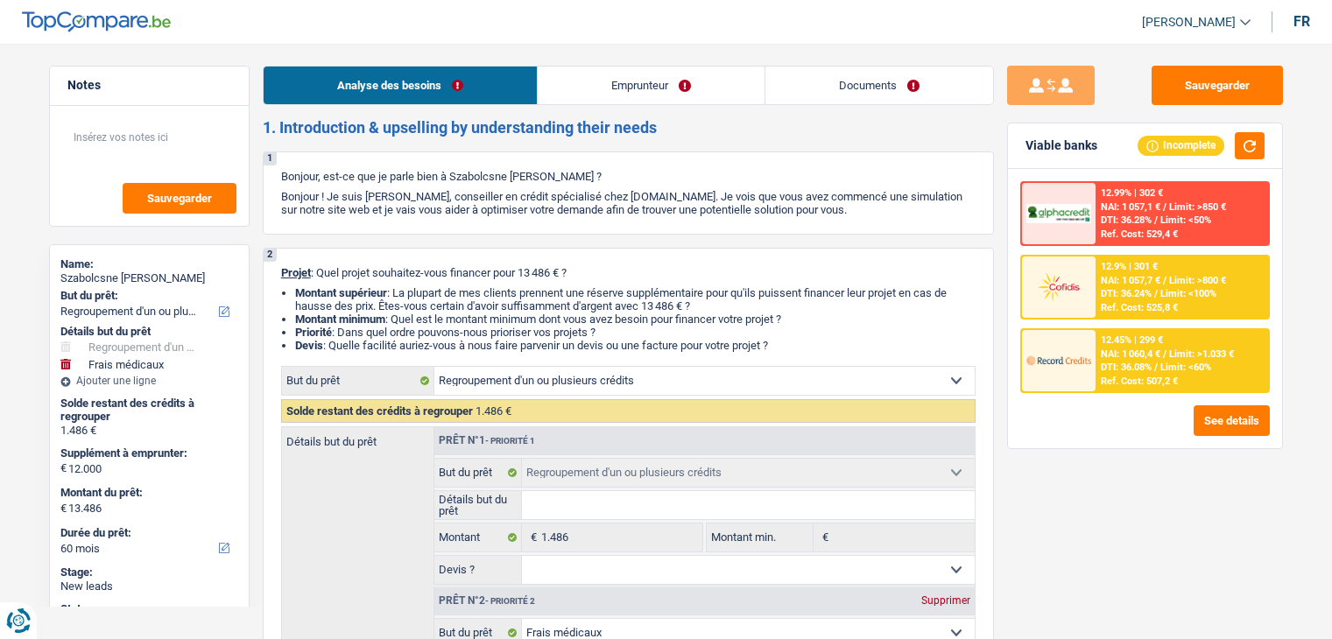
select select "refinancing"
select select "medical"
select select "60"
select select "refinancing"
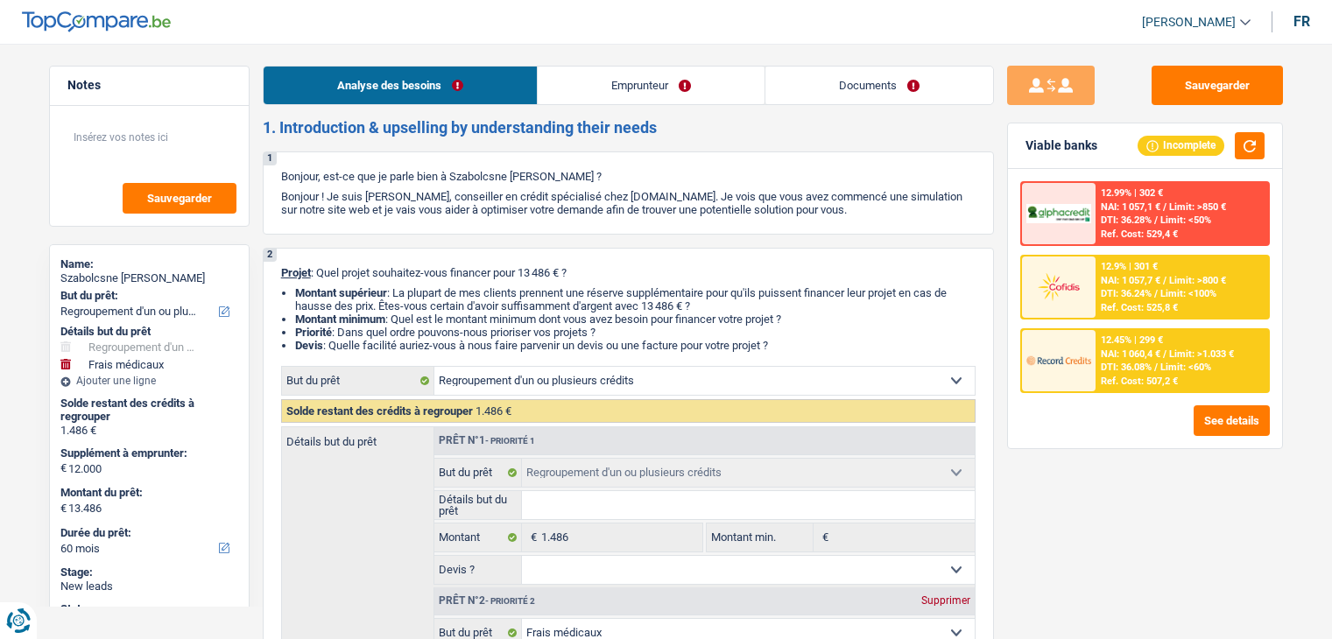
select select "refinancing"
select select "medical"
select select "60"
select select "invalid"
select select "disabilityPension"
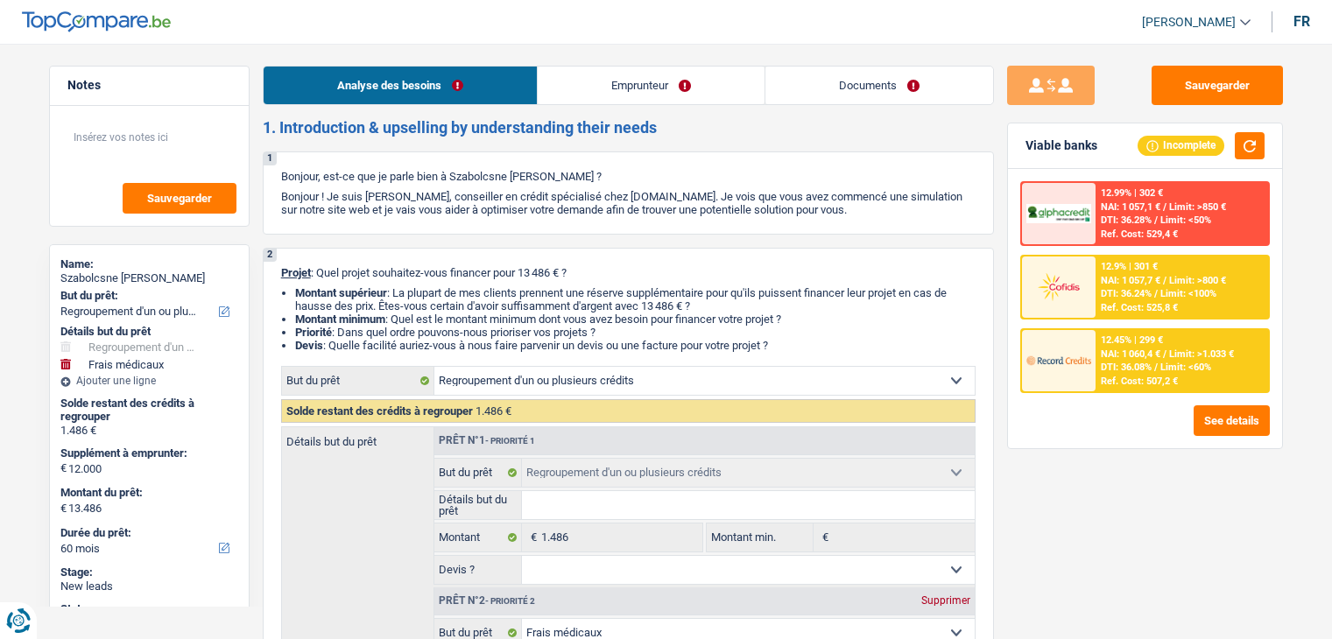
select select "rents"
select select "personalLoan"
select select "homeFurnishingOrRelocation"
select select "48"
select select "refinancing"
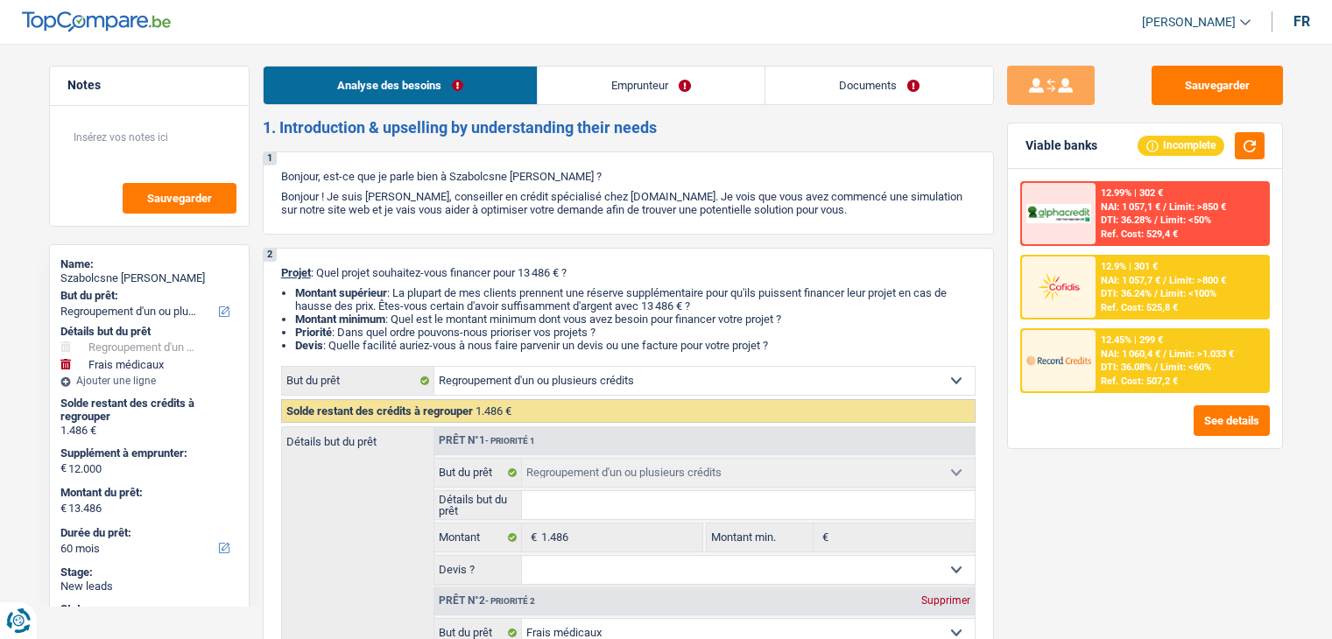
select select "refinancing"
select select "medical"
select select "60"
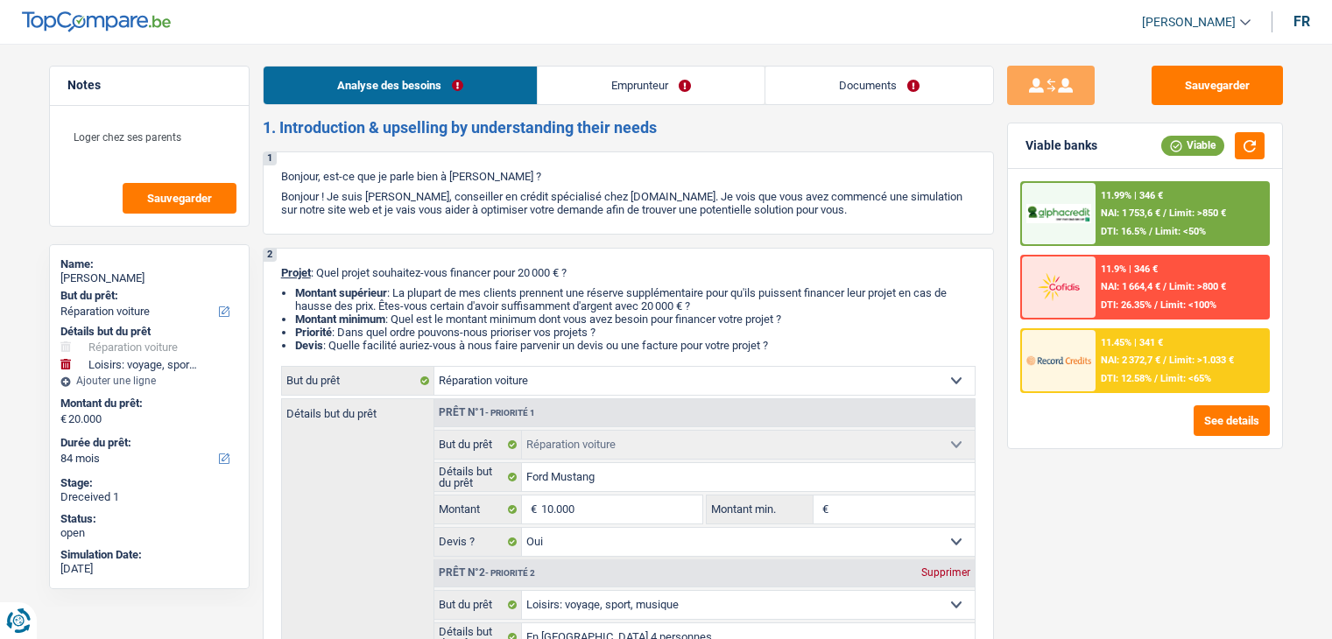
select select "carRepair"
select select "hobbies"
select select "84"
select select "carRepair"
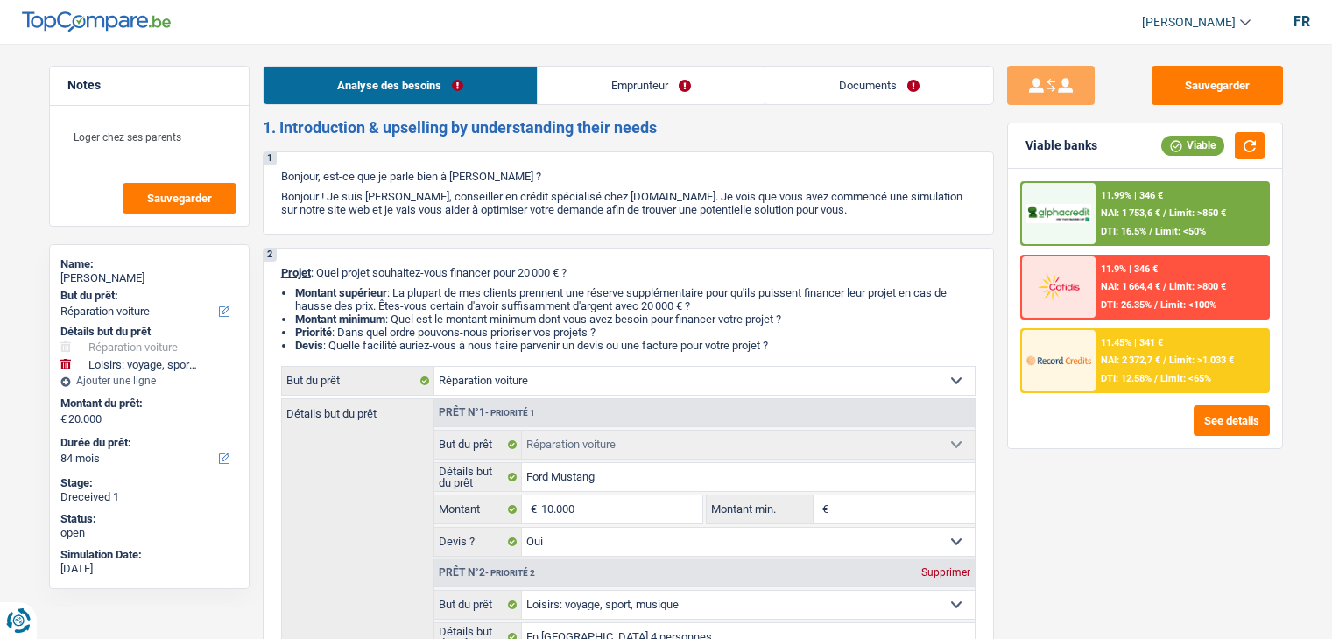
select select "carRepair"
select select "yes"
select select "hobbies"
select select "yes"
select select "84"
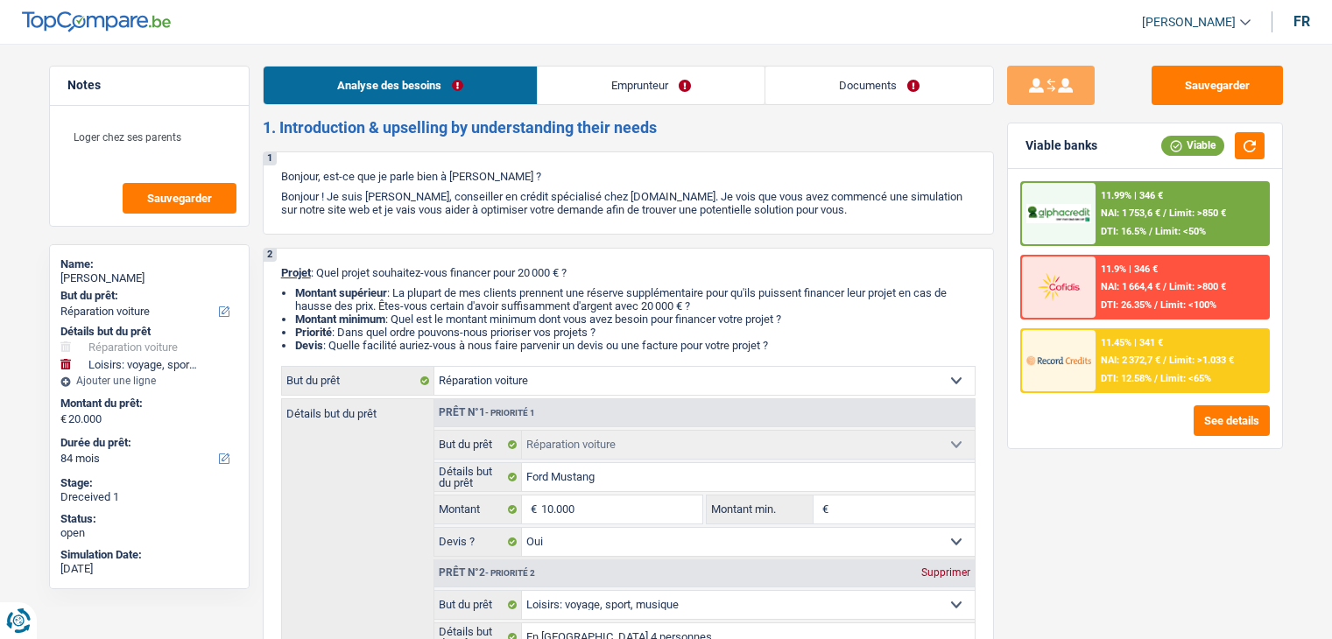
select select "worker"
select select "netSalary"
select select "mealVouchers"
select select "liveWithParents"
select select "carRepair"
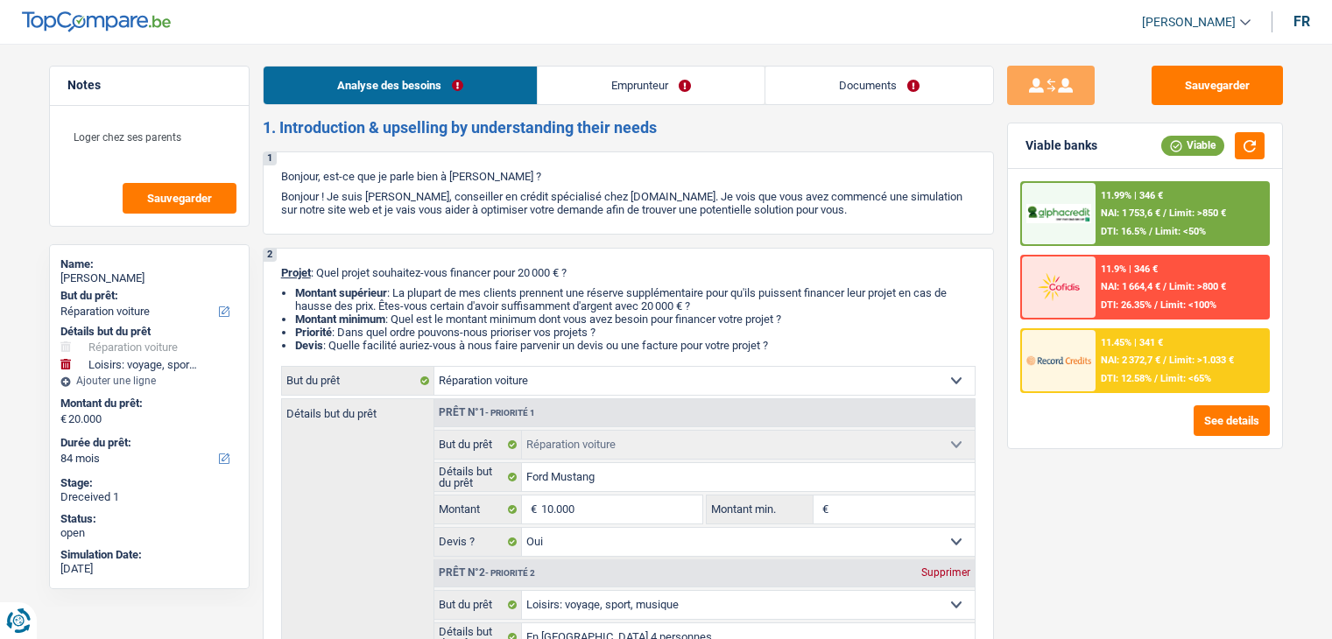
select select "carRepair"
select select "yes"
select select "hobbies"
select select "yes"
select select "84"
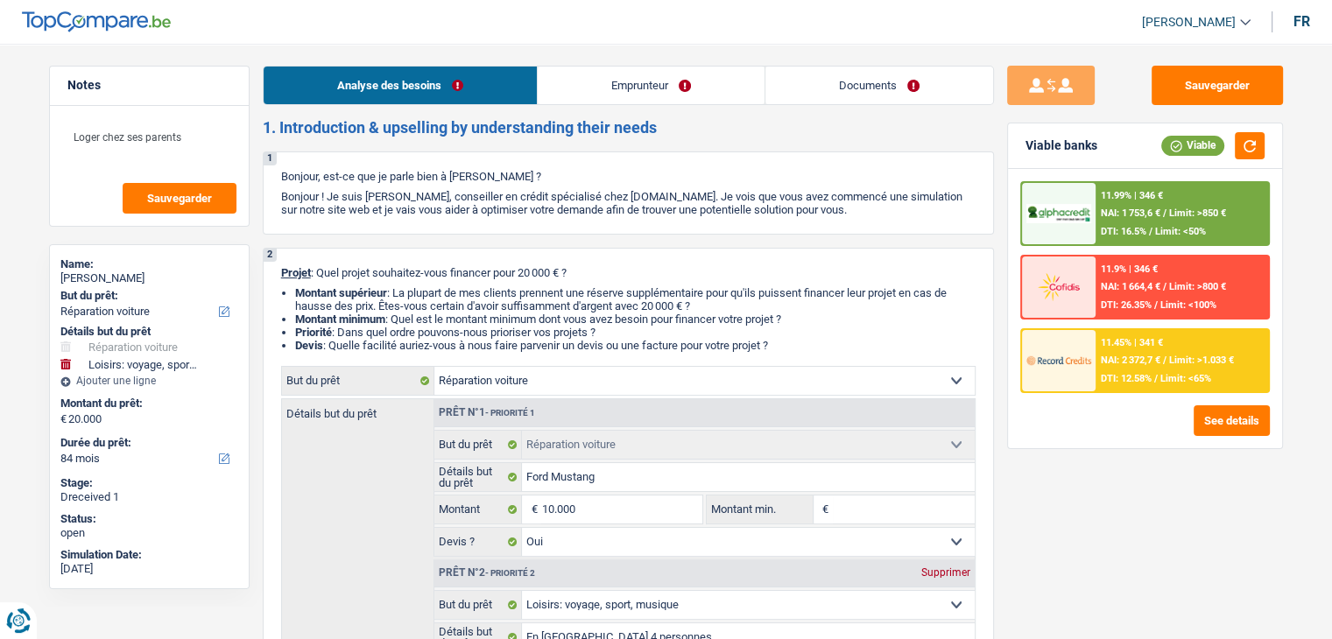
click at [879, 92] on link "Documents" at bounding box center [879, 86] width 228 height 38
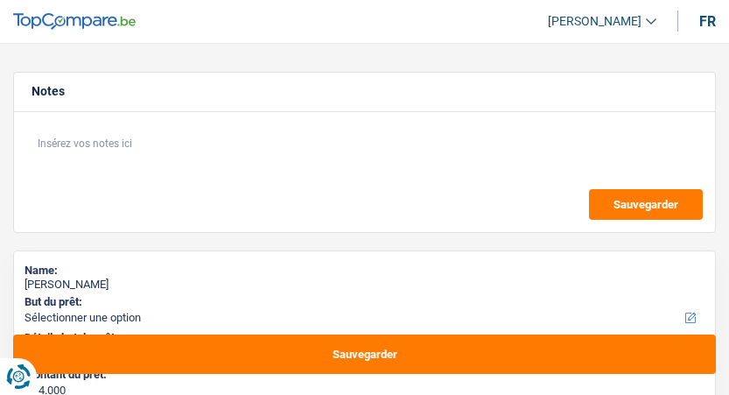
select select "42"
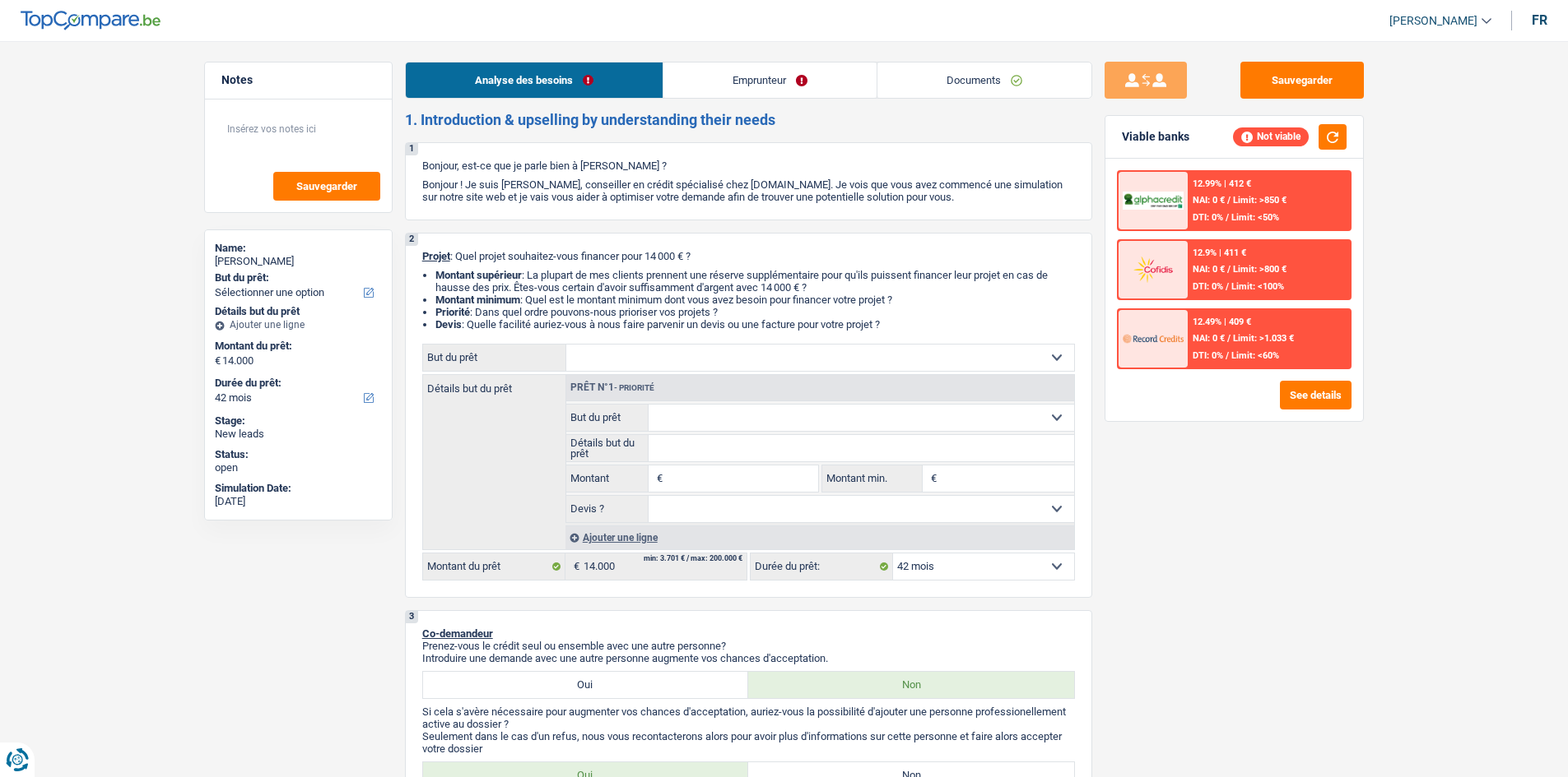
click at [684, 72] on link "Documents" at bounding box center [984, 81] width 214 height 36
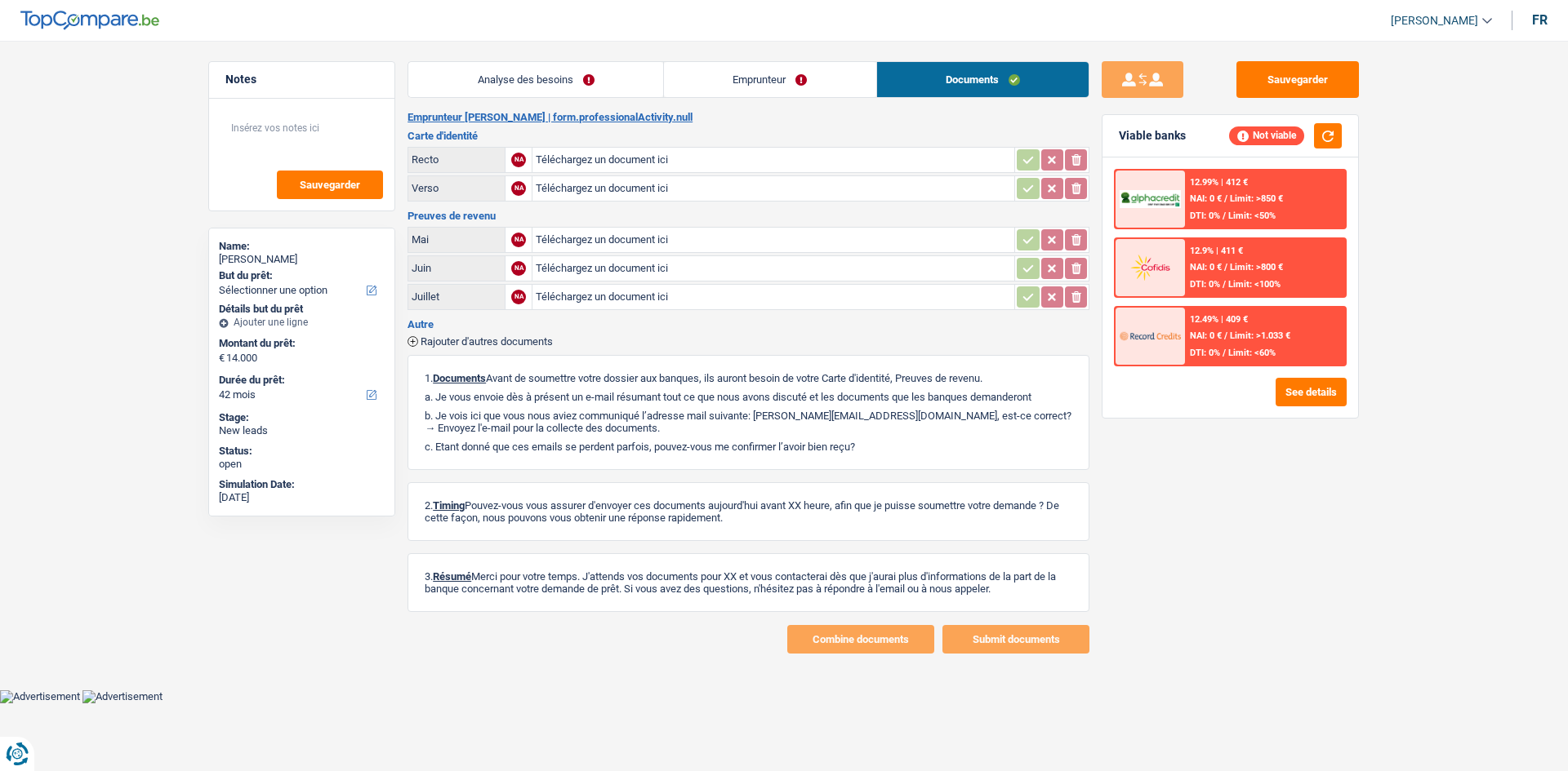
click at [679, 73] on link "Emprunteur" at bounding box center [770, 80] width 213 height 35
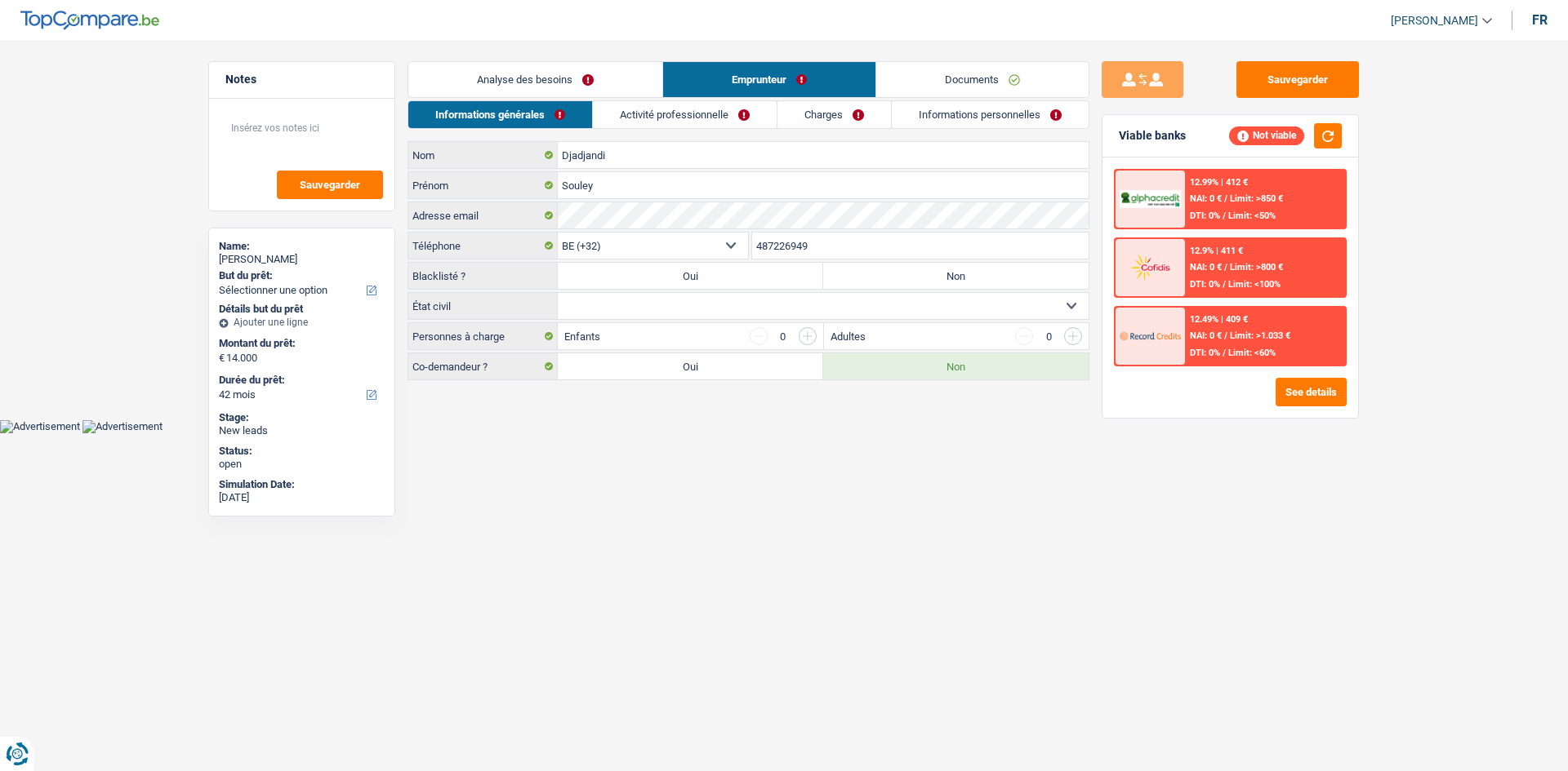
drag, startPoint x: 621, startPoint y: 79, endPoint x: 706, endPoint y: 67, distance: 85.8
click at [621, 78] on link "Analyse des besoins" at bounding box center [535, 80] width 254 height 35
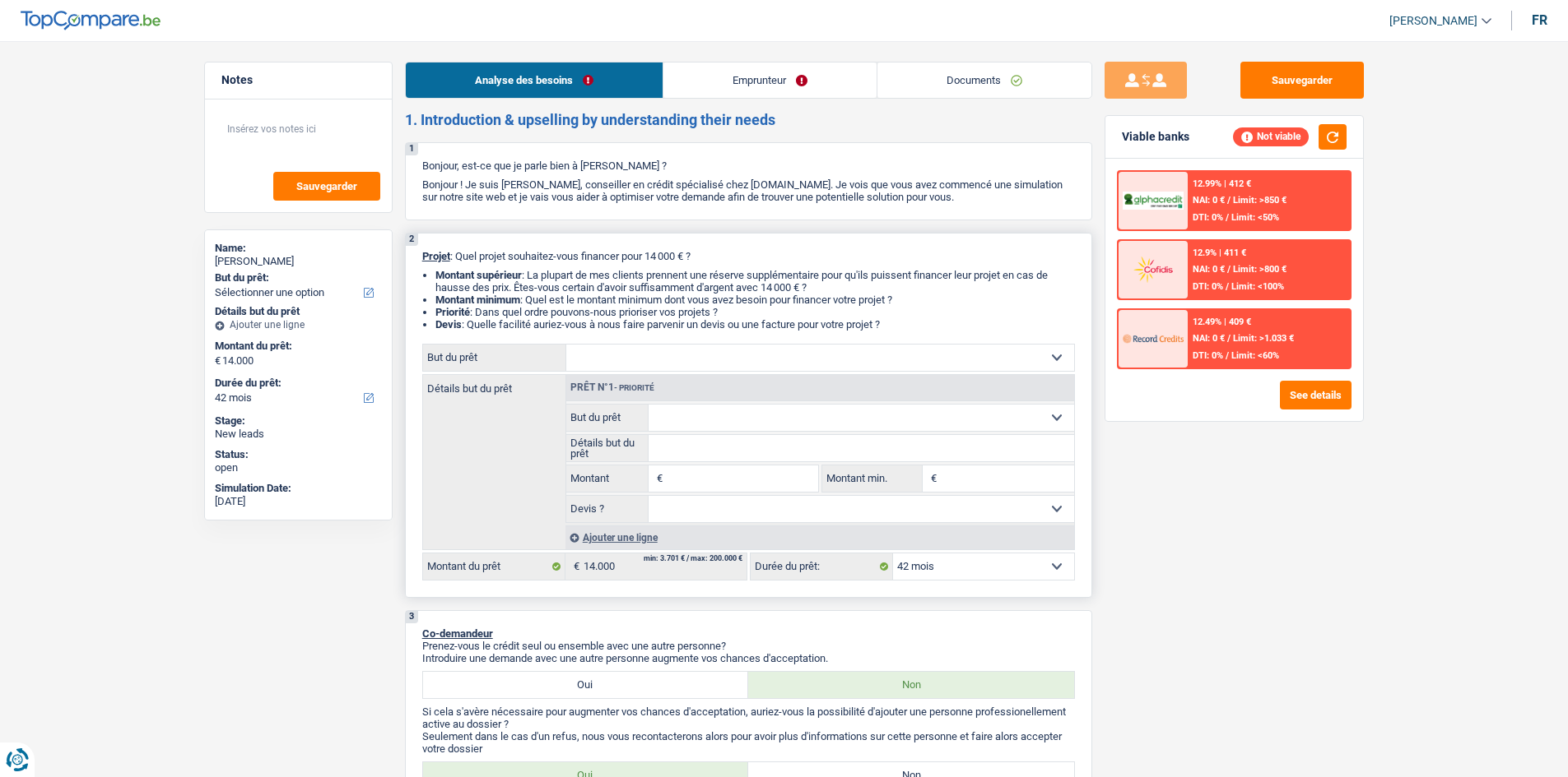
click at [657, 353] on select "Confort maison: meubles, textile, peinture, électroménager, outillage non-profe…" at bounding box center [820, 358] width 508 height 26
click at [684, 83] on link "Emprunteur" at bounding box center [770, 81] width 213 height 36
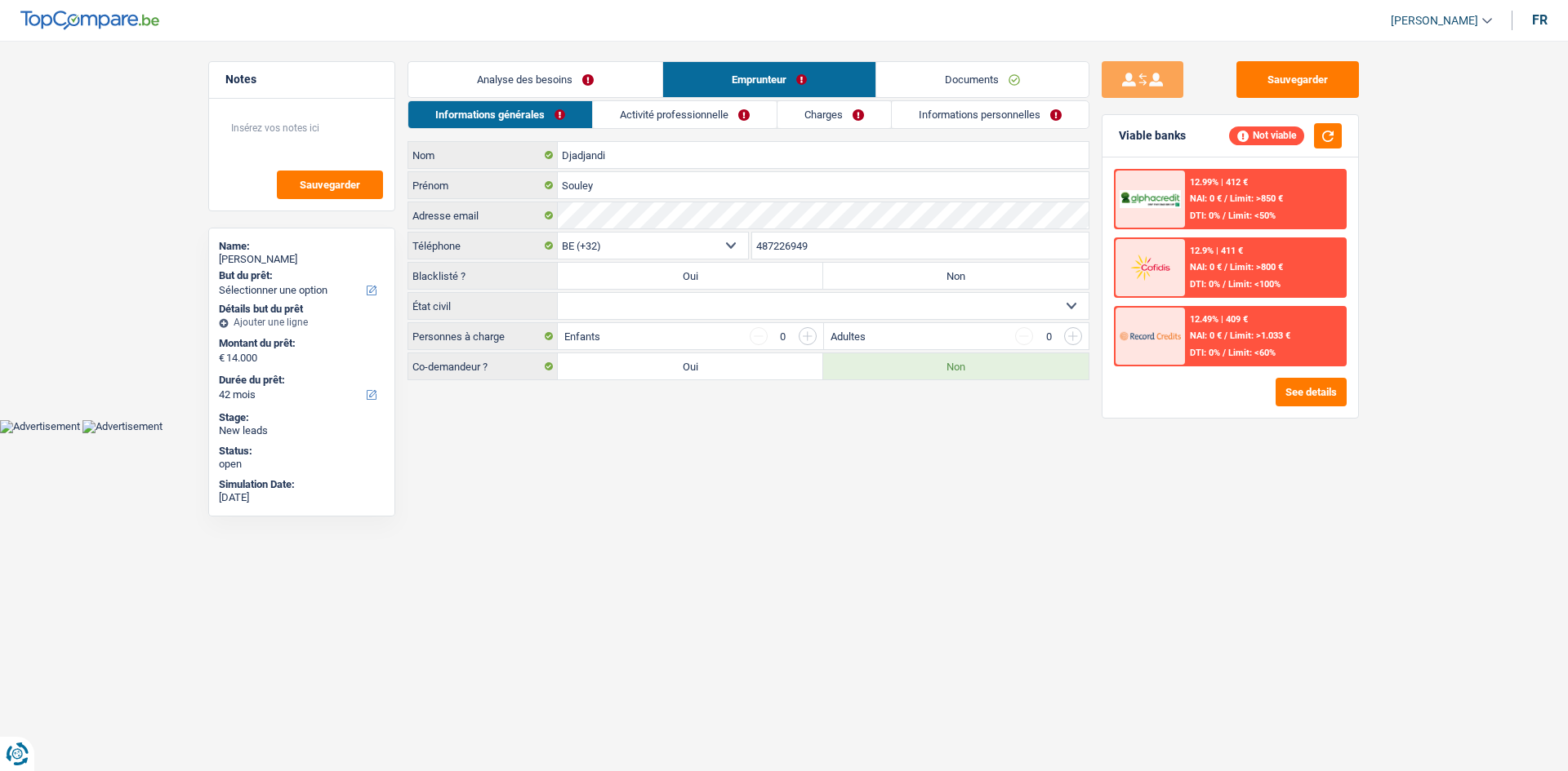
click at [679, 109] on link "Activité professionnelle" at bounding box center [685, 115] width 184 height 27
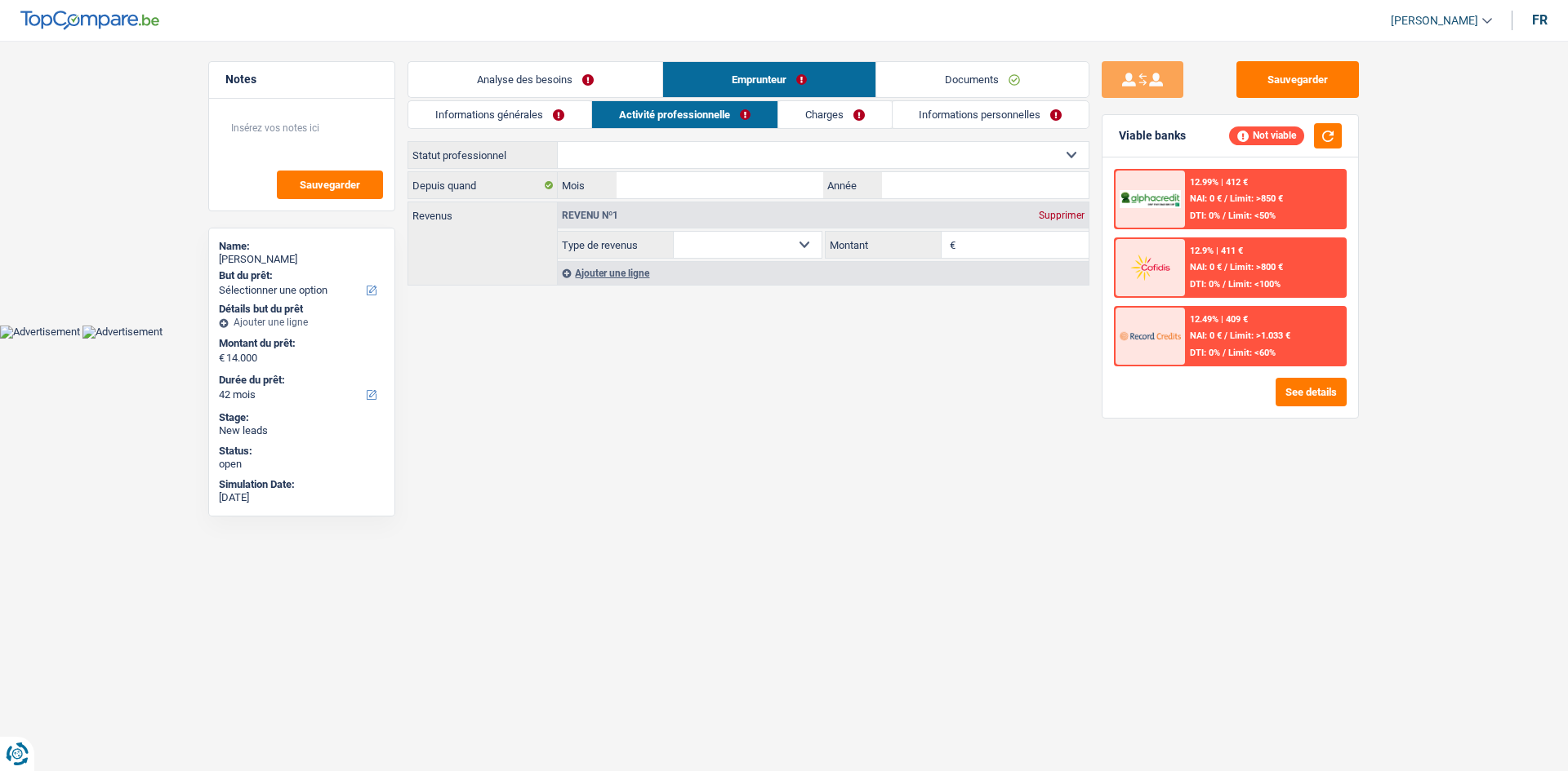
click at [679, 101] on li "Charges" at bounding box center [834, 115] width 115 height 29
click at [679, 110] on link "Charges" at bounding box center [835, 115] width 114 height 27
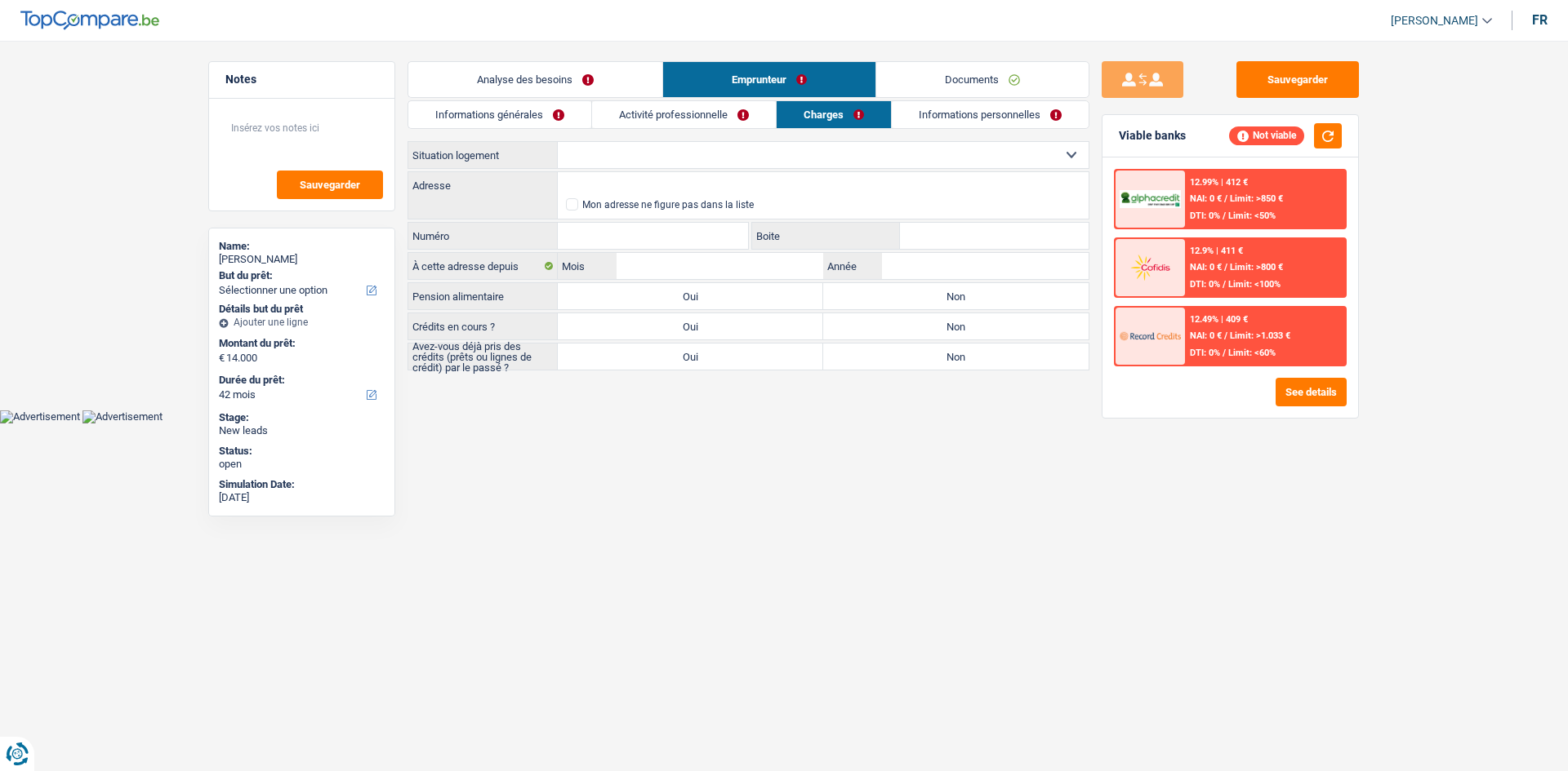
click at [679, 152] on select "Locataire Propriétaire avec prêt hypothécaire Propriétaire sans prêt hypothécai…" at bounding box center [823, 155] width 531 height 26
select select "ownerWithMortgage"
click at [558, 142] on select "Locataire Propriétaire avec prêt hypothécaire Propriétaire sans prêt hypothécai…" at bounding box center [823, 155] width 531 height 26
select select "ownerWithMortgage"
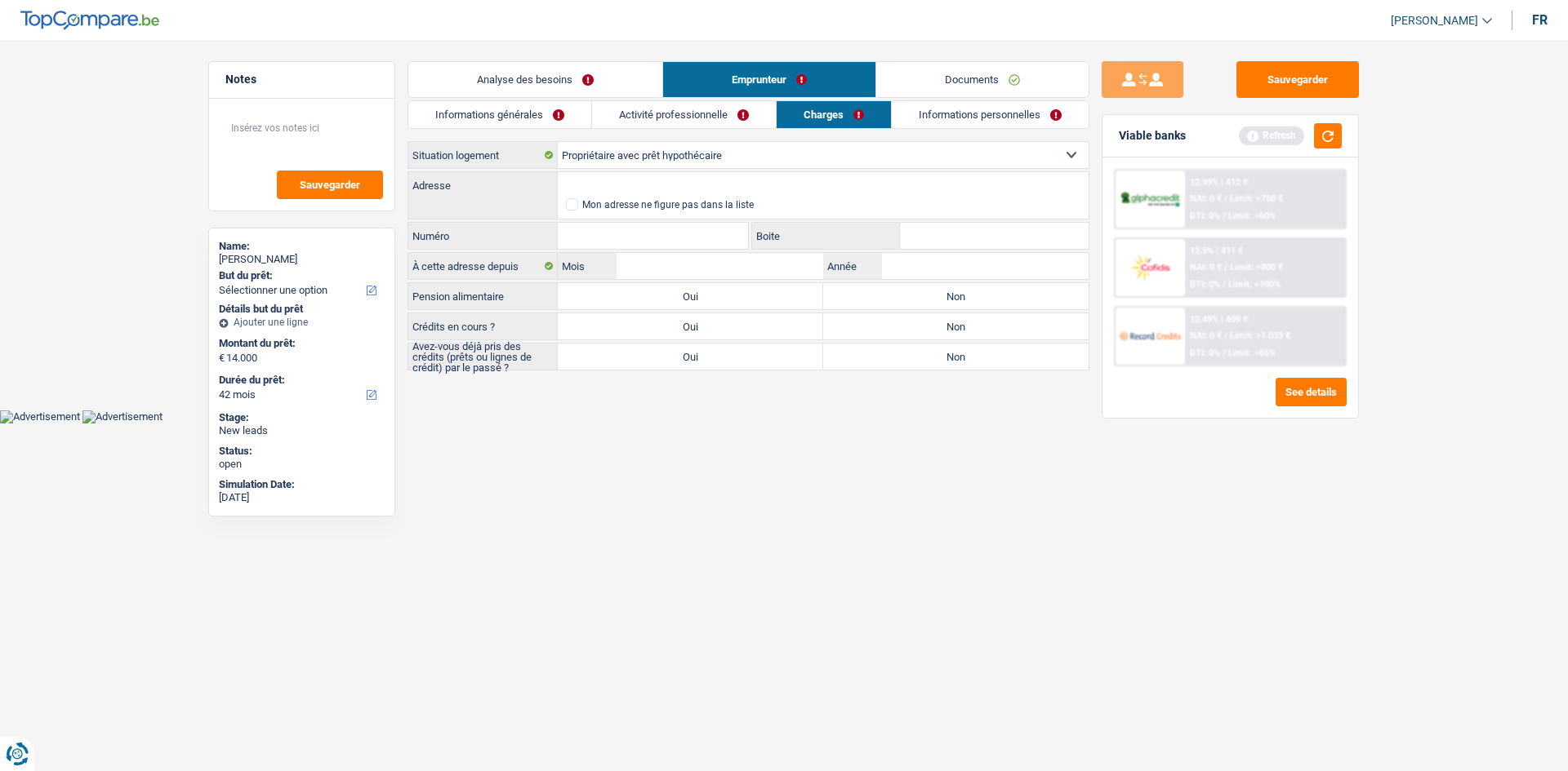
click at [555, 94] on link "Analyse des besoins" at bounding box center [535, 80] width 254 height 35
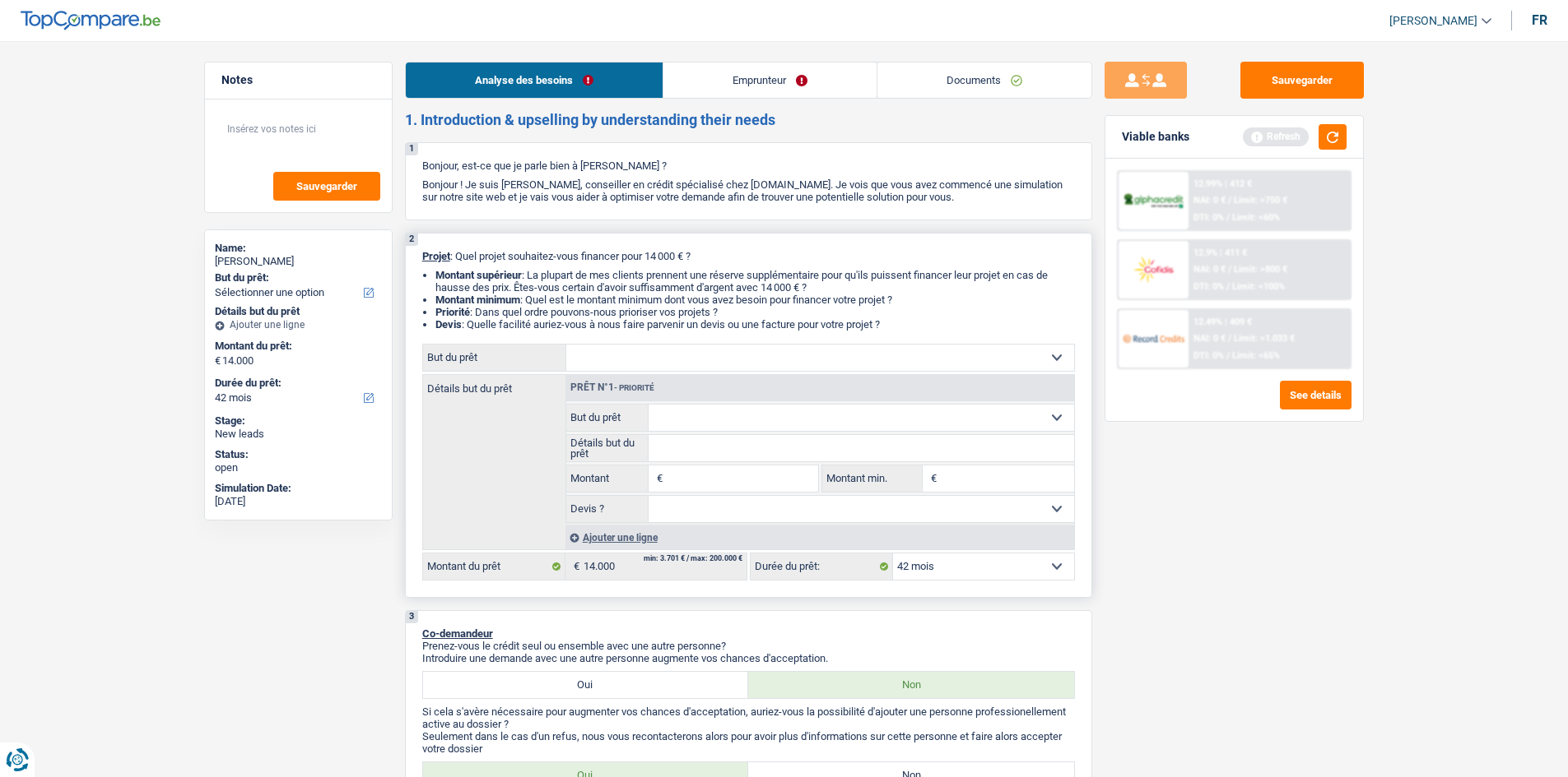
click at [684, 370] on div "Confort maison: meubles, textile, peinture, électroménager, outillage non-profe…" at bounding box center [748, 462] width 652 height 237
click at [684, 357] on select "Confort maison: meubles, textile, peinture, électroménager, outillage non-profe…" at bounding box center [820, 358] width 508 height 26
select select "car"
click at [566, 345] on select "Confort maison: meubles, textile, peinture, électroménager, outillage non-profe…" at bounding box center [820, 358] width 508 height 26
click at [684, 370] on div "2 Projet : Quel projet souhaitez-vous financer pour 14 000 € ? Montant supérieu…" at bounding box center [748, 415] width 687 height 365
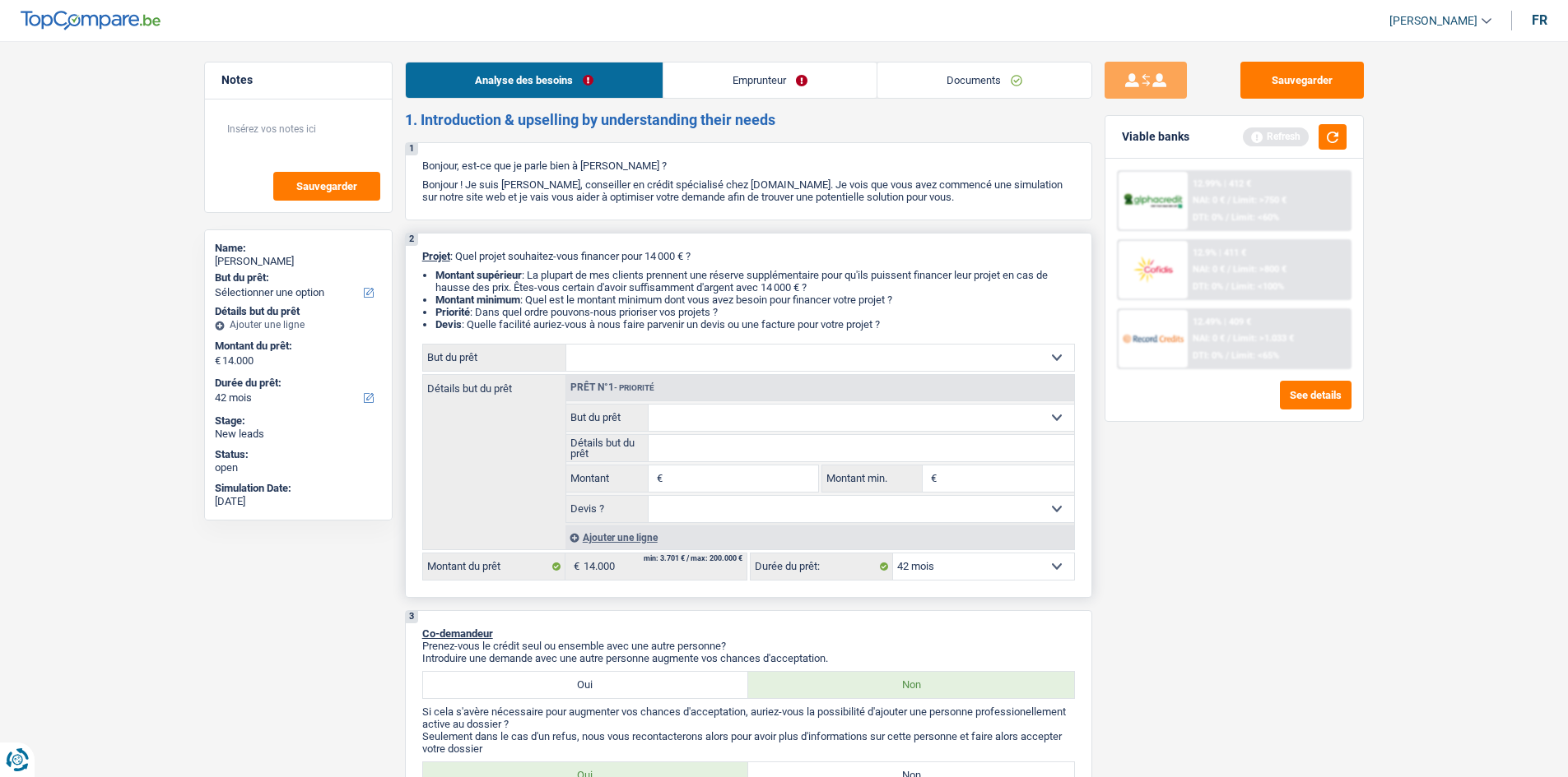
select select "car"
select select "60"
select select "car"
type input "14.000"
select select "60"
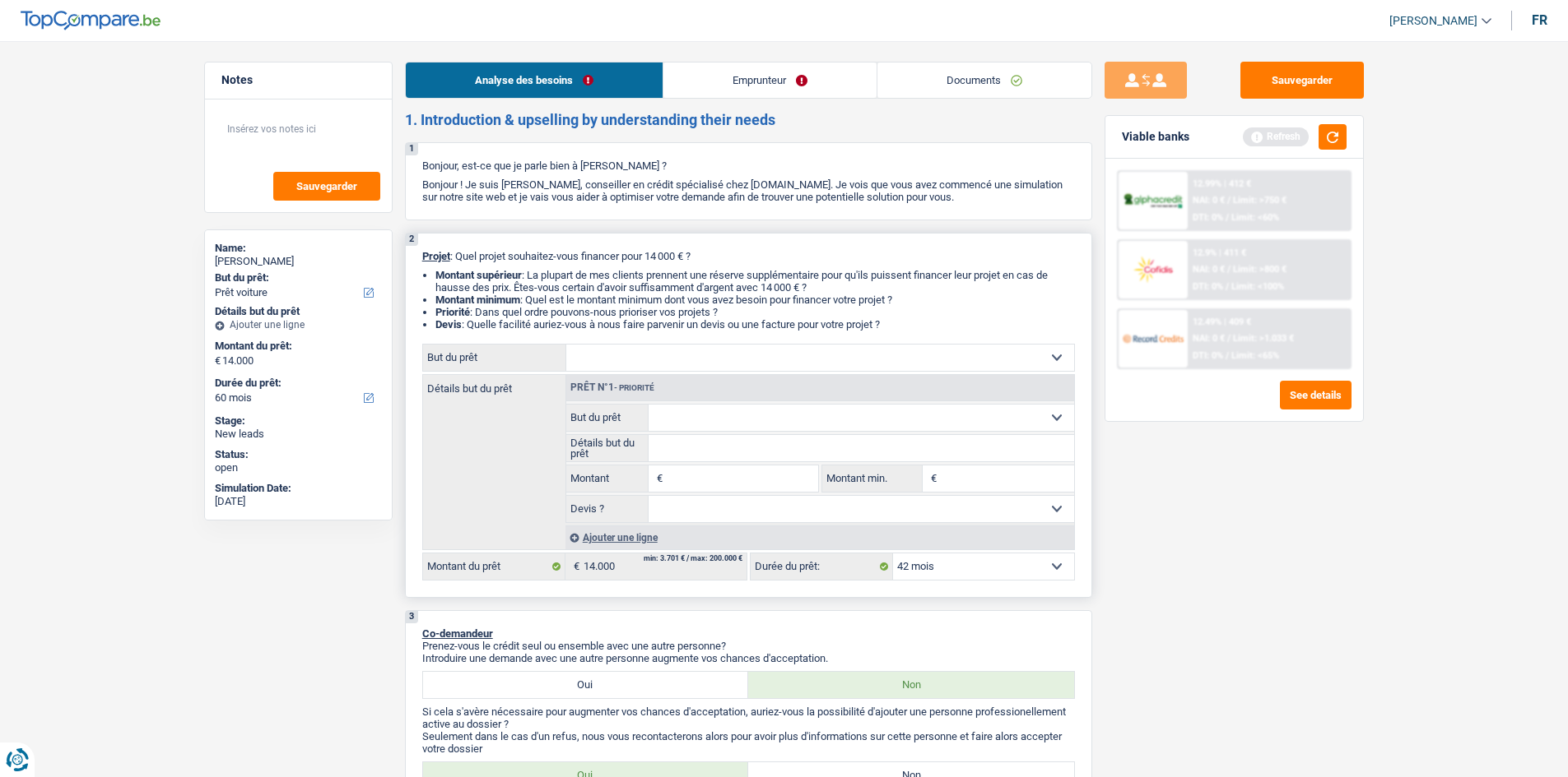
select select "car"
type input "14.000"
select select "60"
select select "car"
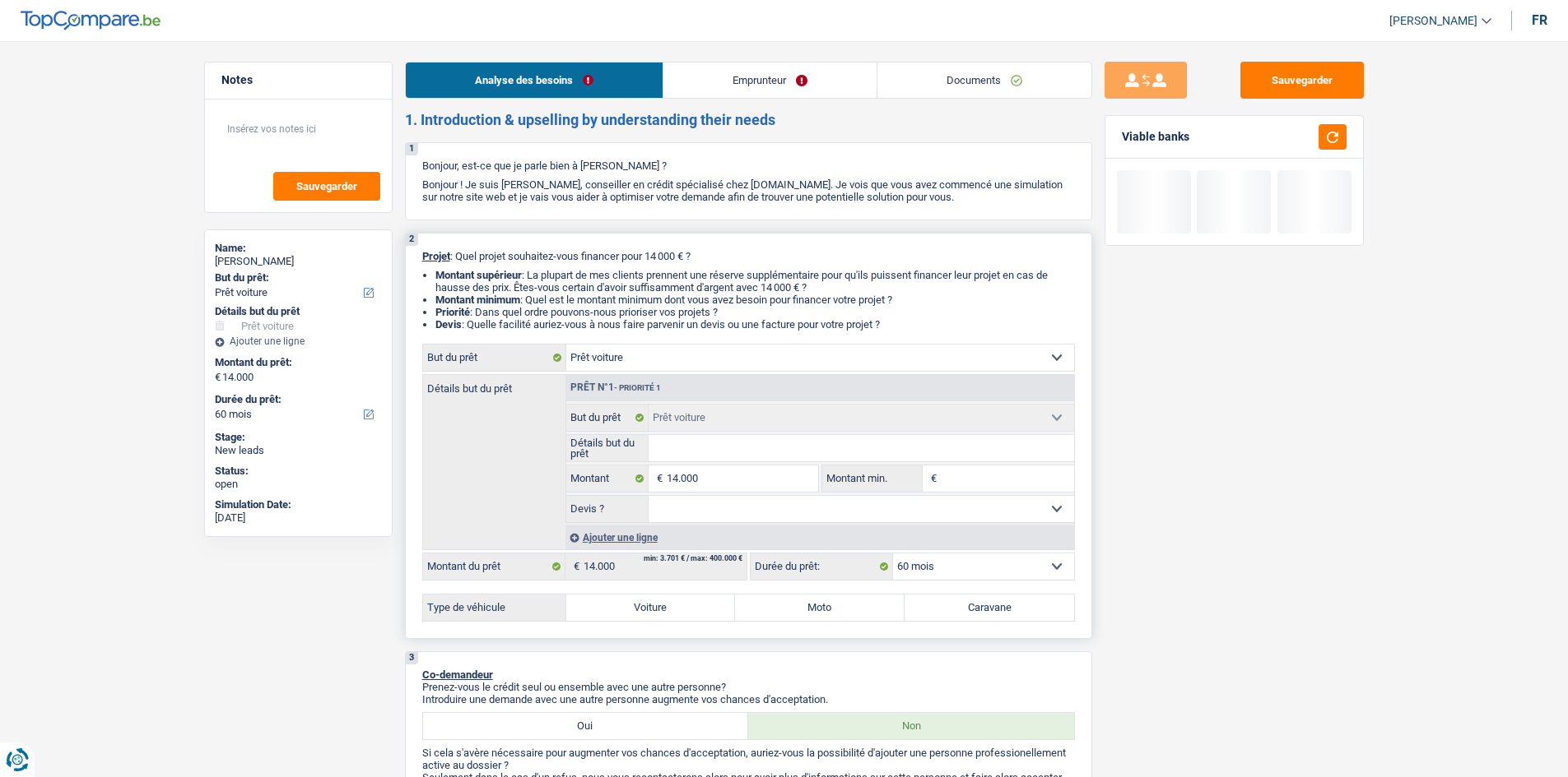
click at [684, 366] on select "Confort maison: meubles, textile, peinture, électroménager, outillage non-profe…" at bounding box center [820, 358] width 508 height 26
select select "energy"
click at [566, 345] on select "Confort maison: meubles, textile, peinture, électroménager, outillage non-profe…" at bounding box center [820, 358] width 508 height 26
select select "energy"
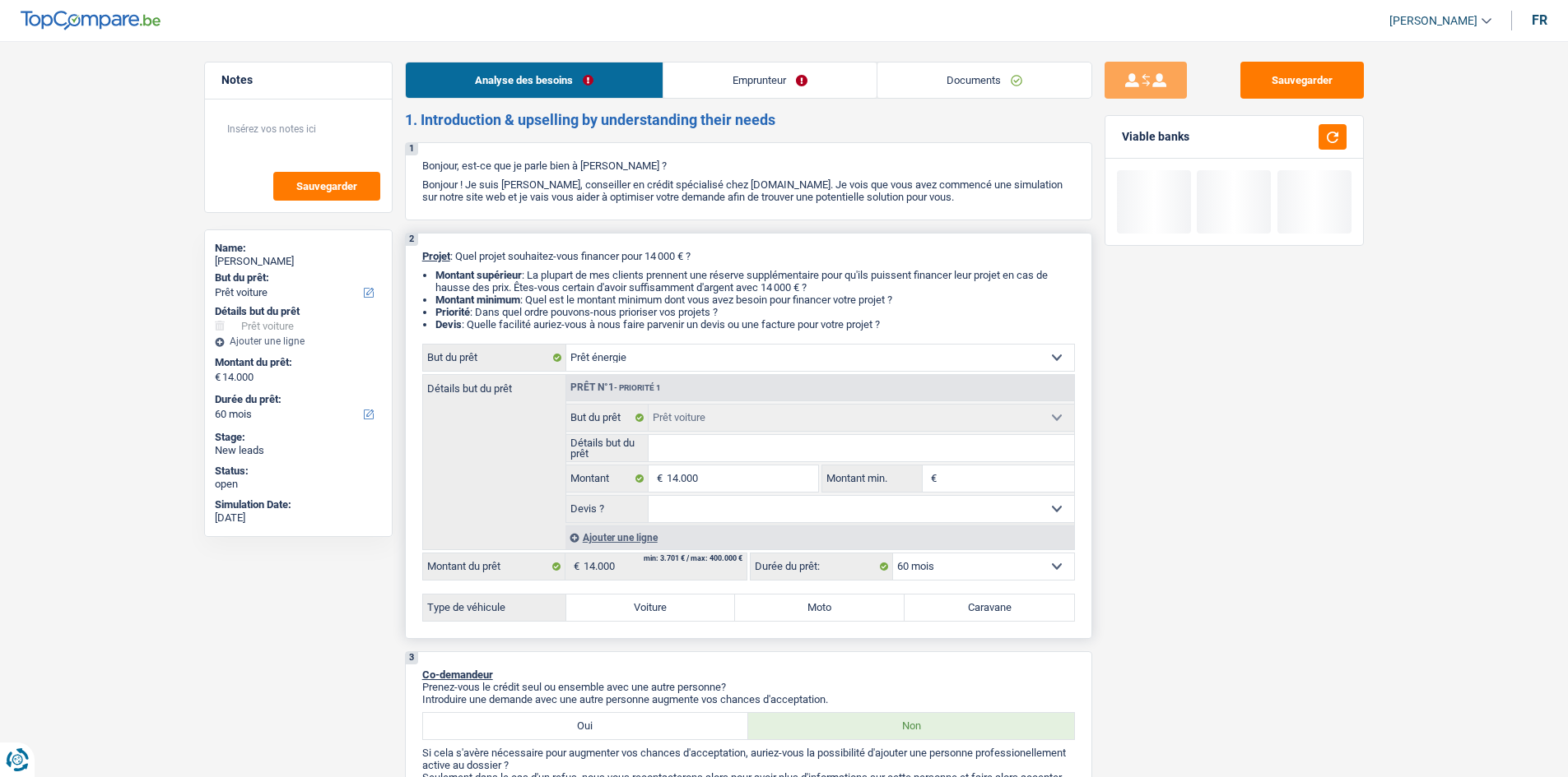
select select "energy"
select select "car"
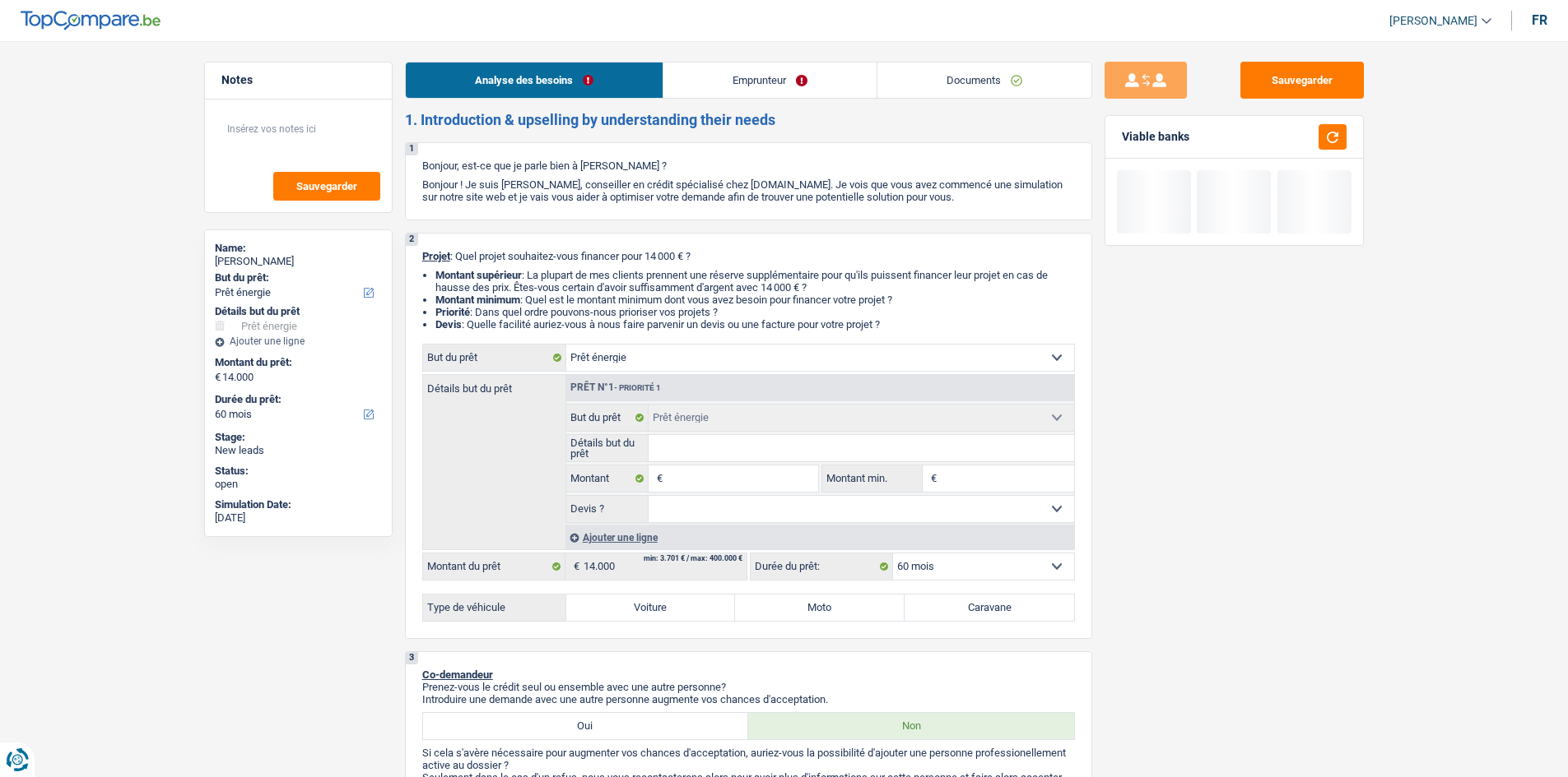
select select "car"
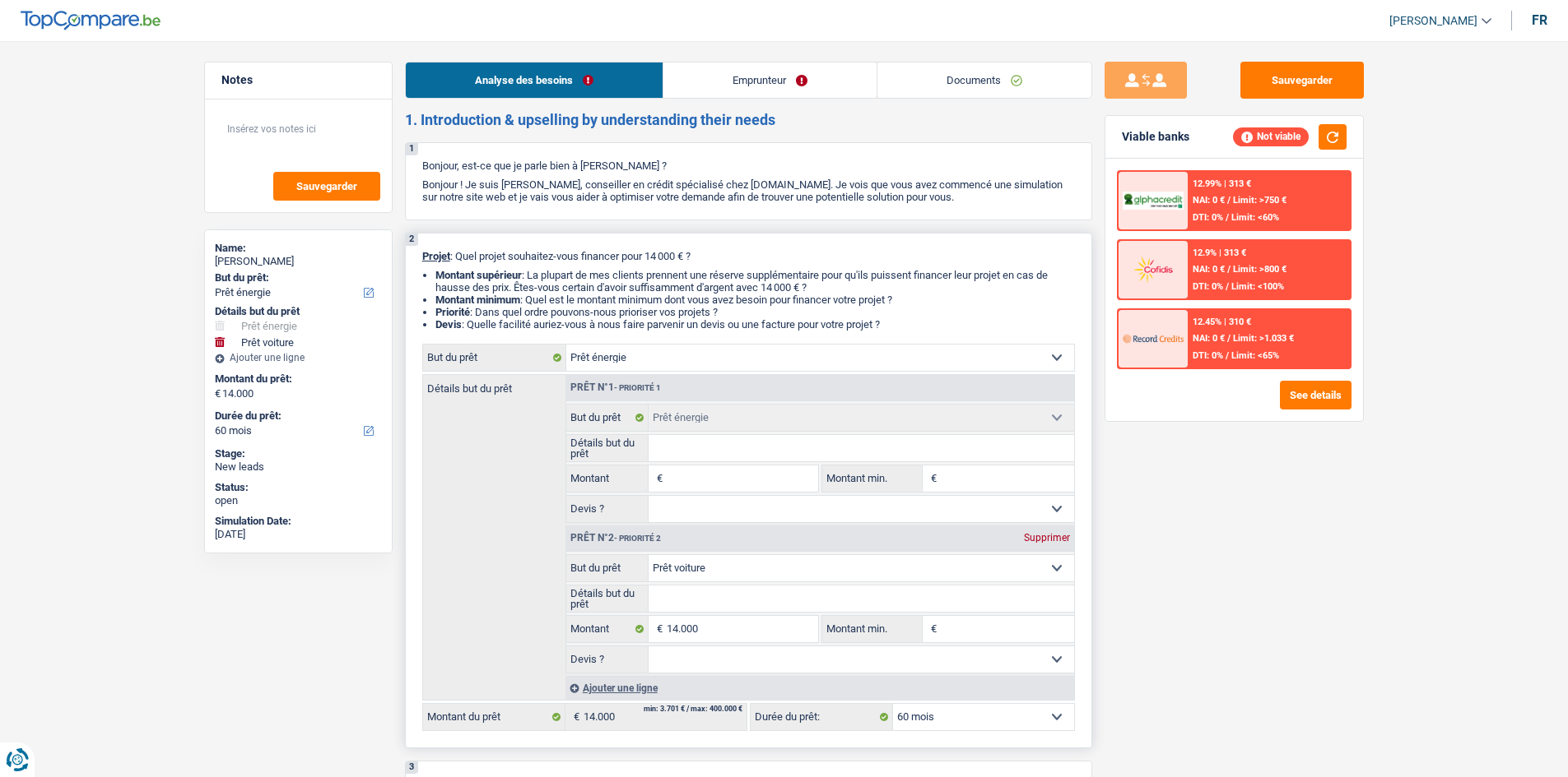
click at [684, 370] on div "Prêt n°2 - Priorité 2 Supprimer" at bounding box center [820, 538] width 508 height 26
click at [684, 370] on div "Supprimer" at bounding box center [1047, 537] width 55 height 10
type input "0"
select select
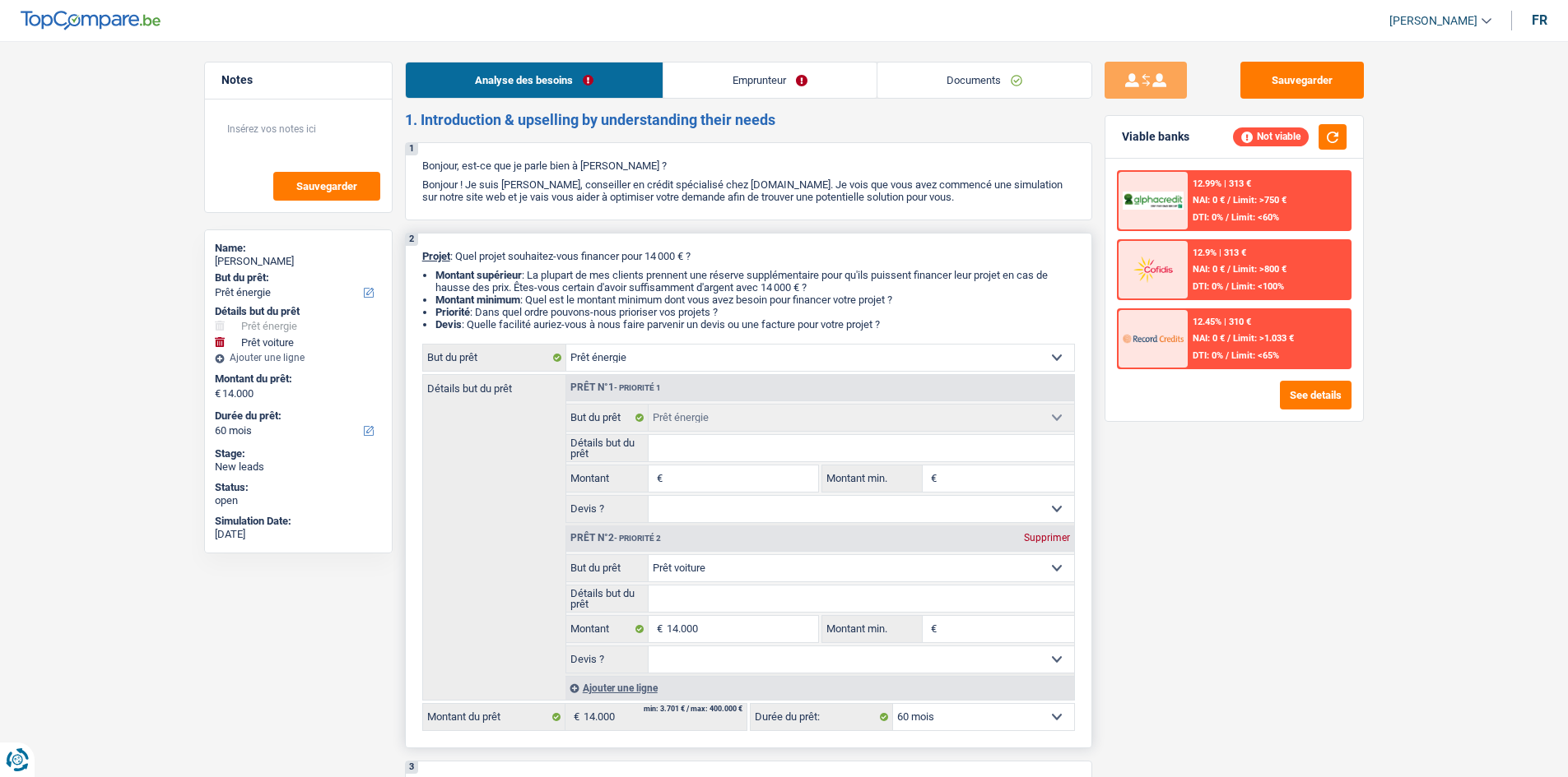
select select
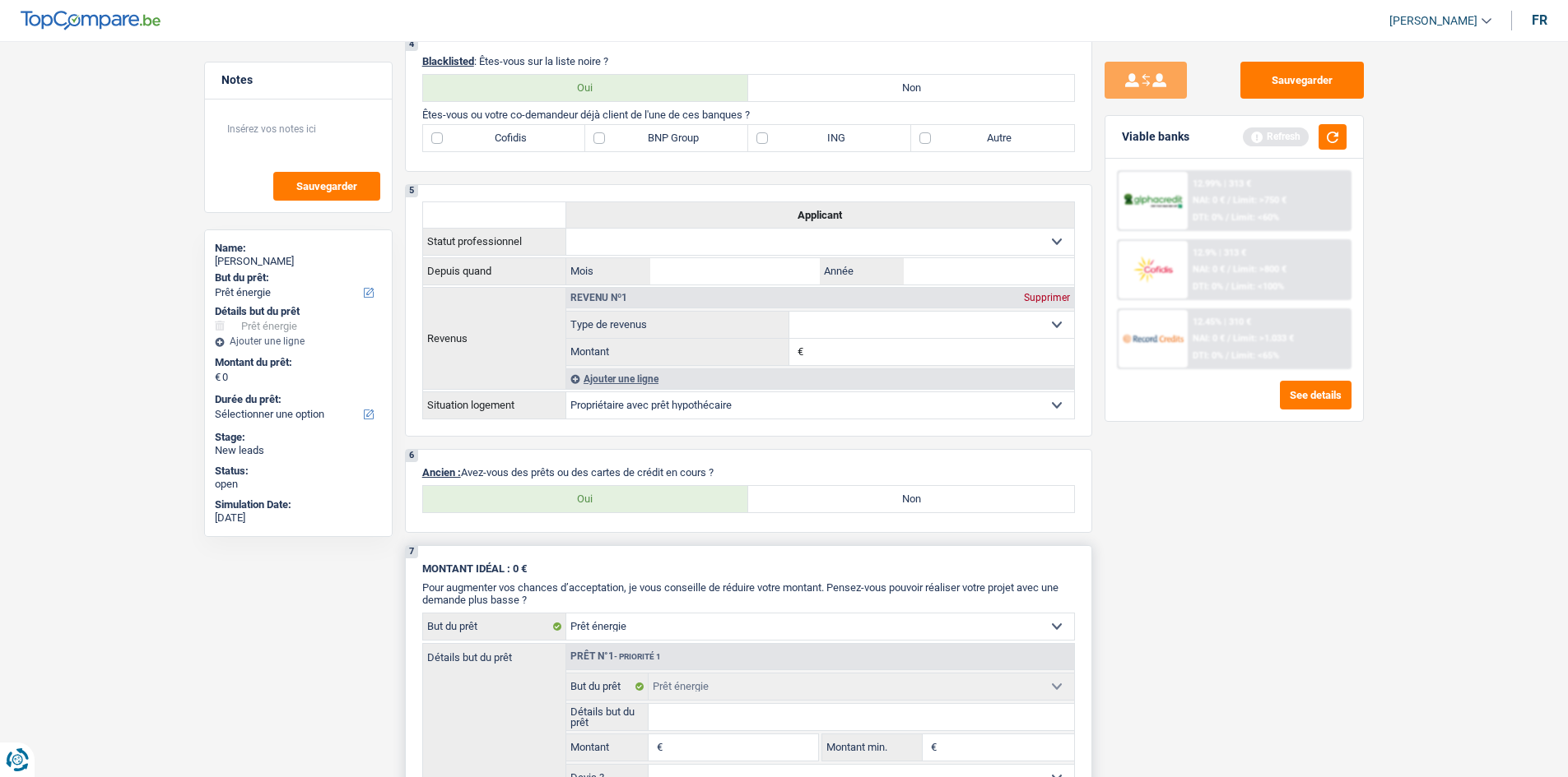
scroll to position [987, 0]
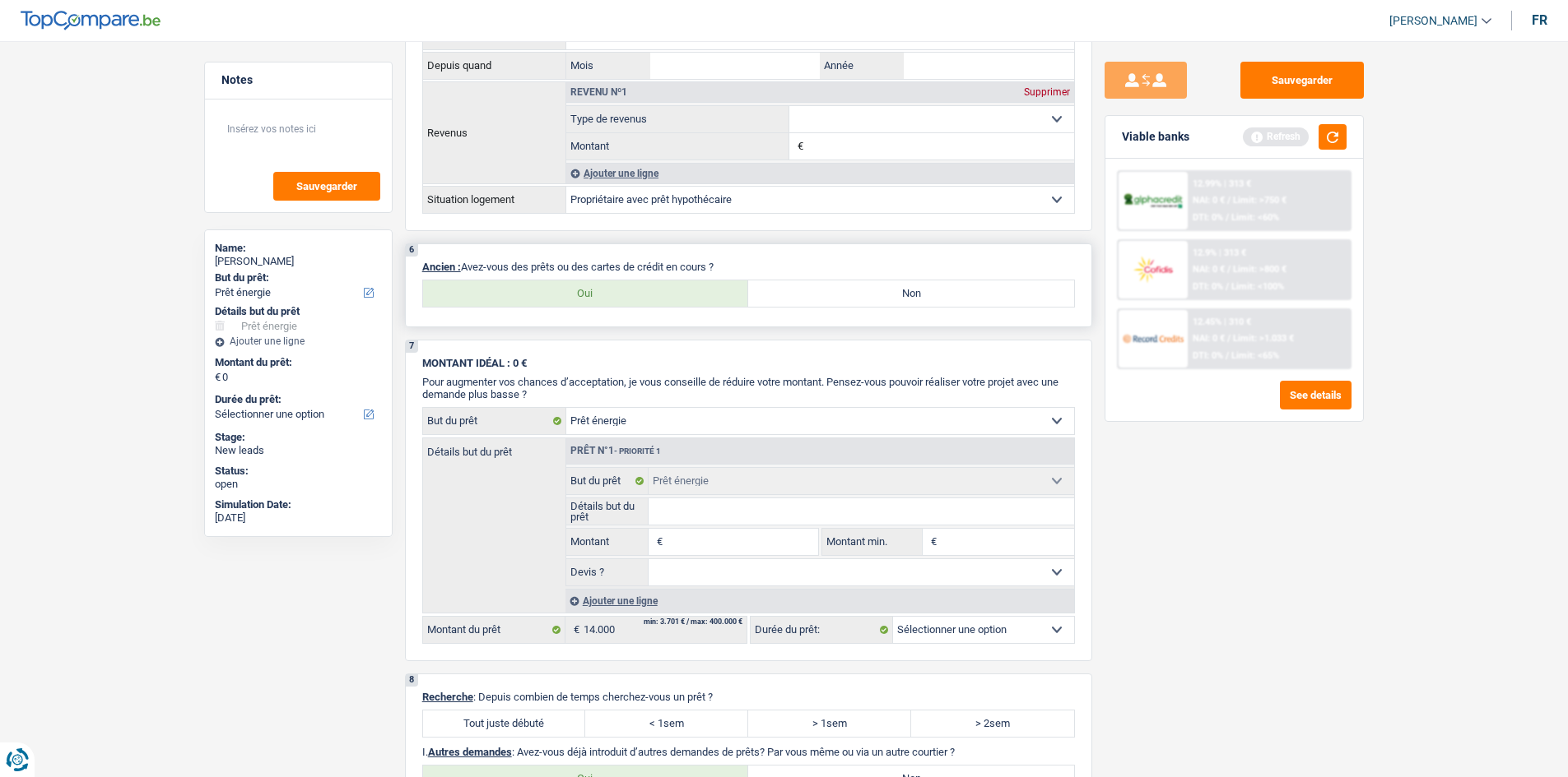
click at [609, 294] on label "Oui" at bounding box center [586, 294] width 326 height 26
click at [609, 294] on input "Oui" at bounding box center [586, 294] width 326 height 26
radio input "true"
select select "mortgage"
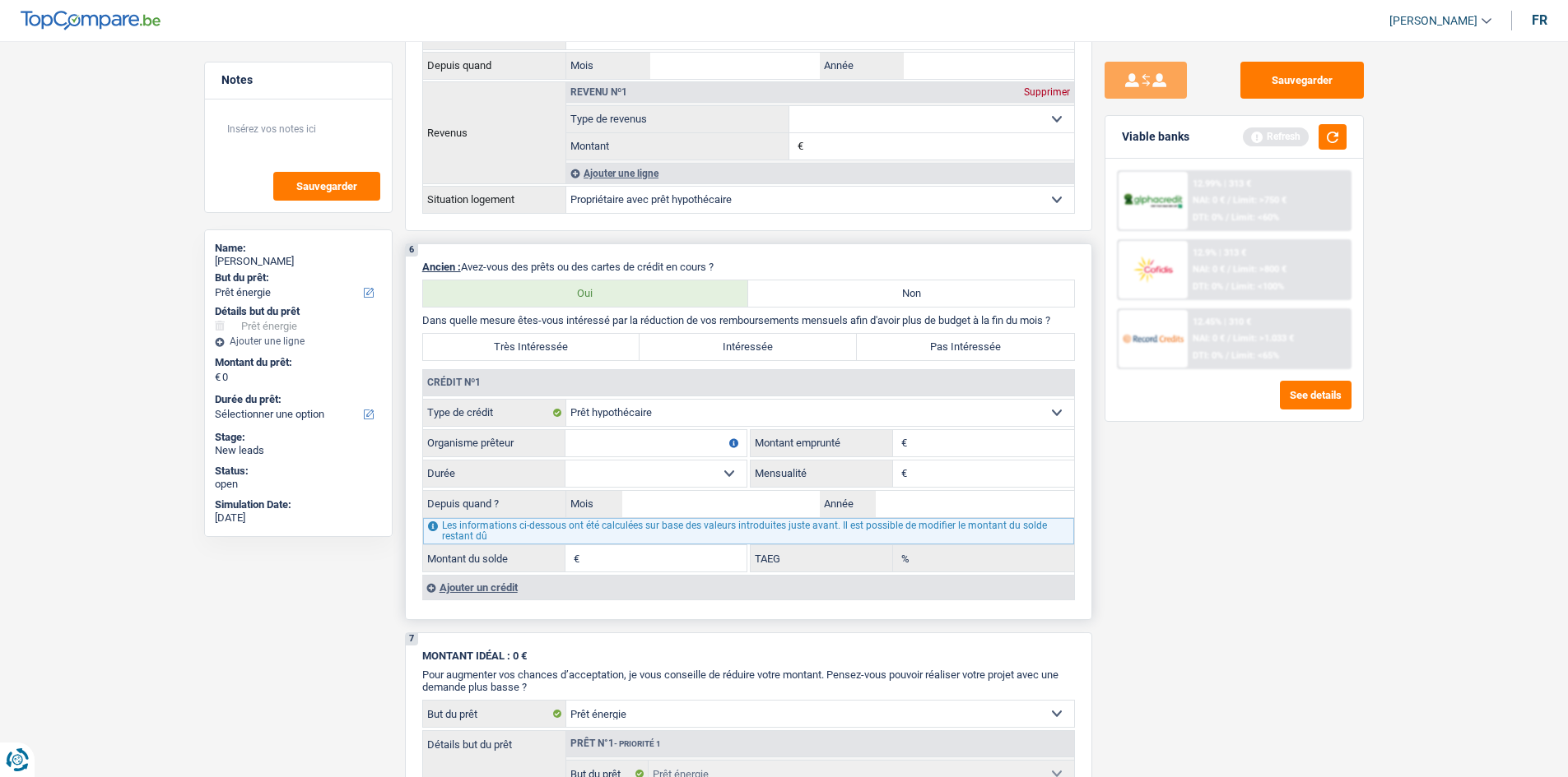
click at [684, 370] on input "Montant" at bounding box center [992, 443] width 163 height 26
type input "6"
type input "165.000"
click at [684, 370] on div "Sauvegarder Viable banks Refresh 12.99% | 313 € NAI: 0 € / Limit: >750 € DTI: 0…" at bounding box center [1234, 404] width 284 height 685
click at [684, 370] on input "Mensualité" at bounding box center [992, 474] width 163 height 26
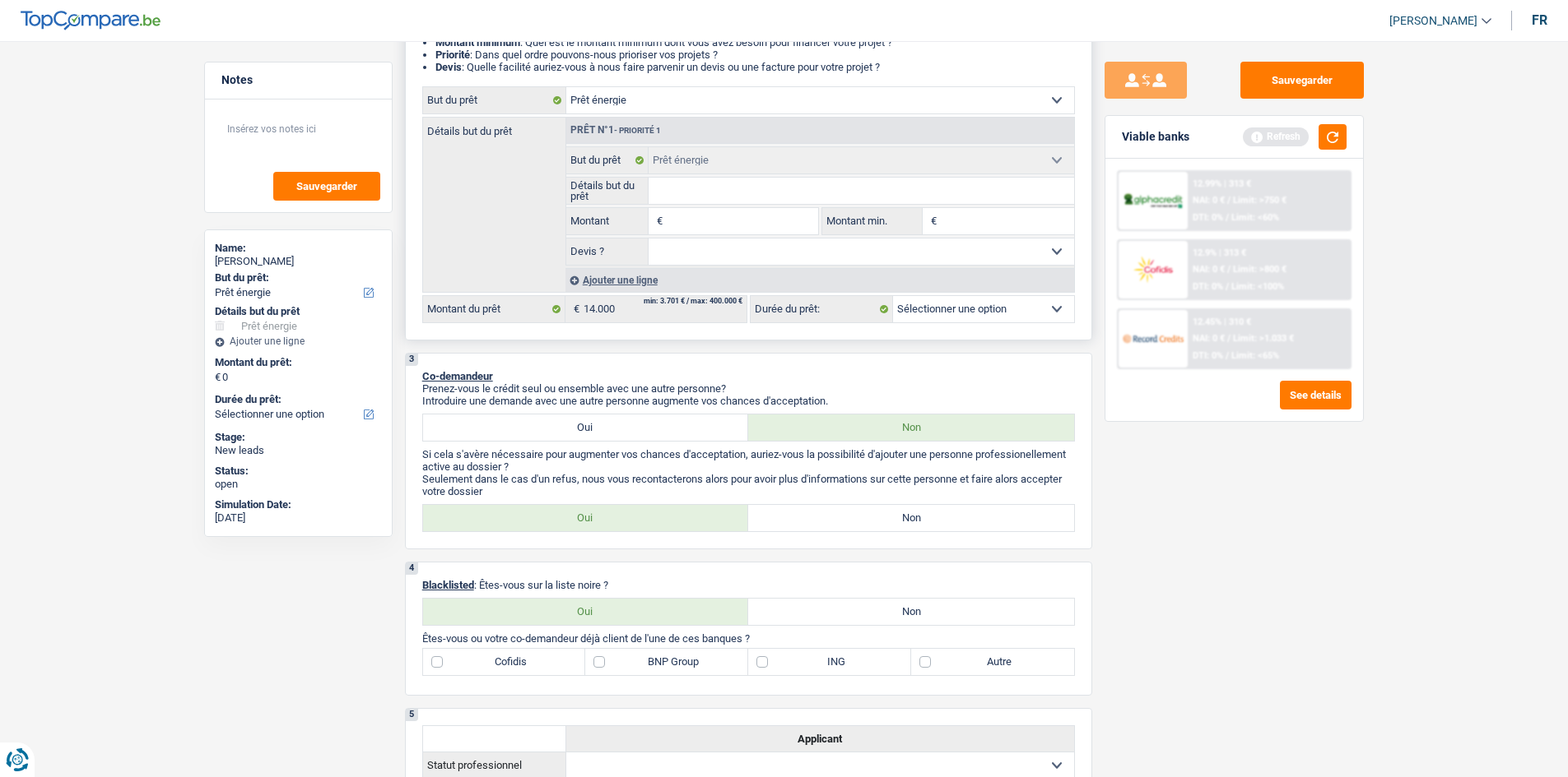
scroll to position [0, 0]
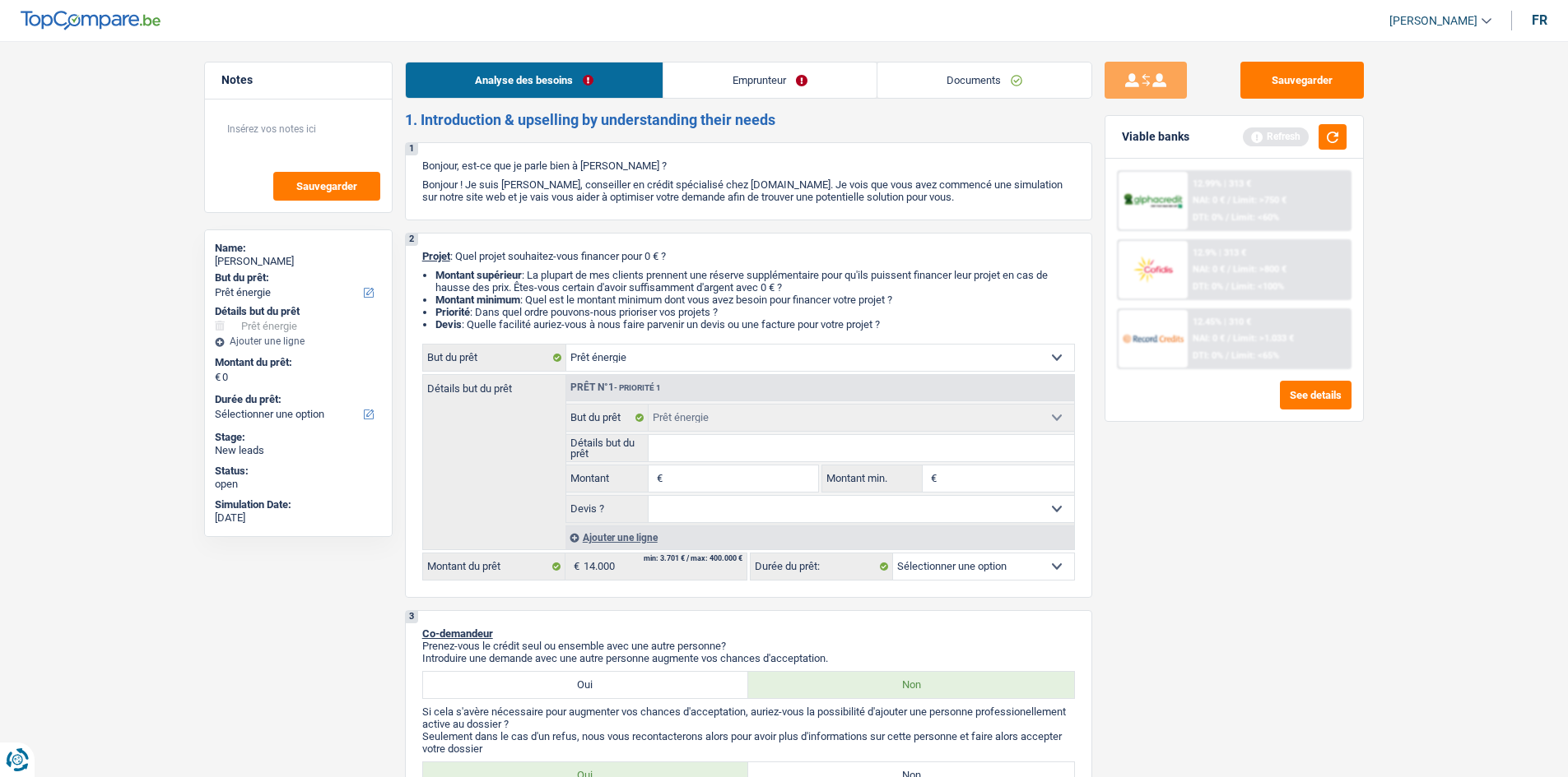
click at [684, 370] on input "Montant" at bounding box center [742, 479] width 150 height 26
type input "1"
type input "14"
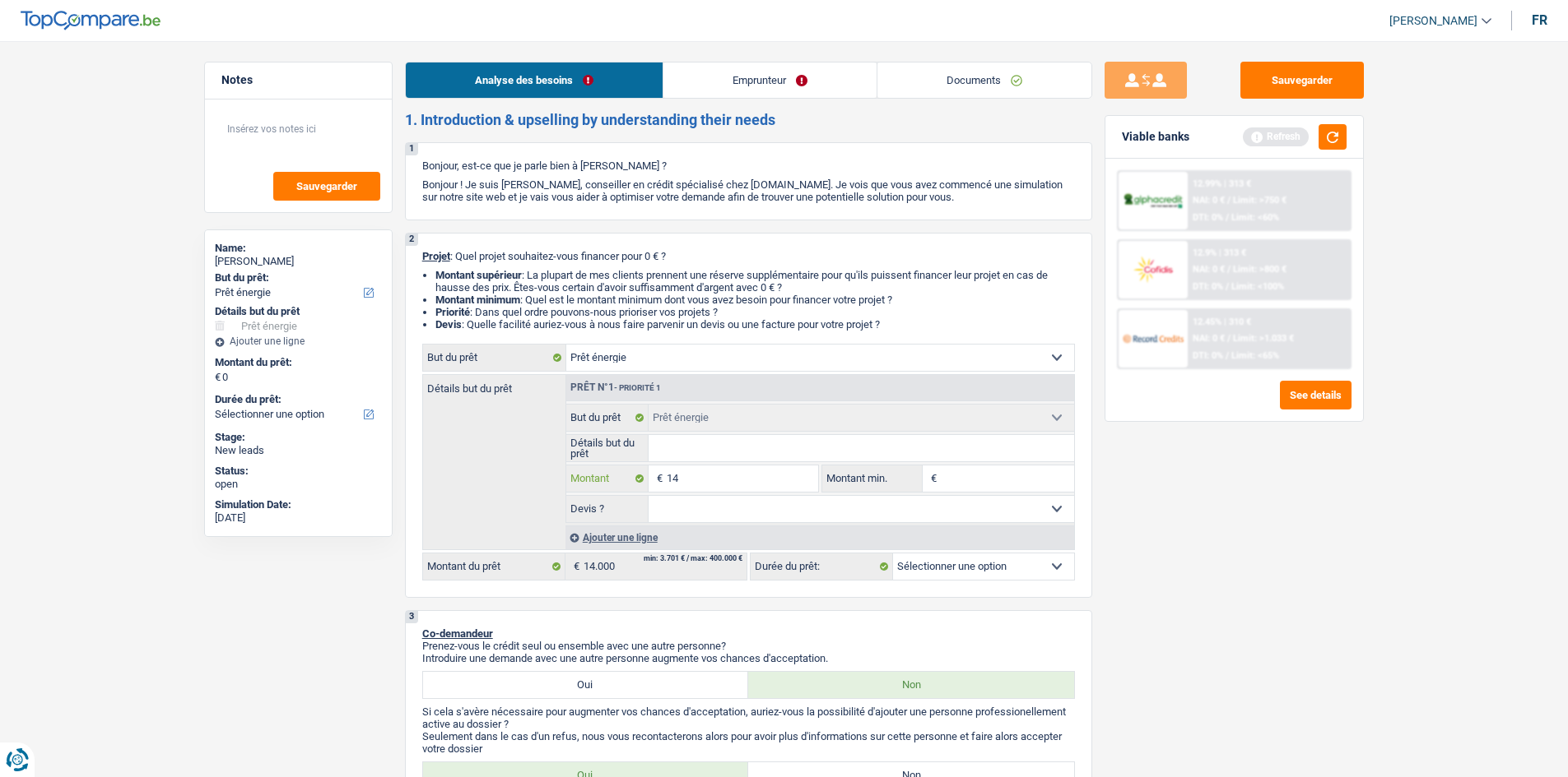
type input "140"
type input "1.400"
type input "14.000"
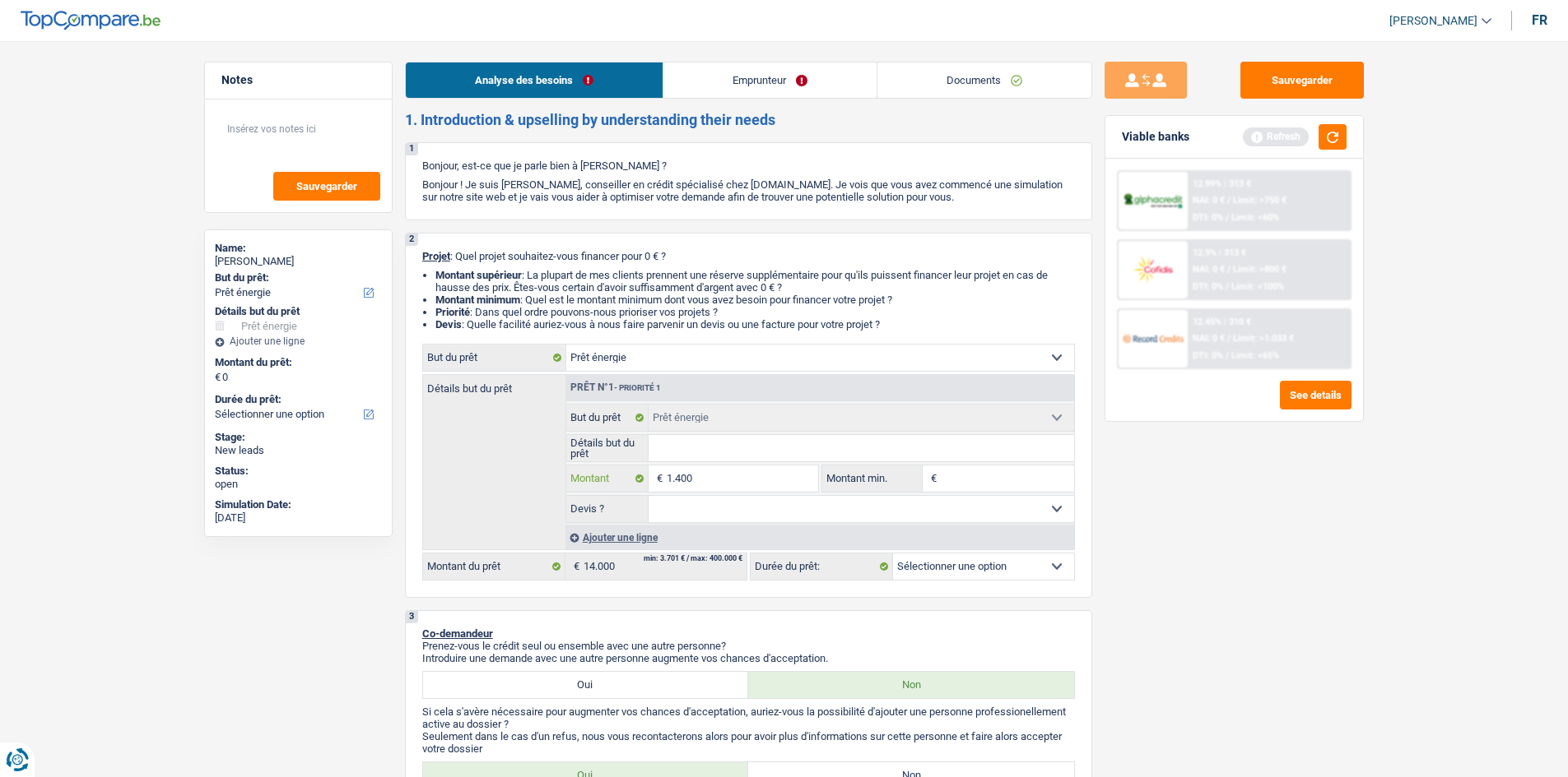
type input "14.000"
drag, startPoint x: 1358, startPoint y: 599, endPoint x: 1386, endPoint y: 603, distance: 28.3
click at [684, 370] on div "Sauvegarder Viable banks Refresh 12.99% | 313 € NAI: 0 € / Limit: >750 € DTI: 0…" at bounding box center [1234, 404] width 284 height 685
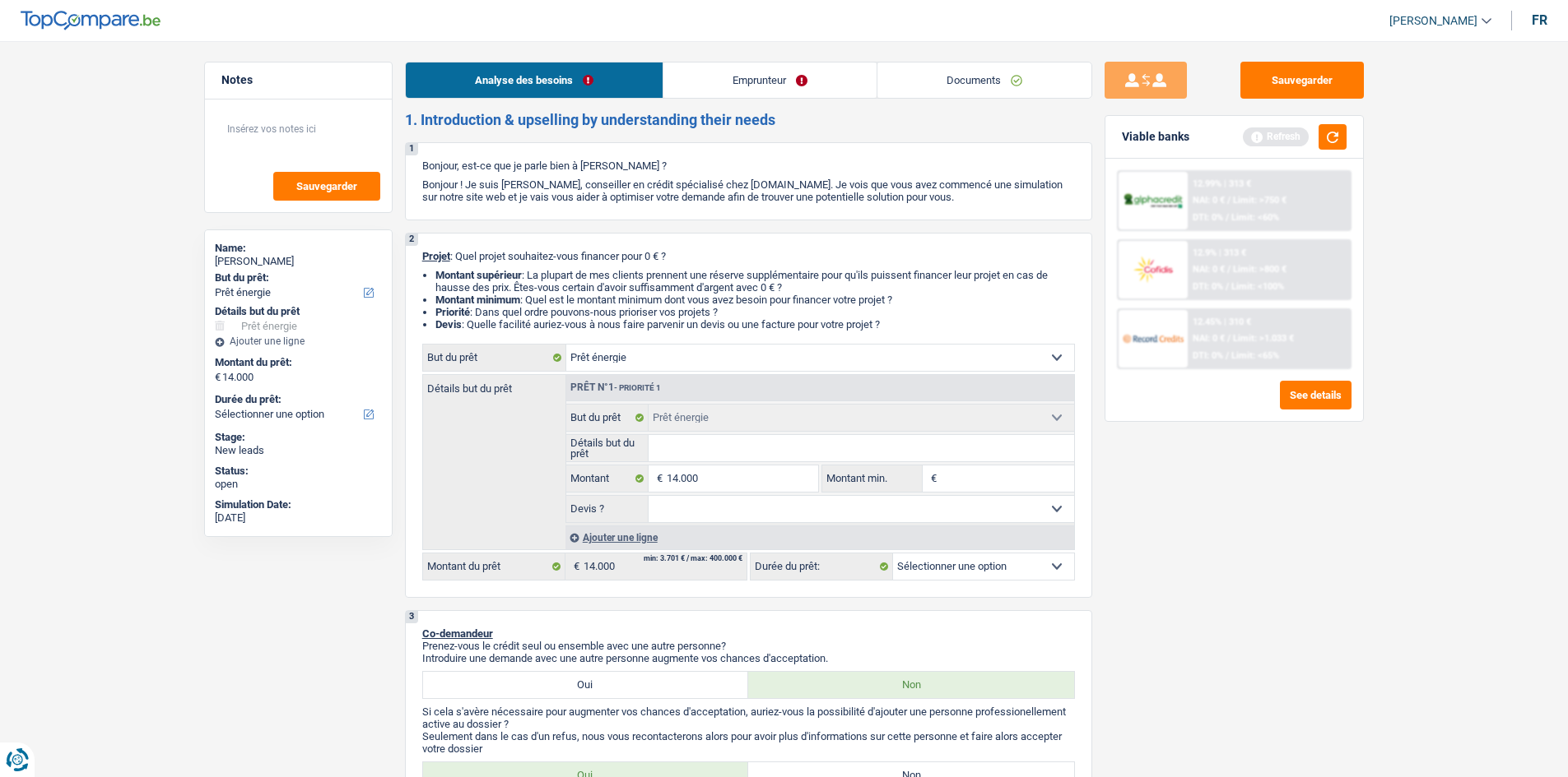
select select "60"
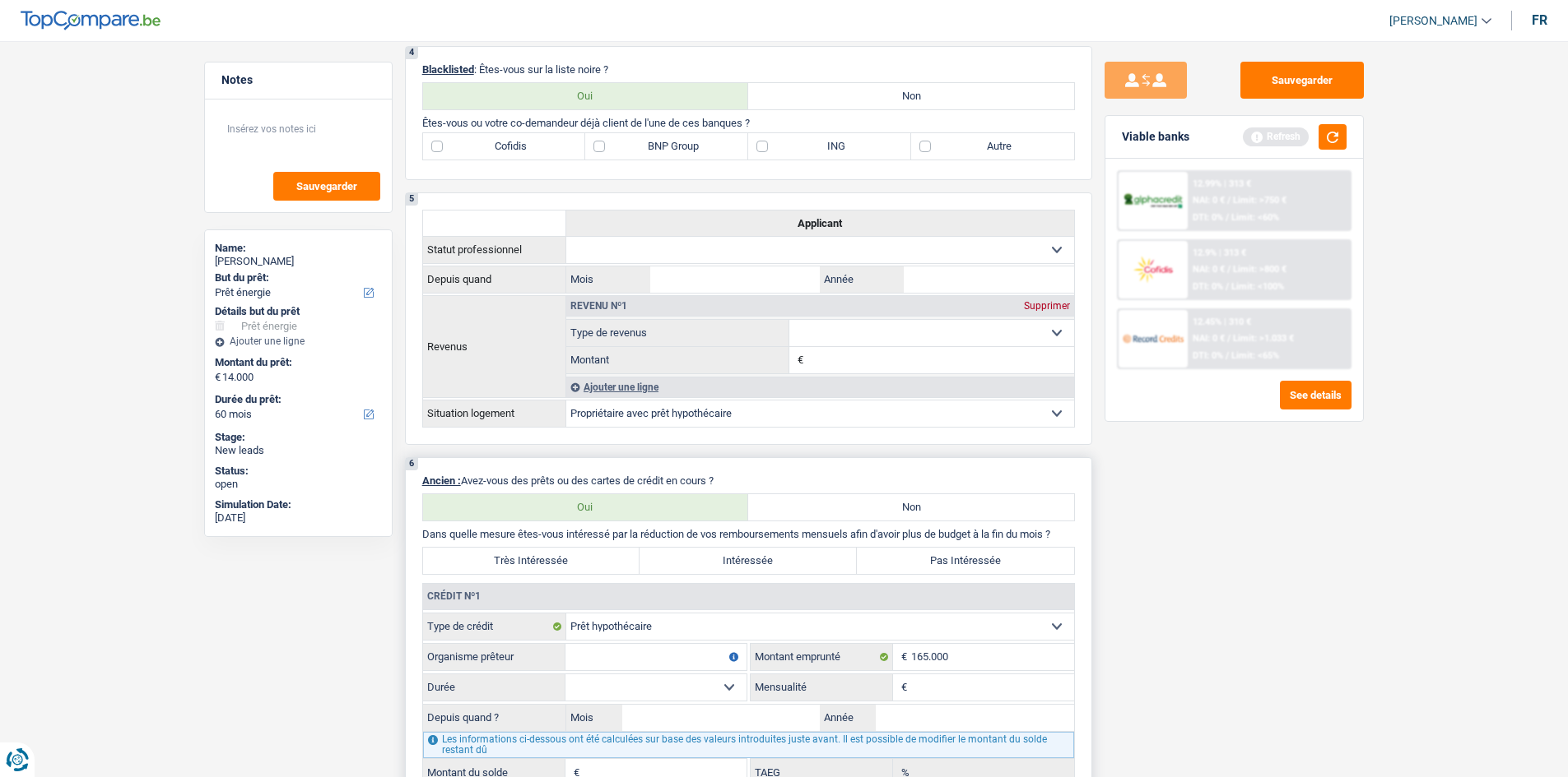
scroll to position [905, 0]
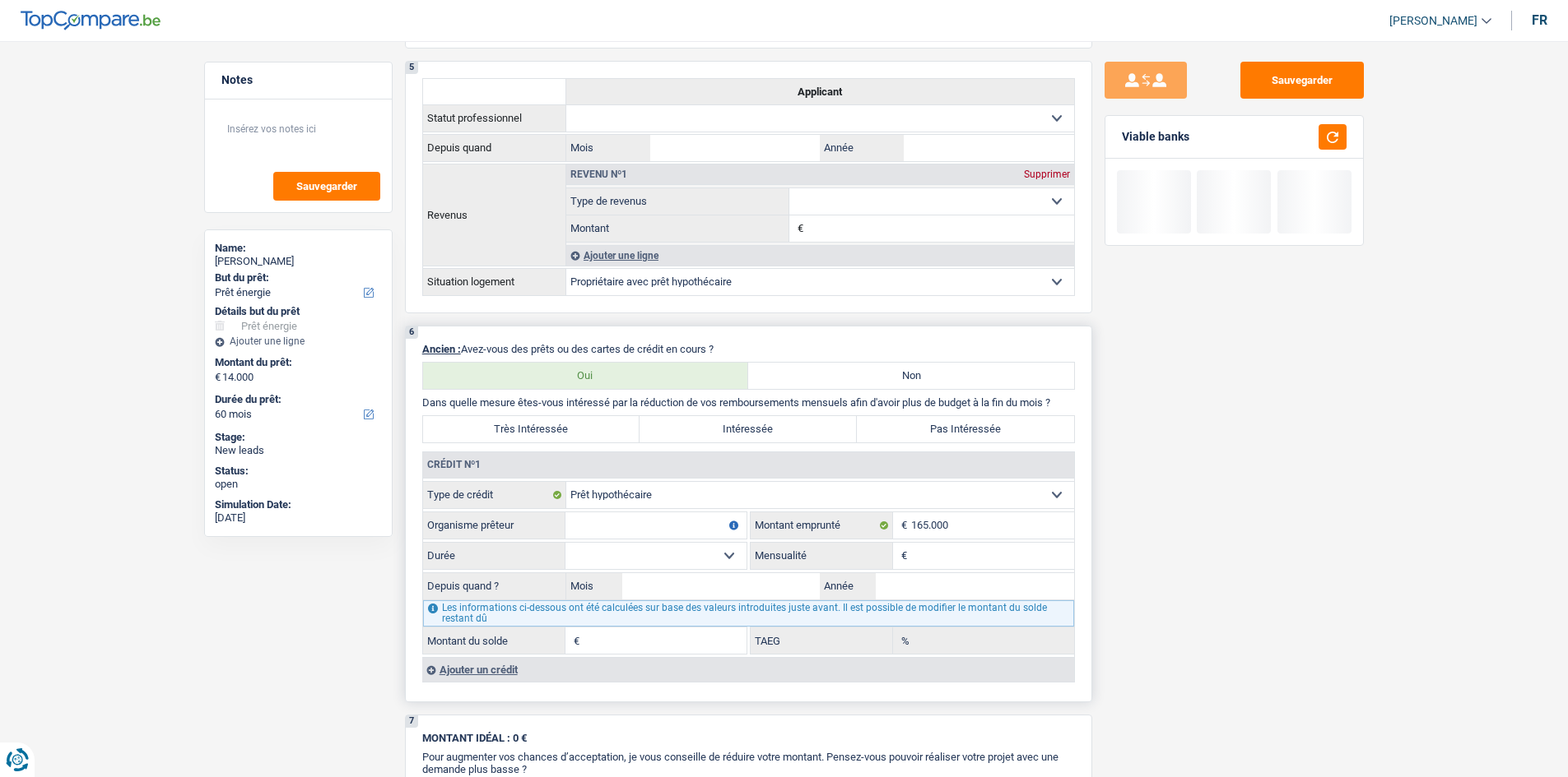
drag, startPoint x: 975, startPoint y: 547, endPoint x: 983, endPoint y: 546, distance: 8.1
click at [684, 370] on input "Mensualité" at bounding box center [992, 556] width 163 height 26
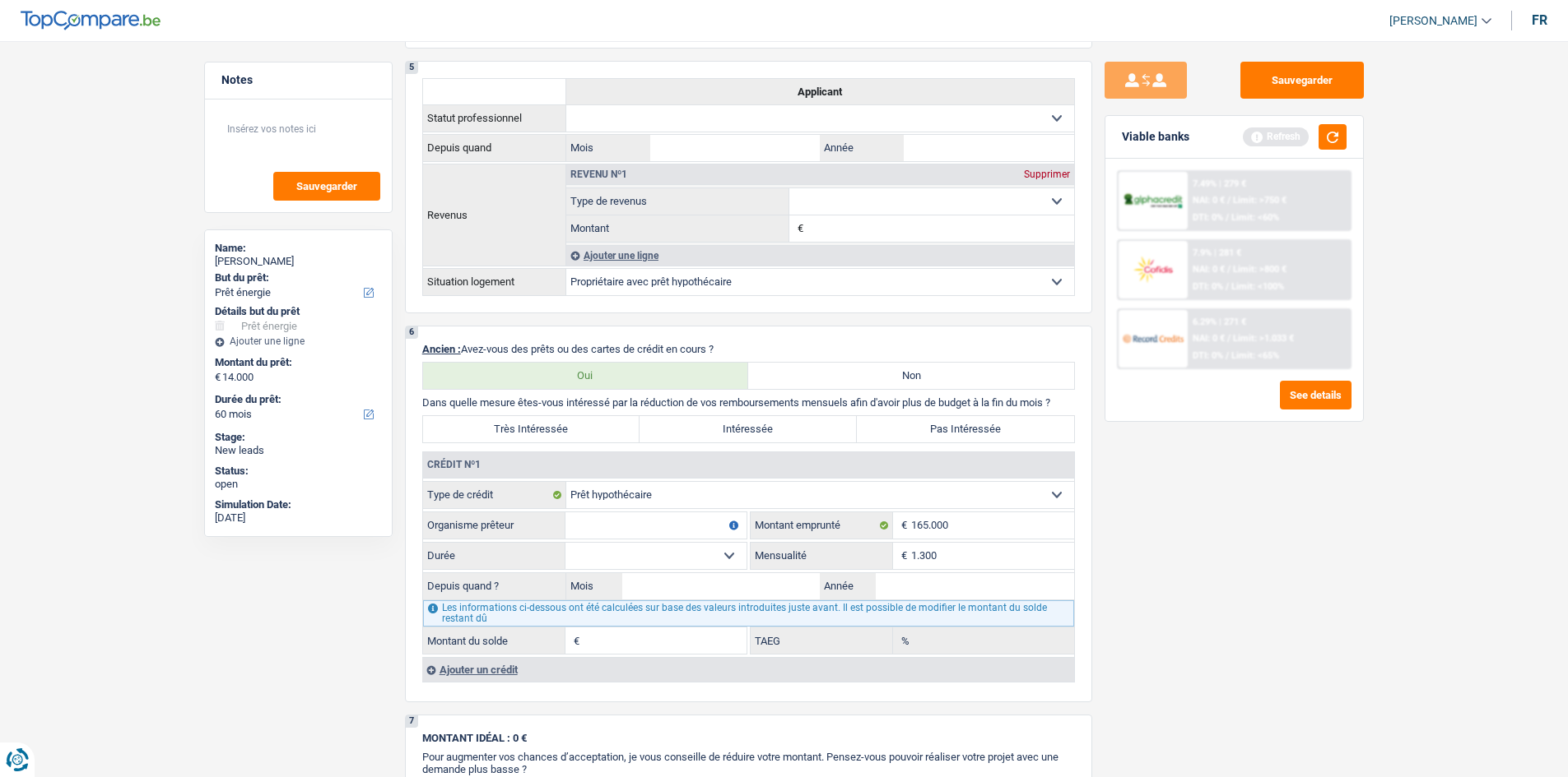
type input "1.300"
drag, startPoint x: 1276, startPoint y: 627, endPoint x: 1143, endPoint y: 641, distance: 133.7
click at [684, 370] on div "Sauvegarder Viable banks Refresh 7.49% | 279 € NAI: 0 € / Limit: >750 € DTI: 0%…" at bounding box center [1234, 404] width 284 height 685
click at [684, 370] on div "6 Ancien : Avez-vous des prêts ou des cartes de crédit en cours ? Oui Non Dans …" at bounding box center [748, 514] width 687 height 377
type input "2024"
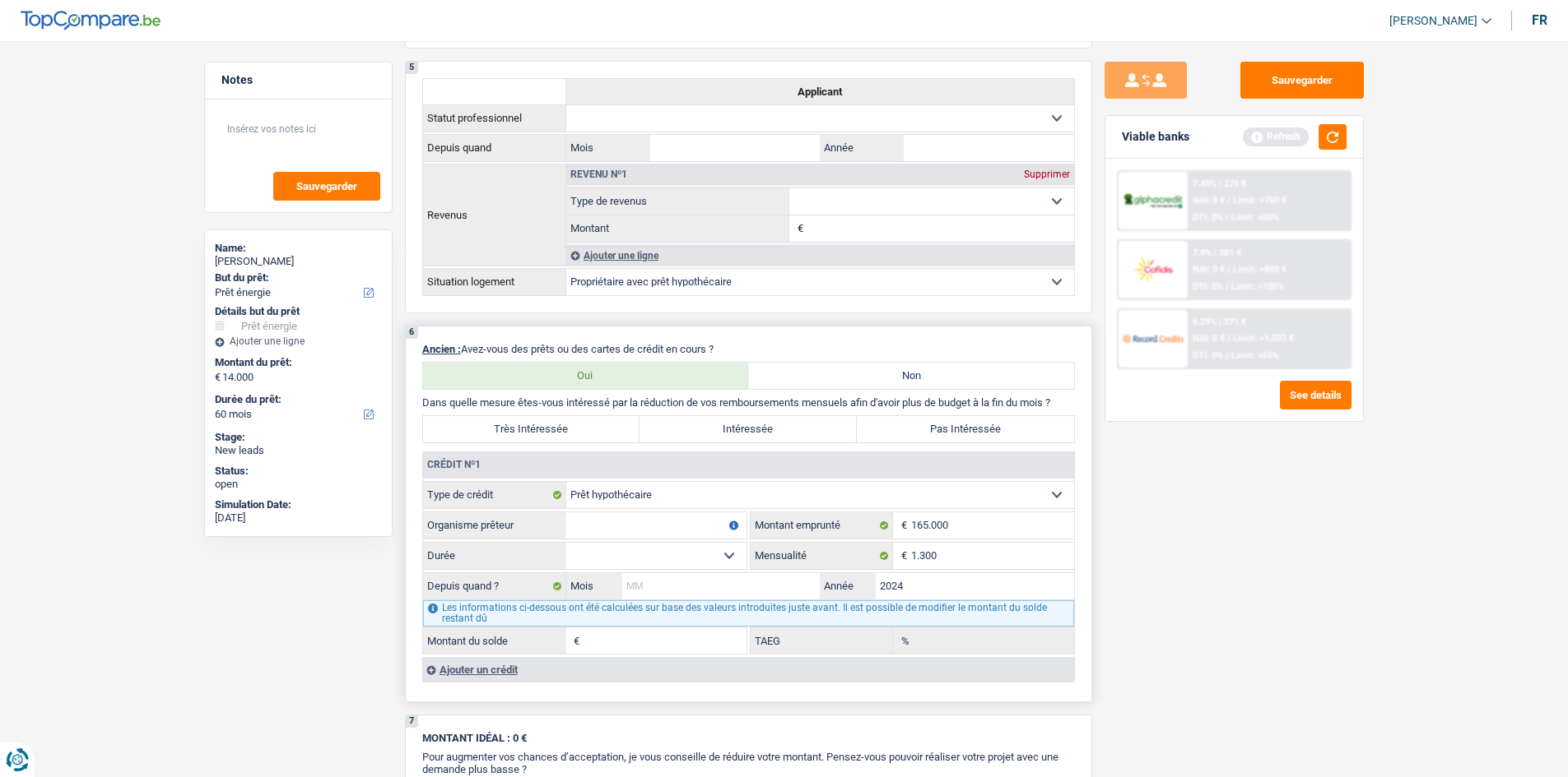
click at [684, 370] on input "Mois" at bounding box center [721, 586] width 198 height 26
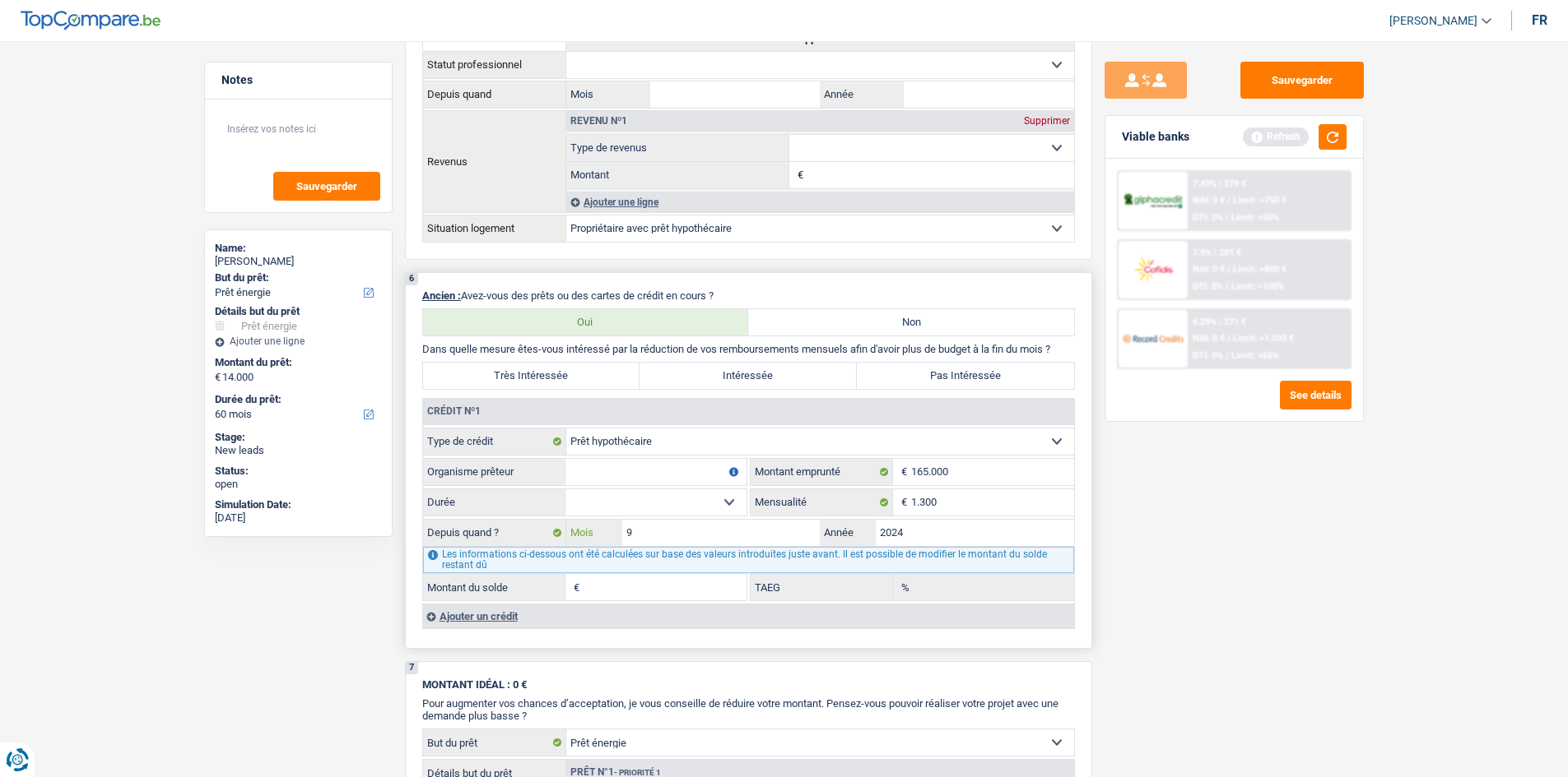
scroll to position [987, 0]
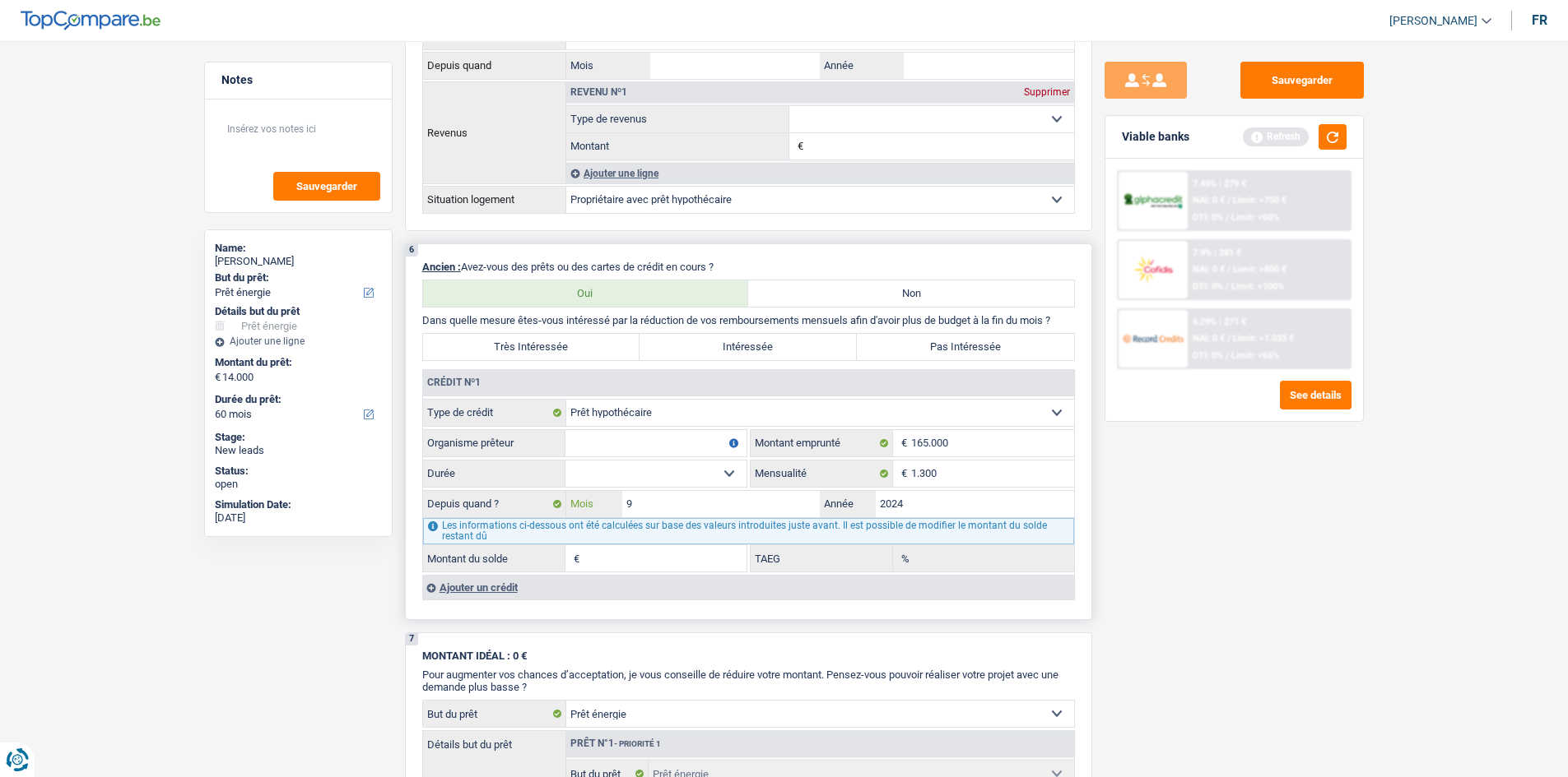
type input "9"
drag, startPoint x: 672, startPoint y: 465, endPoint x: 685, endPoint y: 459, distance: 14.3
click at [672, 370] on select "120 mois 132 mois 144 mois 180 mois 240 mois 300 mois 360 mois 420 mois Sélecti…" at bounding box center [655, 474] width 181 height 26
select select "300"
click at [565, 370] on select "120 mois 132 mois 144 mois 180 mois 240 mois 300 mois 360 mois 420 mois Sélecti…" at bounding box center [655, 474] width 181 height 26
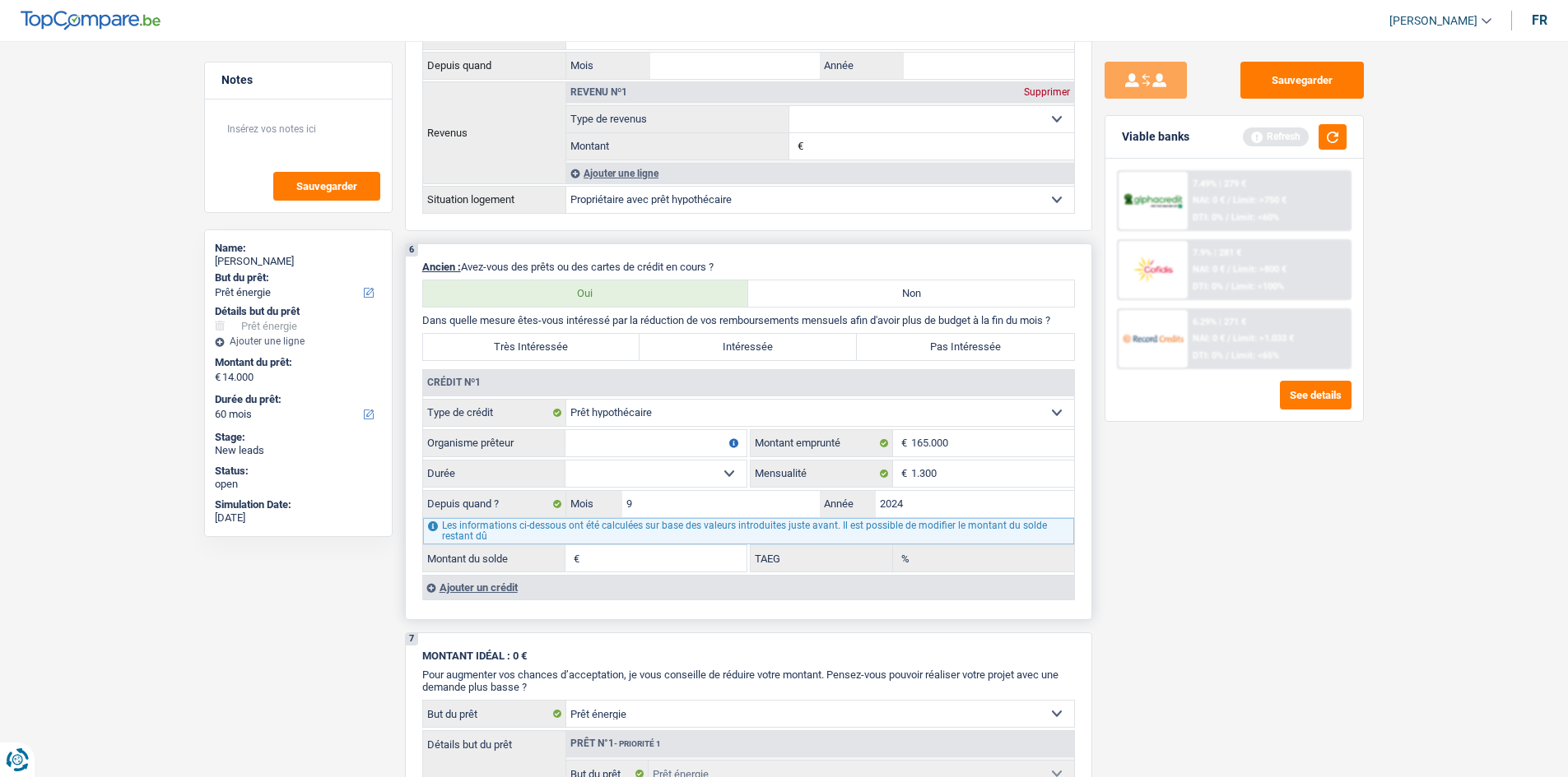
type input "163.101"
type input "8,56"
click at [628, 370] on input "Organisme prêteur" at bounding box center [655, 443] width 181 height 26
type input "Fortis"
click at [684, 370] on div "Sauvegarder Viable banks Refresh 7.49% | 279 € NAI: 0 € / Limit: >750 € DTI: 0%…" at bounding box center [1234, 404] width 284 height 685
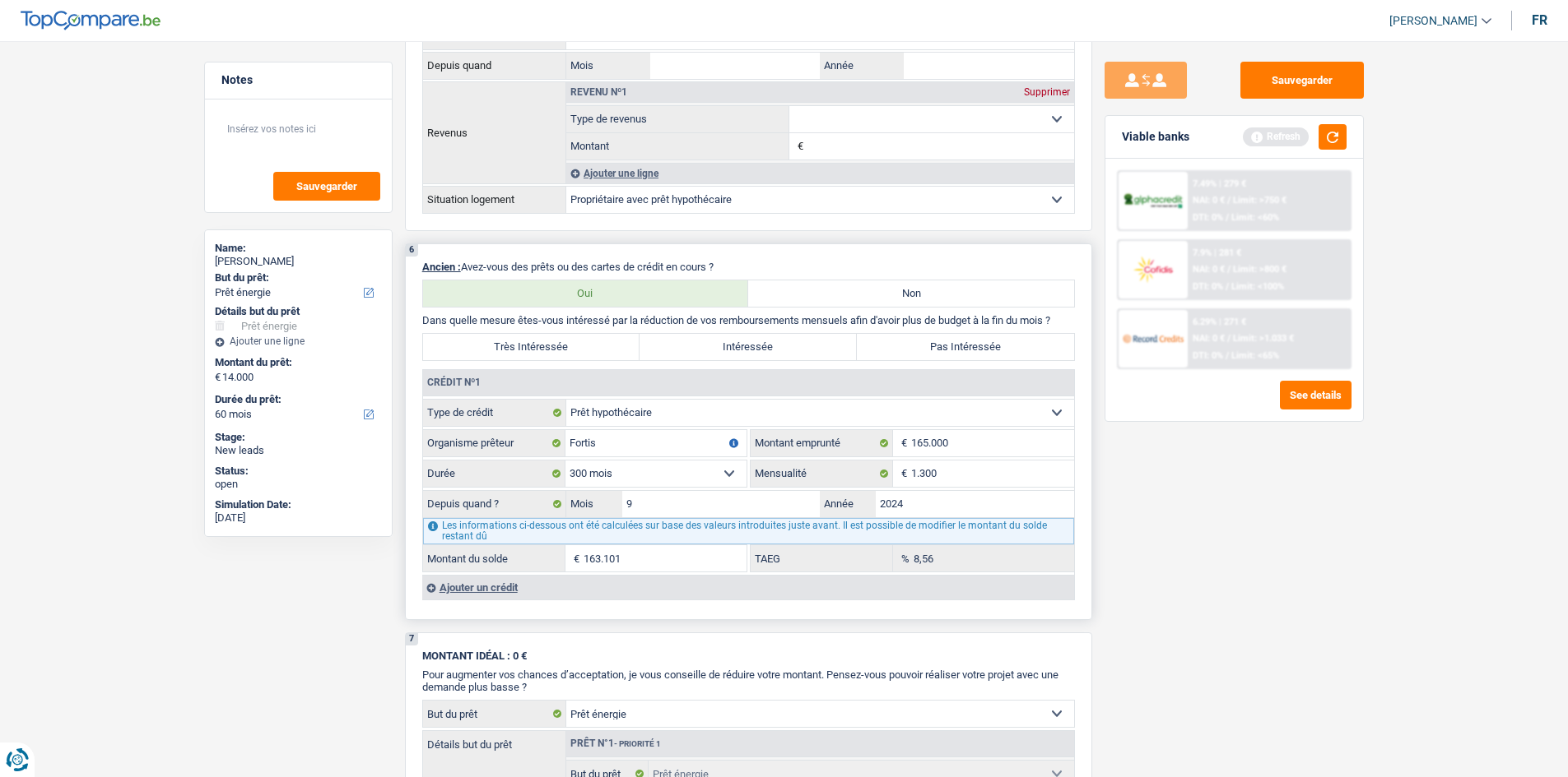
click at [684, 356] on label "Pas Intéressée" at bounding box center [964, 347] width 217 height 26
click at [684, 356] on input "Pas Intéressée" at bounding box center [964, 347] width 217 height 26
radio input "true"
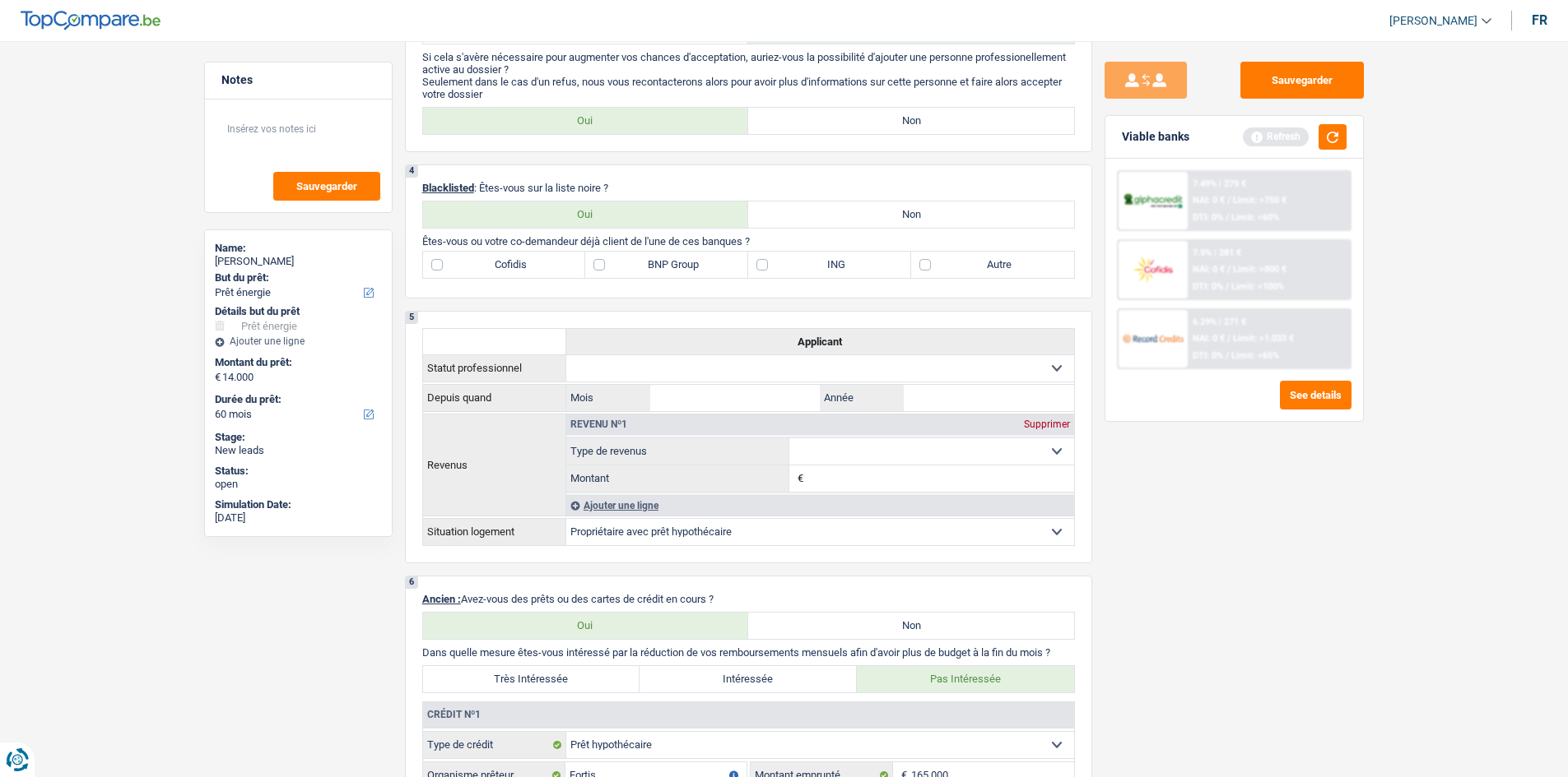
scroll to position [412, 0]
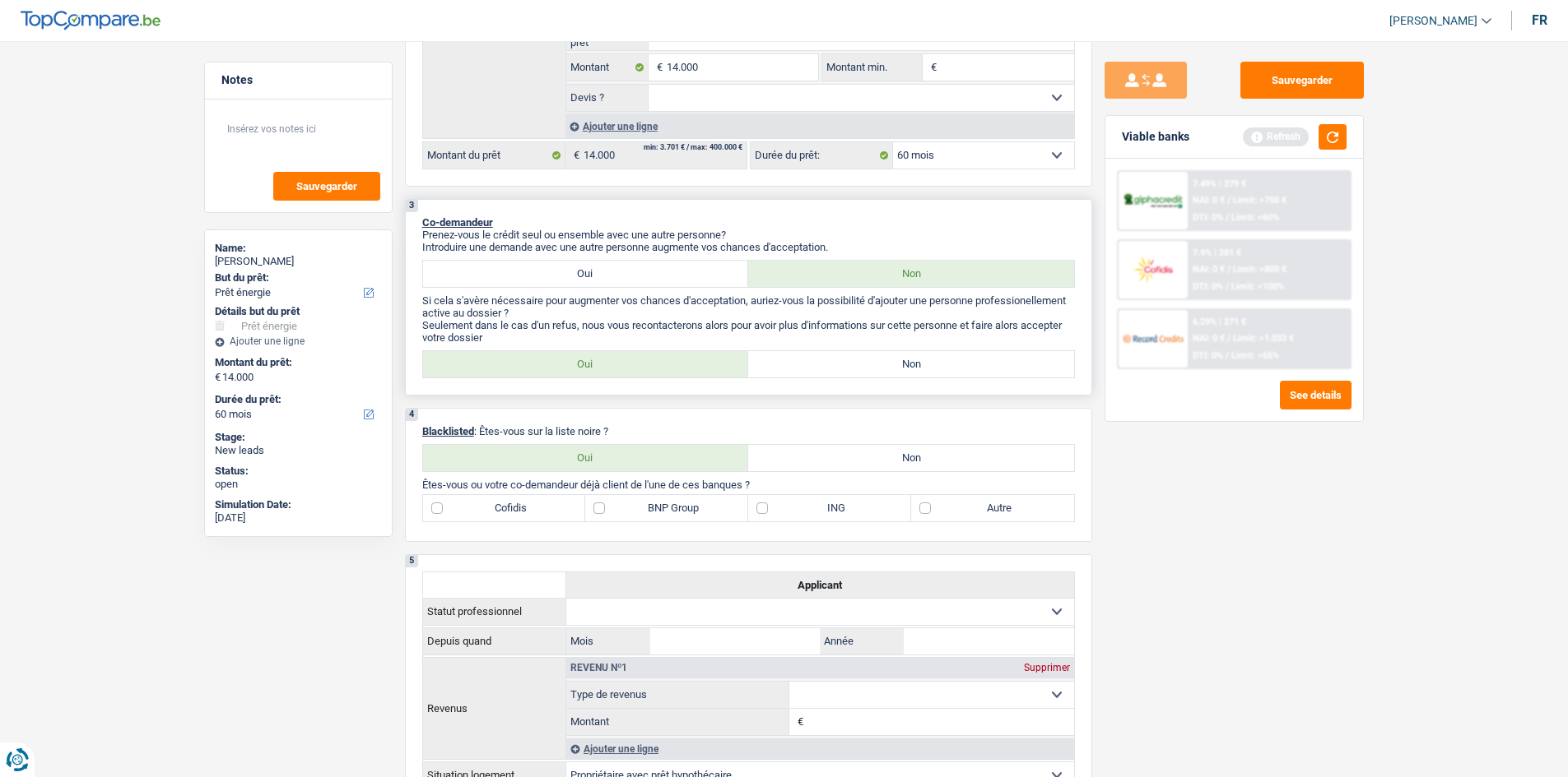
drag, startPoint x: 925, startPoint y: 354, endPoint x: 920, endPoint y: 389, distance: 35.4
click at [684, 354] on label "Non" at bounding box center [911, 365] width 326 height 26
click at [684, 354] on input "Non" at bounding box center [911, 365] width 326 height 26
radio input "true"
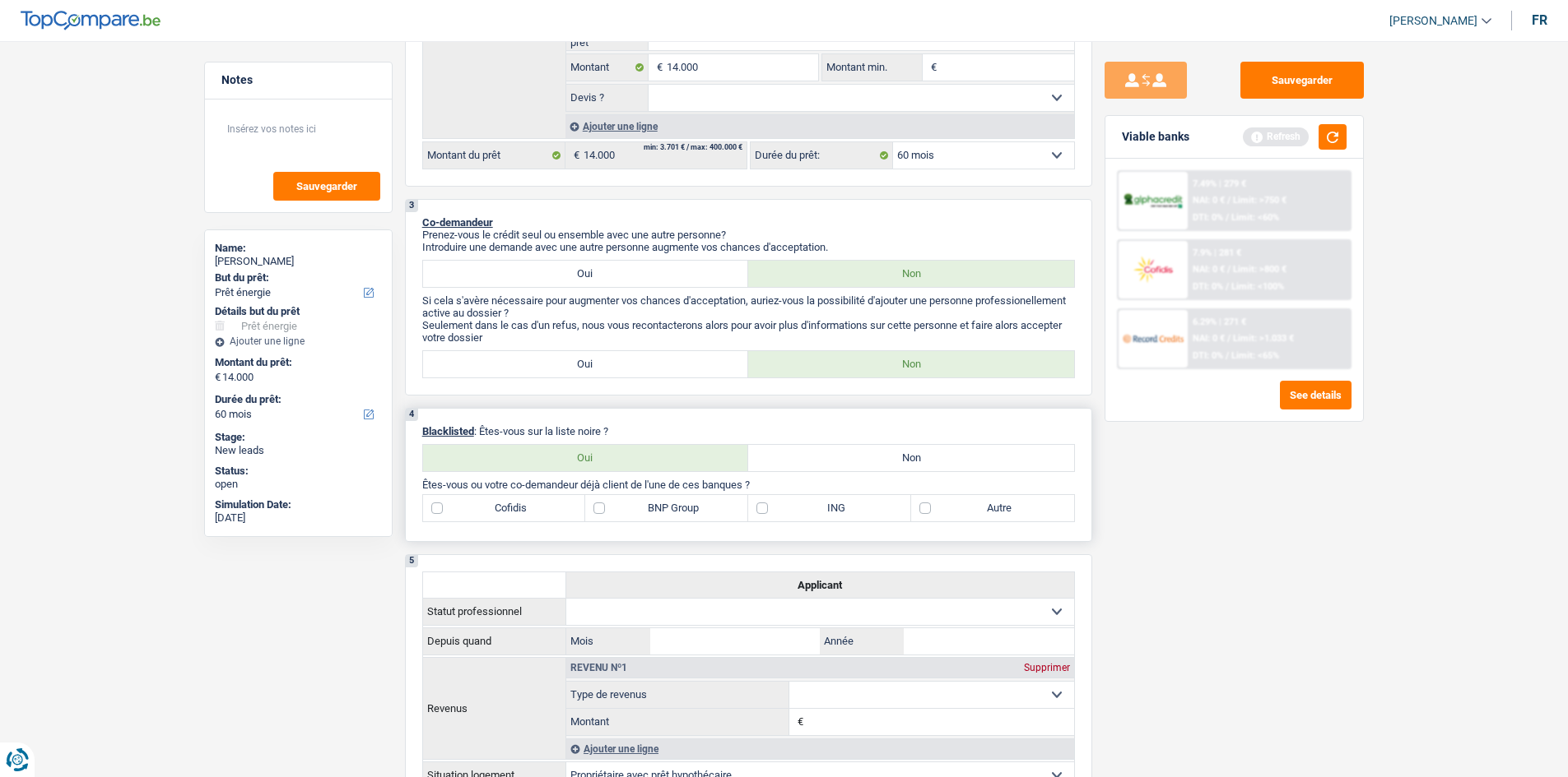
click at [684, 370] on div "4 Blacklisted : Êtes-vous sur la liste noire ? Oui Non Tous les champs sont obl…" at bounding box center [748, 474] width 687 height 134
drag, startPoint x: 982, startPoint y: 458, endPoint x: 1206, endPoint y: 531, distance: 235.6
click at [684, 370] on label "Non" at bounding box center [911, 458] width 326 height 26
click at [684, 370] on input "Non" at bounding box center [911, 458] width 326 height 26
radio input "true"
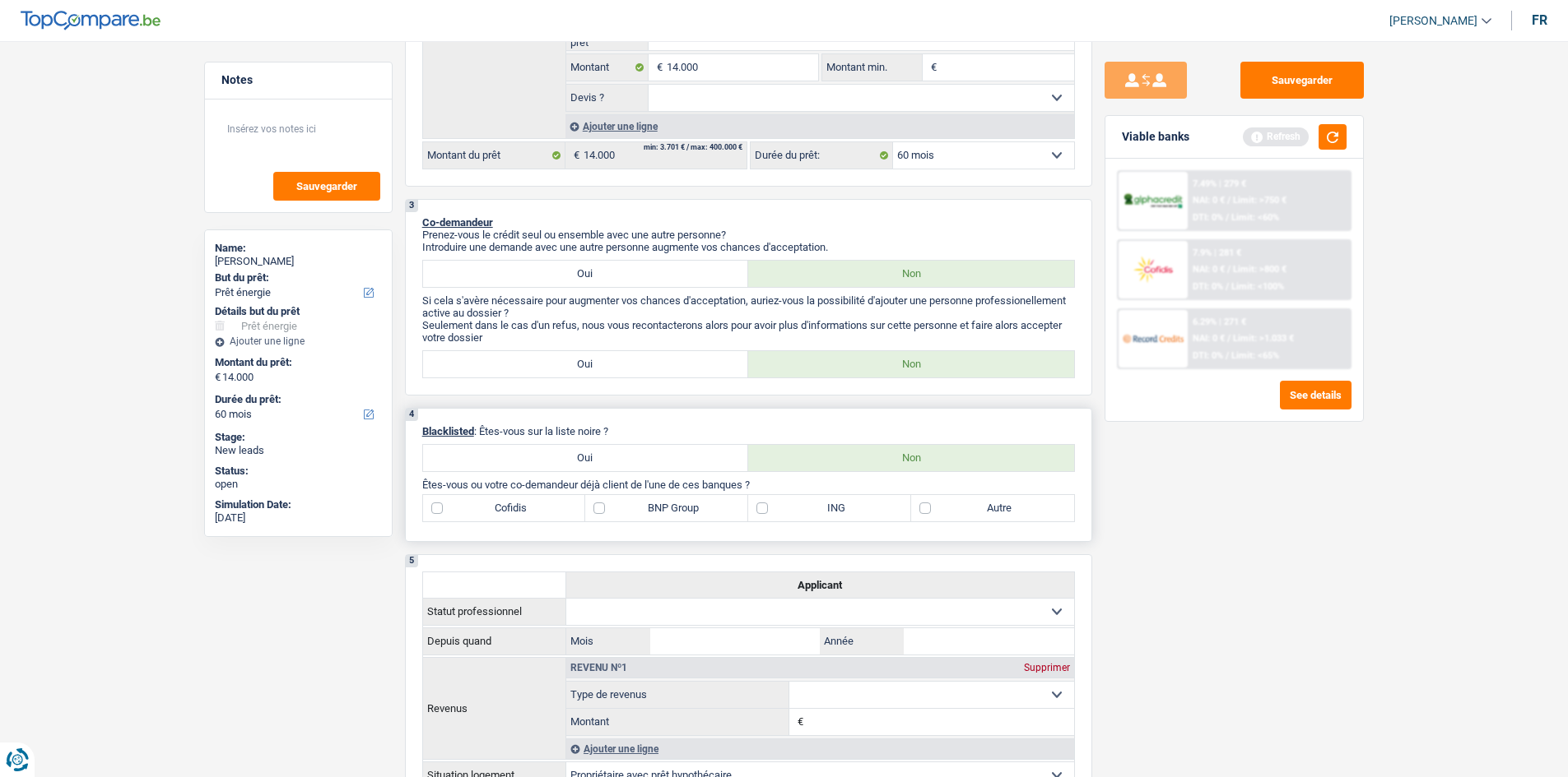
click at [656, 370] on label "BNP Group" at bounding box center [666, 508] width 163 height 26
click at [656, 370] on input "BNP Group" at bounding box center [666, 508] width 163 height 26
checkbox input "true"
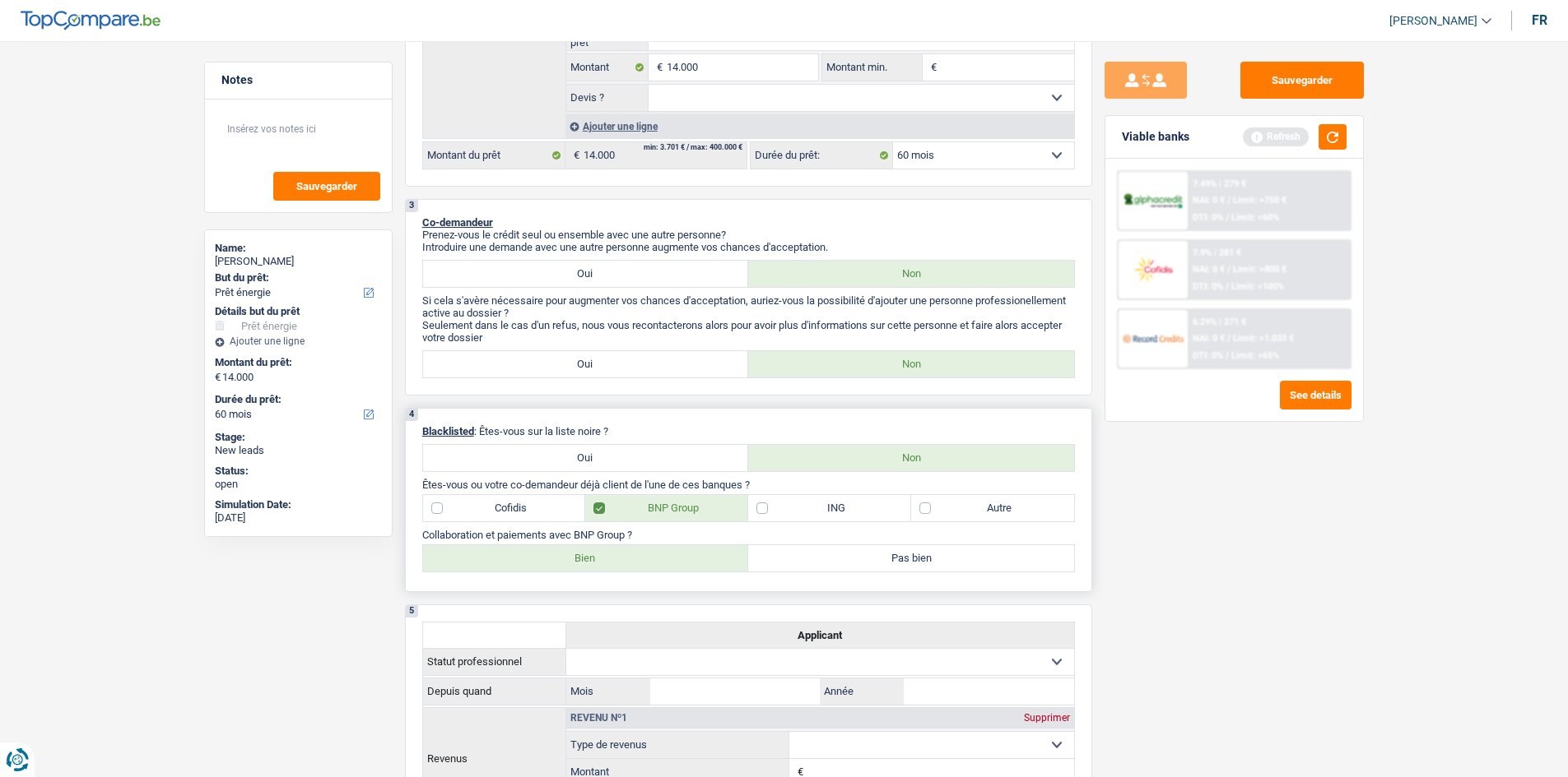
click at [583, 370] on label "Bien" at bounding box center [586, 558] width 326 height 26
click at [583, 370] on input "Bien" at bounding box center [586, 558] width 326 height 26
radio input "true"
drag, startPoint x: 716, startPoint y: 102, endPoint x: 698, endPoint y: 110, distance: 19.7
click at [684, 102] on select "Oui Non Non répondu Sélectionner une option" at bounding box center [861, 98] width 426 height 26
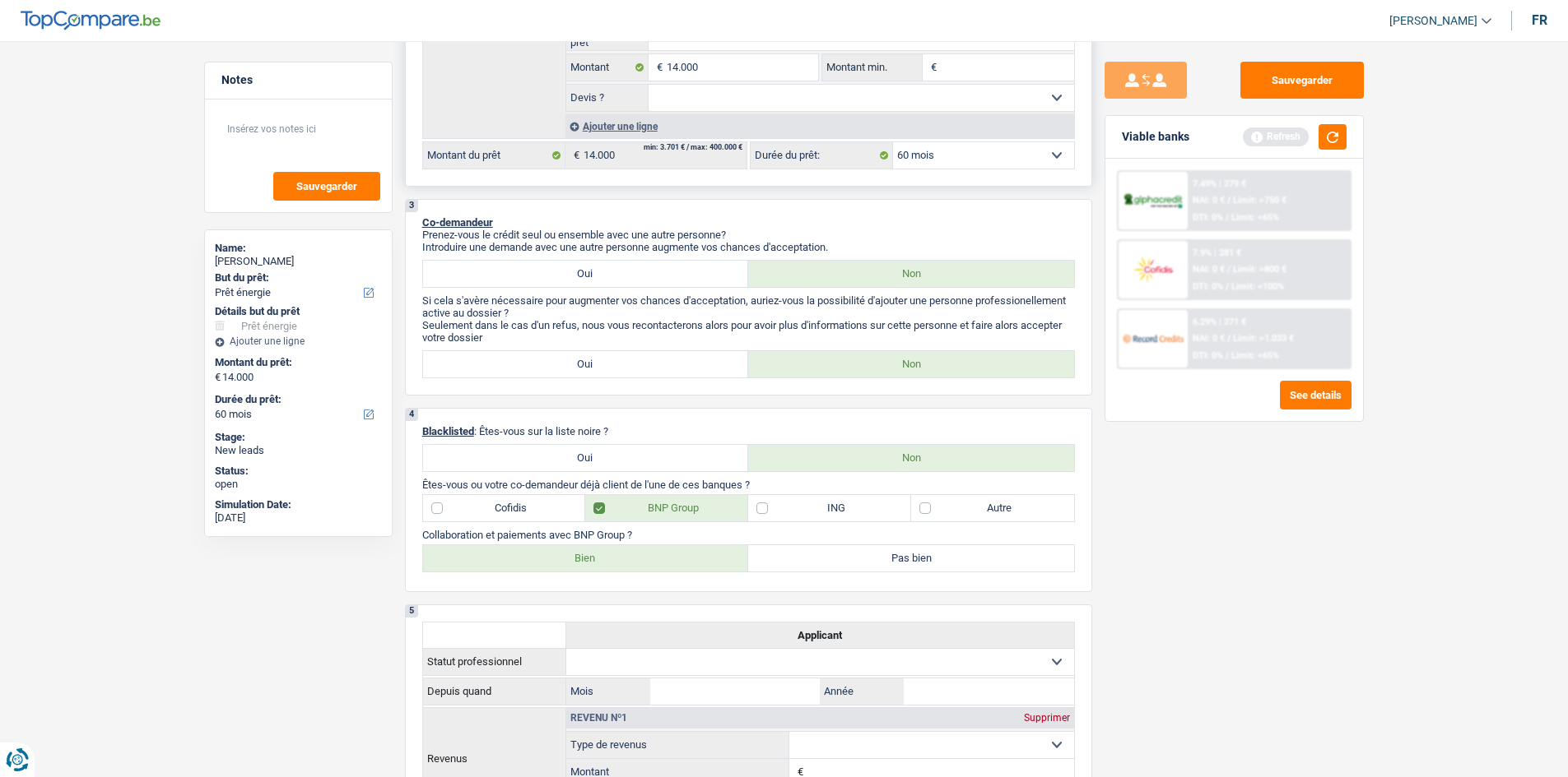
select select "yes"
click at [649, 85] on select "Oui Non Non répondu Sélectionner une option" at bounding box center [861, 98] width 426 height 26
select select "yes"
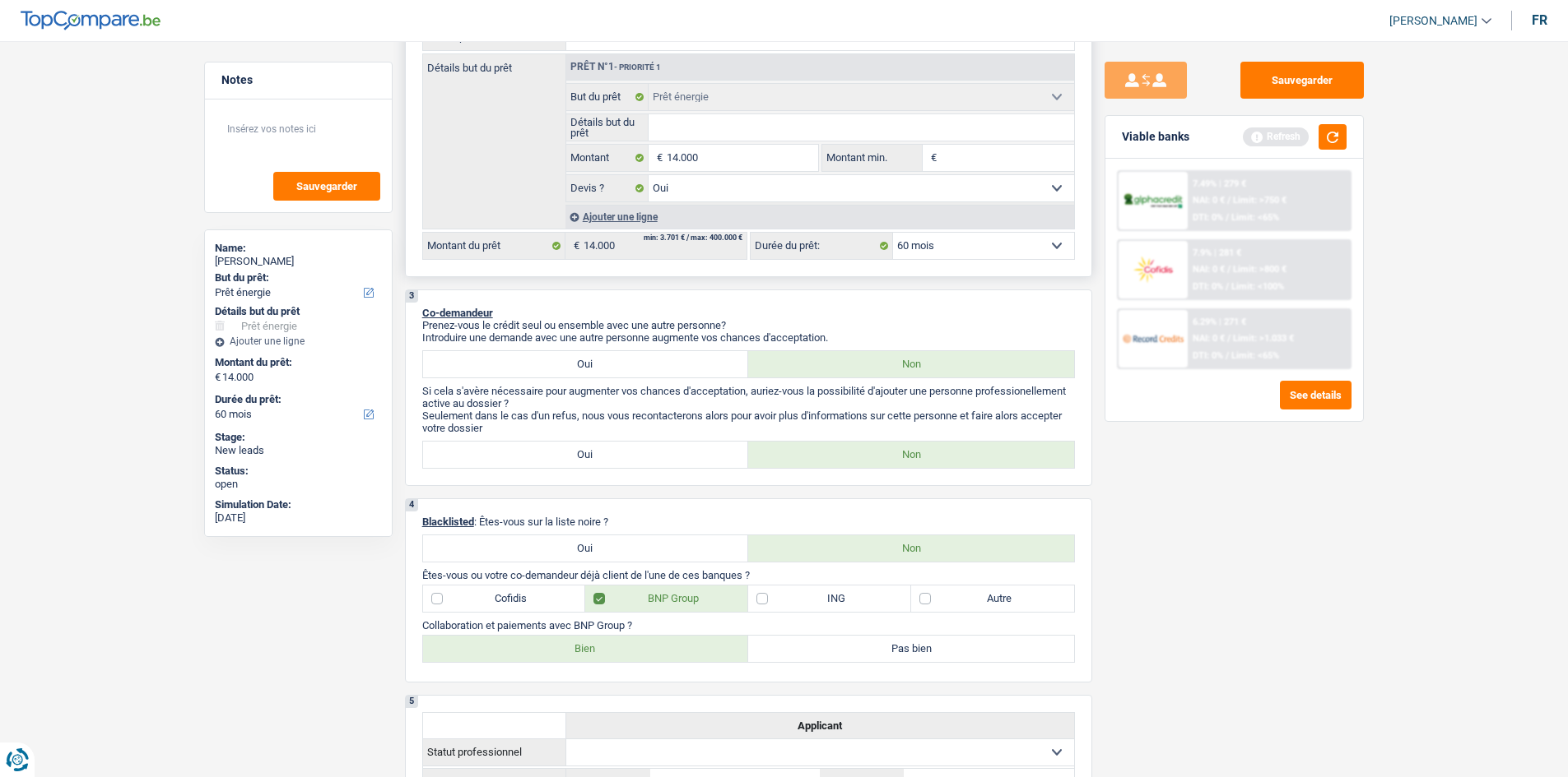
scroll to position [164, 0]
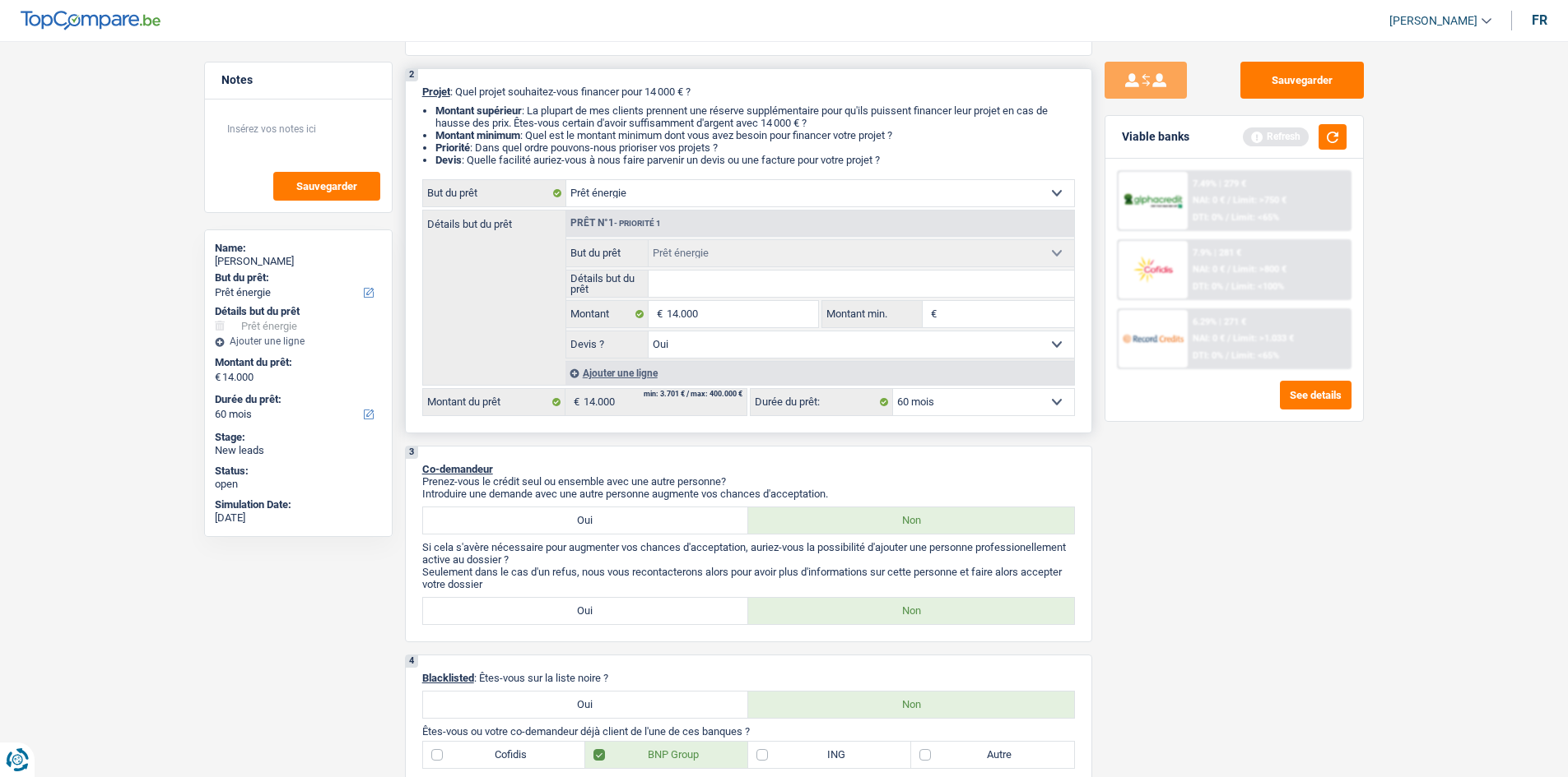
click at [684, 276] on input "Détails but du prêt" at bounding box center [861, 284] width 426 height 26
type input "P"
type input "Po"
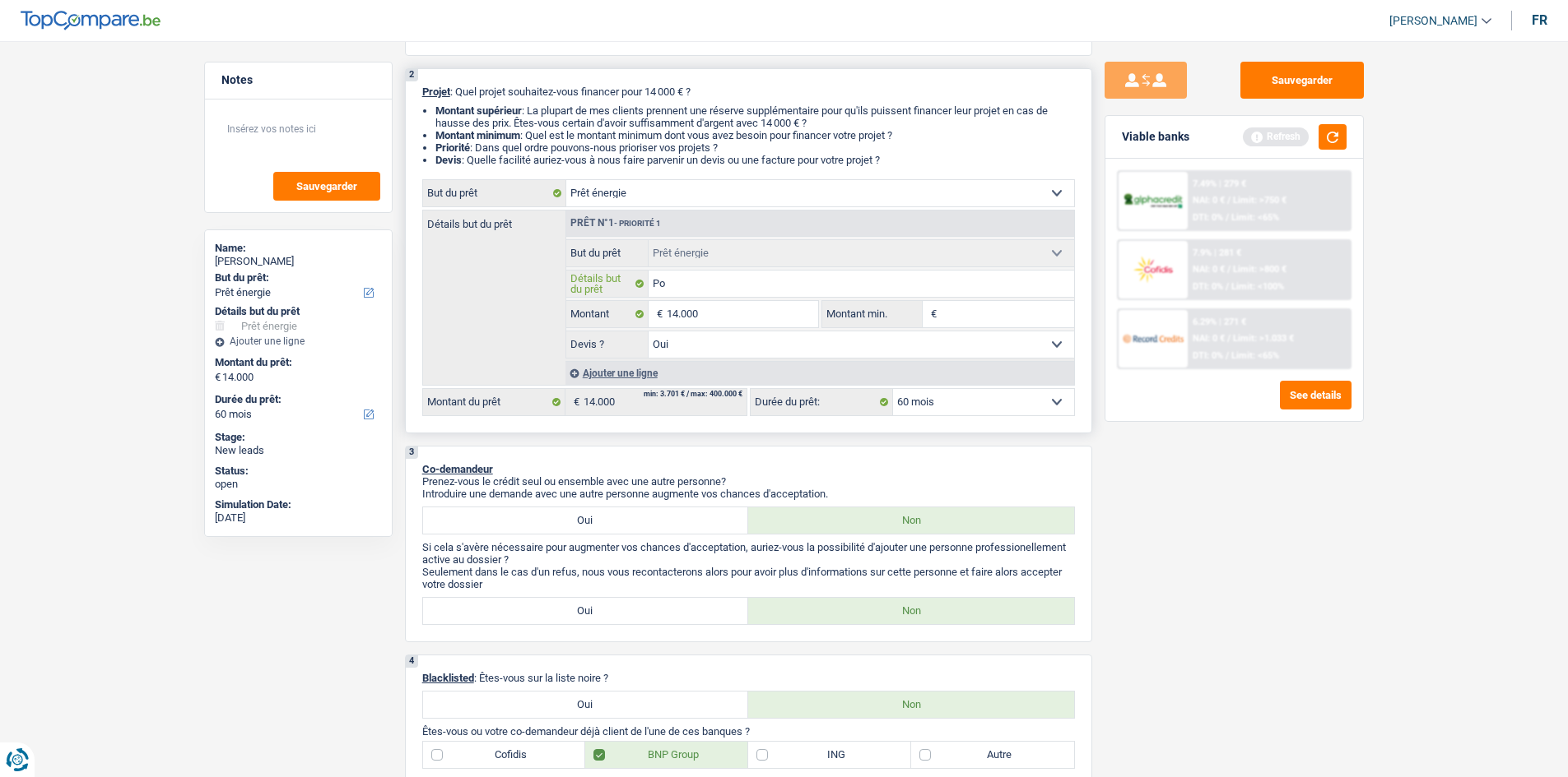
type input "Pom"
type input "Pomp"
type input "Pompe"
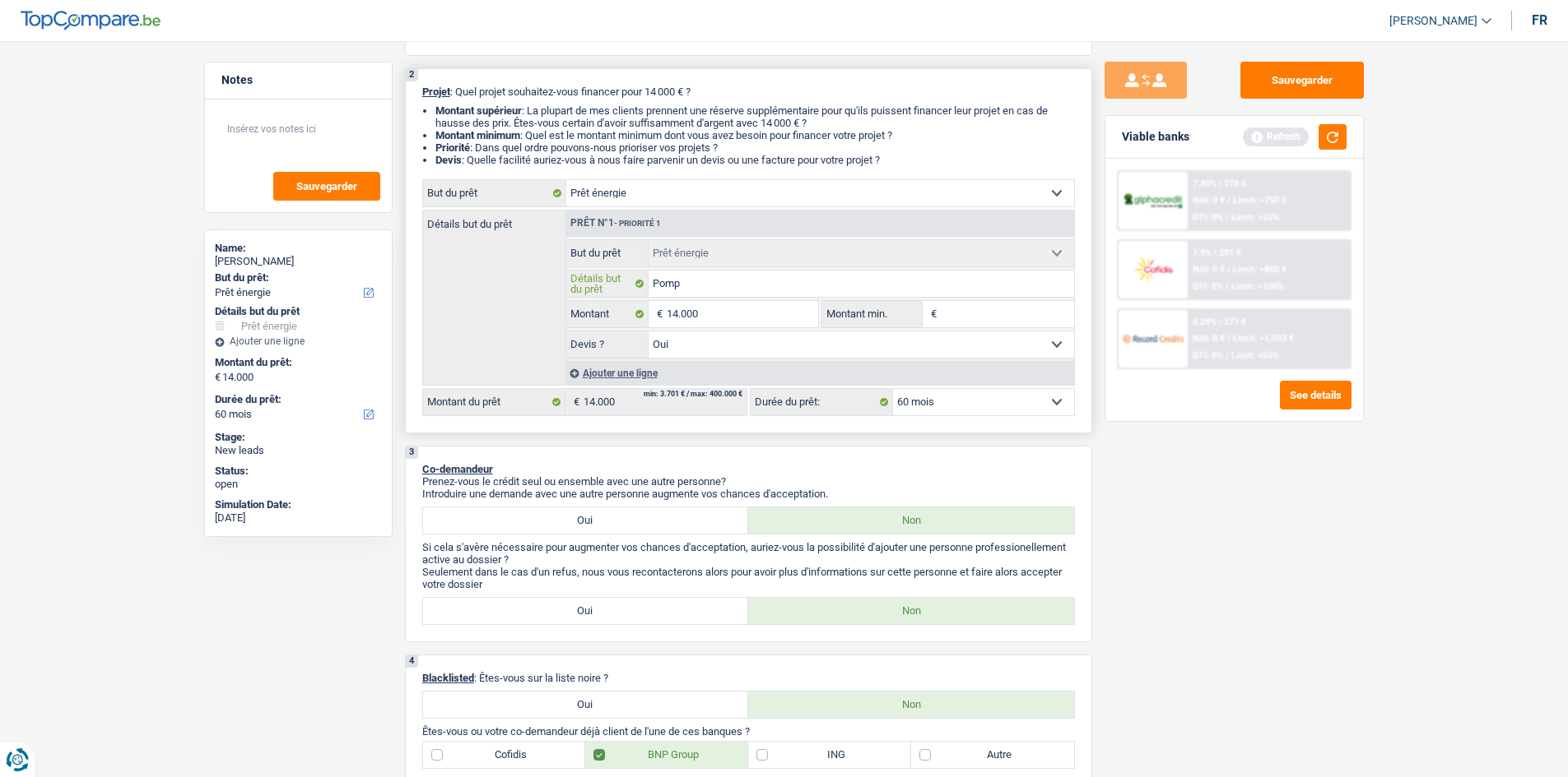
type input "Pompe"
type input "Pompes"
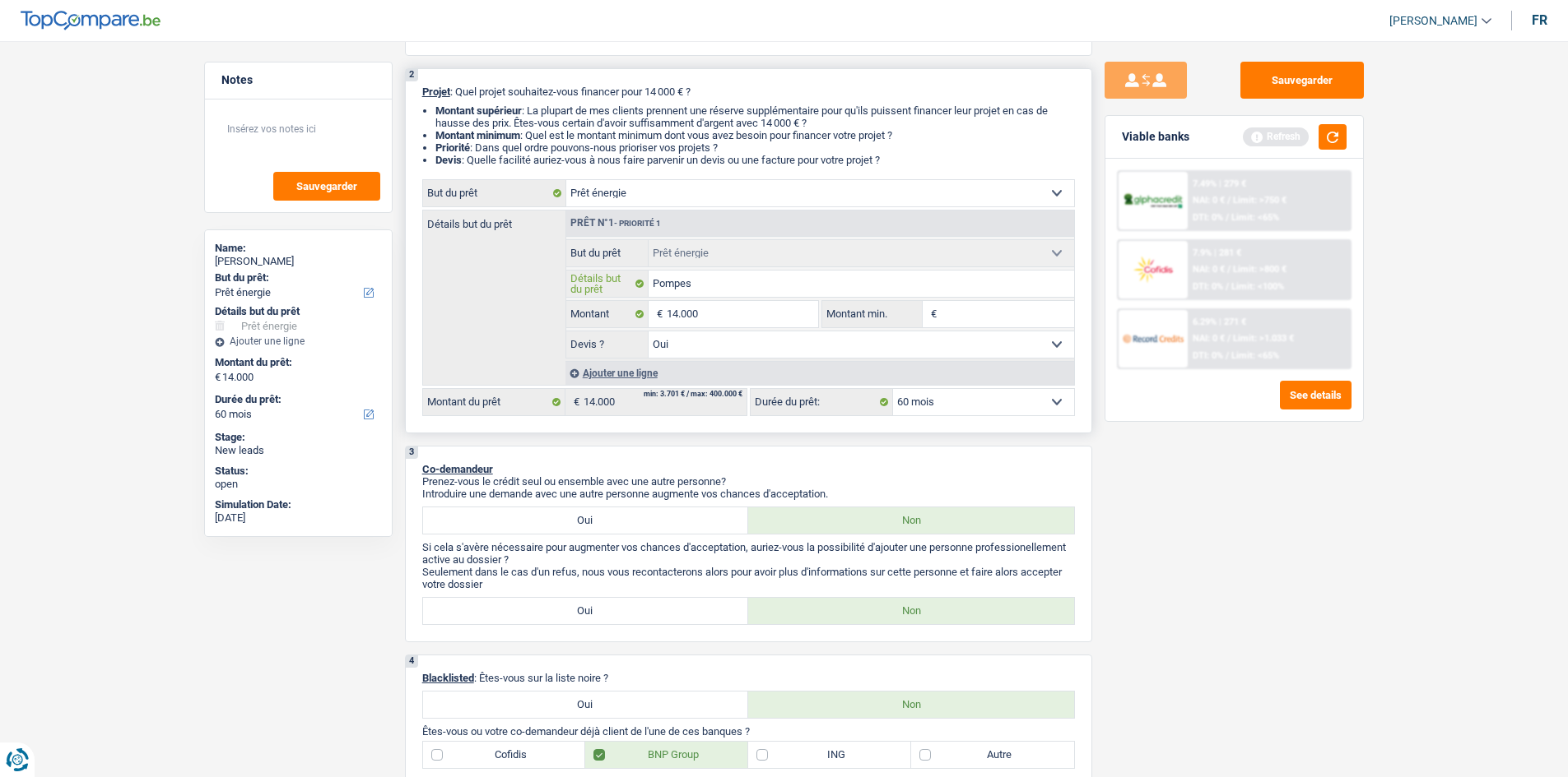
type input "Pompes à"
type input "Pompes à c"
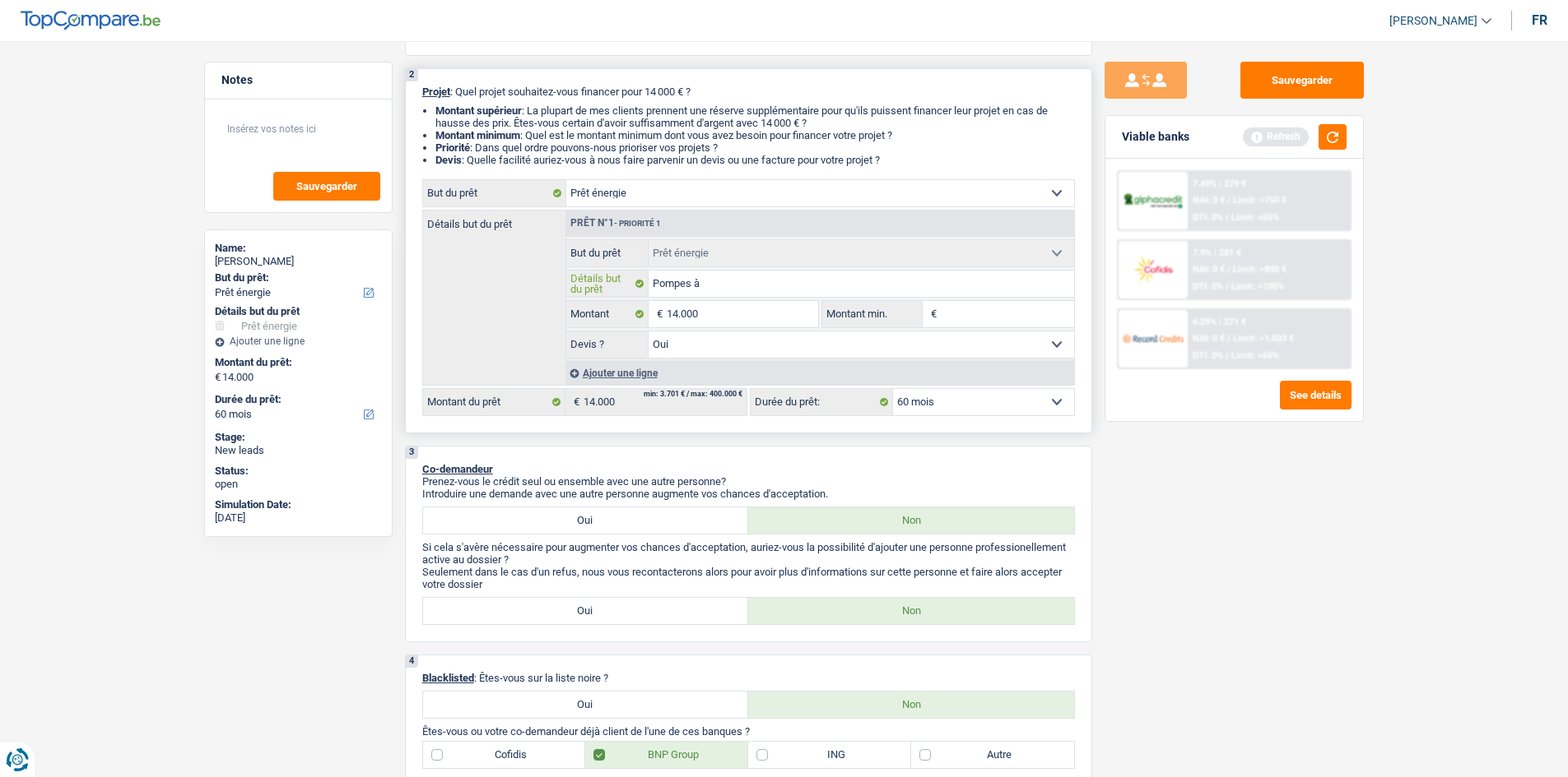
type input "Pompes à c"
type input "Pompes à ch"
type input "Pompes à cha"
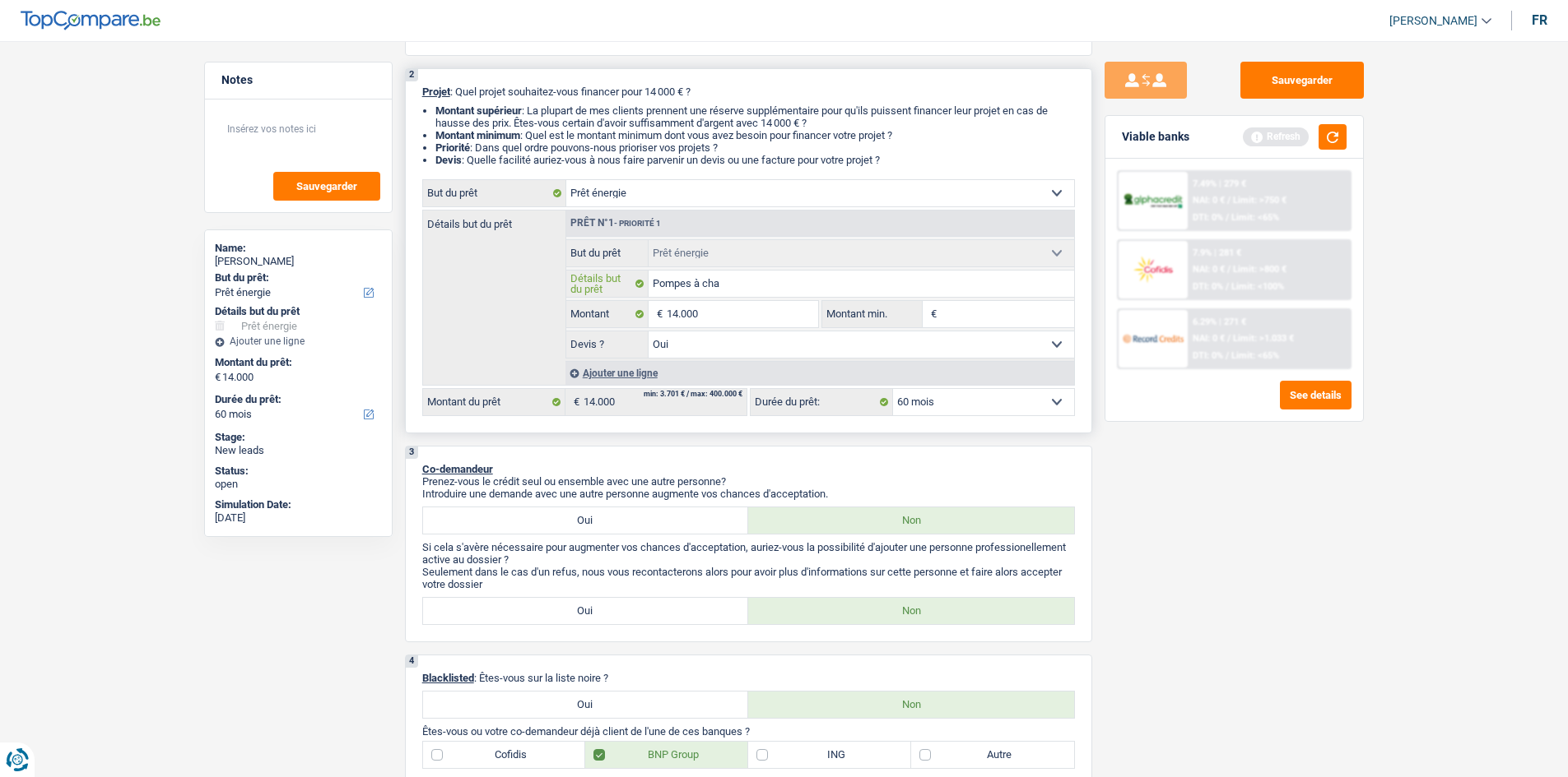
type input "Pompes à chal"
type input "Pompes à chale"
type input "Pompes à chaler"
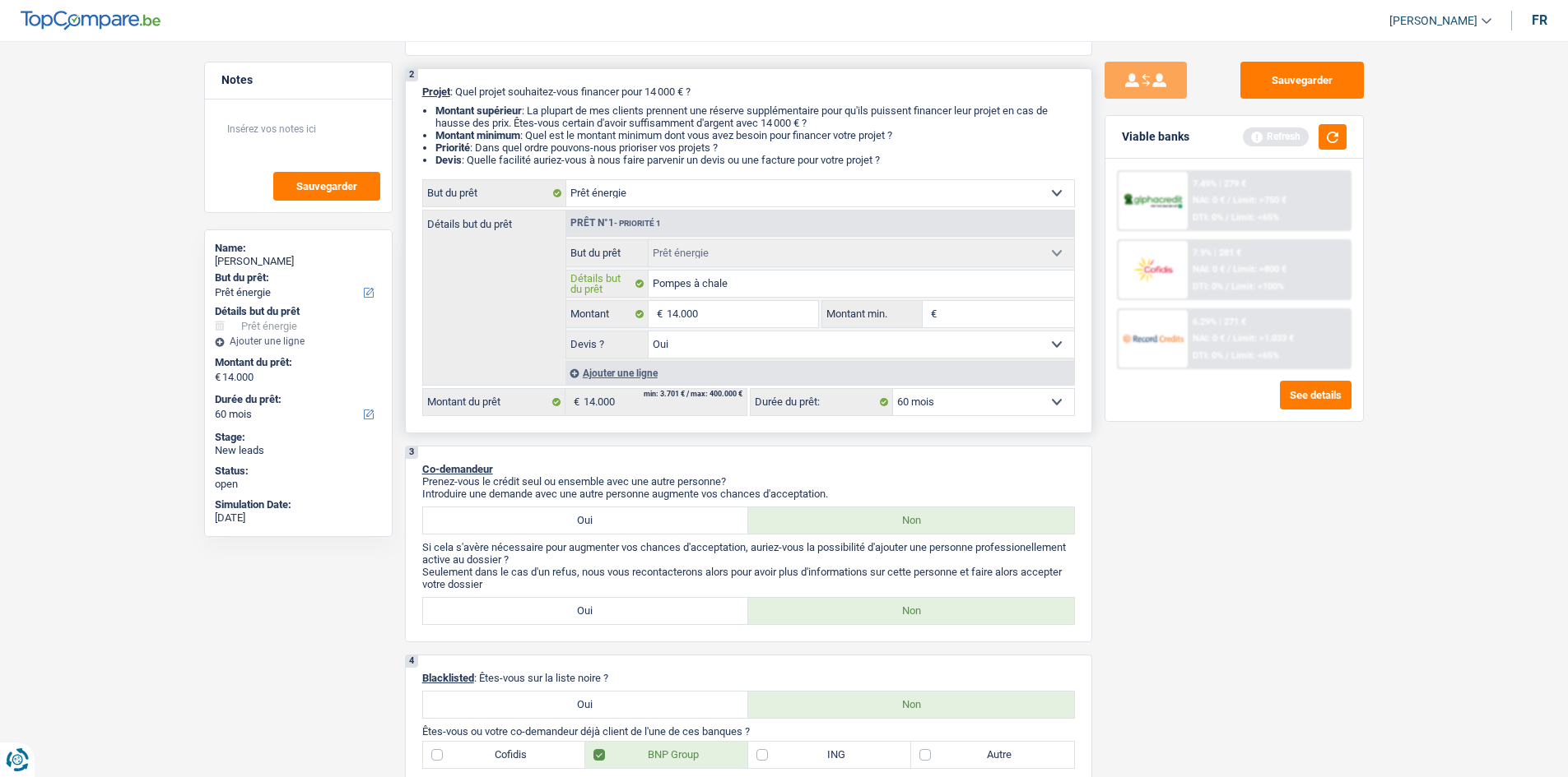
type input "Pompes à chaler"
type input "Pompes à chale"
type input "Pompes à chaleu"
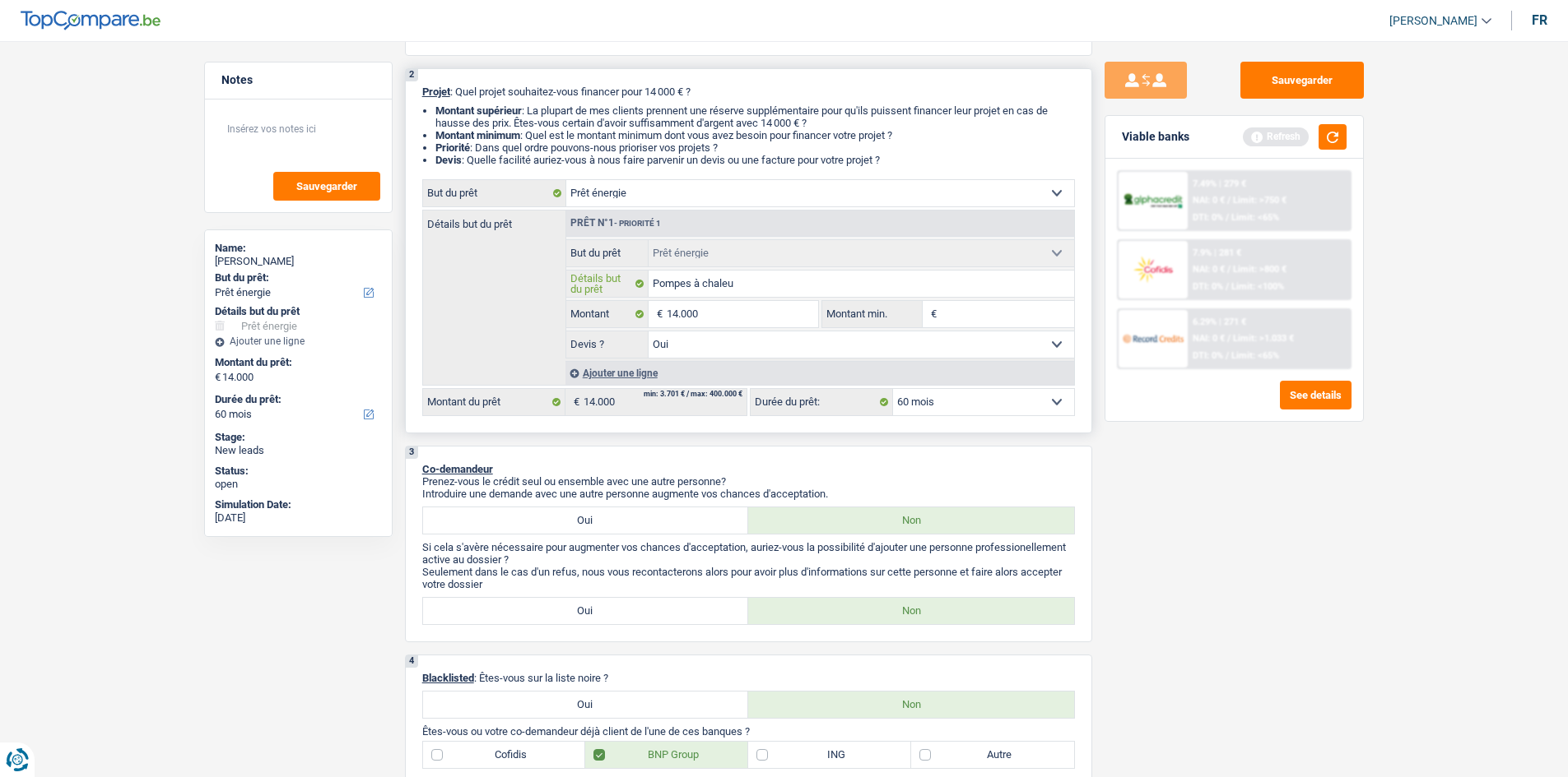
type input "Pompes à chaleur"
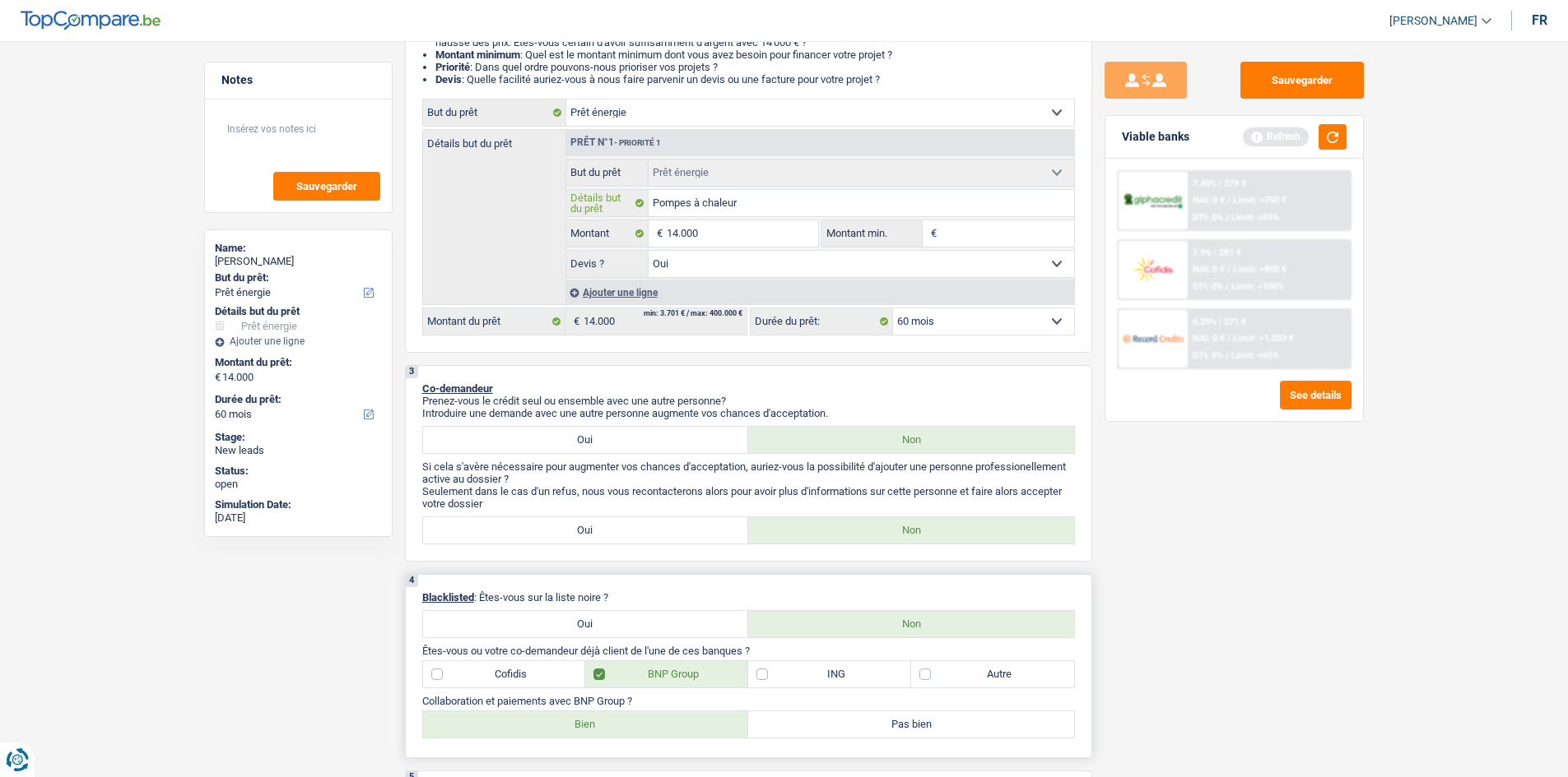
scroll to position [493, 0]
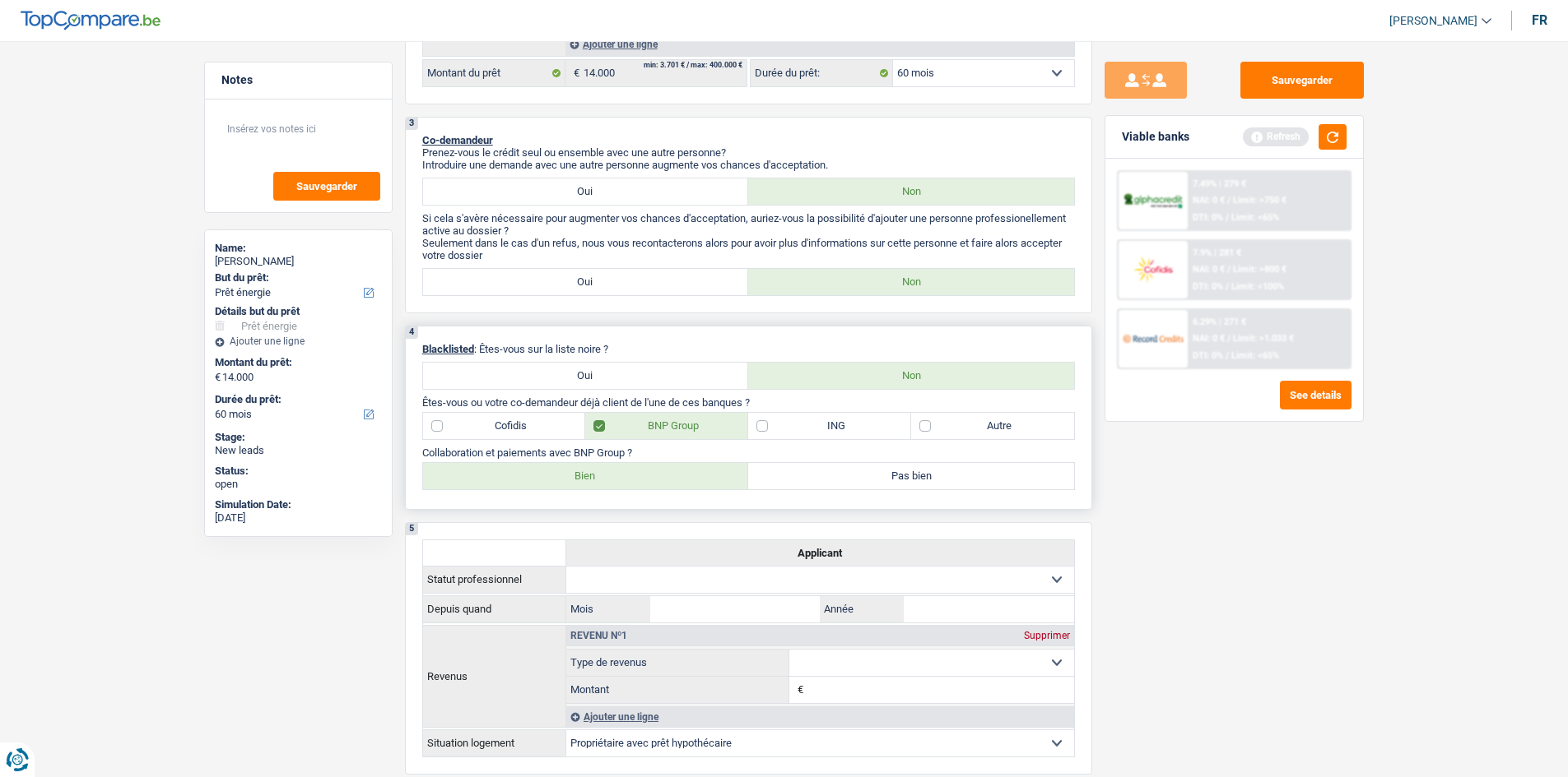
type input "Pompes à chaleur"
click at [506, 370] on label "Cofidis" at bounding box center [504, 427] width 163 height 26
click at [506, 370] on input "Cofidis" at bounding box center [504, 427] width 163 height 26
checkbox input "true"
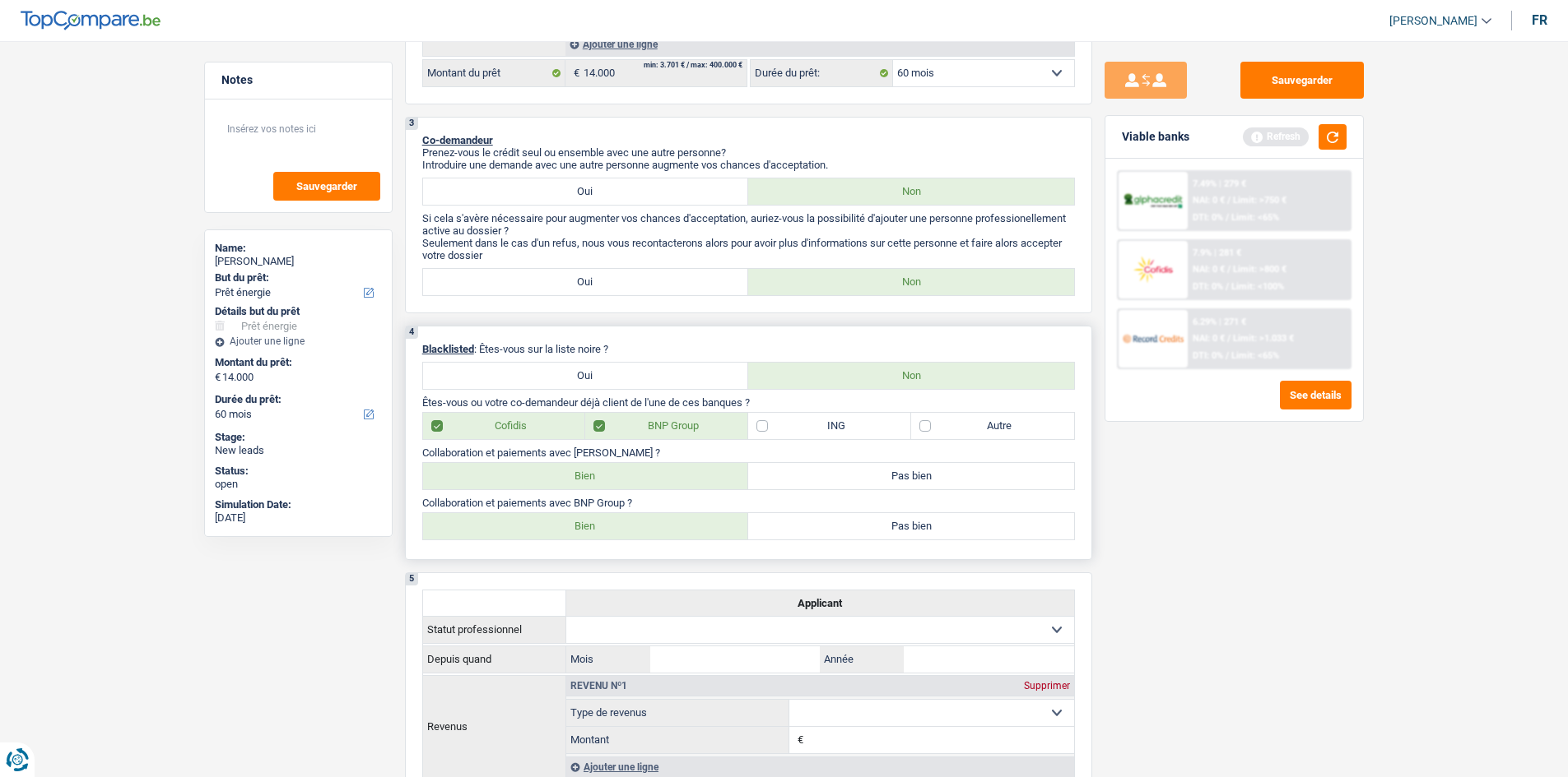
drag, startPoint x: 576, startPoint y: 476, endPoint x: 845, endPoint y: 529, distance: 274.2
click at [578, 370] on label "Bien" at bounding box center [586, 476] width 326 height 26
click at [578, 370] on input "Bien" at bounding box center [586, 476] width 326 height 26
radio input "true"
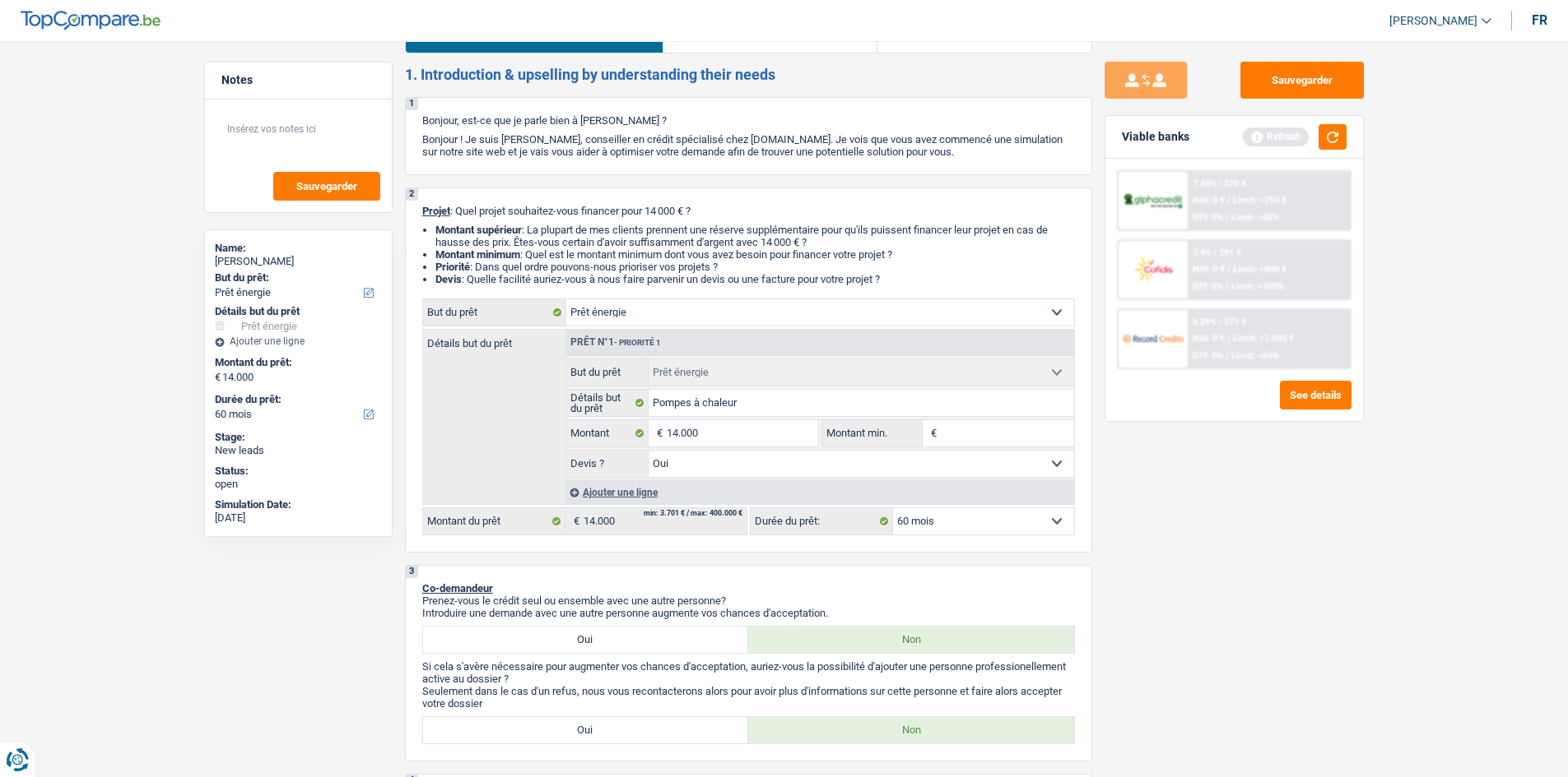
scroll to position [0, 0]
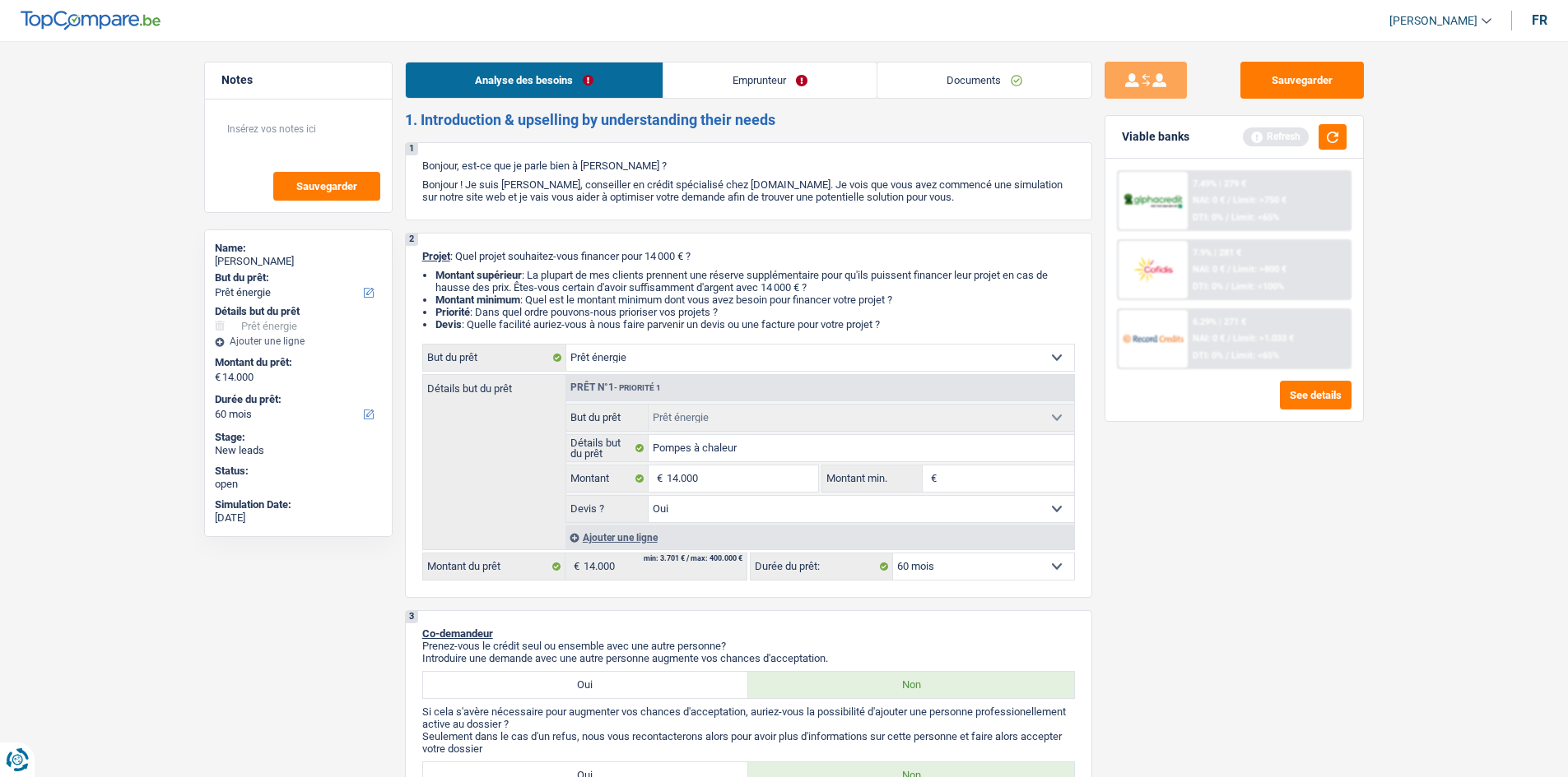
click at [684, 83] on link "Emprunteur" at bounding box center [770, 81] width 213 height 36
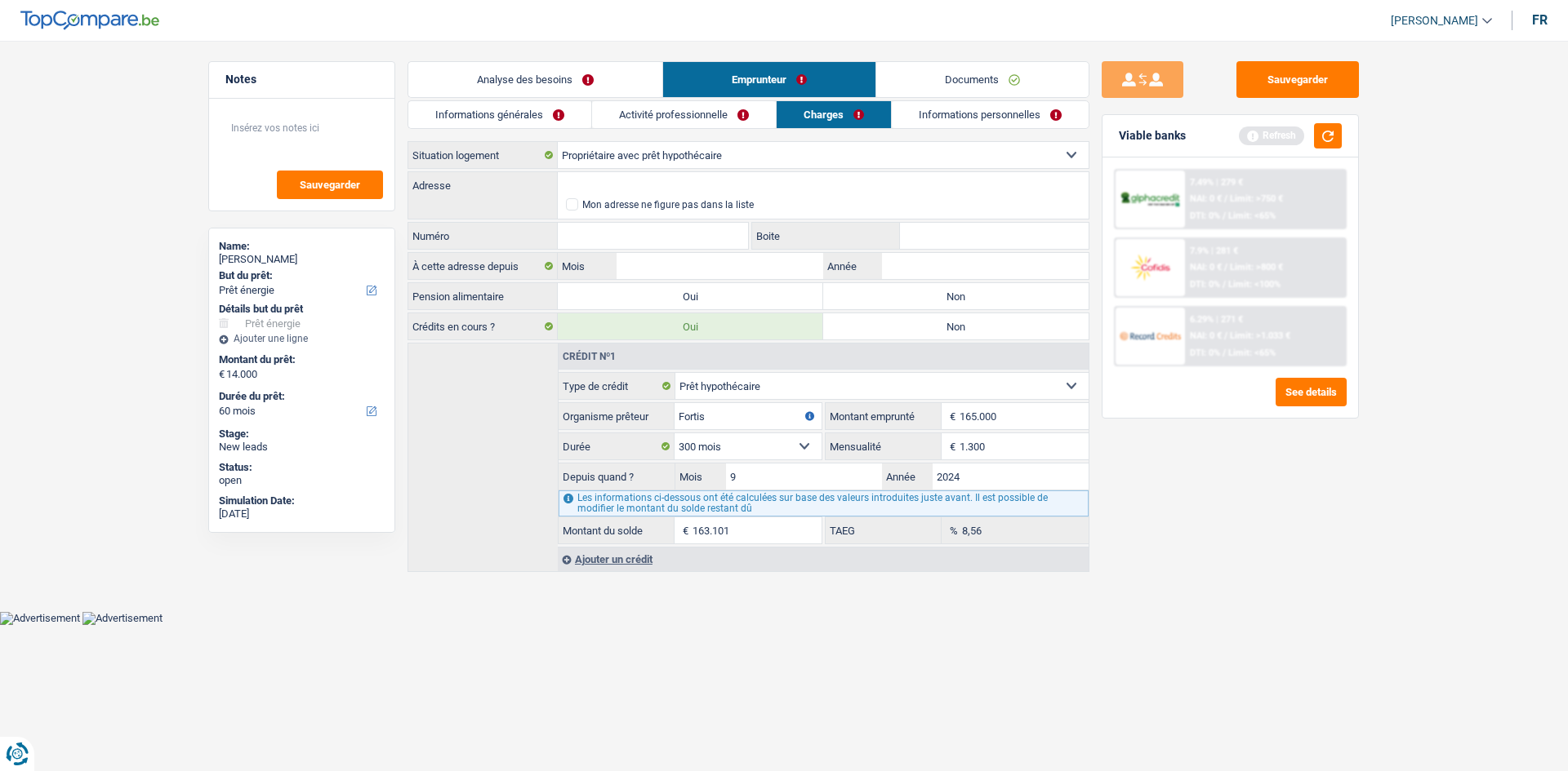
click at [502, 117] on link "Informations générales" at bounding box center [500, 115] width 183 height 27
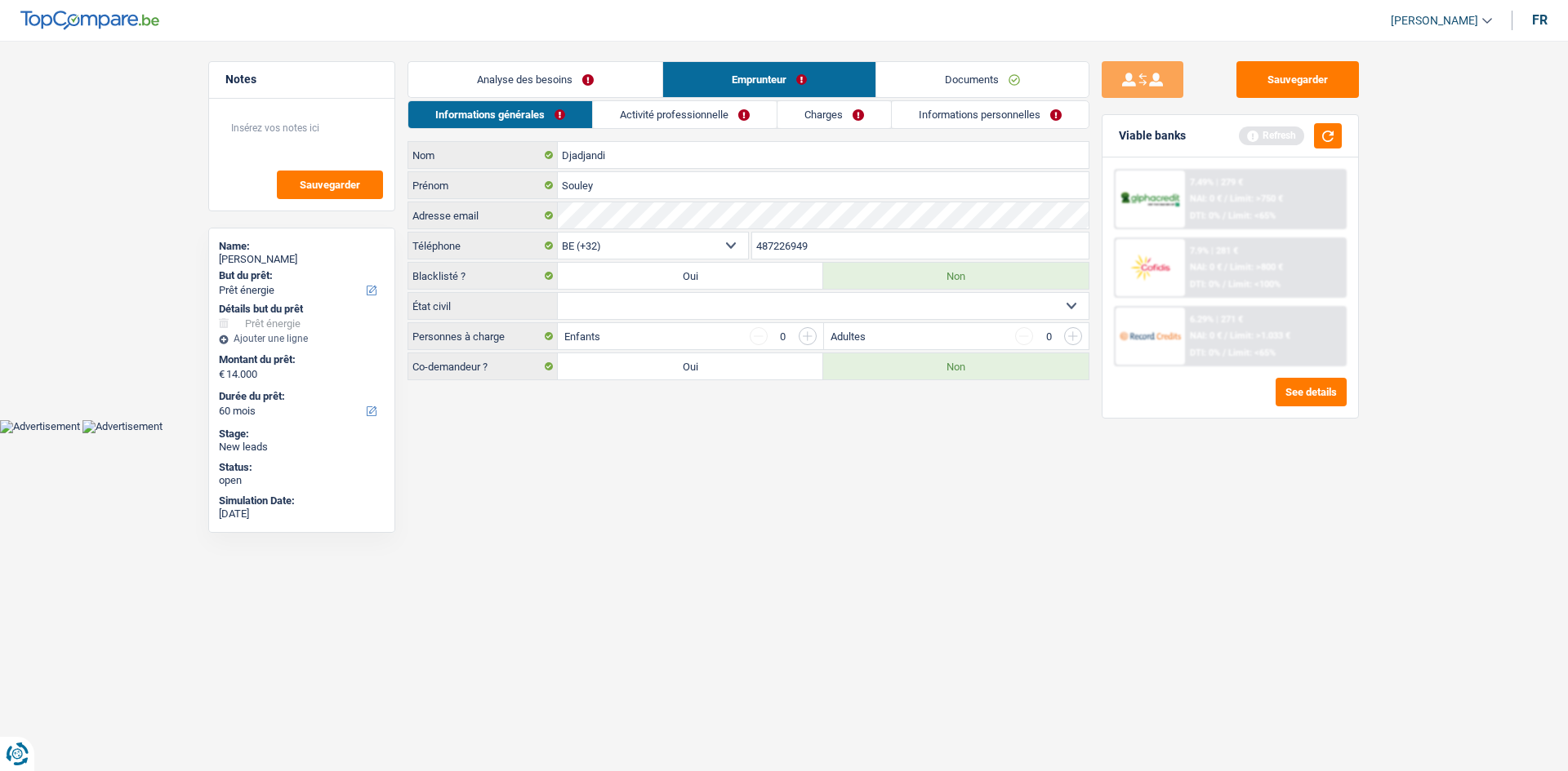
click at [638, 311] on select "Célibataire Marié(e) Cohabitant(e) légal(e) Divorcé(e) Veuf(ve) Séparé (de fait…" at bounding box center [823, 306] width 531 height 26
select select "married"
click at [558, 293] on select "Célibataire Marié(e) Cohabitant(e) légal(e) Divorcé(e) Veuf(ve) Séparé (de fait…" at bounding box center [823, 306] width 531 height 26
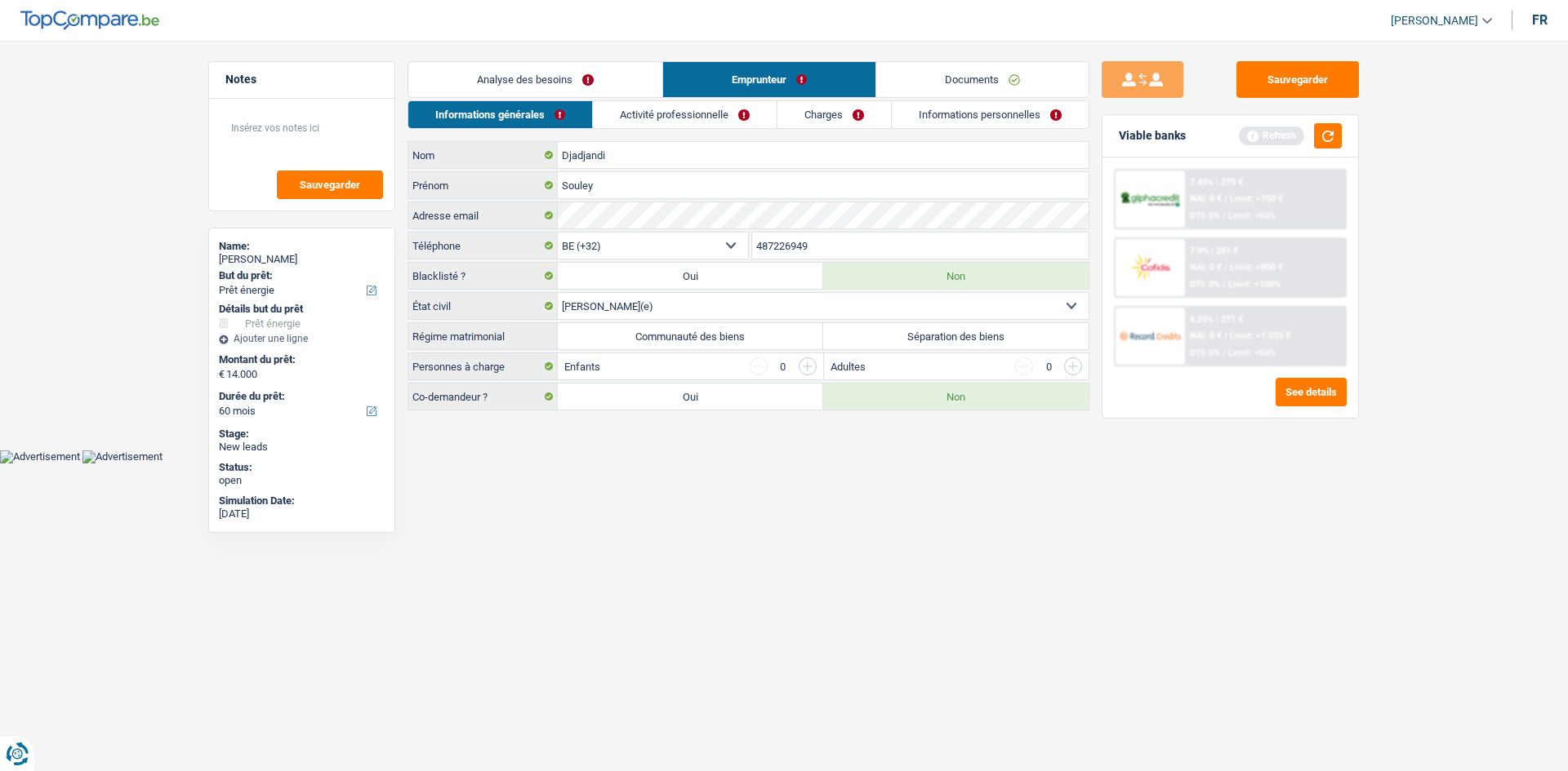
click at [679, 337] on label "Communauté des biens" at bounding box center [690, 337] width 266 height 26
click at [679, 337] on input "Communauté des biens" at bounding box center [690, 337] width 266 height 26
radio input "true"
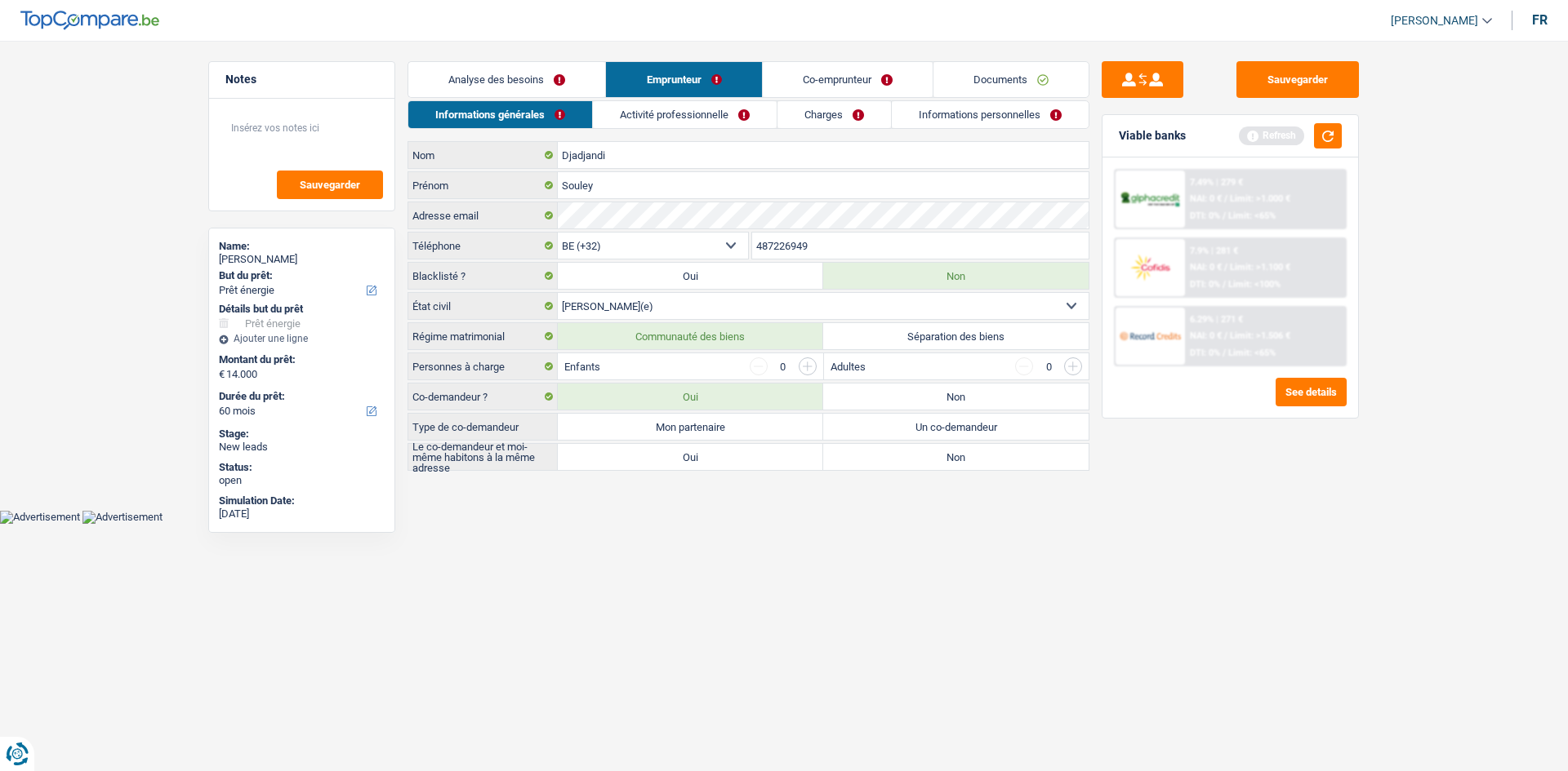
click at [679, 367] on label "Mon partenaire" at bounding box center [690, 427] width 266 height 26
click at [679, 367] on input "Mon partenaire" at bounding box center [690, 427] width 266 height 26
radio input "true"
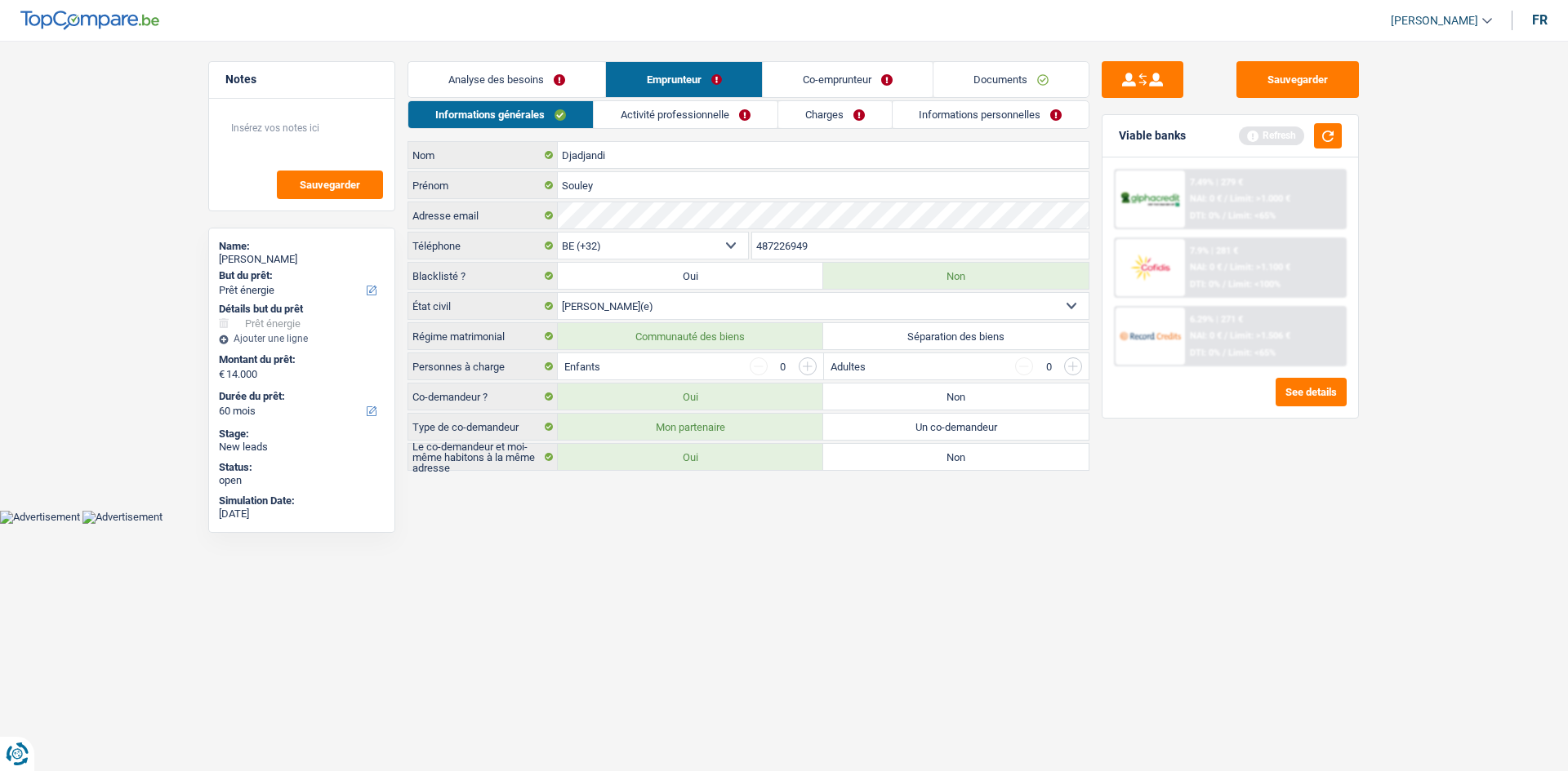
click at [679, 103] on link "Activité professionnelle" at bounding box center [685, 115] width 184 height 27
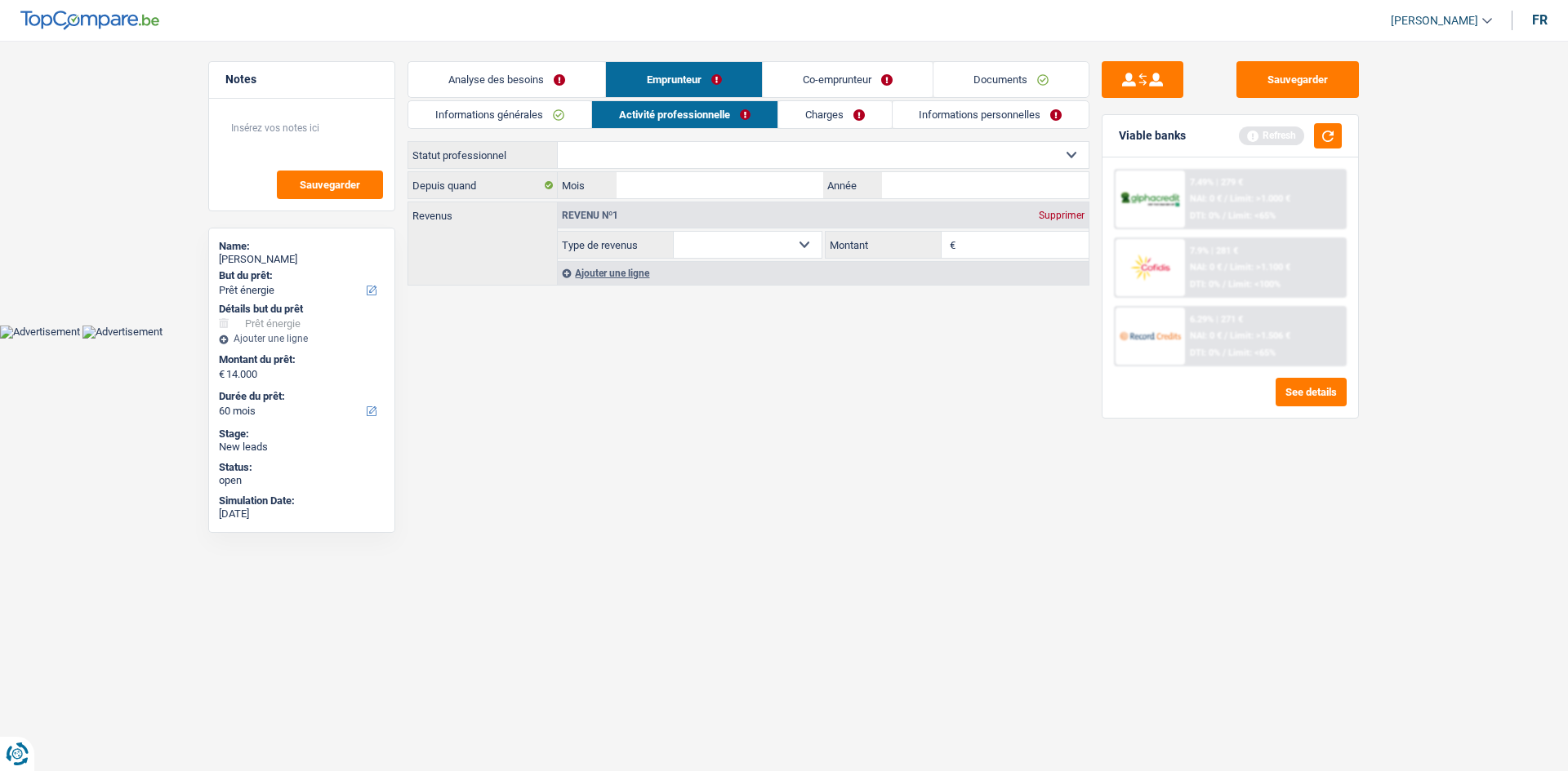
click at [679, 140] on div "Informations générales Activité professionnelle Charges Informations personnell…" at bounding box center [748, 194] width 682 height 187
click at [679, 145] on select "Ouvrier Employé privé Employé public Invalide Indépendant Pensionné Chômeur Mut…" at bounding box center [823, 155] width 531 height 26
select select "privateEmployee"
click at [558, 142] on select "Ouvrier Employé privé Employé public Invalide Indépendant Pensionné Chômeur Mut…" at bounding box center [823, 155] width 531 height 26
select select "netSalary"
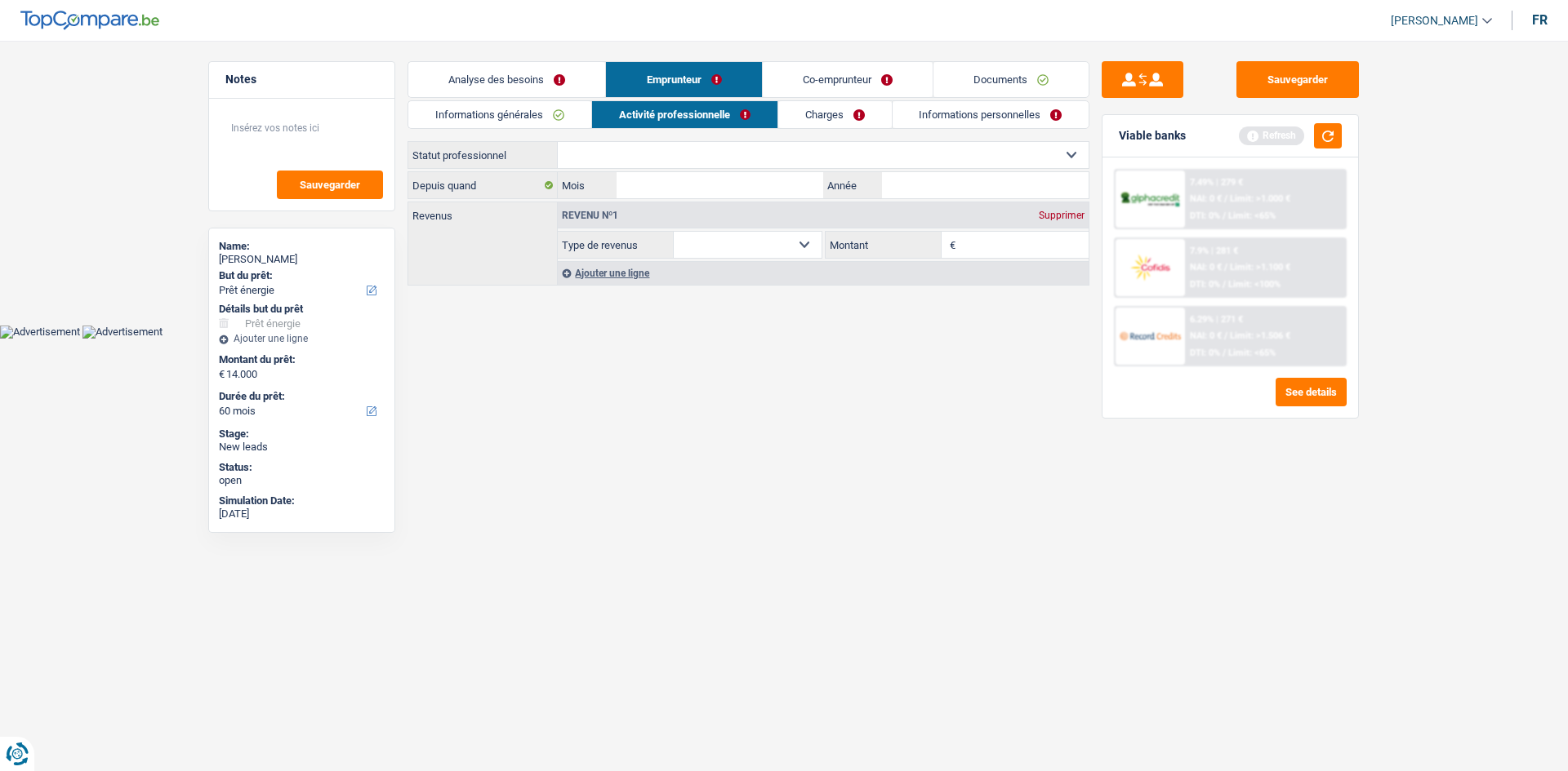
select select "netSalary"
select select "mealVouchers"
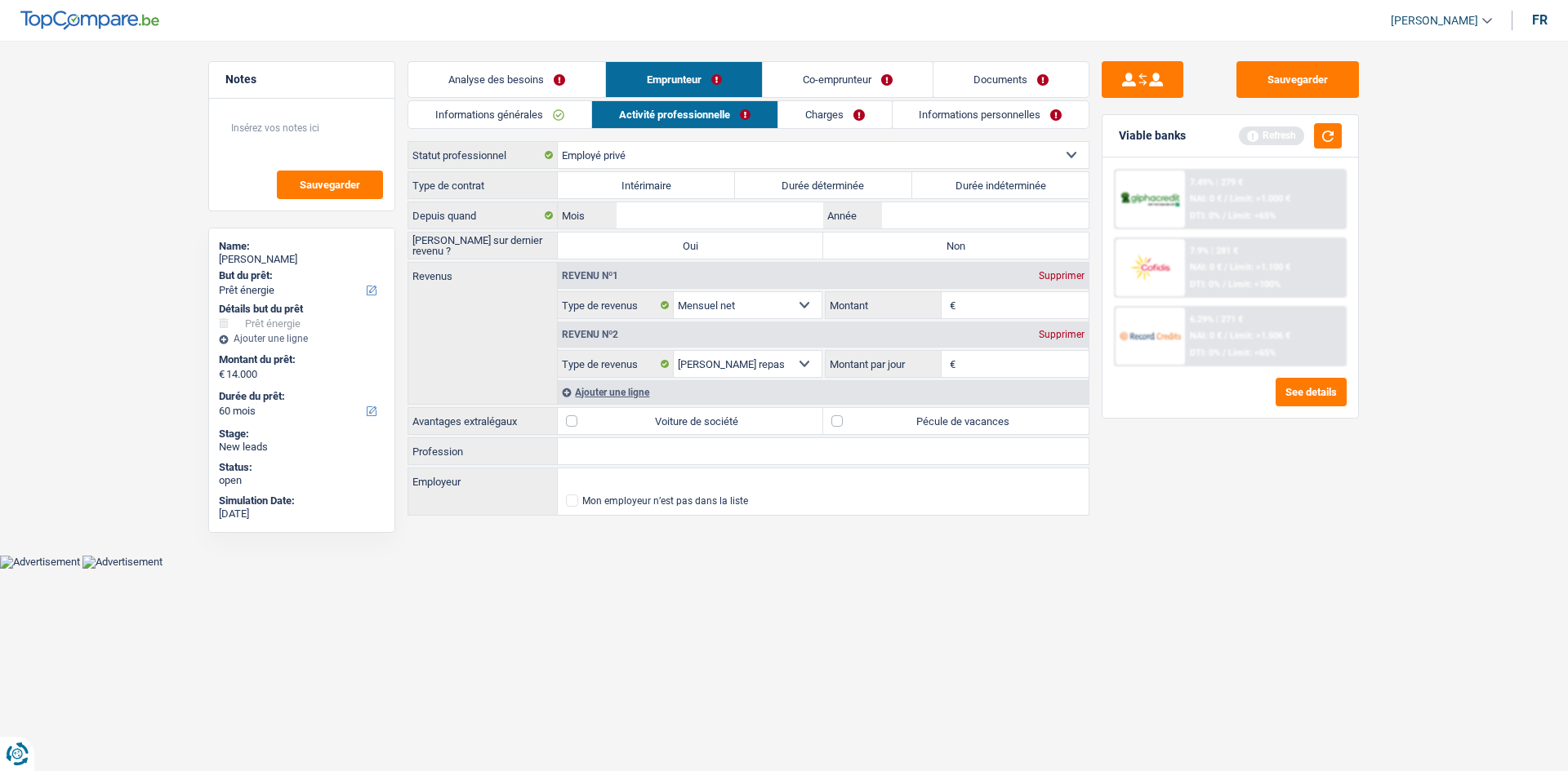
click at [679, 78] on link "Co-emprunteur" at bounding box center [848, 80] width 170 height 35
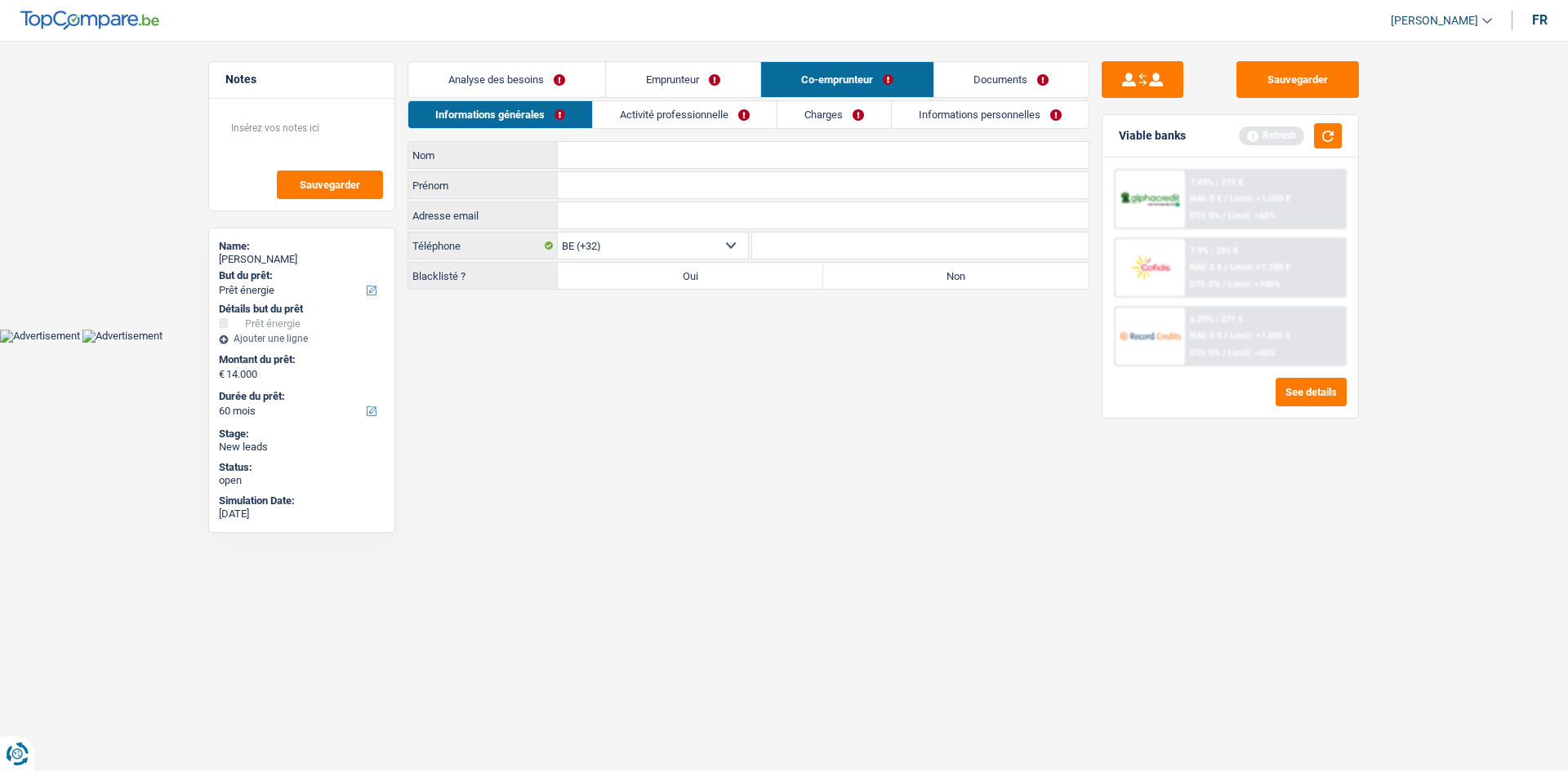
click at [679, 83] on link "Emprunteur" at bounding box center [683, 80] width 154 height 35
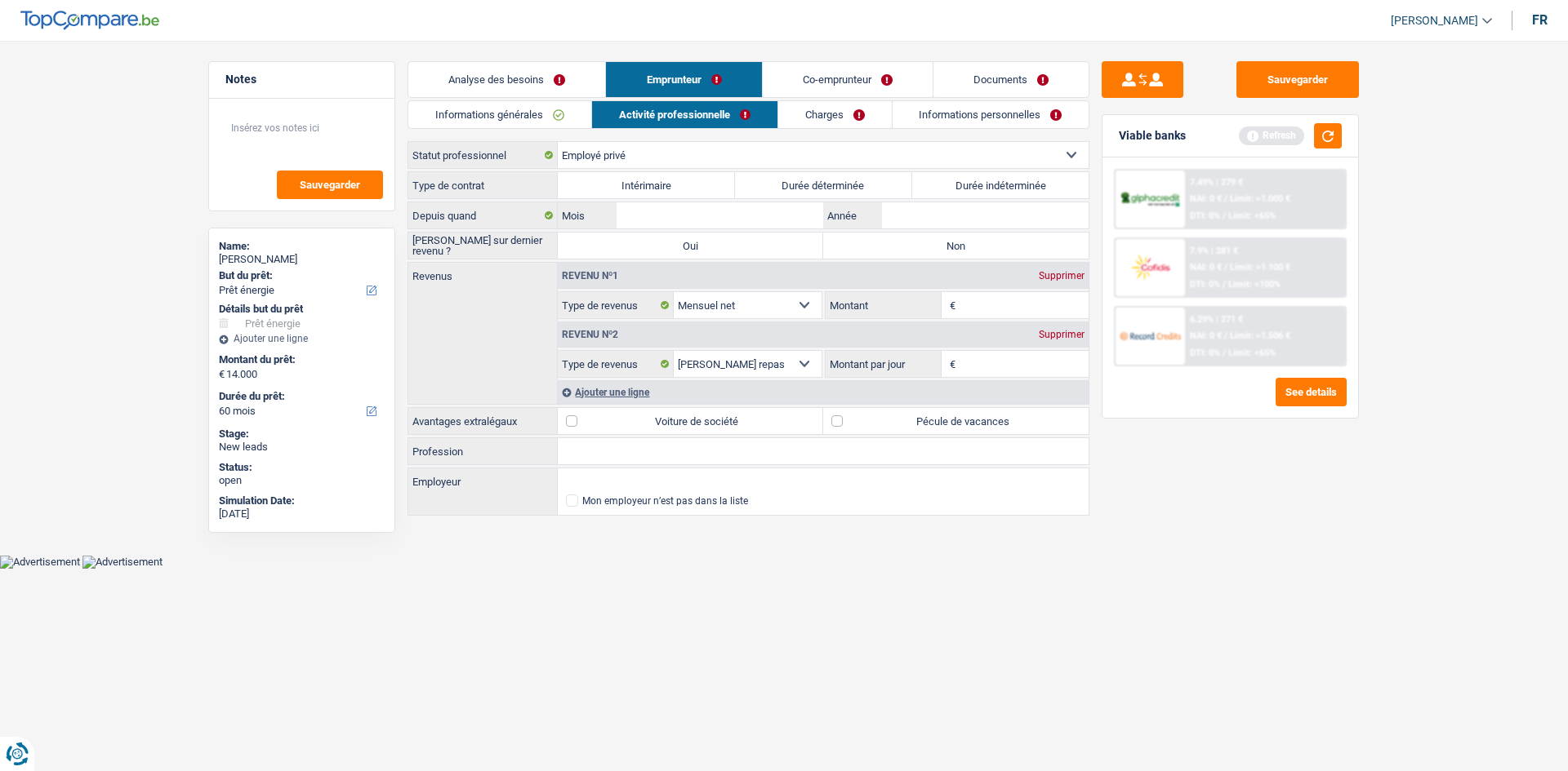
click at [679, 189] on label "Durée indéterminée" at bounding box center [1001, 186] width 177 height 26
click at [679, 189] on input "Durée indéterminée" at bounding box center [1001, 186] width 177 height 26
radio input "true"
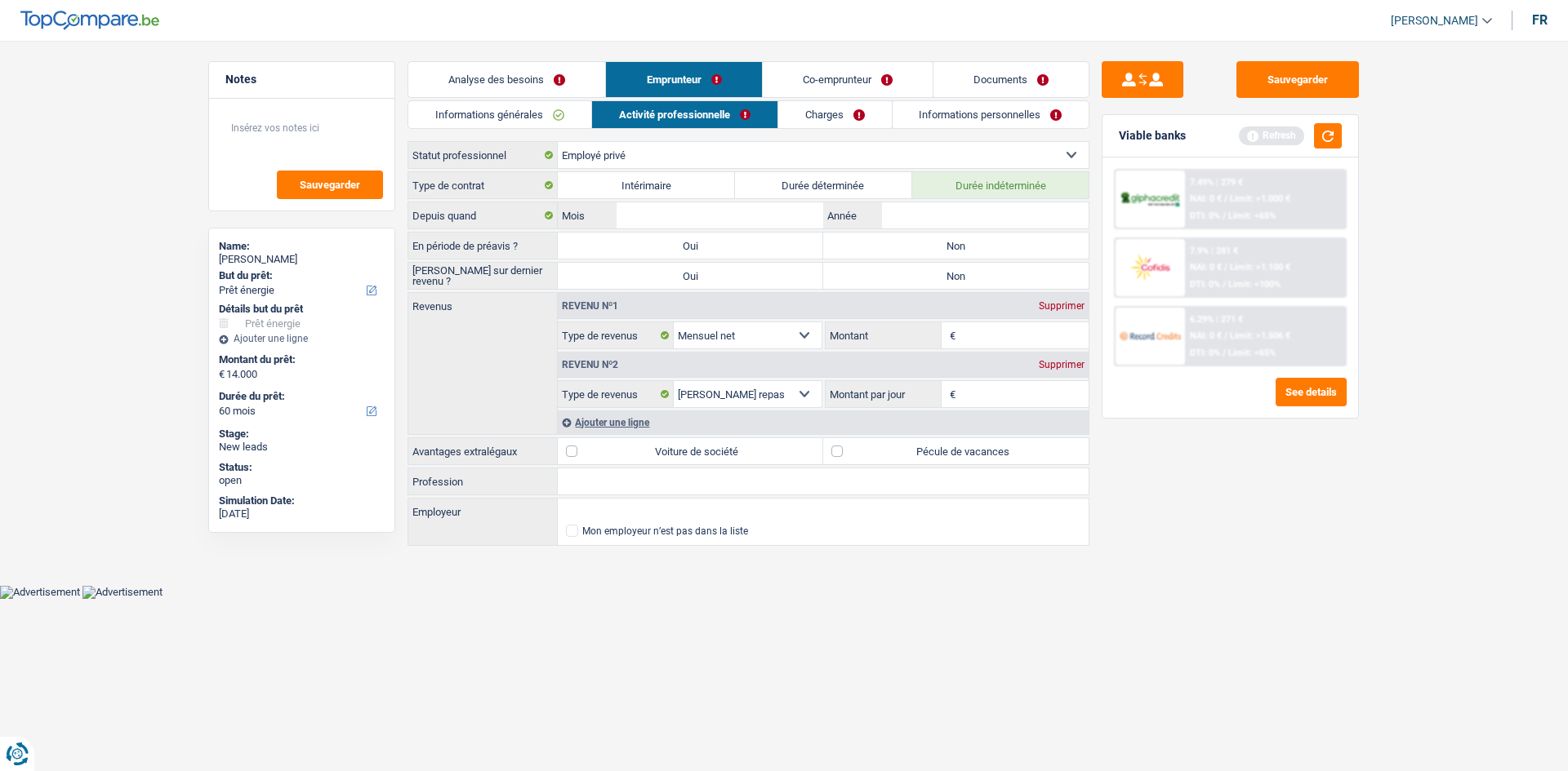
drag, startPoint x: 973, startPoint y: 242, endPoint x: 970, endPoint y: 271, distance: 29.2
click at [679, 245] on label "Non" at bounding box center [956, 246] width 266 height 26
click at [679, 245] on input "Non" at bounding box center [956, 246] width 266 height 26
radio input "true"
click at [679, 271] on label "Non" at bounding box center [956, 276] width 266 height 26
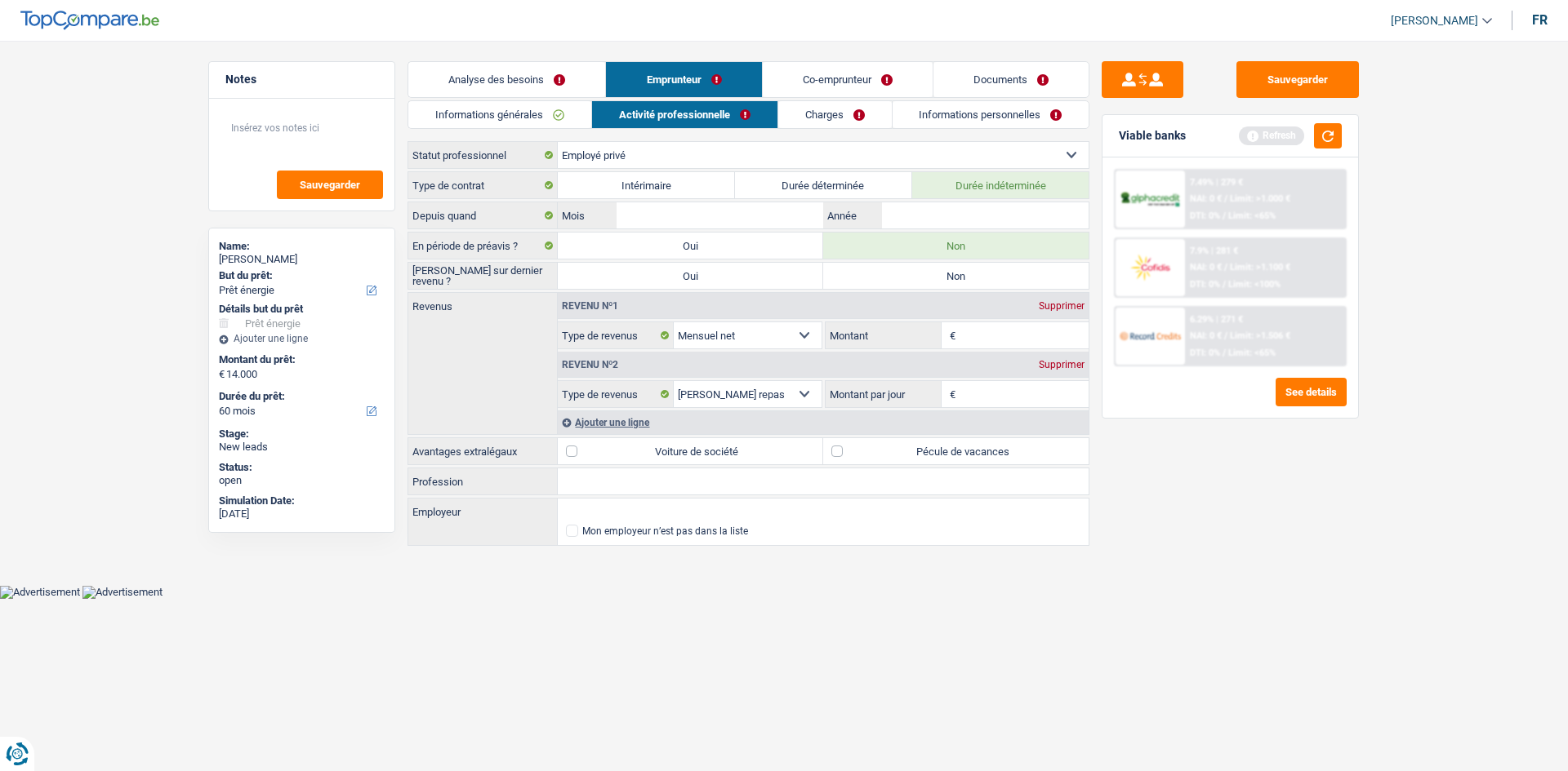
click at [679, 271] on input "Non" at bounding box center [956, 276] width 266 height 26
radio input "true"
click at [679, 214] on input "Année" at bounding box center [986, 215] width 207 height 26
click at [615, 367] on div "Type de contrat Intérimaire Durée déterminée Durée indéterminée Depuis quand Mo…" at bounding box center [748, 360] width 682 height 377
click at [679, 219] on input "2" at bounding box center [986, 215] width 207 height 26
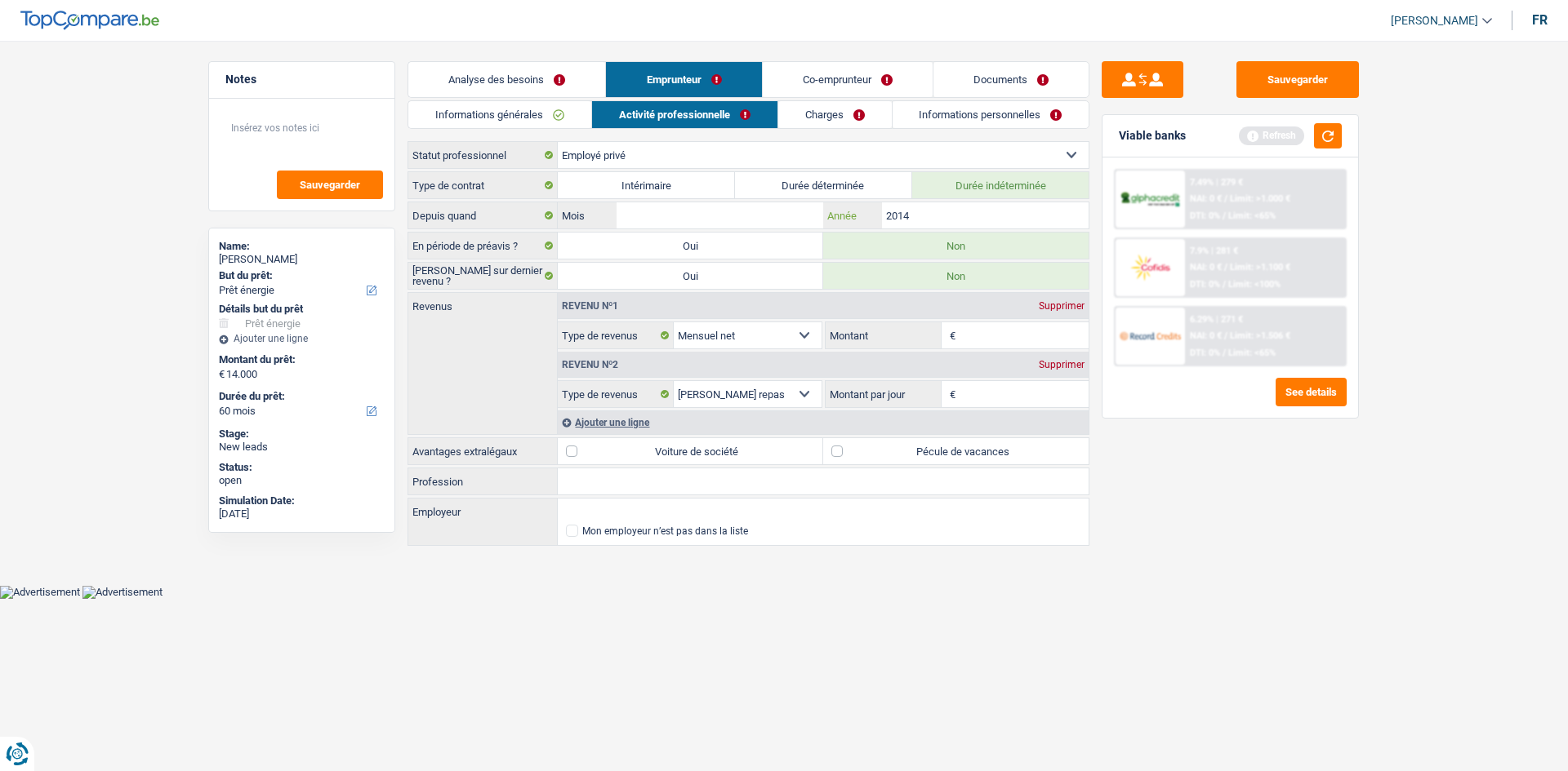
type input "2014"
click at [679, 215] on input "Mois" at bounding box center [720, 215] width 207 height 26
type input "04"
click at [679, 334] on input "Montant" at bounding box center [1024, 336] width 130 height 26
click at [618, 367] on input "Profession" at bounding box center [823, 482] width 531 height 26
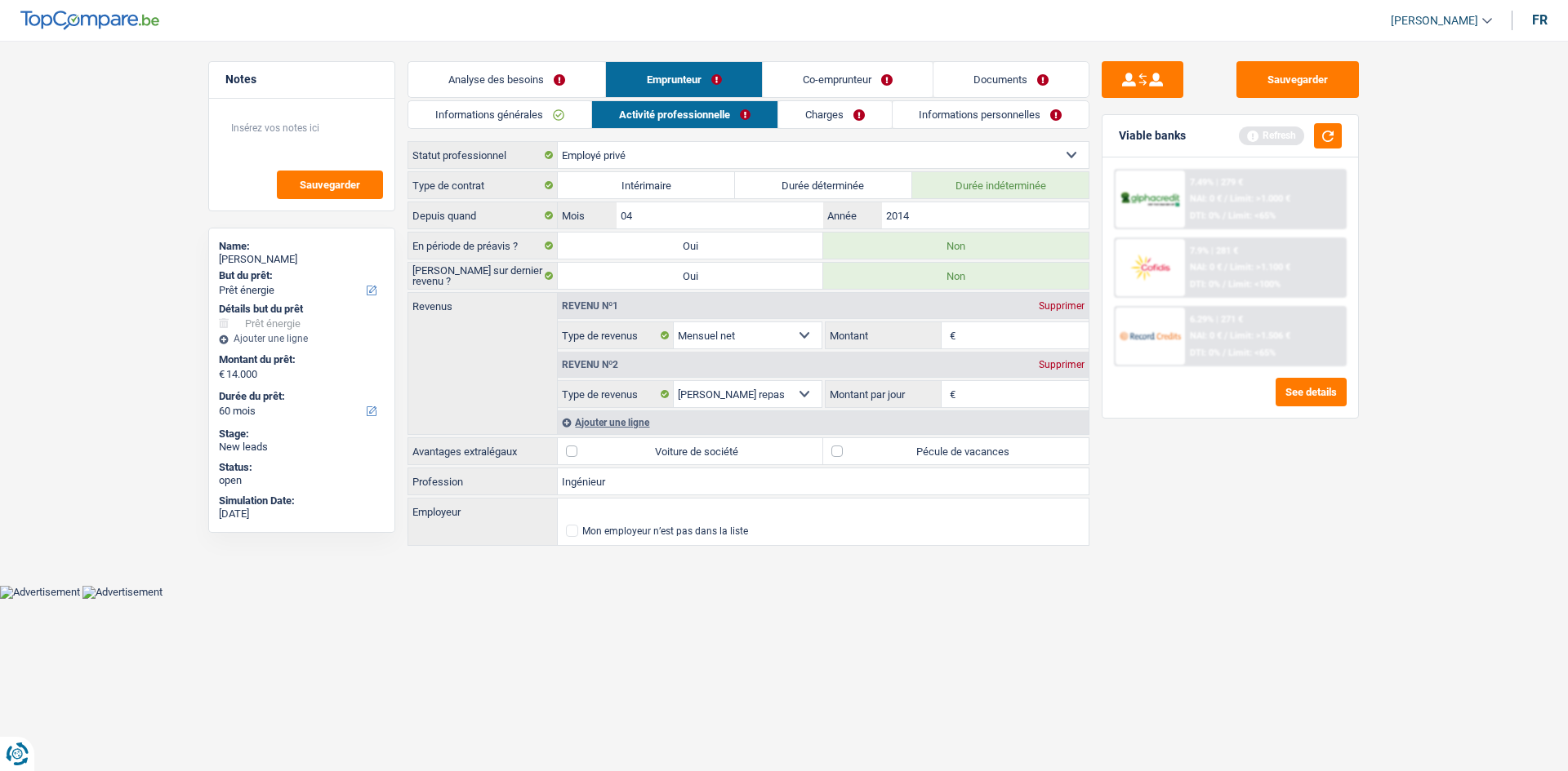
type input "Ingénieur"
click at [679, 367] on div "Sauvegarder Viable banks Refresh 7.49% | 279 € NAI: 0 € / Limit: >1.000 € DTI: …" at bounding box center [1230, 401] width 282 height 680
click at [679, 324] on input "Montant" at bounding box center [1024, 336] width 130 height 26
type input "3.850"
click at [679, 367] on div "Sauvegarder Viable banks Refresh 7.49% | 279 € NAI: 0 € / Limit: >1.000 € DTI: …" at bounding box center [1230, 401] width 282 height 680
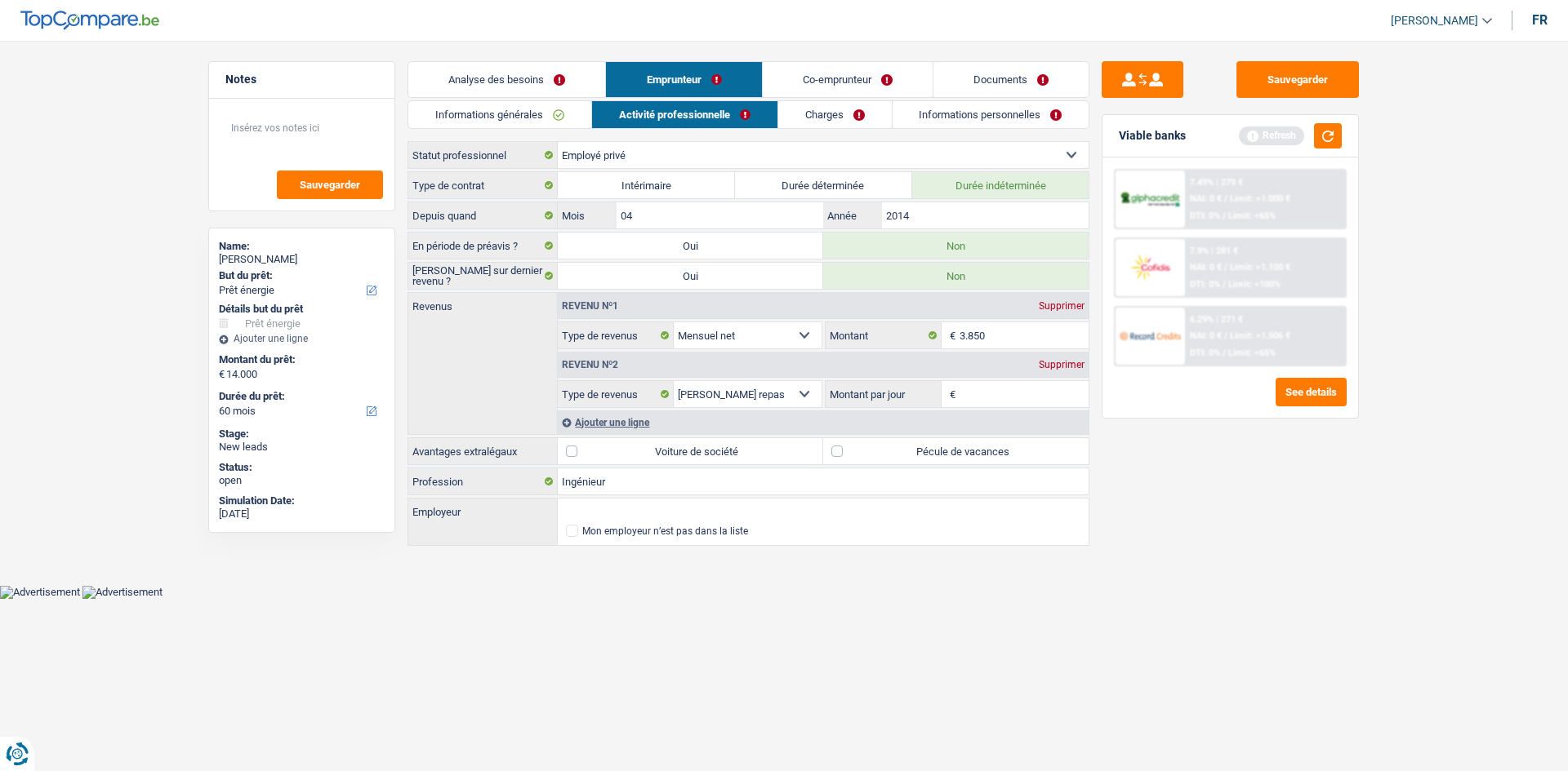
click at [679, 367] on input "Montant par jour" at bounding box center [1024, 394] width 130 height 26
type input "8,0"
click at [679, 357] on div "Revenu nº2 Supprimer" at bounding box center [823, 365] width 531 height 26
click at [679, 355] on div "Revenu nº2 Supprimer" at bounding box center [823, 365] width 531 height 26
click at [679, 360] on div "Supprimer" at bounding box center [1062, 365] width 54 height 10
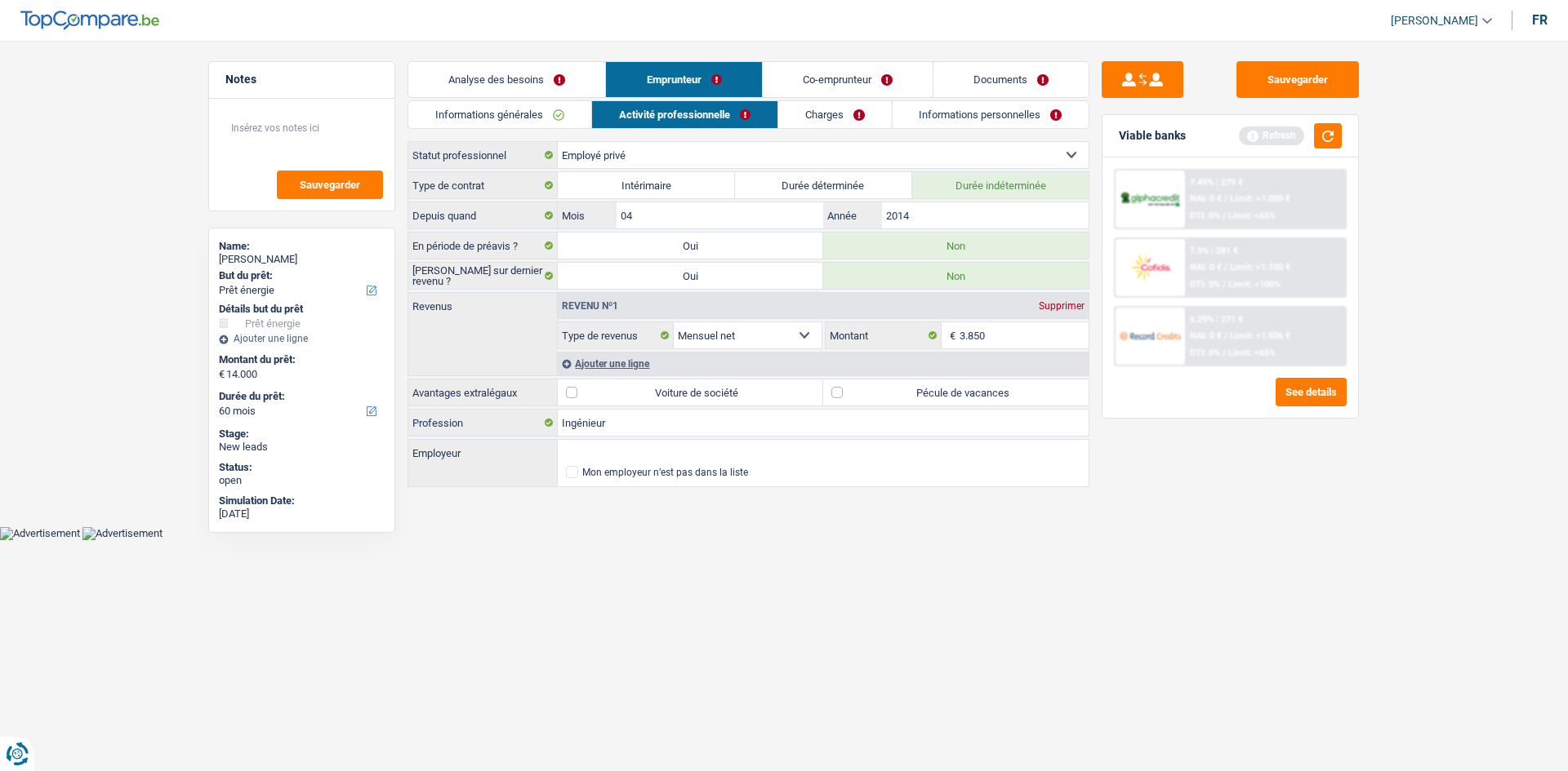
click at [679, 367] on label "Pécule de vacances" at bounding box center [956, 392] width 266 height 26
click at [679, 367] on input "Pécule de vacances" at bounding box center [956, 392] width 266 height 26
checkbox input "true"
click at [679, 367] on label "Voiture de société" at bounding box center [690, 392] width 266 height 26
click at [679, 367] on input "Voiture de société" at bounding box center [690, 392] width 266 height 26
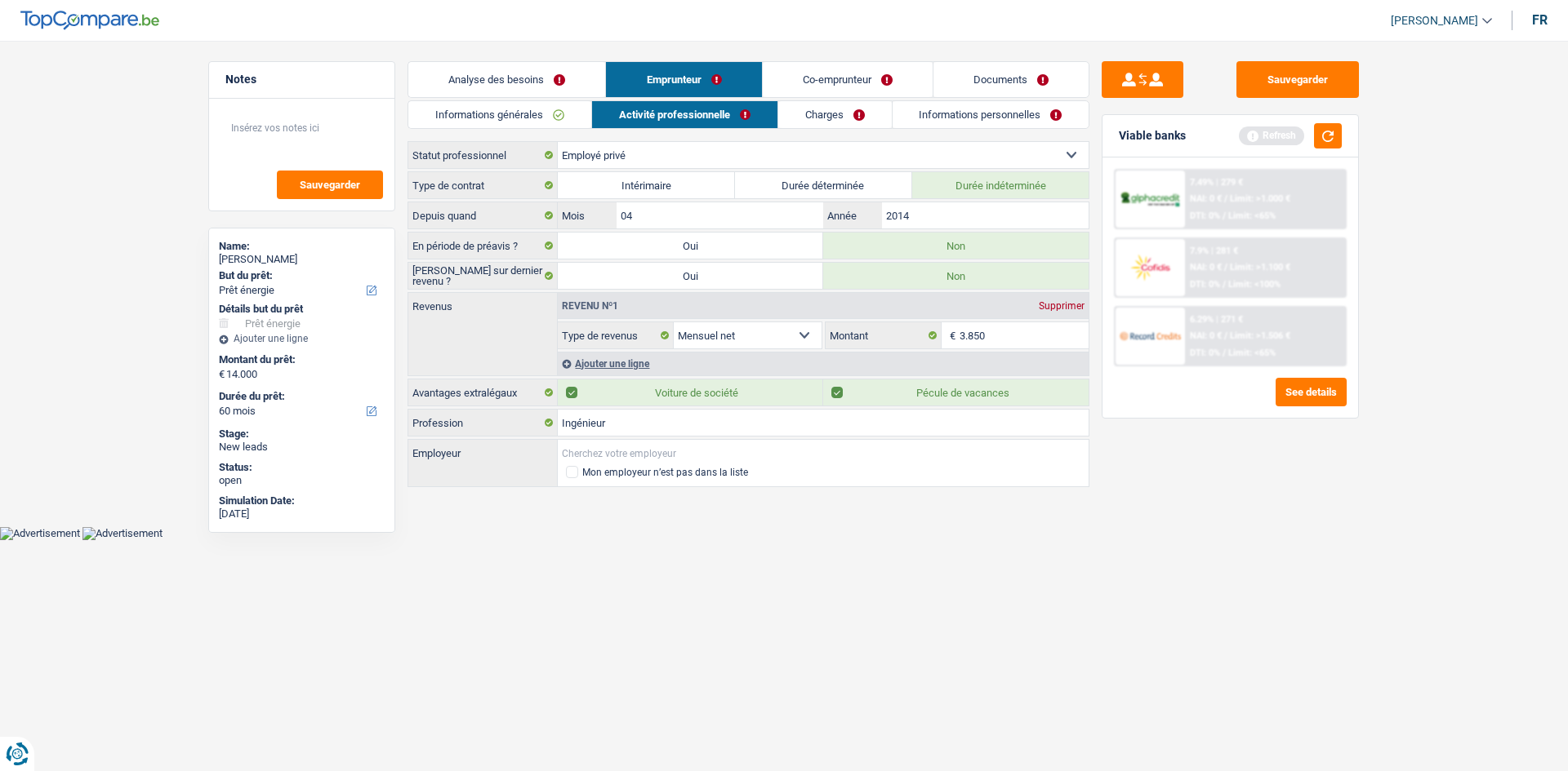
click at [679, 367] on input "Employeur" at bounding box center [823, 453] width 531 height 26
click at [679, 367] on label "Voiture de société" at bounding box center [690, 392] width 266 height 26
click at [679, 367] on input "Employeur" at bounding box center [823, 453] width 531 height 26
click at [679, 367] on label "Voiture de société" at bounding box center [690, 392] width 266 height 26
click at [679, 367] on input "Voiture de société" at bounding box center [690, 392] width 266 height 26
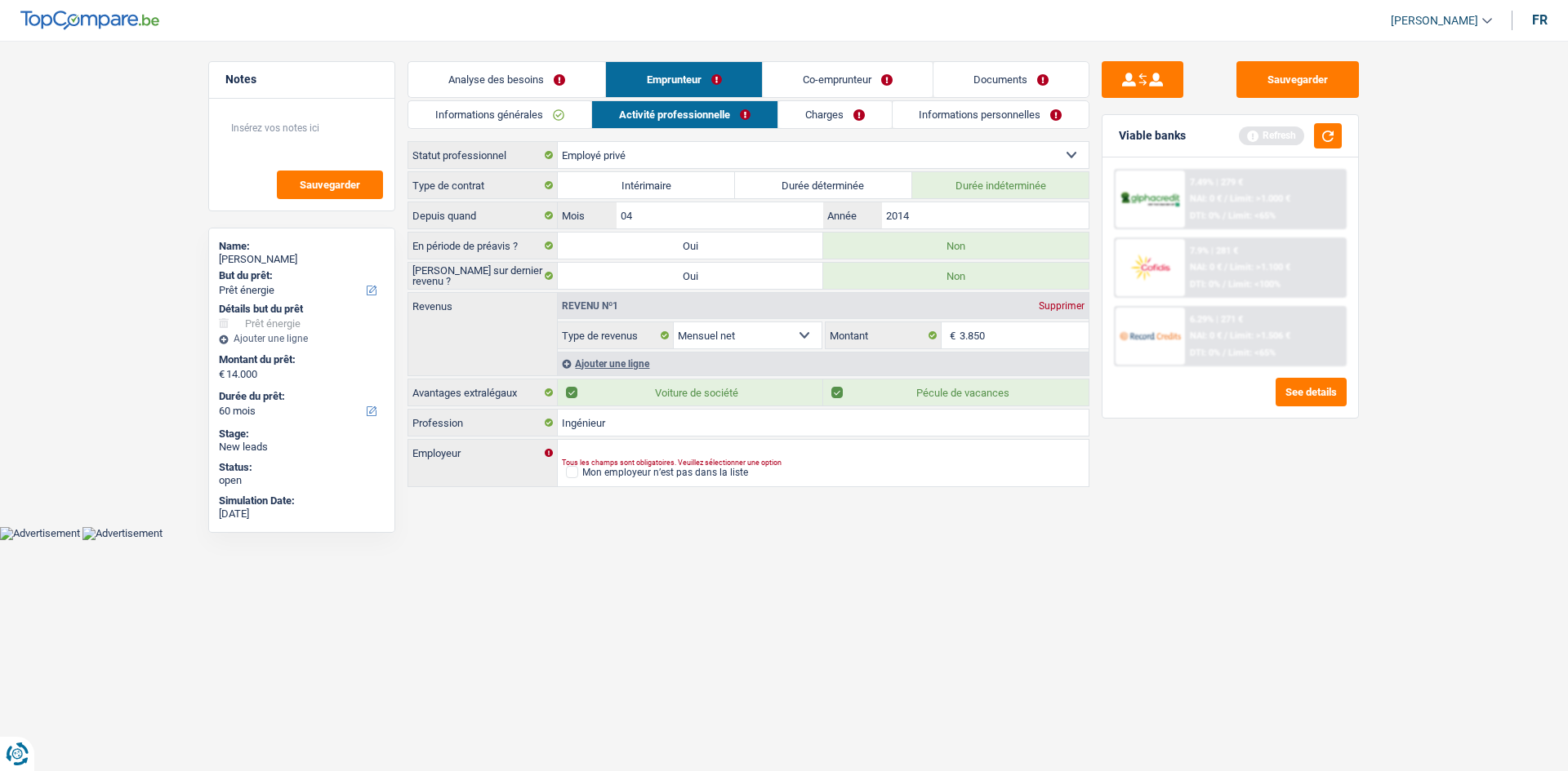
checkbox input "false"
drag, startPoint x: 659, startPoint y: 449, endPoint x: 1065, endPoint y: 556, distance: 419.9
click at [659, 367] on input "Employeur" at bounding box center [823, 453] width 531 height 26
type input "Uc Louvain"
click at [679, 367] on html "Vous avez le contrôle de vos données Nous utilisons des cookies, tout comme nos…" at bounding box center [784, 270] width 1568 height 541
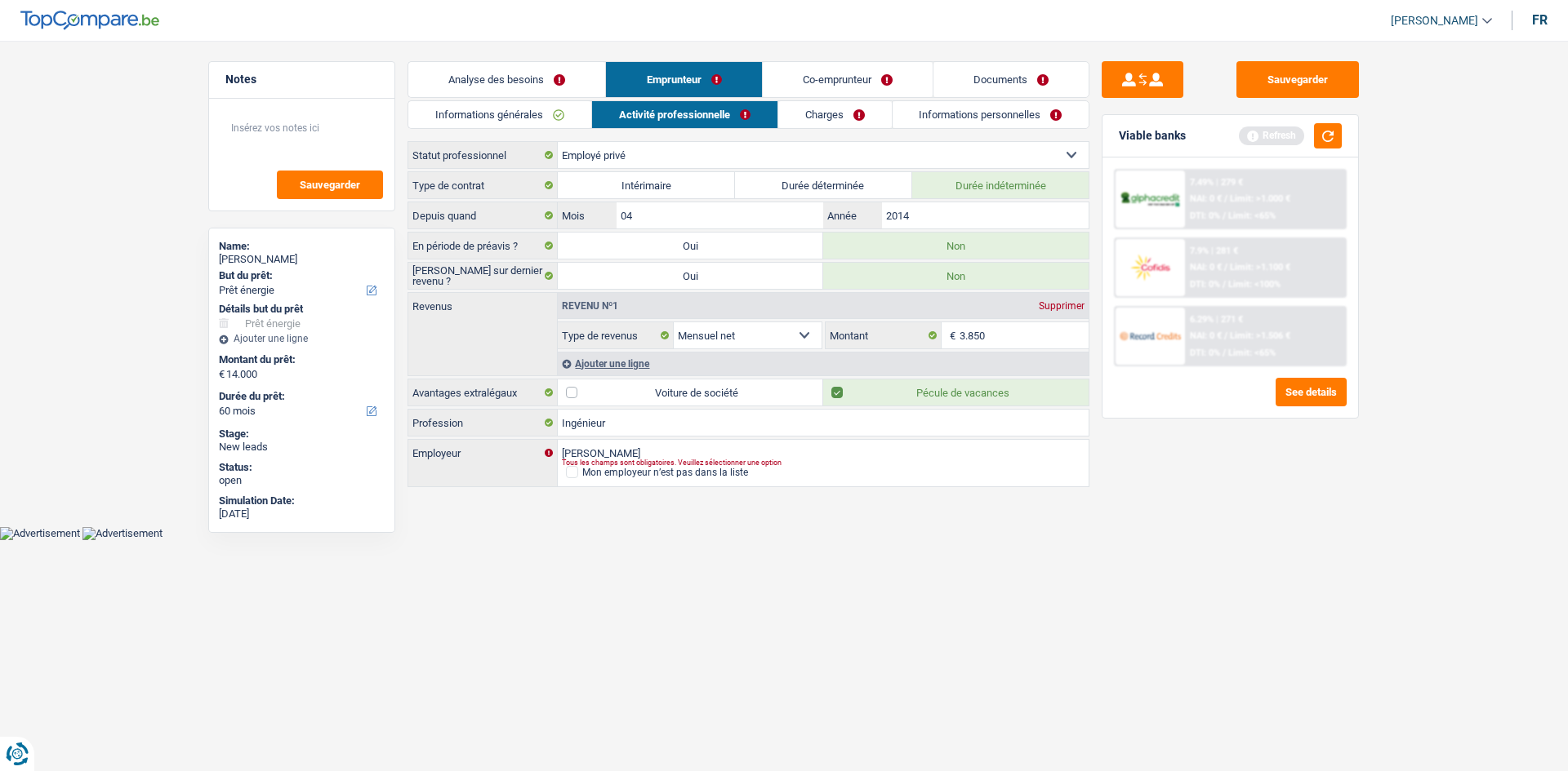
click at [679, 106] on link "Charges" at bounding box center [835, 115] width 114 height 27
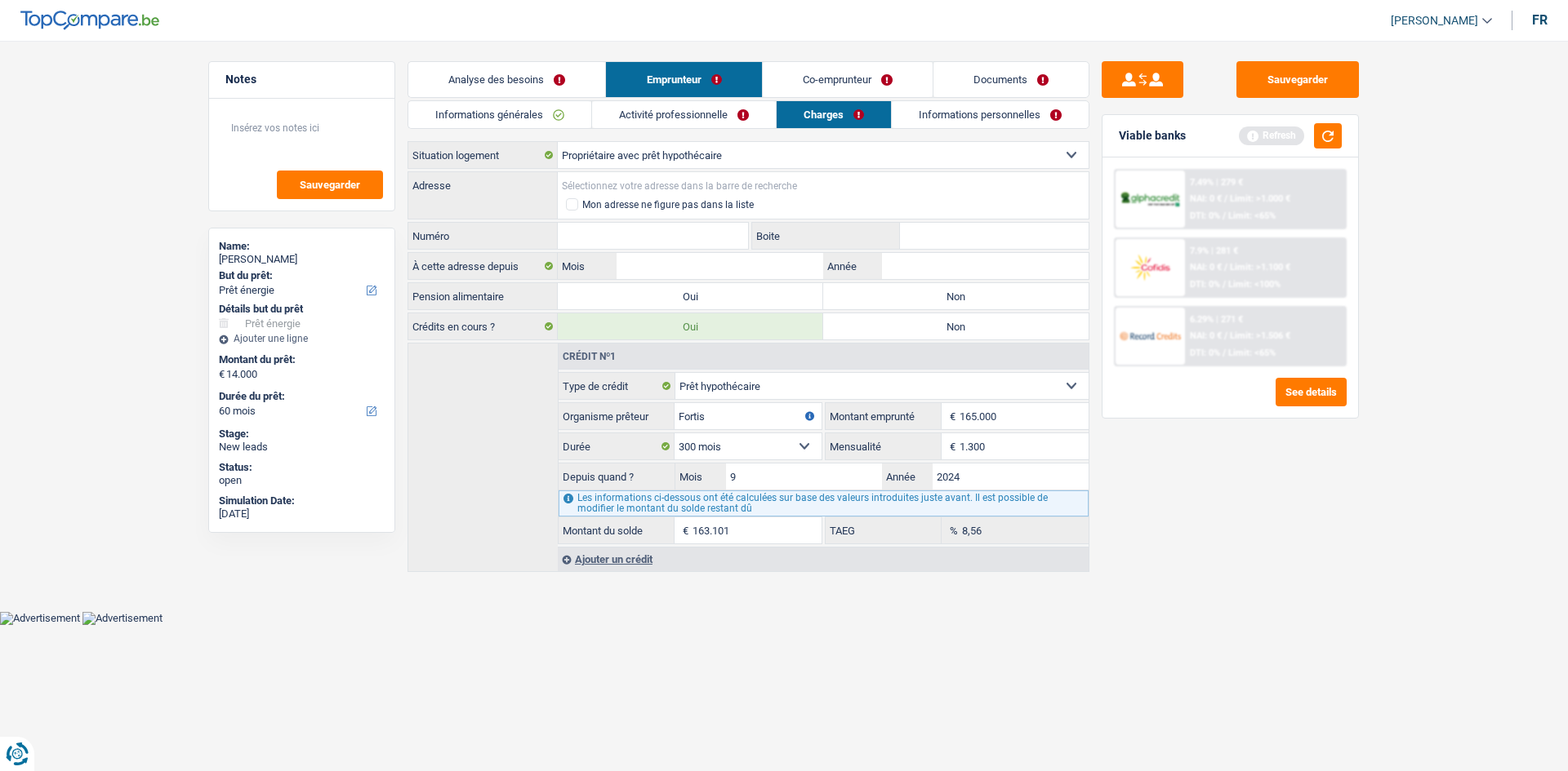
click at [653, 182] on input "Adresse" at bounding box center [823, 186] width 531 height 26
click at [679, 297] on label "Non" at bounding box center [956, 296] width 266 height 26
click at [679, 297] on input "Non" at bounding box center [956, 296] width 266 height 26
radio input "true"
click at [664, 180] on input "Adresse" at bounding box center [823, 186] width 531 height 26
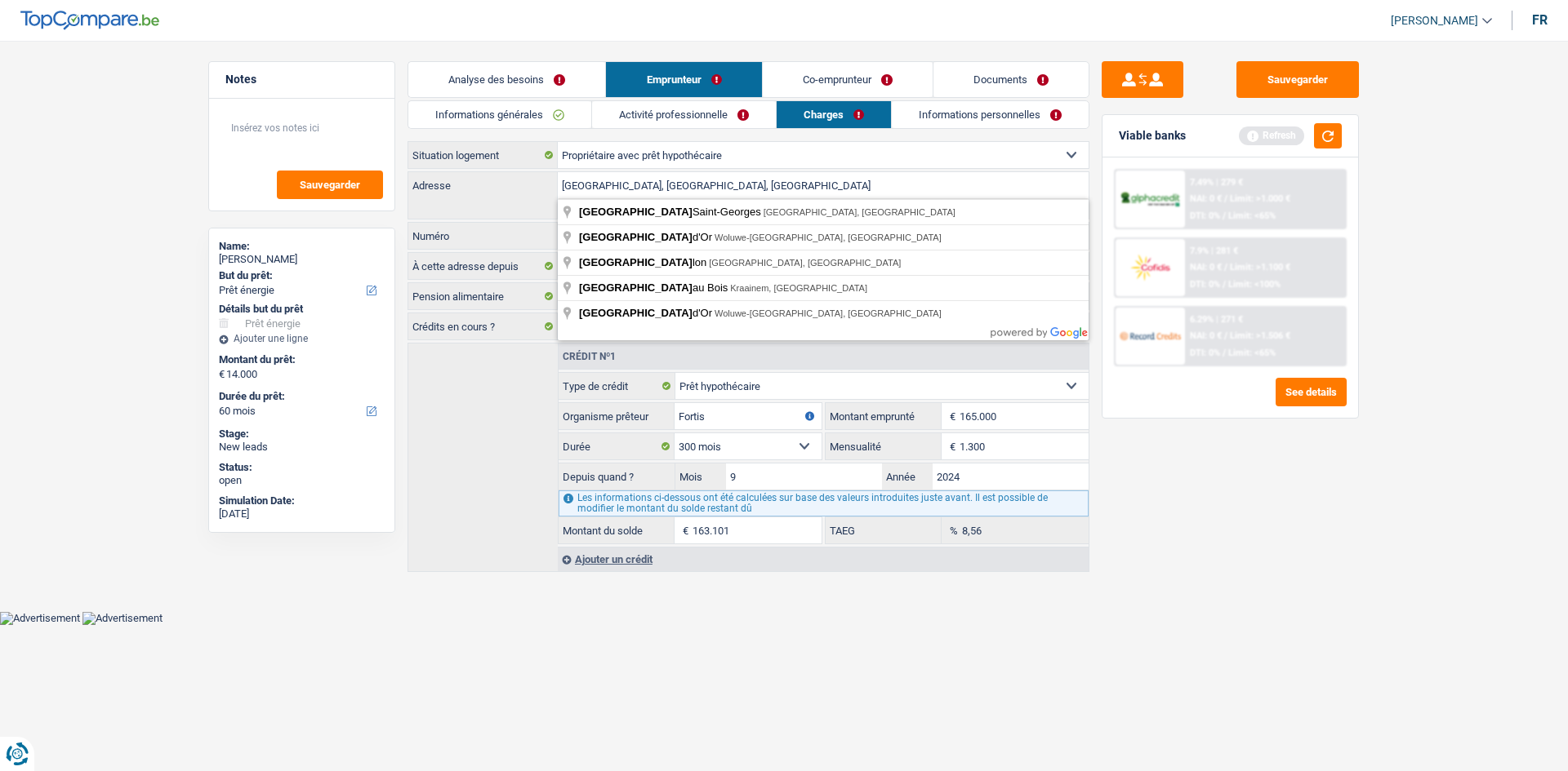
type input "Avenue du Val Saint-Georges, 5000, Namur, BE"
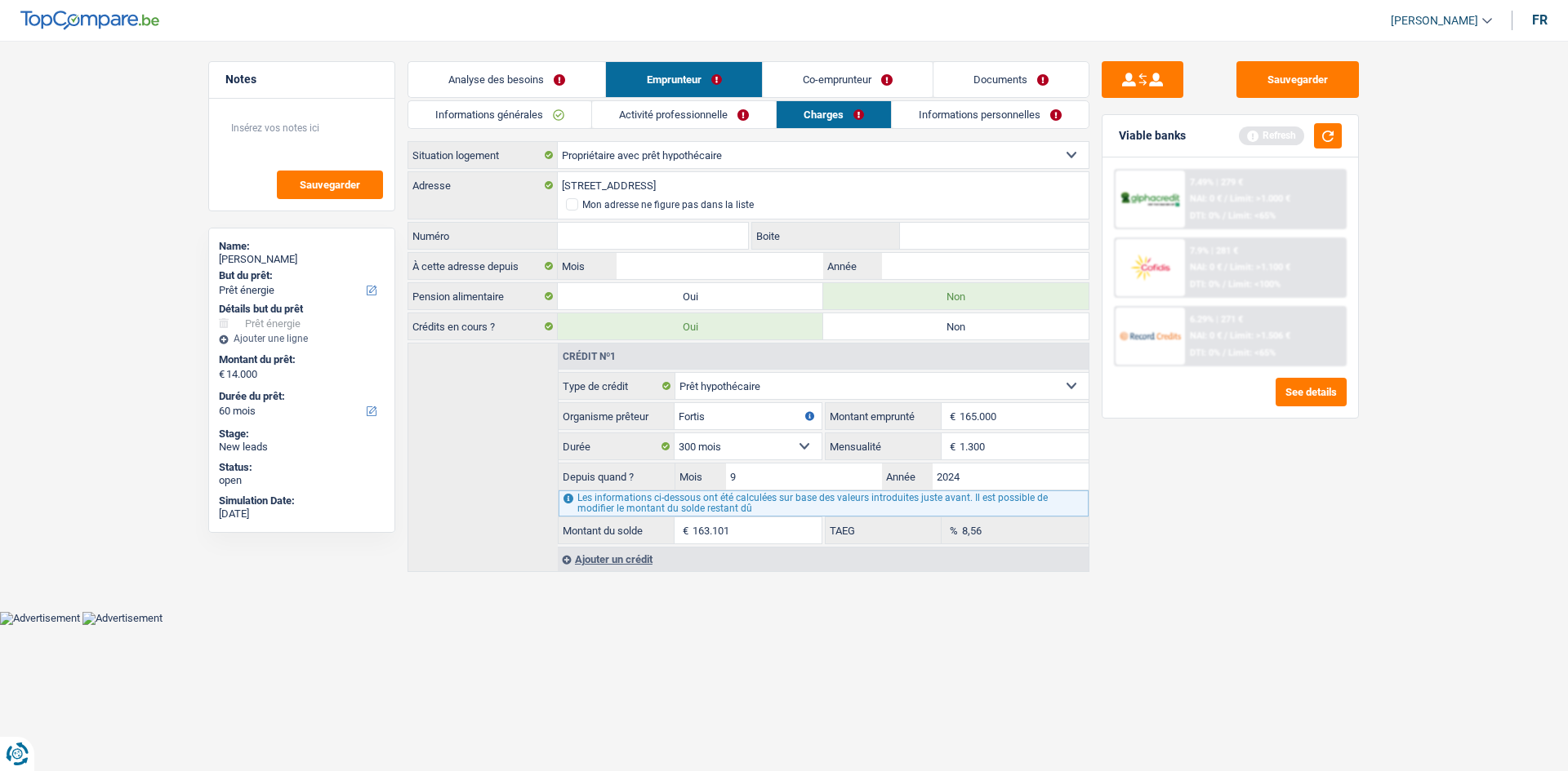
click at [679, 231] on input "Boite" at bounding box center [994, 236] width 188 height 26
click at [679, 270] on input "Année" at bounding box center [986, 266] width 207 height 26
type input "2024"
click at [679, 255] on input "Mois" at bounding box center [720, 266] width 207 height 26
drag, startPoint x: 1231, startPoint y: 415, endPoint x: 1209, endPoint y: 418, distance: 22.2
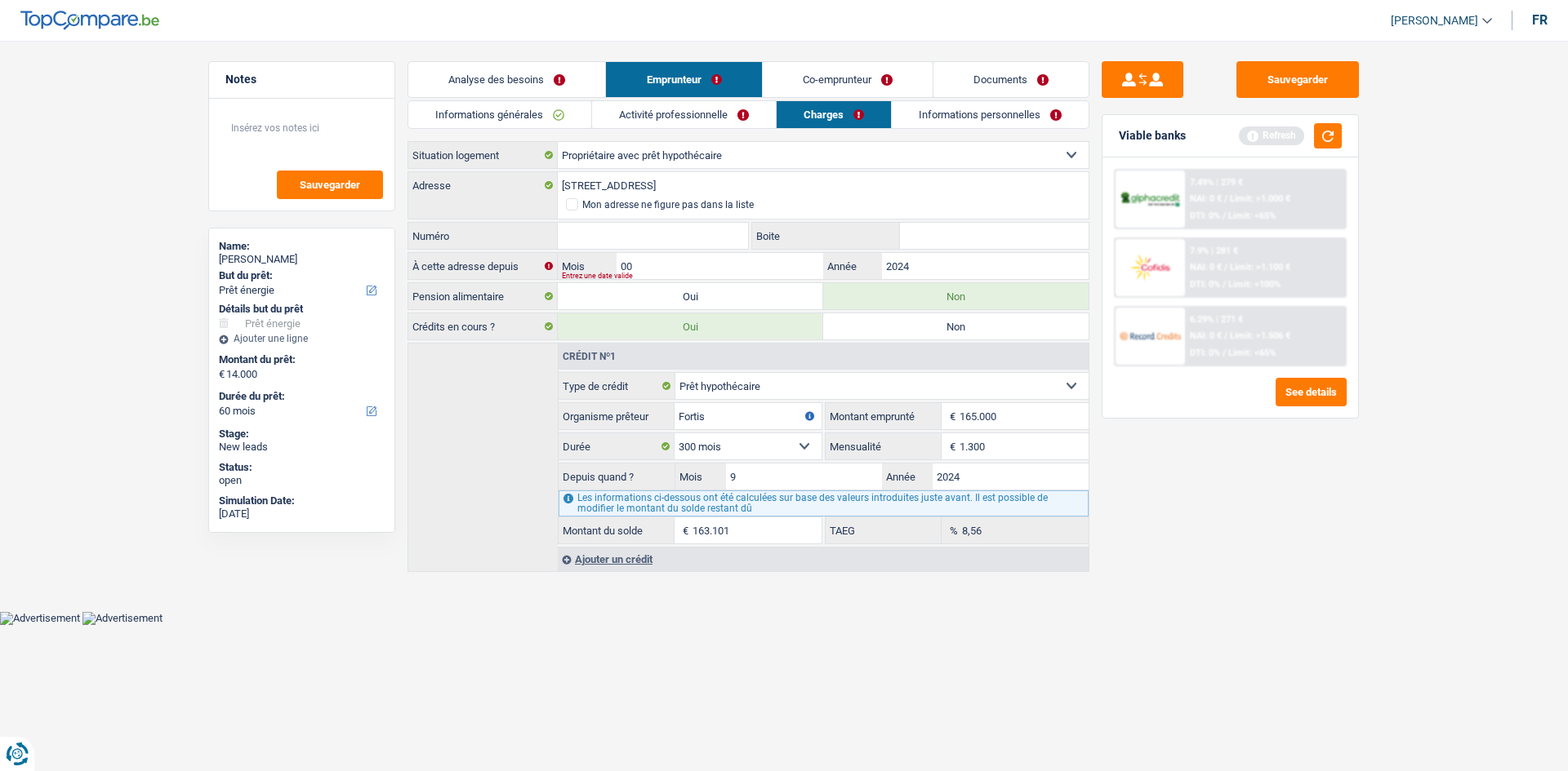
click at [679, 367] on div "Viable banks Refresh 7.49% | 279 € NAI: 0 € / Limit: >1.000 € DTI: 0% / Limit: …" at bounding box center [1230, 267] width 257 height 305
click at [659, 268] on input "00" at bounding box center [720, 266] width 207 height 26
type input "09"
click at [673, 229] on input "Numéro" at bounding box center [653, 236] width 190 height 26
type input "15"
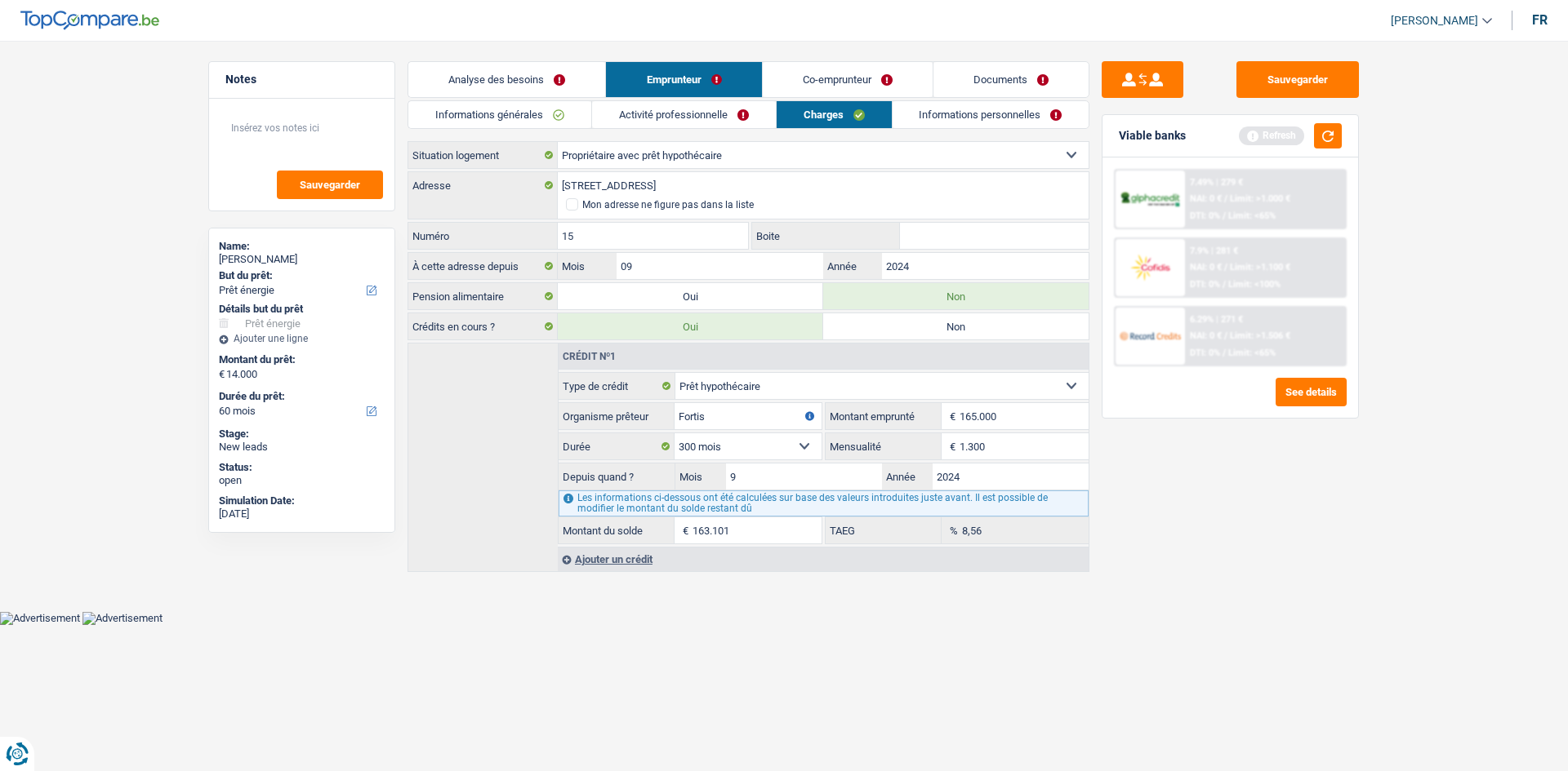
drag, startPoint x: 1281, startPoint y: 518, endPoint x: 1033, endPoint y: 211, distance: 394.7
click at [679, 367] on div "Sauvegarder Viable banks Refresh 7.49% | 279 € NAI: 0 € / Limit: >1.000 € DTI: …" at bounding box center [1230, 401] width 282 height 680
click at [679, 108] on link "Informations personnelles" at bounding box center [991, 115] width 197 height 27
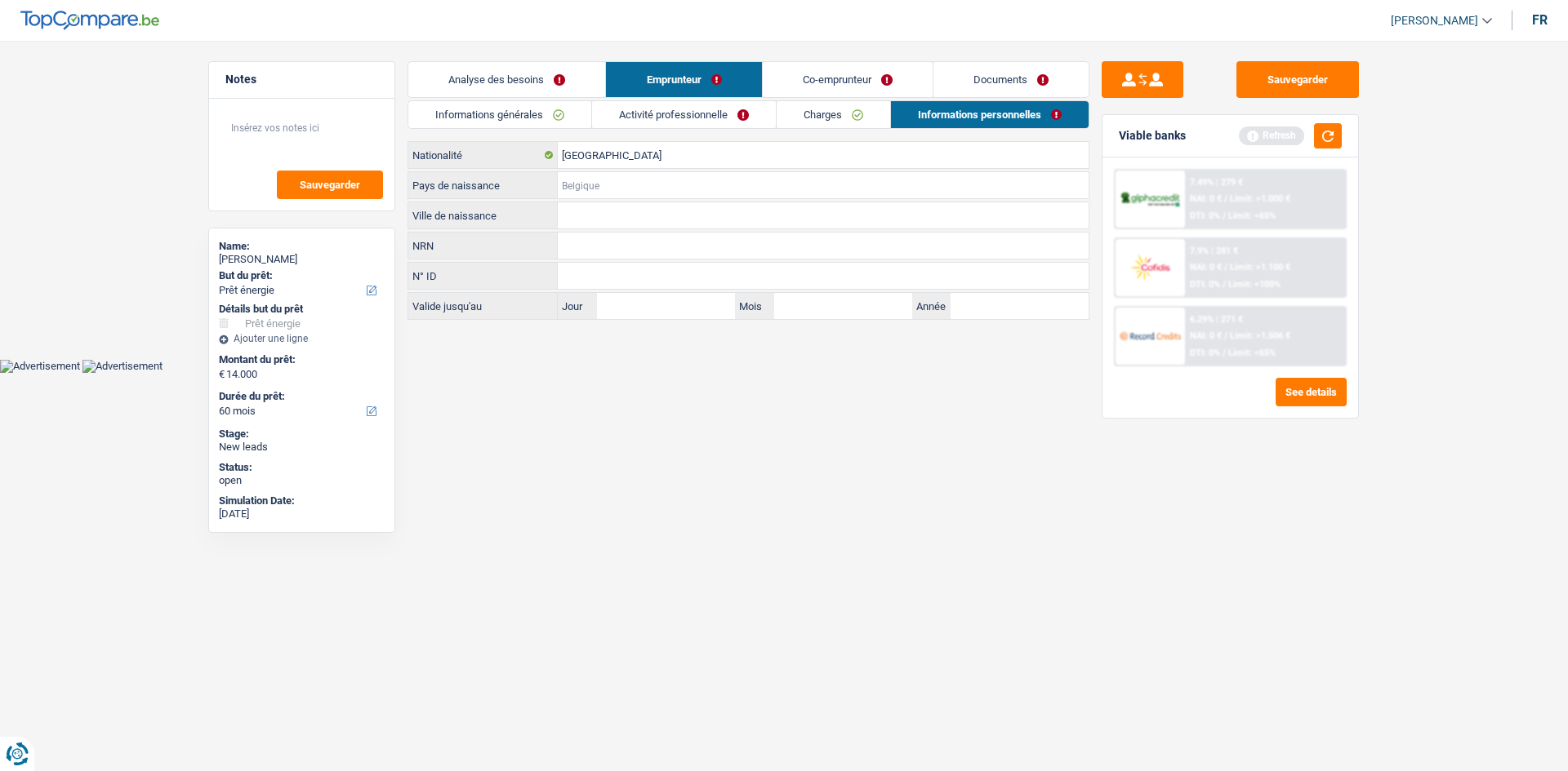
click at [640, 181] on input "Pays de naissance" at bounding box center [823, 186] width 531 height 26
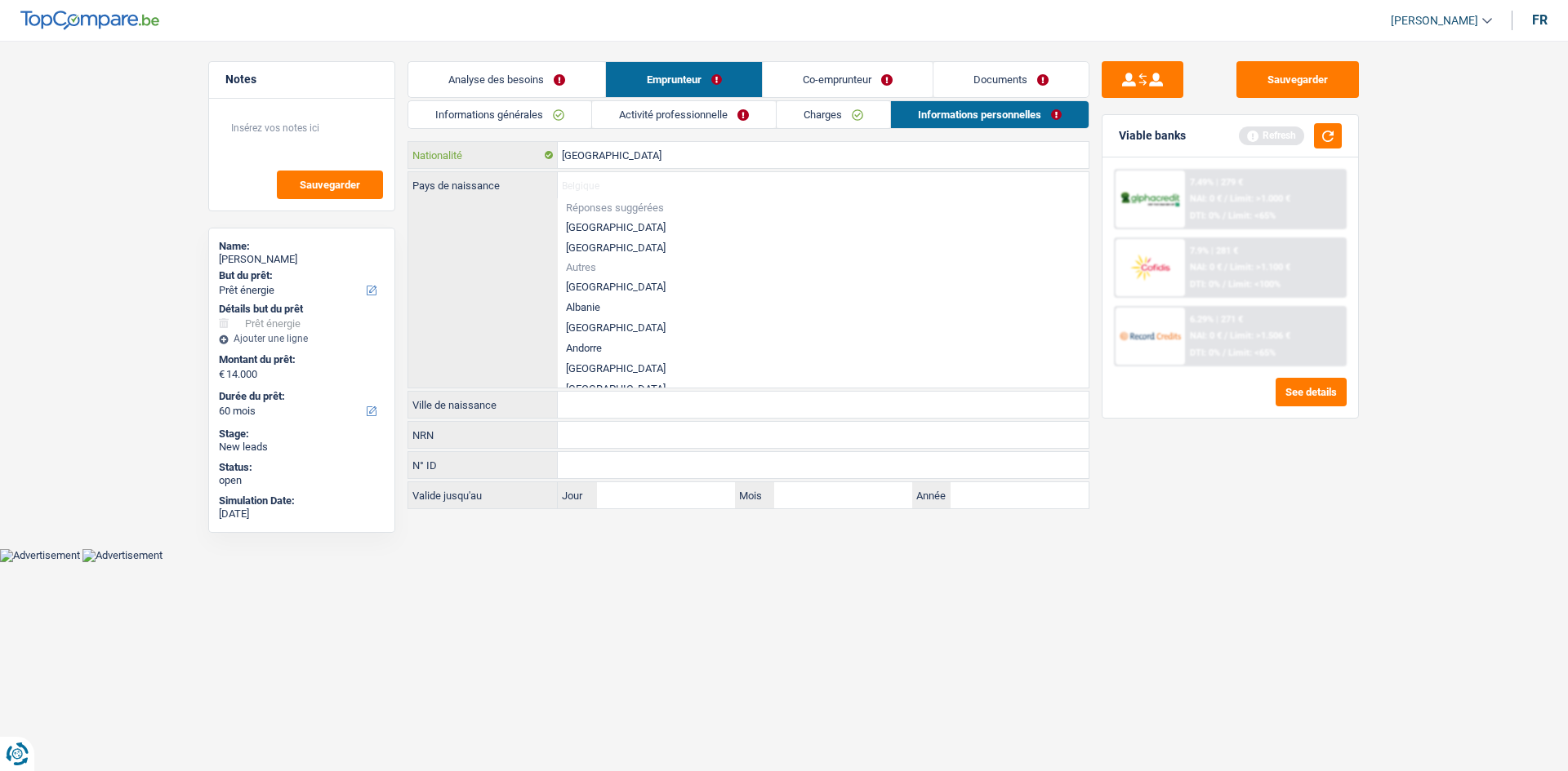
click at [661, 156] on input "[GEOGRAPHIC_DATA]" at bounding box center [823, 155] width 531 height 26
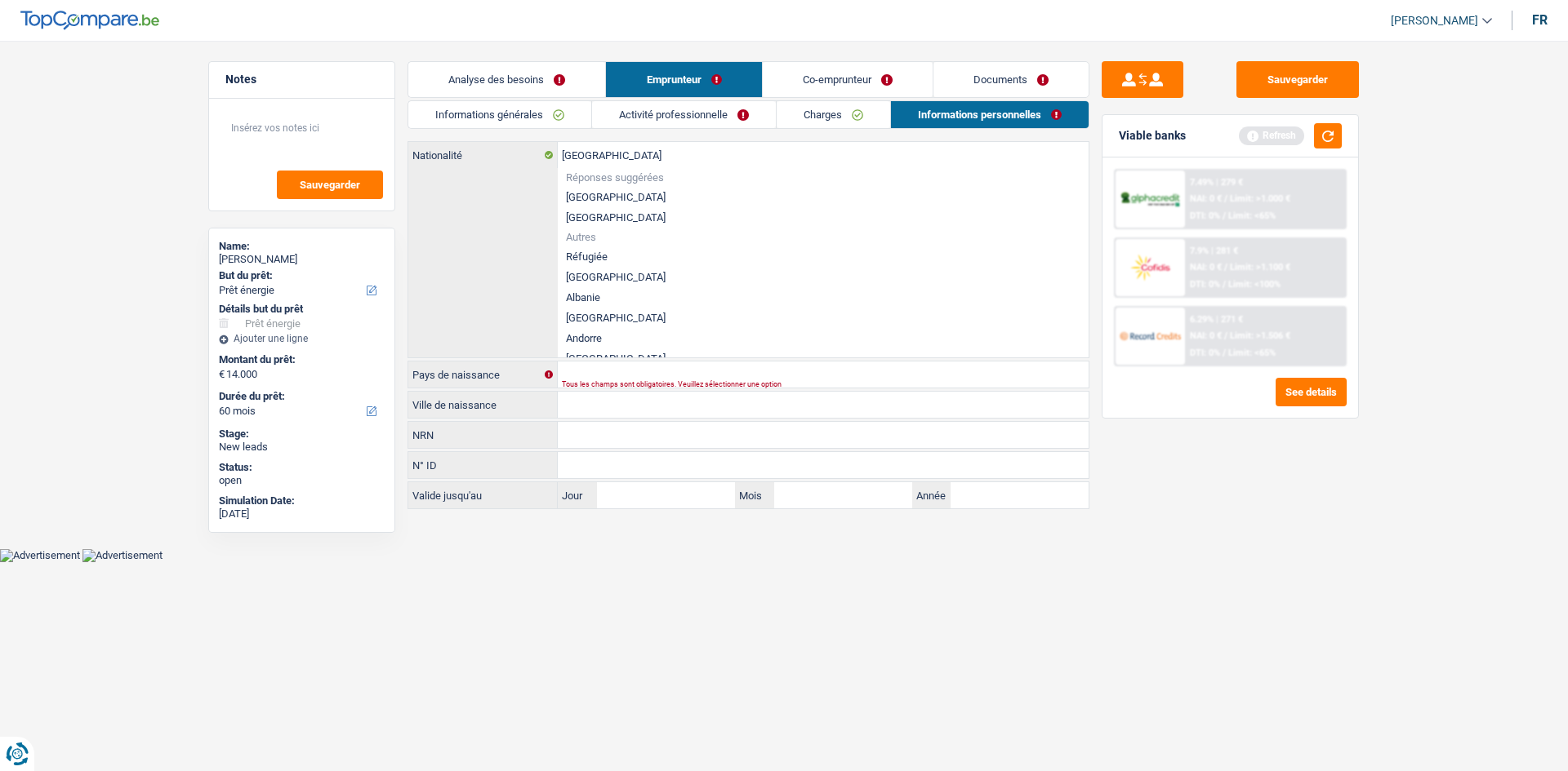
click at [679, 367] on div "Sauvegarder Viable banks Refresh 7.49% | 279 € NAI: 0 € / Limit: >1.000 € DTI: …" at bounding box center [1230, 401] width 282 height 680
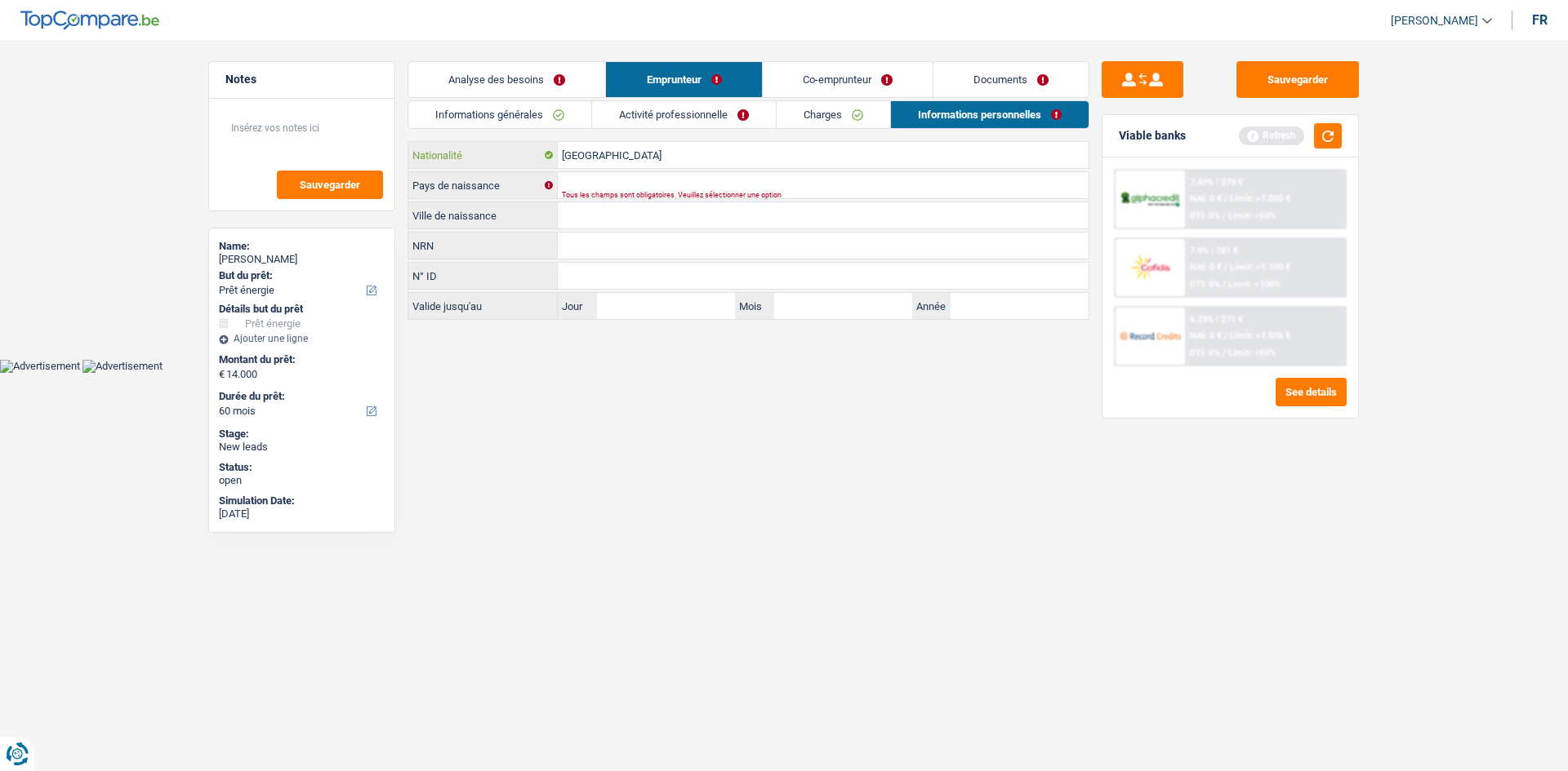
click at [659, 156] on input "[GEOGRAPHIC_DATA]" at bounding box center [823, 155] width 531 height 26
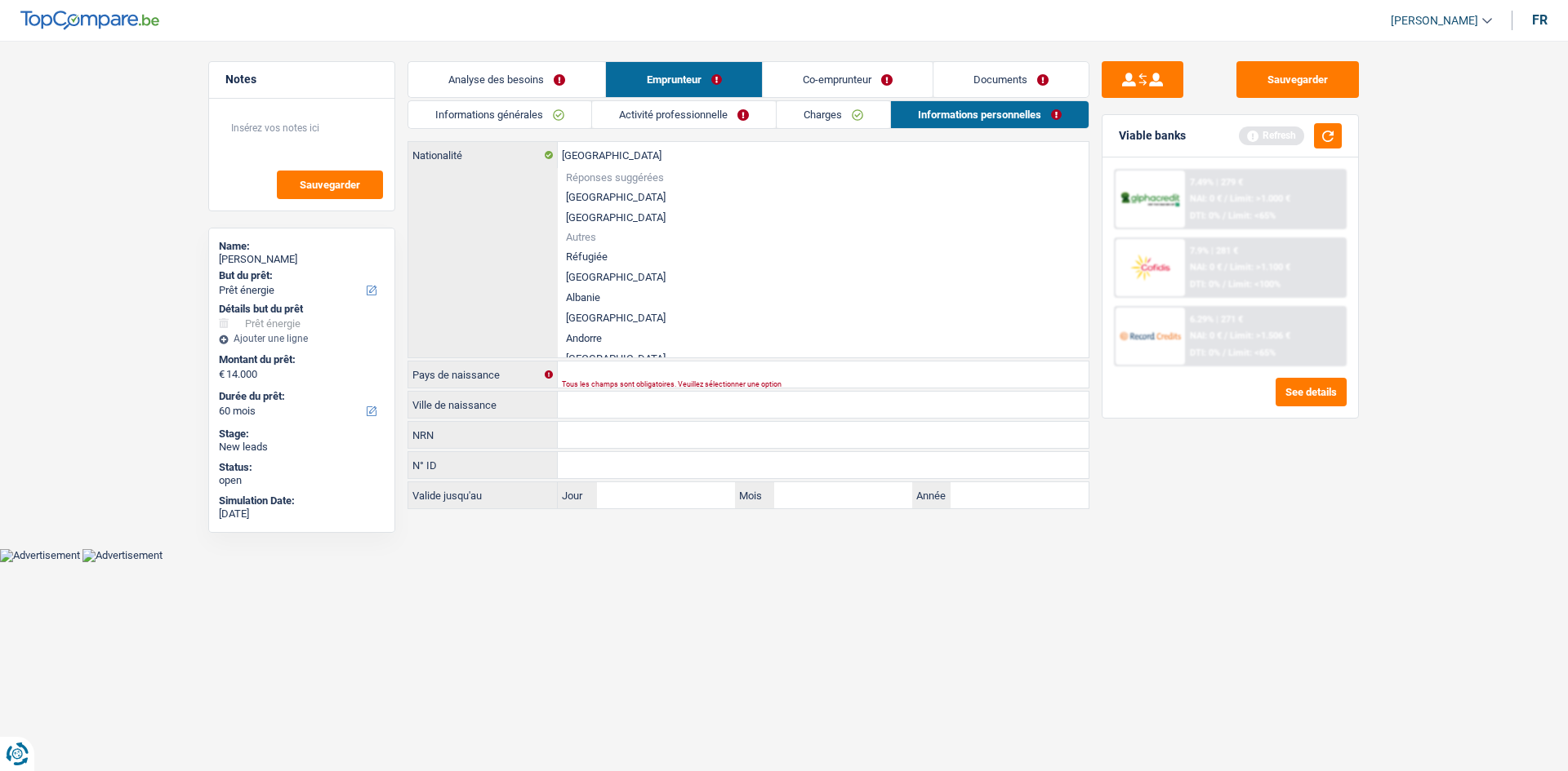
click at [679, 367] on html "Vous avez le contrôle de vos données Nous utilisons des cookies, tout comme nos…" at bounding box center [784, 281] width 1568 height 562
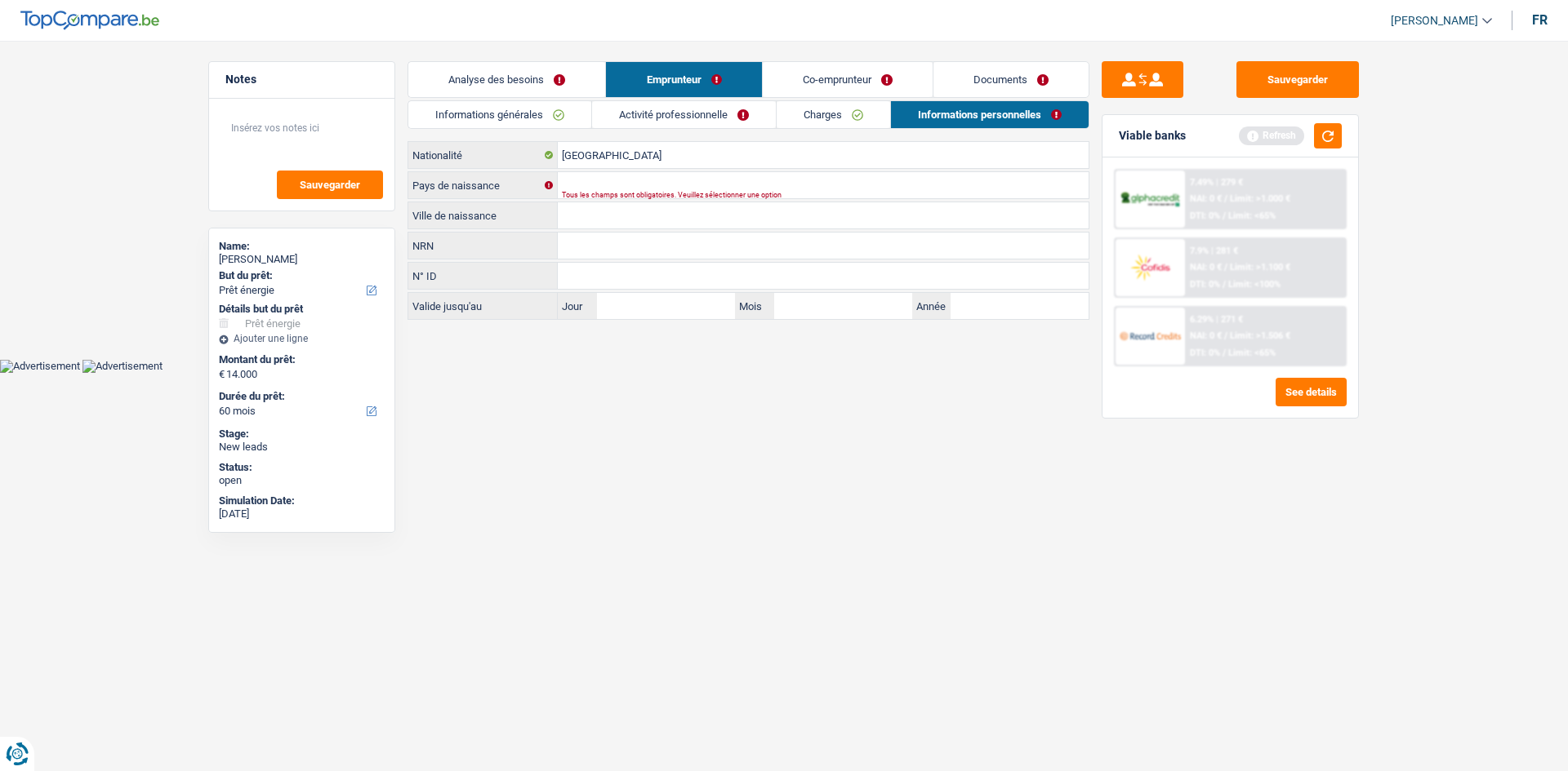
click at [526, 115] on link "Informations générales" at bounding box center [500, 115] width 183 height 27
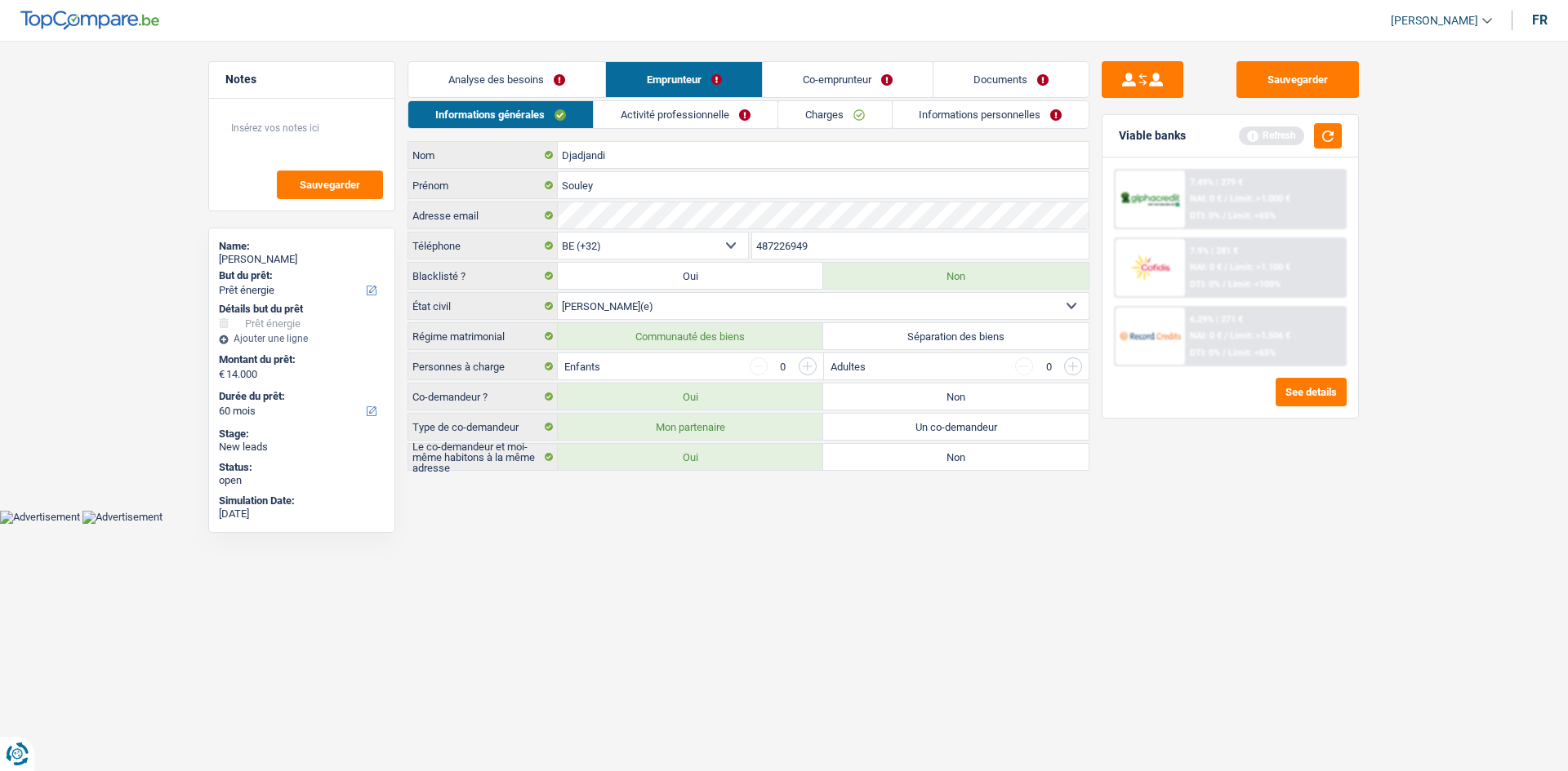
click at [679, 367] on input "button" at bounding box center [807, 365] width 18 height 18
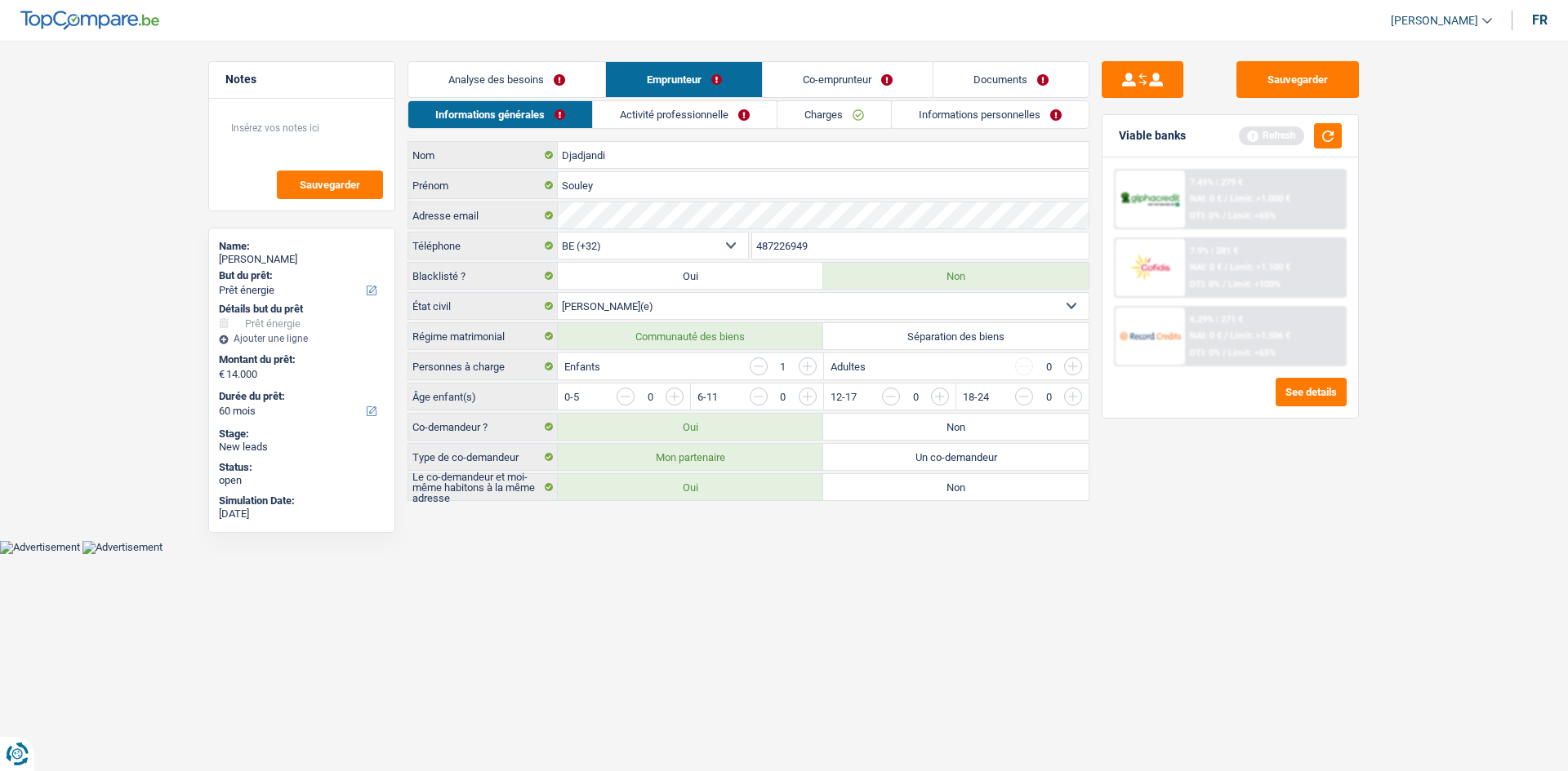
click at [679, 367] on input "button" at bounding box center [807, 365] width 18 height 18
click at [679, 367] on input "button" at bounding box center [1404, 401] width 680 height 26
click at [679, 367] on input "button" at bounding box center [1006, 401] width 680 height 26
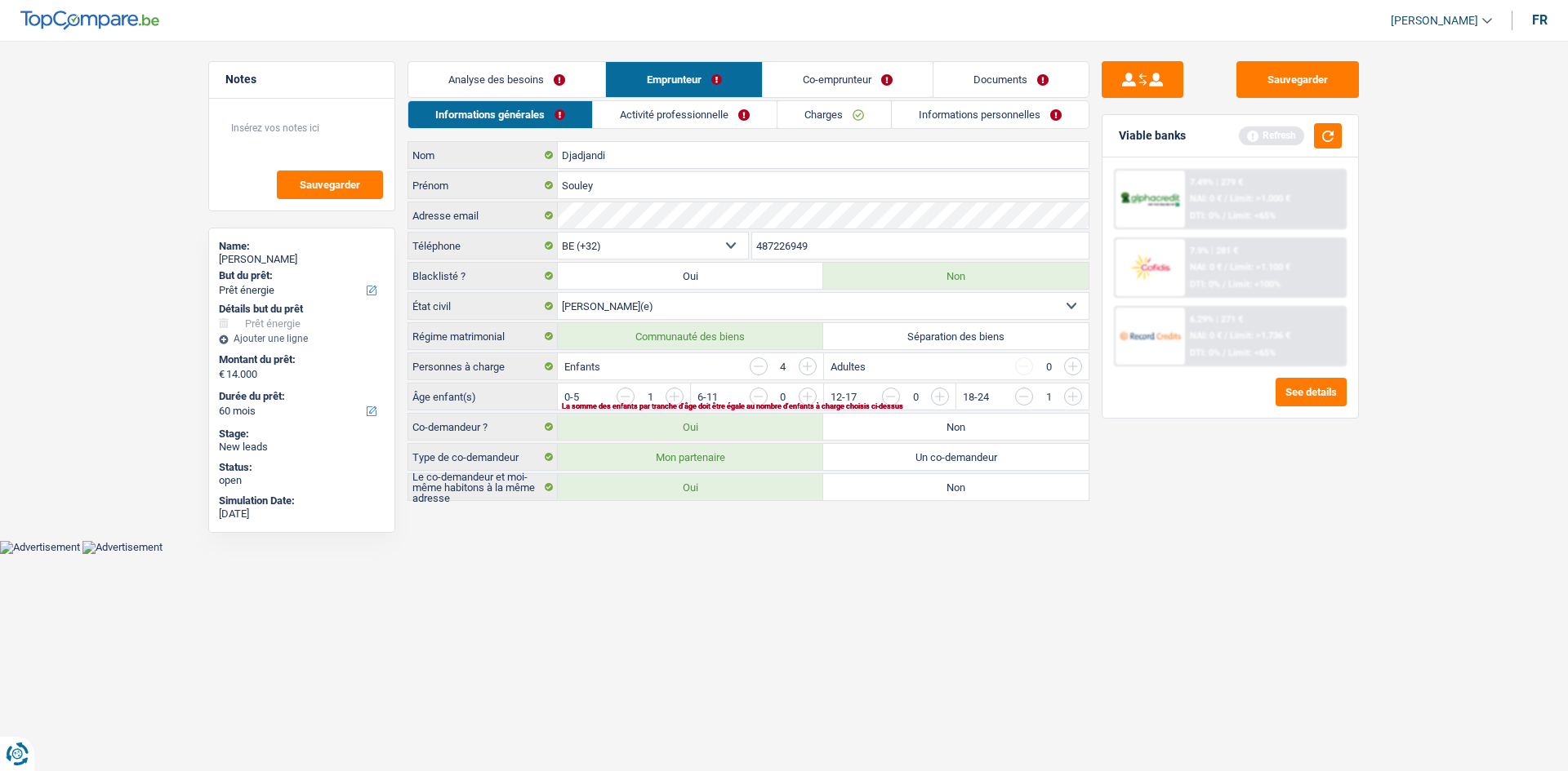
click at [679, 367] on input "button" at bounding box center [1138, 401] width 680 height 26
click at [679, 367] on input "button" at bounding box center [1006, 401] width 680 height 26
click at [679, 367] on input "button" at bounding box center [1023, 396] width 18 height 18
click at [675, 367] on input "button" at bounding box center [1006, 401] width 680 height 26
click at [679, 367] on html "Vous avez le contrôle de vos données Nous utilisons des cookies, tout comme nos…" at bounding box center [784, 277] width 1568 height 554
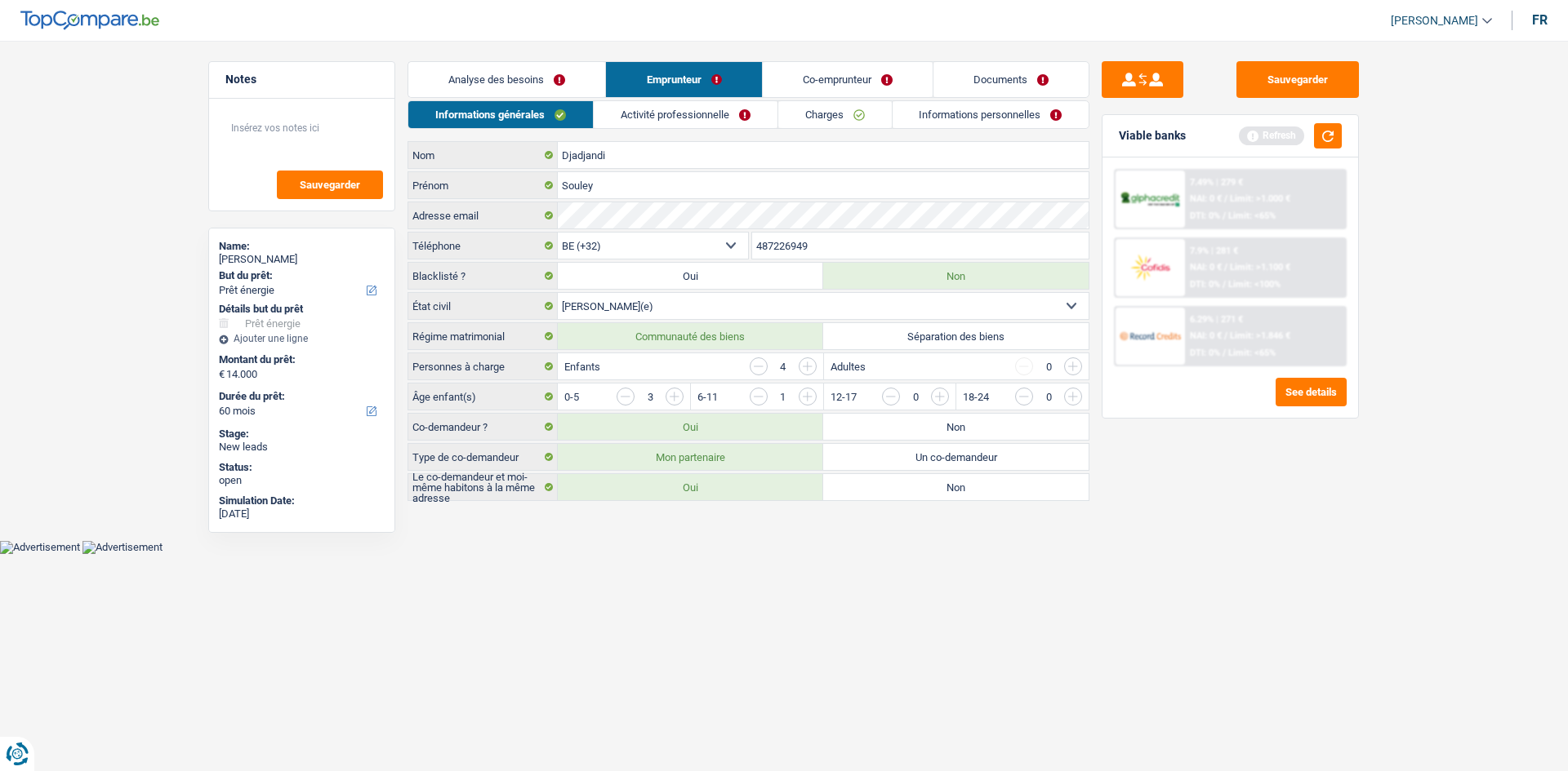
click at [679, 367] on input "button" at bounding box center [1138, 401] width 680 height 26
click at [632, 367] on input "button" at bounding box center [625, 396] width 18 height 18
drag, startPoint x: 619, startPoint y: 393, endPoint x: 679, endPoint y: 403, distance: 60.8
click at [623, 367] on input "button" at bounding box center [625, 396] width 18 height 18
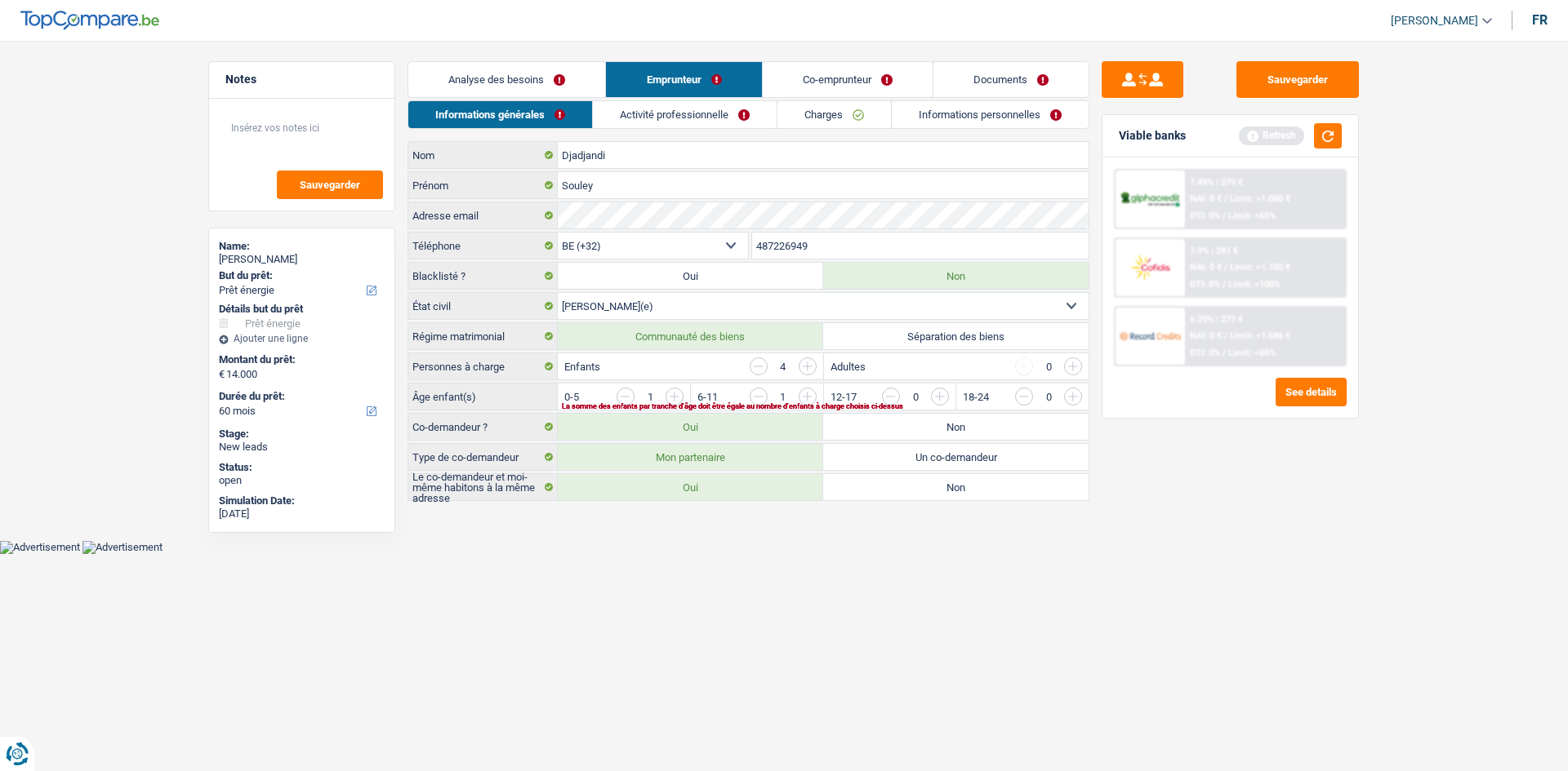
click at [679, 367] on input "button" at bounding box center [1138, 401] width 680 height 26
drag, startPoint x: 784, startPoint y: 637, endPoint x: 787, endPoint y: 613, distance: 24.2
click at [679, 367] on html "Vous avez le contrôle de vos données Nous utilisons des cookies, tout comme nos…" at bounding box center [784, 277] width 1568 height 554
click at [679, 104] on link "Activité professionnelle" at bounding box center [685, 115] width 184 height 27
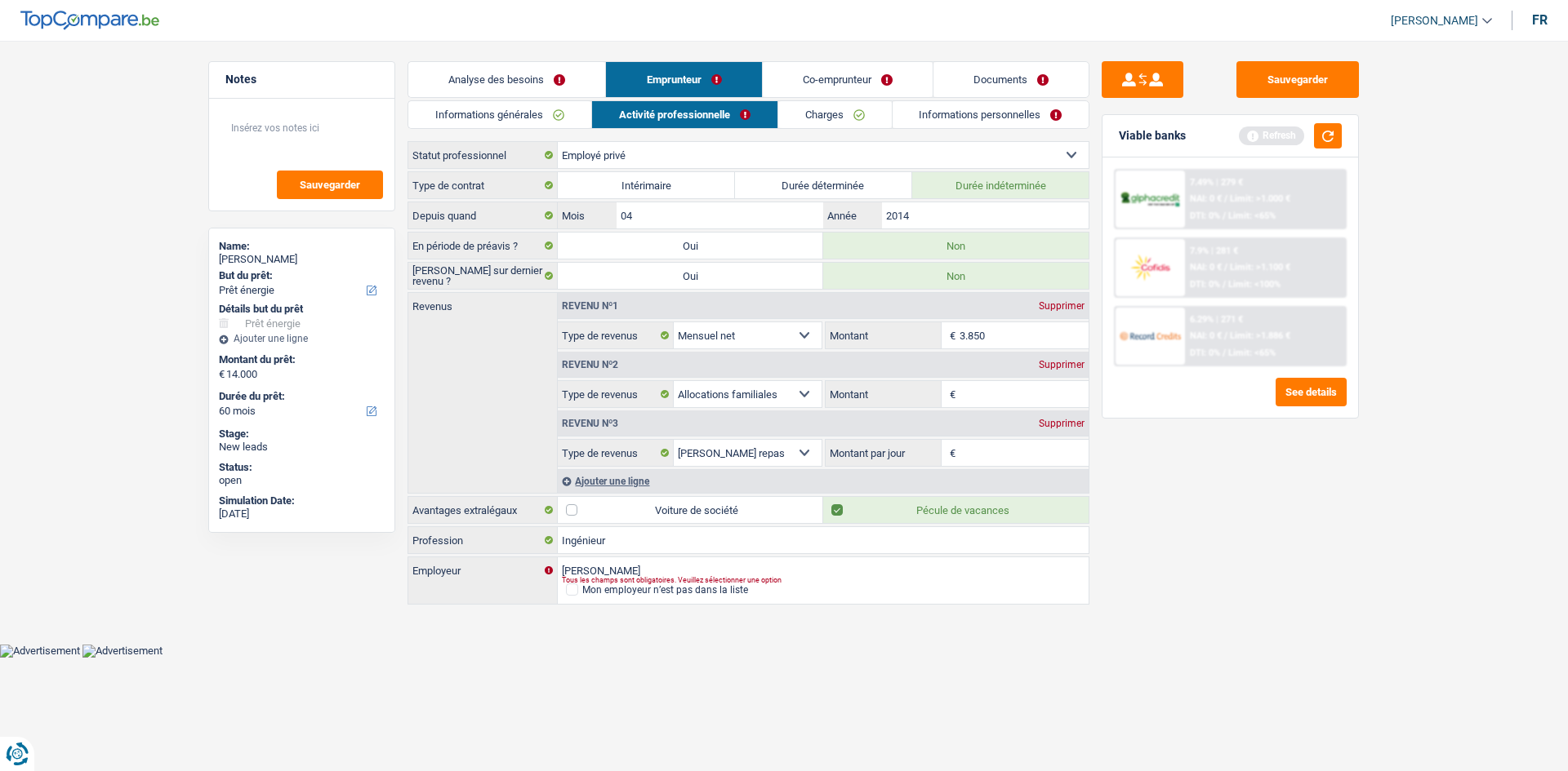
drag, startPoint x: 1058, startPoint y: 423, endPoint x: 1021, endPoint y: 411, distance: 38.9
click at [679, 367] on div "Supprimer" at bounding box center [1062, 423] width 54 height 10
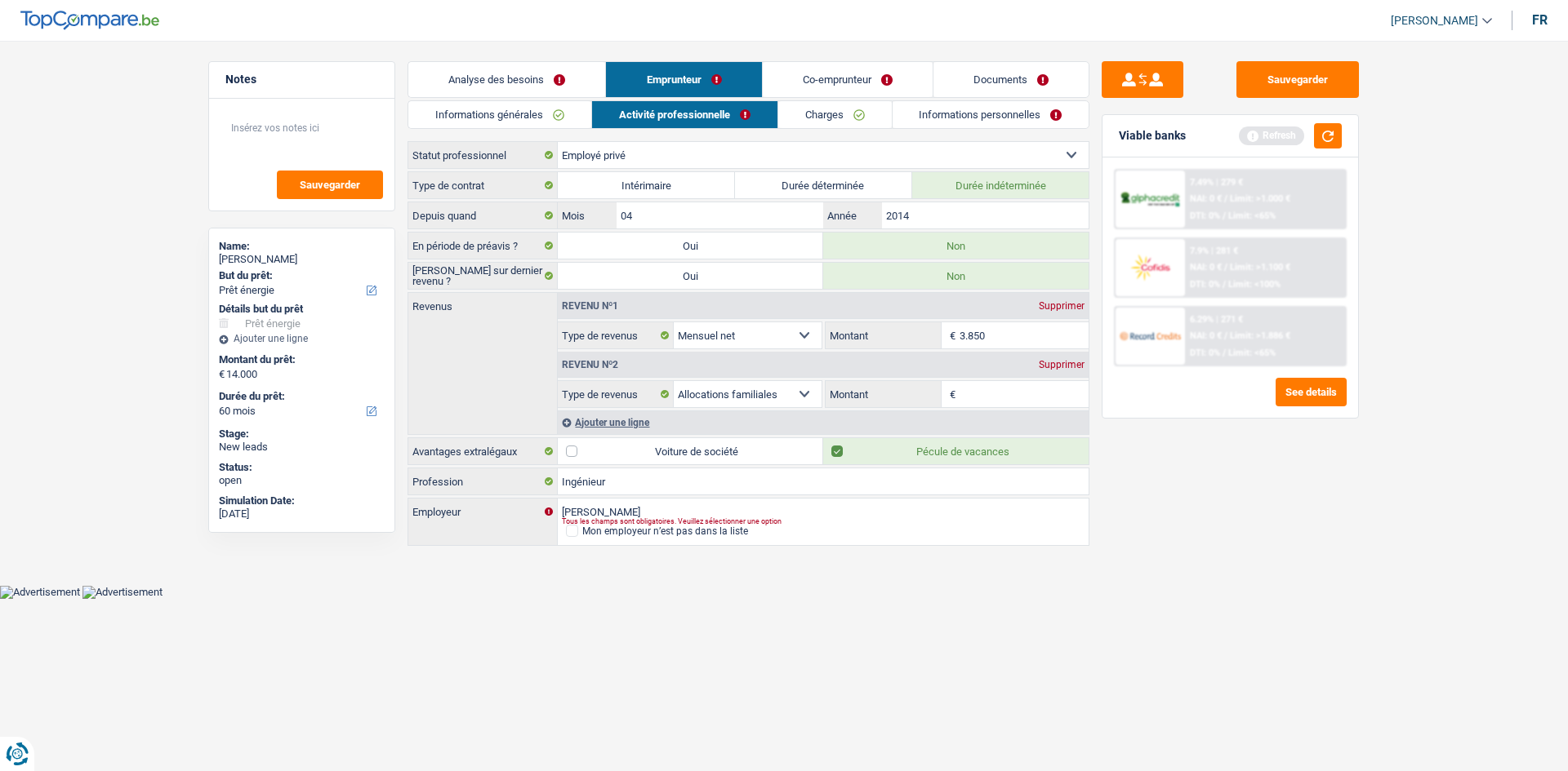
click at [679, 367] on input "Montant" at bounding box center [1024, 394] width 130 height 26
click at [679, 367] on main "Notes Sauvegarder Name: Souley Djadjandi But du prêt: Confort maison: meubles, …" at bounding box center [784, 304] width 1568 height 560
click at [556, 119] on link "Informations générales" at bounding box center [500, 115] width 183 height 27
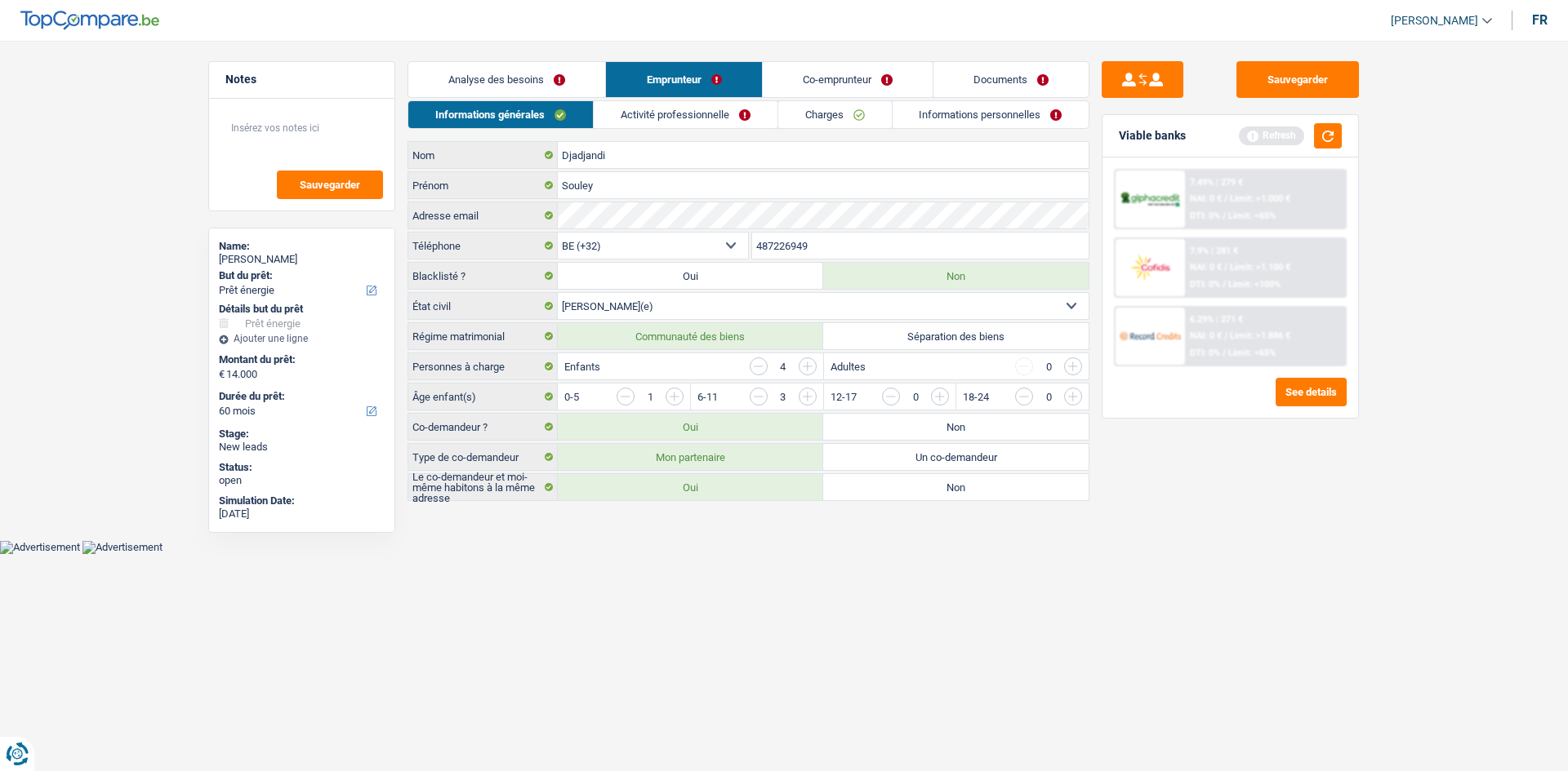
click at [671, 118] on link "Activité professionnelle" at bounding box center [685, 115] width 184 height 27
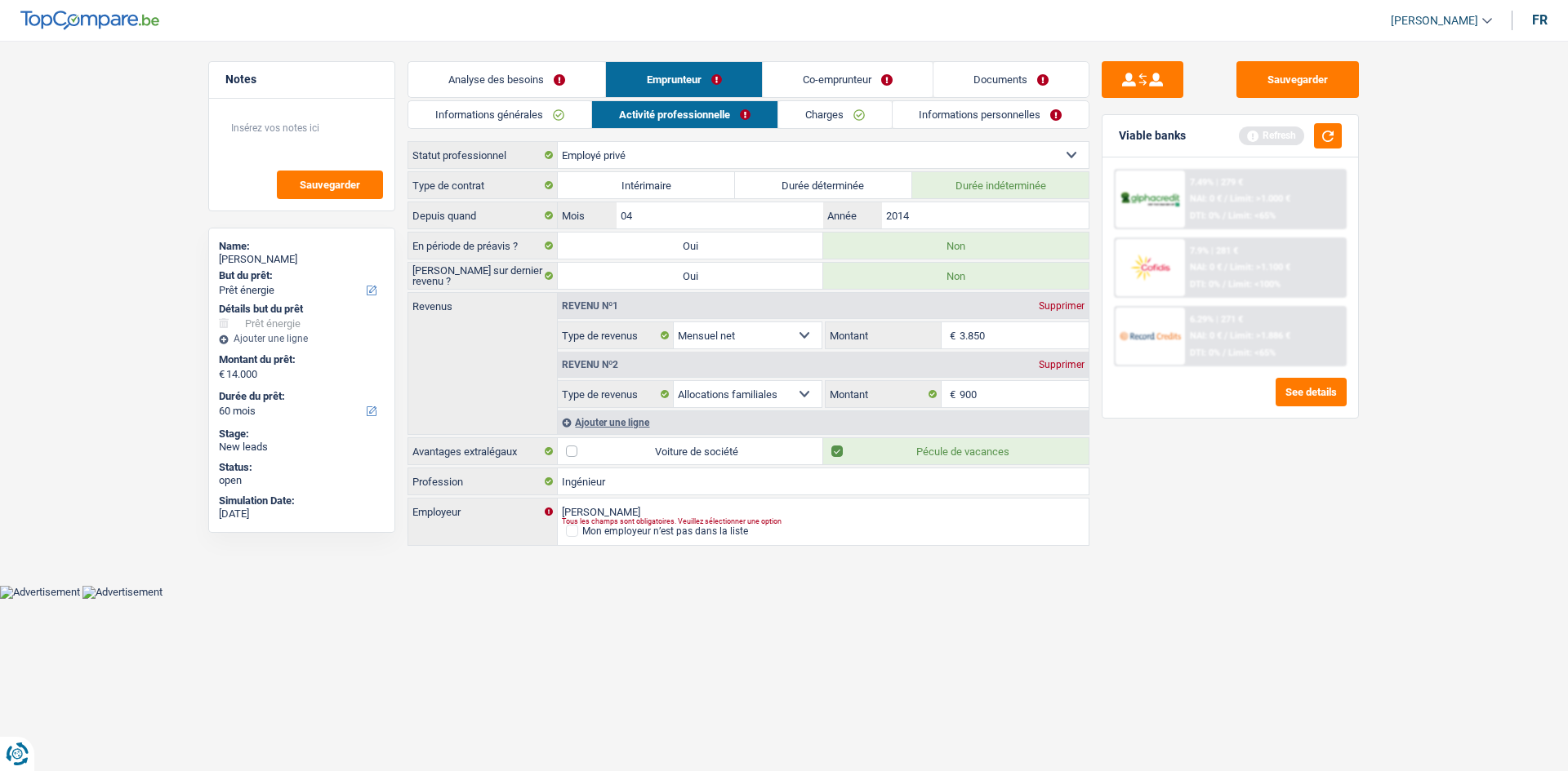
click at [679, 117] on link "Charges" at bounding box center [835, 115] width 114 height 27
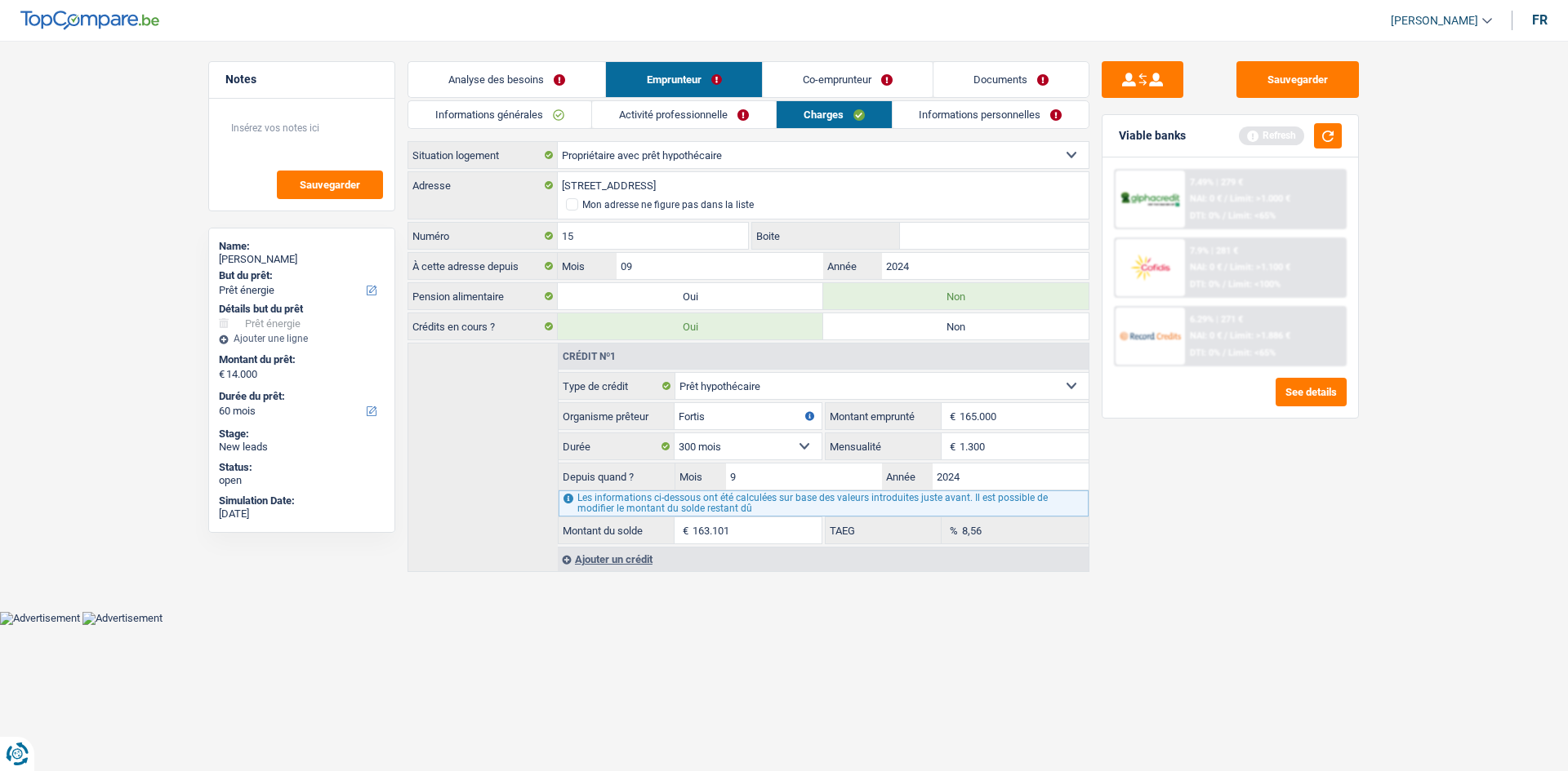
click at [679, 115] on link "Activité professionnelle" at bounding box center [684, 115] width 184 height 27
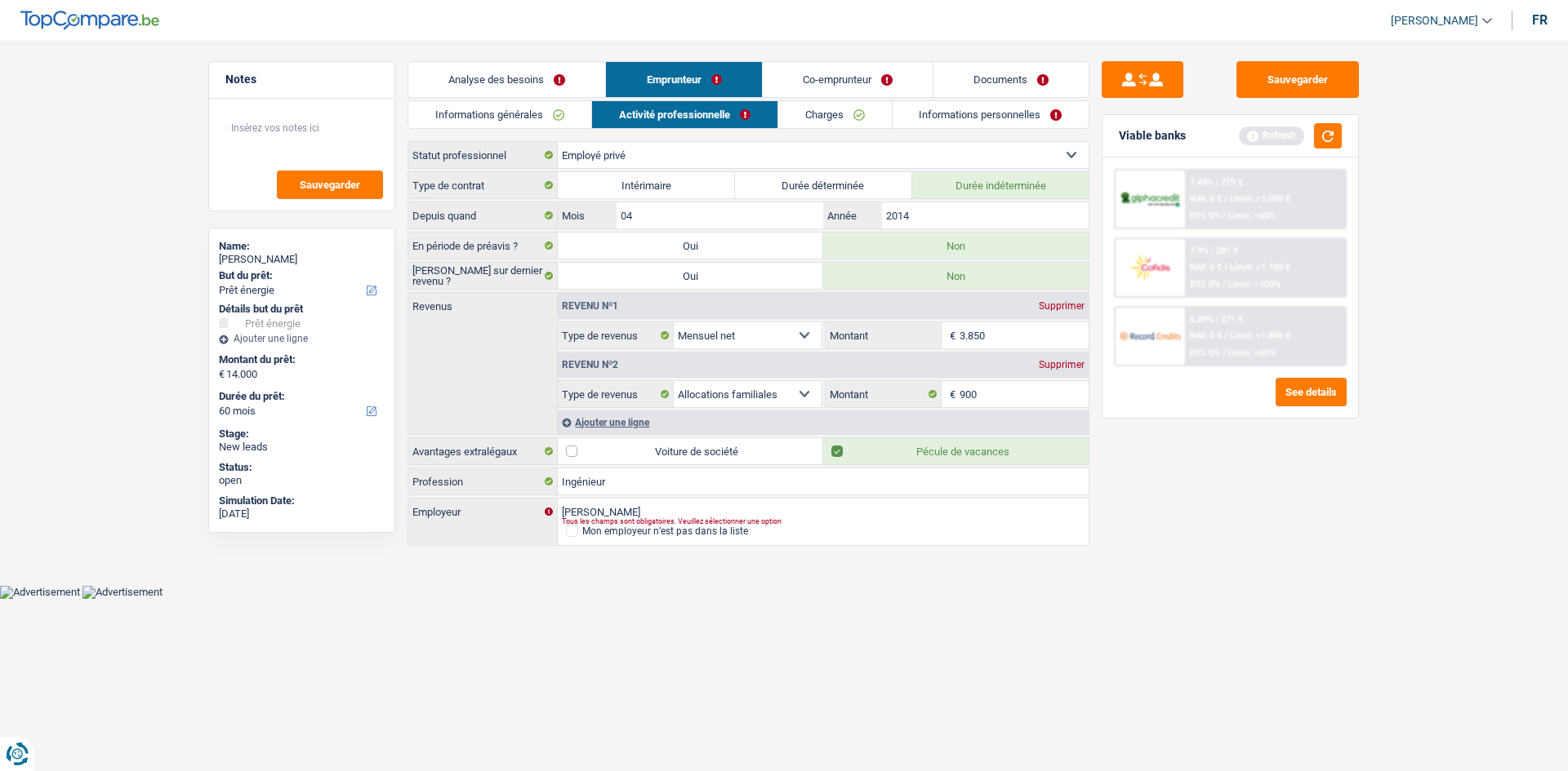
click at [541, 115] on link "Informations générales" at bounding box center [500, 115] width 183 height 27
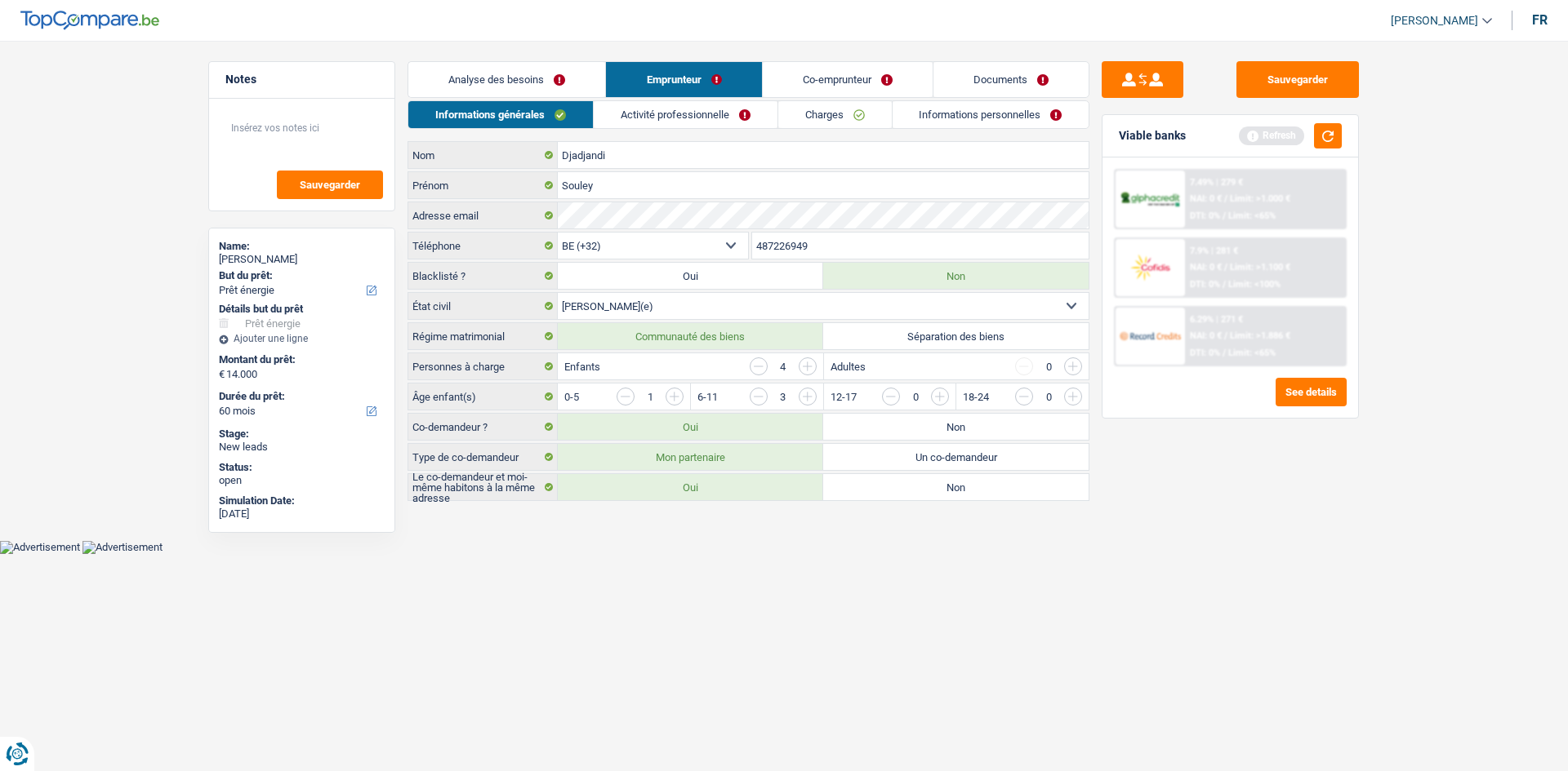
click at [659, 121] on link "Activité professionnelle" at bounding box center [685, 115] width 184 height 27
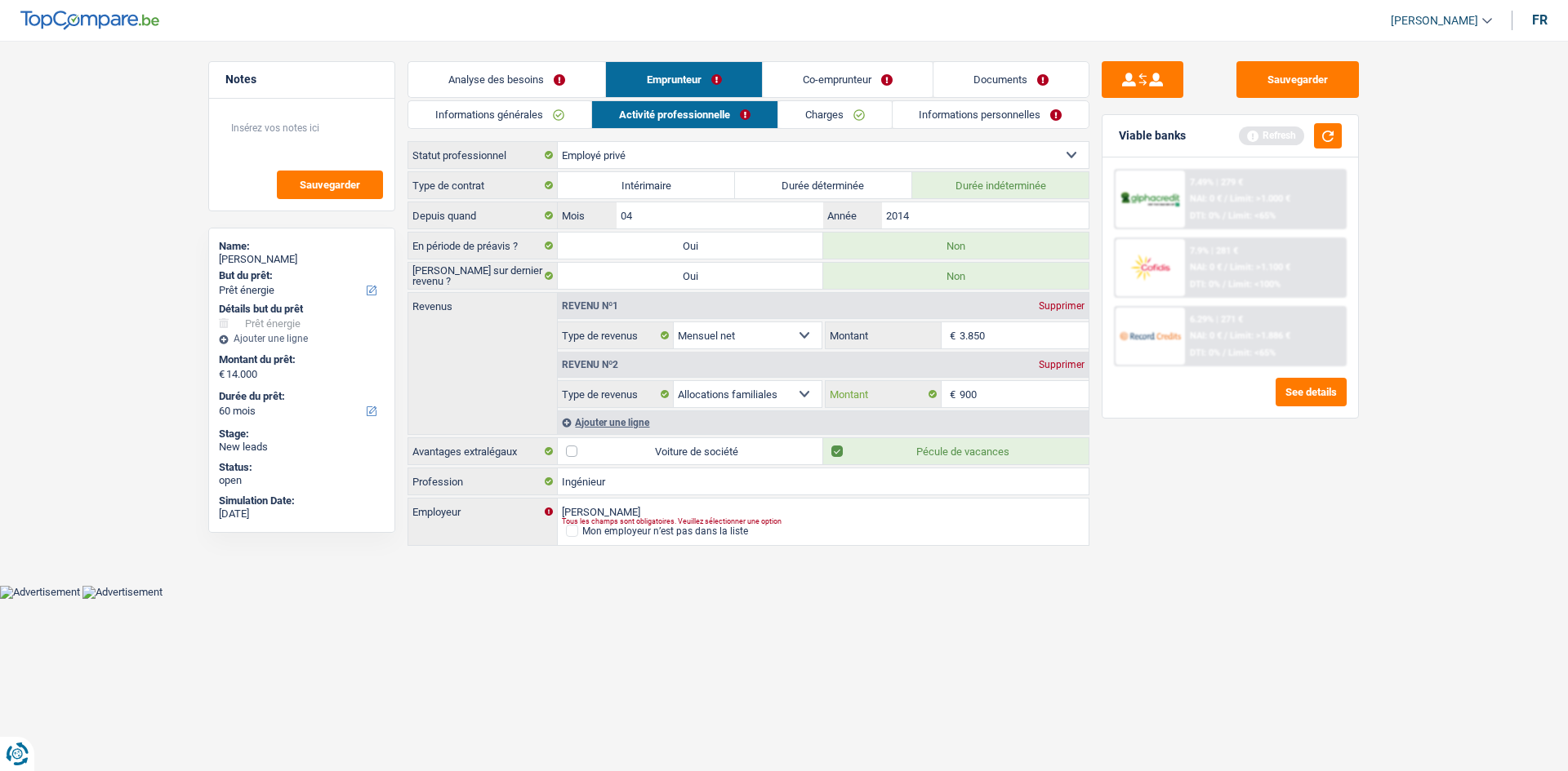
click at [679, 367] on input "900" at bounding box center [1024, 394] width 130 height 26
click at [679, 344] on input "3.850" at bounding box center [1024, 336] width 130 height 26
click at [679, 367] on div "Sauvegarder Viable banks Refresh 7.49% | 279 € NAI: 0 € / Limit: >1.000 € DTI: …" at bounding box center [1230, 401] width 282 height 680
click at [557, 107] on link "Informations générales" at bounding box center [500, 115] width 183 height 27
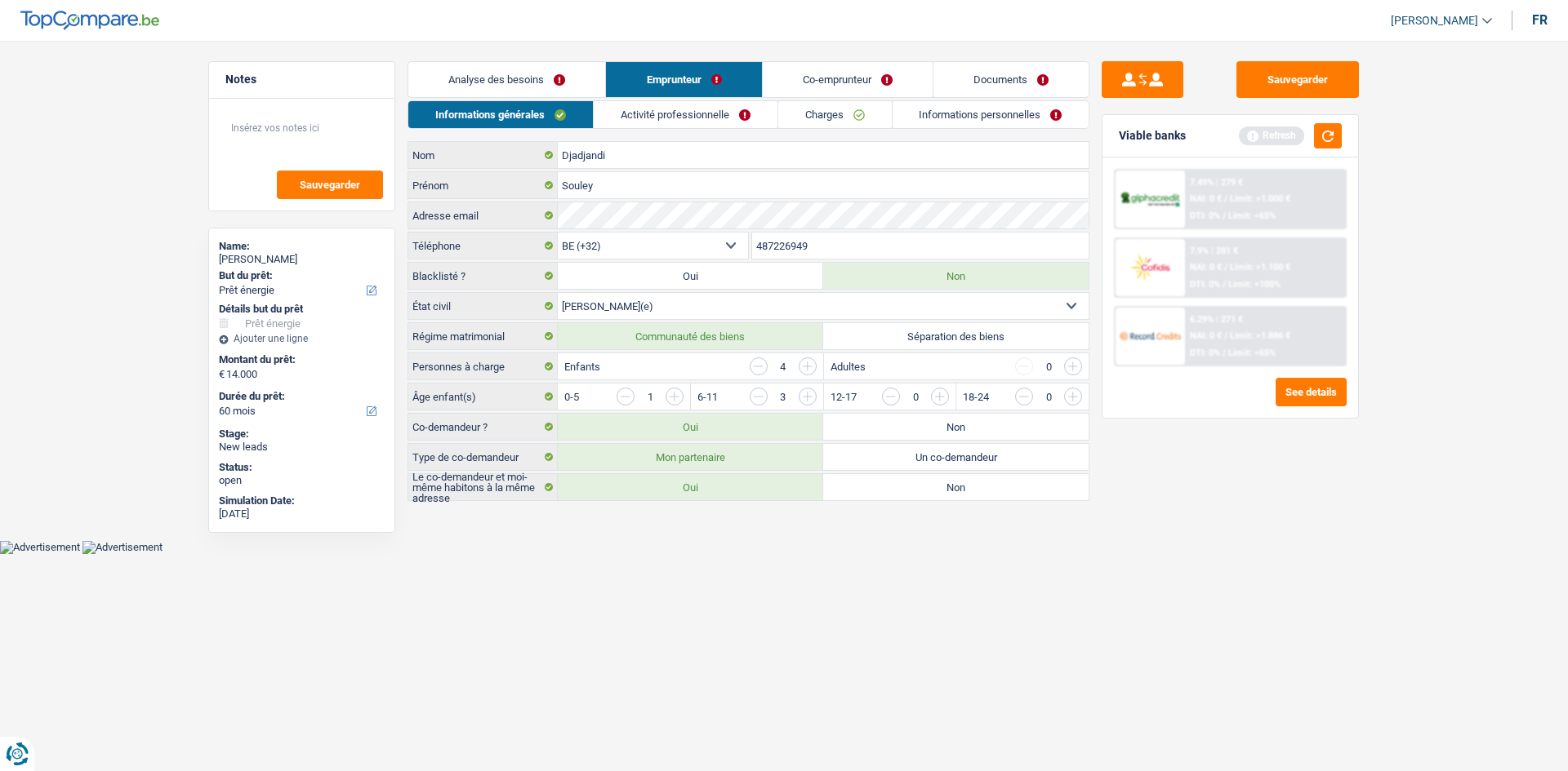
click at [673, 128] on link "Activité professionnelle" at bounding box center [685, 115] width 184 height 27
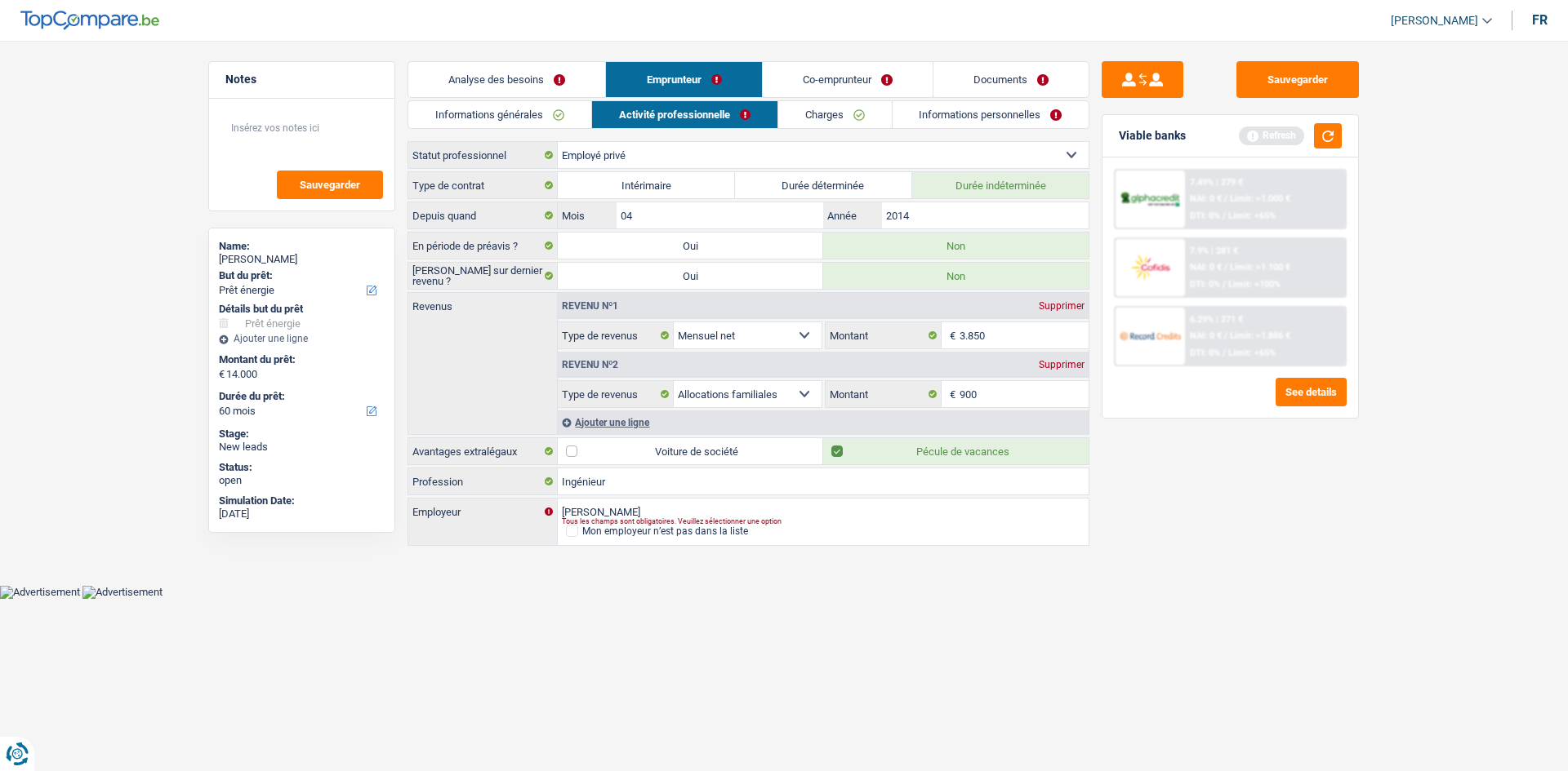
click at [679, 121] on link "Charges" at bounding box center [835, 115] width 114 height 27
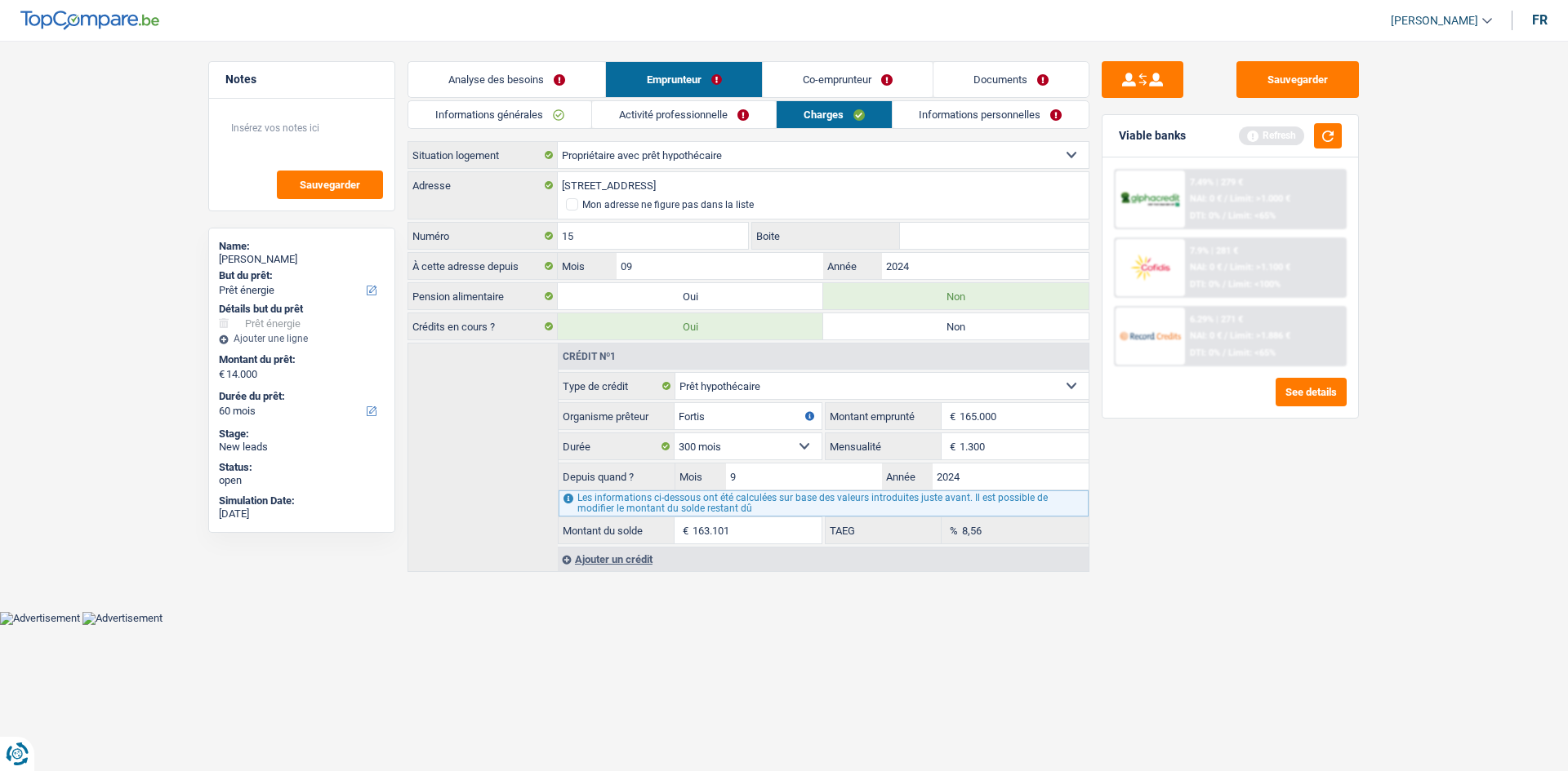
click at [679, 112] on link "Activité professionnelle" at bounding box center [684, 115] width 184 height 27
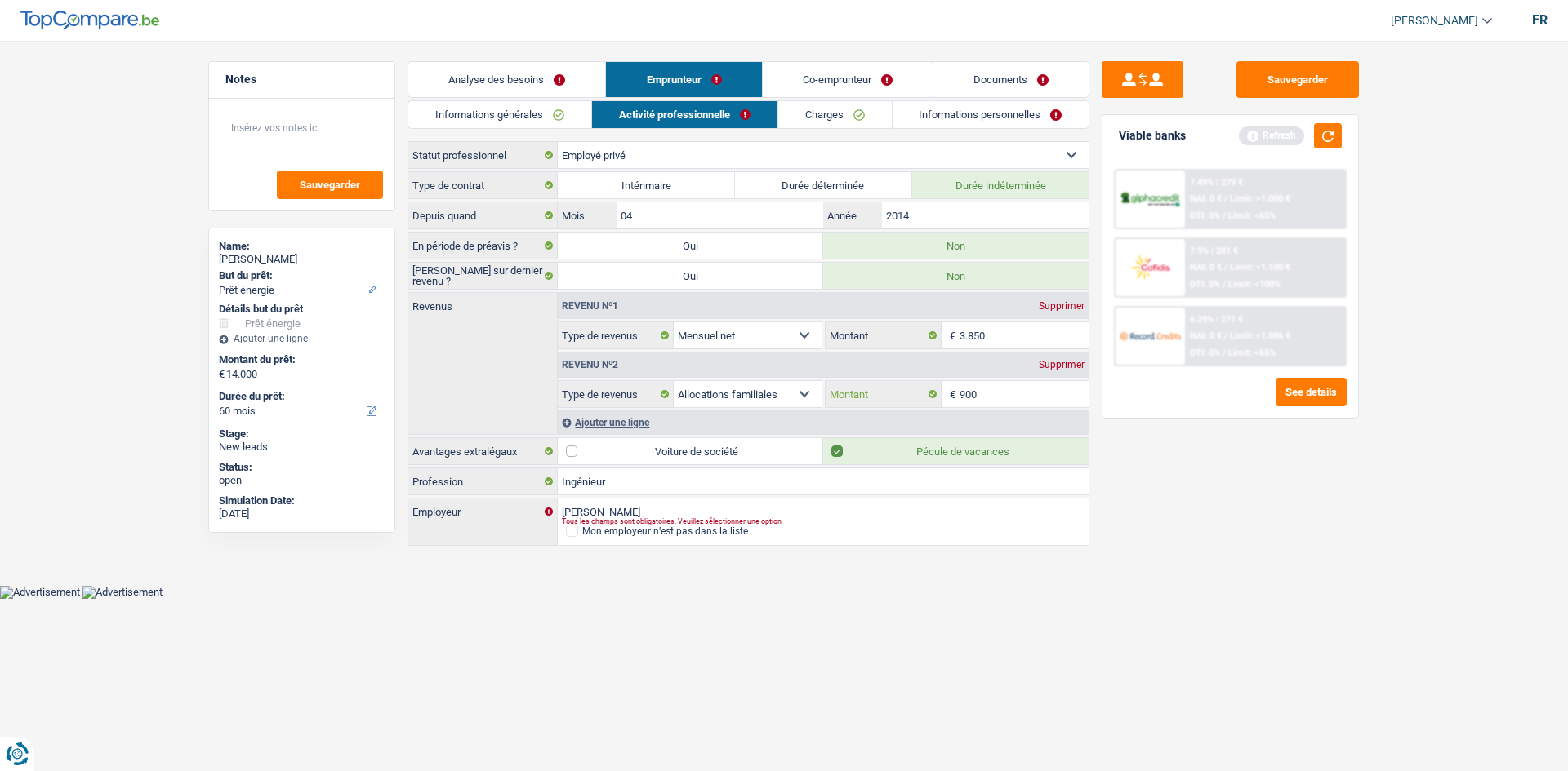
click at [679, 367] on input "900" at bounding box center [1024, 394] width 130 height 26
click at [679, 112] on link "Charges" at bounding box center [835, 115] width 114 height 27
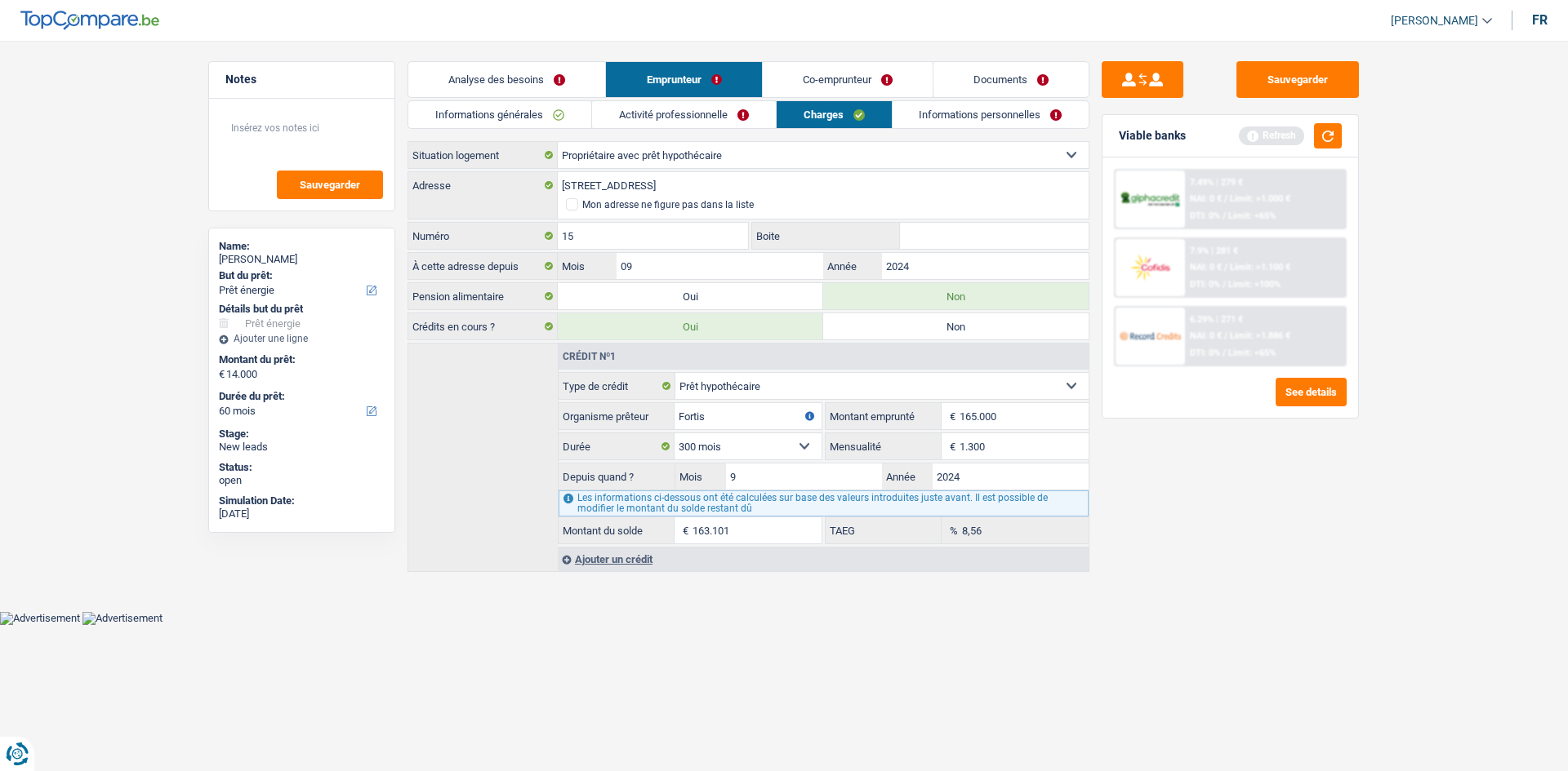
click at [679, 105] on link "Informations personnelles" at bounding box center [991, 115] width 197 height 27
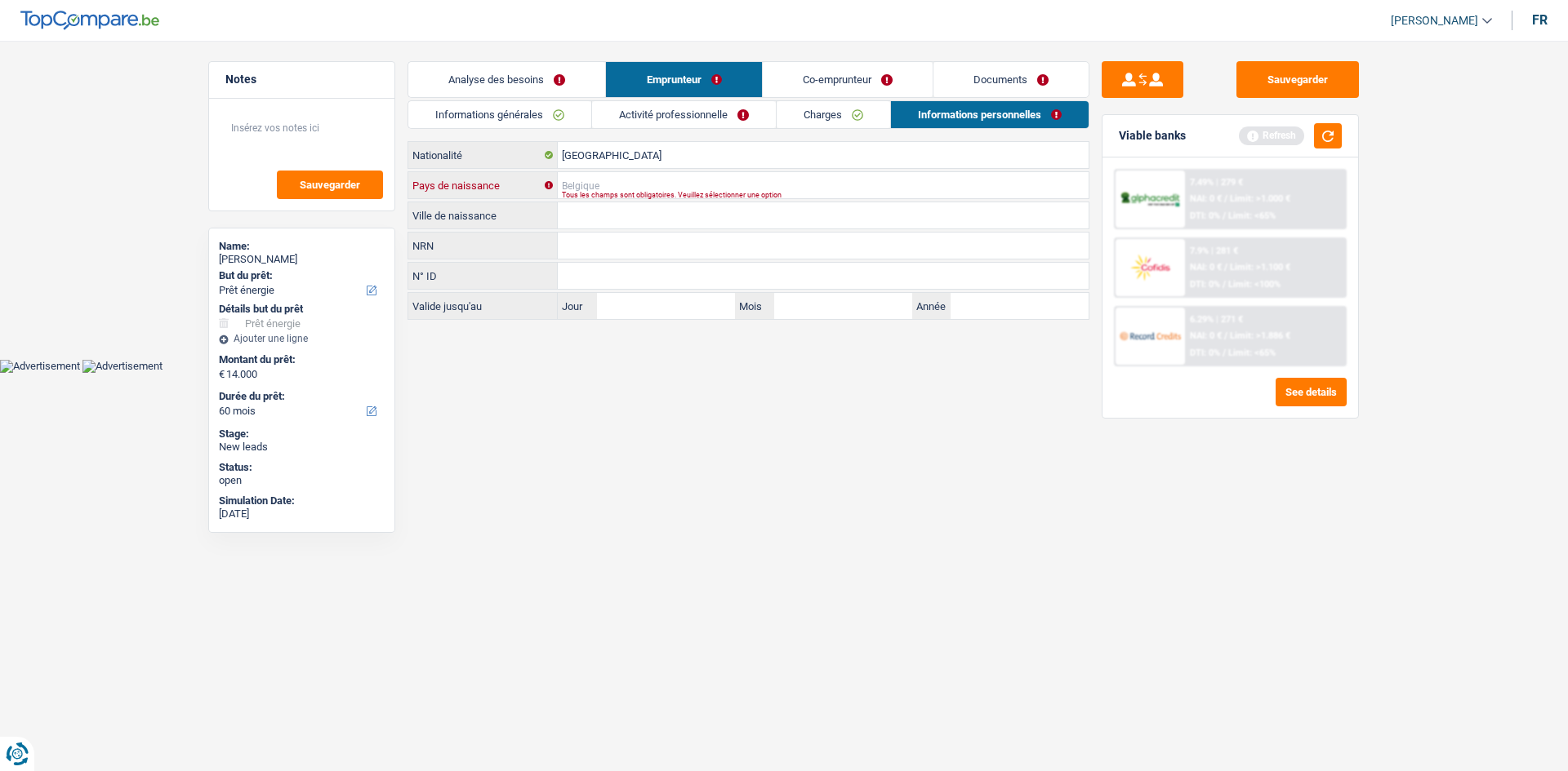
click at [640, 181] on input "Pays de naissance" at bounding box center [823, 186] width 531 height 26
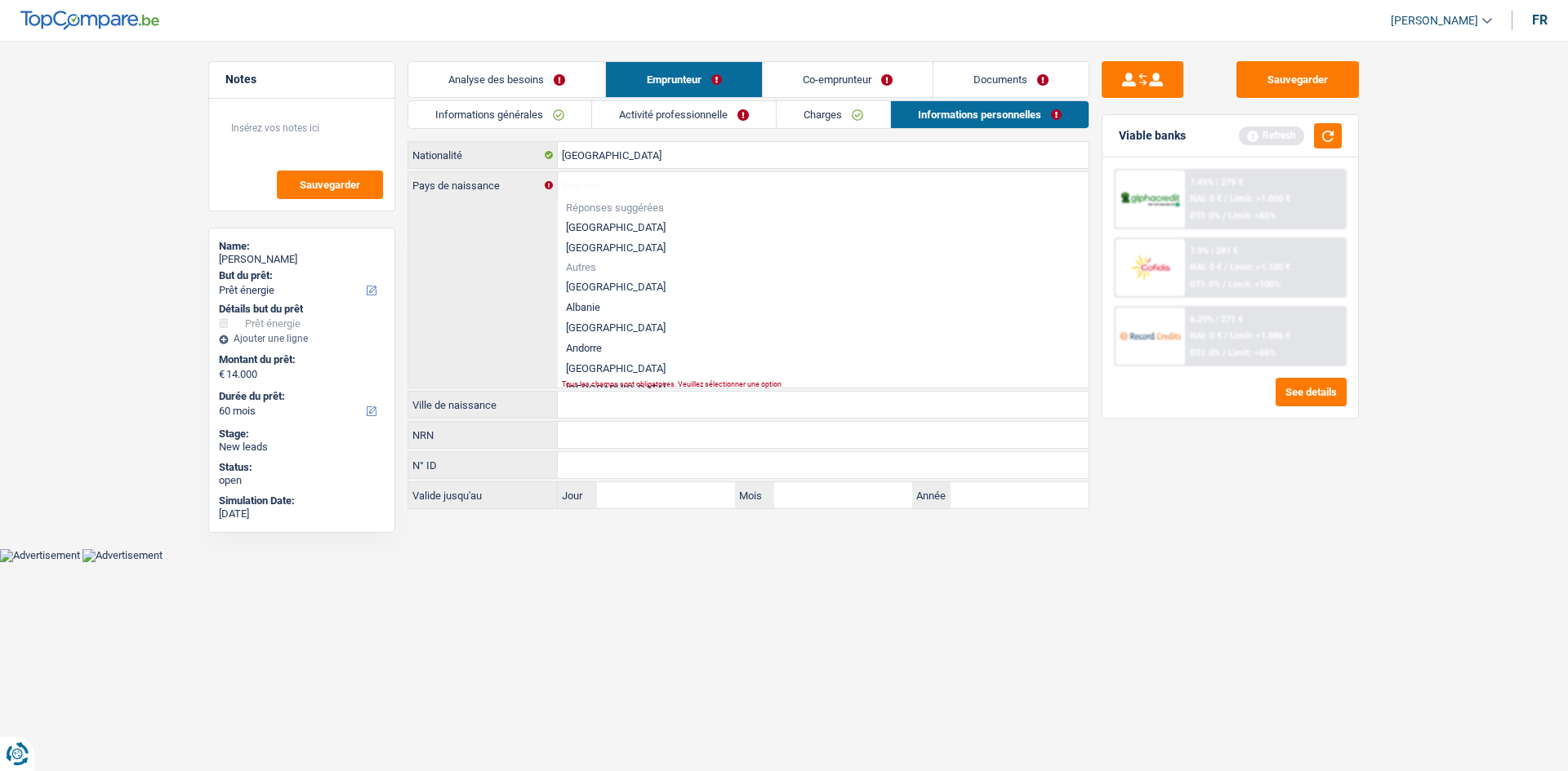
click at [653, 100] on div "Analyse des besoins Emprunteur Co-emprunteur Documents 1. Introduction & upsell…" at bounding box center [748, 285] width 682 height 448
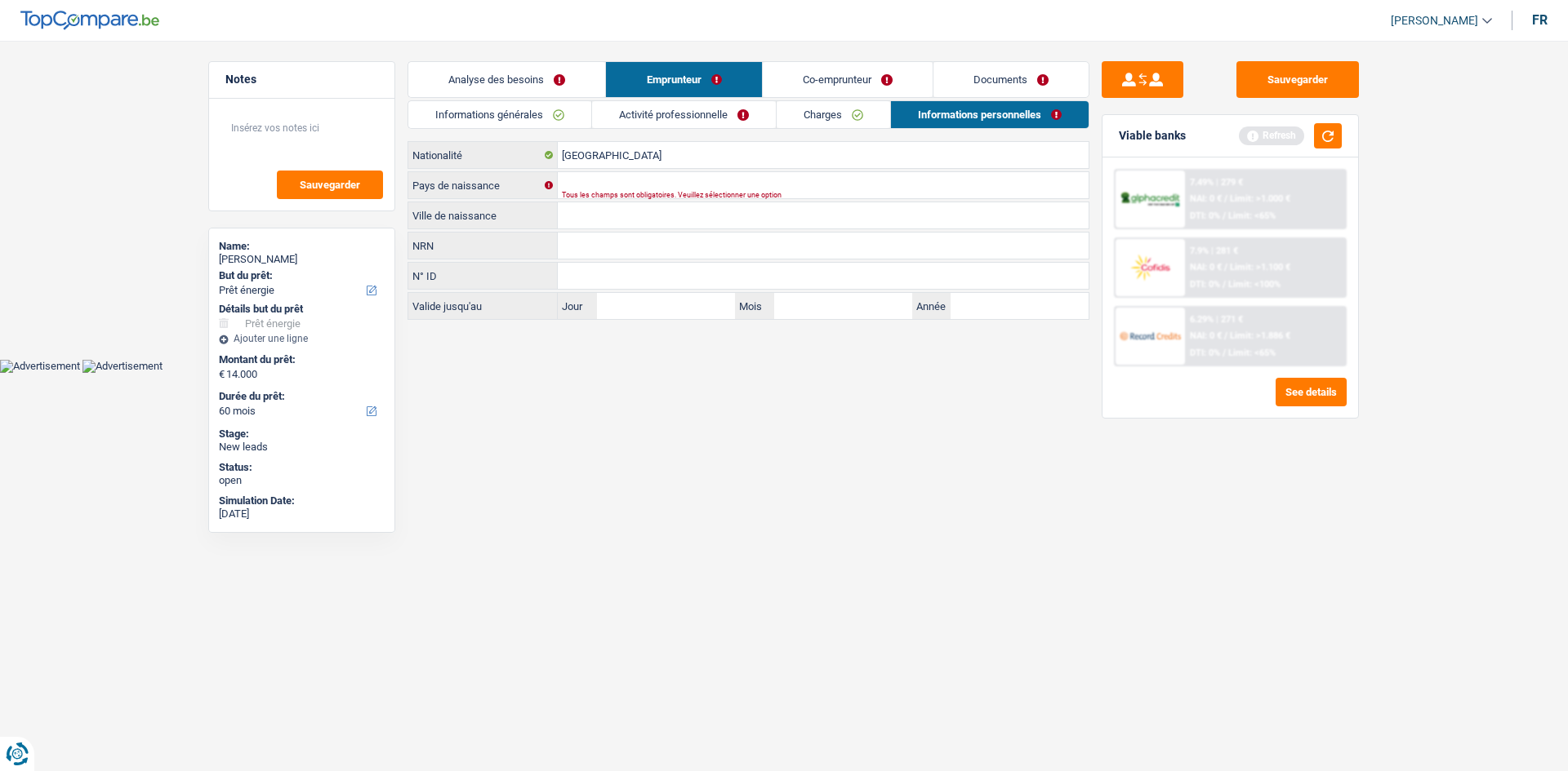
click at [654, 108] on link "Activité professionnelle" at bounding box center [684, 115] width 184 height 27
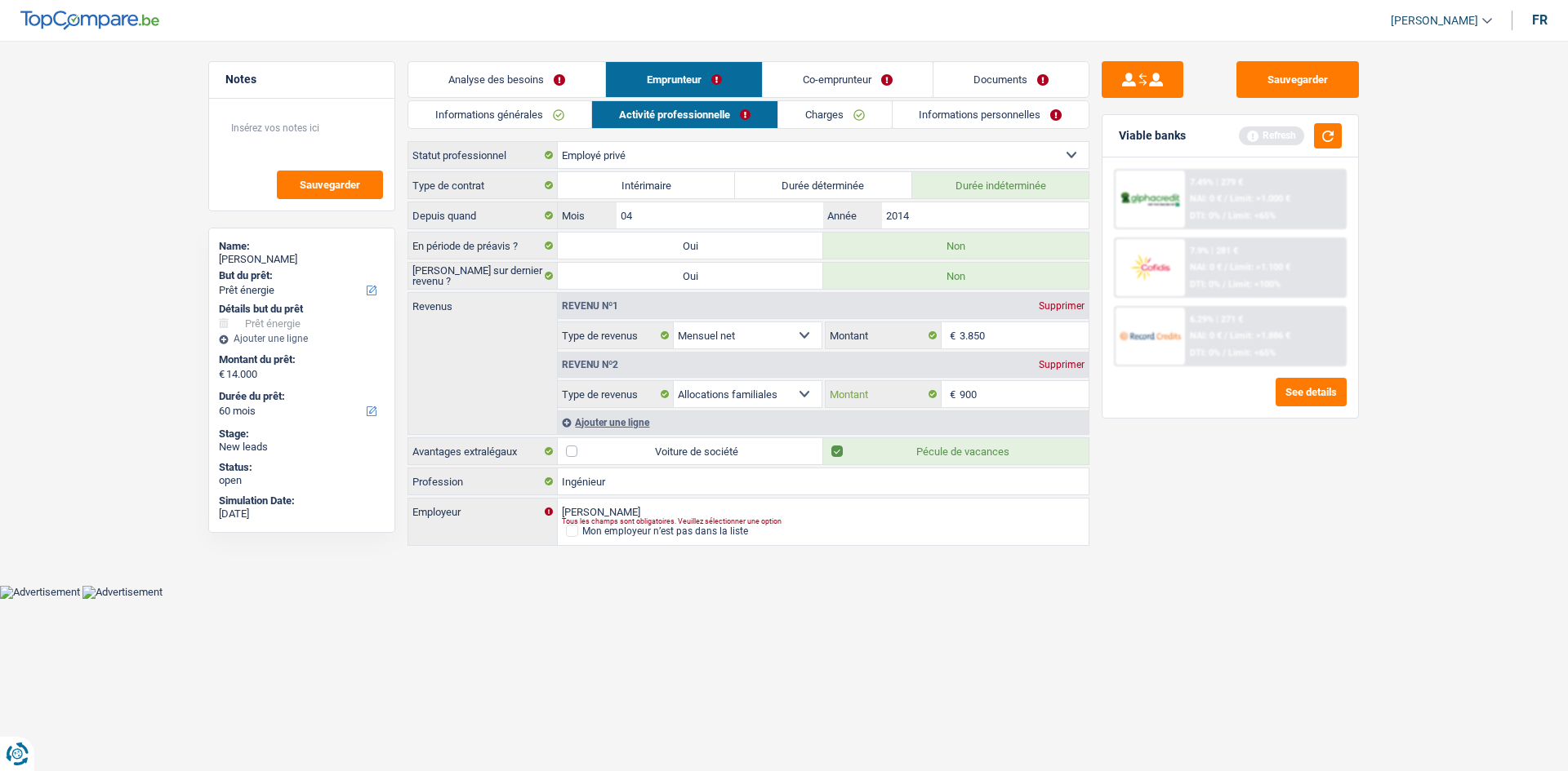
drag, startPoint x: 979, startPoint y: 393, endPoint x: 1270, endPoint y: 475, distance: 302.3
click at [679, 367] on input "900" at bounding box center [1024, 394] width 130 height 26
type input "9"
type input "1.000"
click at [679, 367] on div "Sauvegarder Viable banks Refresh 7.49% | 279 € NAI: 0 € / Limit: >1.000 € DTI: …" at bounding box center [1230, 401] width 282 height 680
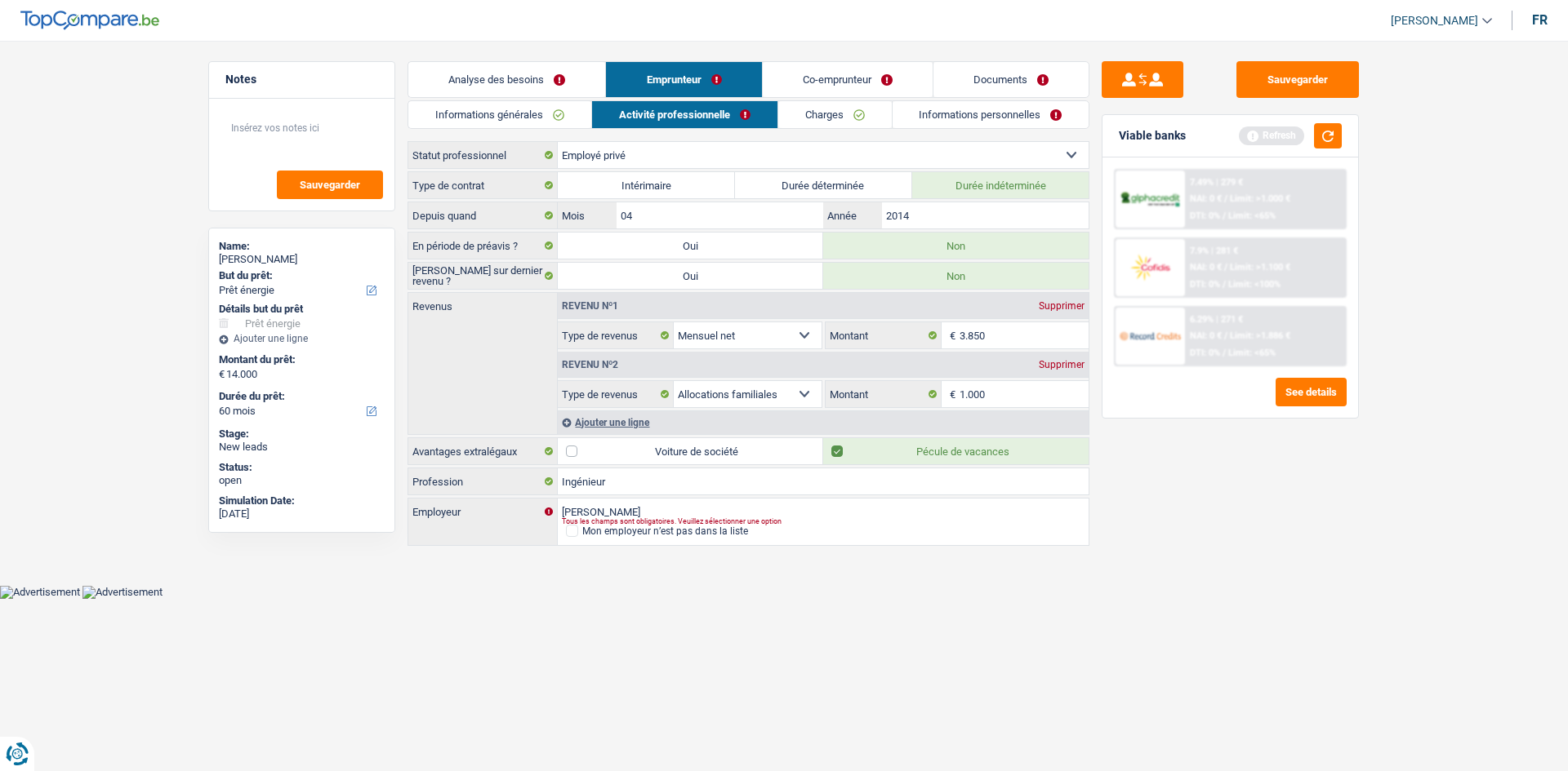
click at [679, 114] on link "Informations personnelles" at bounding box center [991, 115] width 197 height 27
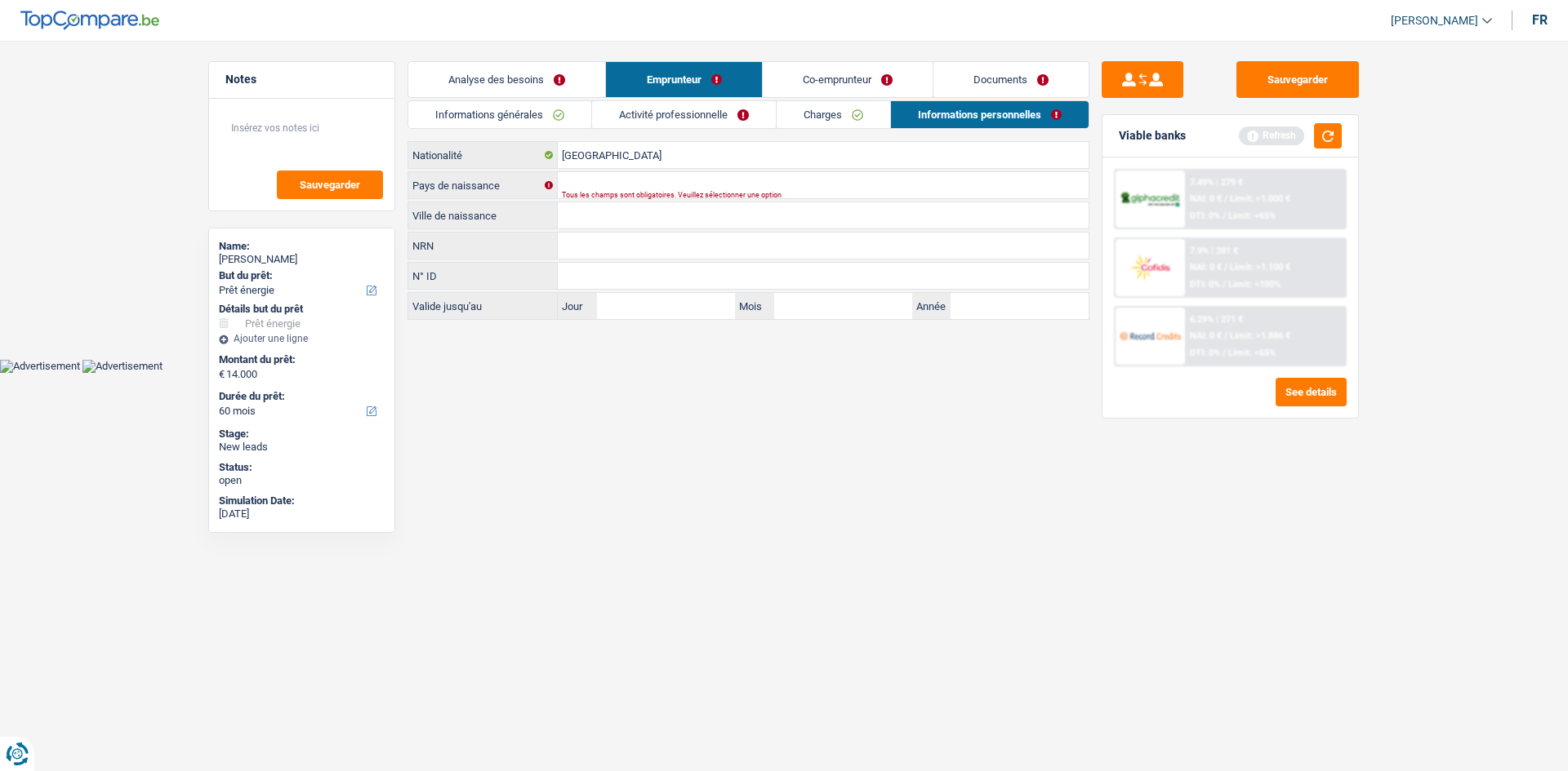
click at [679, 171] on div "Belgique Nationalité Pays de naissance Tous les champs sont obligatoires. Veuil…" at bounding box center [748, 230] width 682 height 179
click at [679, 157] on input "[GEOGRAPHIC_DATA]" at bounding box center [823, 155] width 531 height 26
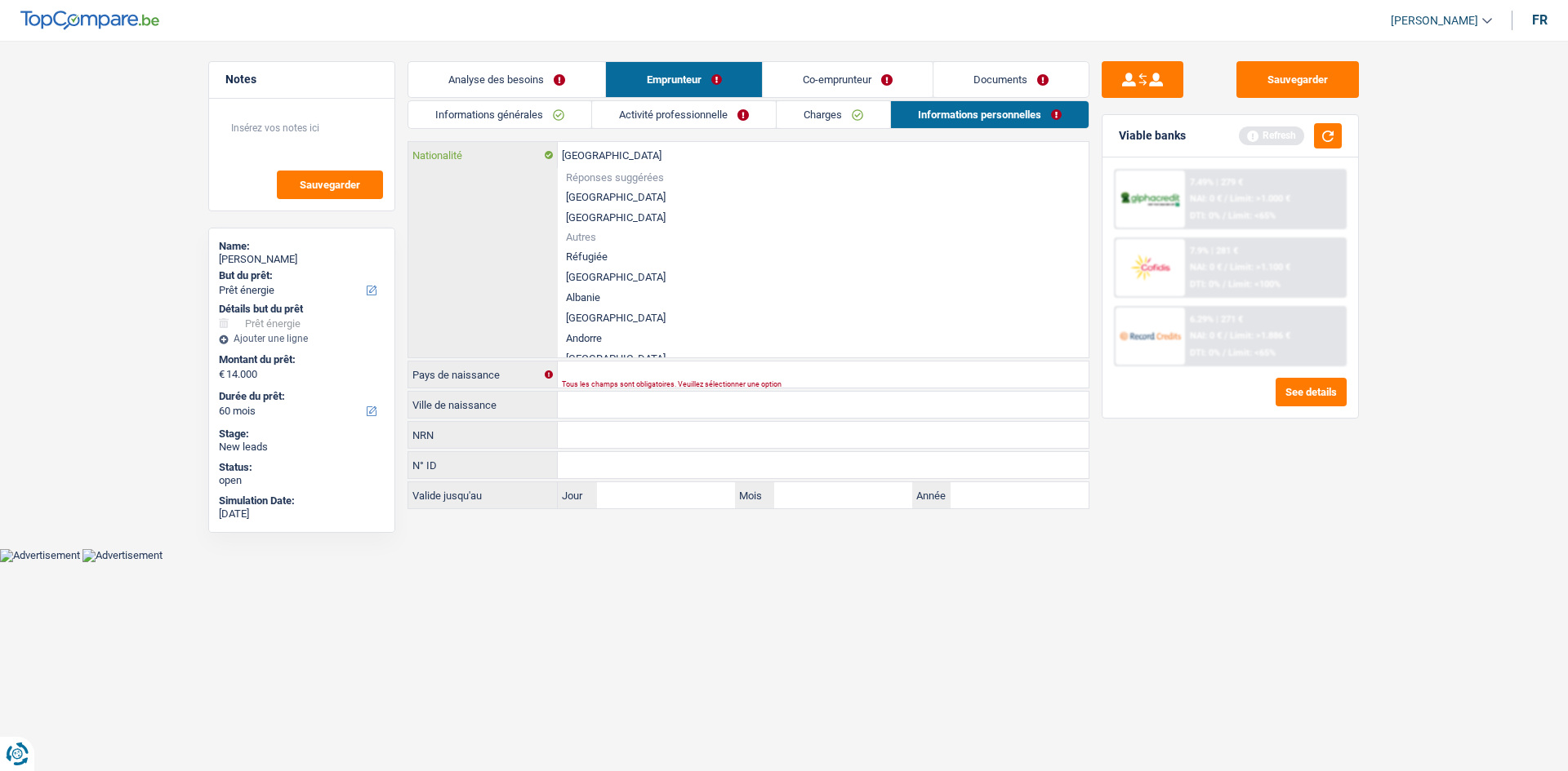
click at [679, 160] on input "[GEOGRAPHIC_DATA]" at bounding box center [823, 155] width 531 height 26
click at [528, 220] on div "Belgique Nationalité Réponses suggérées Belgique Luxembourg Autres Réfugiée Afg…" at bounding box center [748, 249] width 680 height 215
drag, startPoint x: 1264, startPoint y: 704, endPoint x: 1248, endPoint y: 685, distance: 24.8
click at [679, 367] on div "Sauvegarder Viable banks Refresh 7.49% | 279 € NAI: 0 € / Limit: >1.000 € DTI: …" at bounding box center [1230, 401] width 282 height 680
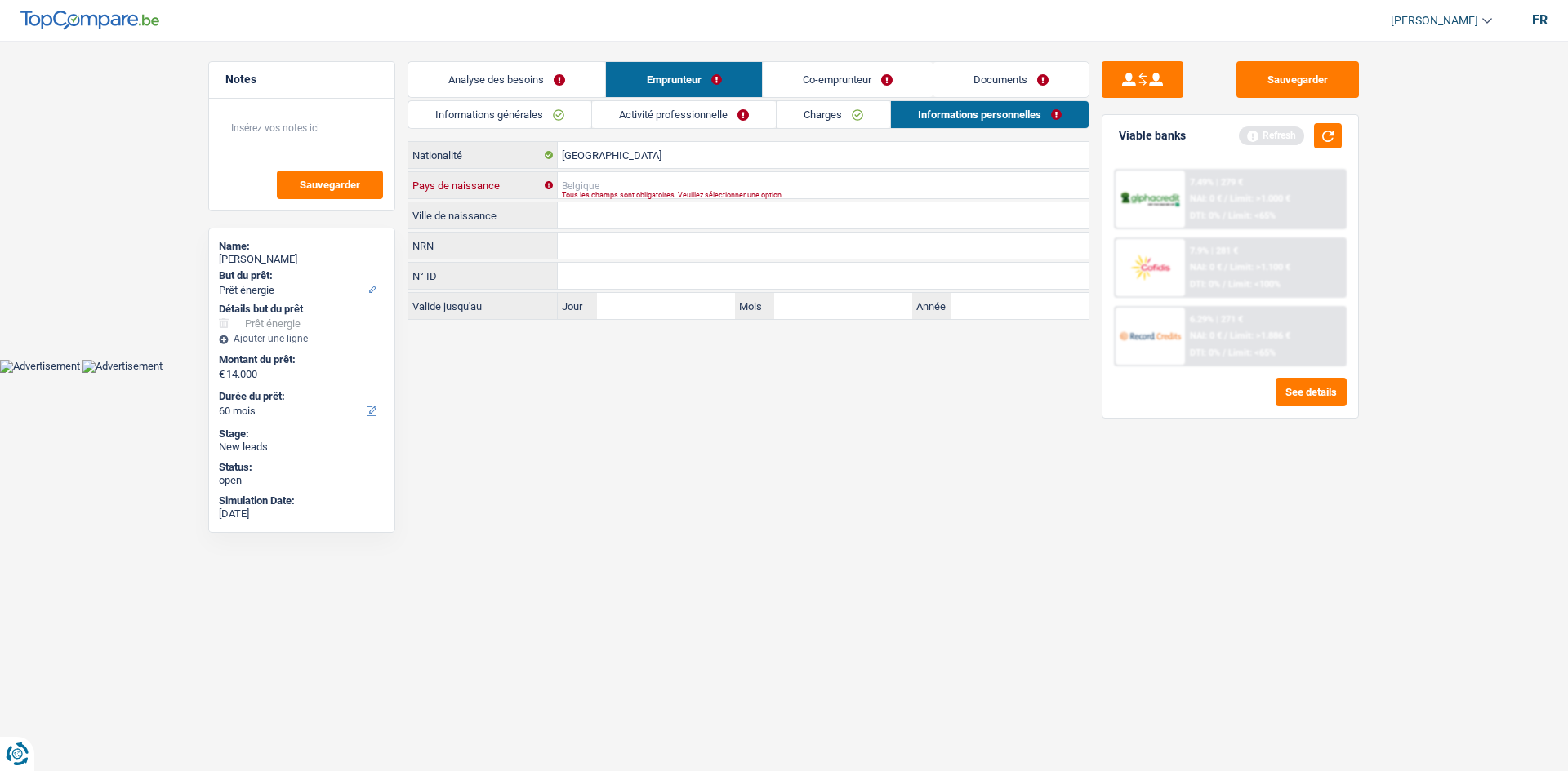
click at [679, 186] on input "Pays de naissance" at bounding box center [823, 186] width 531 height 26
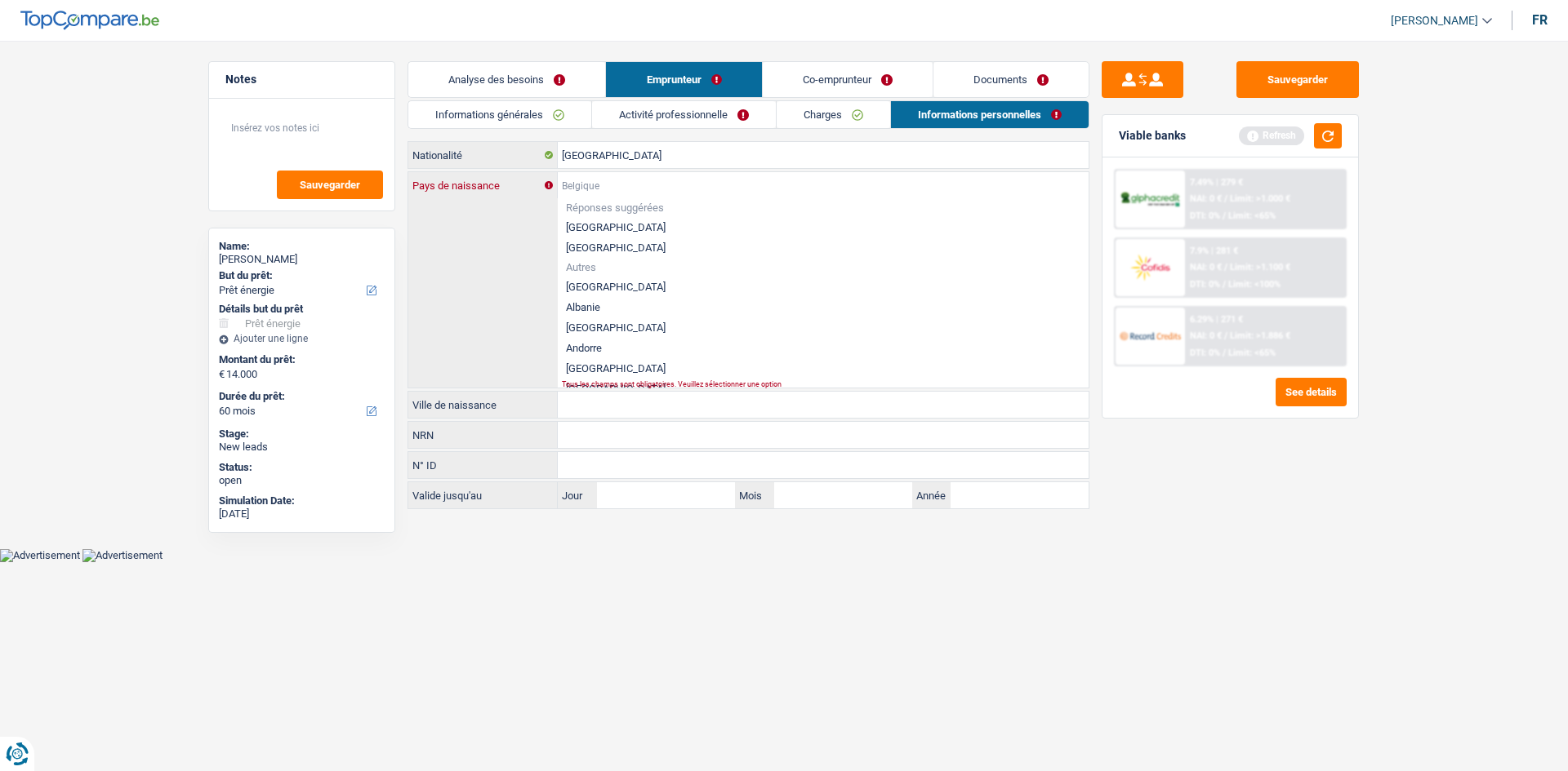
type input "N"
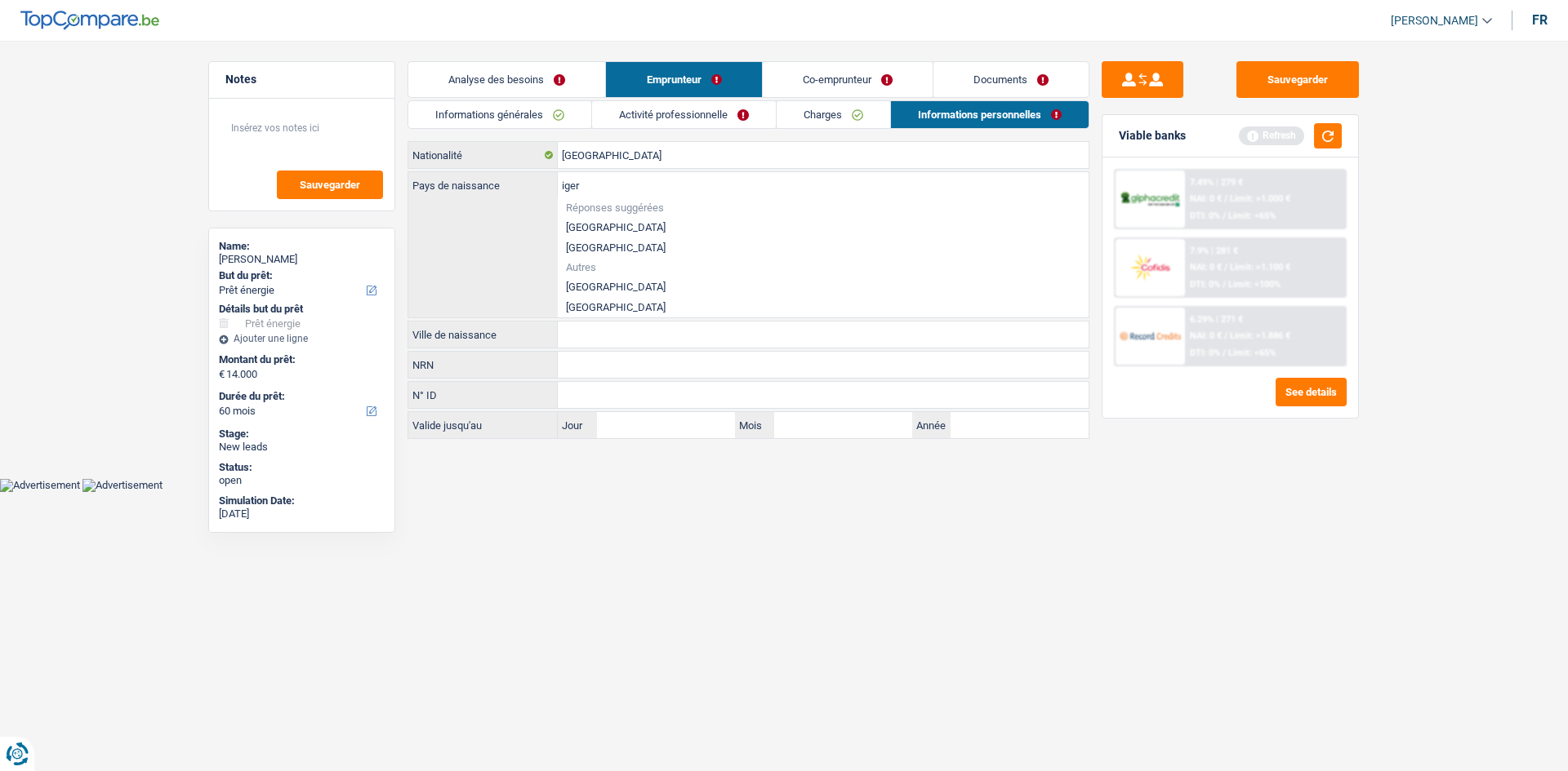
click at [645, 288] on li "Niger" at bounding box center [823, 287] width 531 height 21
type input "Niger"
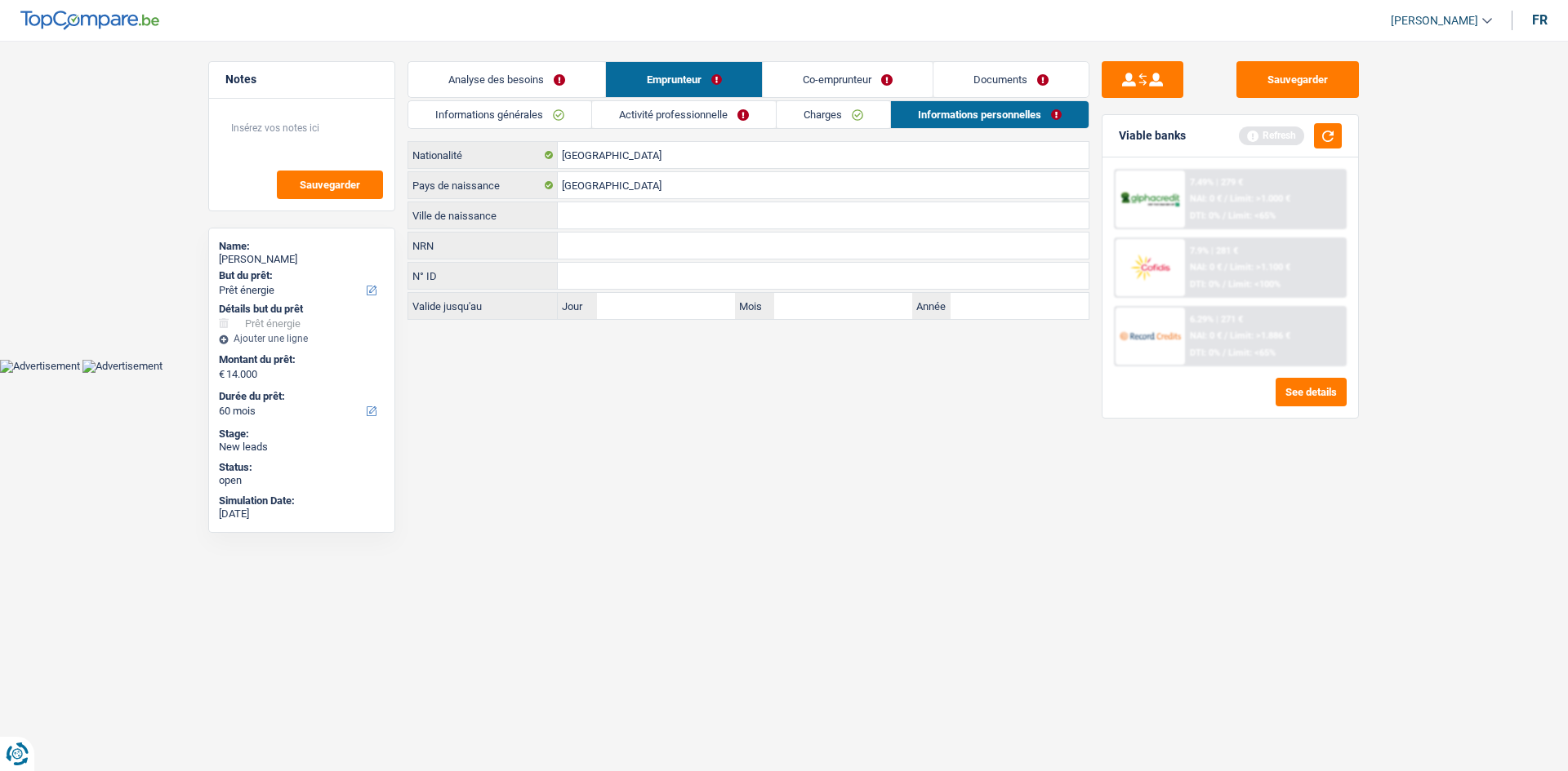
click at [640, 217] on input "Ville de naissance" at bounding box center [823, 215] width 531 height 26
type input "Niame"
click at [679, 367] on html "Vous avez le contrôle de vos données Nous utilisons des cookies, tout comme nos…" at bounding box center [784, 186] width 1568 height 373
click at [679, 67] on link "Co-emprunteur" at bounding box center [848, 80] width 170 height 35
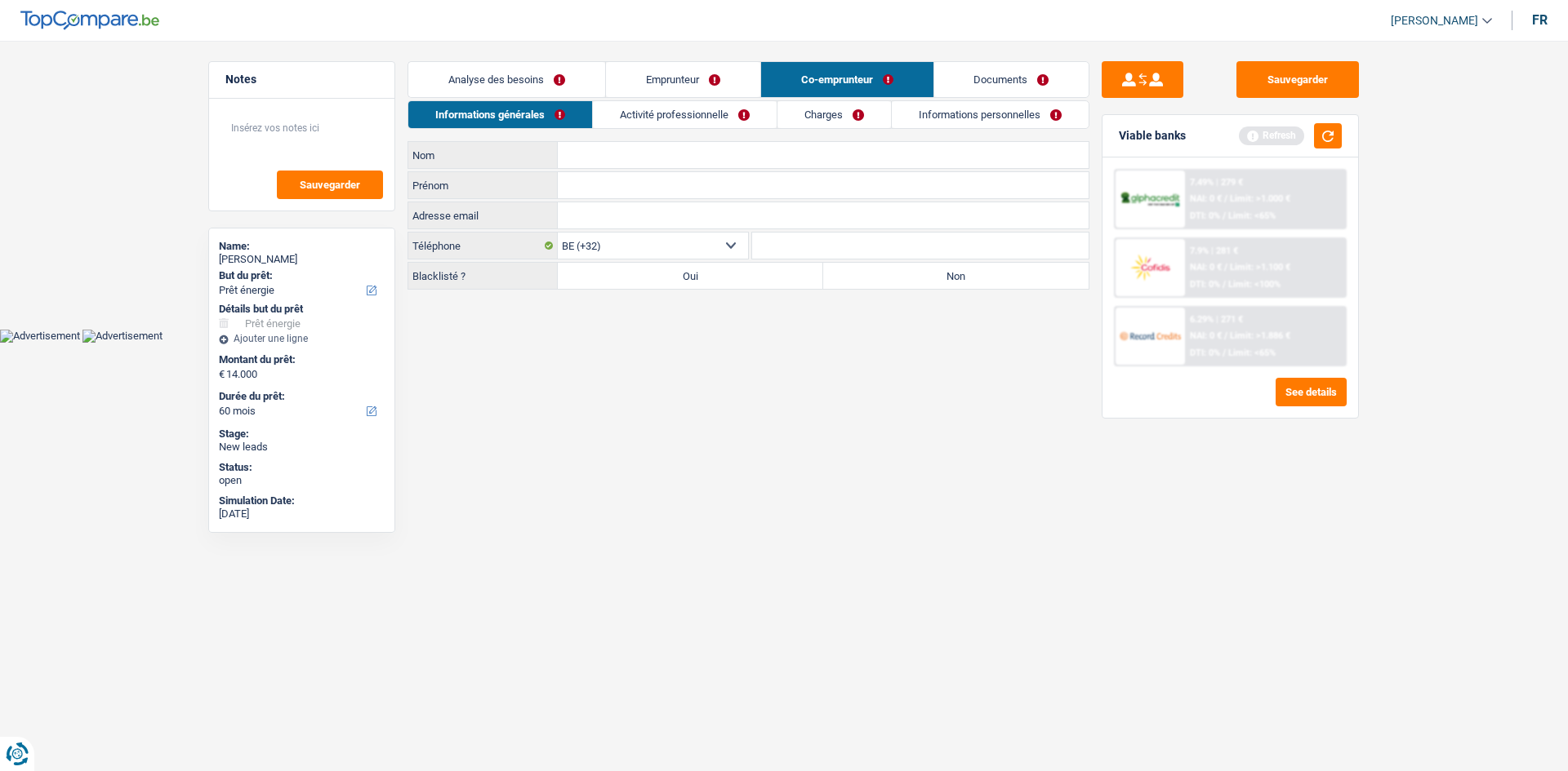
click at [592, 145] on input "Nom" at bounding box center [823, 155] width 531 height 26
type input "casapoiupou"
click at [679, 191] on input "Prénom" at bounding box center [823, 186] width 531 height 26
type input "Anais"
click at [679, 289] on div "Blacklisté ? Oui Non Tous les champs sont obligatoires. Veuillez sélectionner u…" at bounding box center [748, 276] width 682 height 28
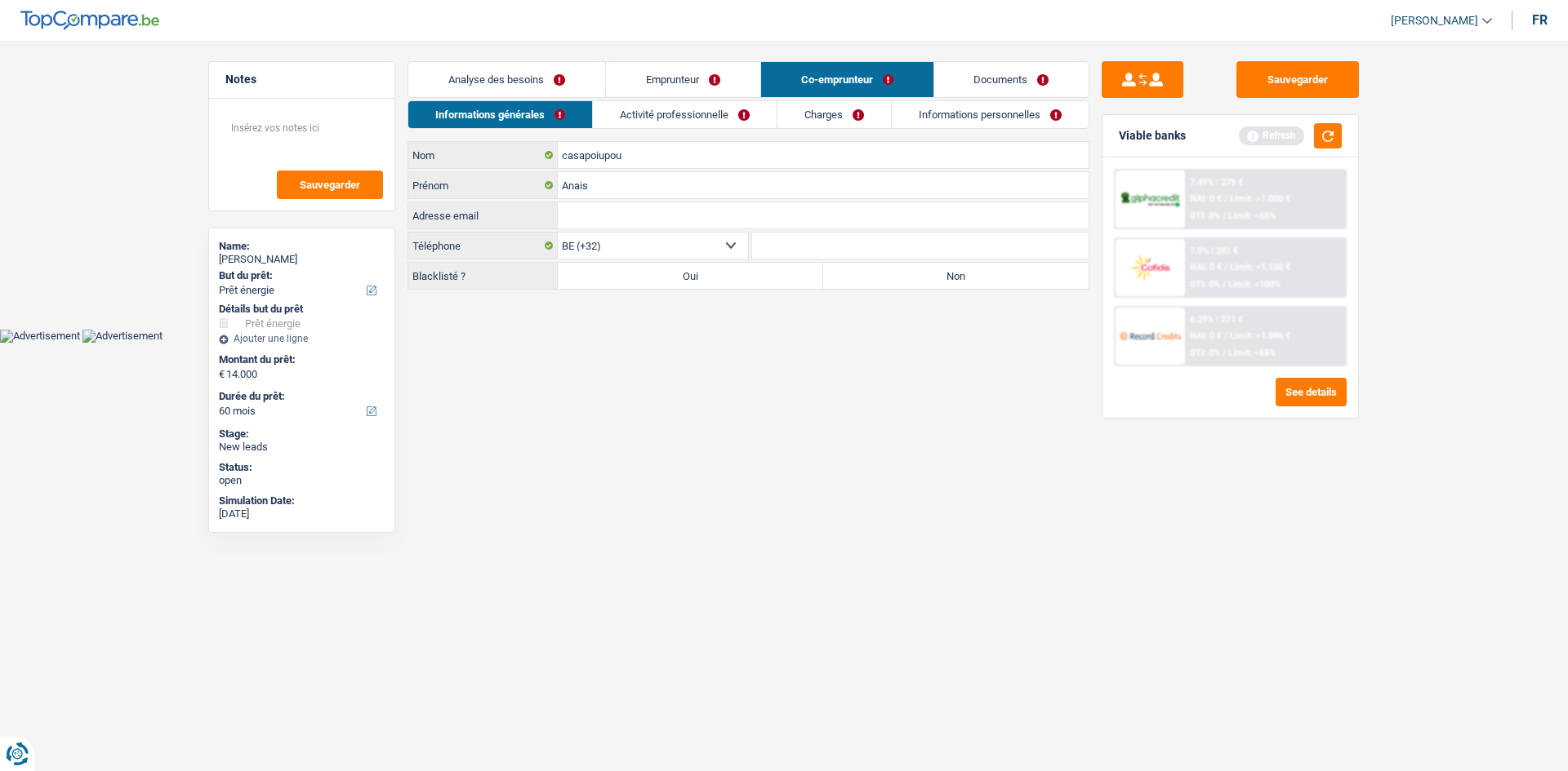
drag, startPoint x: 970, startPoint y: 277, endPoint x: 943, endPoint y: 272, distance: 27.5
click at [679, 277] on label "Non" at bounding box center [956, 276] width 266 height 26
click at [679, 277] on input "Non" at bounding box center [956, 276] width 266 height 26
radio input "true"
click at [679, 112] on link "Activité professionnelle" at bounding box center [685, 115] width 184 height 27
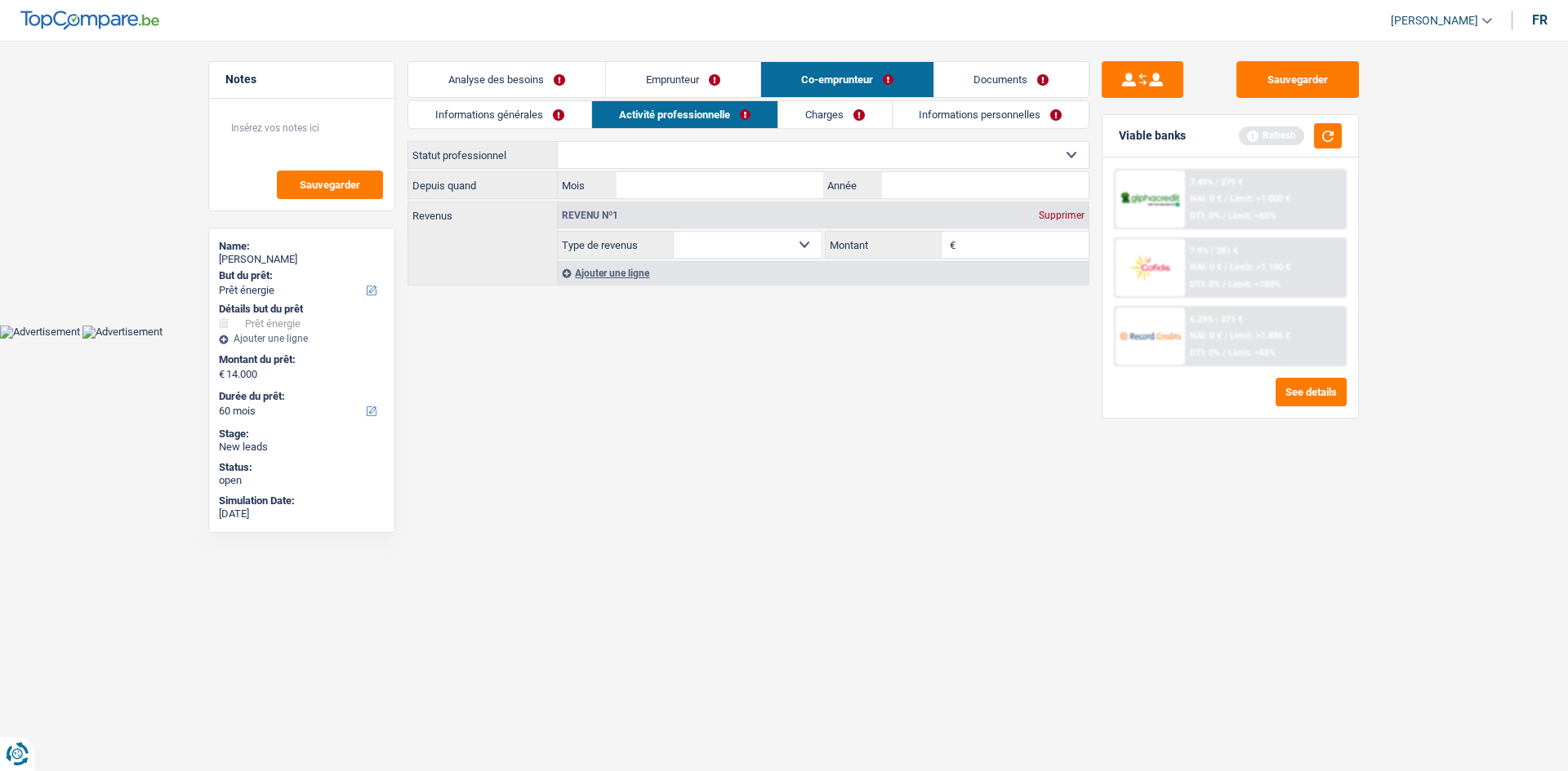
drag, startPoint x: 686, startPoint y: 145, endPoint x: 672, endPoint y: 154, distance: 16.6
click at [679, 144] on select "Ouvrier Employé privé Employé public Invalide Indépendant Pensionné Chômeur Mut…" at bounding box center [823, 155] width 531 height 26
select select "privateEmployee"
click at [558, 142] on select "Ouvrier Employé privé Employé public Invalide Indépendant Pensionné Chômeur Mut…" at bounding box center [823, 155] width 531 height 26
select select "netSalary"
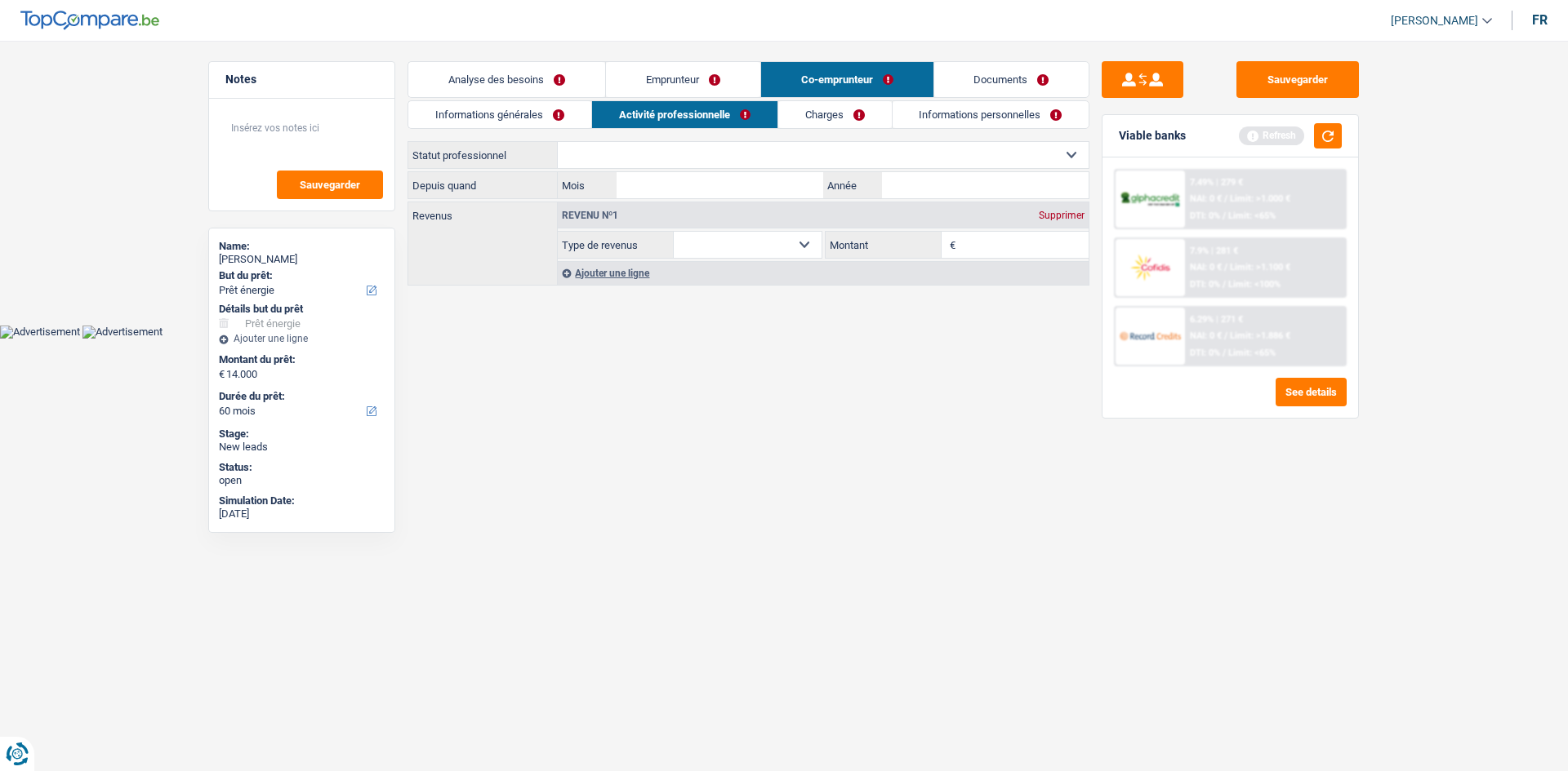
select select "netSalary"
select select "mealVouchers"
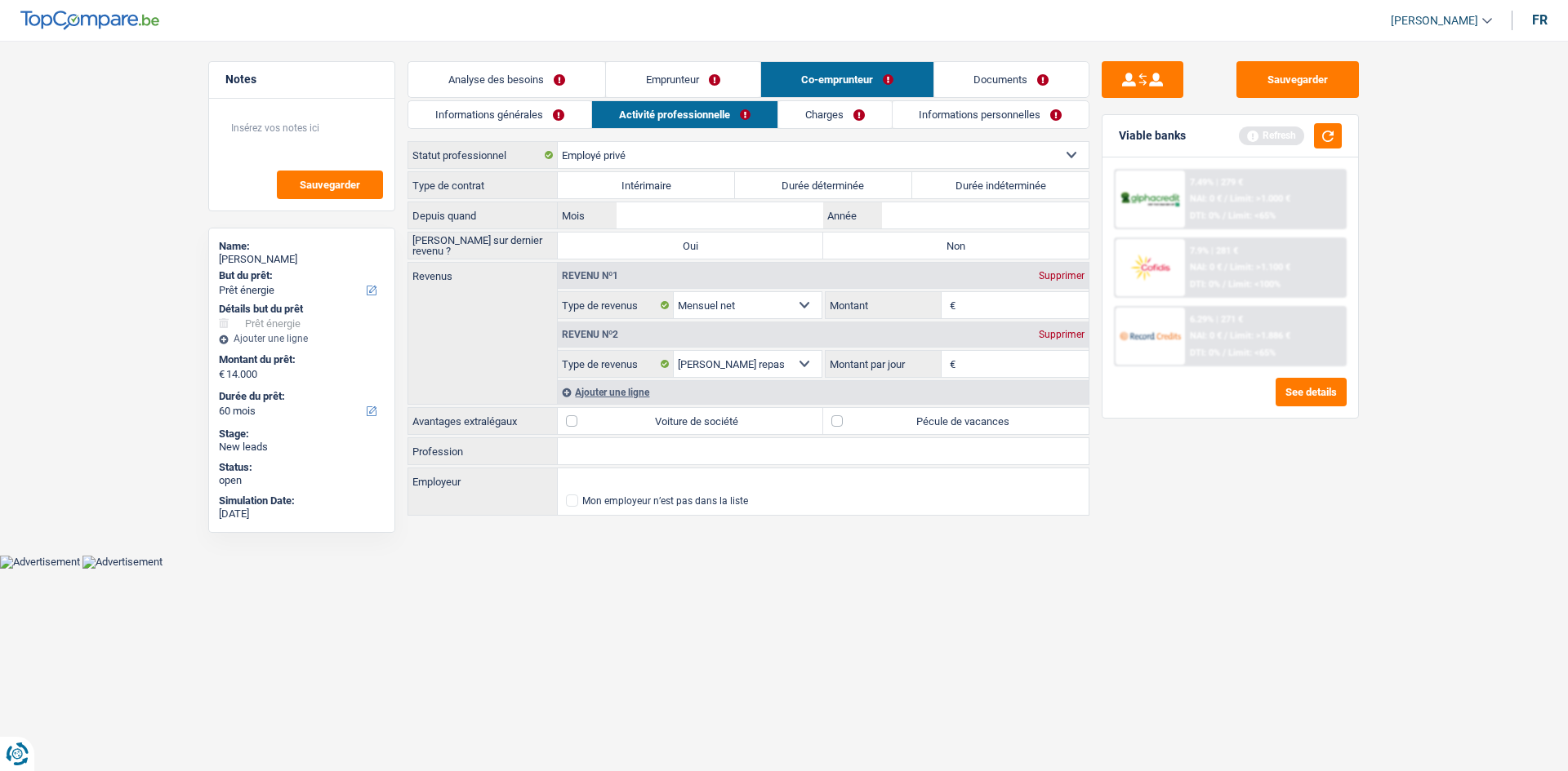
click at [679, 180] on label "Durée indéterminée" at bounding box center [1001, 186] width 177 height 26
click at [679, 180] on input "Durée indéterminée" at bounding box center [1001, 186] width 177 height 26
radio input "true"
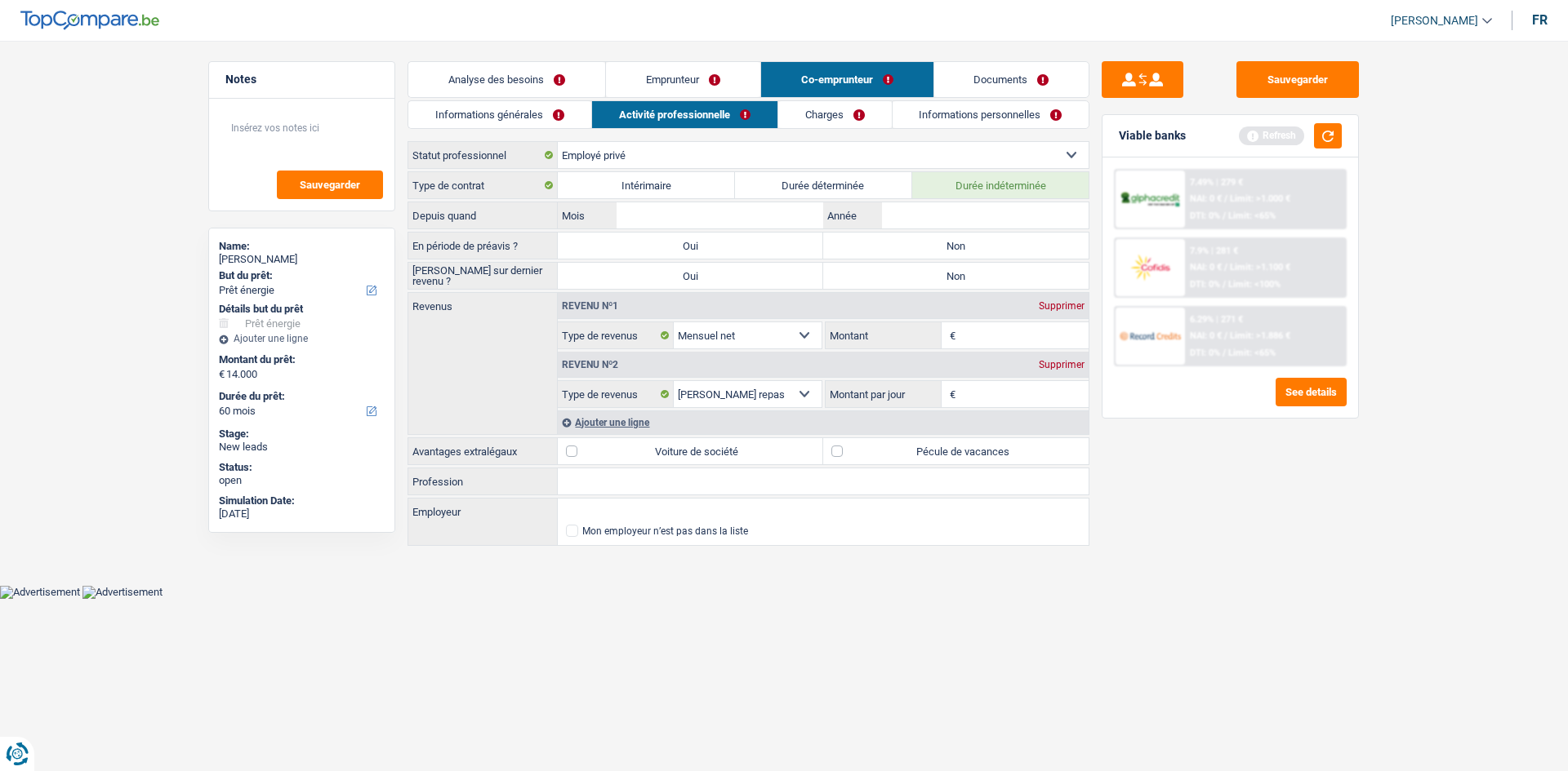
click at [679, 242] on label "Non" at bounding box center [956, 246] width 266 height 26
click at [679, 242] on input "Non" at bounding box center [956, 246] width 266 height 26
radio input "true"
click at [679, 277] on label "Non" at bounding box center [956, 276] width 266 height 26
click at [679, 277] on input "Non" at bounding box center [956, 276] width 266 height 26
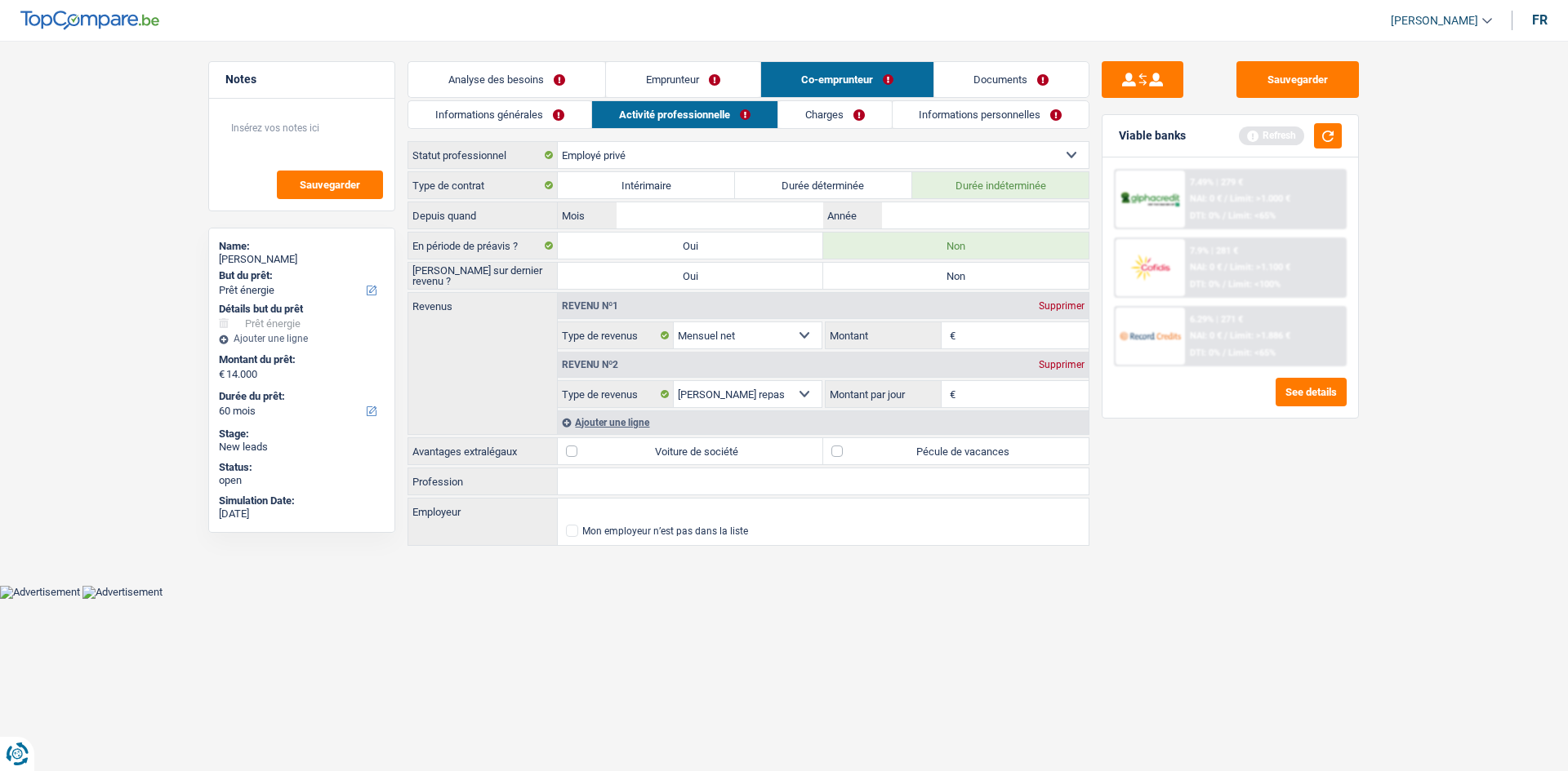
radio input "true"
click at [679, 207] on input "Année" at bounding box center [986, 215] width 207 height 26
click at [599, 367] on div "Type de contrat Intérimaire Durée déterminée Durée indéterminée Depuis quand Mo…" at bounding box center [748, 360] width 682 height 377
click at [620, 367] on input "Profession" at bounding box center [823, 482] width 531 height 26
type input "Assitante de direction"
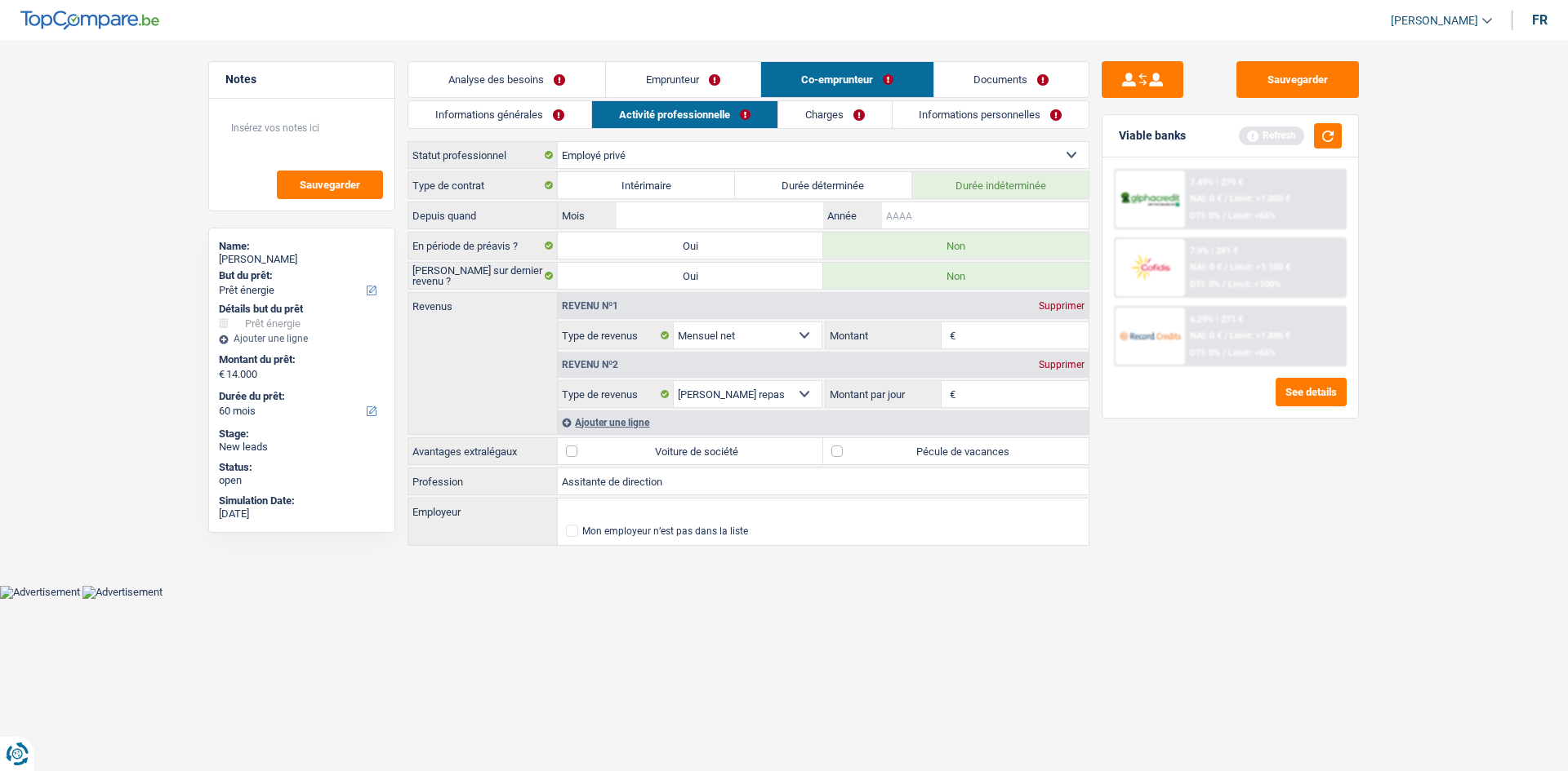
click at [679, 216] on input "Année" at bounding box center [986, 215] width 207 height 26
type input "2022"
click at [659, 225] on input "Mois" at bounding box center [720, 215] width 207 height 26
type input "4"
click at [679, 334] on input "Montant" at bounding box center [1024, 336] width 130 height 26
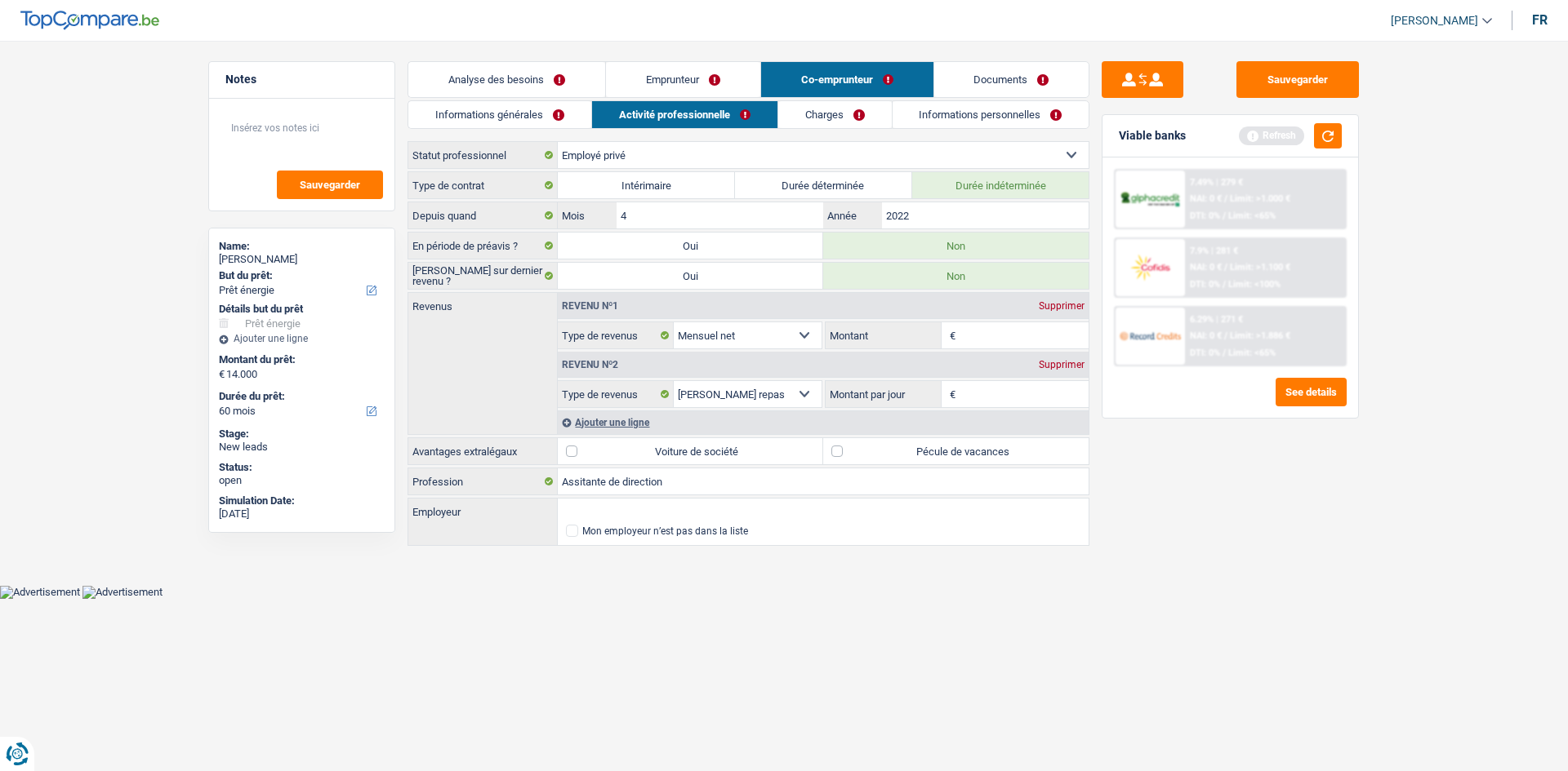
click at [679, 367] on div "Revenus Revenu nº1 Supprimer Allocation d'handicap Allocations chômage Allocati…" at bounding box center [748, 363] width 682 height 143
click at [679, 367] on label "Pécule de vacances" at bounding box center [956, 451] width 266 height 26
click at [679, 367] on input "Pécule de vacances" at bounding box center [956, 451] width 266 height 26
checkbox input "true"
click at [679, 337] on input "Montant" at bounding box center [1024, 336] width 130 height 26
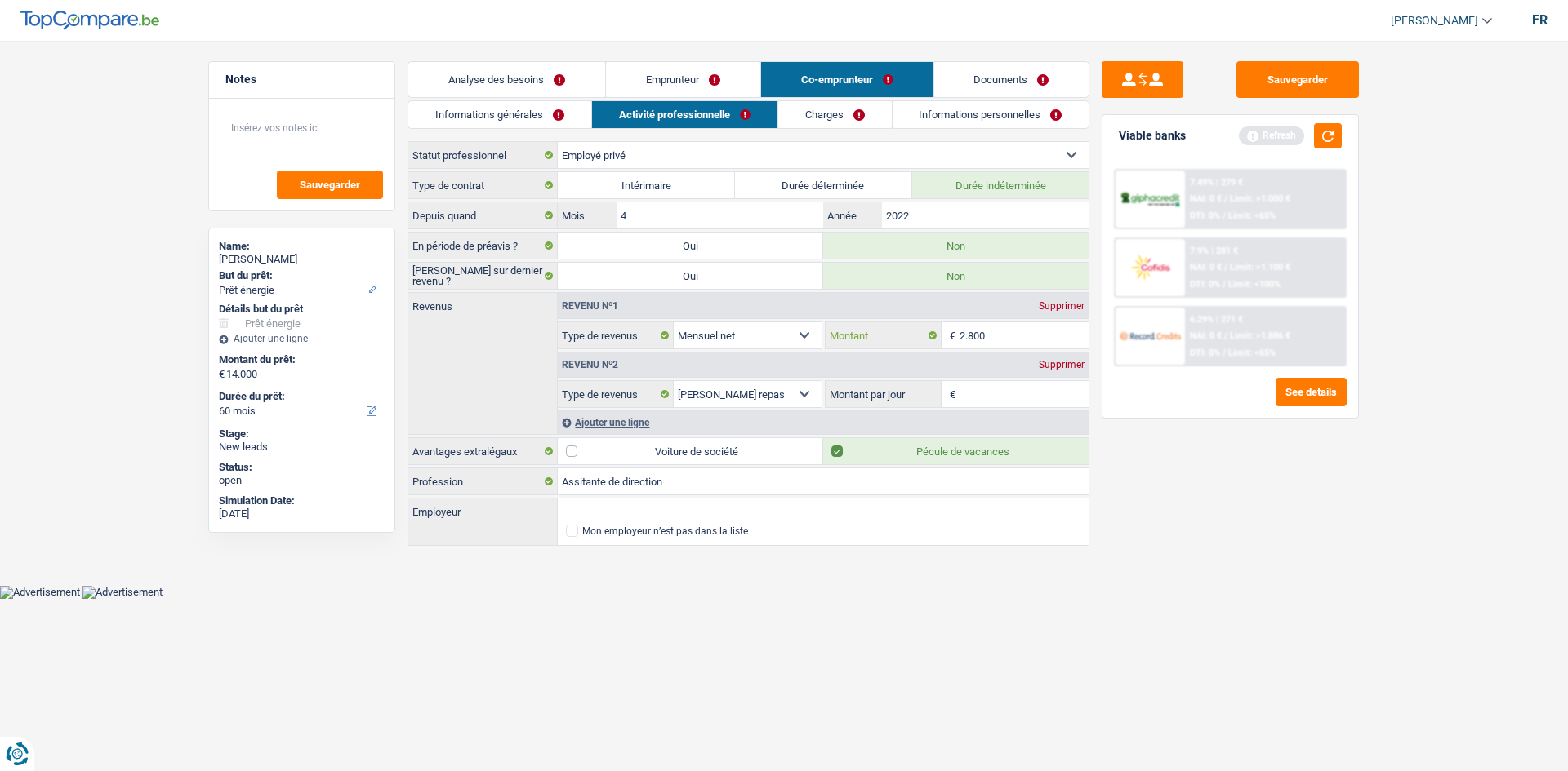
type input "2.800"
click at [679, 367] on html "Vous avez le contrôle de vos données Nous utilisons des cookies, tout comme nos…" at bounding box center [784, 299] width 1568 height 599
click at [679, 367] on input "Montant par jour" at bounding box center [1024, 394] width 130 height 26
click at [679, 367] on div "Supprimer" at bounding box center [1062, 365] width 54 height 10
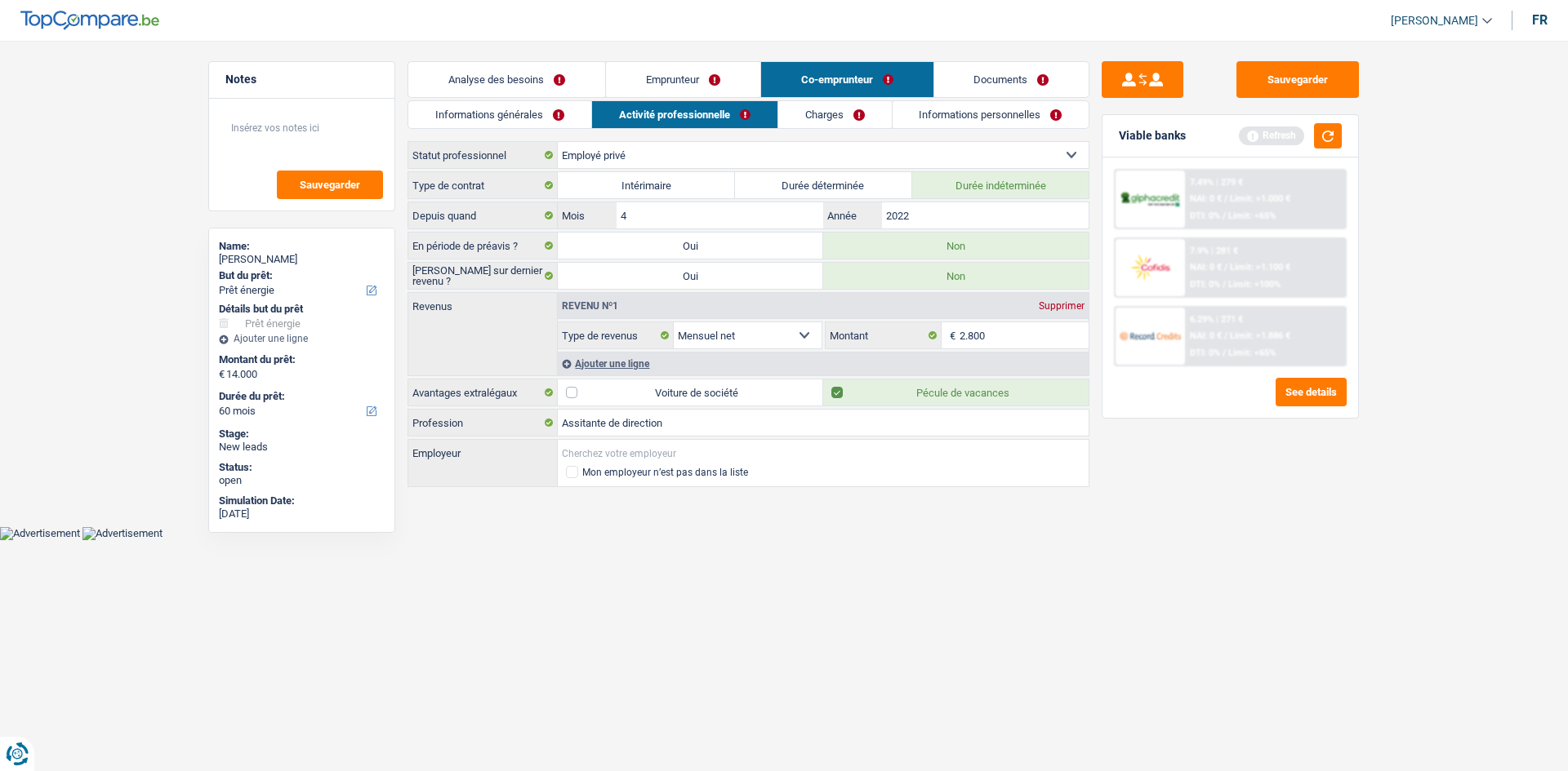
click at [660, 367] on input "Employeur" at bounding box center [823, 453] width 531 height 26
click at [582, 367] on input "Assitante de direction" at bounding box center [823, 423] width 531 height 26
type input "Assistante de direction"
click at [590, 367] on input "Employeur" at bounding box center [823, 453] width 531 height 26
type input "UC louvain"
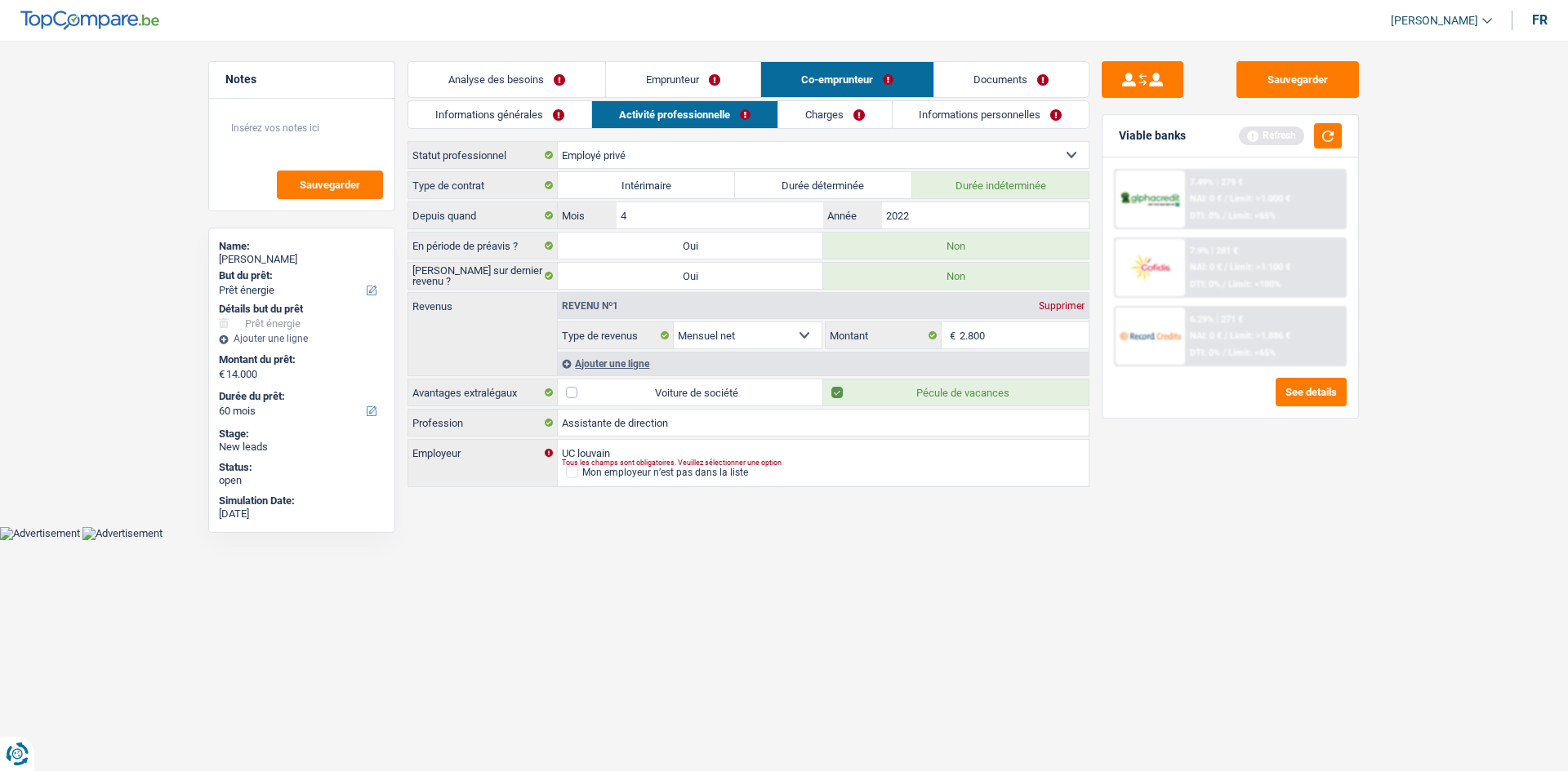
click at [679, 113] on link "Charges" at bounding box center [835, 115] width 114 height 27
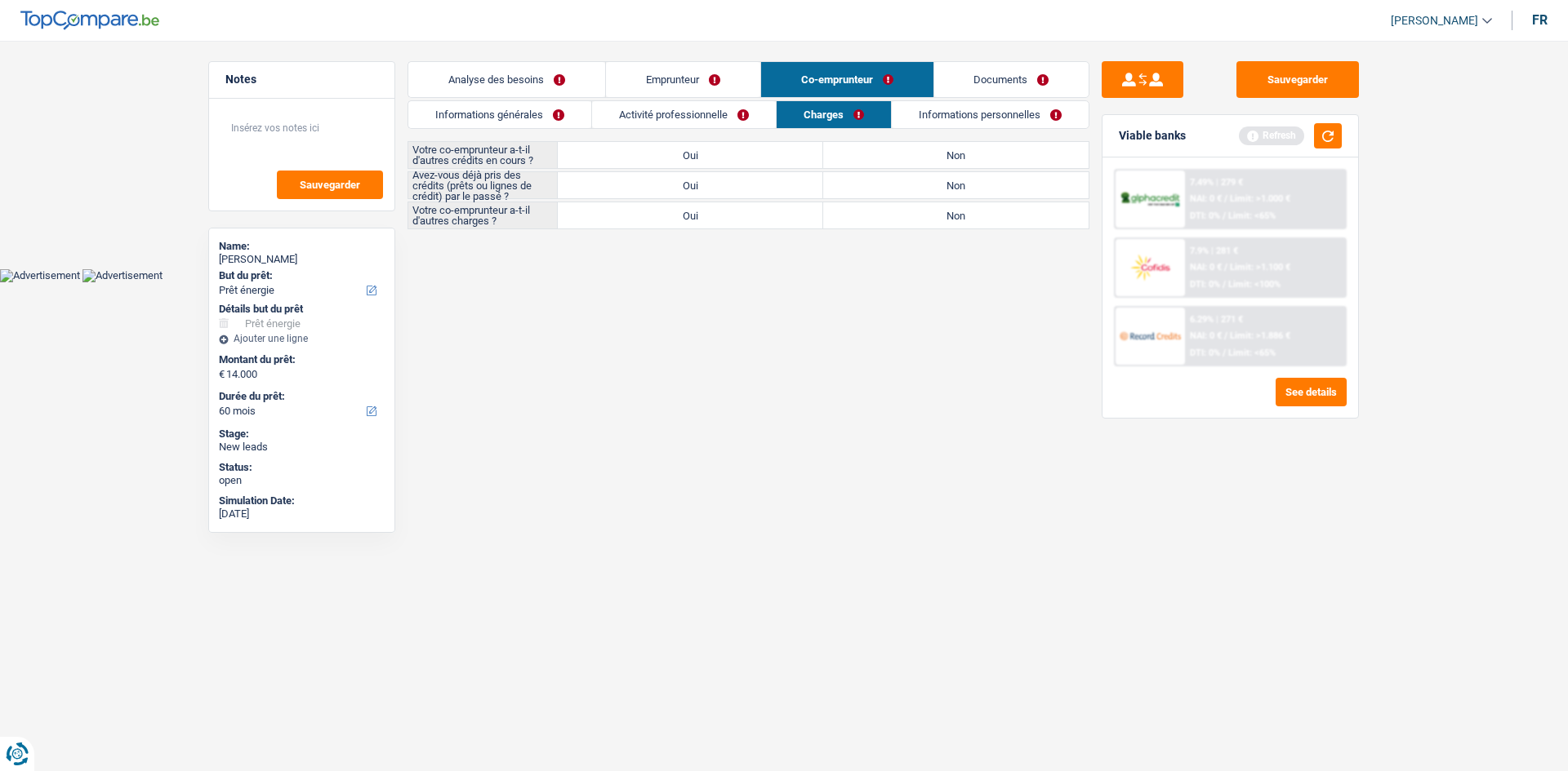
drag, startPoint x: 892, startPoint y: 159, endPoint x: 881, endPoint y: 203, distance: 45.4
click at [679, 155] on label "Non" at bounding box center [956, 155] width 266 height 26
click at [679, 155] on input "Non" at bounding box center [956, 155] width 266 height 26
radio input "true"
click at [679, 226] on label "Non" at bounding box center [956, 215] width 266 height 26
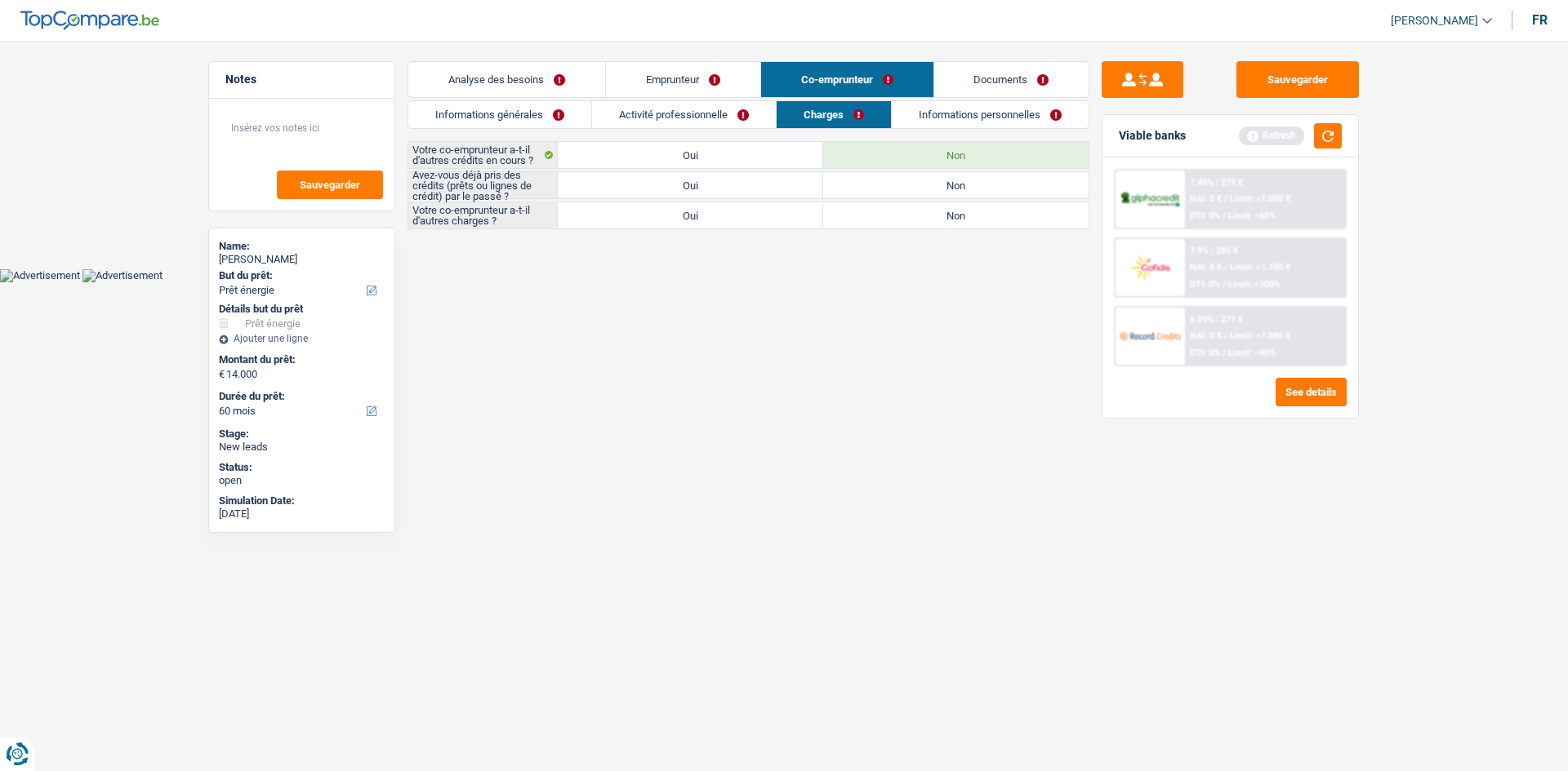
click at [679, 226] on input "Non" at bounding box center [956, 215] width 266 height 26
radio input "true"
click at [679, 186] on label "Oui" at bounding box center [690, 186] width 266 height 26
click at [679, 186] on input "Oui" at bounding box center [690, 186] width 266 height 26
radio input "true"
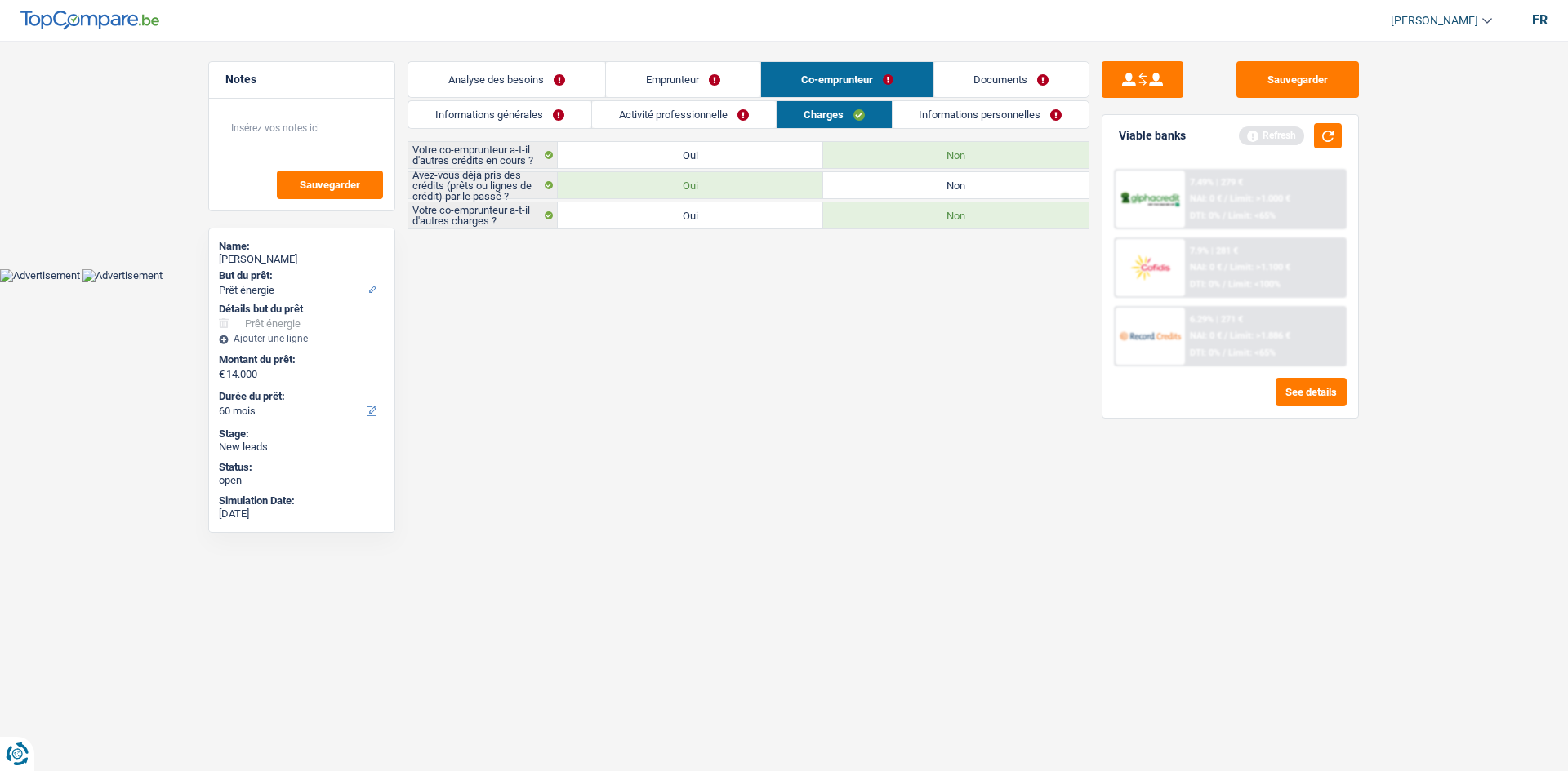
click at [679, 105] on link "Informations personnelles" at bounding box center [991, 115] width 197 height 27
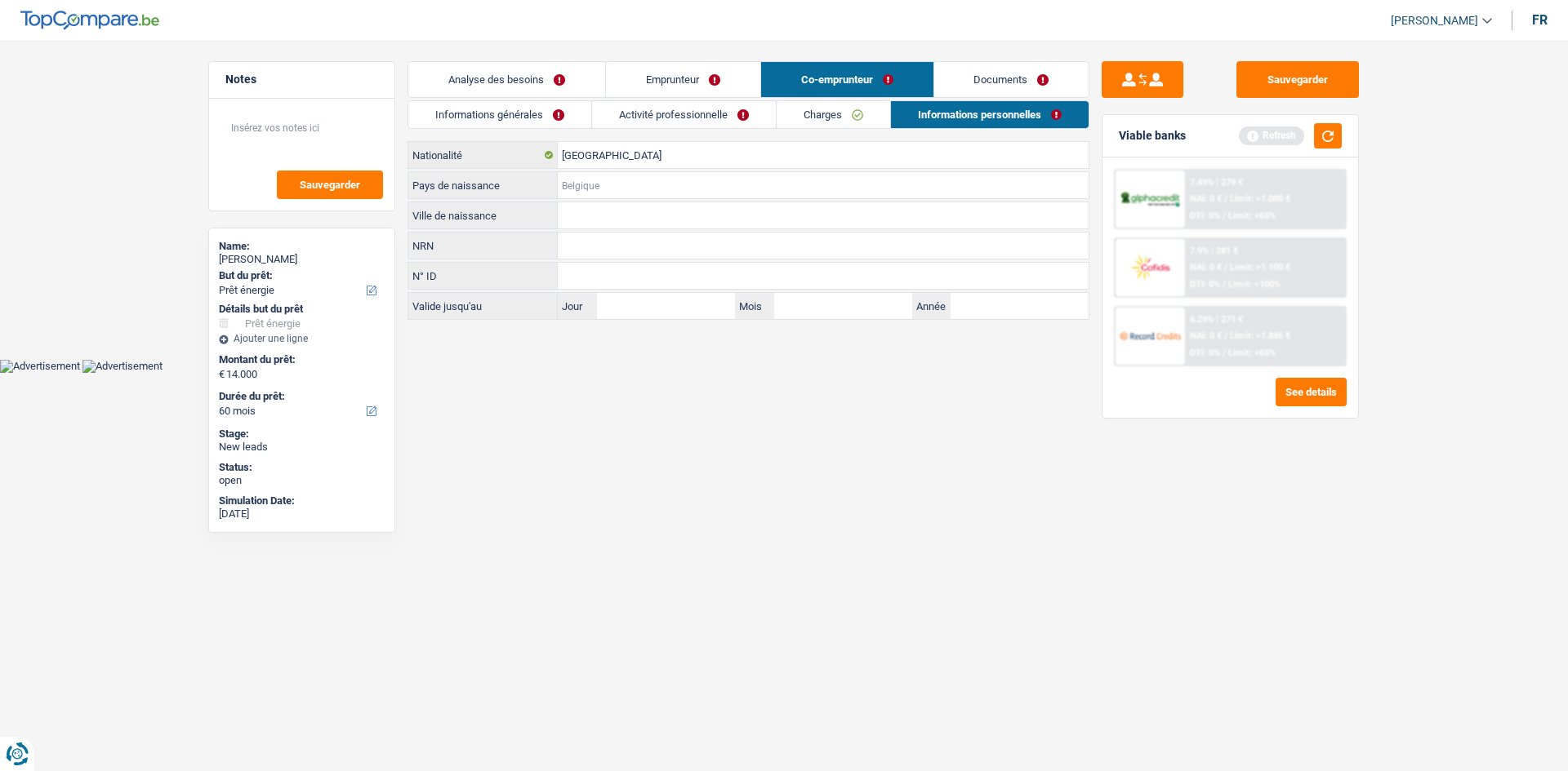
click at [679, 177] on input "Pays de naissance" at bounding box center [823, 186] width 531 height 26
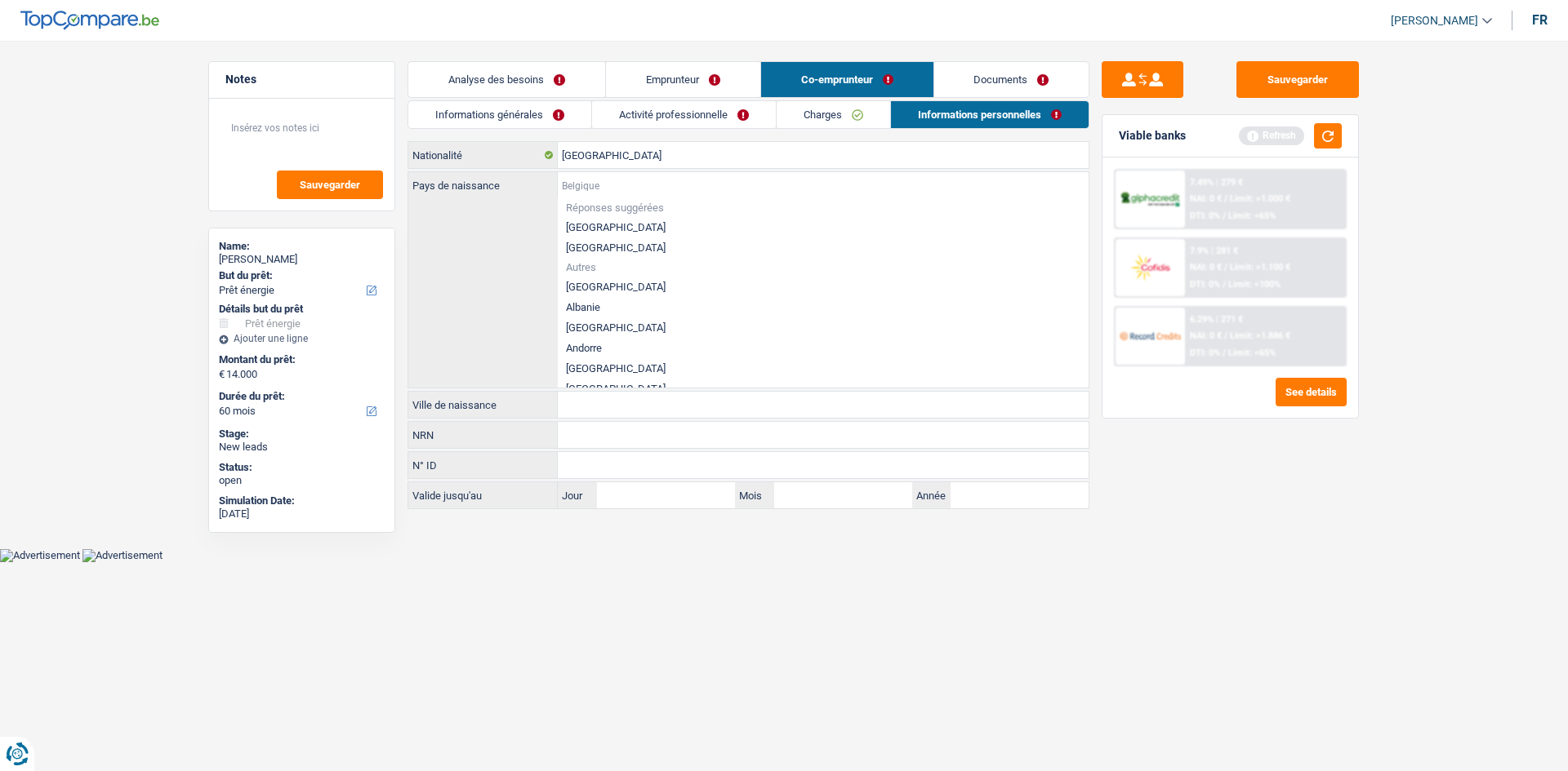
type input "N"
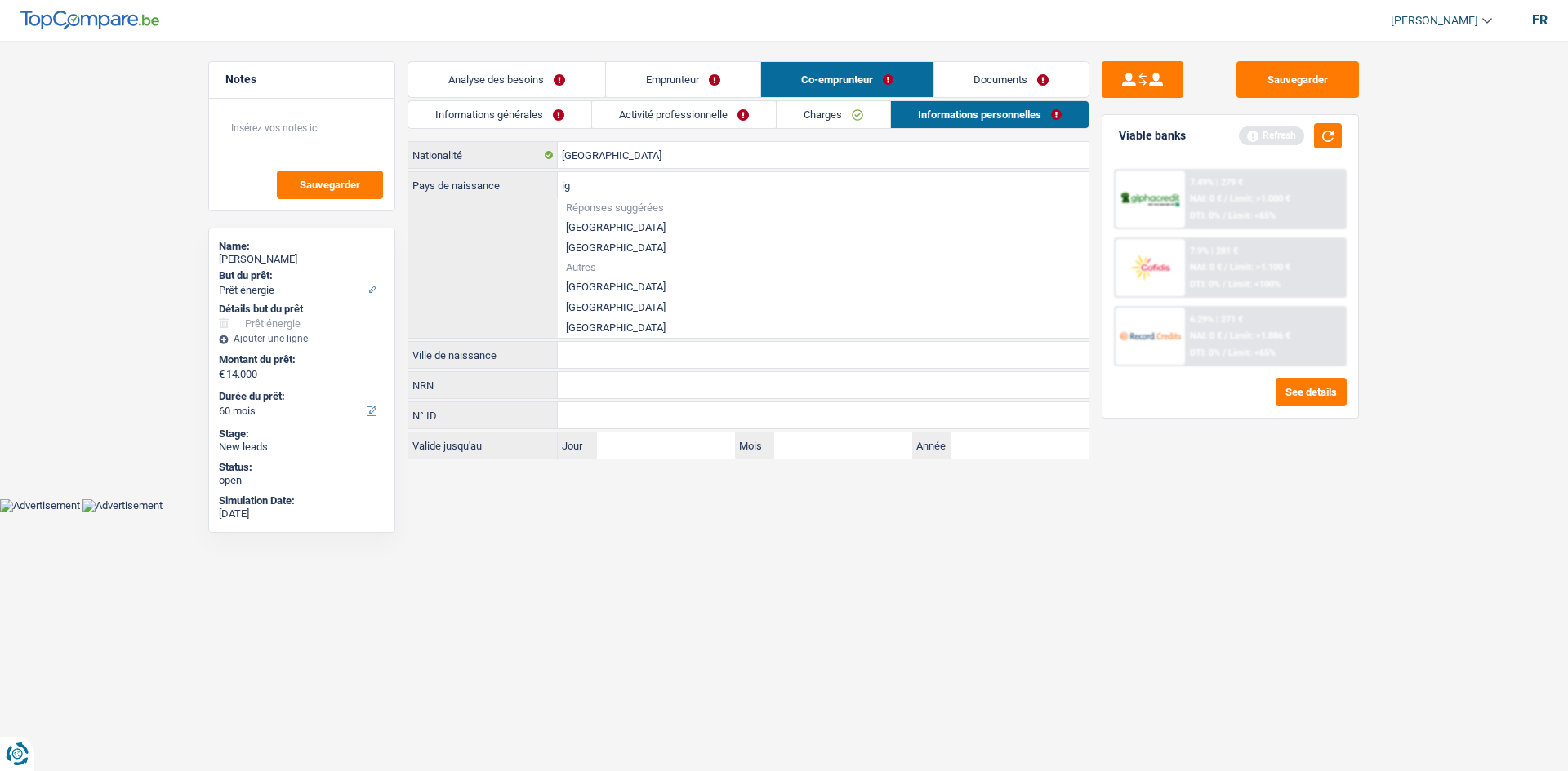
click at [609, 308] on li "Niger" at bounding box center [823, 308] width 531 height 21
type input "Niger"
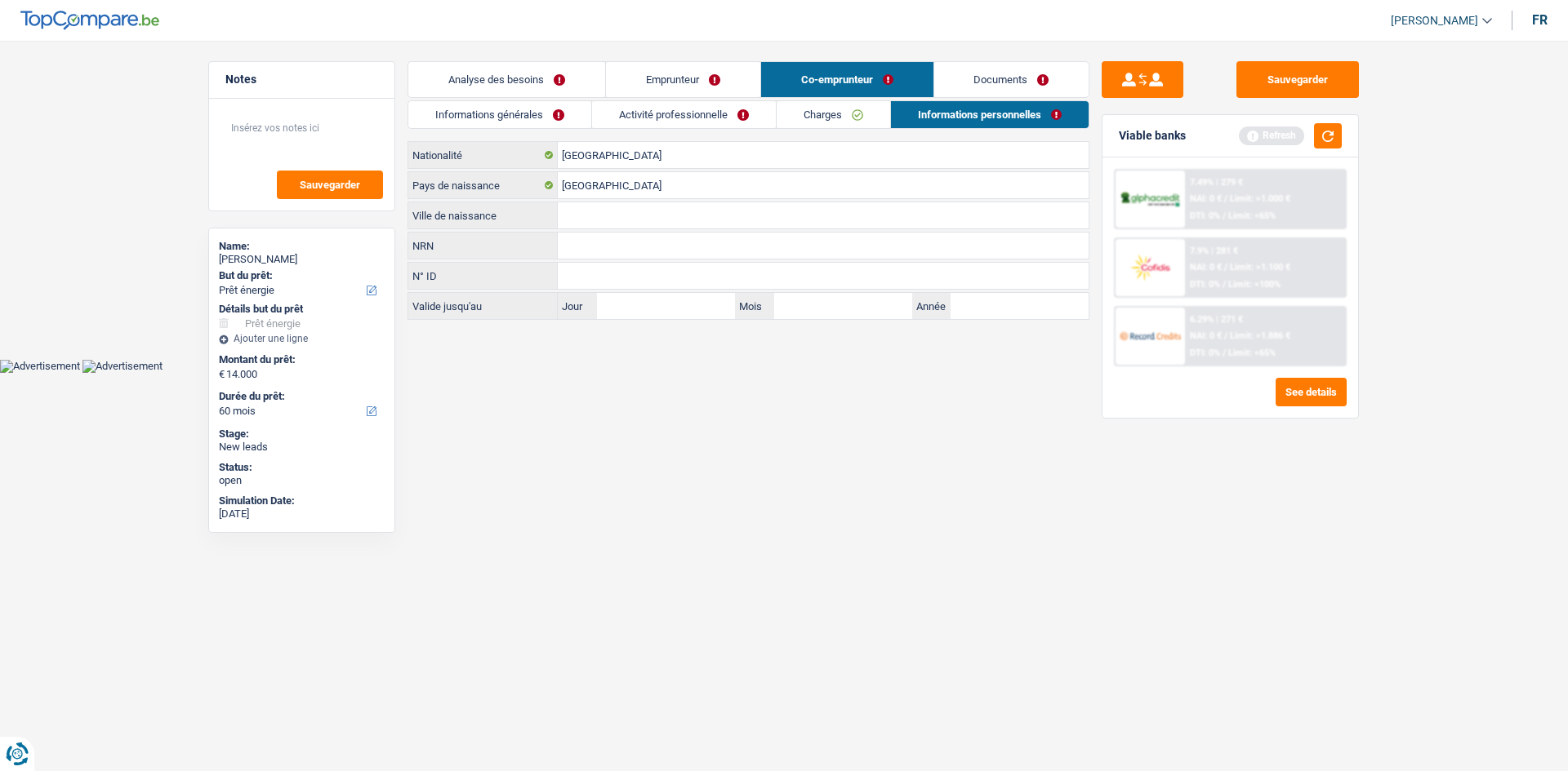
click at [611, 214] on input "Ville de naissance" at bounding box center [823, 215] width 531 height 26
click at [613, 190] on input "Niger" at bounding box center [823, 186] width 531 height 26
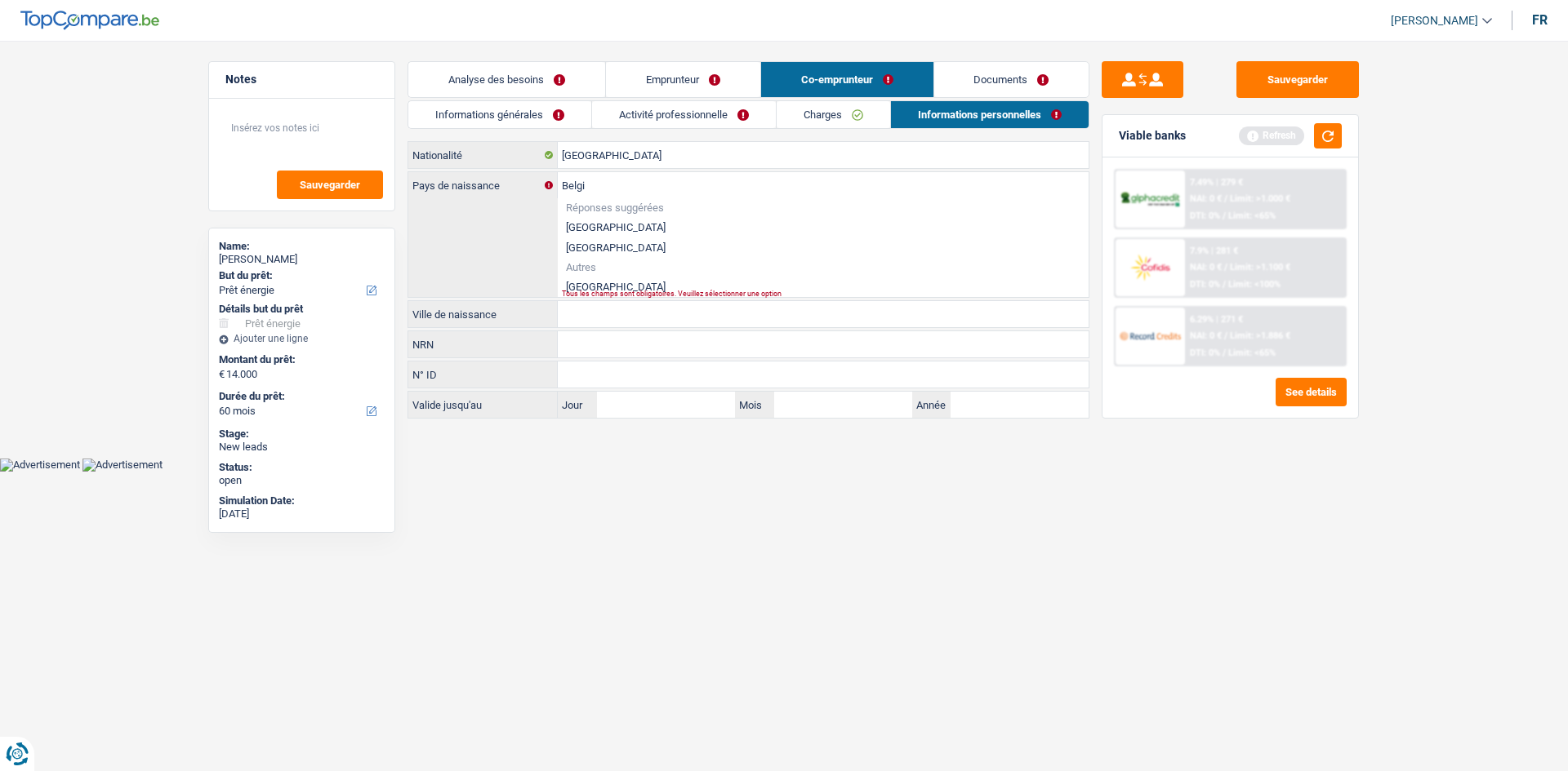
click at [595, 227] on li "[GEOGRAPHIC_DATA]" at bounding box center [823, 227] width 531 height 21
type input "[GEOGRAPHIC_DATA]"
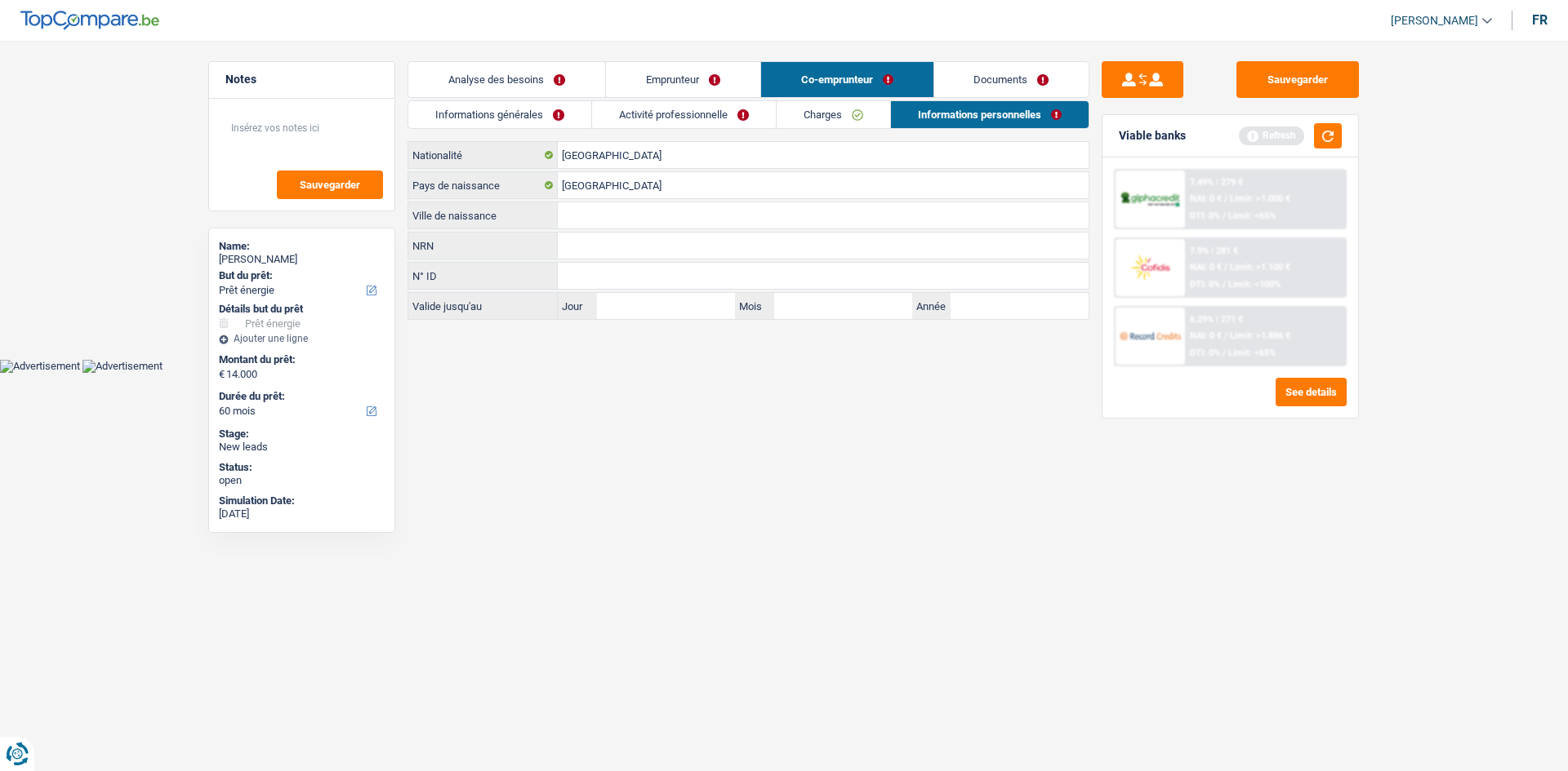
click at [645, 227] on input "Ville de naissance" at bounding box center [823, 215] width 531 height 26
type input "Anderlecht"
click at [646, 367] on html "Vous avez le contrôle de vos données Nous utilisons des cookies, tout comme nos…" at bounding box center [784, 186] width 1568 height 373
click at [567, 83] on link "Analyse des besoins" at bounding box center [506, 80] width 197 height 35
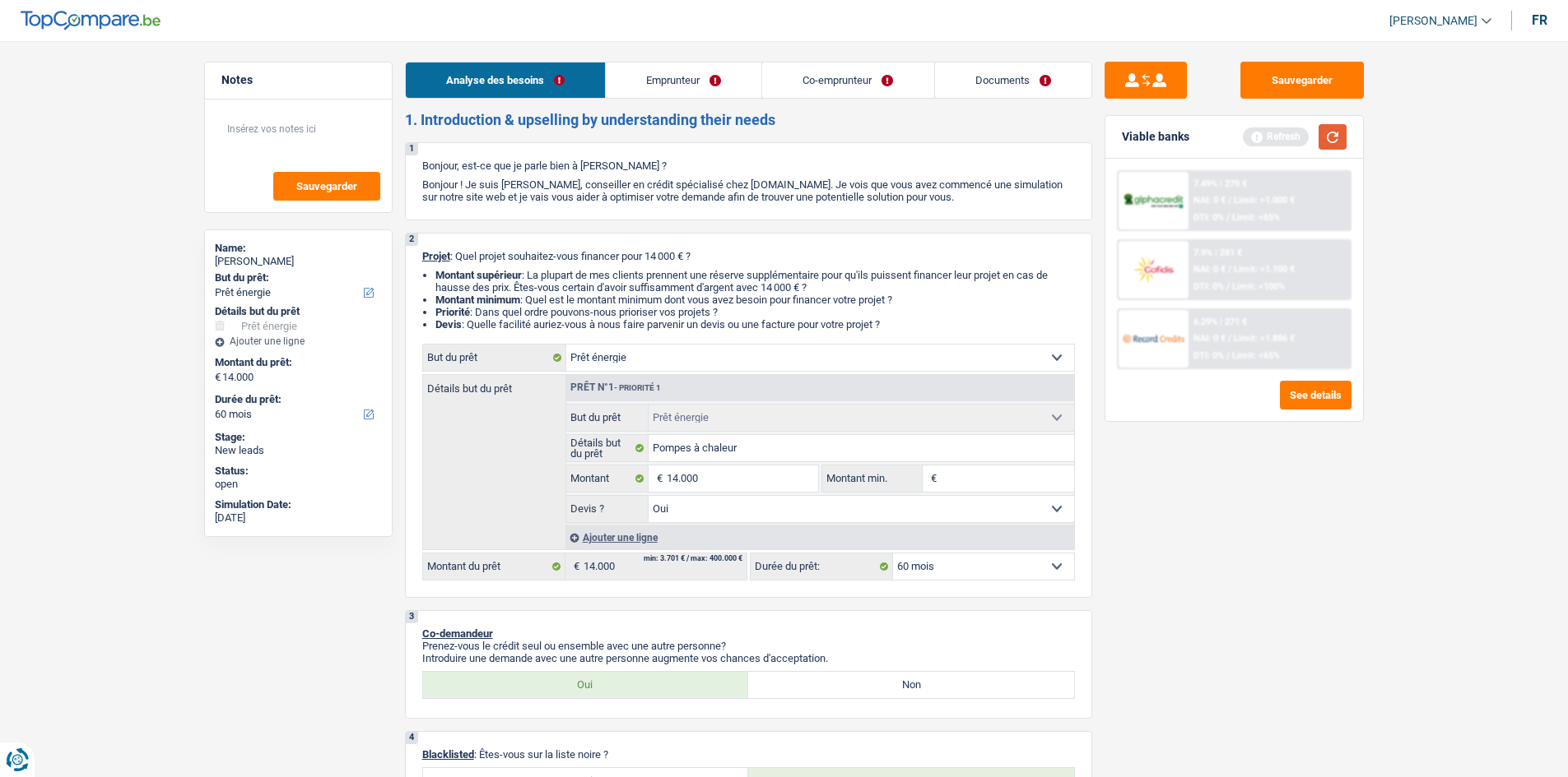
drag, startPoint x: 1319, startPoint y: 146, endPoint x: 1293, endPoint y: 157, distance: 28.2
click at [684, 148] on div "Refresh" at bounding box center [1294, 136] width 103 height 25
click at [684, 145] on div "Refresh" at bounding box center [1294, 136] width 103 height 25
click at [684, 150] on div "Viable banks Refresh" at bounding box center [1234, 137] width 258 height 43
click at [684, 139] on button "button" at bounding box center [1333, 136] width 28 height 25
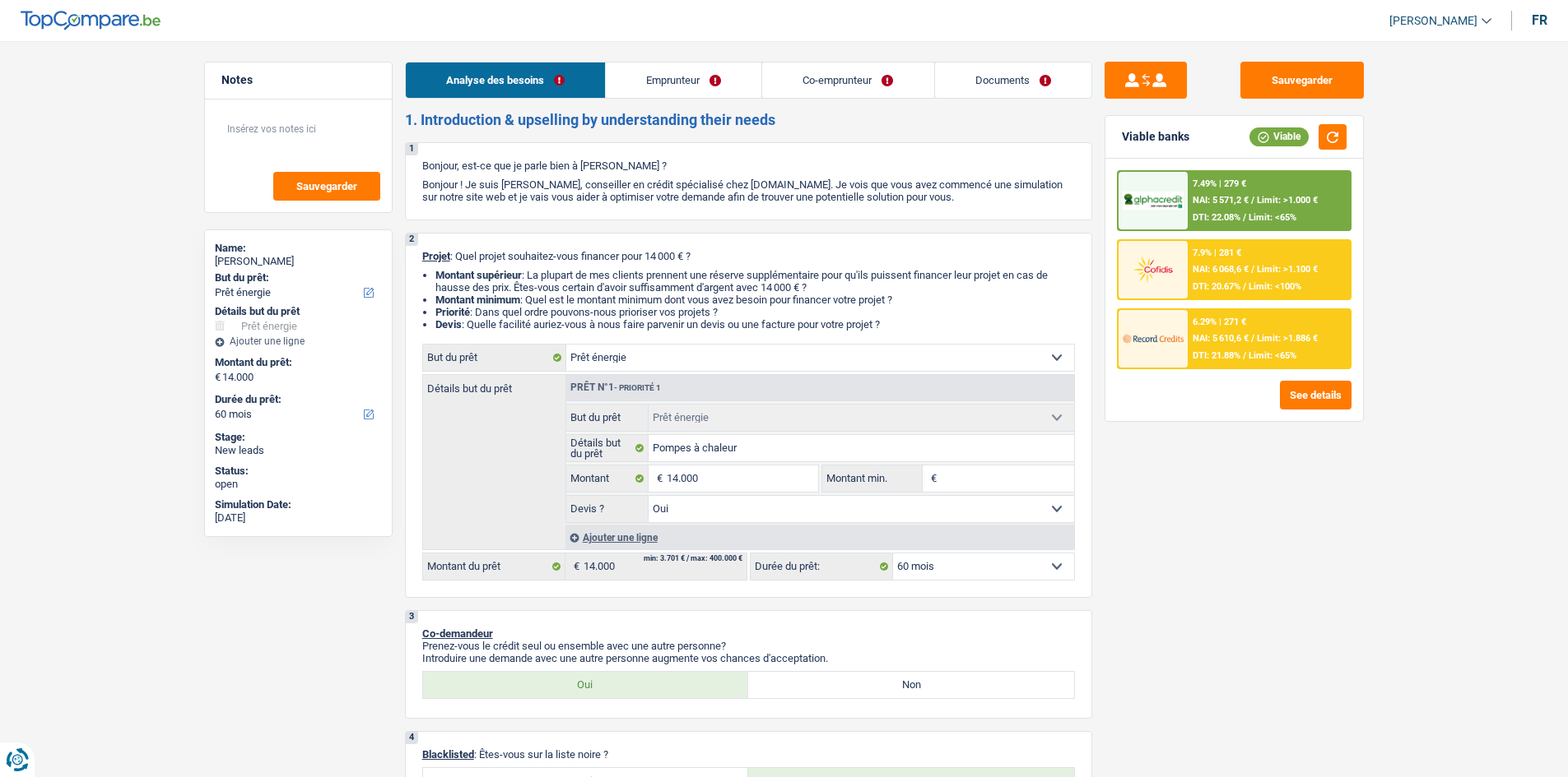
click at [684, 350] on div "6.29% | 271 € NAI: 5 610,6 € / Limit: >1.886 € DTI: 21.88% / Limit: <65%" at bounding box center [1268, 338] width 162 height 57
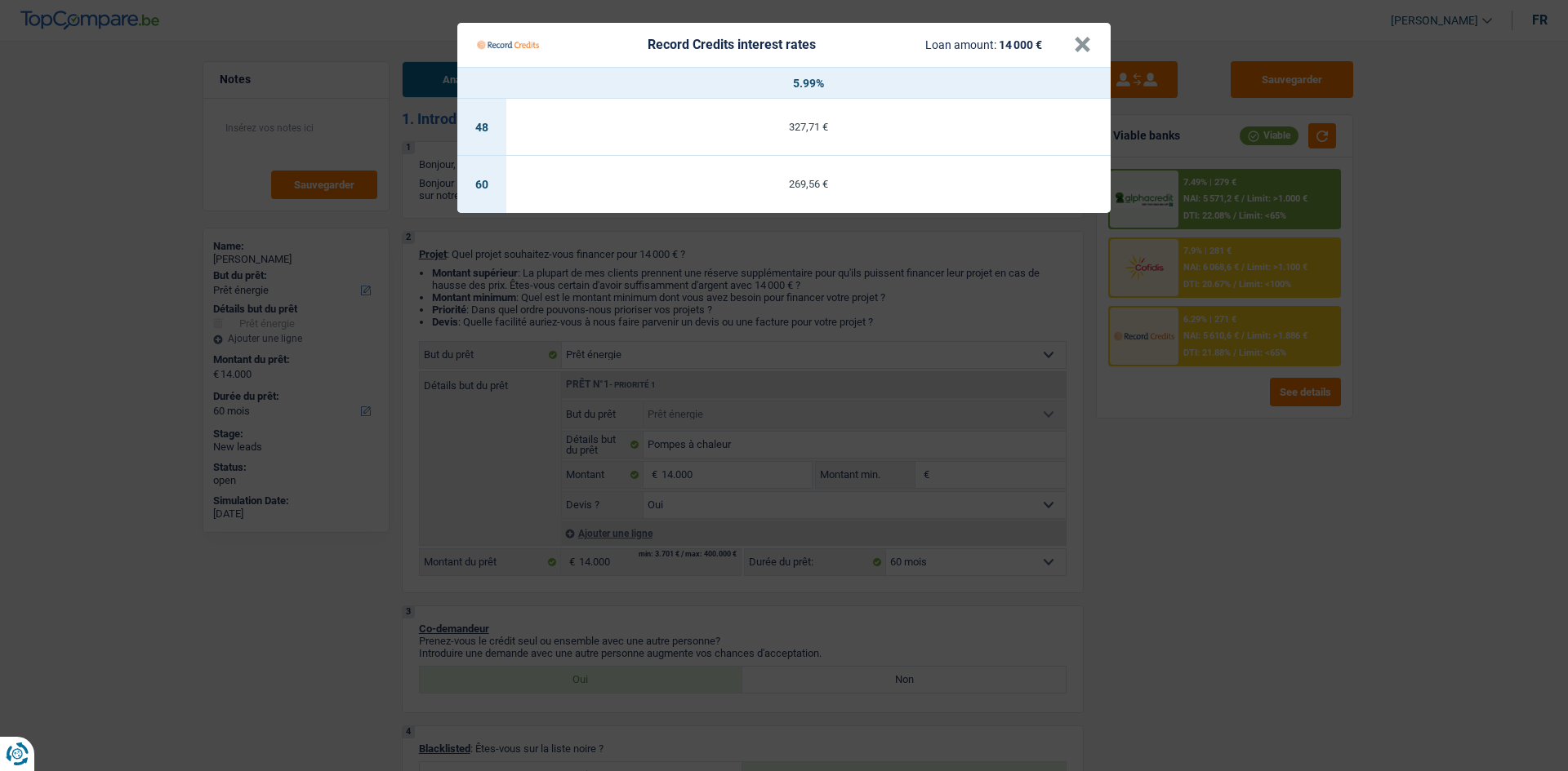
drag, startPoint x: 1292, startPoint y: 581, endPoint x: 1203, endPoint y: 477, distance: 136.9
click at [679, 367] on Credits "Record Credits interest rates Loan amount: 14 000 € × 5.99% 48 327,71 € 60 269,…" at bounding box center [784, 385] width 1568 height 771
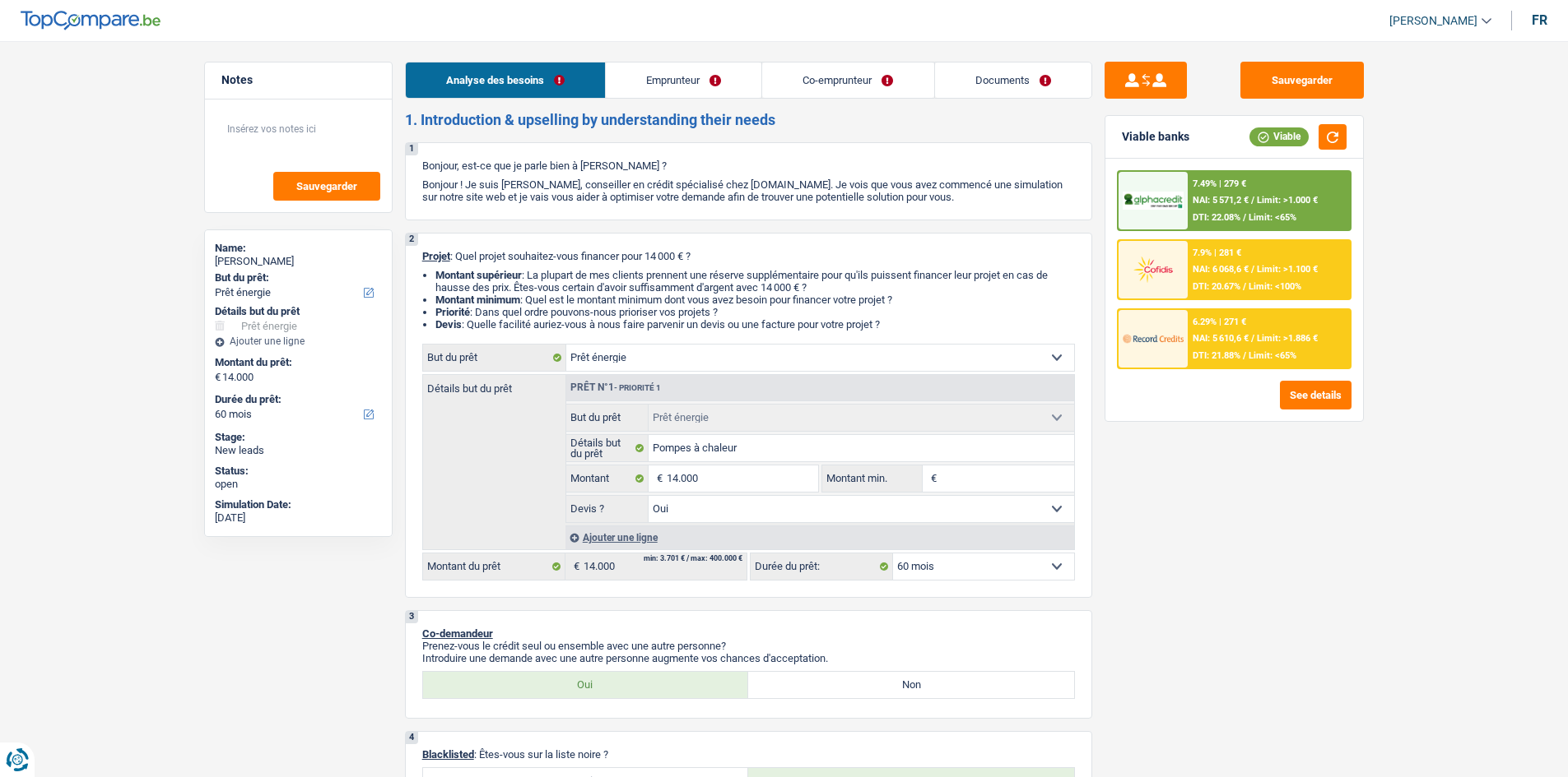
drag, startPoint x: 1272, startPoint y: 288, endPoint x: 1294, endPoint y: 308, distance: 29.7
click at [684, 301] on div "7.49% | 279 € NAI: 5 571,2 € / Limit: >1.000 € DTI: 22.08% / Limit: <65% 7.9% |…" at bounding box center [1234, 270] width 235 height 199
drag, startPoint x: 1206, startPoint y: 458, endPoint x: 1248, endPoint y: 396, distance: 74.9
click at [684, 370] on div "Sauvegarder Viable banks Viable 7.49% | 279 € NAI: 5 571,2 € / Limit: >1.000 € …" at bounding box center [1234, 404] width 284 height 685
click at [684, 184] on div "7.49% | 279 €" at bounding box center [1219, 183] width 54 height 10
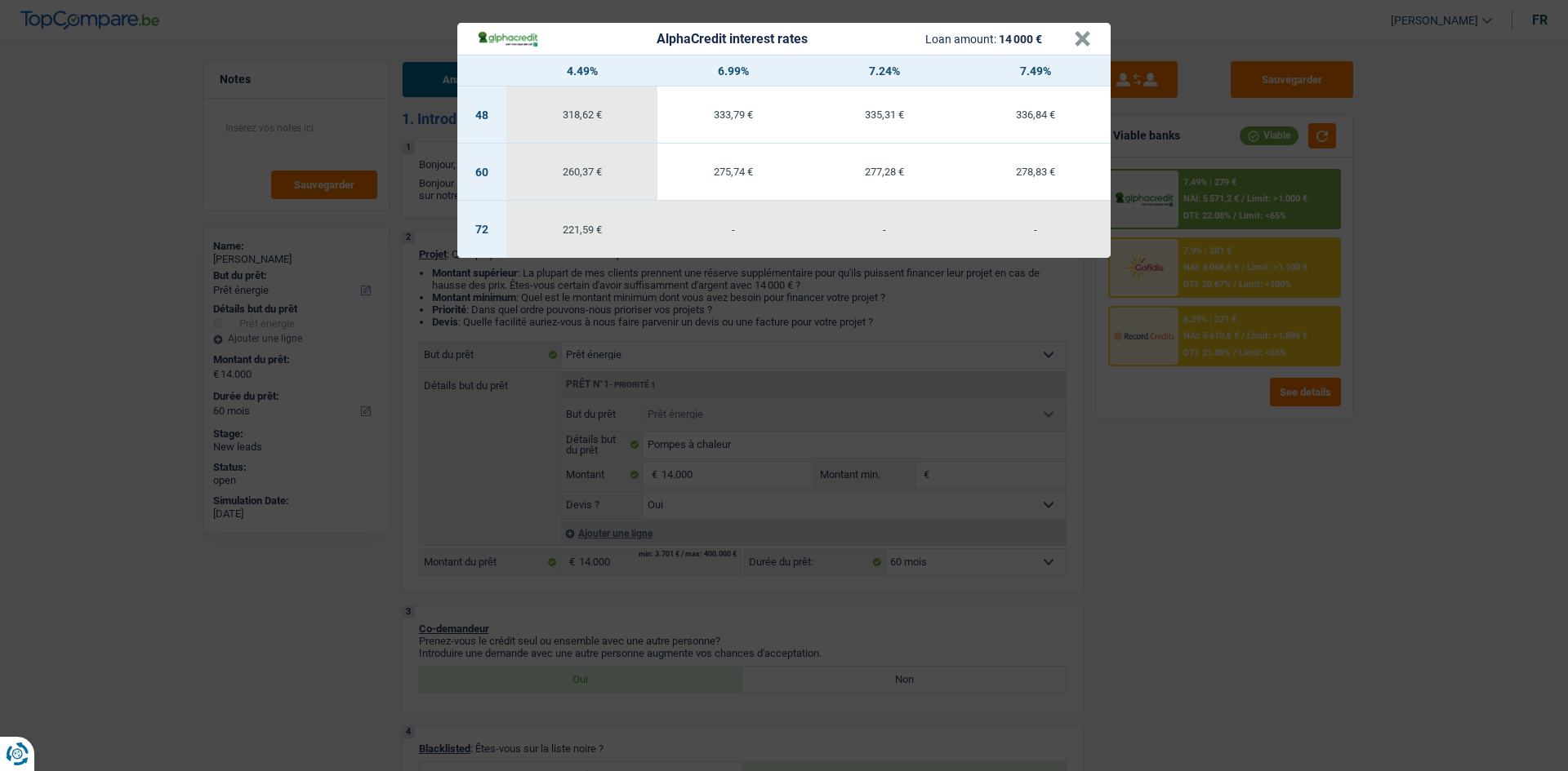
click at [679, 367] on div "AlphaCredit interest rates Loan amount: 14 000 € × 4.49% 6.99% 7.24% 7.49% 48 3…" at bounding box center [784, 385] width 1568 height 771
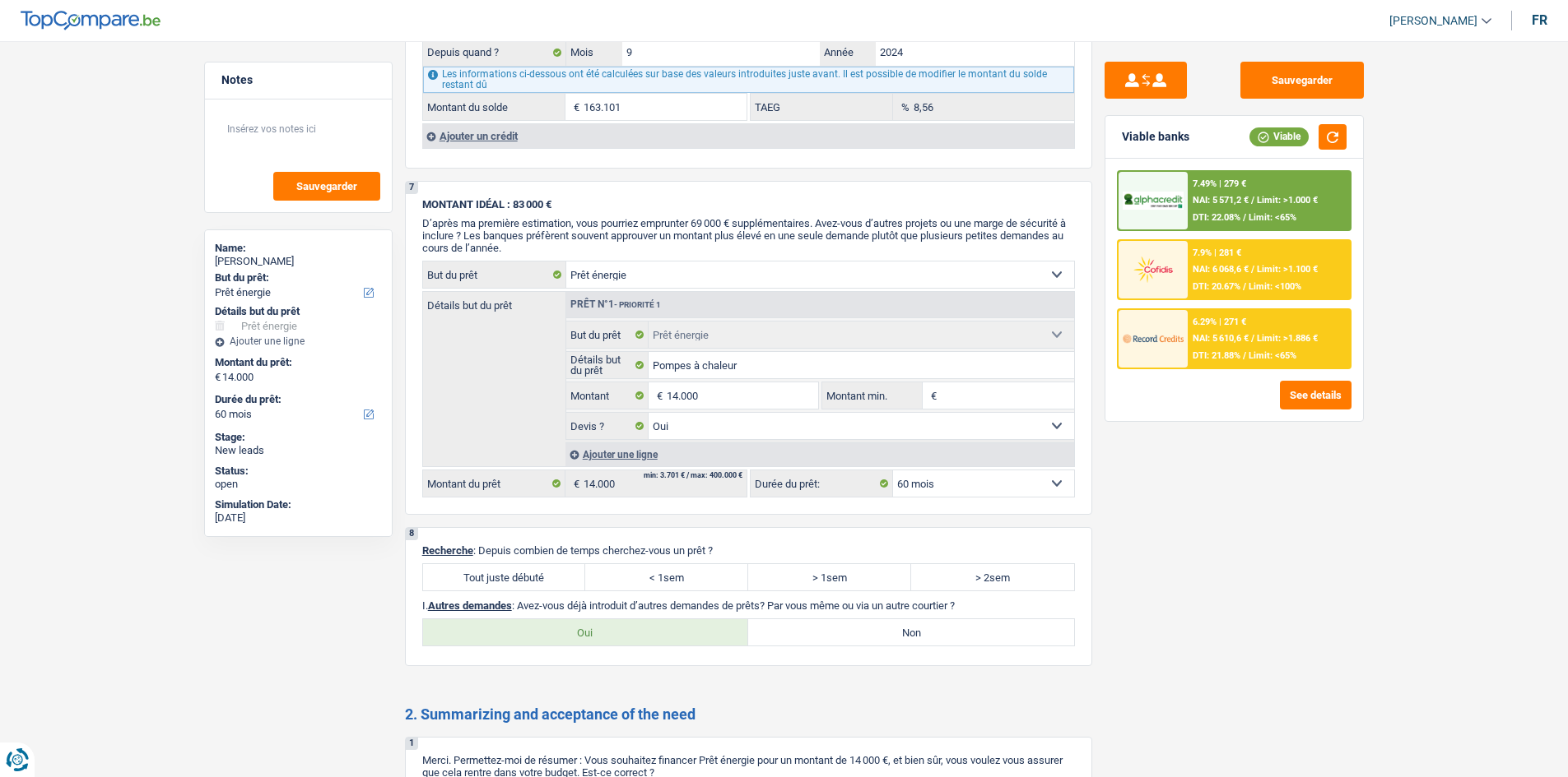
scroll to position [1957, 0]
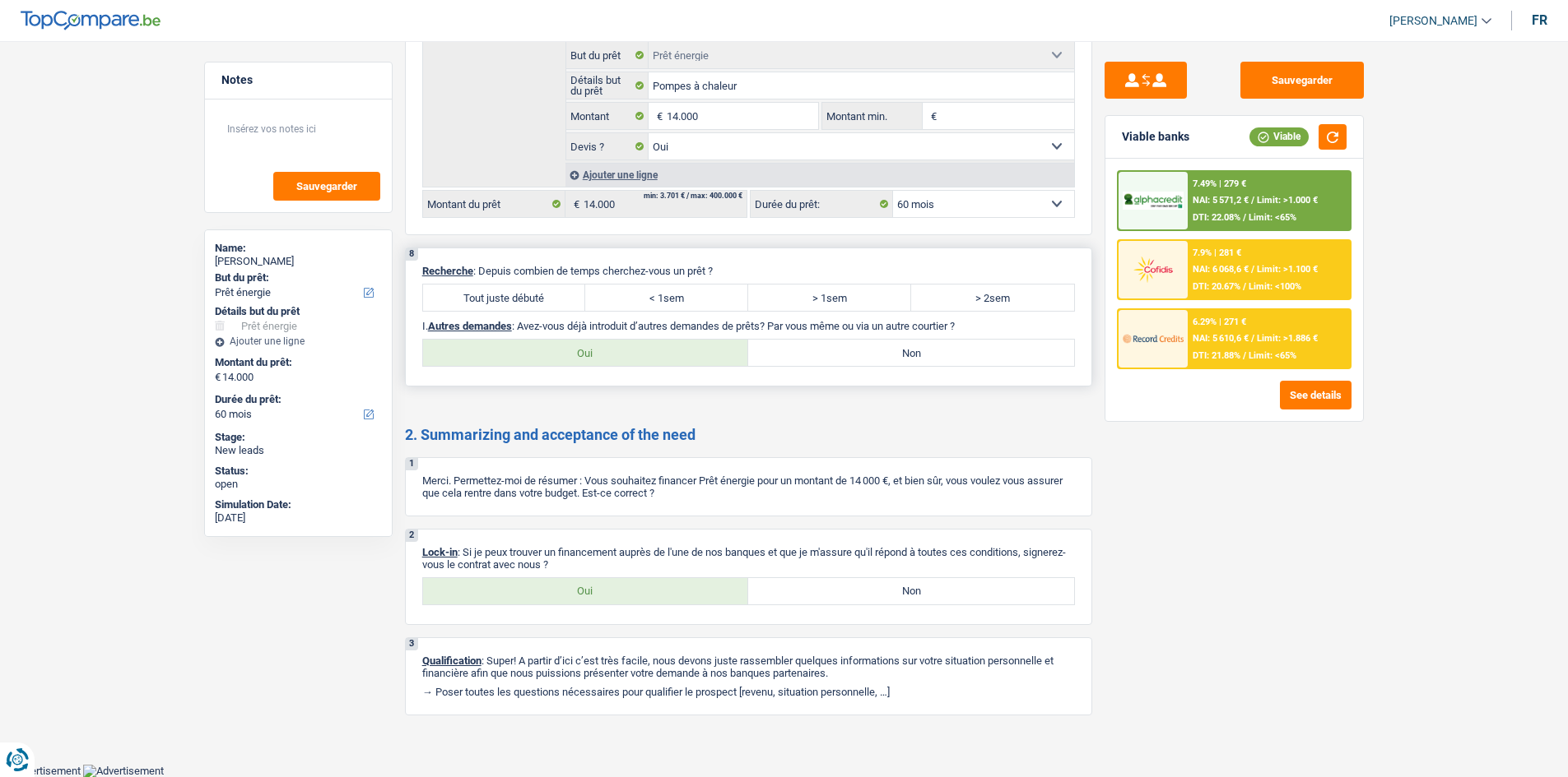
click at [479, 285] on label "Tout juste débuté" at bounding box center [504, 298] width 163 height 26
click at [479, 285] on input "Tout juste débuté" at bounding box center [504, 298] width 163 height 26
radio input "true"
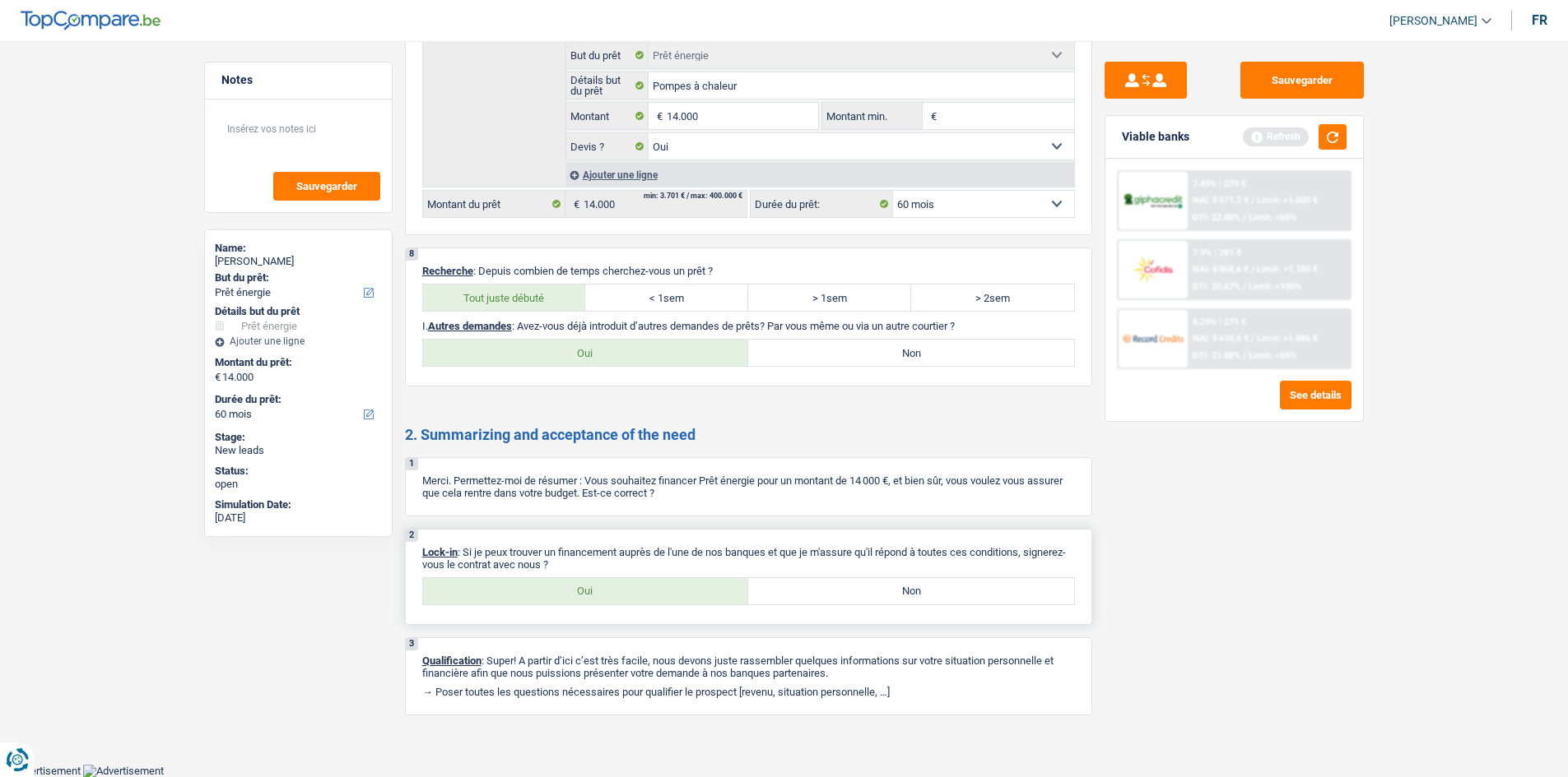
click at [615, 370] on label "Oui" at bounding box center [586, 591] width 326 height 26
click at [615, 370] on input "Oui" at bounding box center [586, 591] width 326 height 26
radio input "true"
click at [684, 148] on button "button" at bounding box center [1333, 136] width 28 height 25
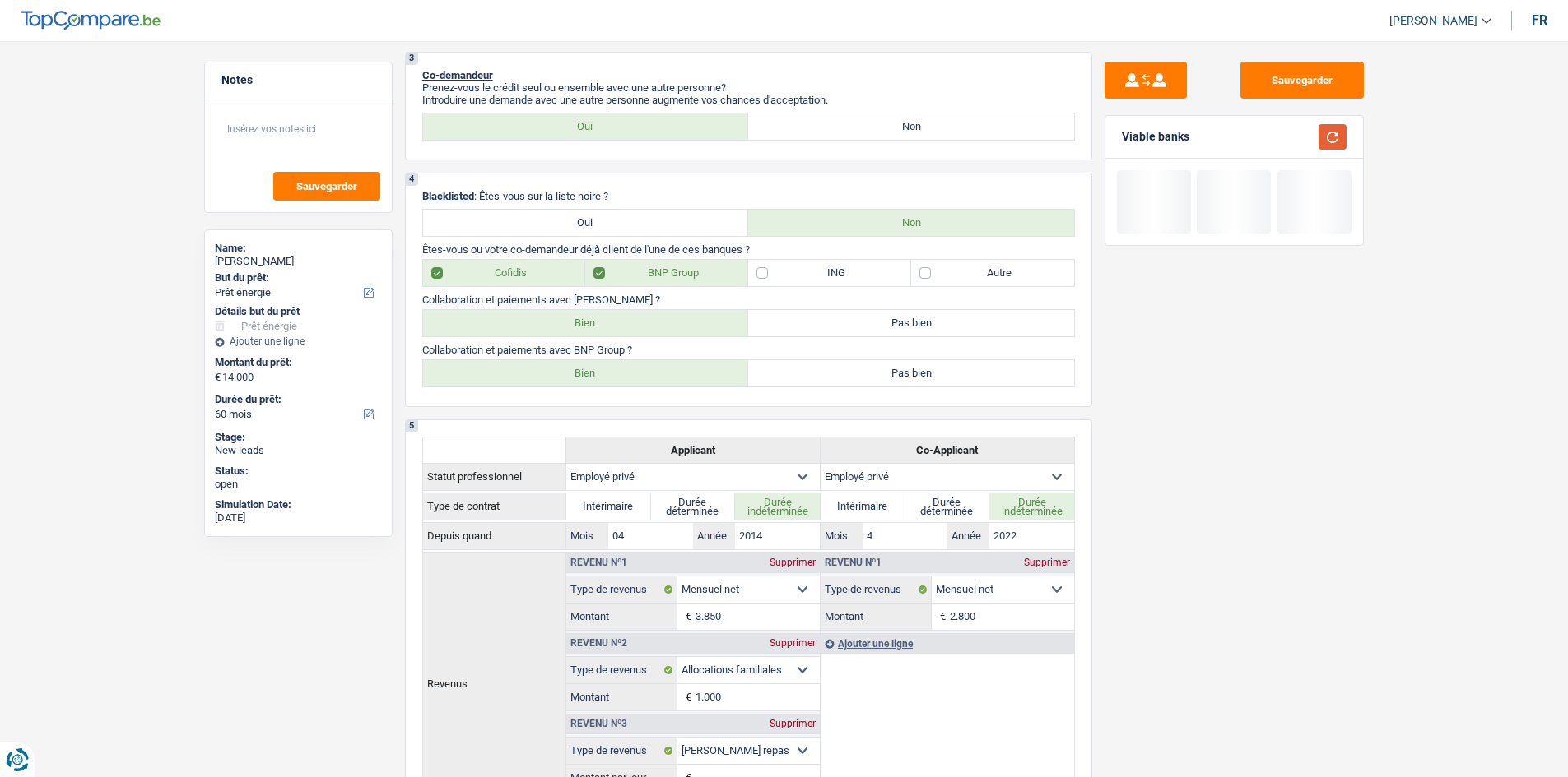
scroll to position [229, 0]
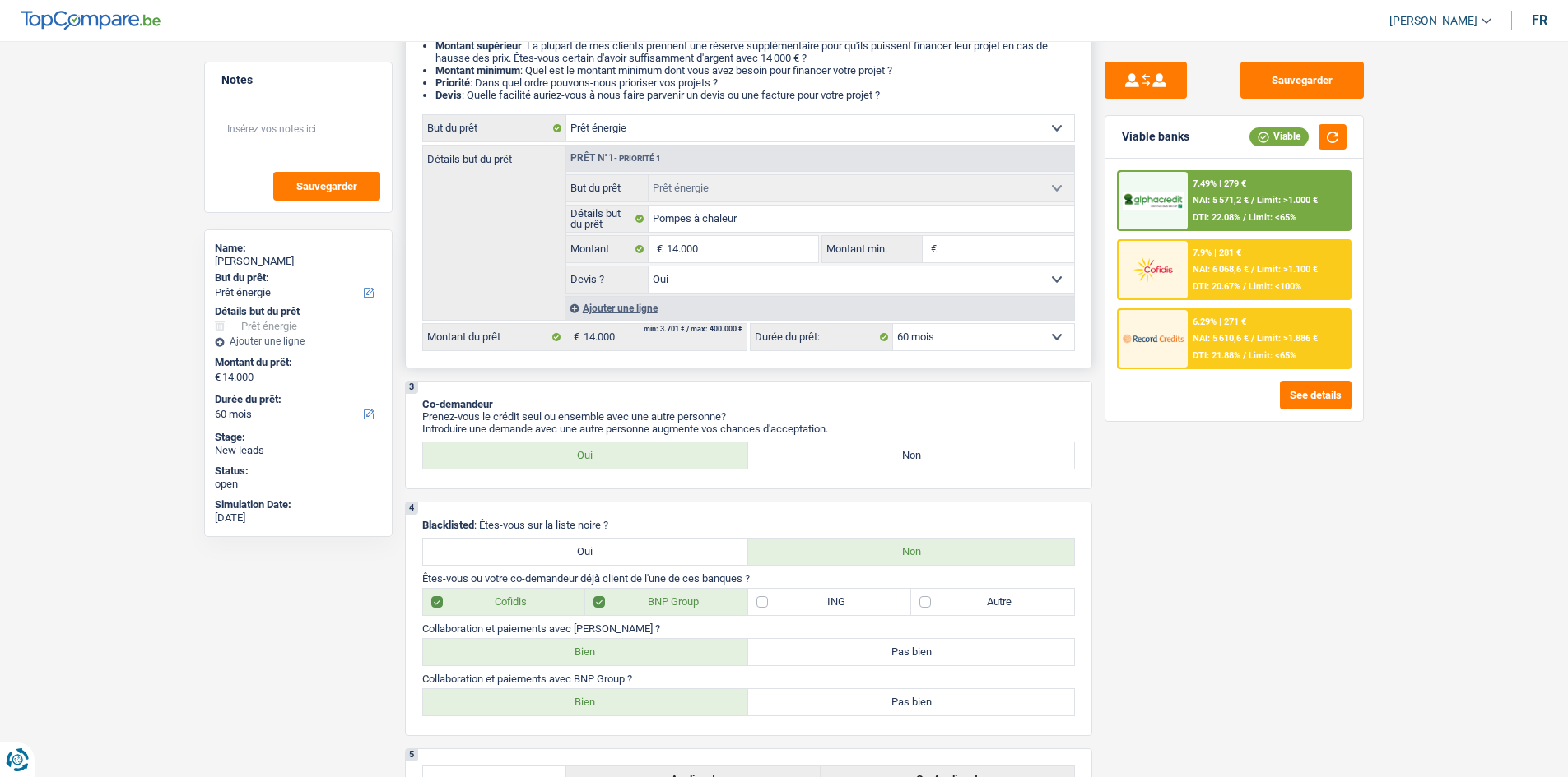
click at [684, 335] on select "12 mois 18 mois 24 mois 30 mois 36 mois 42 mois 48 mois 60 mois Sélectionner un…" at bounding box center [983, 337] width 181 height 26
select select "36"
click at [684, 324] on select "12 mois 18 mois 24 mois 30 mois 36 mois 42 mois 48 mois 60 mois Sélectionner un…" at bounding box center [983, 337] width 181 height 26
select select "36"
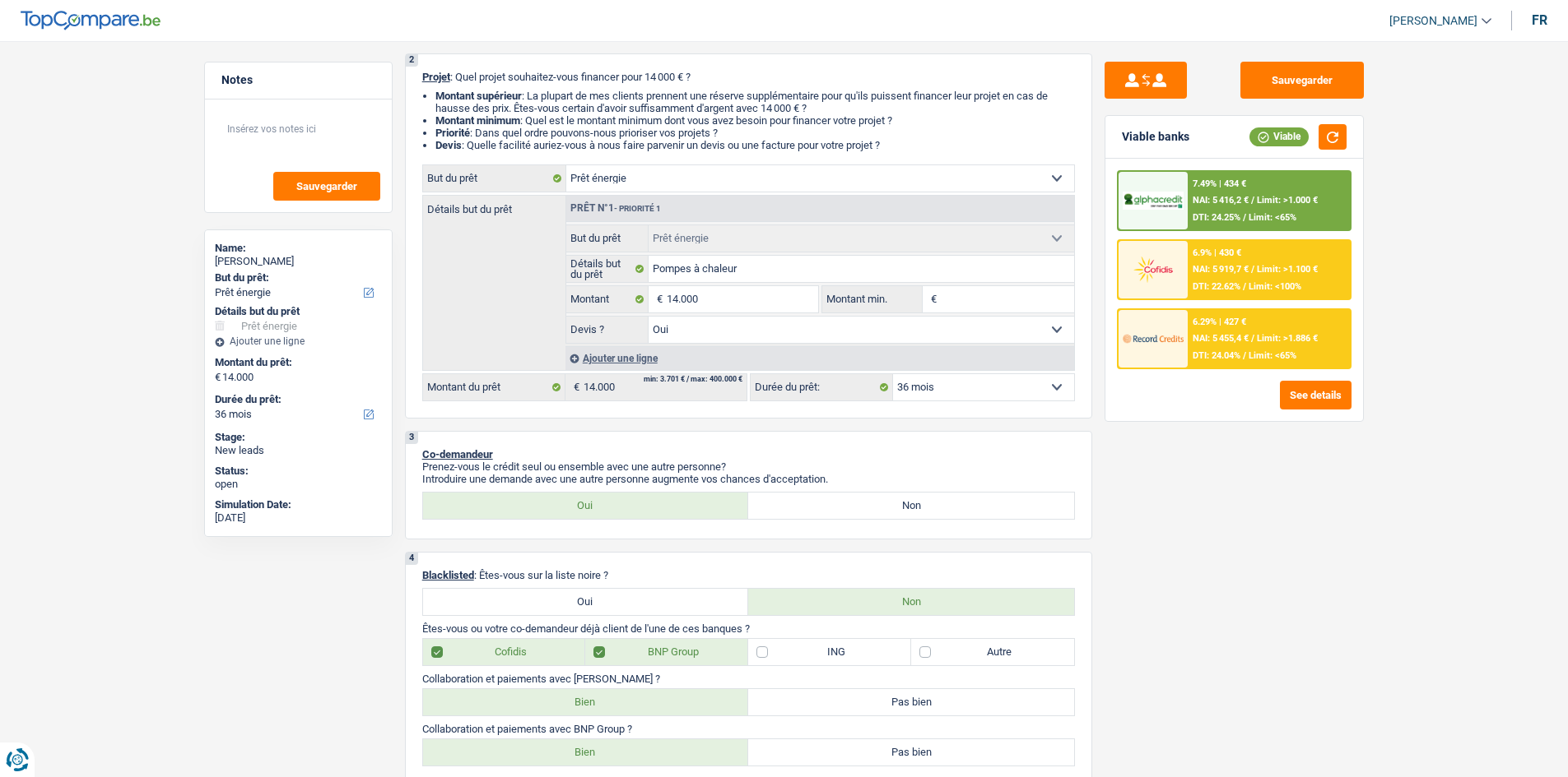
scroll to position [0, 0]
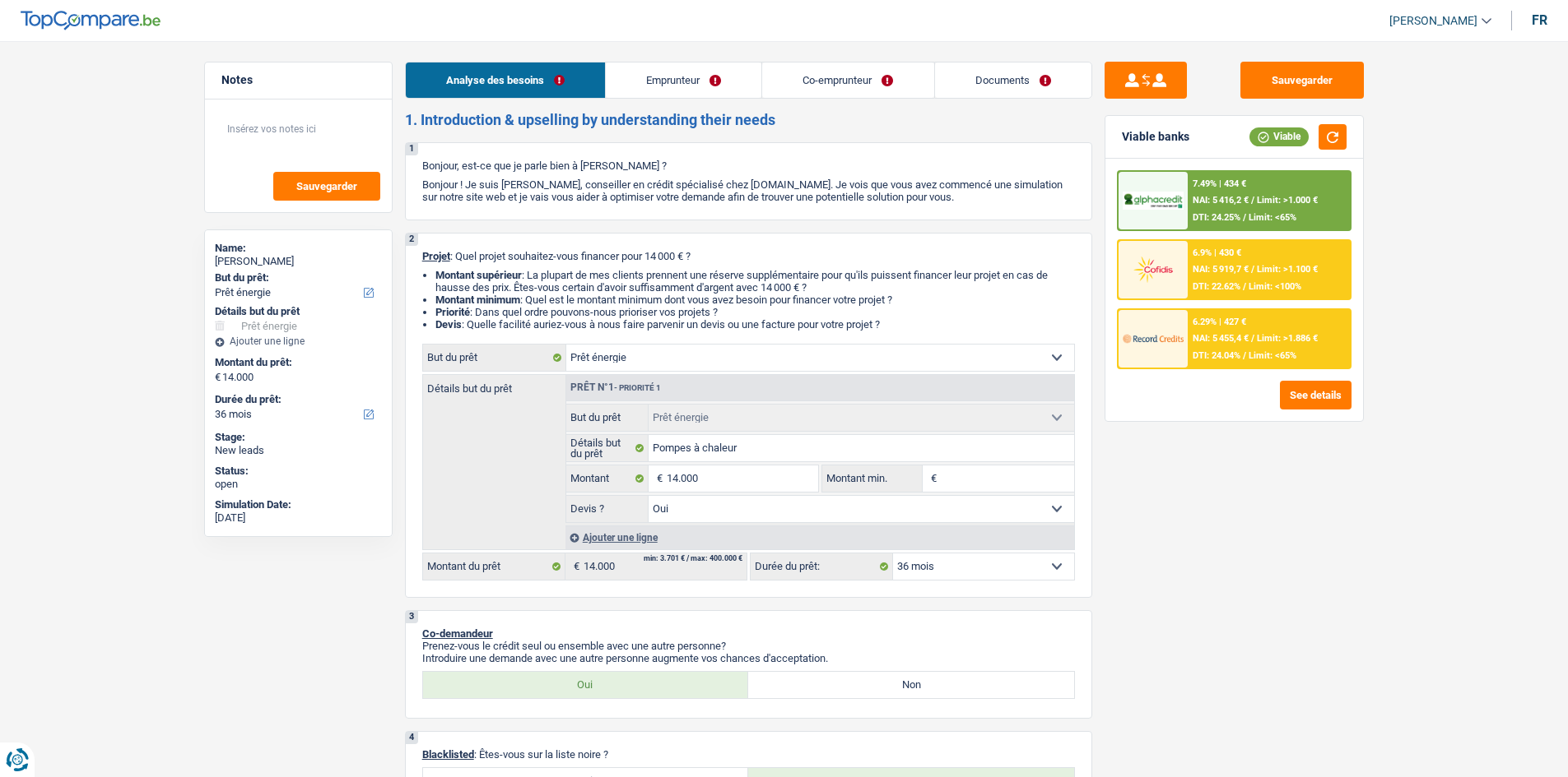
click at [672, 87] on link "Emprunteur" at bounding box center [682, 81] width 155 height 36
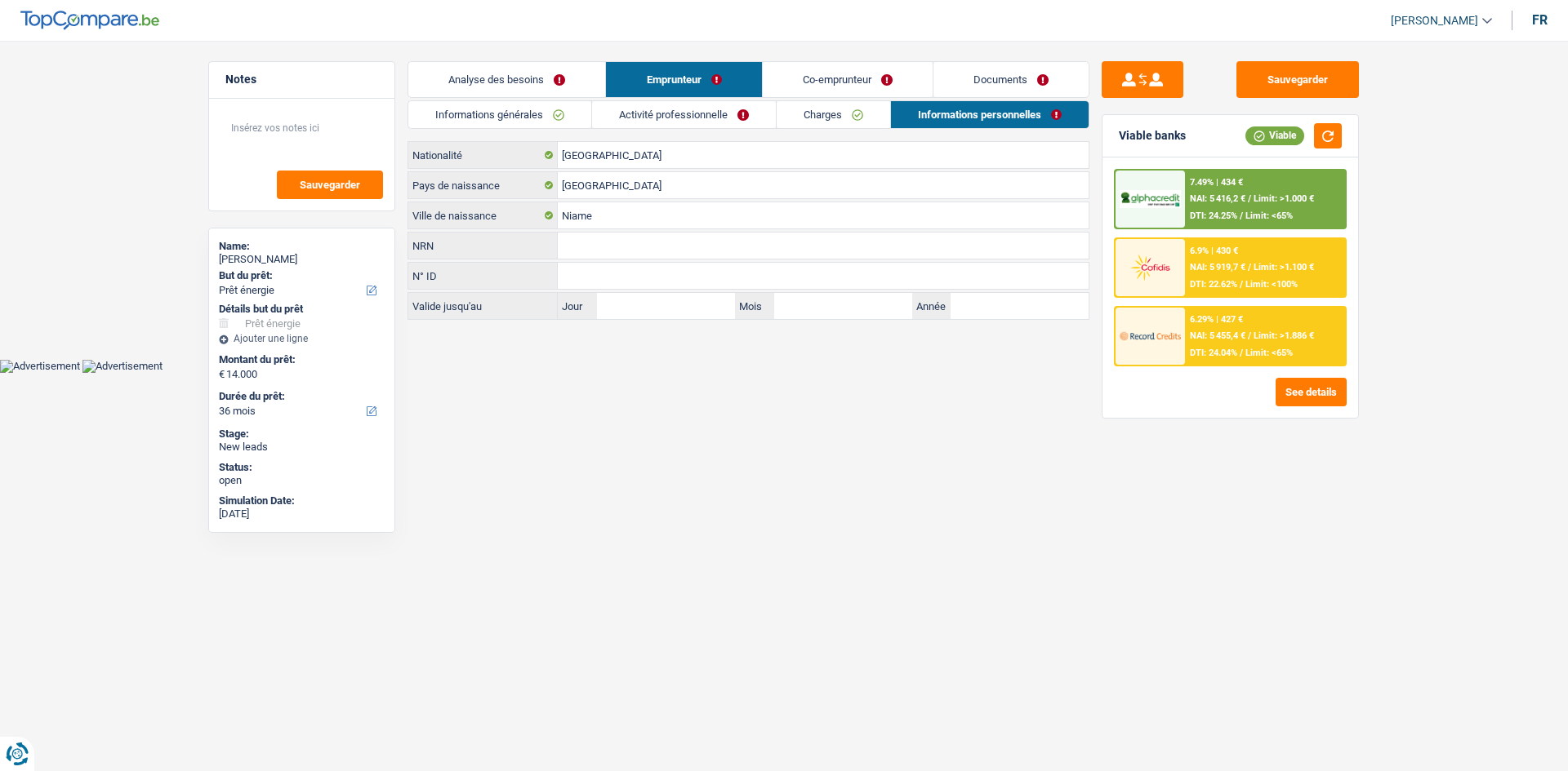
click at [679, 125] on link "Activité professionnelle" at bounding box center [684, 115] width 184 height 27
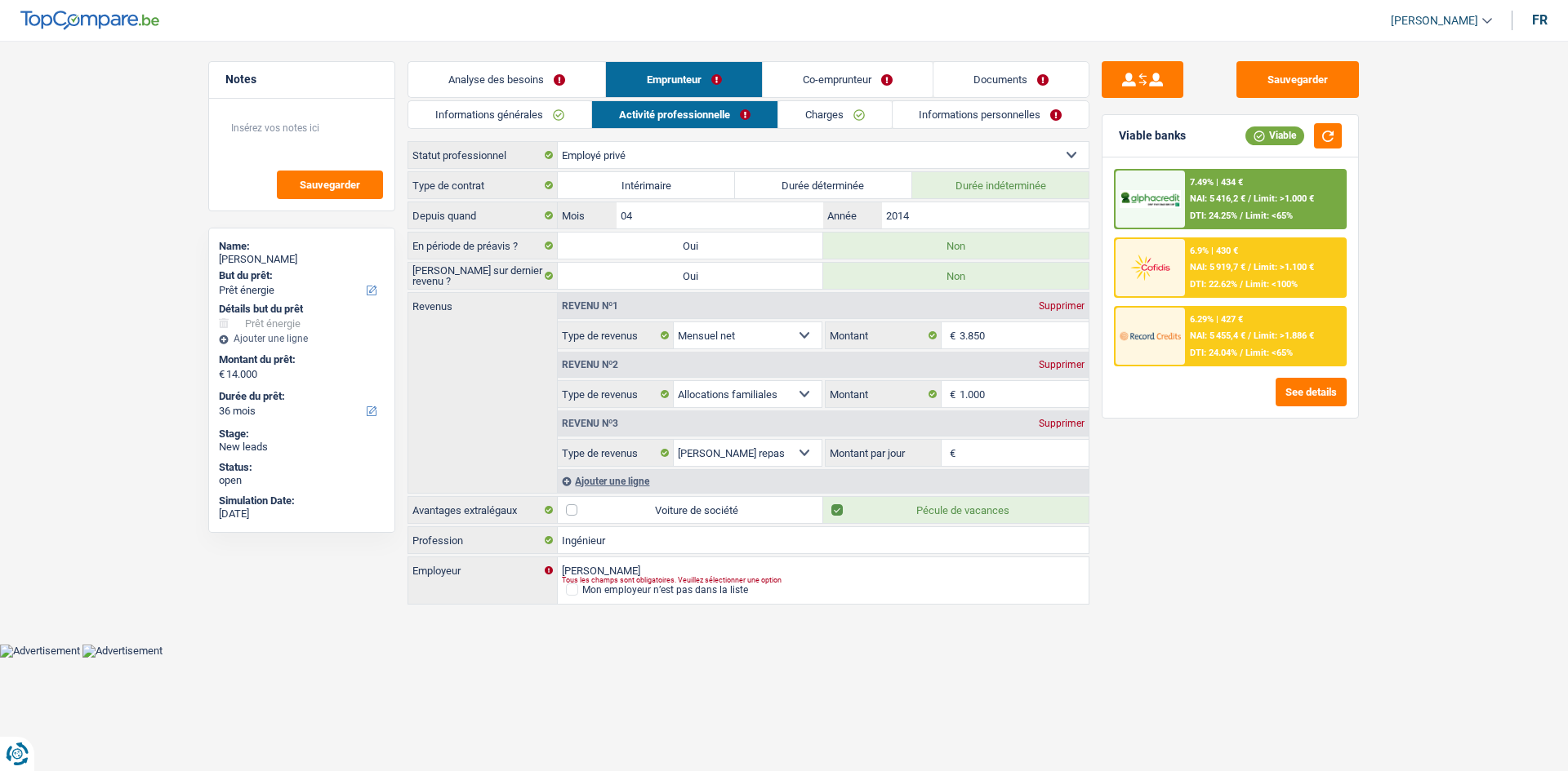
click at [679, 73] on link "Co-emprunteur" at bounding box center [848, 80] width 170 height 35
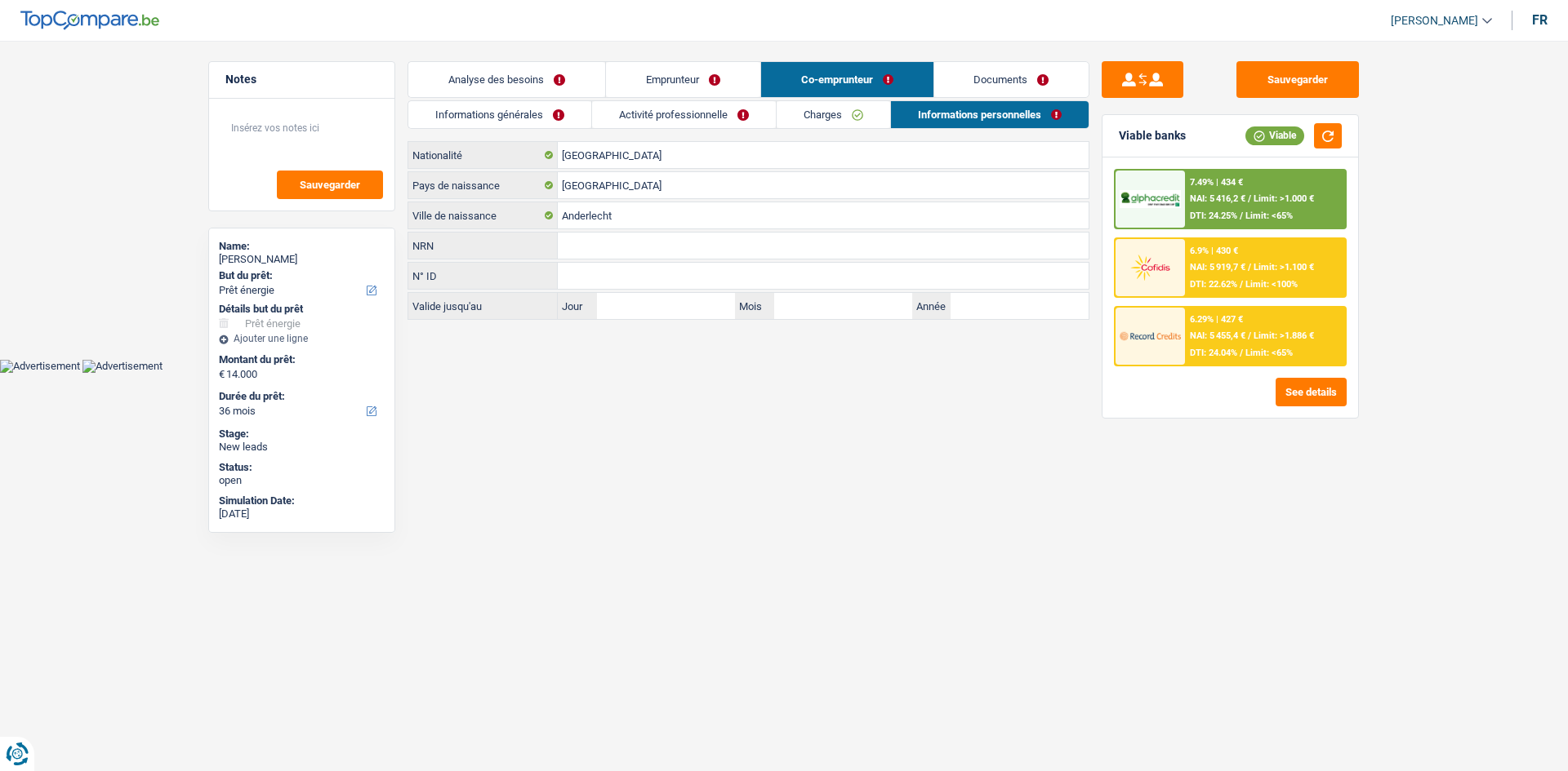
click at [513, 71] on link "Analyse des besoins" at bounding box center [506, 80] width 197 height 35
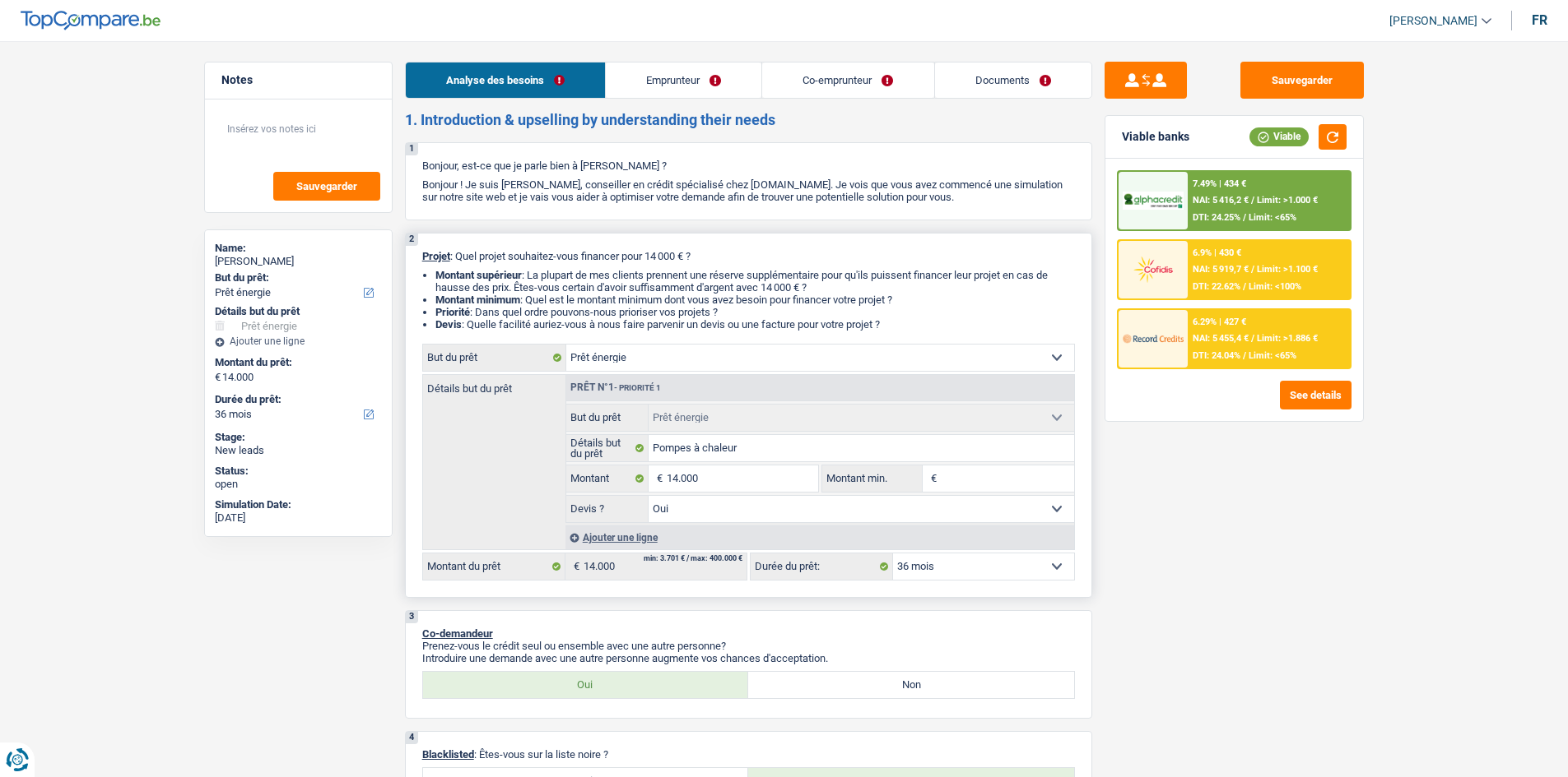
click at [684, 370] on select "12 mois 18 mois 24 mois 30 mois 36 mois 42 mois 48 mois 60 mois Sélectionner un…" at bounding box center [983, 567] width 181 height 26
select select "60"
click at [684, 370] on select "12 mois 18 mois 24 mois 30 mois 36 mois 42 mois 48 mois 60 mois Sélectionner un…" at bounding box center [983, 567] width 181 height 26
select select "60"
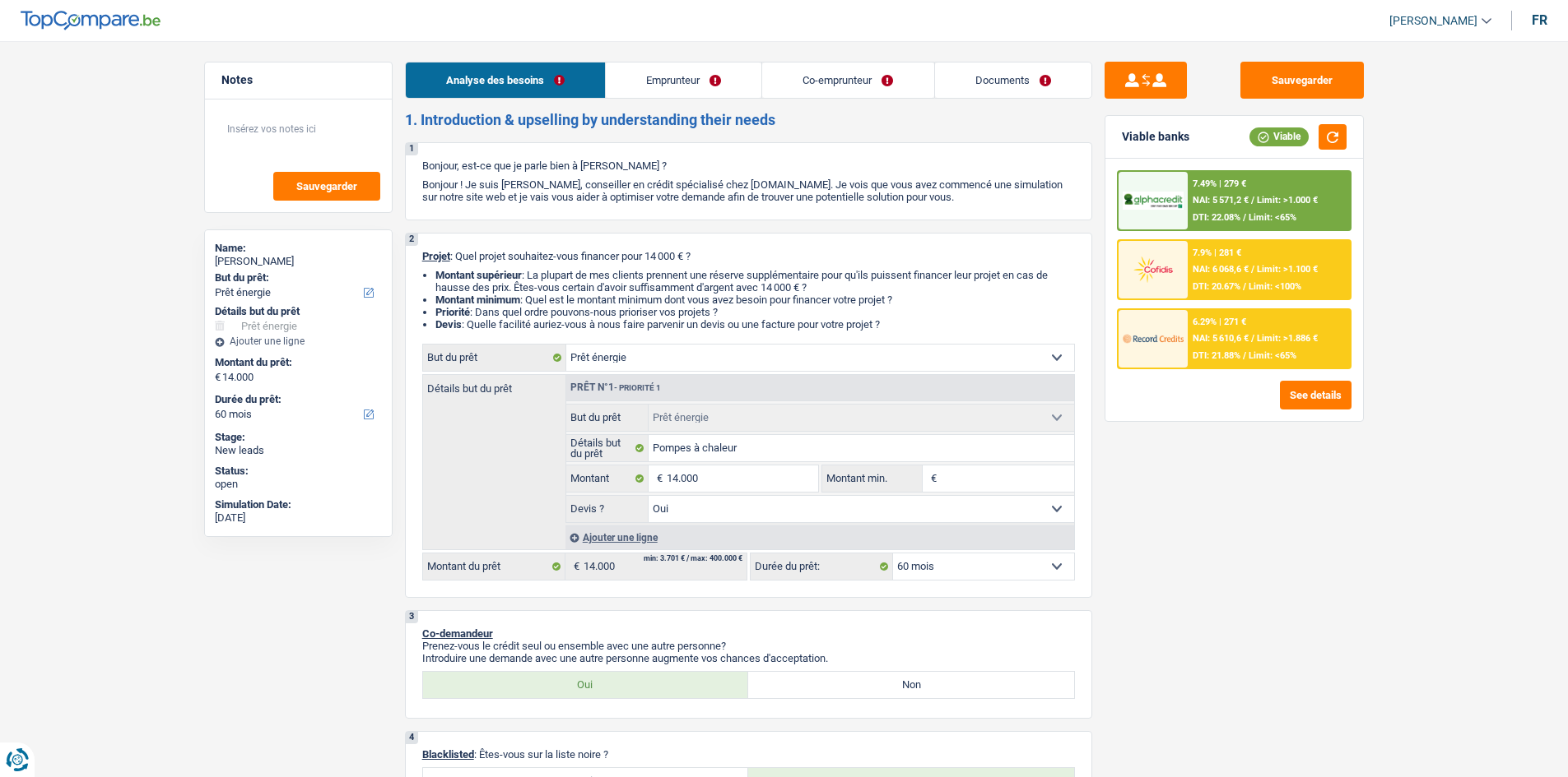
click at [684, 340] on span "NAI: 5 610,6 €" at bounding box center [1221, 338] width 56 height 10
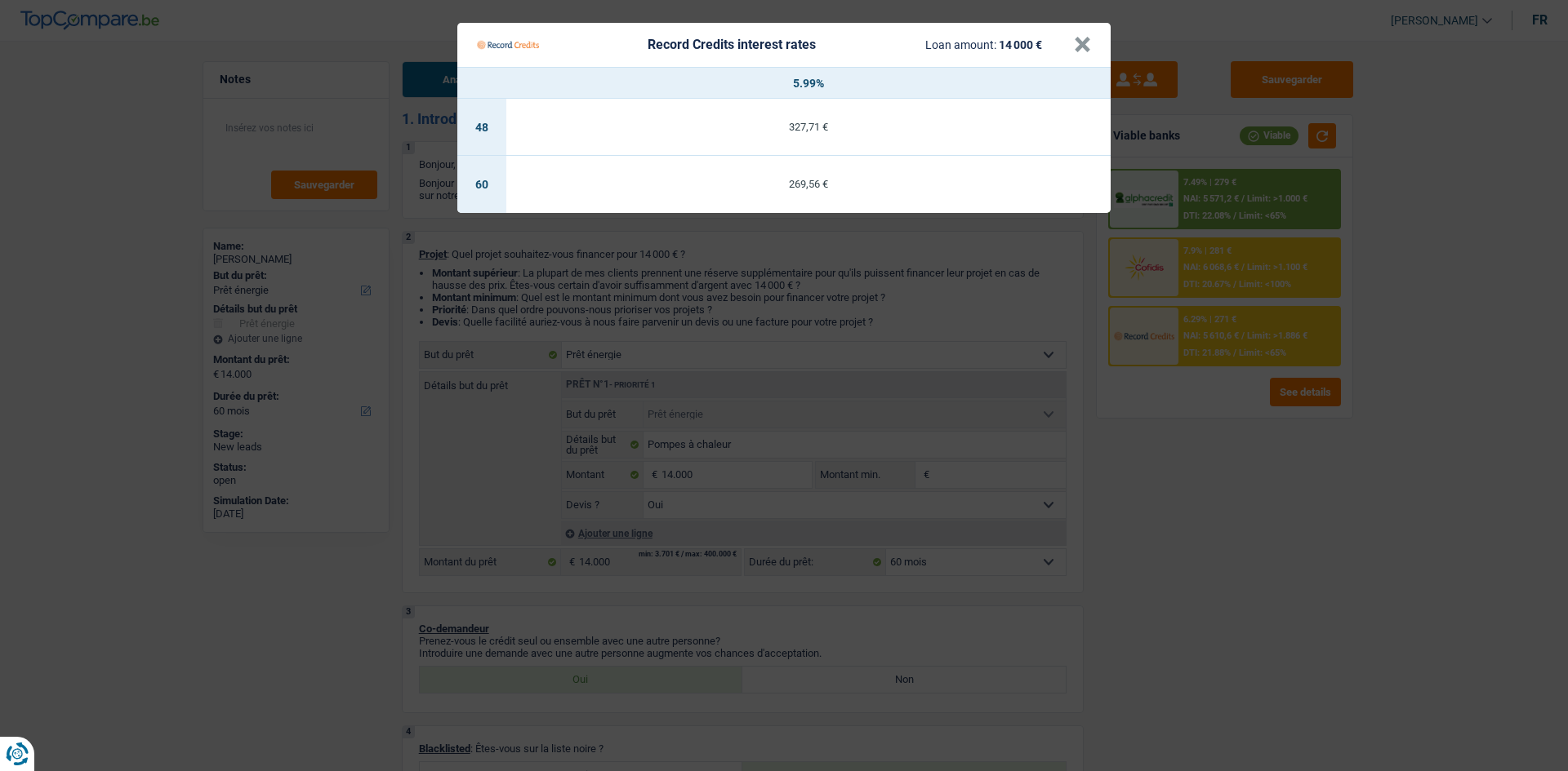
click at [679, 367] on Credits "Record Credits interest rates Loan amount: 14 000 € × 5.99% 48 327,71 € 60 269,…" at bounding box center [784, 385] width 1568 height 771
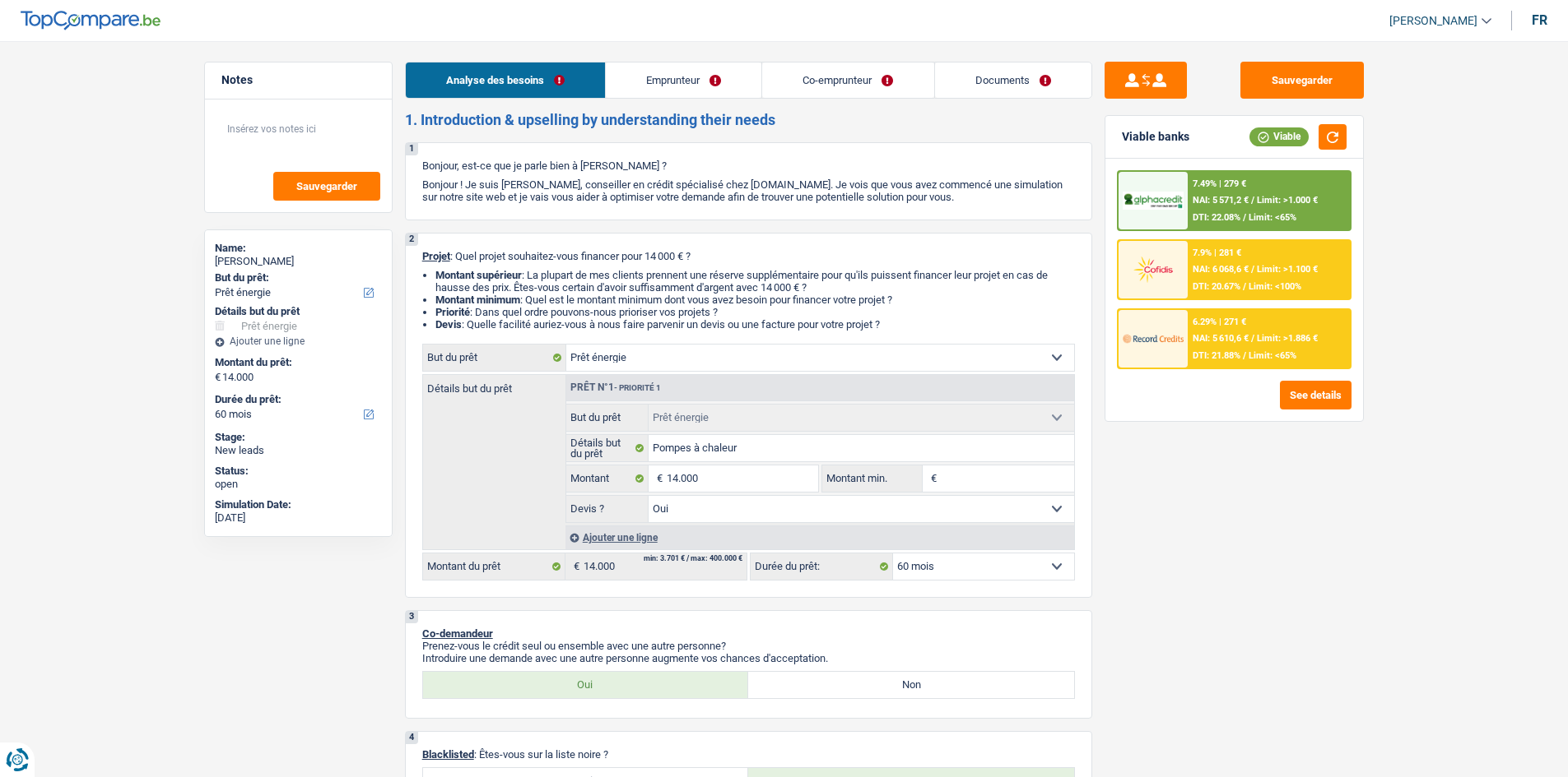
click at [684, 199] on span "Limit: >1.000 €" at bounding box center [1287, 199] width 61 height 10
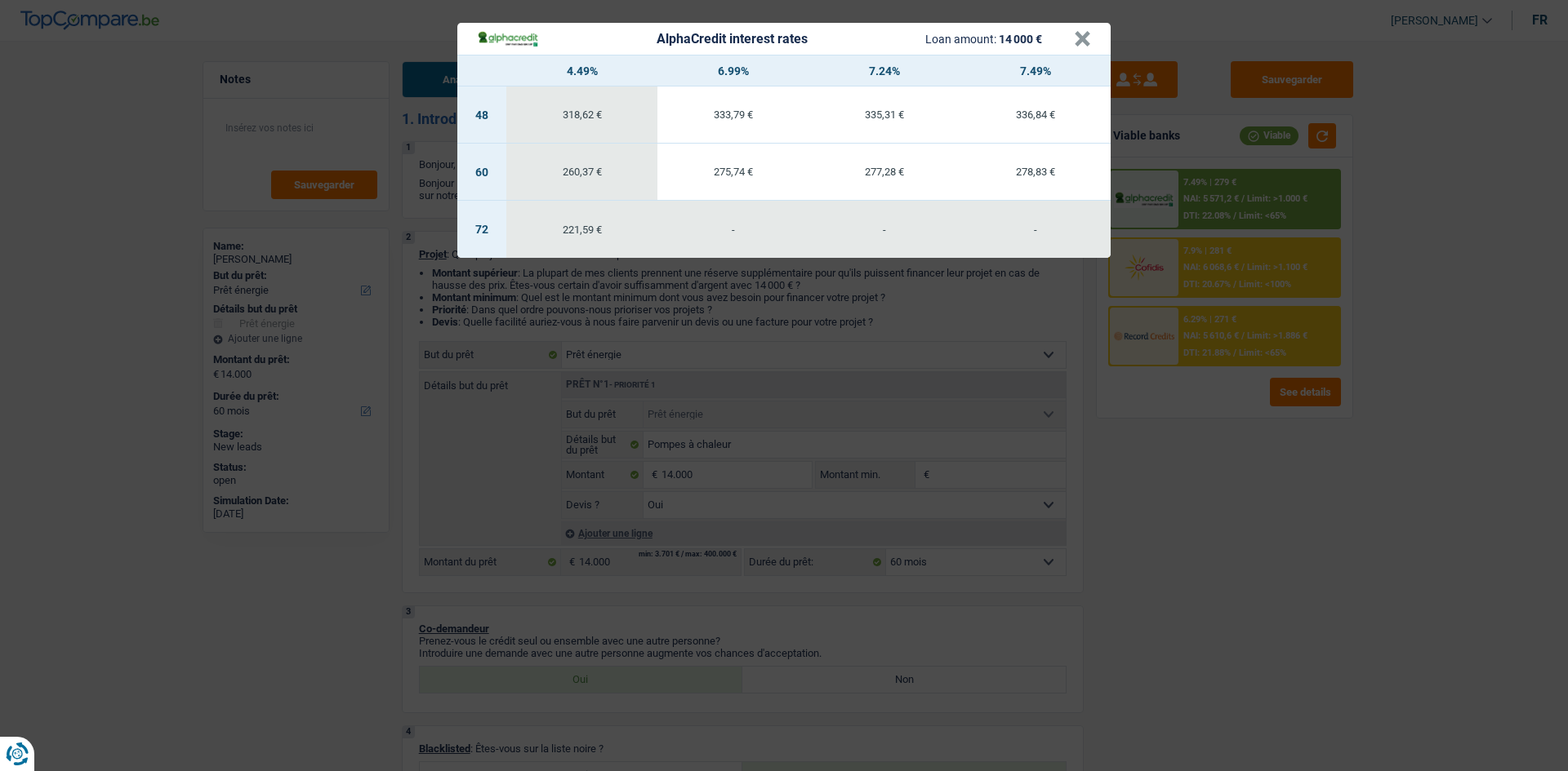
drag, startPoint x: 1164, startPoint y: 500, endPoint x: 1197, endPoint y: 465, distance: 48.1
click at [679, 367] on div "AlphaCredit interest rates Loan amount: 14 000 € × 4.49% 6.99% 7.24% 7.49% 48 3…" at bounding box center [784, 385] width 1568 height 771
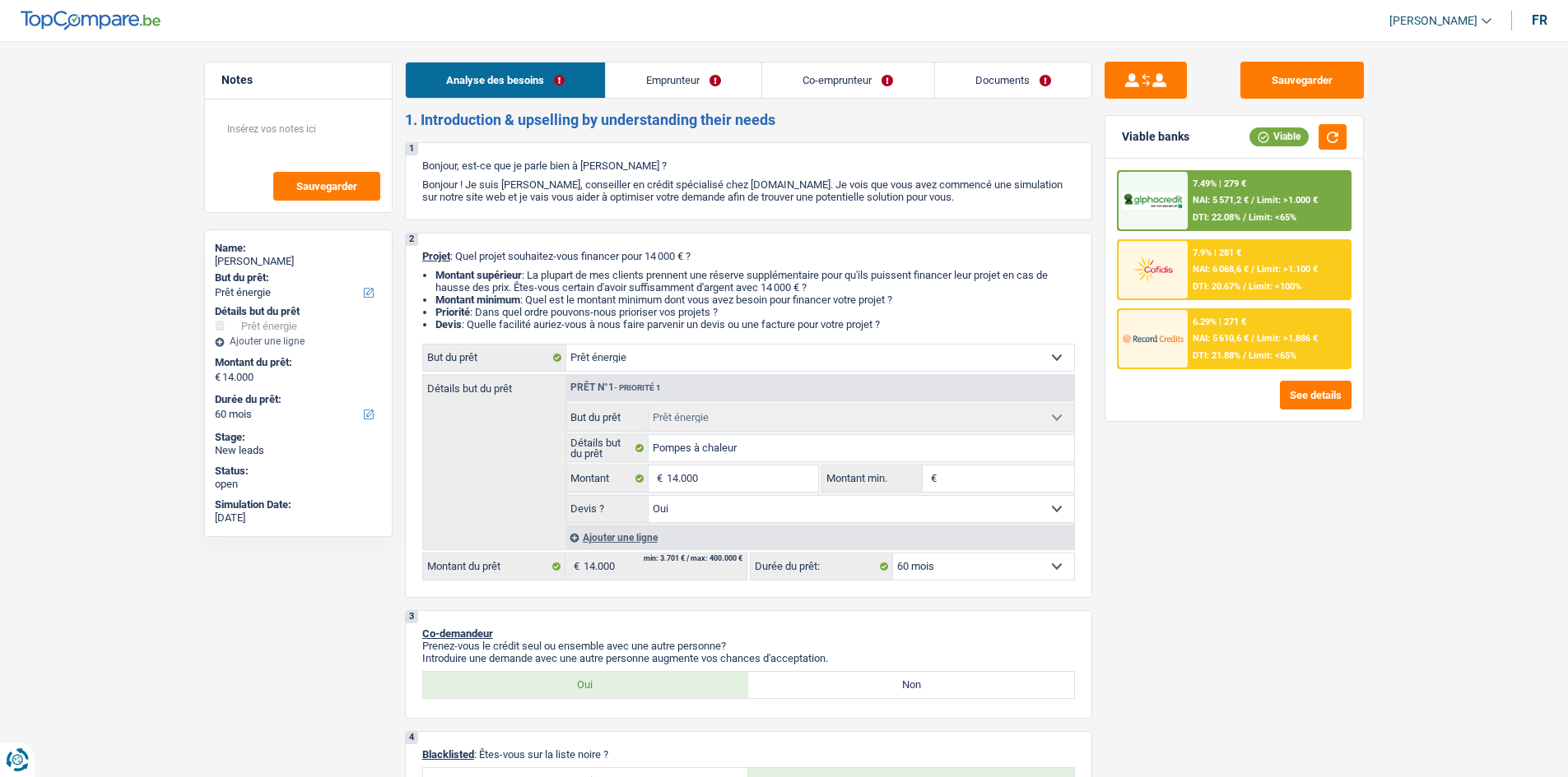
click at [684, 350] on div "6.29% | 271 € NAI: 5 610,6 € / Limit: >1.886 € DTI: 21.88% / Limit: <65%" at bounding box center [1268, 338] width 162 height 57
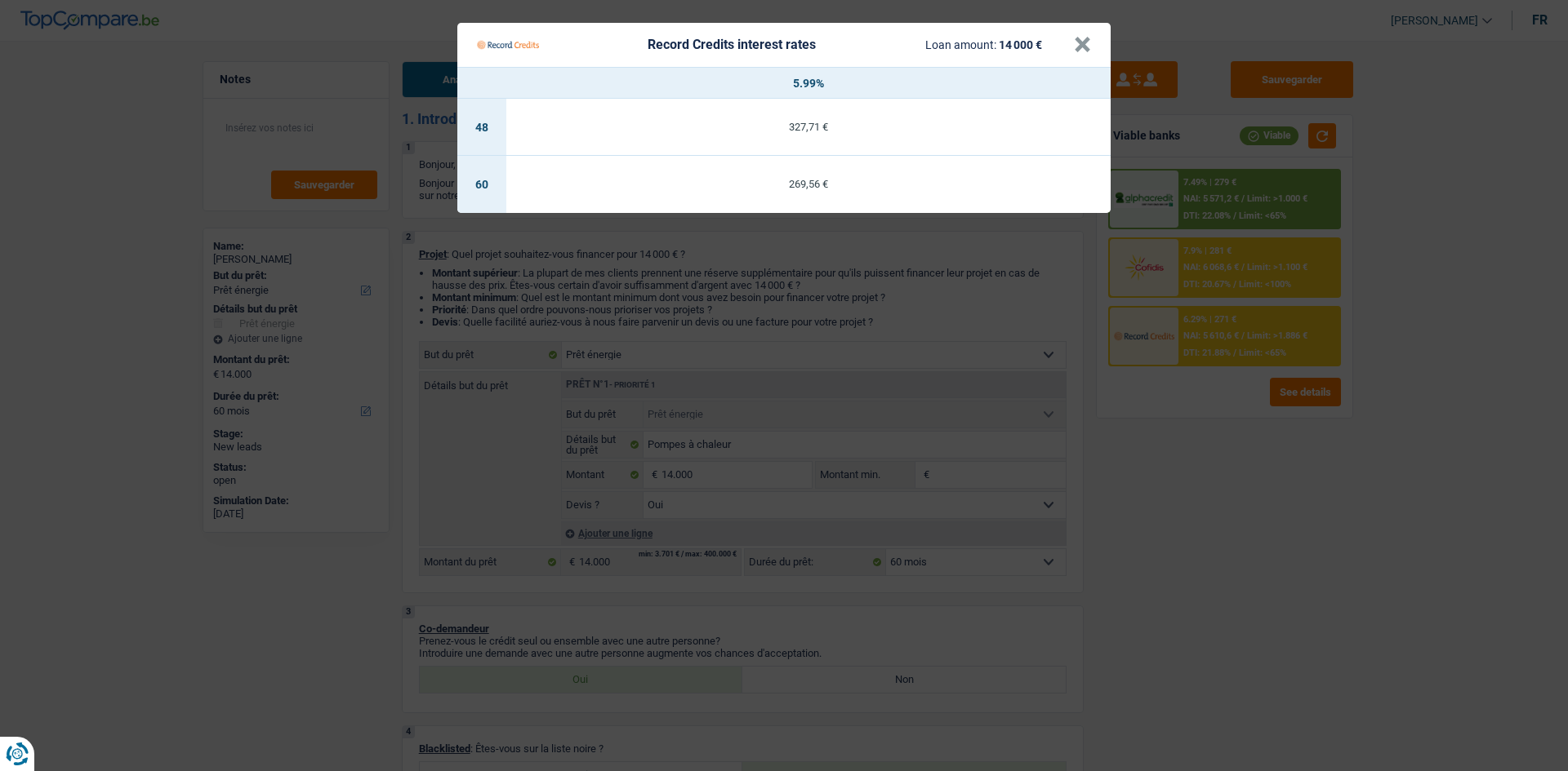
drag, startPoint x: 1242, startPoint y: 610, endPoint x: 1234, endPoint y: 632, distance: 23.4
click at [679, 367] on Credits "Record Credits interest rates Loan amount: 14 000 € × 5.99% 48 327,71 € 60 269,…" at bounding box center [784, 385] width 1568 height 771
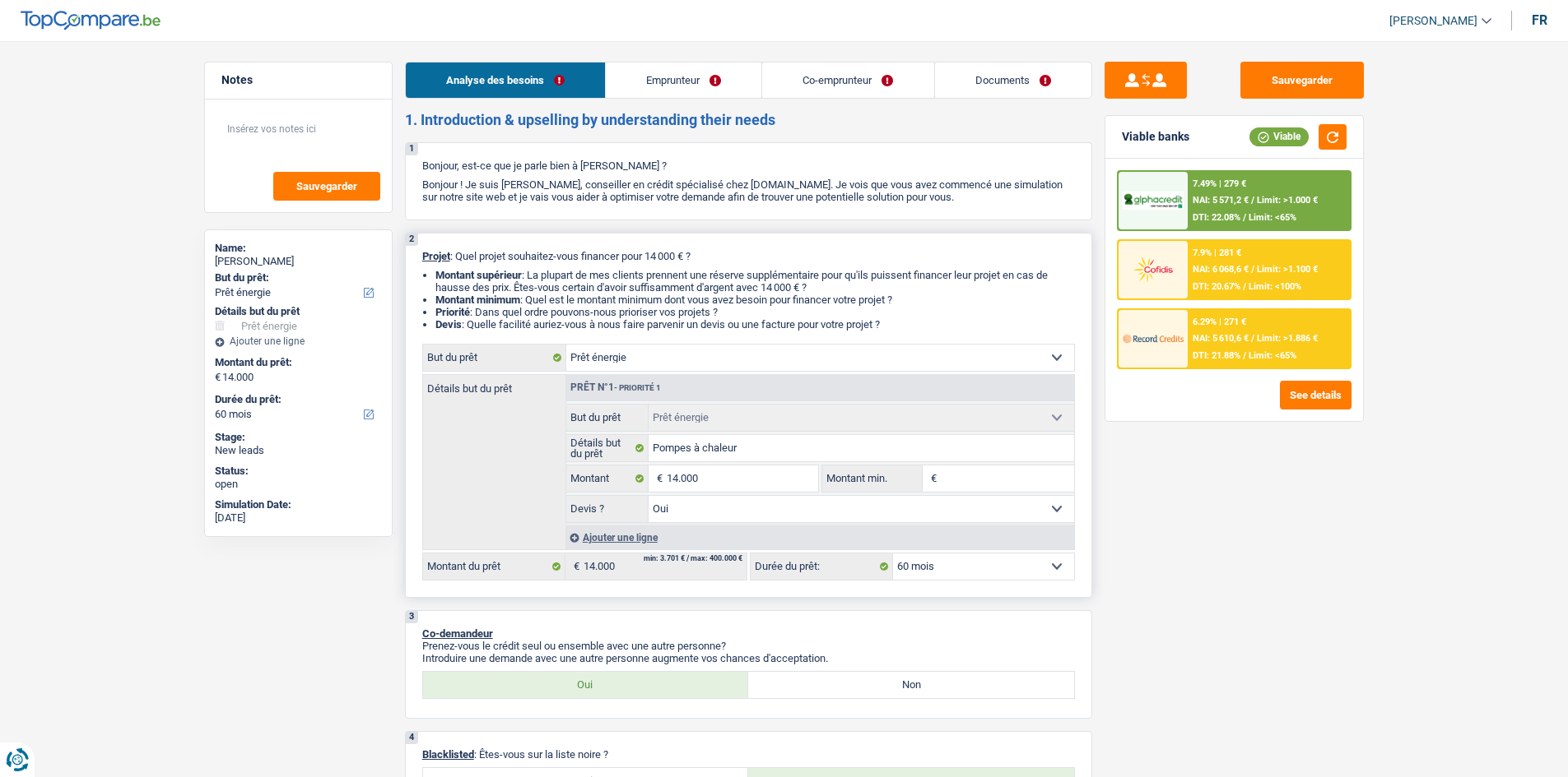
click at [684, 370] on select "12 mois 18 mois 24 mois 30 mois 36 mois 42 mois 48 mois 60 mois Sélectionner un…" at bounding box center [983, 567] width 181 height 26
click at [684, 370] on div "Sauvegarder Viable banks Viable 7.49% | 279 € NAI: 5 571,2 € / Limit: >1.000 € …" at bounding box center [1234, 404] width 284 height 685
drag, startPoint x: 1142, startPoint y: 542, endPoint x: 1142, endPoint y: 532, distance: 10.0
click at [684, 370] on div "Sauvegarder Viable banks Viable 7.49% | 279 € NAI: 5 571,2 € / Limit: >1.000 € …" at bounding box center [1234, 404] width 284 height 685
click at [684, 82] on button "Sauvegarder" at bounding box center [1301, 80] width 123 height 37
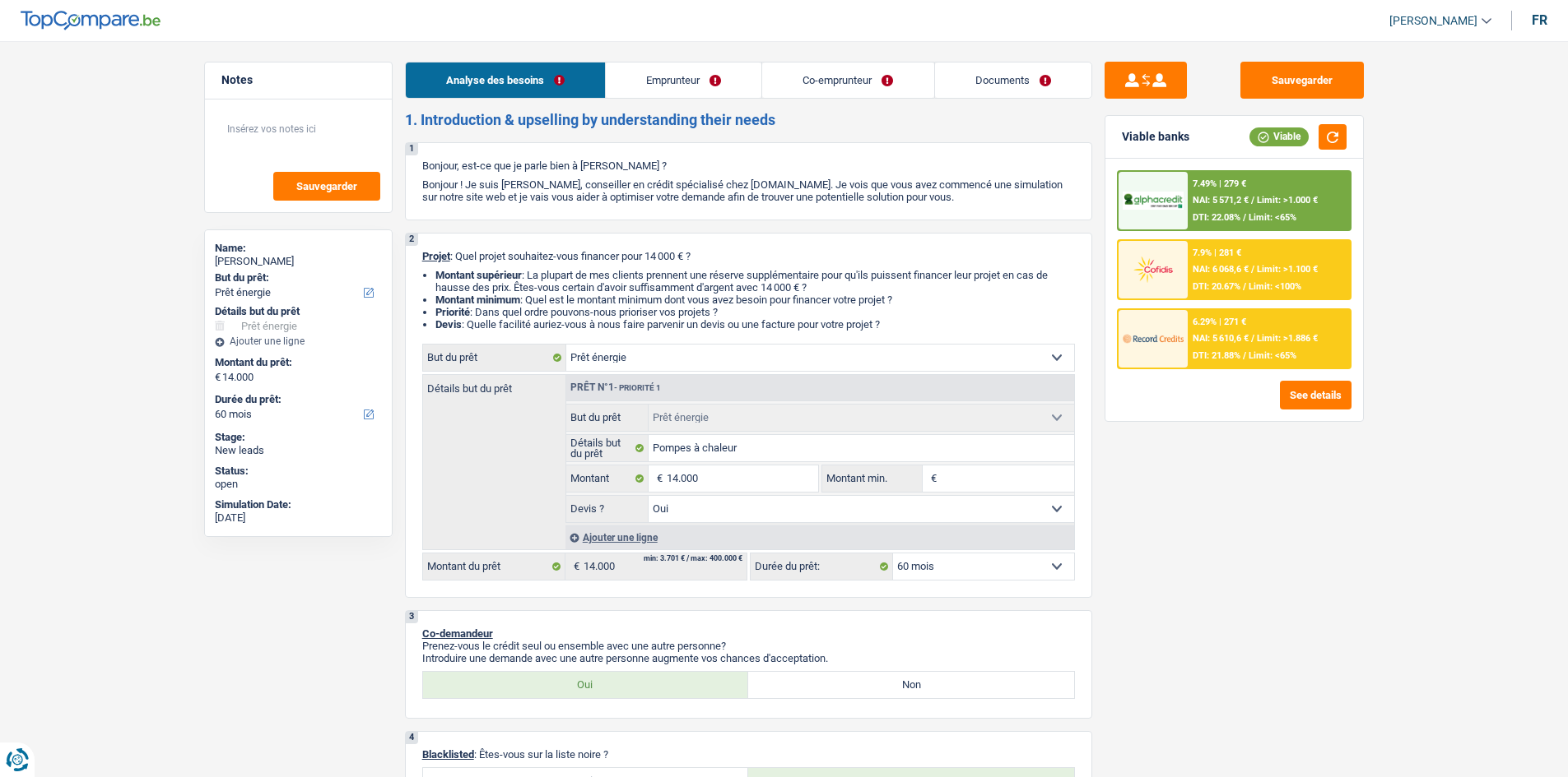
click at [684, 68] on link "Documents" at bounding box center [1013, 81] width 156 height 36
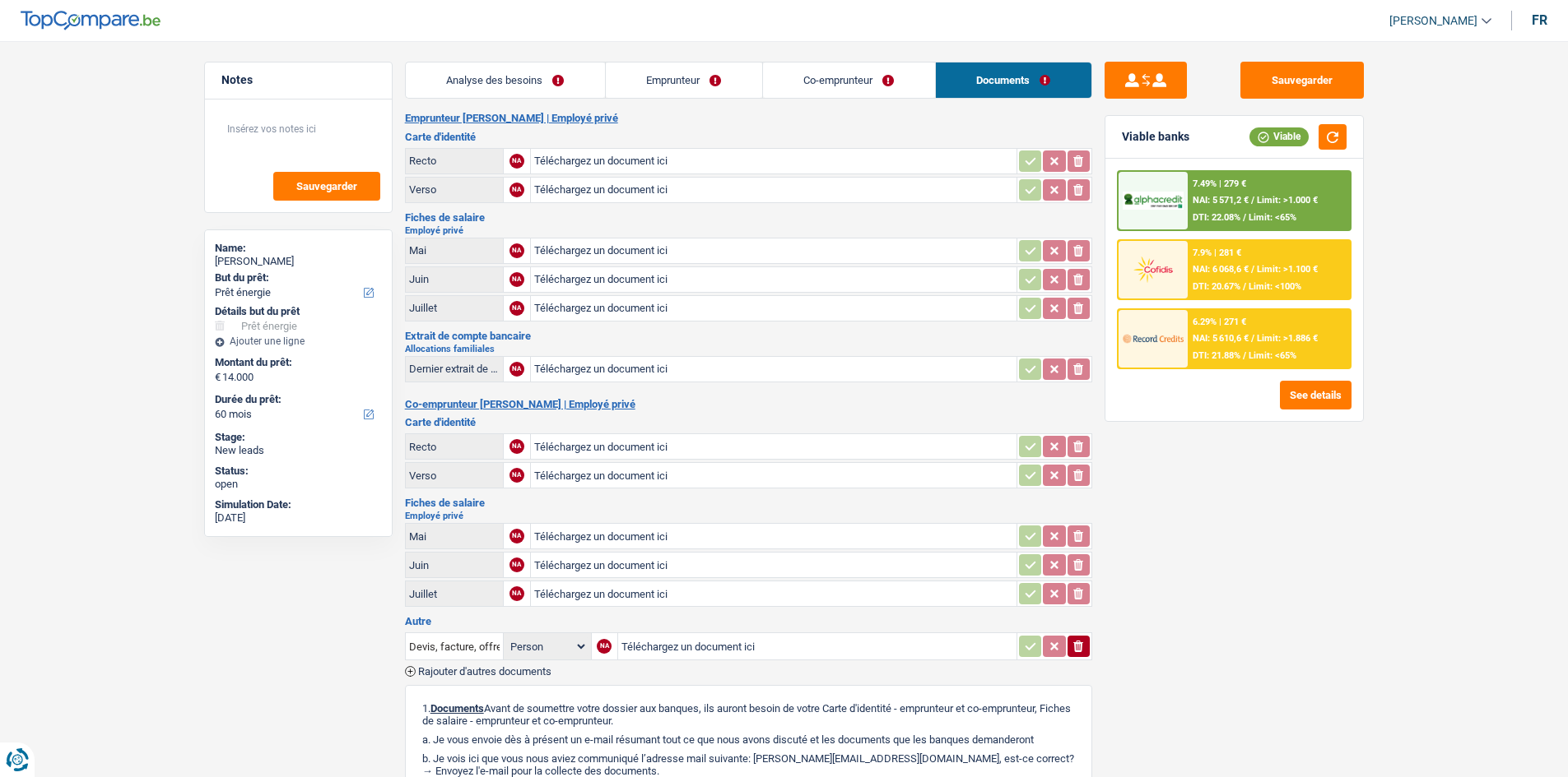
click at [525, 67] on link "Analyse des besoins" at bounding box center [506, 81] width 199 height 36
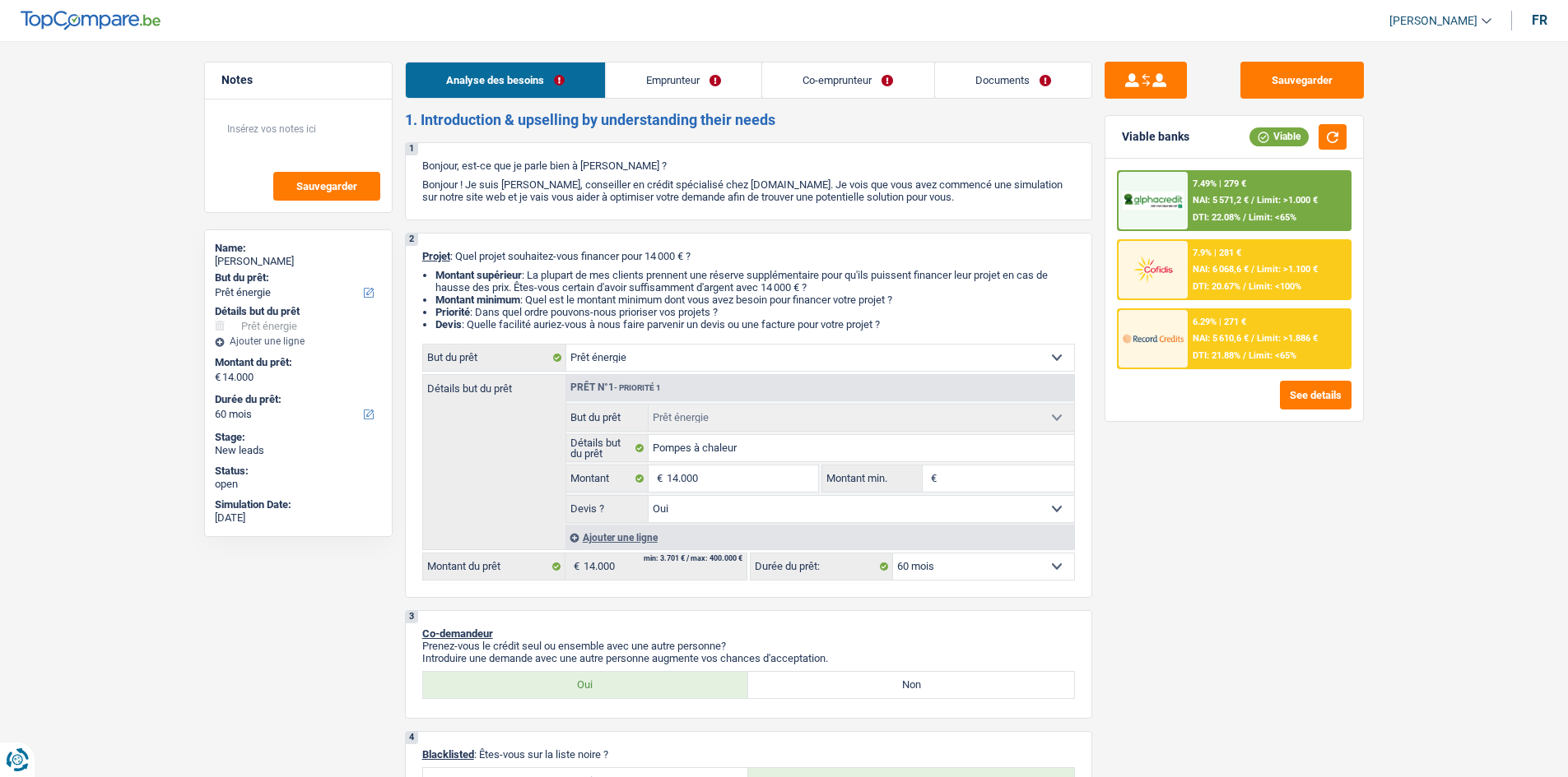
click at [684, 331] on div "6.29% | 271 € NAI: 5 610,6 € / Limit: >1.886 € DTI: 21.88% / Limit: <65%" at bounding box center [1268, 338] width 162 height 57
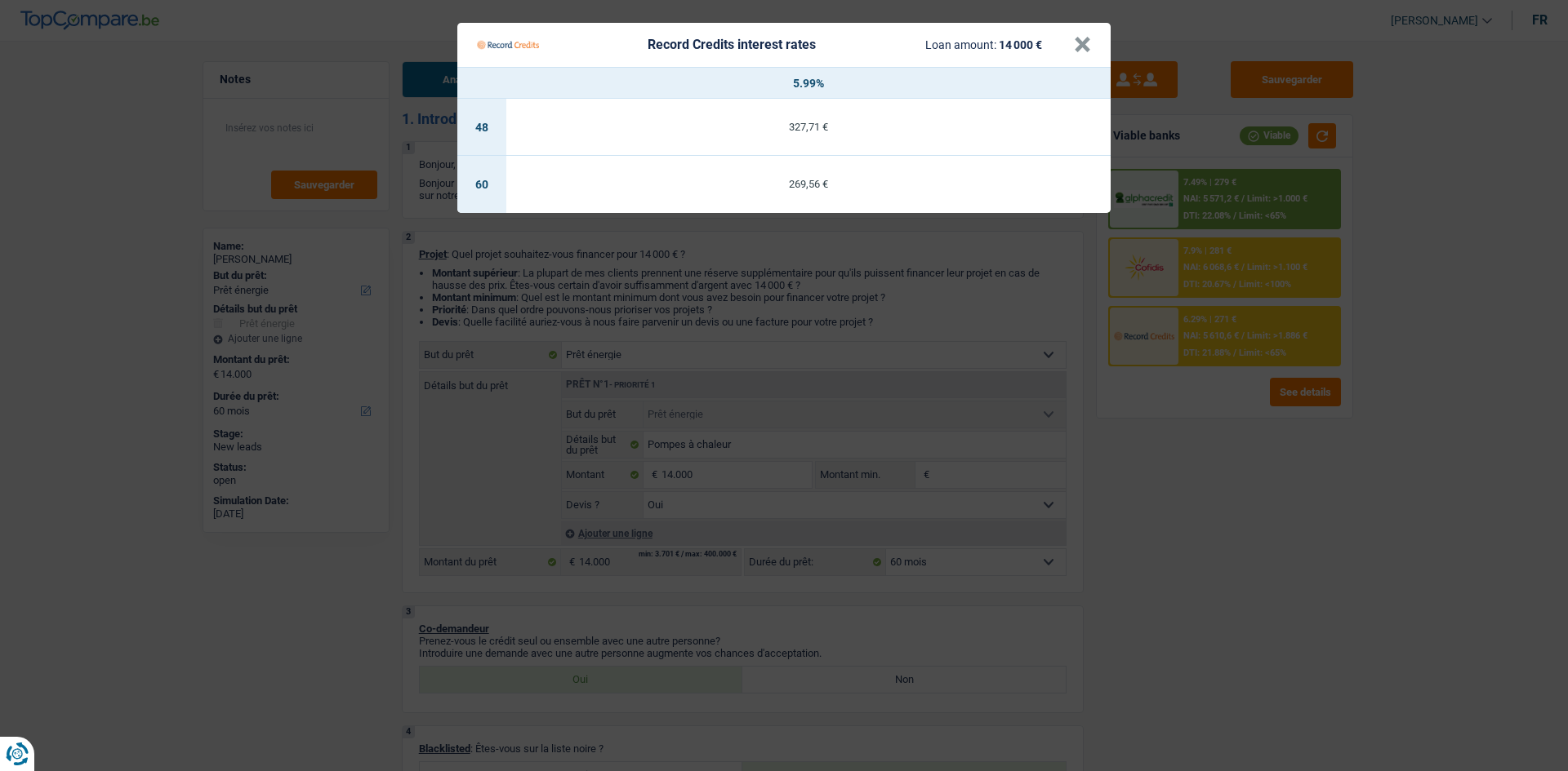
click at [679, 367] on Credits "Record Credits interest rates Loan amount: 14 000 € × 5.99% 48 327,71 € 60 269,…" at bounding box center [784, 385] width 1568 height 771
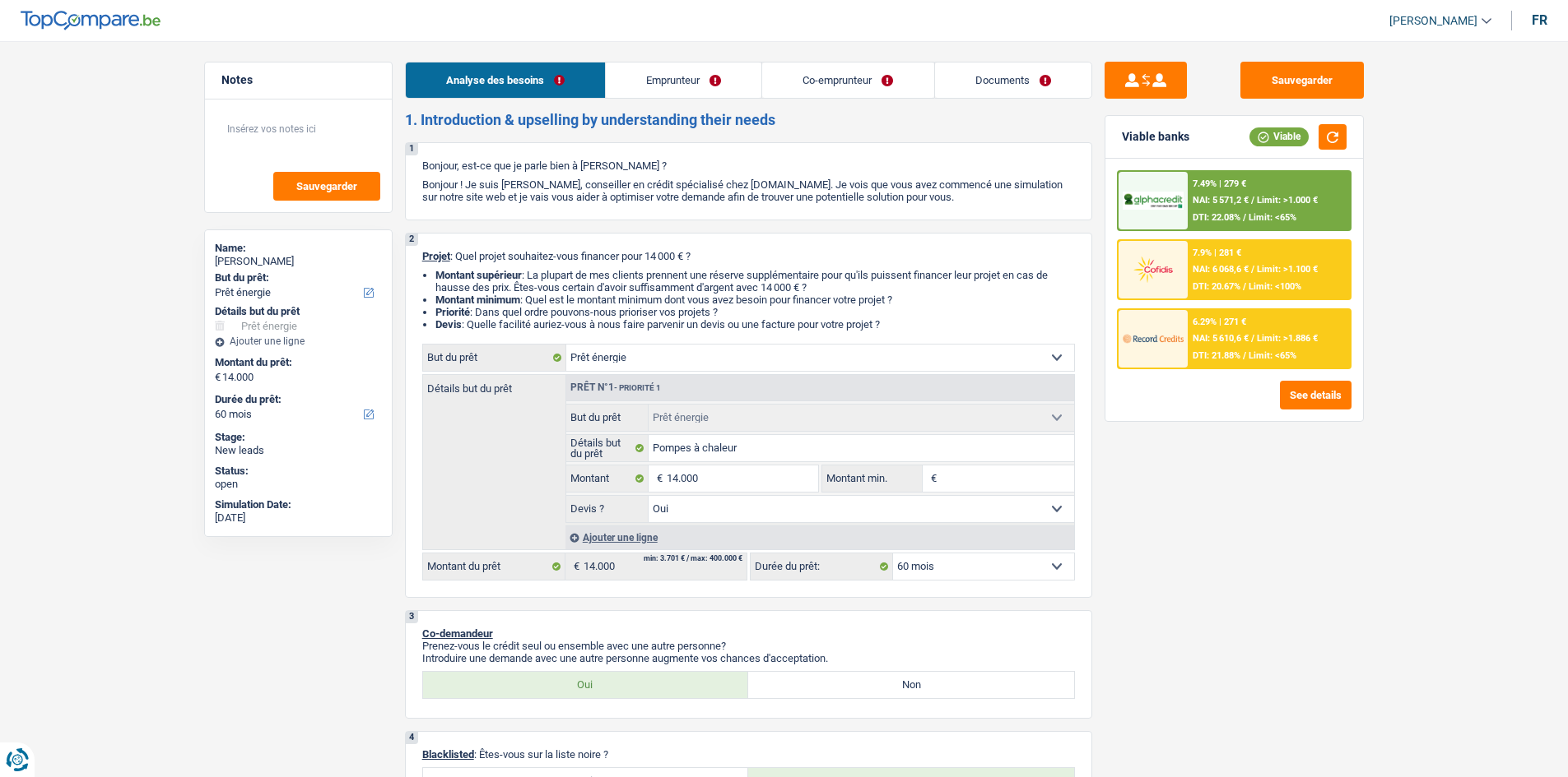
click at [684, 256] on div "7.9% | 281 € NAI: 6 068,6 € / Limit: >1.100 € DTI: 20.67% / Limit: <100%" at bounding box center [1268, 270] width 162 height 57
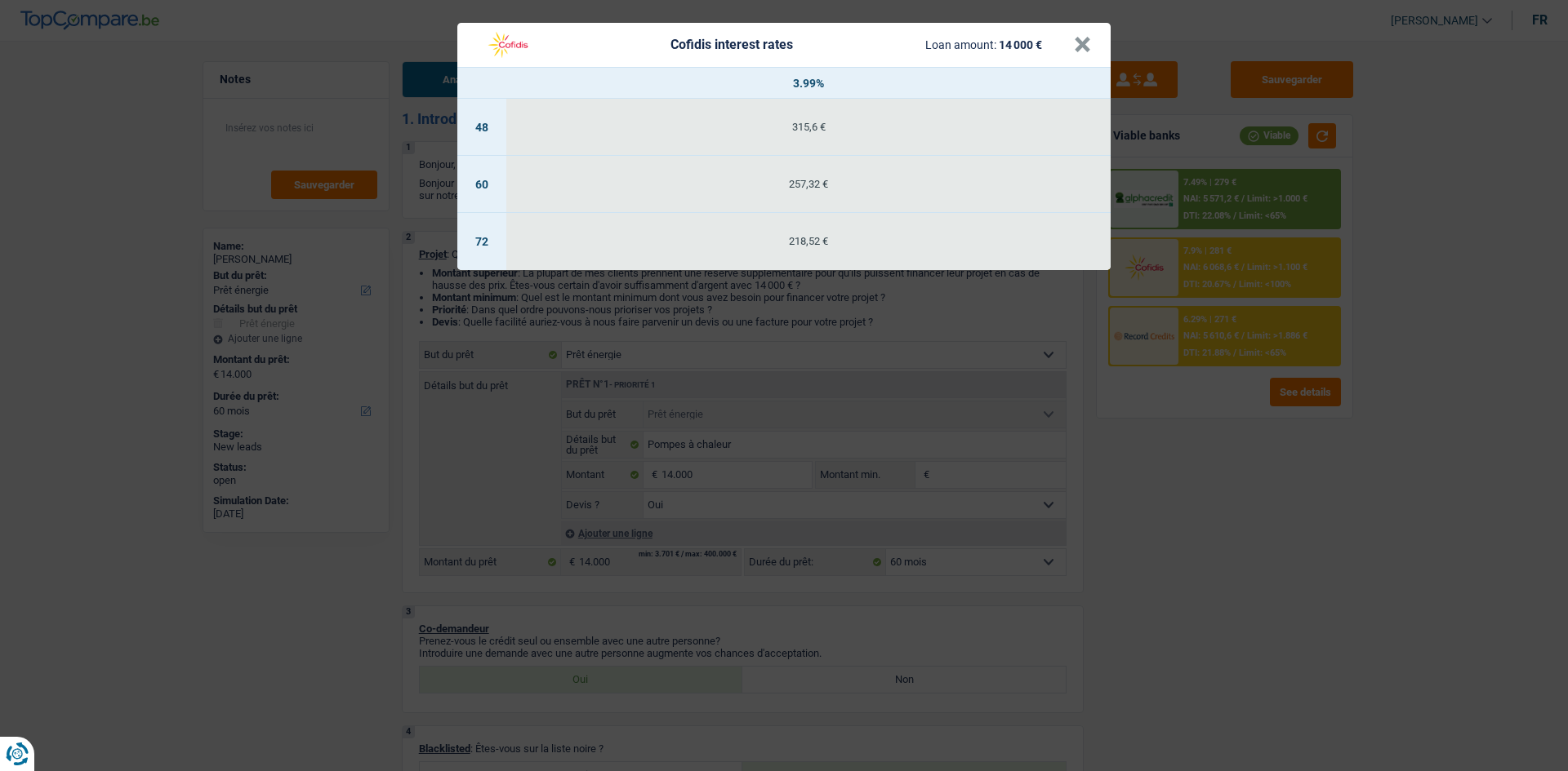
click at [679, 367] on div "Cofidis interest rates Loan amount: 14 000 € × 3.99% 48 315,6 € 60 257,32 € 72 …" at bounding box center [784, 385] width 1568 height 771
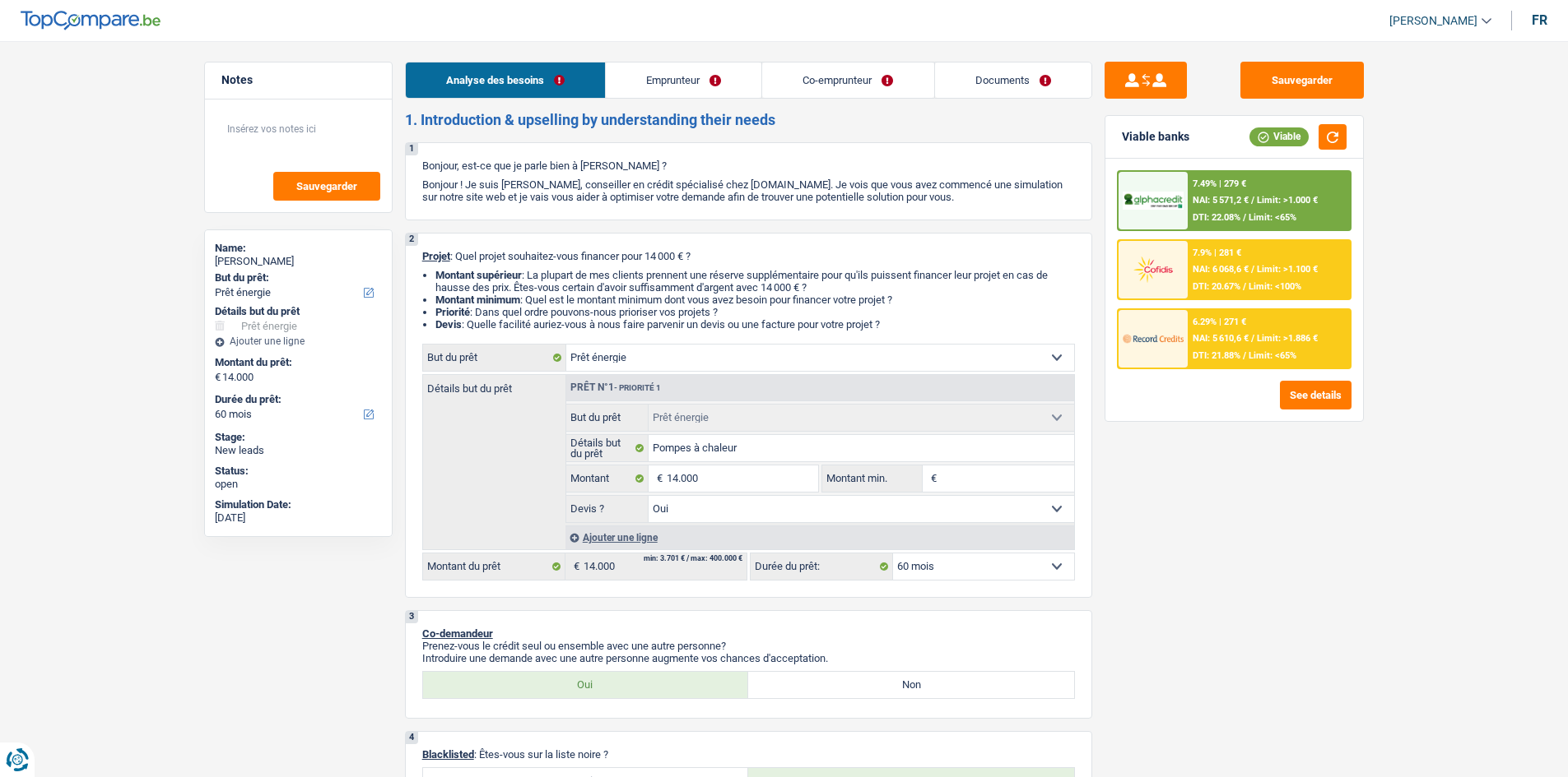
click at [684, 192] on div "7.49% | 279 € NAI: 5 571,2 € / Limit: >1.000 € DTI: 22.08% / Limit: <65%" at bounding box center [1268, 200] width 162 height 57
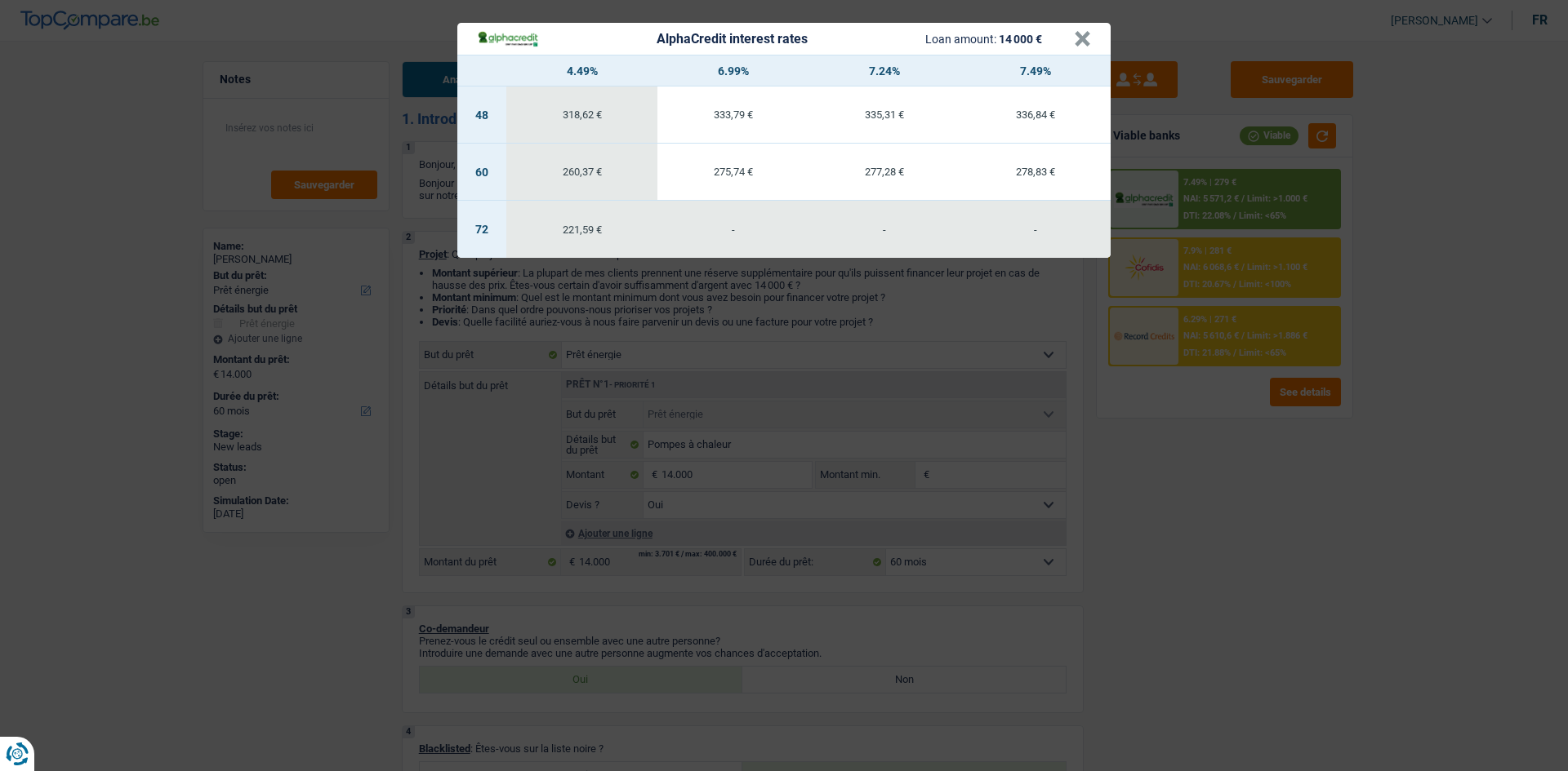
drag, startPoint x: 1205, startPoint y: 539, endPoint x: 1216, endPoint y: 444, distance: 95.6
click at [679, 367] on div "AlphaCredit interest rates Loan amount: 14 000 € × 4.49% 6.99% 7.24% 7.49% 48 3…" at bounding box center [784, 385] width 1568 height 771
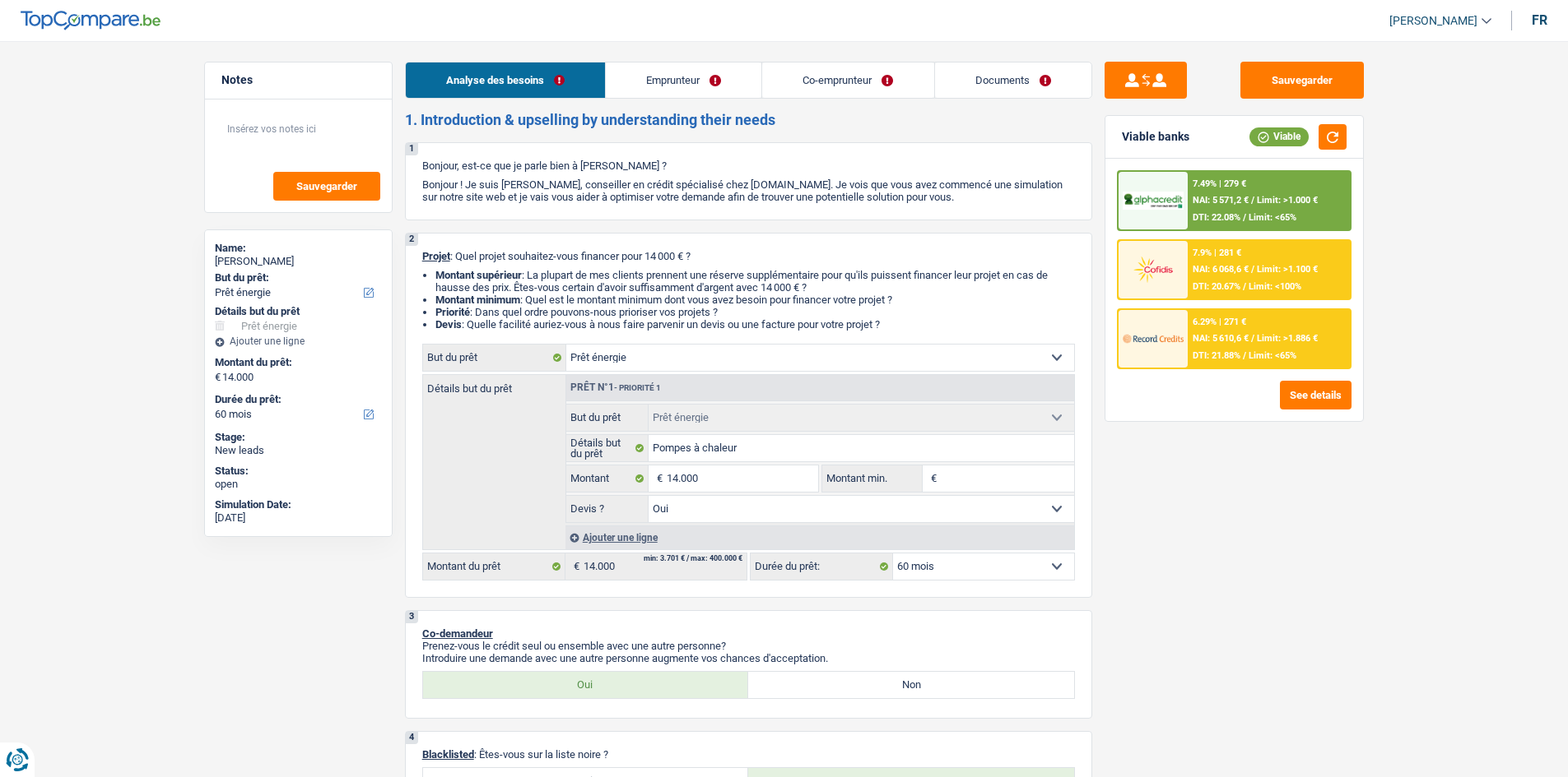
click at [684, 352] on span "DTI: 21.88%" at bounding box center [1216, 355] width 48 height 10
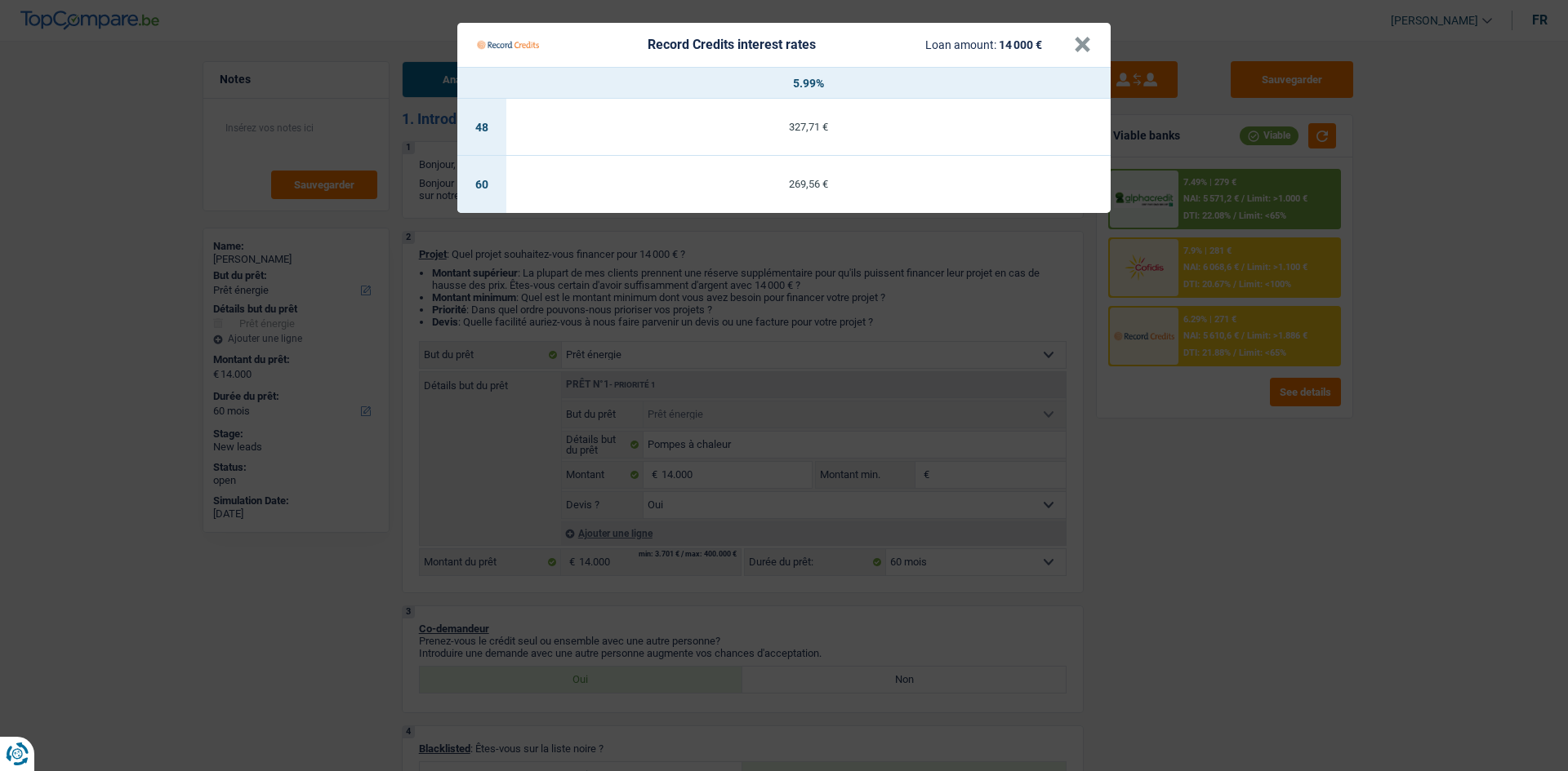
click at [679, 367] on Credits "Record Credits interest rates Loan amount: 14 000 € × 5.99% 48 327,71 € 60 269,…" at bounding box center [784, 385] width 1568 height 771
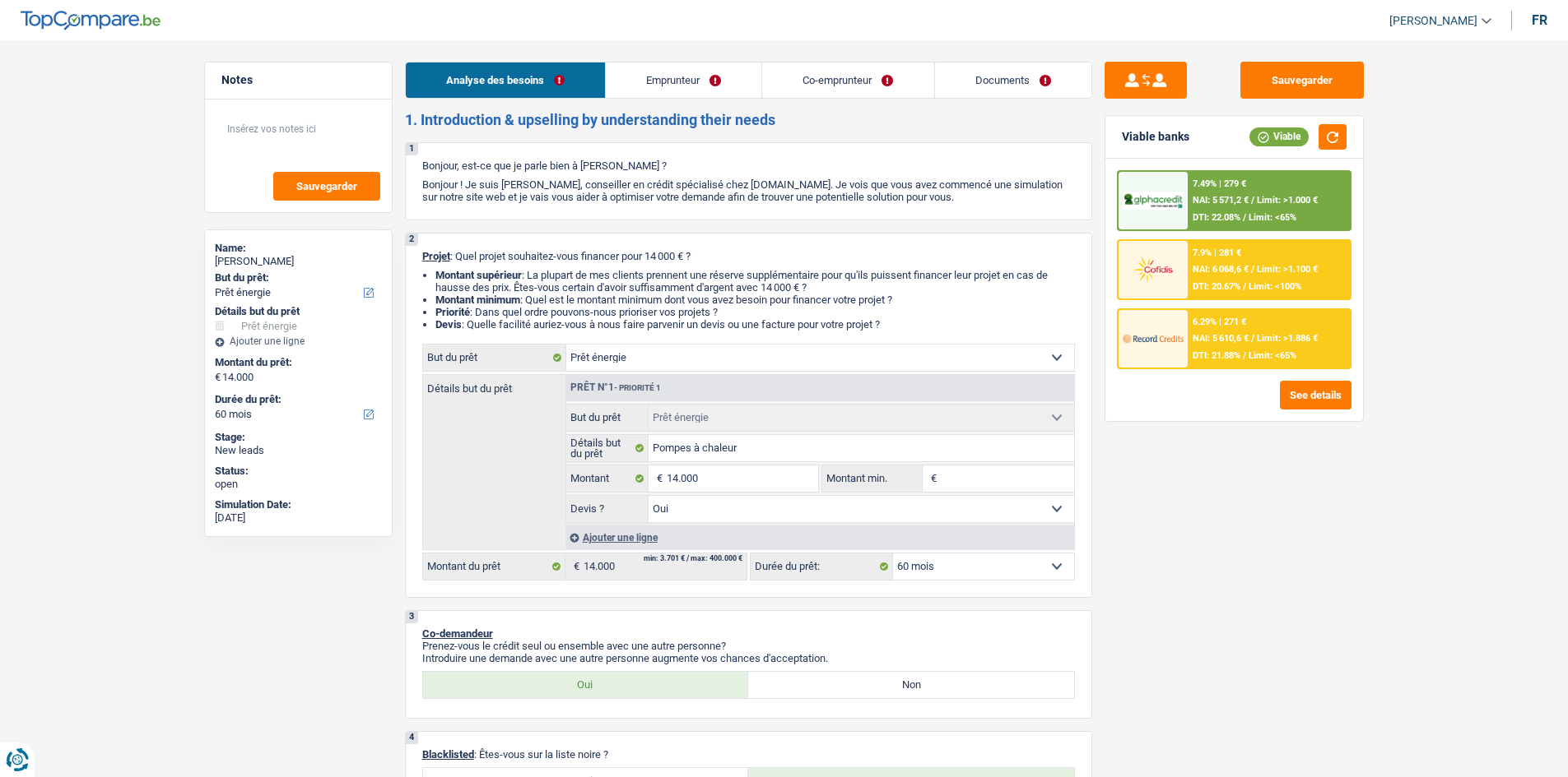
click at [684, 335] on span "NAI: 5 610,6 €" at bounding box center [1221, 338] width 56 height 10
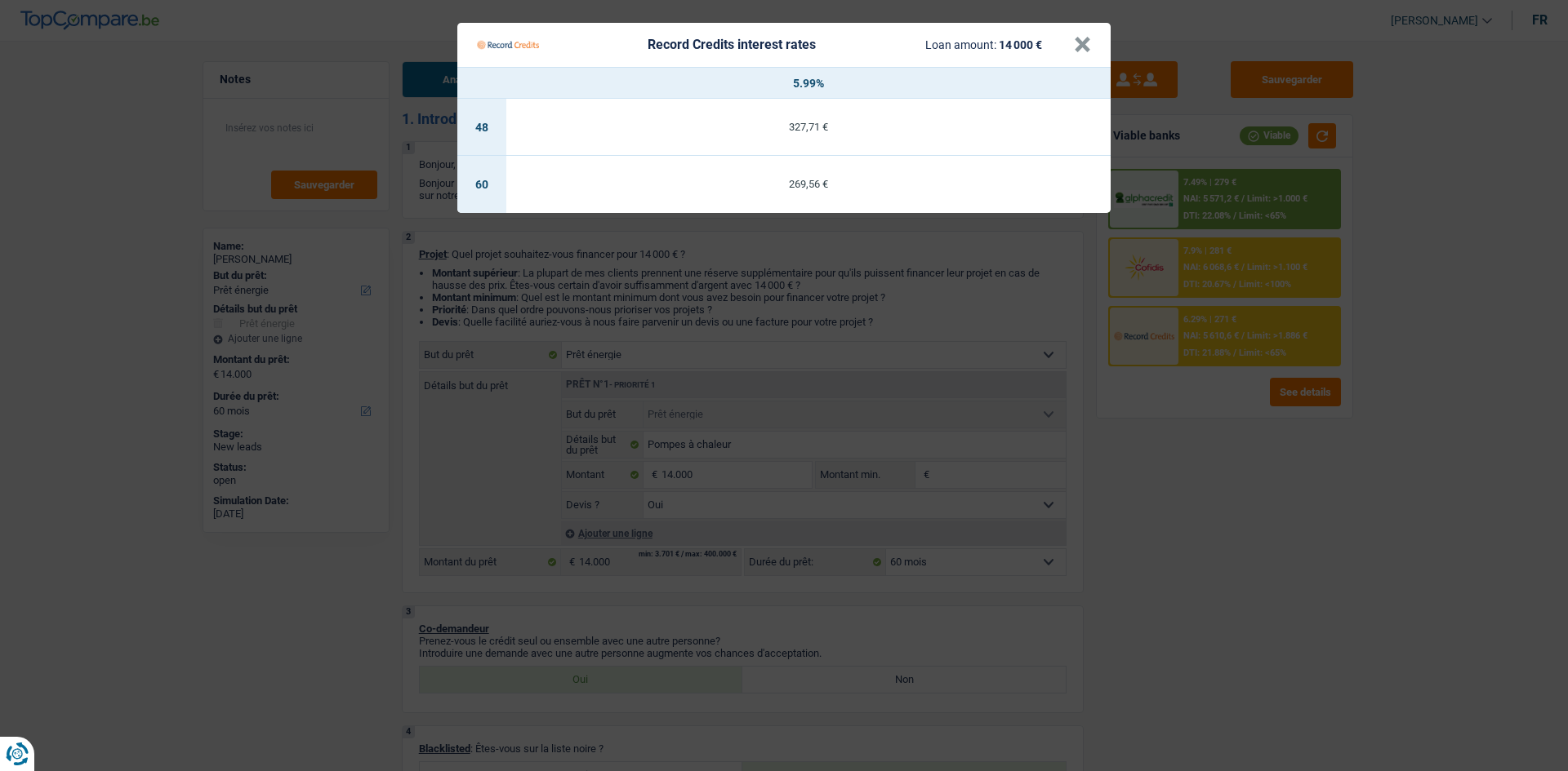
drag, startPoint x: 1237, startPoint y: 521, endPoint x: 1290, endPoint y: 466, distance: 76.4
click at [679, 367] on Credits "Record Credits interest rates Loan amount: 14 000 € × 5.99% 48 327,71 € 60 269,…" at bounding box center [784, 385] width 1568 height 771
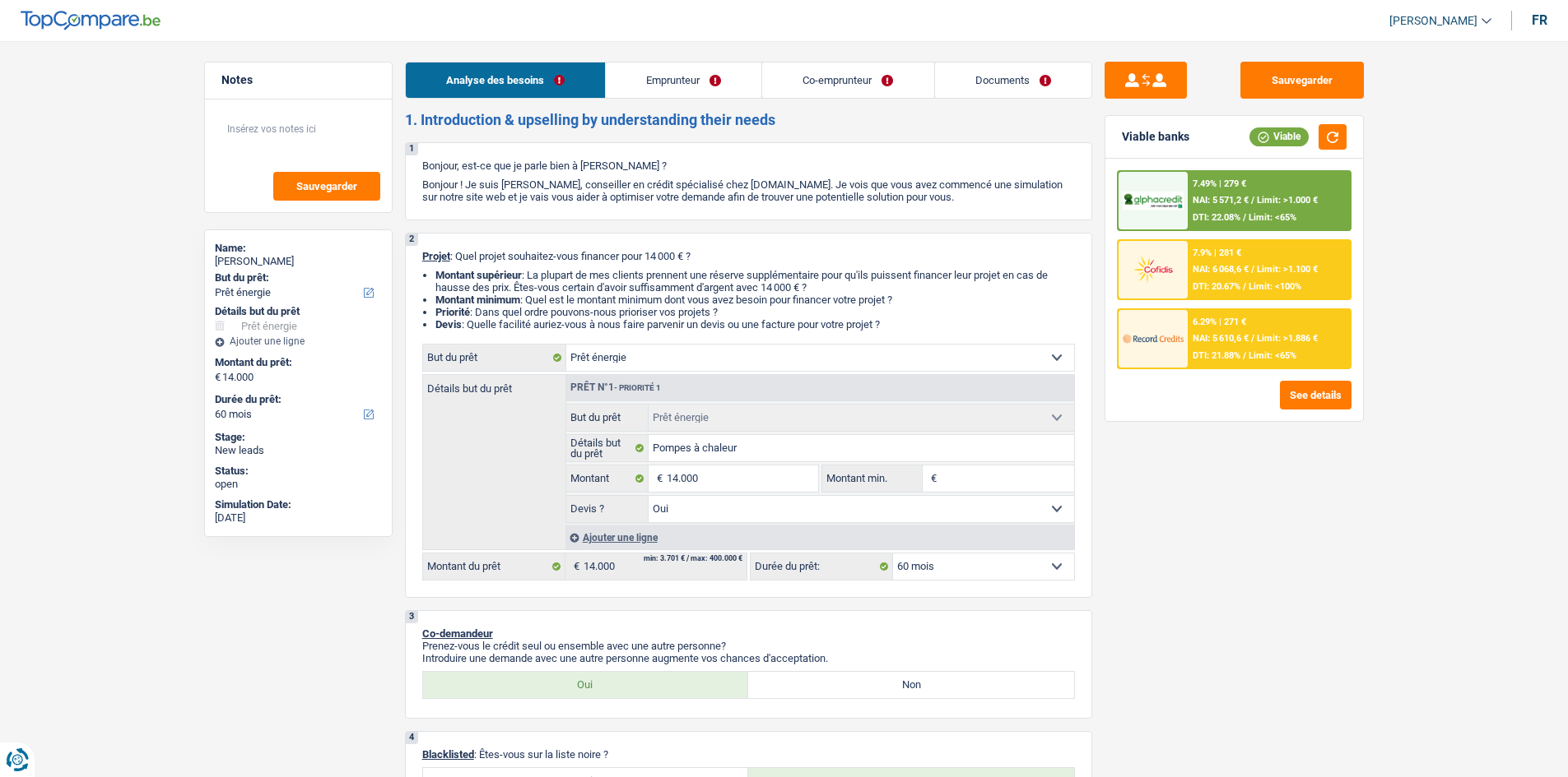
click at [684, 210] on div "7.49% | 279 € NAI: 5 571,2 € / Limit: >1.000 € DTI: 22.08% / Limit: <65%" at bounding box center [1268, 200] width 162 height 57
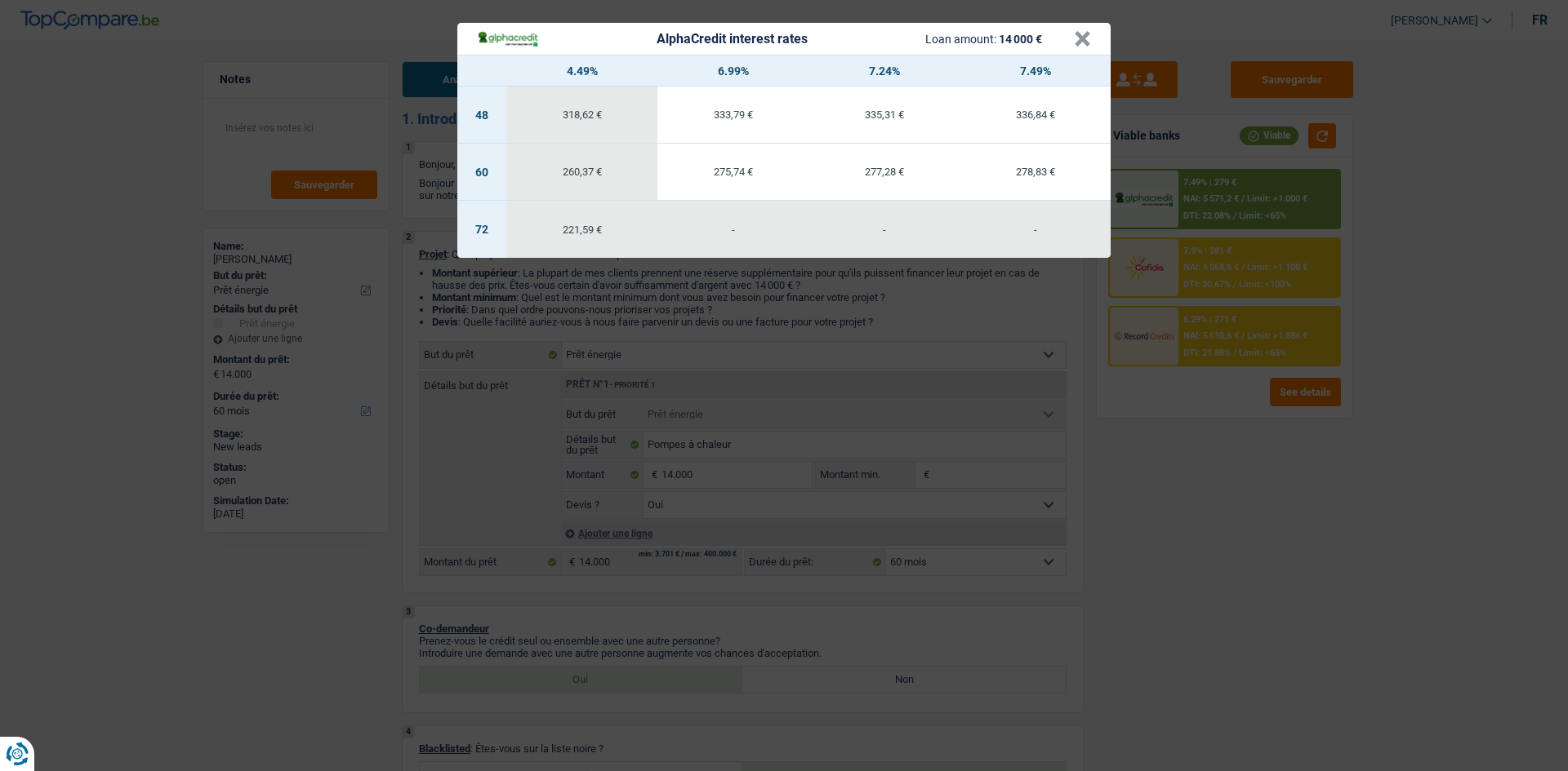
click at [679, 367] on div "AlphaCredit interest rates Loan amount: 14 000 € × 4.49% 6.99% 7.24% 7.49% 48 3…" at bounding box center [784, 385] width 1568 height 771
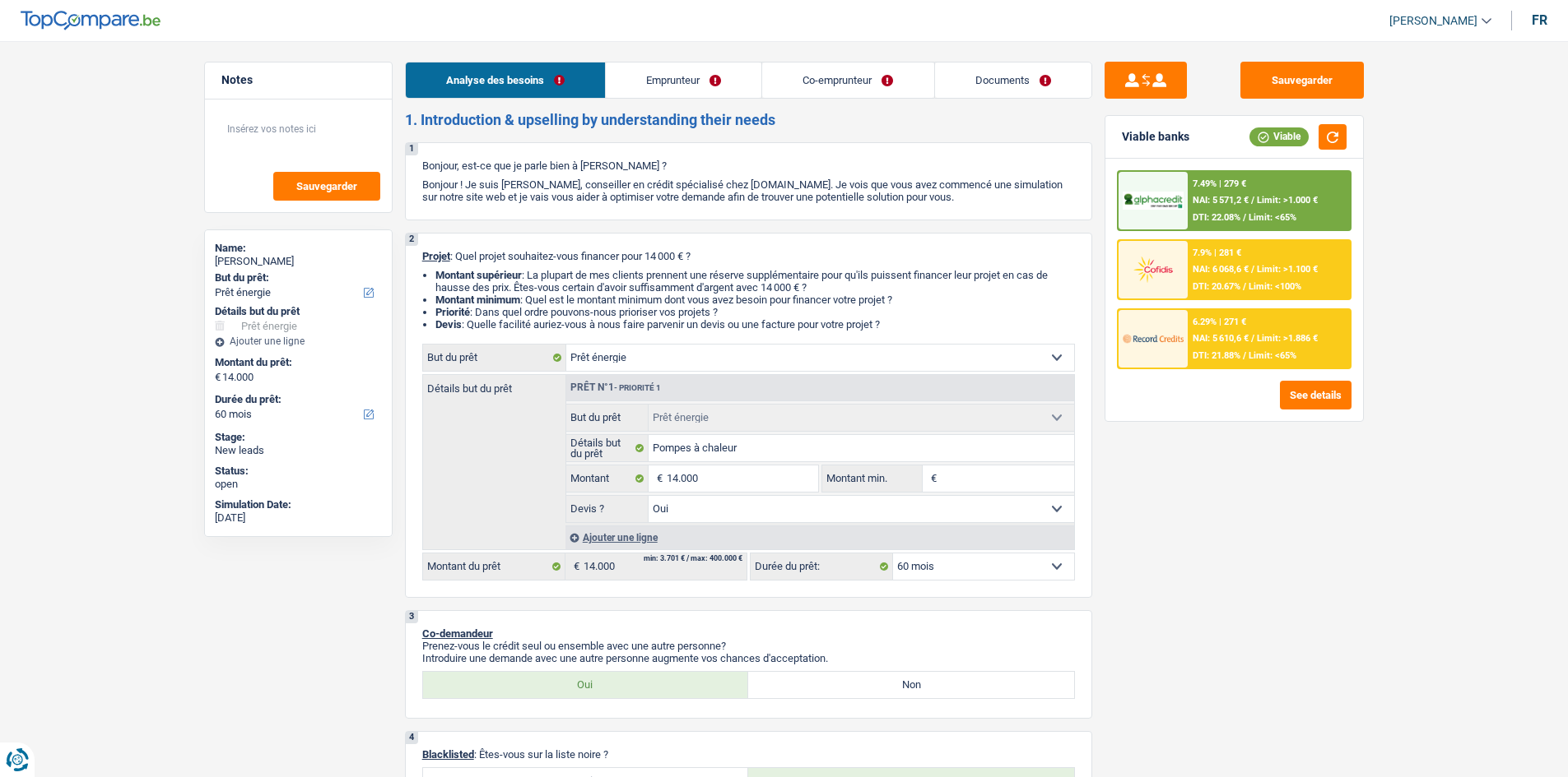
click at [684, 340] on span "NAI: 5 610,6 €" at bounding box center [1221, 338] width 56 height 10
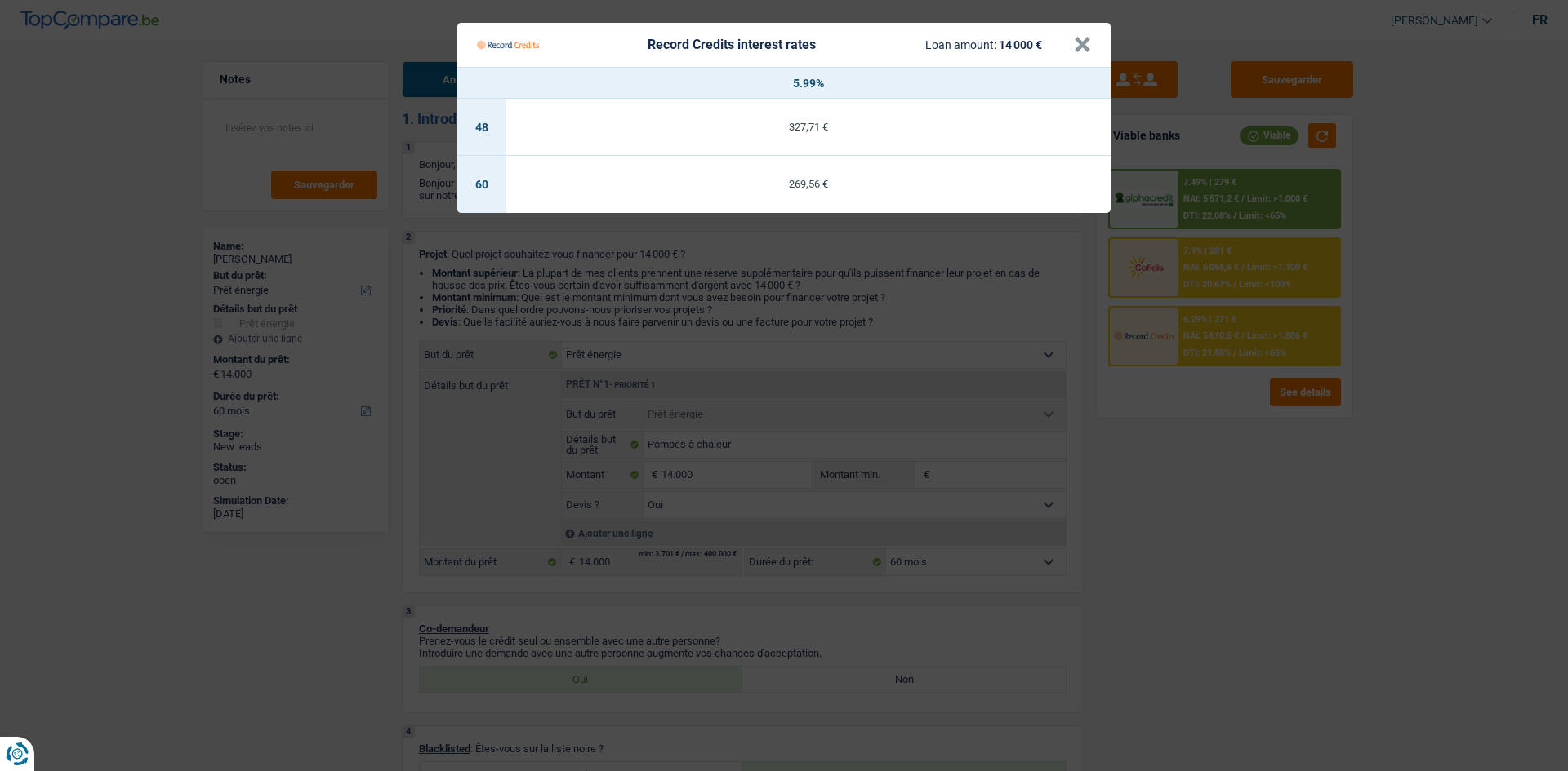
click at [679, 367] on Credits "Record Credits interest rates Loan amount: 14 000 € × 5.99% 48 327,71 € 60 269,…" at bounding box center [784, 385] width 1568 height 771
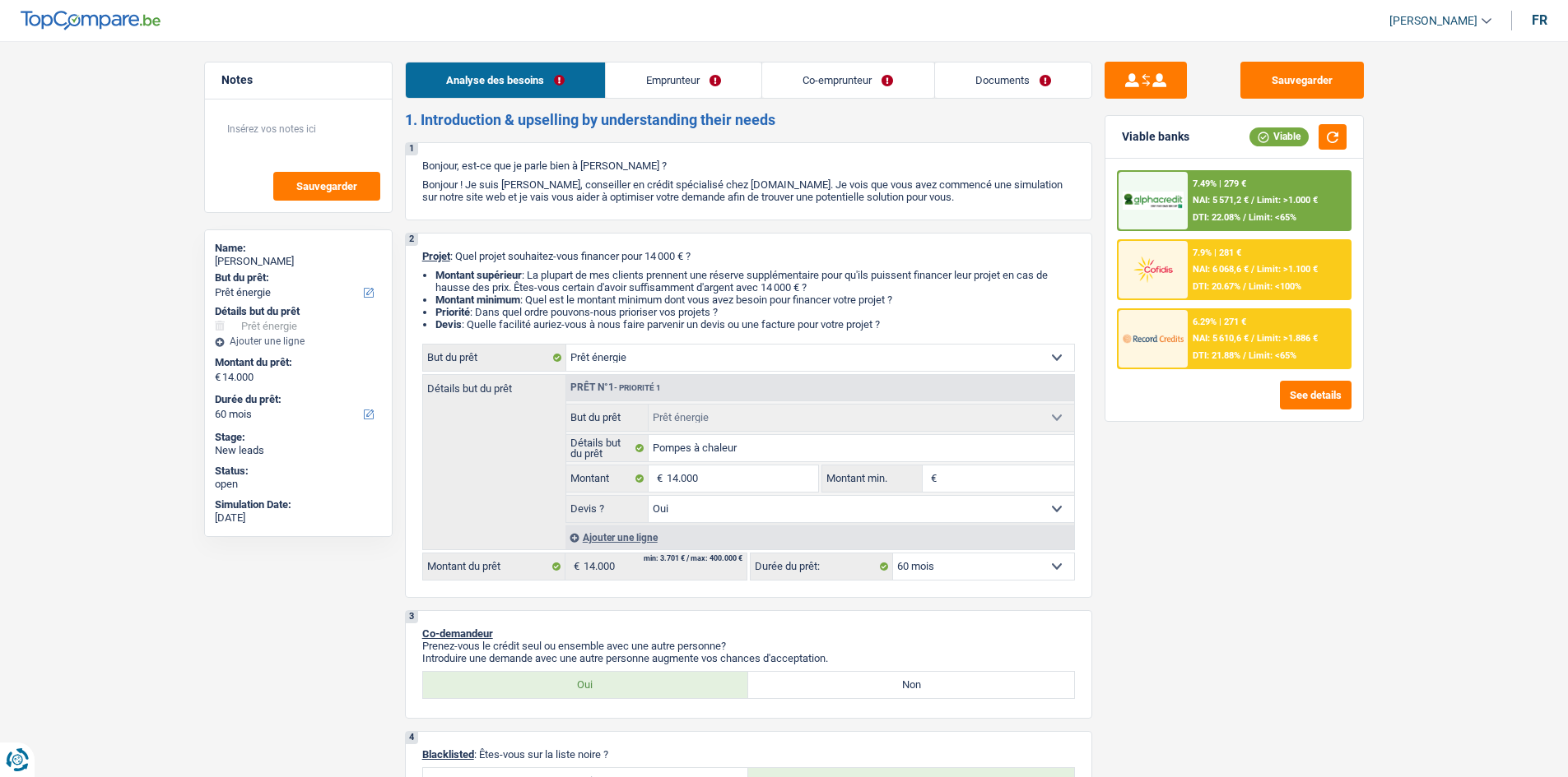
click at [684, 89] on link "Documents" at bounding box center [1013, 81] width 156 height 36
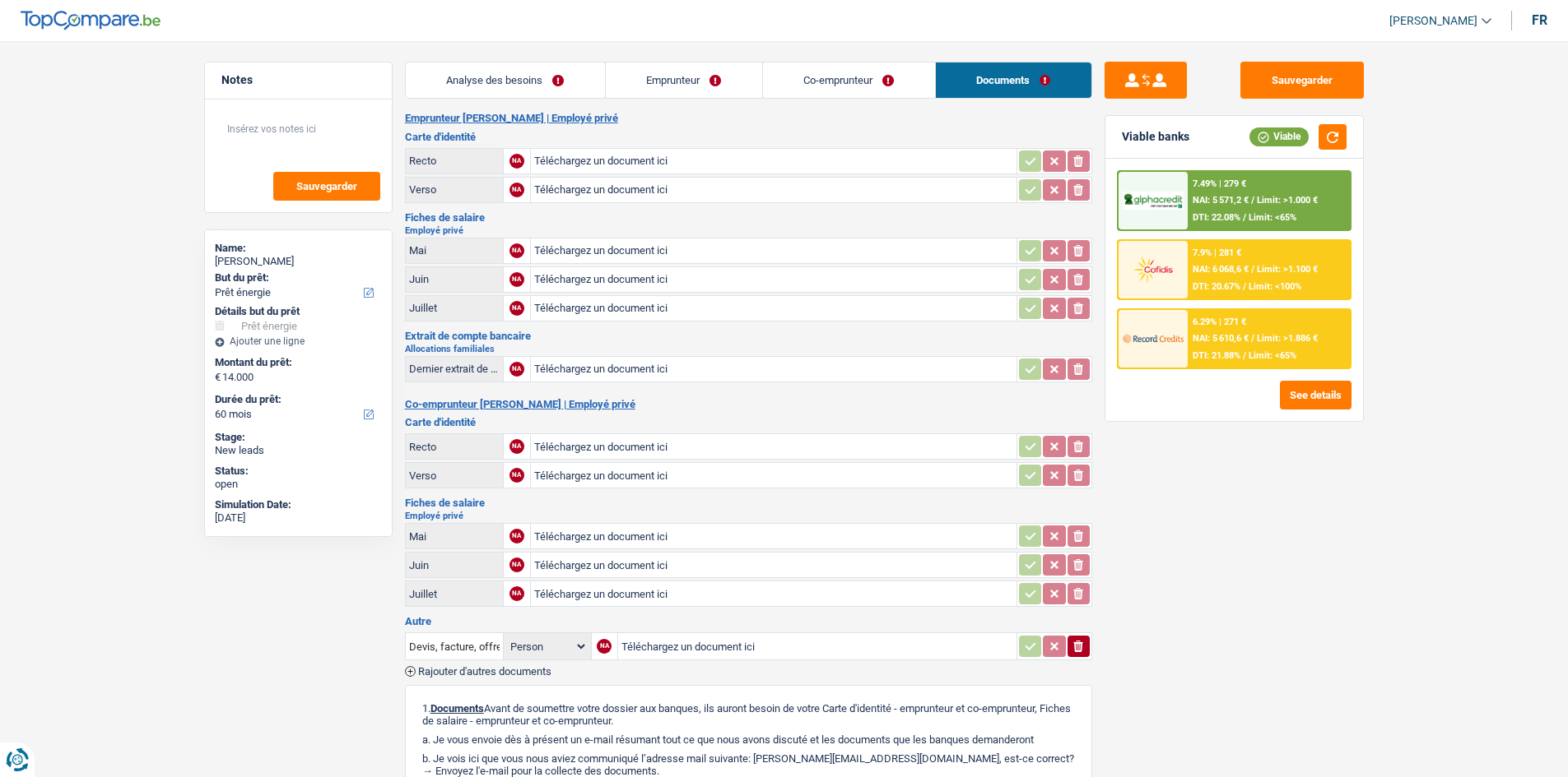
click at [565, 89] on link "Analyse des besoins" at bounding box center [506, 81] width 199 height 36
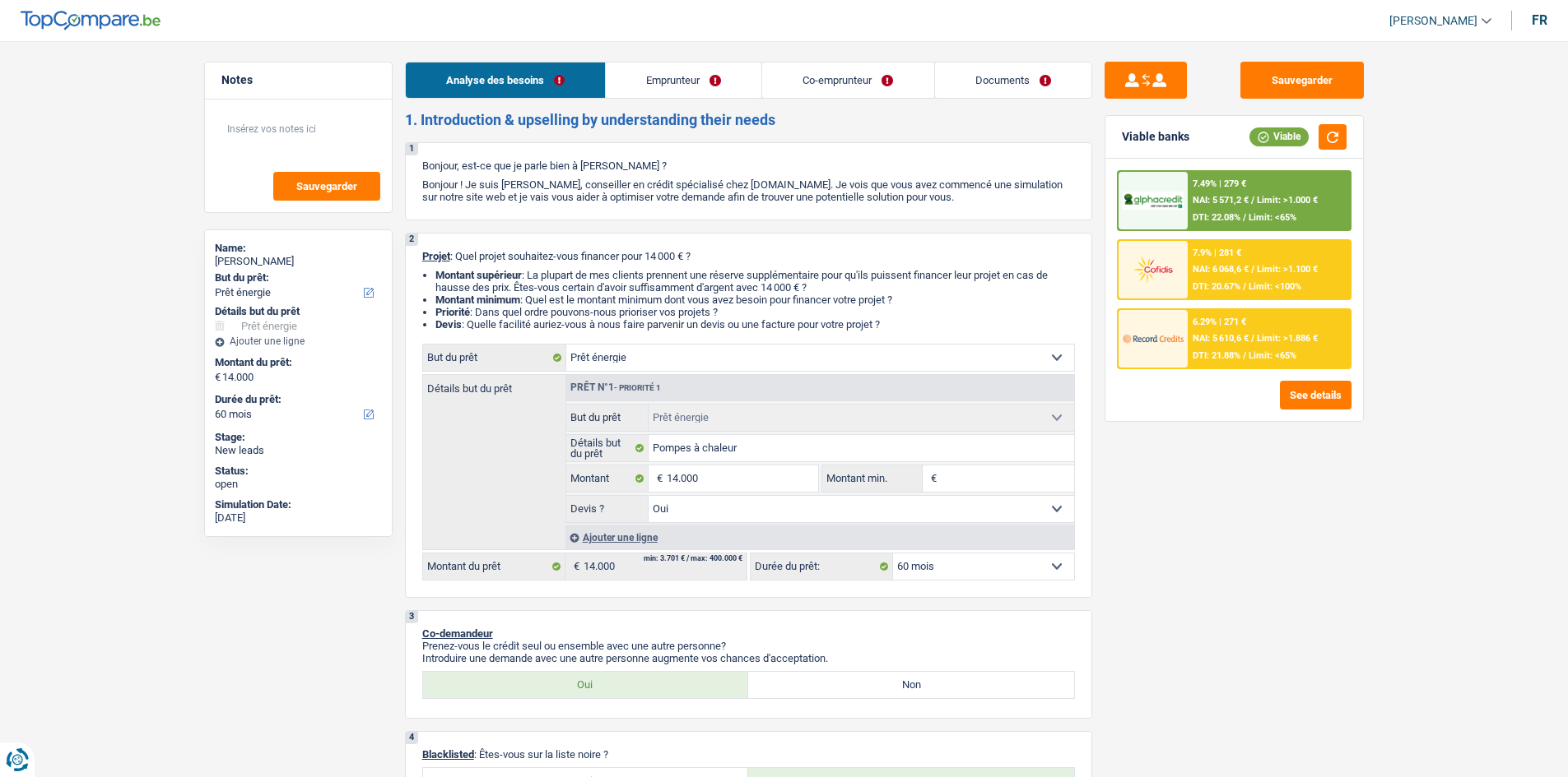
click at [684, 76] on link "Documents" at bounding box center [1013, 81] width 156 height 36
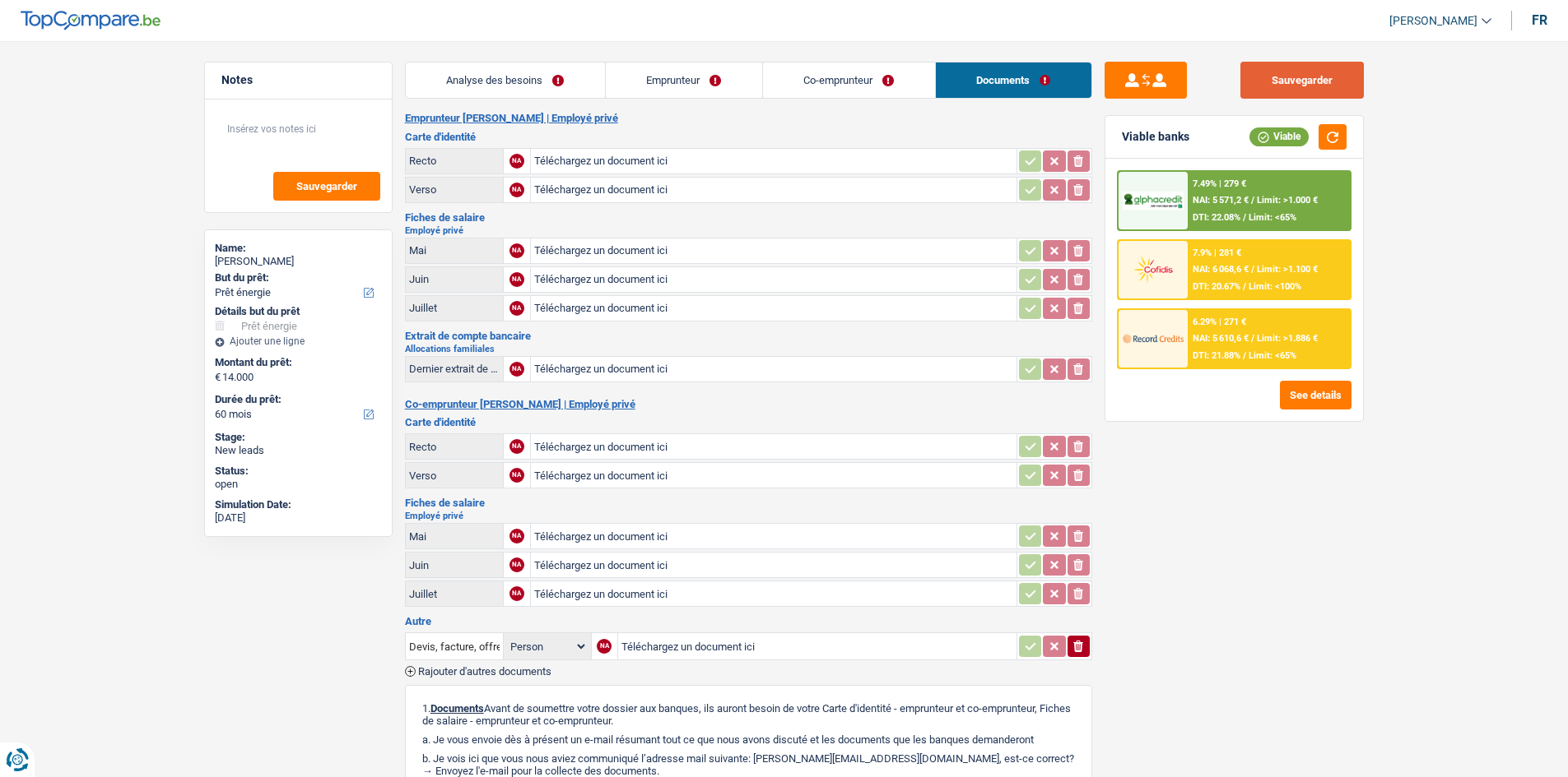
click at [684, 75] on button "Sauvegarder" at bounding box center [1301, 80] width 123 height 37
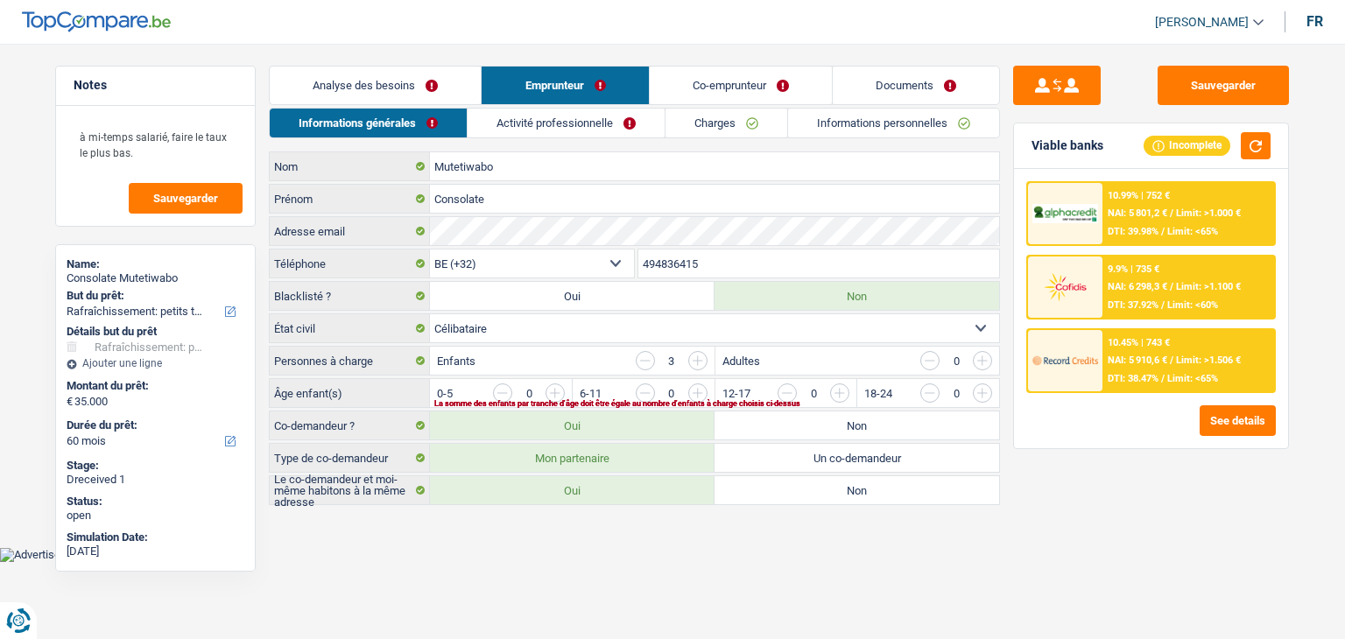
select select "houseOrGarden"
select select "60"
select select "32"
select select "single"
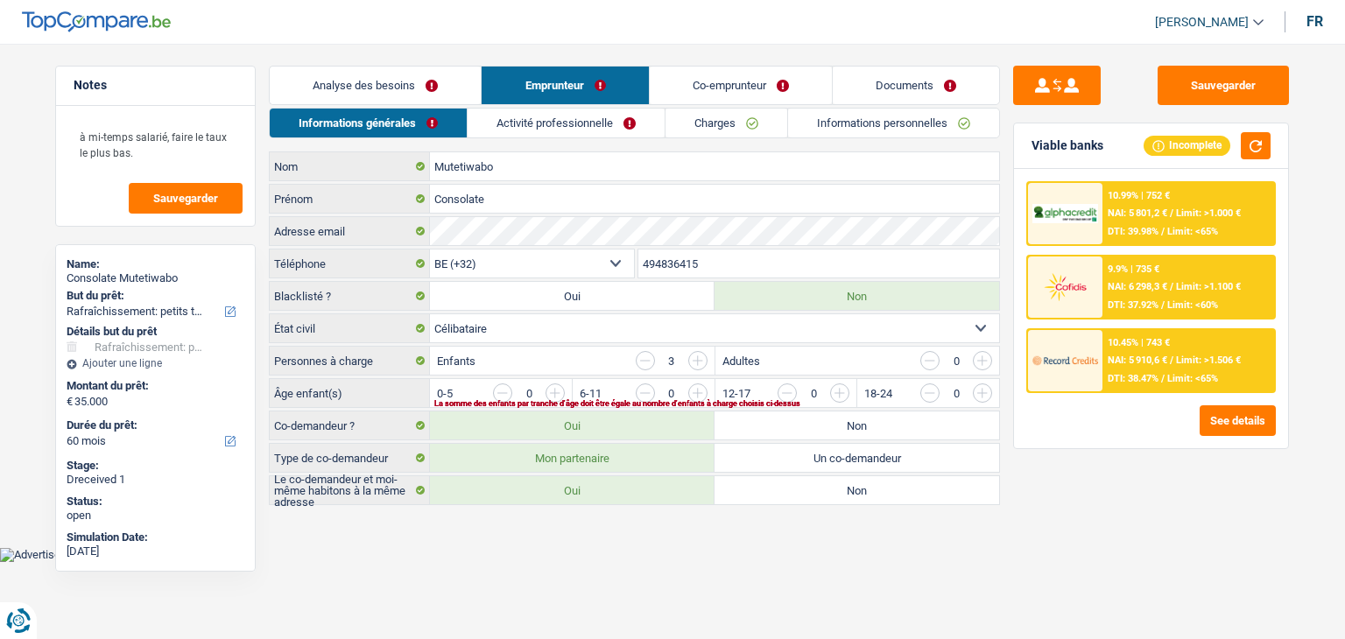
click at [567, 123] on link "Activité professionnelle" at bounding box center [566, 123] width 197 height 29
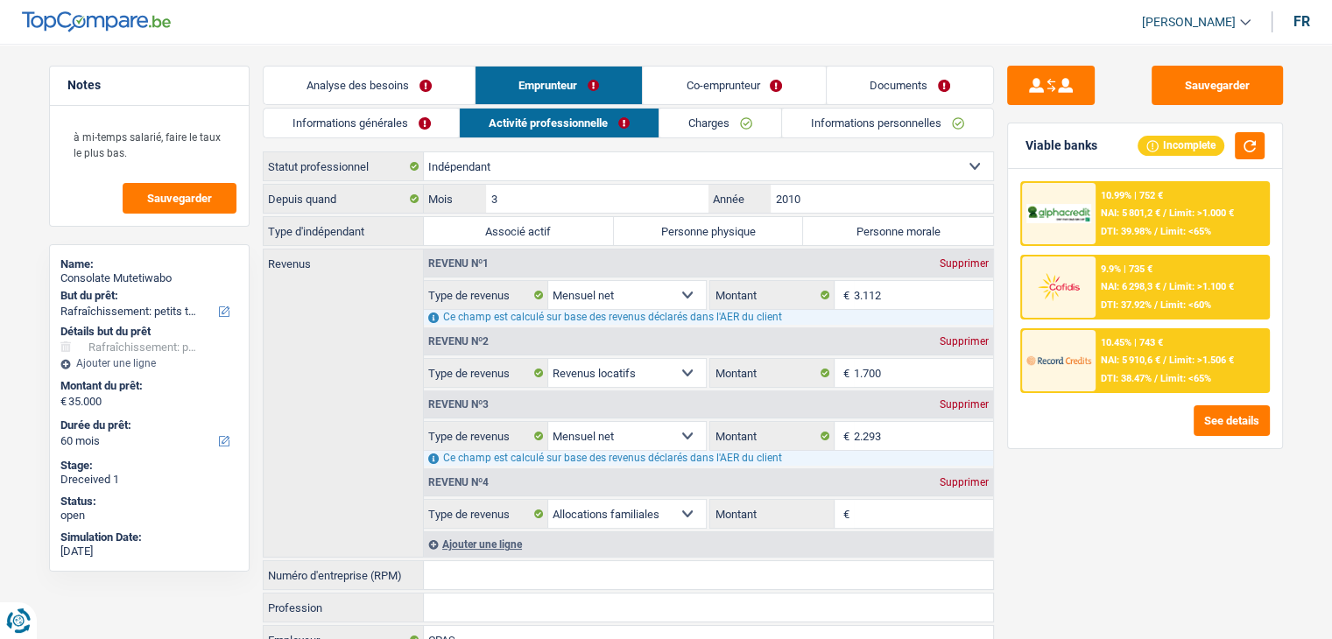
click at [872, 93] on link "Documents" at bounding box center [909, 86] width 166 height 38
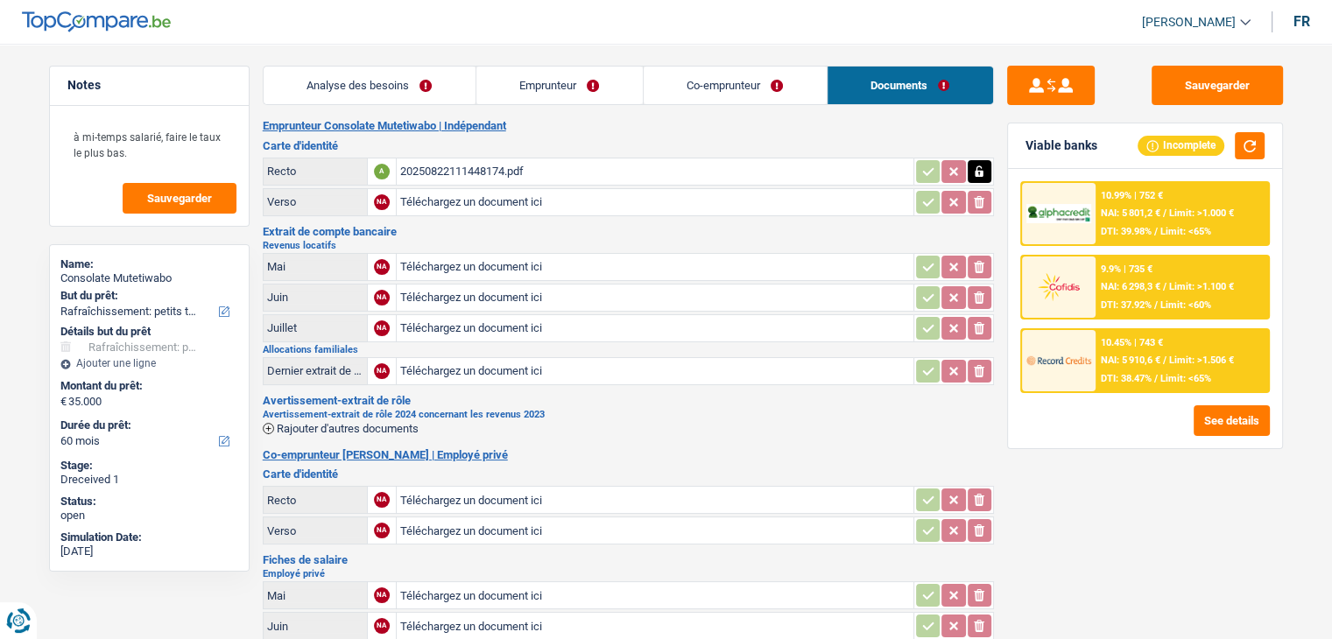
click at [601, 105] on div "Analyse des besoins Emprunteur Co-emprunteur Documents 1. Introduction & upsell…" at bounding box center [628, 559] width 731 height 987
click at [399, 101] on link "Analyse des besoins" at bounding box center [370, 86] width 212 height 38
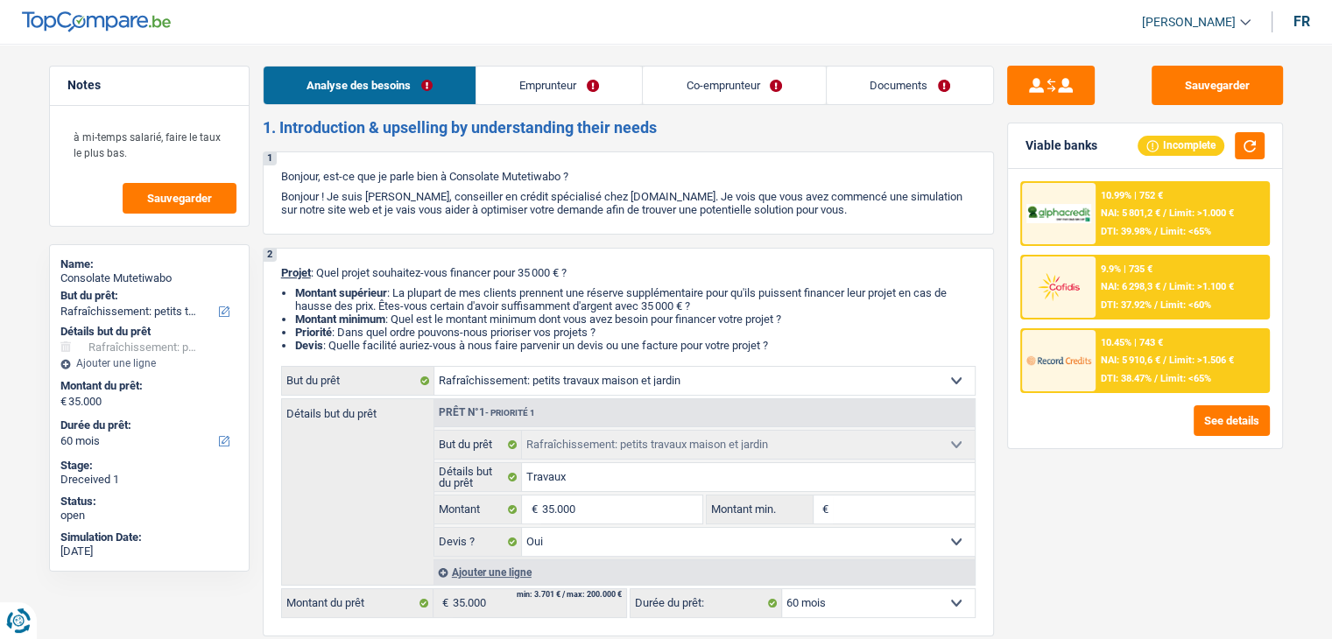
click at [479, 91] on link "Emprunteur" at bounding box center [558, 86] width 165 height 38
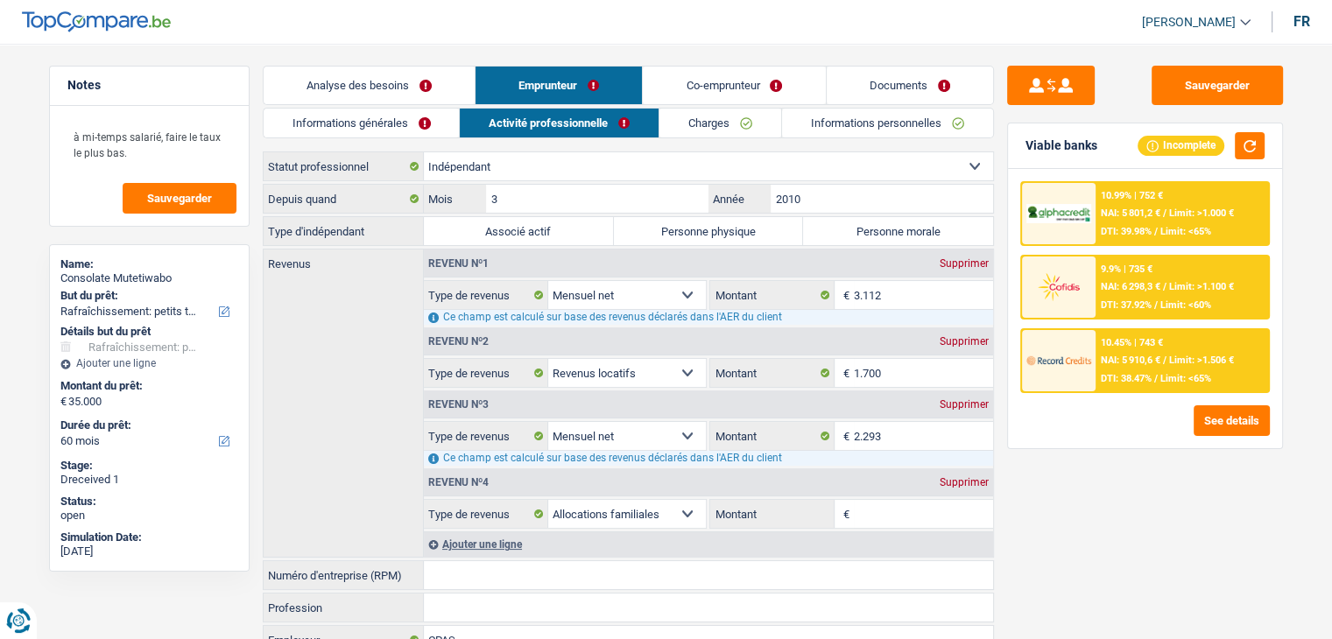
click at [367, 112] on link "Informations générales" at bounding box center [362, 123] width 196 height 29
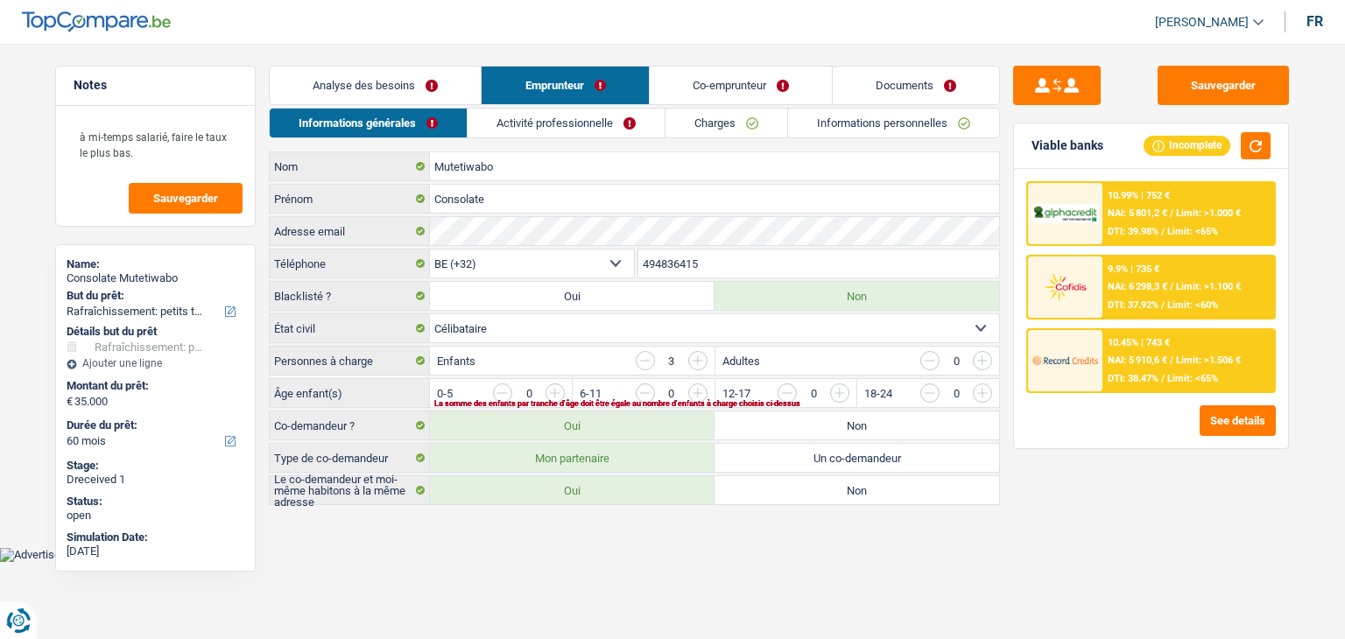
click at [688, 390] on input "button" at bounding box center [1052, 397] width 729 height 28
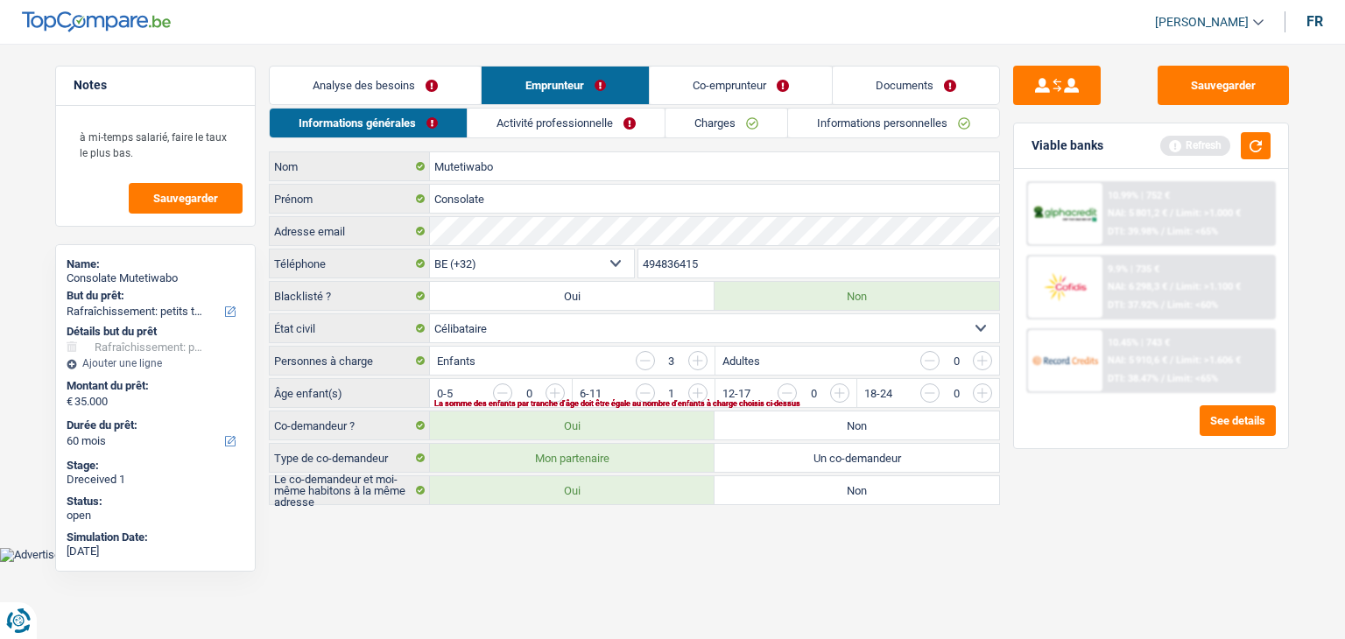
click at [690, 393] on input "button" at bounding box center [1052, 397] width 729 height 28
click at [972, 390] on input "button" at bounding box center [1194, 397] width 729 height 28
click at [979, 359] on input "button" at bounding box center [982, 360] width 19 height 19
click at [977, 397] on input "button" at bounding box center [1337, 397] width 729 height 28
click at [707, 352] on input "button" at bounding box center [697, 360] width 19 height 19
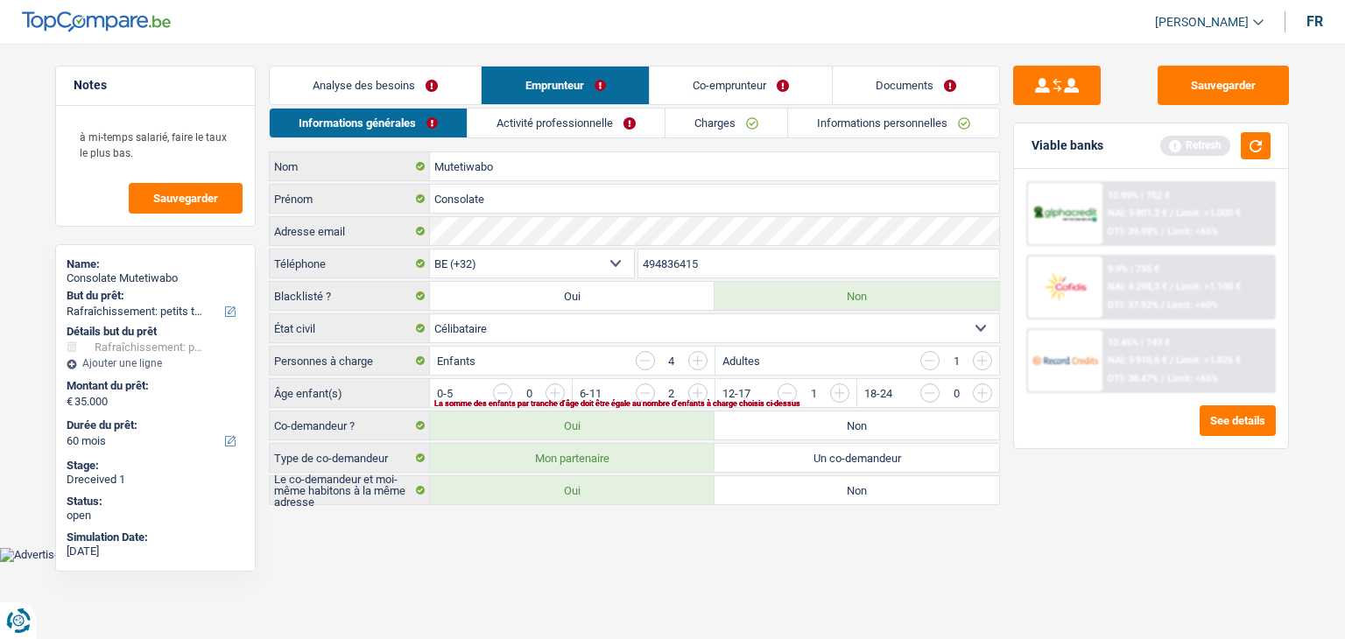
drag, startPoint x: 987, startPoint y: 385, endPoint x: 836, endPoint y: 367, distance: 151.7
click at [986, 384] on input "button" at bounding box center [1337, 397] width 729 height 28
drag, startPoint x: 650, startPoint y: 355, endPoint x: 743, endPoint y: 376, distance: 96.0
click at [650, 355] on input "button" at bounding box center [645, 360] width 19 height 19
click at [1236, 72] on button "Sauvegarder" at bounding box center [1222, 85] width 131 height 39
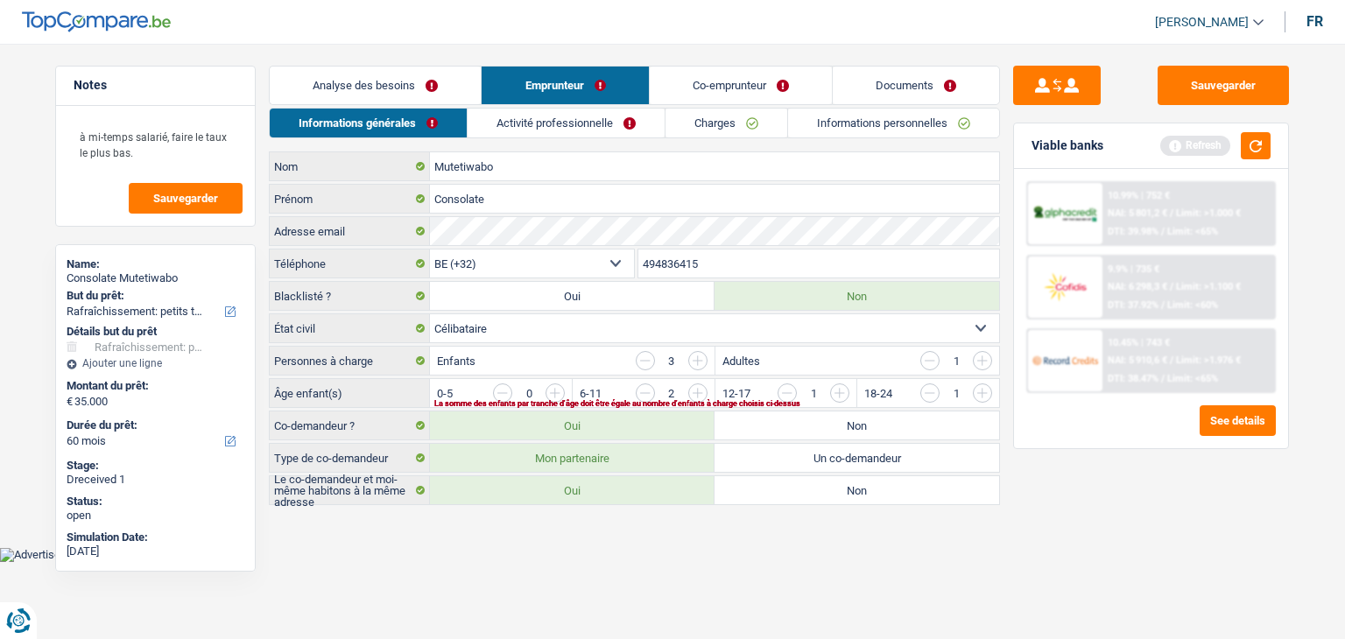
click at [609, 115] on link "Activité professionnelle" at bounding box center [566, 123] width 197 height 29
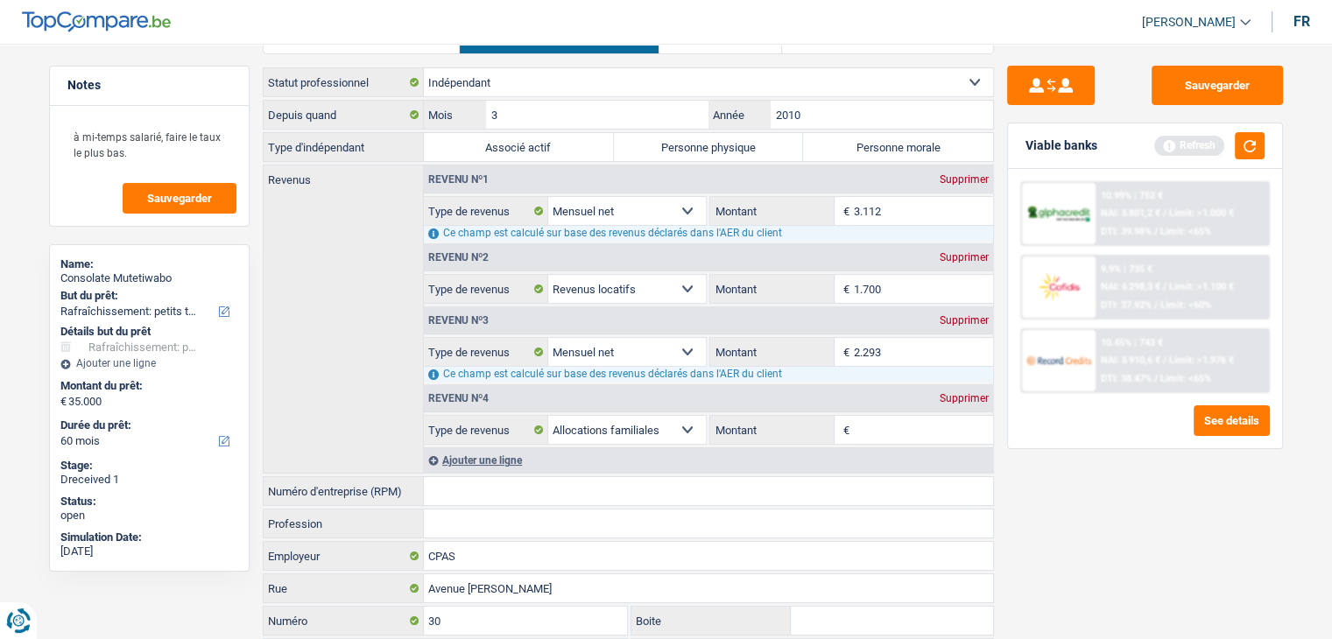
scroll to position [228, 0]
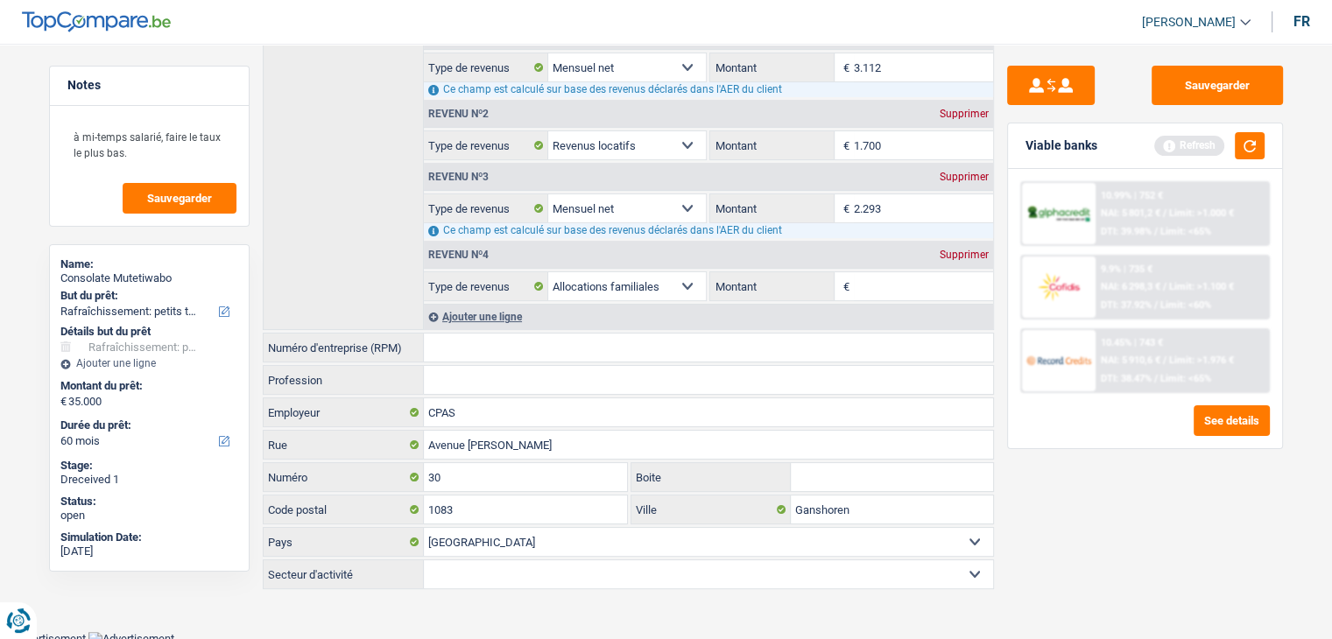
click at [554, 351] on input "Numéro d'entreprise (RPM)" at bounding box center [708, 348] width 569 height 28
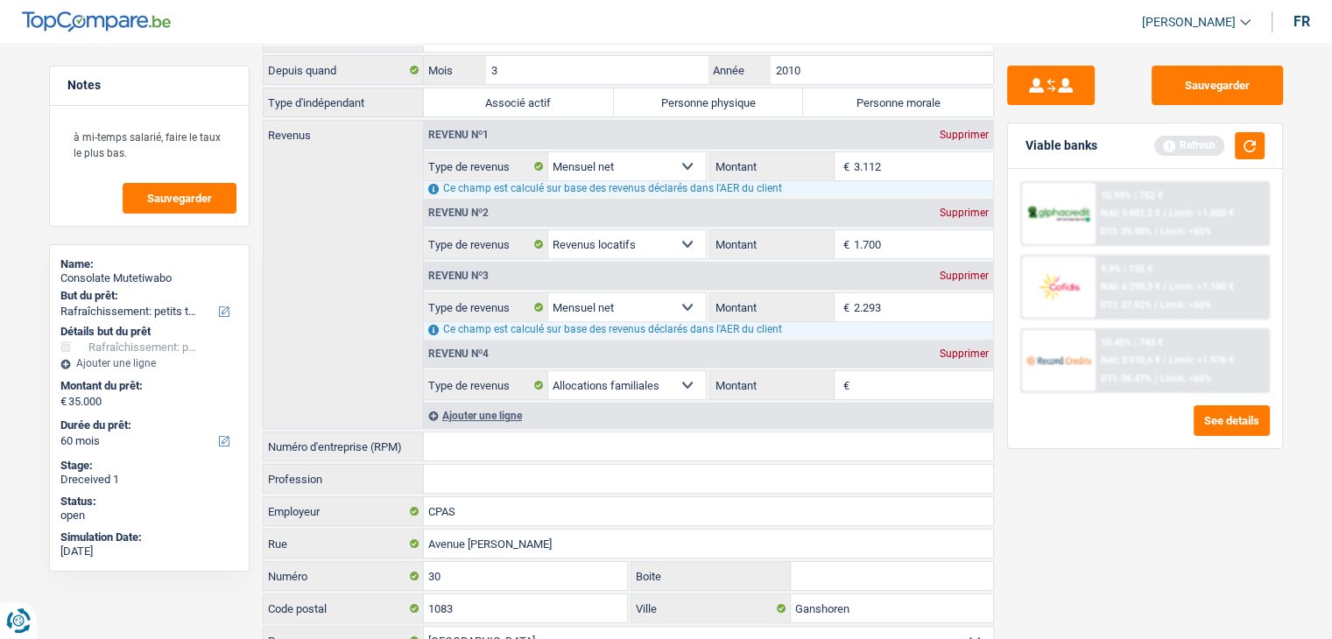
scroll to position [0, 0]
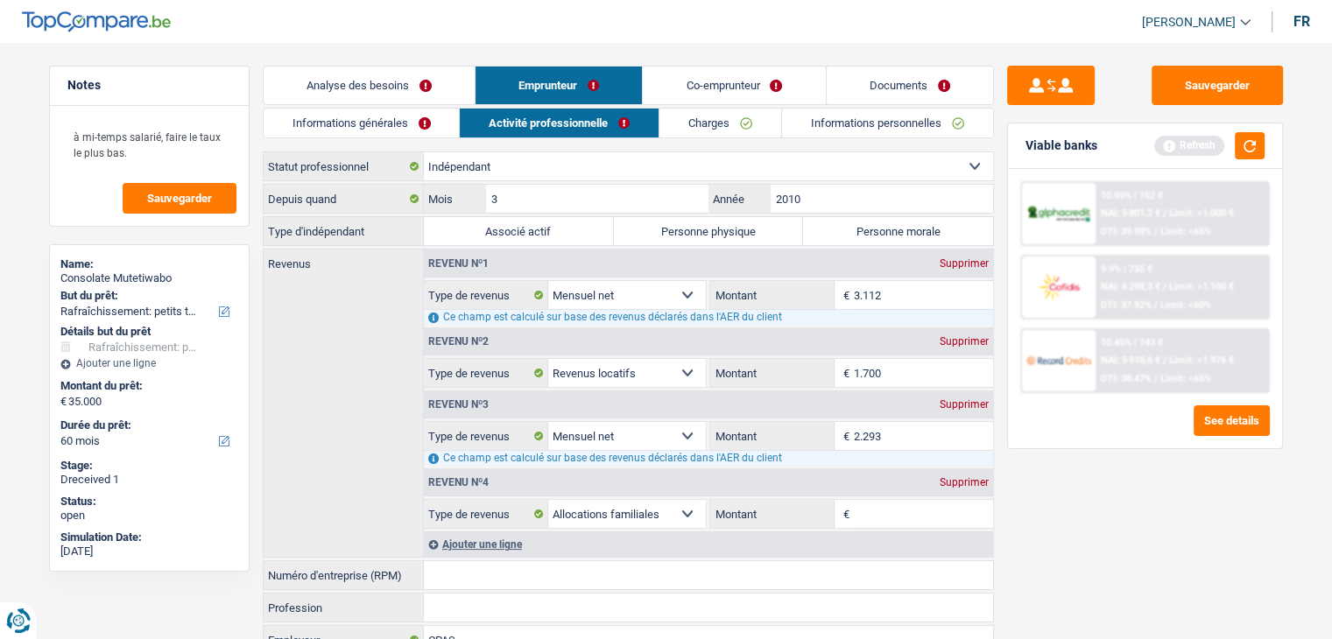
click at [881, 74] on link "Documents" at bounding box center [909, 86] width 166 height 38
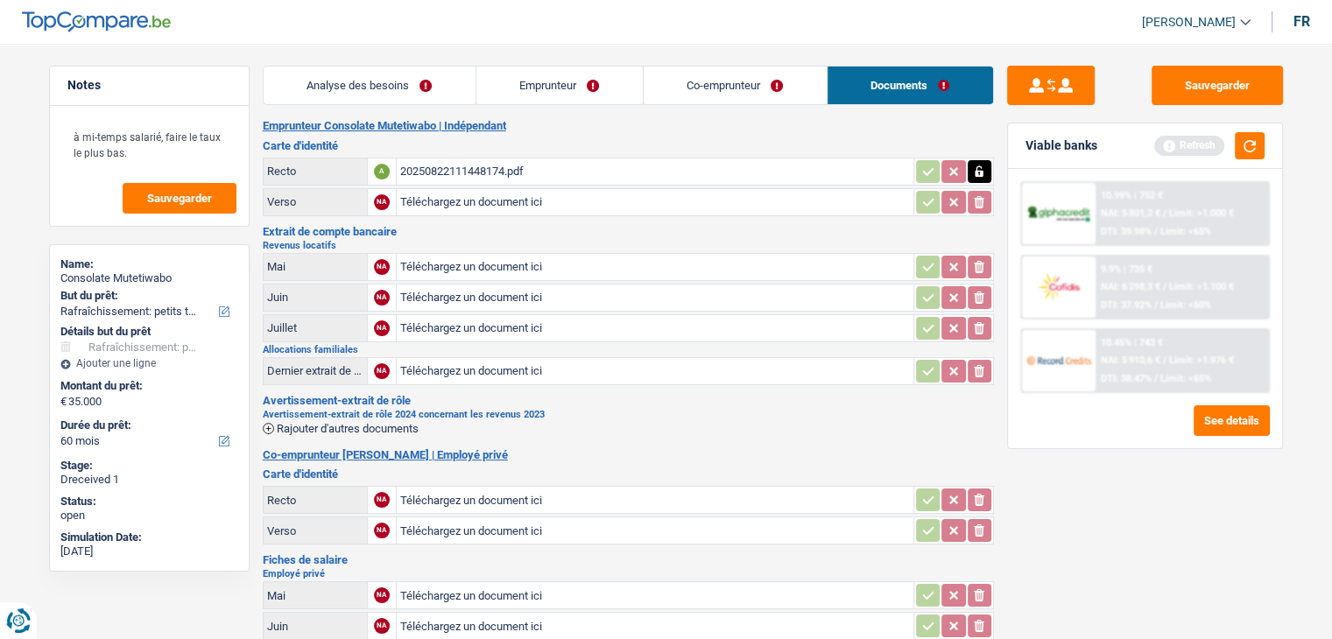
click at [644, 93] on link "Co-emprunteur" at bounding box center [734, 86] width 183 height 38
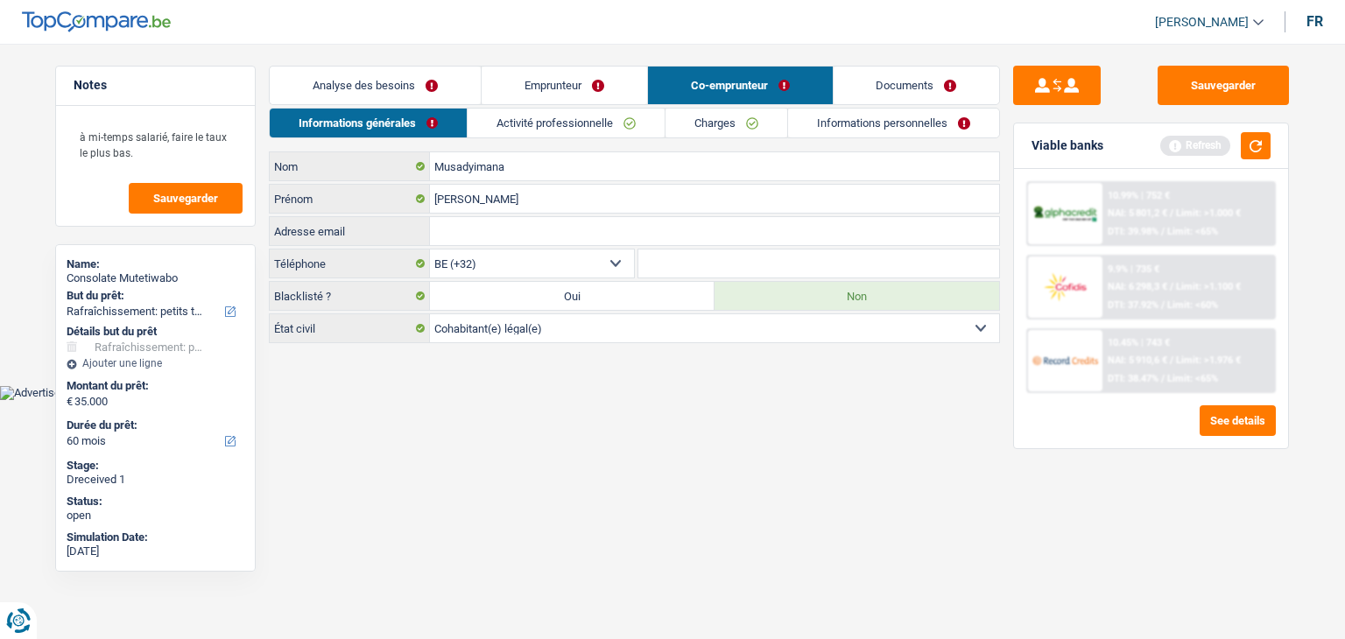
click at [578, 67] on link "Emprunteur" at bounding box center [564, 86] width 165 height 38
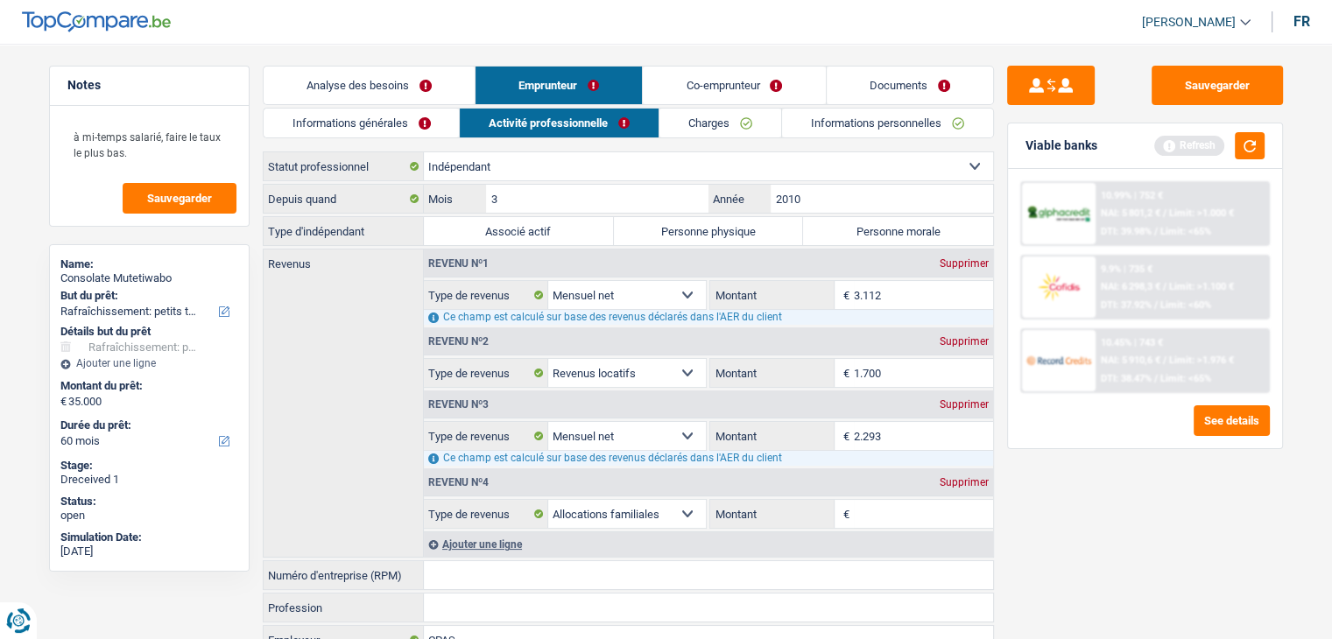
click at [906, 236] on label "Personne morale" at bounding box center [898, 231] width 190 height 28
click at [906, 236] on input "Personne morale" at bounding box center [898, 231] width 190 height 28
radio input "true"
drag, startPoint x: 1157, startPoint y: 496, endPoint x: 1140, endPoint y: 484, distance: 21.4
click at [1157, 494] on div "Sauvegarder Viable banks Refresh 10.99% | 752 € NAI: 5 801,2 € / Limit: >1.000 …" at bounding box center [1145, 336] width 302 height 541
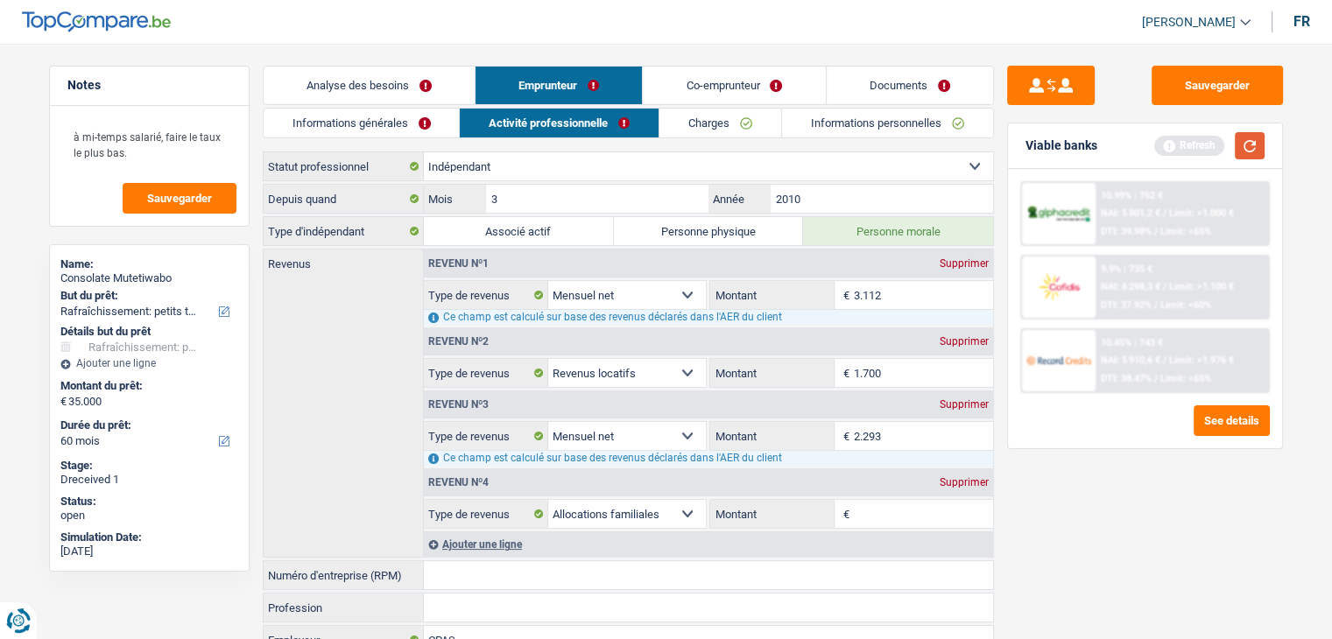
click at [1246, 137] on button "button" at bounding box center [1249, 145] width 30 height 27
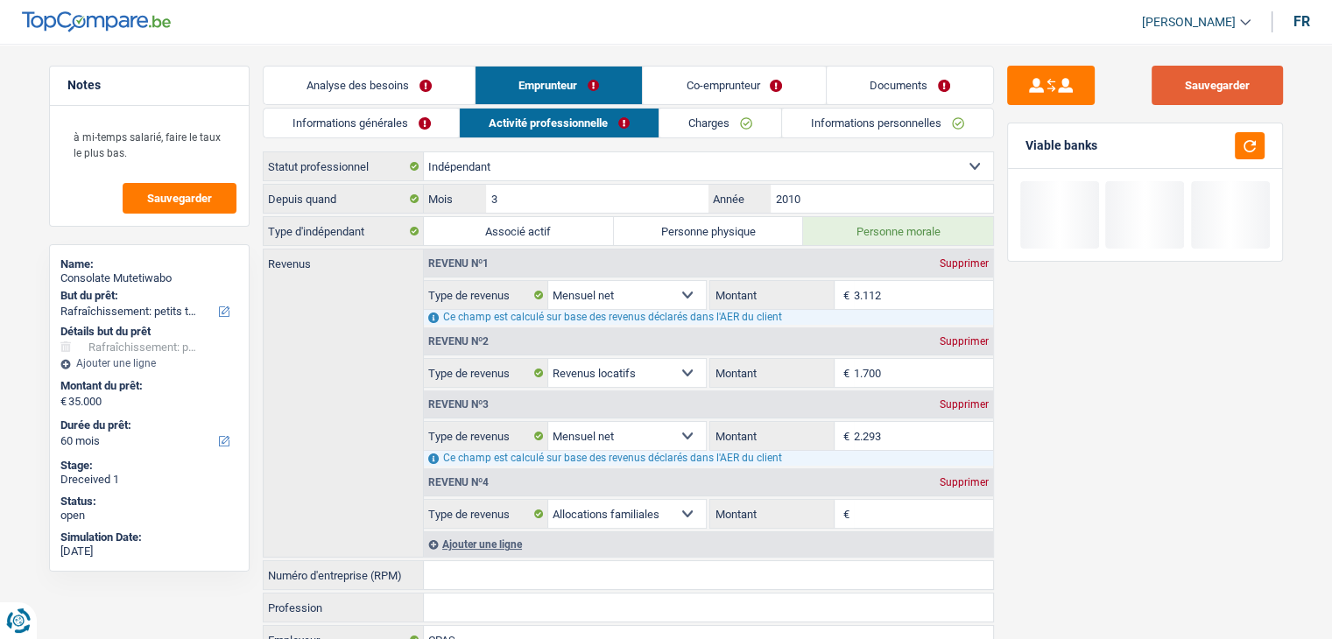
click at [1240, 82] on button "Sauvegarder" at bounding box center [1216, 85] width 131 height 39
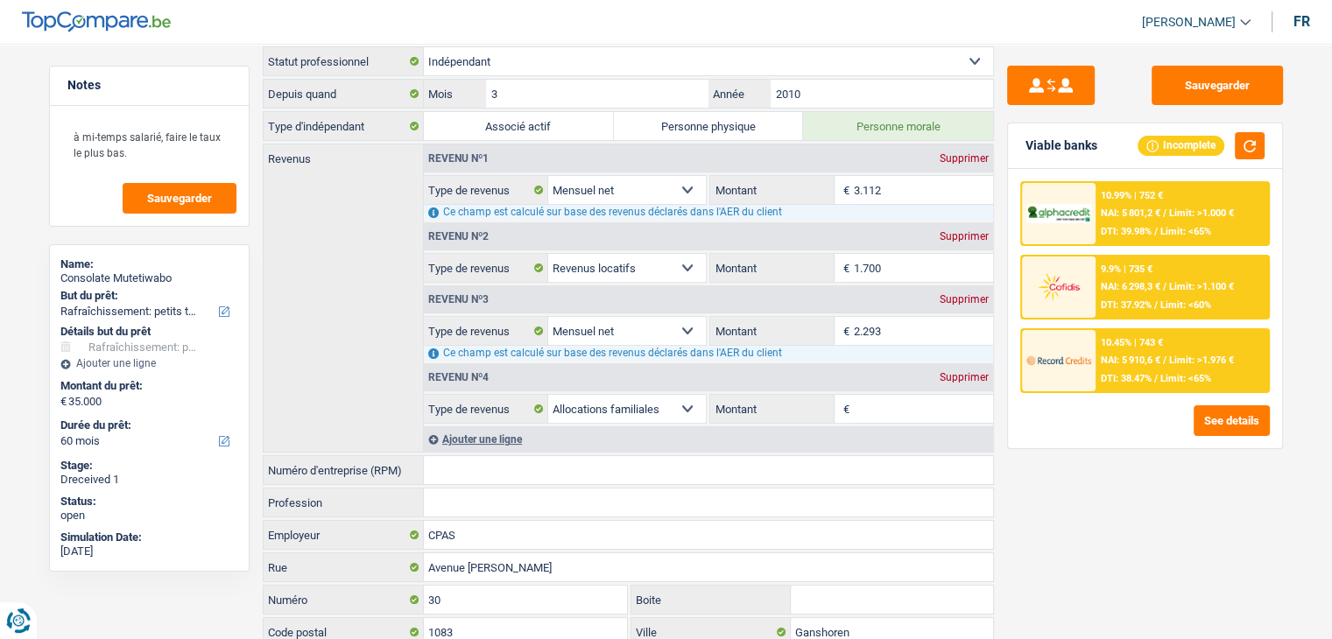
scroll to position [228, 0]
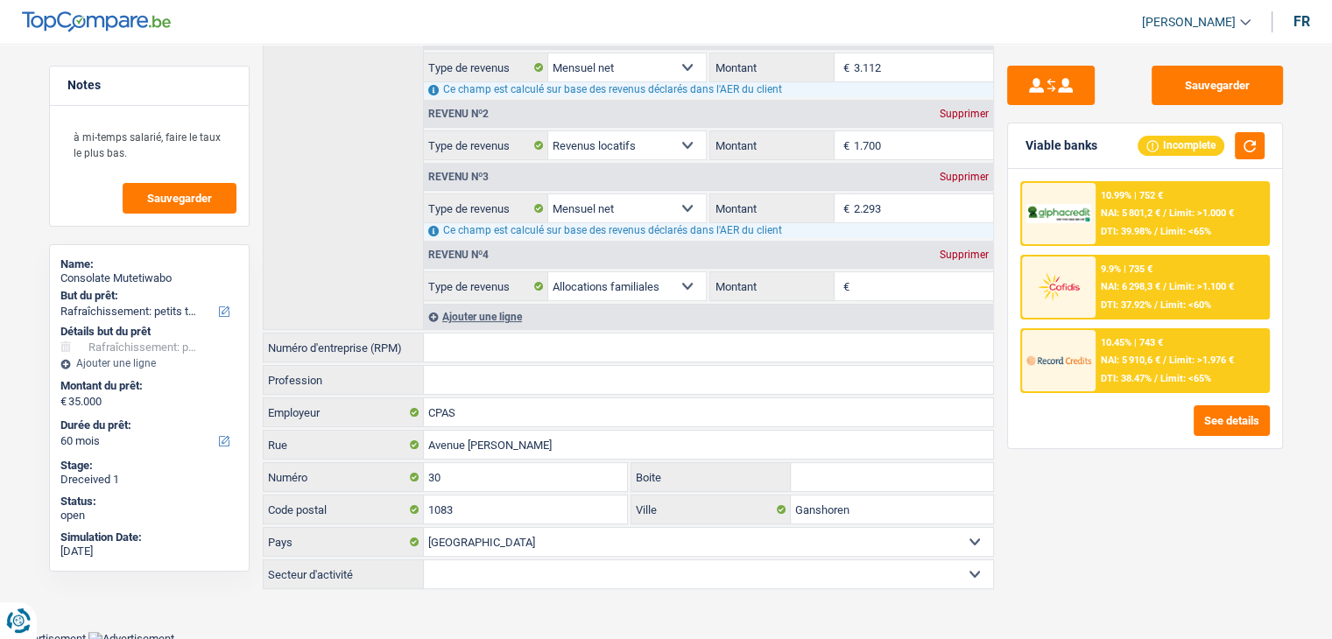
drag, startPoint x: 496, startPoint y: 342, endPoint x: 701, endPoint y: 442, distance: 228.7
click at [496, 341] on input "Numéro d'entreprise (RPM)" at bounding box center [708, 348] width 569 height 28
paste input "0833.679."
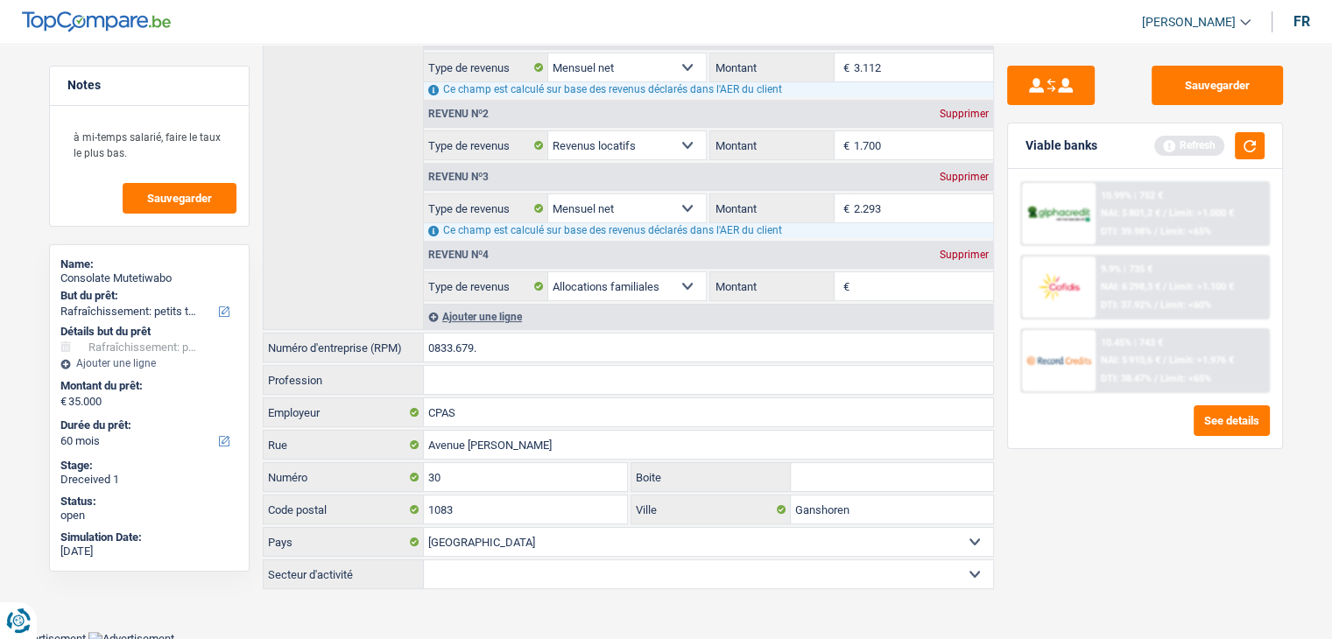
type input "0833.679."
drag, startPoint x: 525, startPoint y: 346, endPoint x: 350, endPoint y: 336, distance: 175.4
click at [329, 327] on div "Depuis quand 3 Mois / 2010 Année Type d'indépendant Associé actif Personne phys…" at bounding box center [628, 272] width 731 height 633
paste input "0833.679."
click at [565, 343] on input "0833.679." at bounding box center [708, 348] width 569 height 28
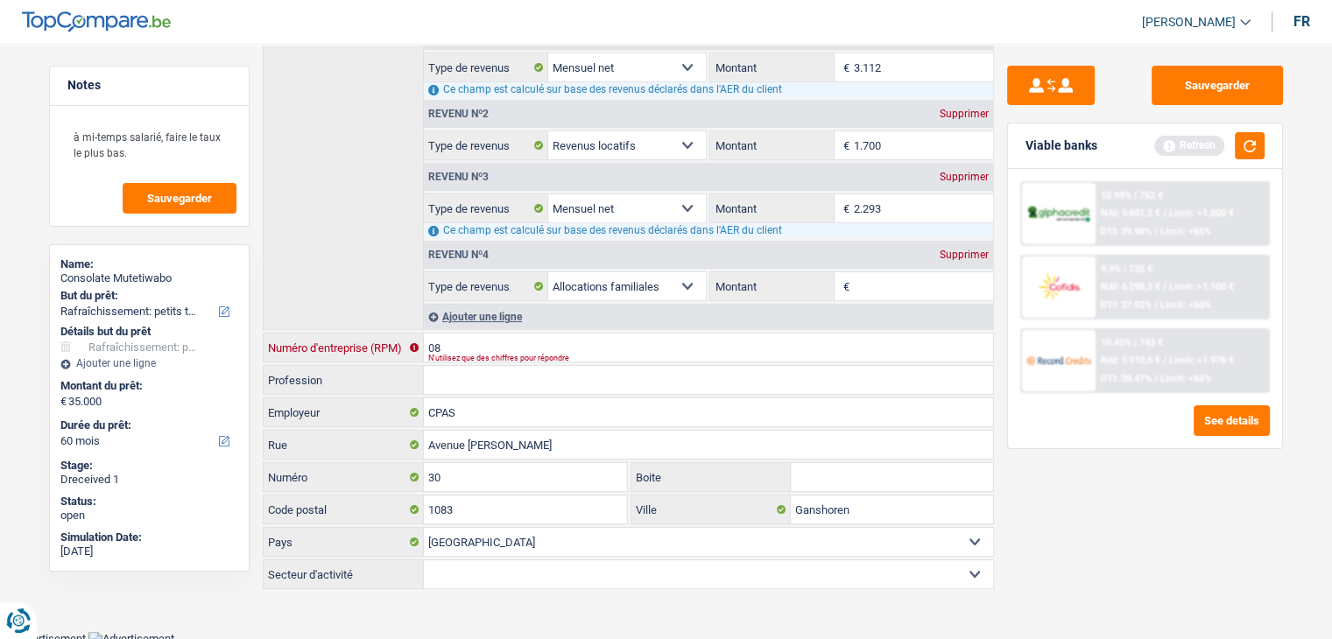
type input "0"
type input "0833679564"
click at [1132, 493] on div "Sauvegarder Viable banks Refresh 10.99% | 752 € NAI: 5 801,2 € / Limit: >1.000 …" at bounding box center [1145, 336] width 302 height 541
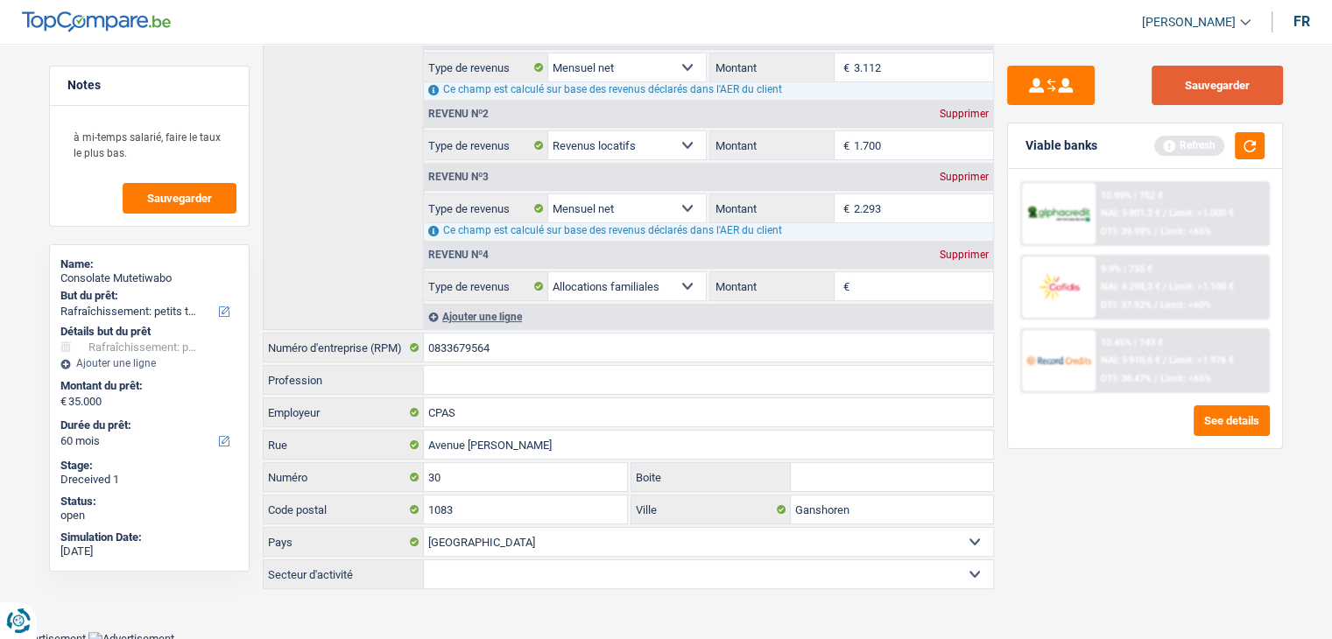
click at [1218, 74] on button "Sauvegarder" at bounding box center [1216, 85] width 131 height 39
click at [1170, 85] on button "Sauvegarder" at bounding box center [1216, 85] width 131 height 39
